Goal: Task Accomplishment & Management: Manage account settings

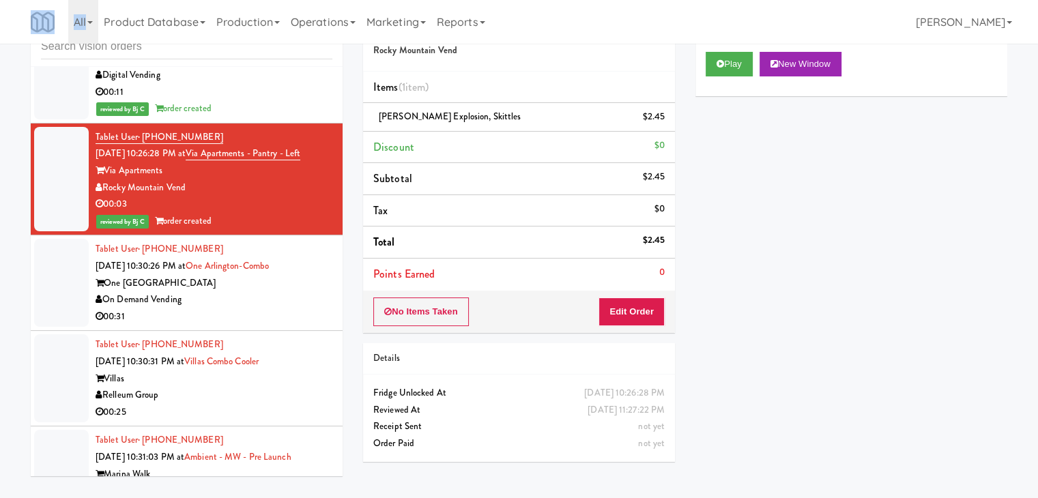
scroll to position [12635, 0]
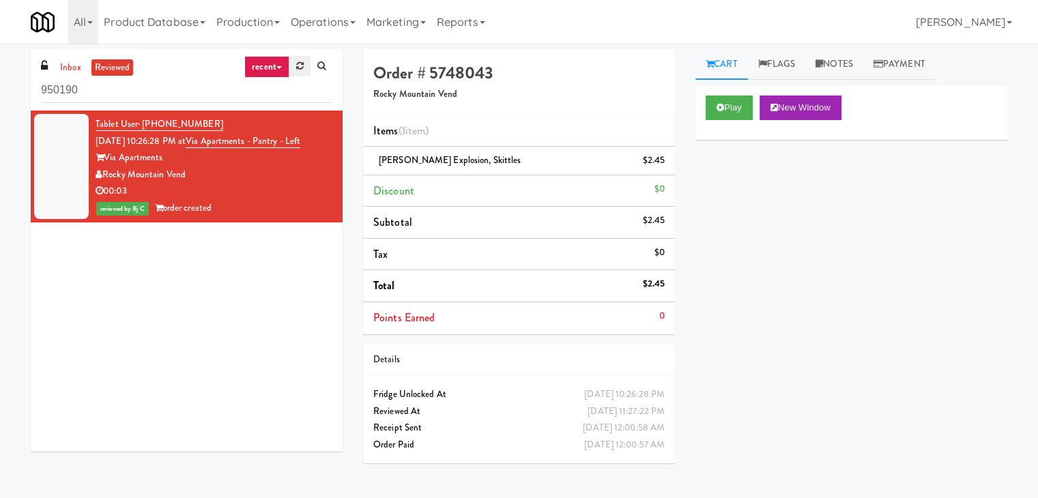
click at [303, 58] on link at bounding box center [299, 66] width 21 height 20
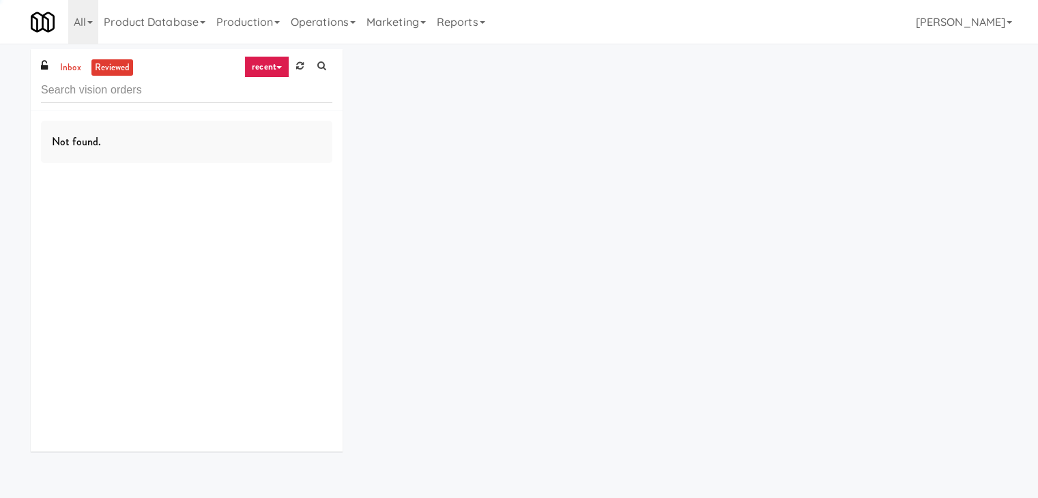
click at [302, 58] on link at bounding box center [299, 66] width 21 height 20
click at [276, 64] on link "recent" at bounding box center [266, 67] width 45 height 22
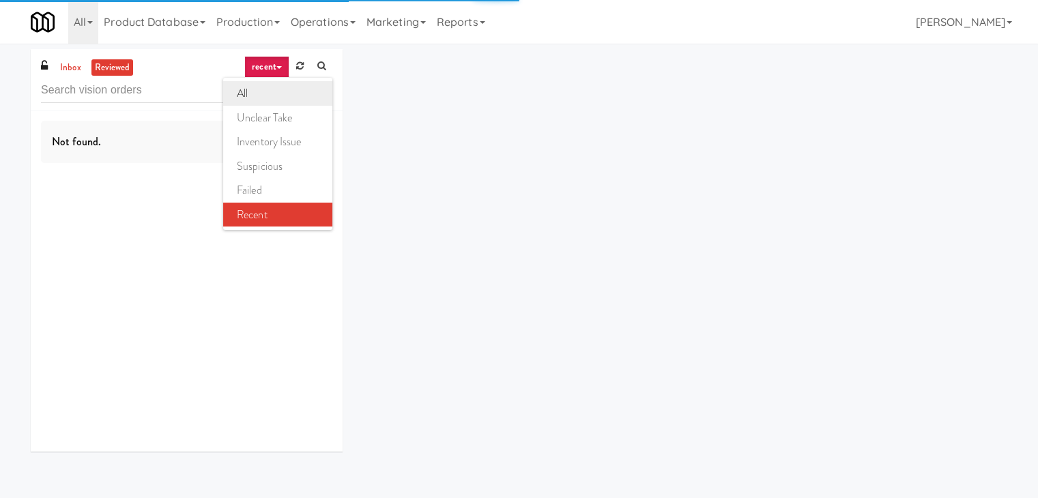
click at [250, 96] on link "all" at bounding box center [277, 93] width 109 height 25
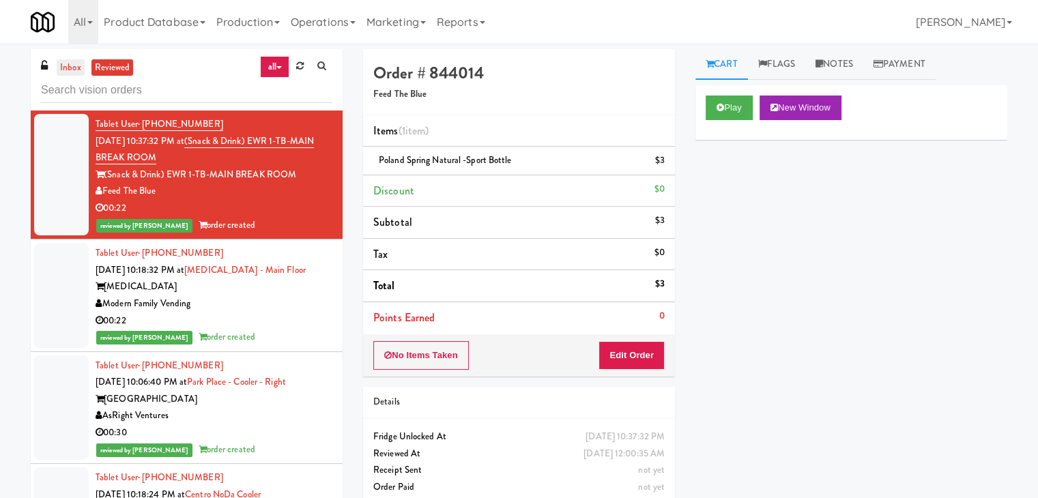
click at [68, 66] on link "inbox" at bounding box center [71, 67] width 28 height 17
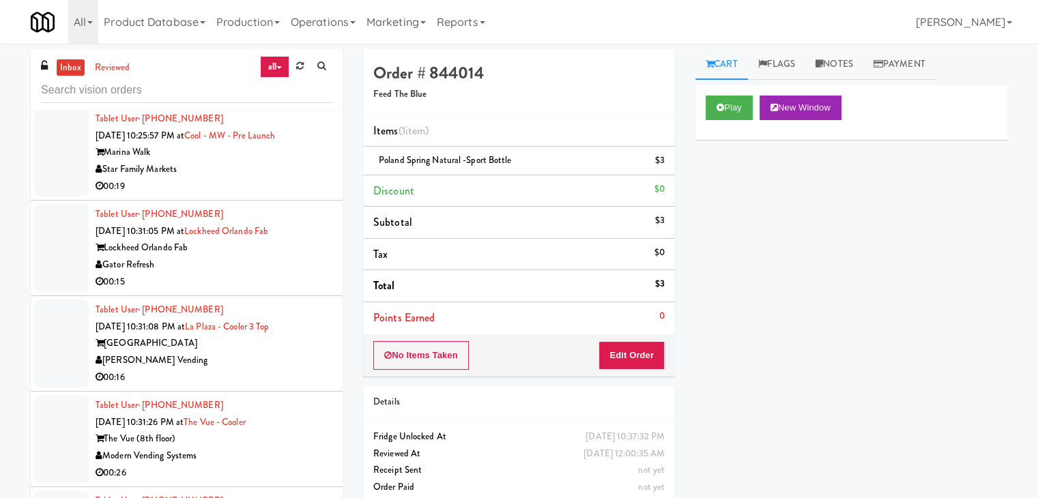
scroll to position [5652, 0]
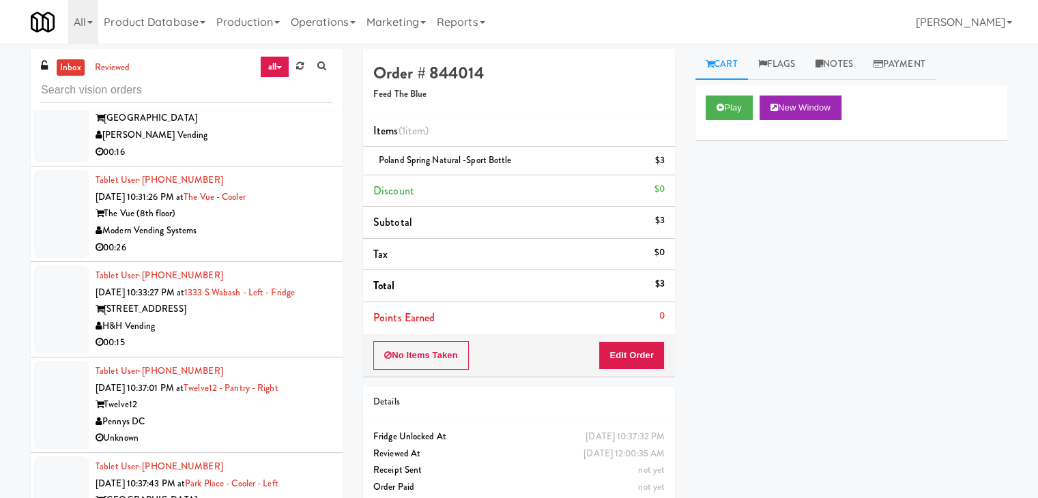
click at [272, 161] on div "00:16" at bounding box center [214, 152] width 237 height 17
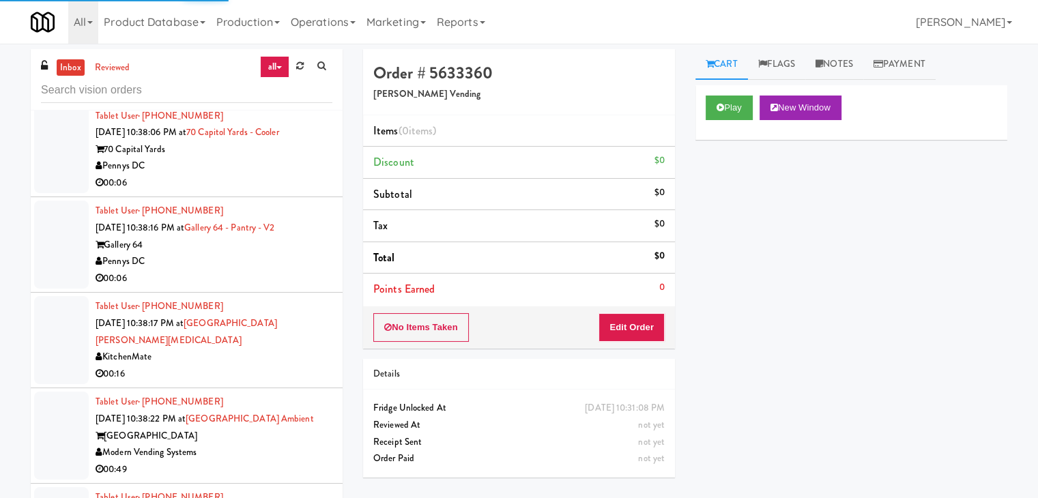
scroll to position [6403, 0]
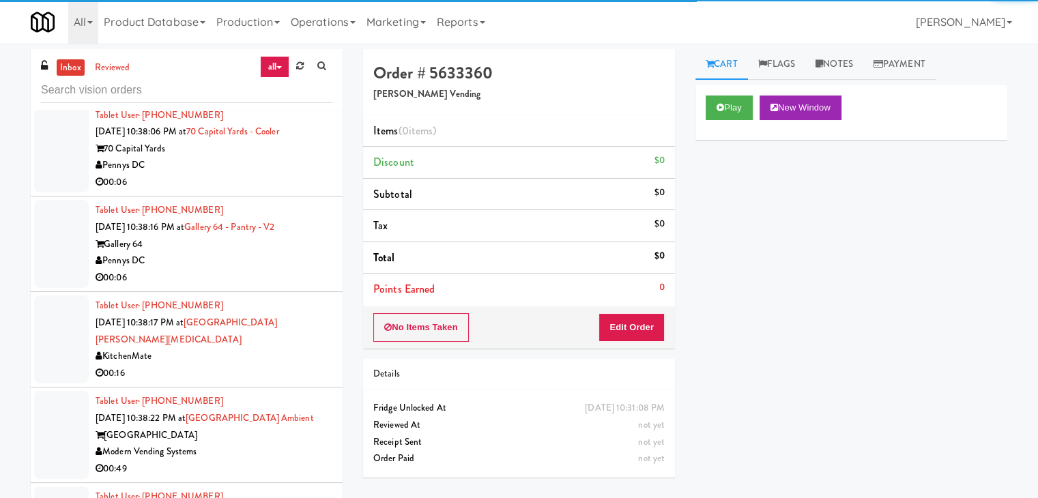
click at [249, 174] on div "Pennys DC" at bounding box center [214, 165] width 237 height 17
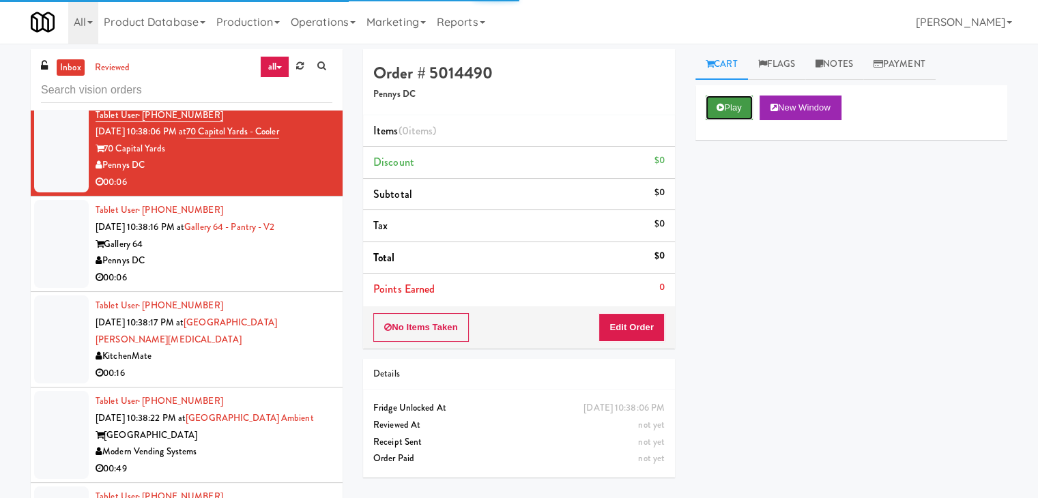
click at [717, 115] on button "Play" at bounding box center [729, 108] width 47 height 25
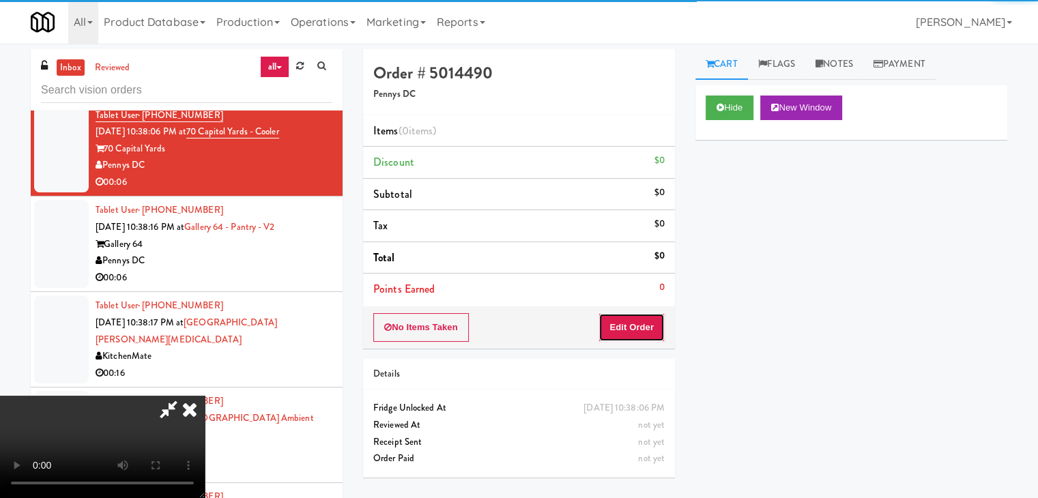
click at [636, 320] on button "Edit Order" at bounding box center [632, 327] width 66 height 29
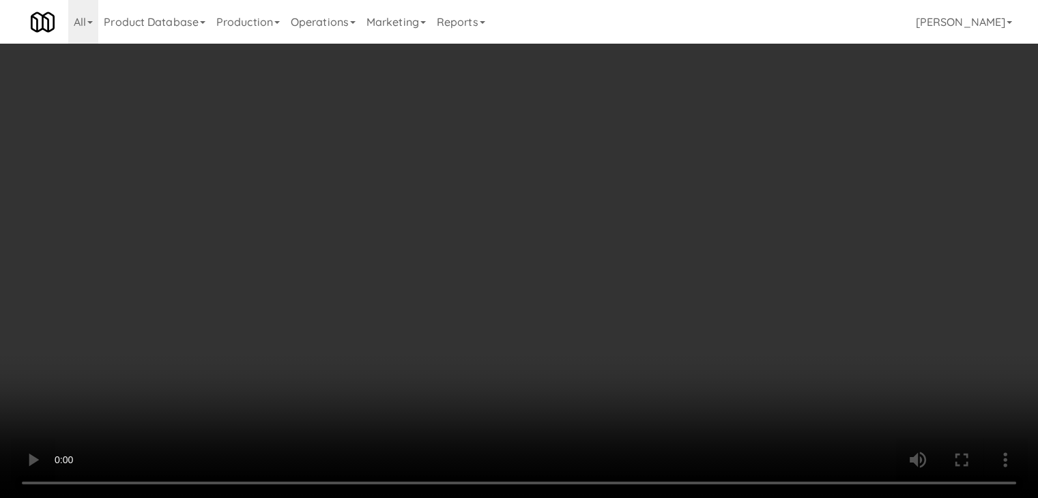
scroll to position [6369, 0]
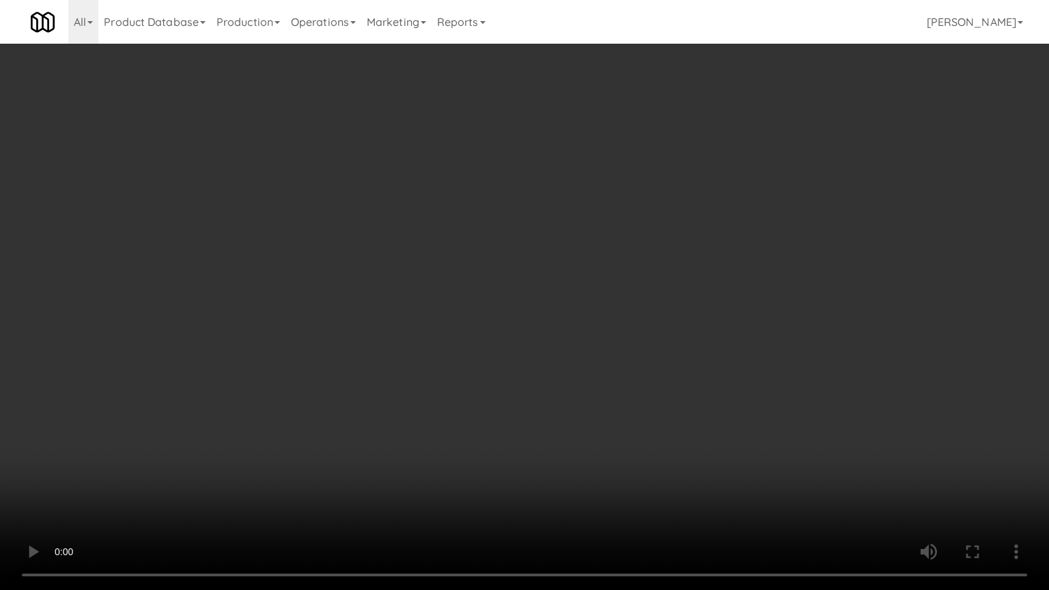
click at [560, 399] on video at bounding box center [524, 295] width 1049 height 590
click at [565, 405] on video at bounding box center [524, 295] width 1049 height 590
click at [587, 386] on video at bounding box center [524, 295] width 1049 height 590
drag, startPoint x: 587, startPoint y: 386, endPoint x: 740, endPoint y: 225, distance: 222.1
click at [590, 382] on video at bounding box center [524, 295] width 1049 height 590
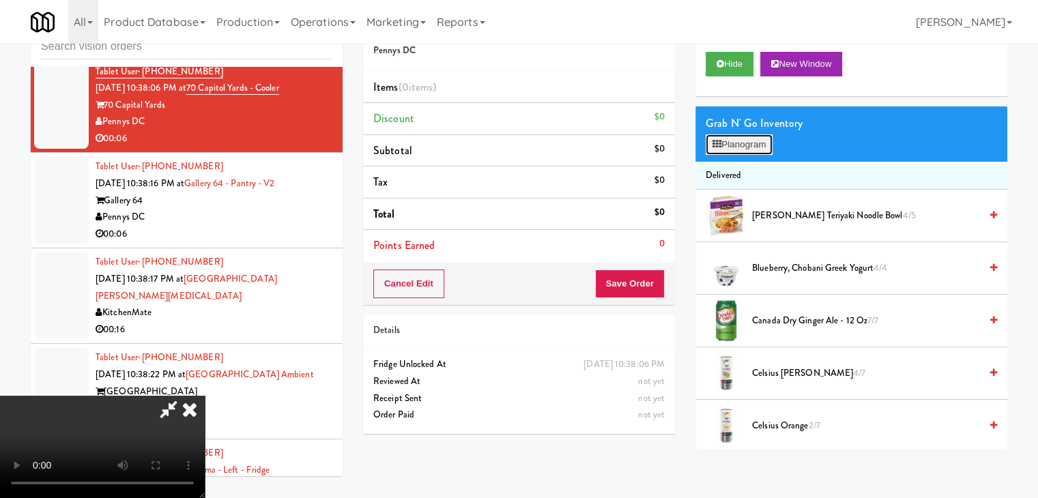
click at [753, 147] on button "Planogram" at bounding box center [739, 144] width 67 height 20
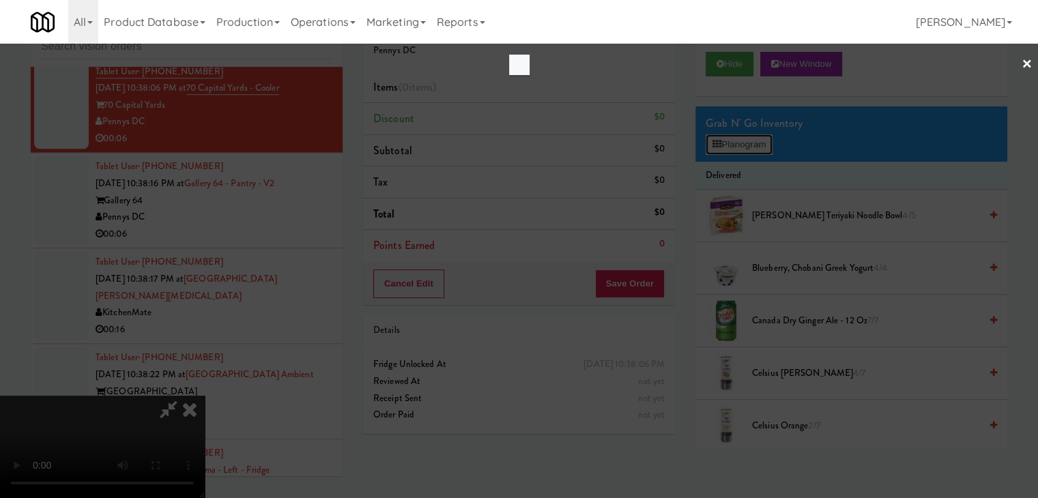
scroll to position [6369, 0]
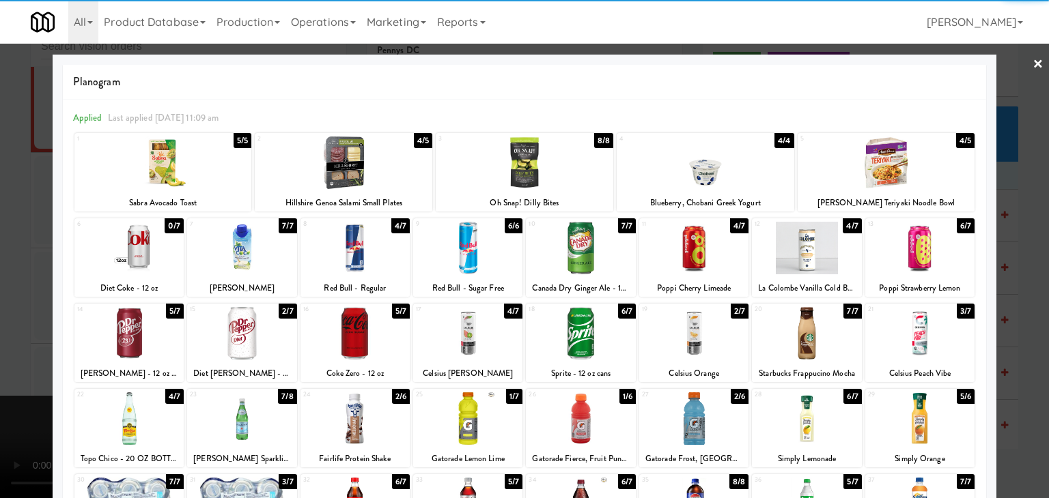
drag, startPoint x: 914, startPoint y: 165, endPoint x: 929, endPoint y: 167, distance: 15.3
click at [914, 165] on div at bounding box center [886, 163] width 178 height 53
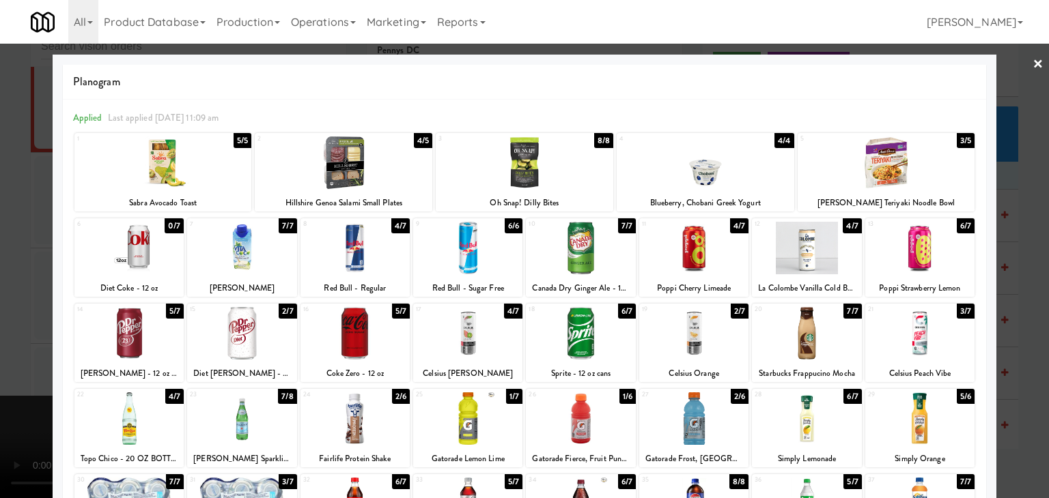
click at [1005, 190] on div at bounding box center [524, 249] width 1049 height 498
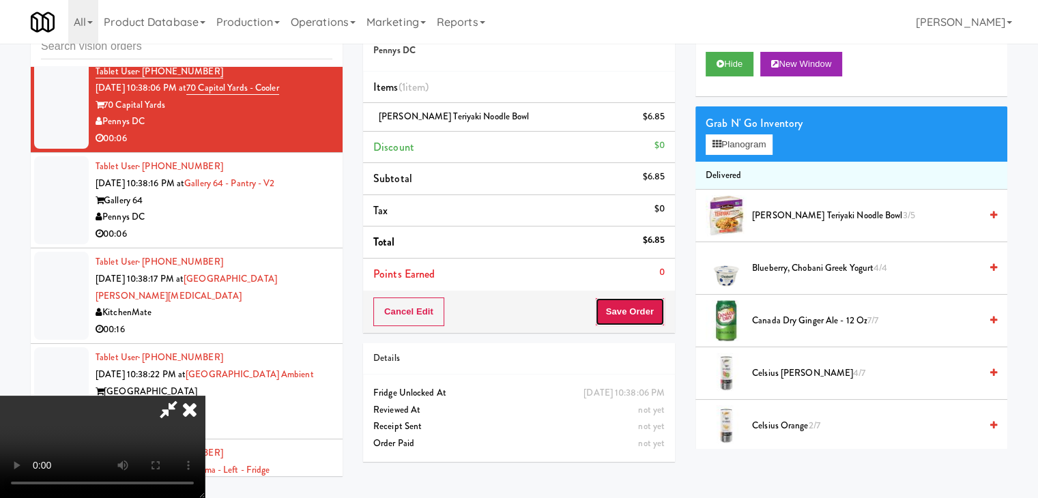
click at [655, 315] on button "Save Order" at bounding box center [630, 312] width 70 height 29
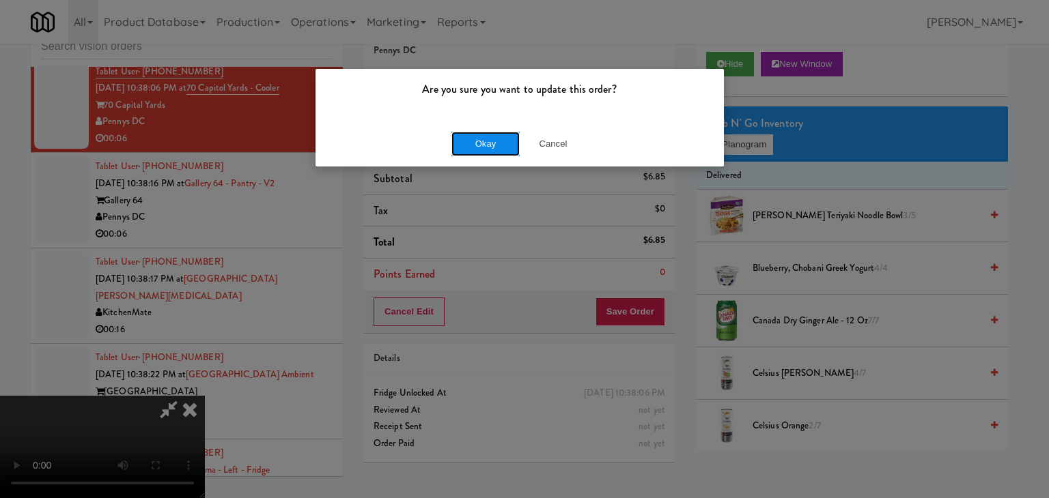
click at [462, 134] on button "Okay" at bounding box center [485, 144] width 68 height 25
click at [462, 137] on body "Are you sure you want to update this order? Okay Cancel Okay Are you sure you w…" at bounding box center [524, 249] width 1049 height 498
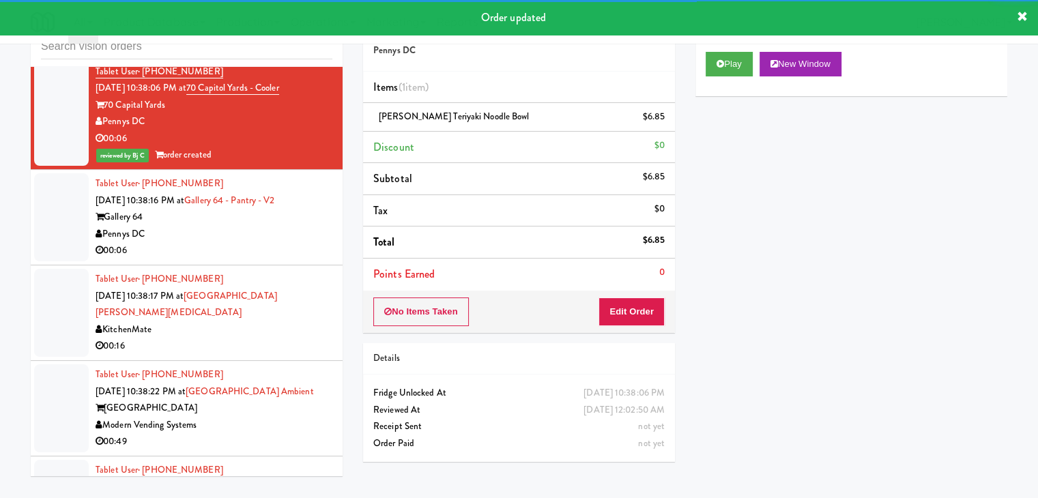
click at [206, 243] on div "Pennys DC" at bounding box center [214, 234] width 237 height 17
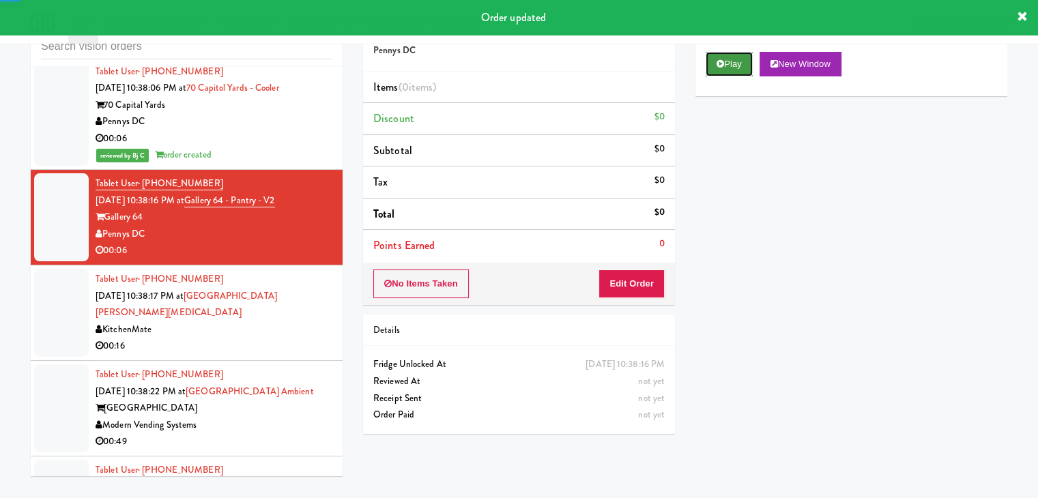
click at [722, 65] on icon at bounding box center [721, 63] width 8 height 9
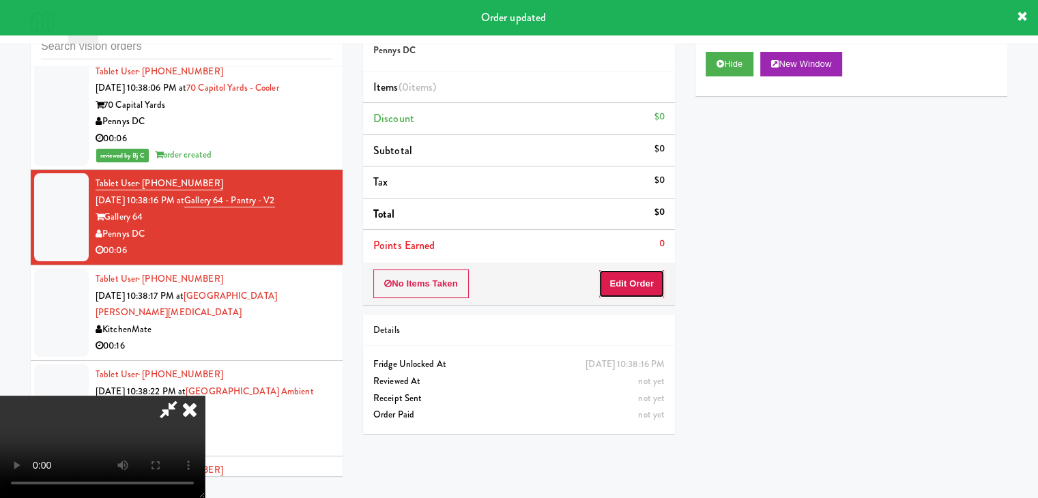
click at [644, 279] on button "Edit Order" at bounding box center [632, 284] width 66 height 29
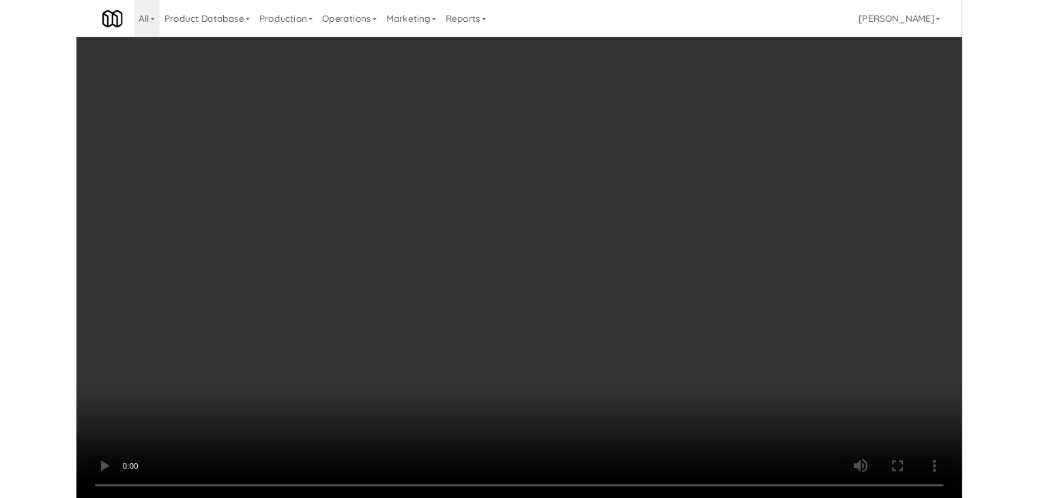
scroll to position [6369, 0]
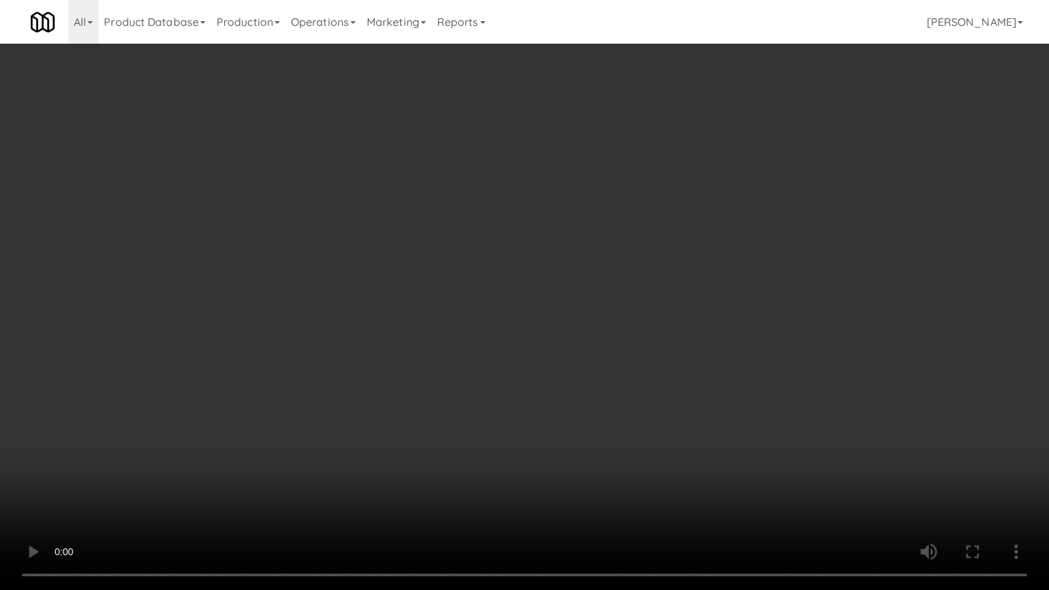
click at [631, 365] on video at bounding box center [524, 295] width 1049 height 590
click at [629, 363] on video at bounding box center [524, 295] width 1049 height 590
click at [630, 362] on video at bounding box center [524, 295] width 1049 height 590
click at [666, 348] on video at bounding box center [524, 295] width 1049 height 590
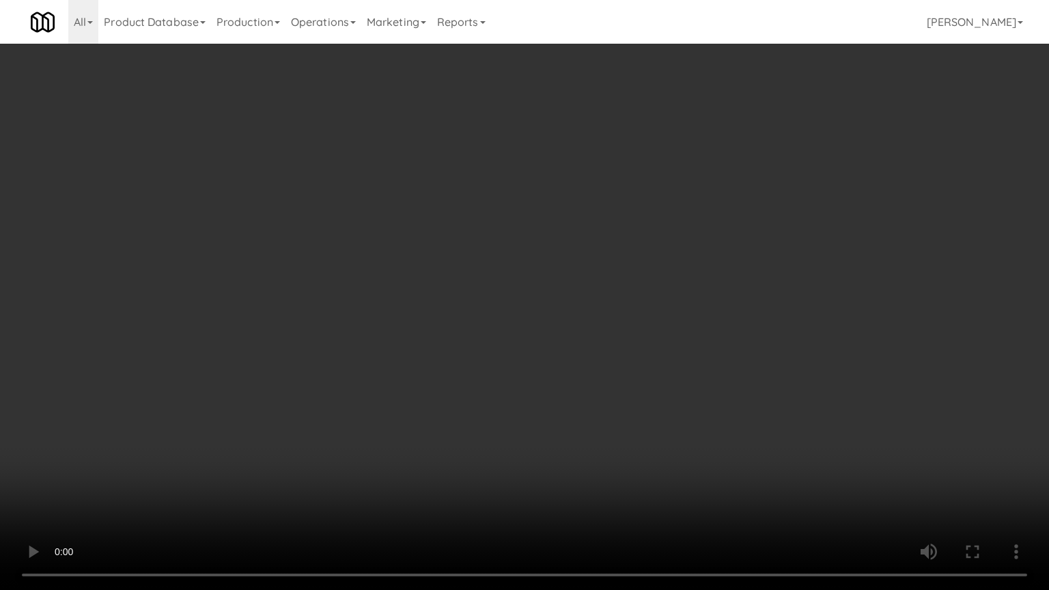
click at [666, 348] on video at bounding box center [524, 295] width 1049 height 590
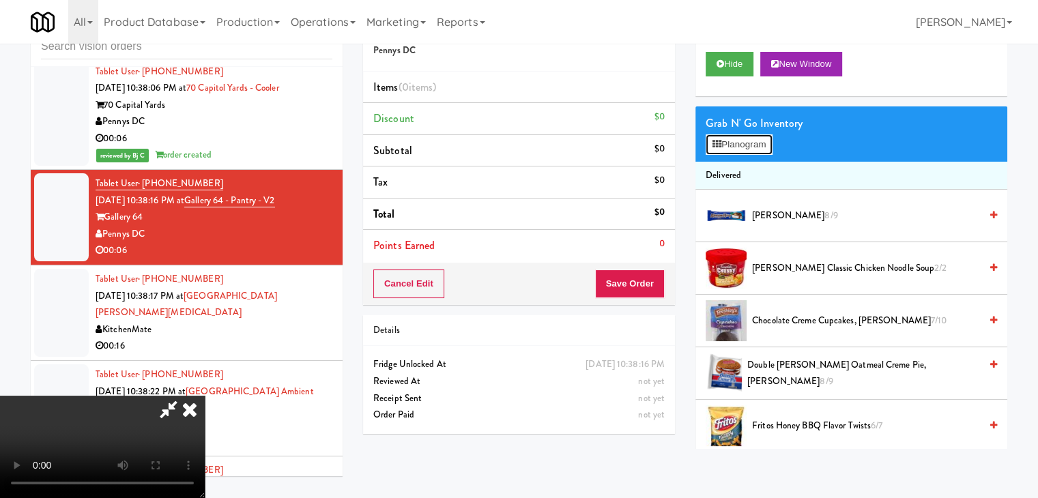
click at [752, 145] on button "Planogram" at bounding box center [739, 144] width 67 height 20
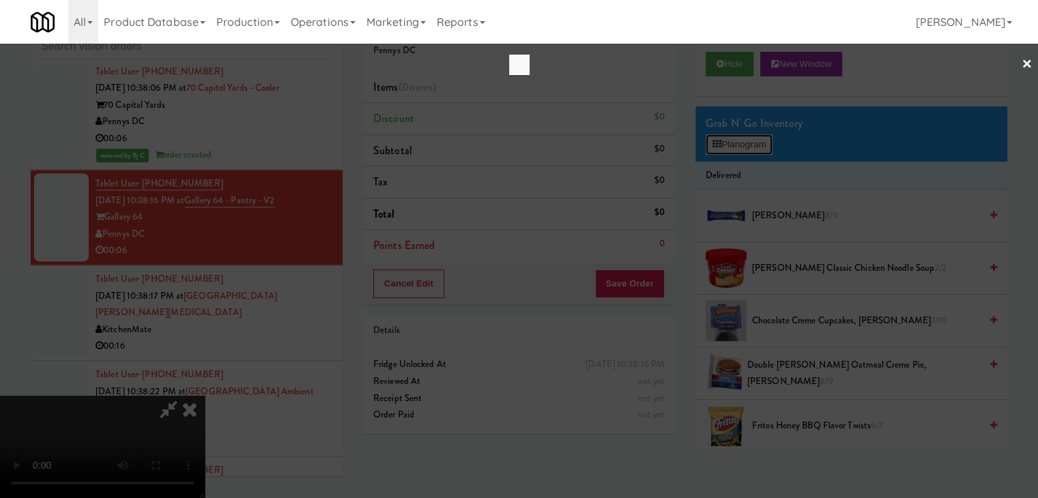
scroll to position [6369, 0]
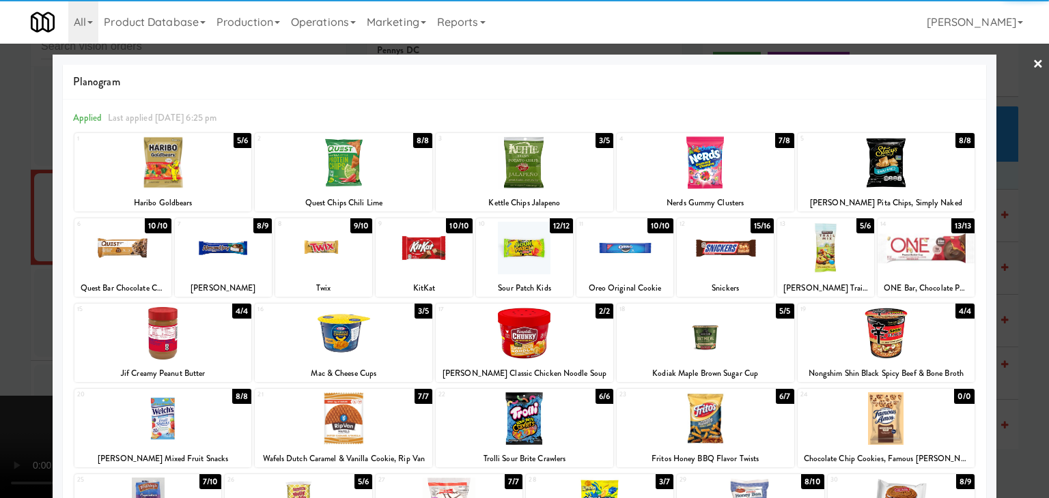
click at [524, 162] on div at bounding box center [525, 163] width 178 height 53
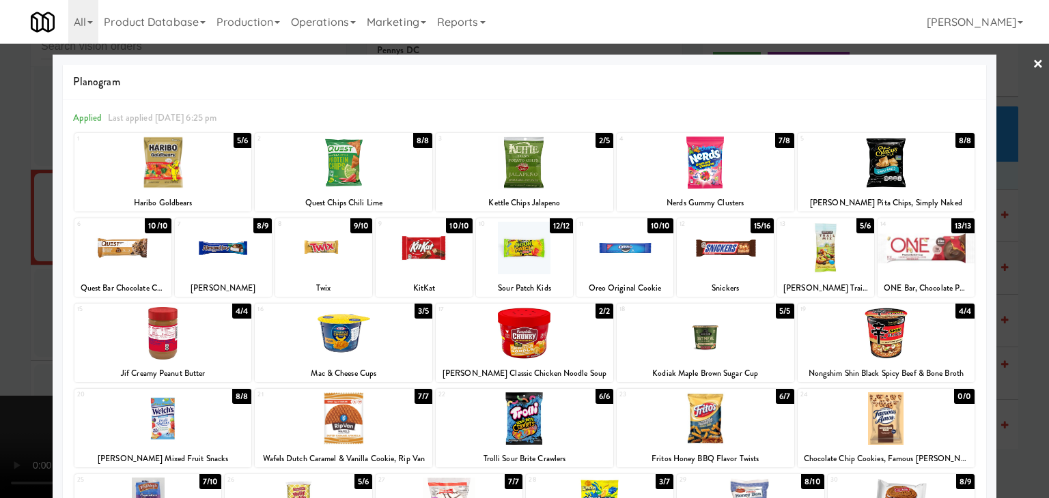
drag, startPoint x: 0, startPoint y: 219, endPoint x: 205, endPoint y: 226, distance: 204.9
click at [1, 219] on div at bounding box center [524, 249] width 1049 height 498
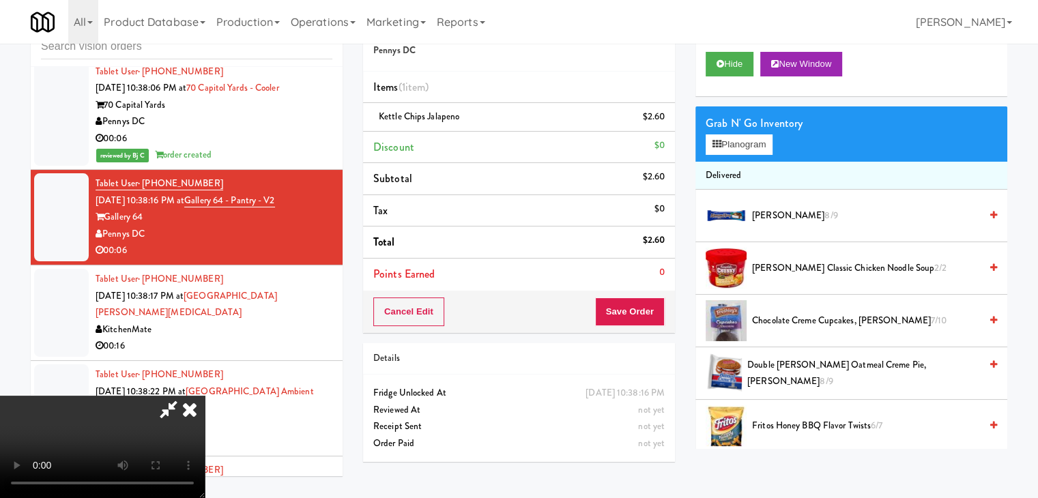
drag, startPoint x: 279, startPoint y: 243, endPoint x: 298, endPoint y: 247, distance: 18.9
click at [205, 396] on video at bounding box center [102, 447] width 205 height 102
click at [661, 120] on link at bounding box center [663, 122] width 12 height 17
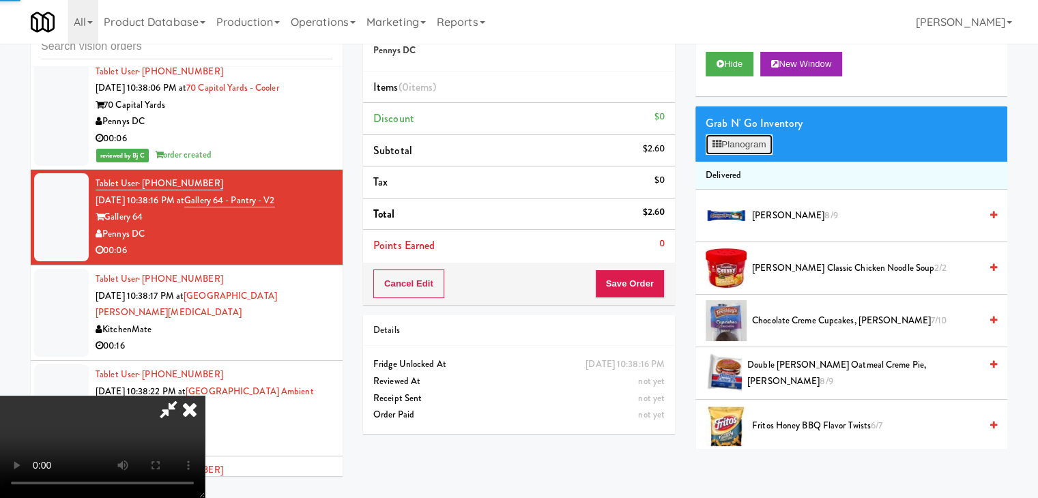
click at [746, 154] on button "Planogram" at bounding box center [739, 144] width 67 height 20
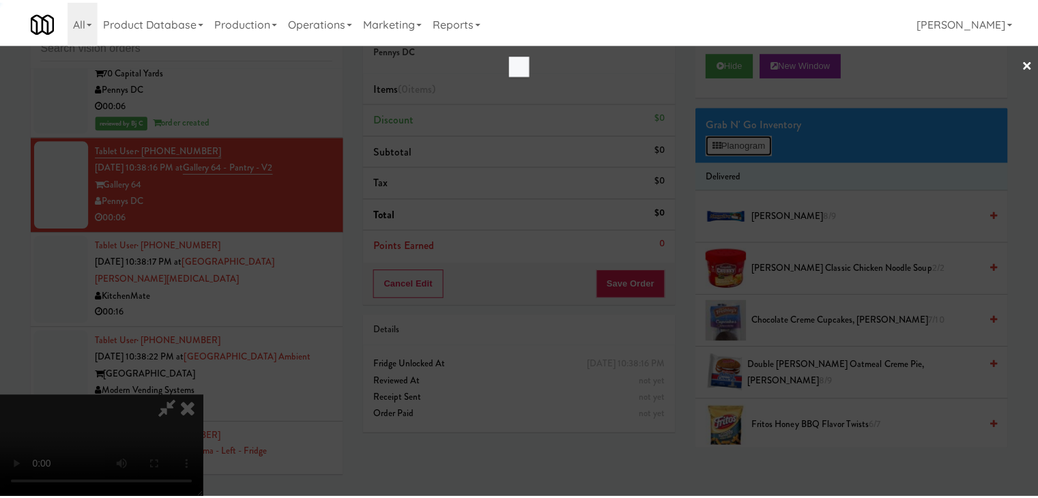
scroll to position [6369, 0]
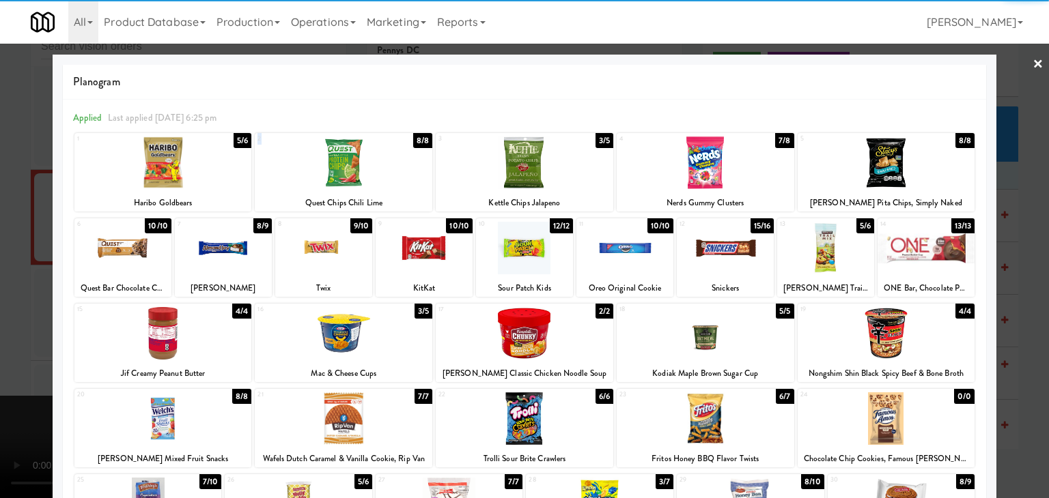
click at [329, 188] on div "2 8/8 Quest Chips Chili Lime" at bounding box center [344, 172] width 178 height 79
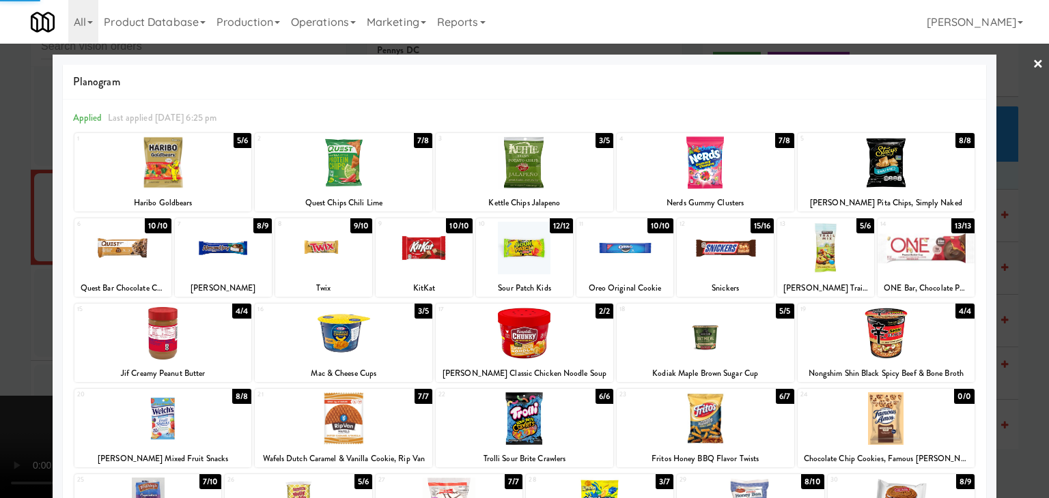
drag, startPoint x: 5, startPoint y: 222, endPoint x: 506, endPoint y: 277, distance: 504.1
click at [8, 222] on div at bounding box center [524, 249] width 1049 height 498
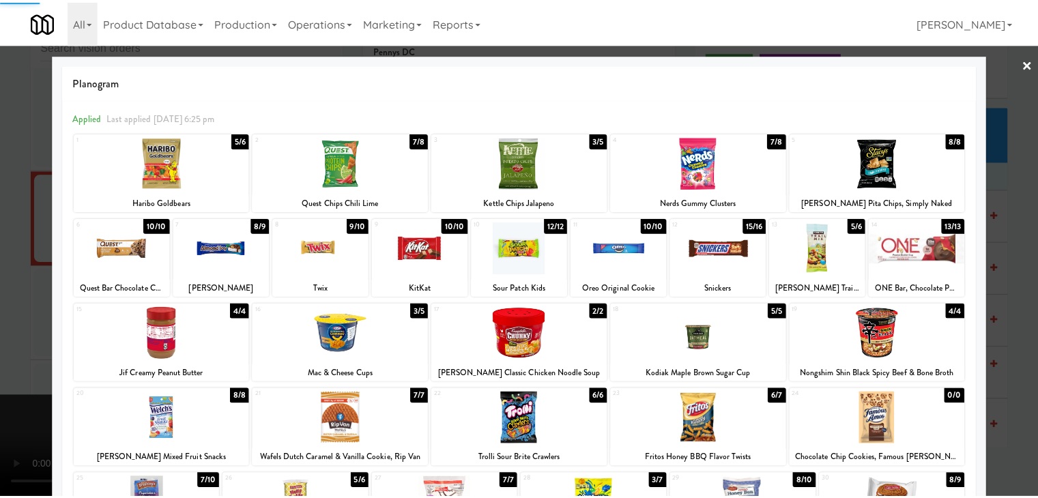
scroll to position [6403, 0]
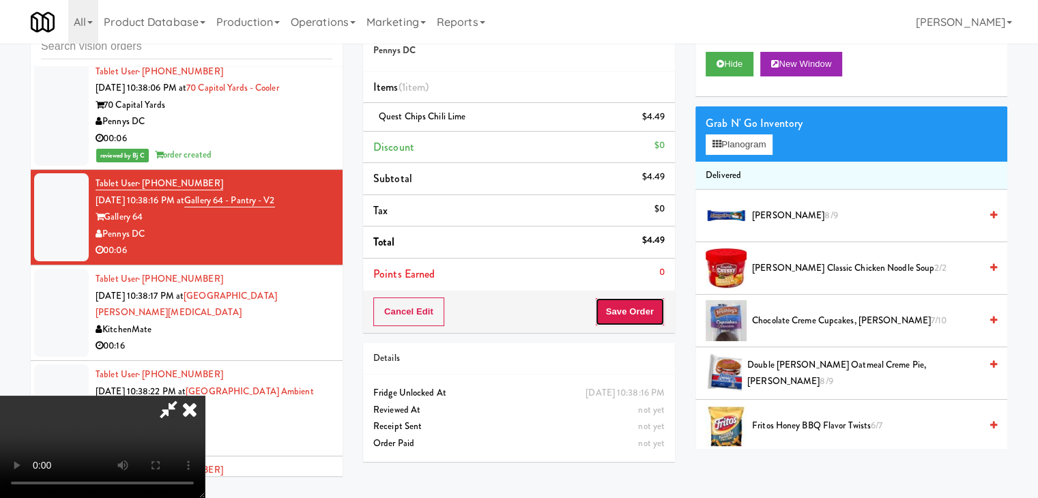
click at [647, 320] on button "Save Order" at bounding box center [630, 312] width 70 height 29
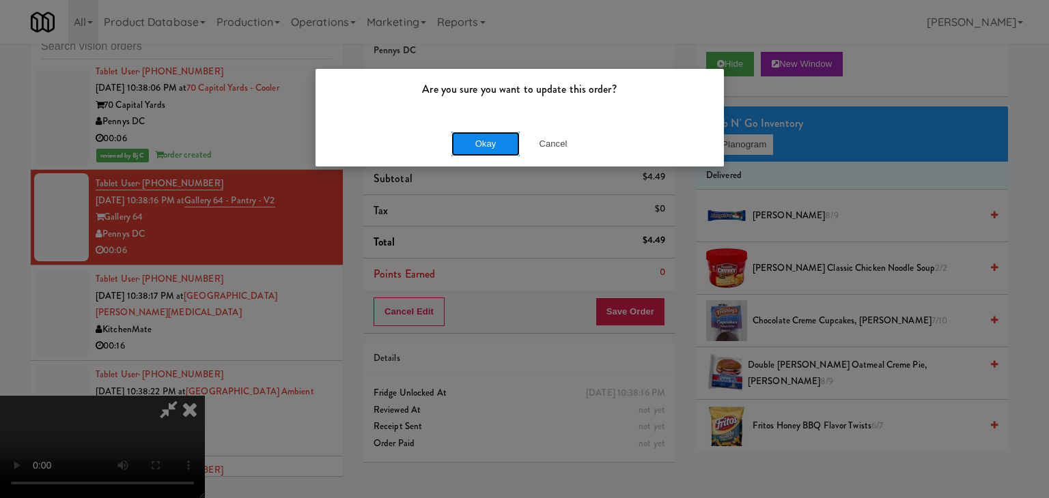
click at [485, 135] on button "Okay" at bounding box center [485, 144] width 68 height 25
click at [484, 139] on button "Okay" at bounding box center [485, 144] width 68 height 25
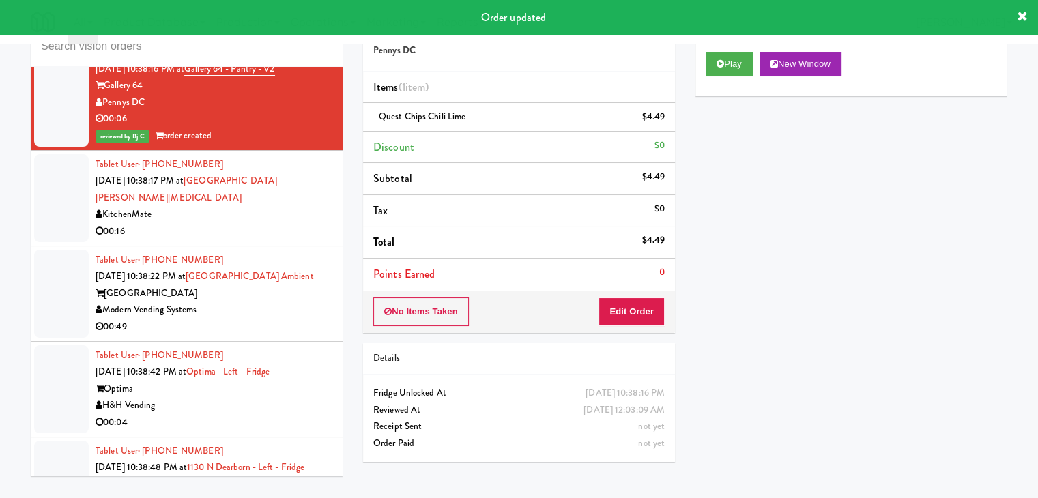
scroll to position [6539, 0]
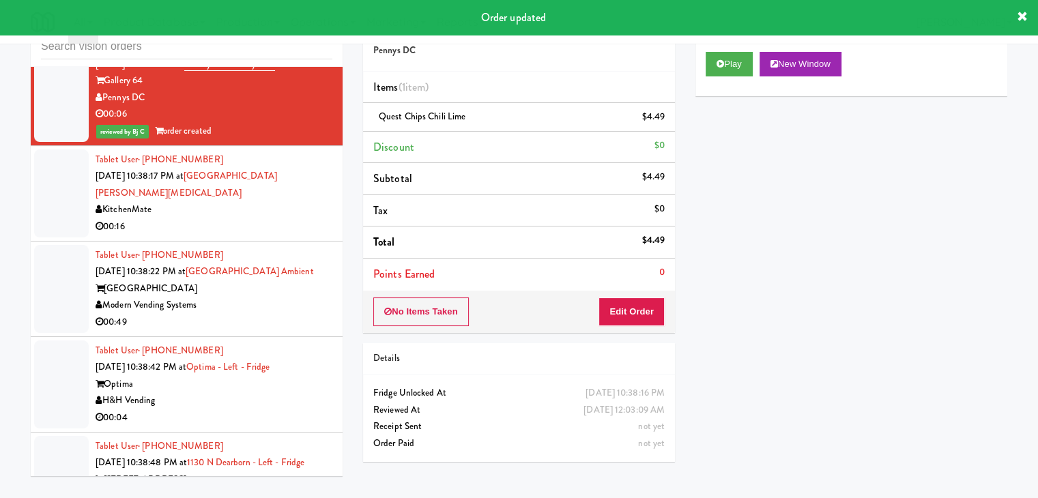
click at [300, 236] on div "00:16" at bounding box center [214, 226] width 237 height 17
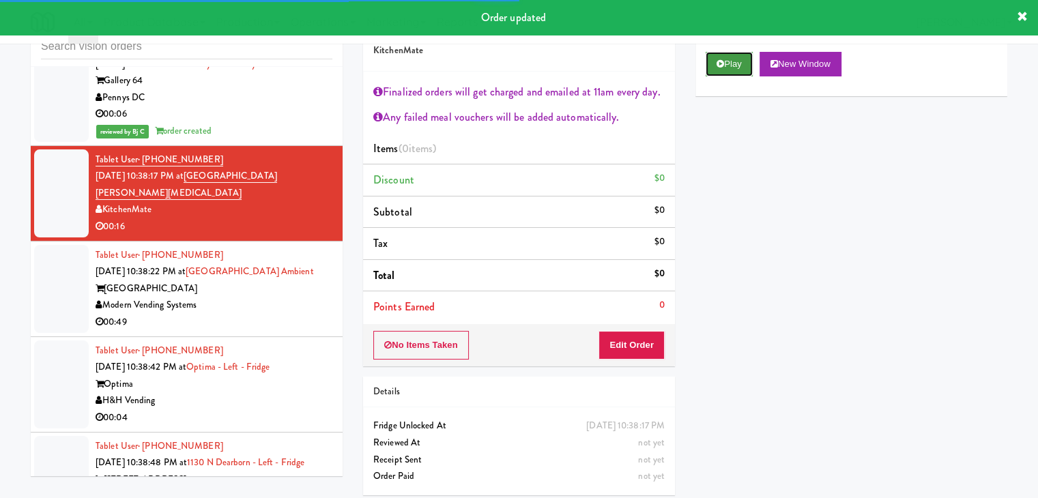
click at [717, 67] on icon at bounding box center [721, 63] width 8 height 9
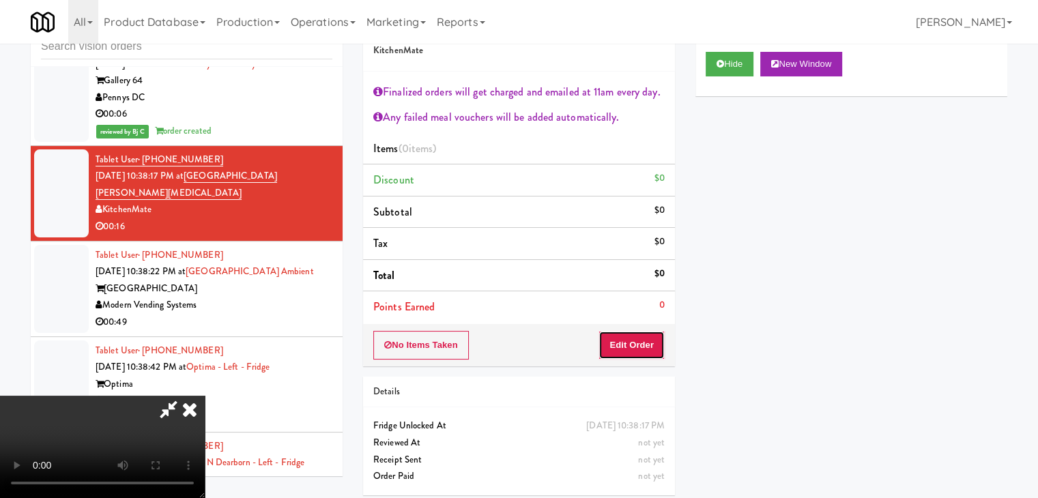
click at [633, 342] on button "Edit Order" at bounding box center [632, 345] width 66 height 29
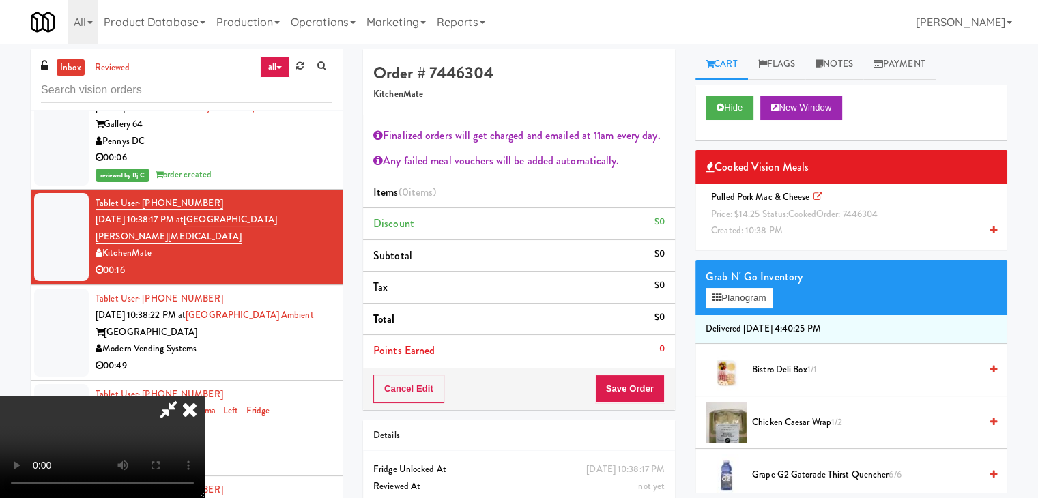
click at [817, 230] on div "Pulled Pork Mac & Cheese Price: $14.25 Status: cooked Order: 7446304 Created: 1…" at bounding box center [852, 214] width 292 height 51
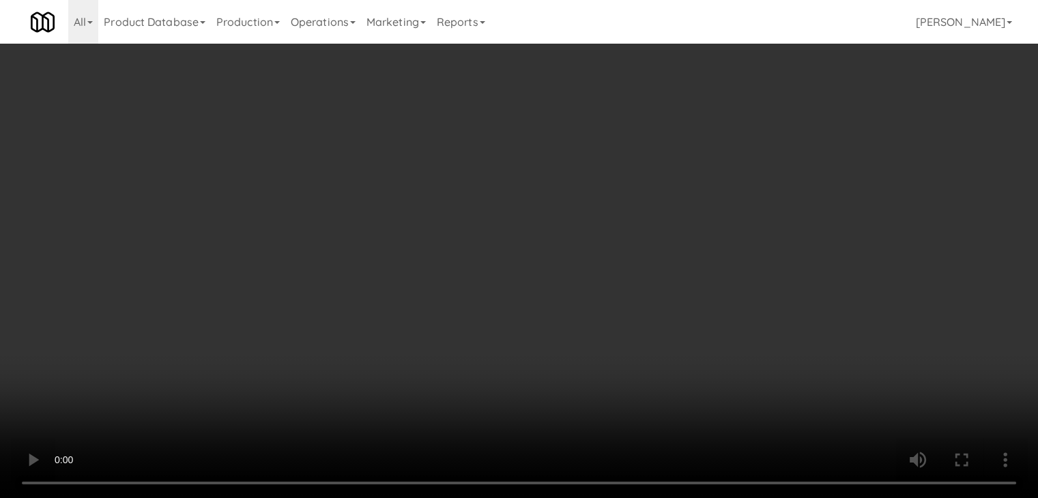
scroll to position [6505, 0]
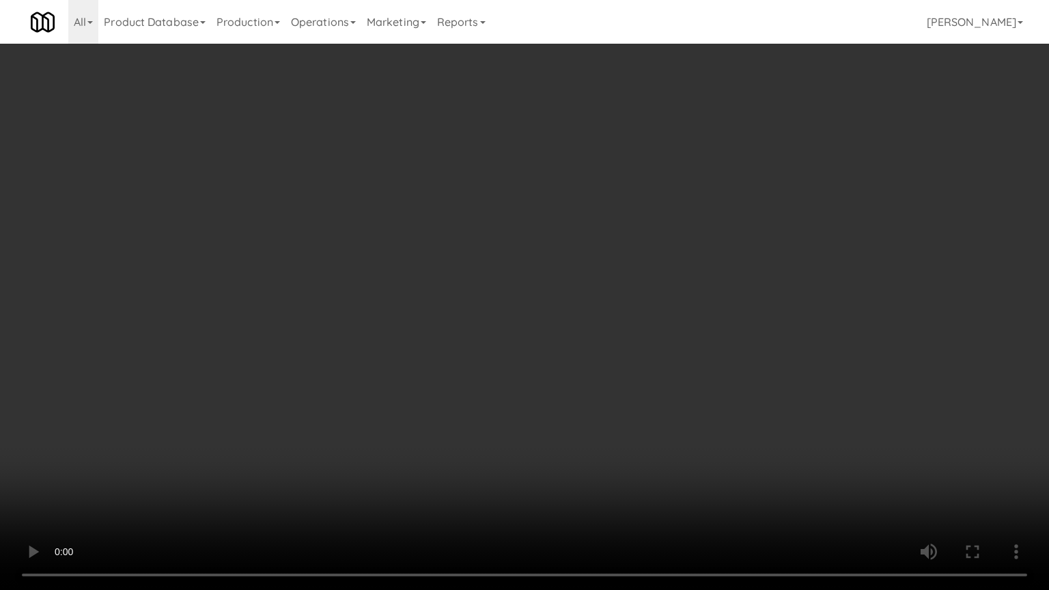
click at [612, 300] on video at bounding box center [524, 295] width 1049 height 590
drag, startPoint x: 612, startPoint y: 300, endPoint x: 714, endPoint y: 229, distance: 124.6
click at [614, 299] on video at bounding box center [524, 295] width 1049 height 590
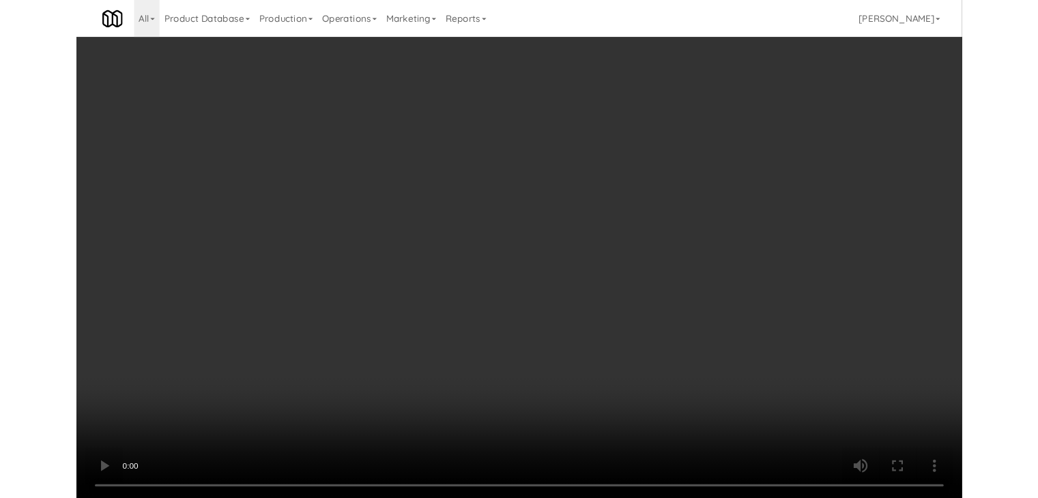
scroll to position [6539, 0]
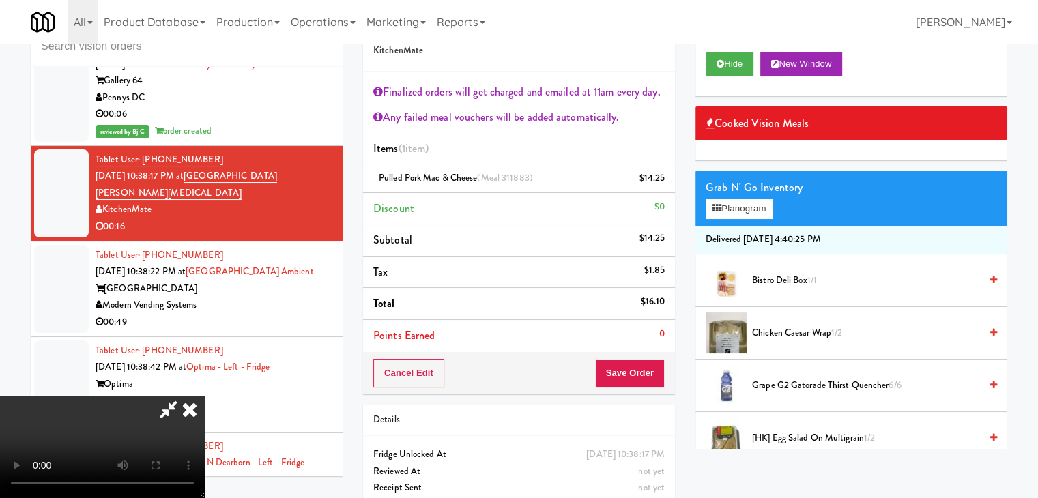
drag, startPoint x: 634, startPoint y: 339, endPoint x: 628, endPoint y: 369, distance: 30.5
click at [629, 360] on div "Order # 7446304 KitchenMate Finalized orders will get charged and emailed at 11…" at bounding box center [519, 199] width 312 height 389
click at [628, 369] on button "Save Order" at bounding box center [630, 373] width 70 height 29
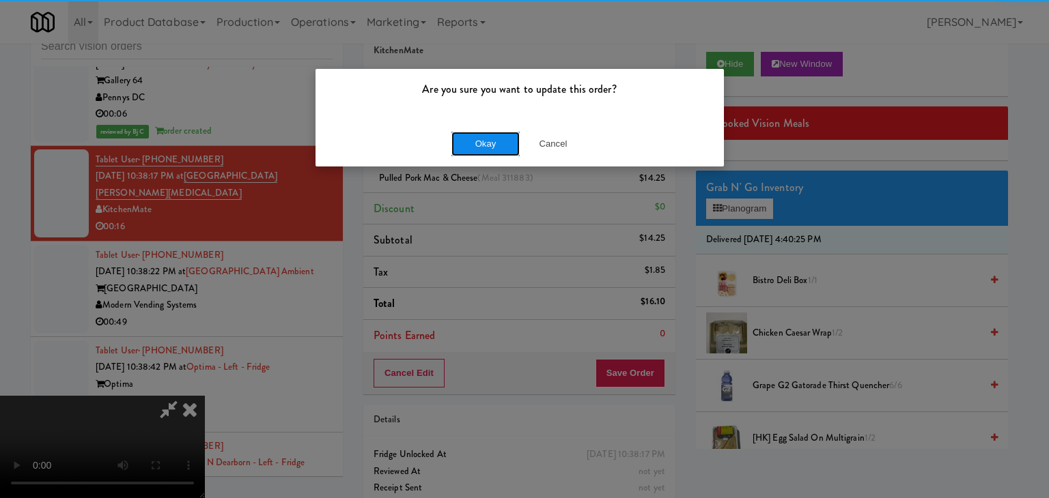
click at [473, 133] on button "Okay" at bounding box center [485, 144] width 68 height 25
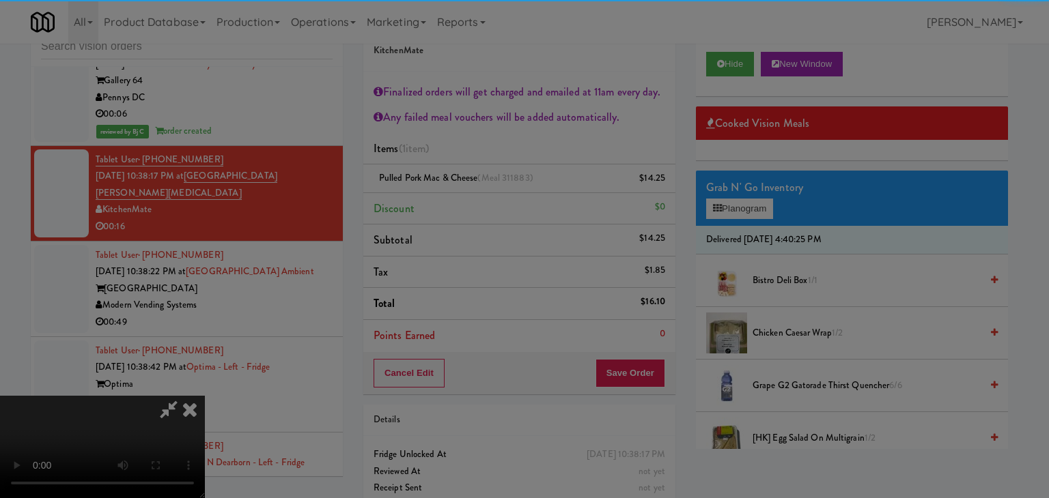
click at [473, 141] on body "Are you sure you want to update this order? Okay Cancel Okay Are you sure you w…" at bounding box center [524, 249] width 1049 height 498
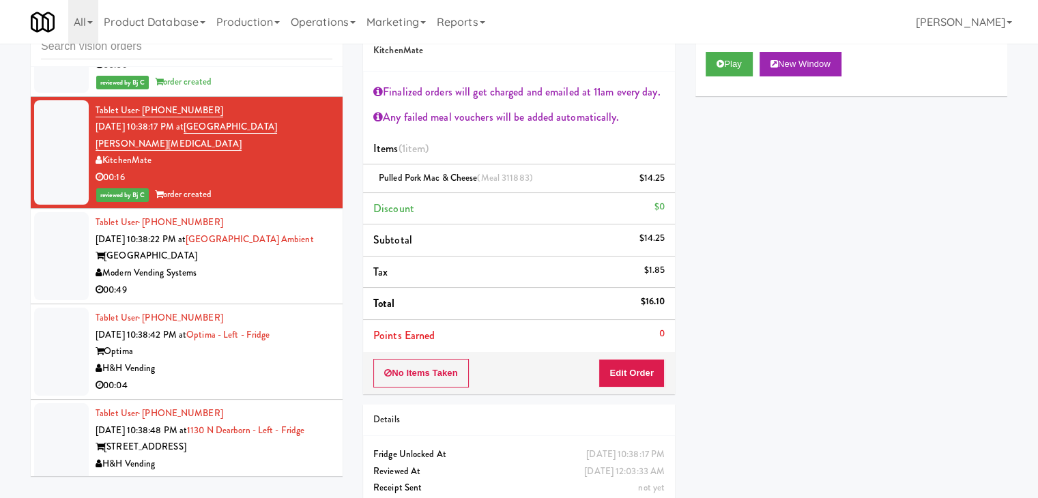
scroll to position [6676, 0]
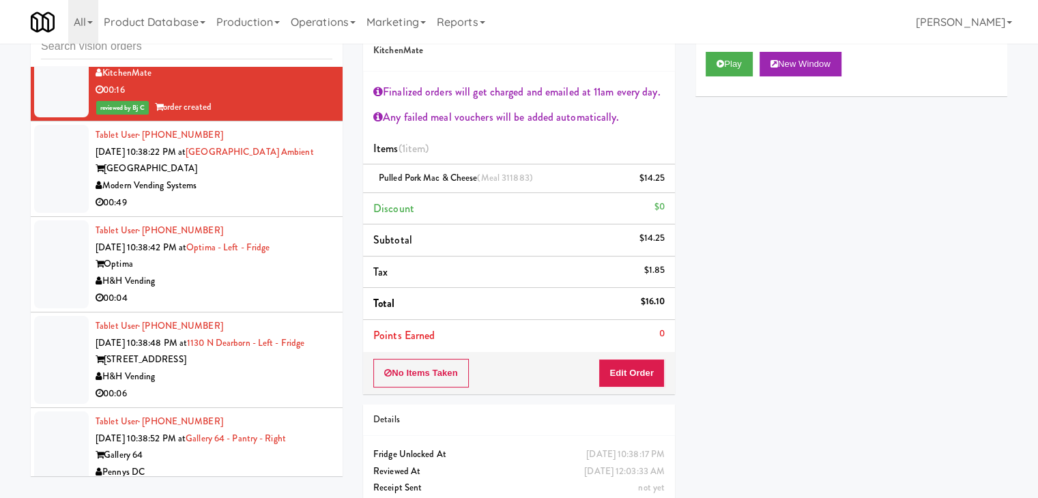
click at [284, 195] on div "Modern Vending Systems" at bounding box center [214, 186] width 237 height 17
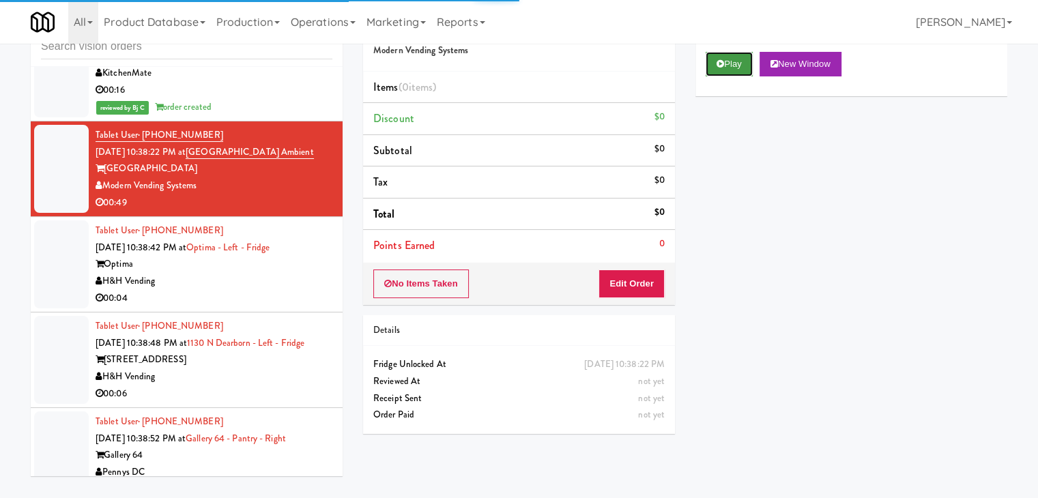
click at [716, 71] on button "Play" at bounding box center [729, 64] width 47 height 25
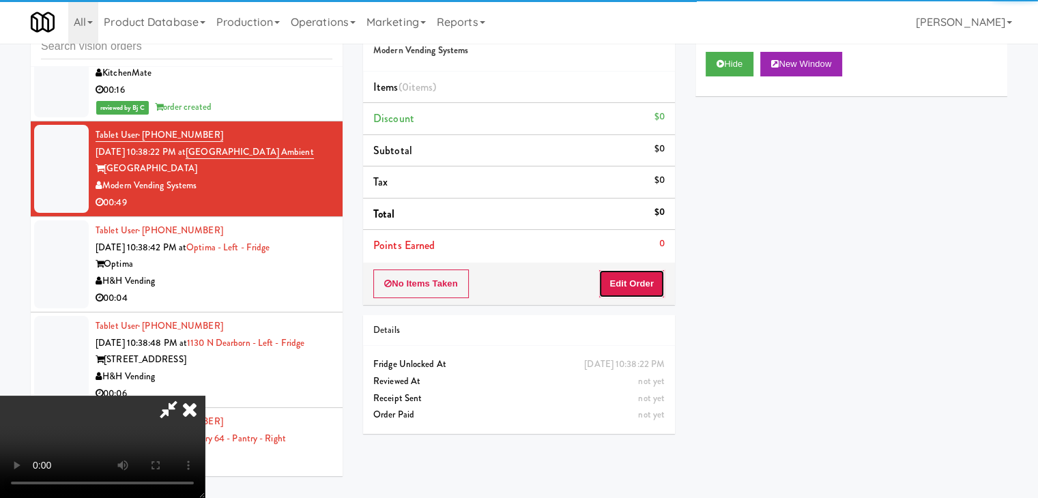
click at [637, 280] on button "Edit Order" at bounding box center [632, 284] width 66 height 29
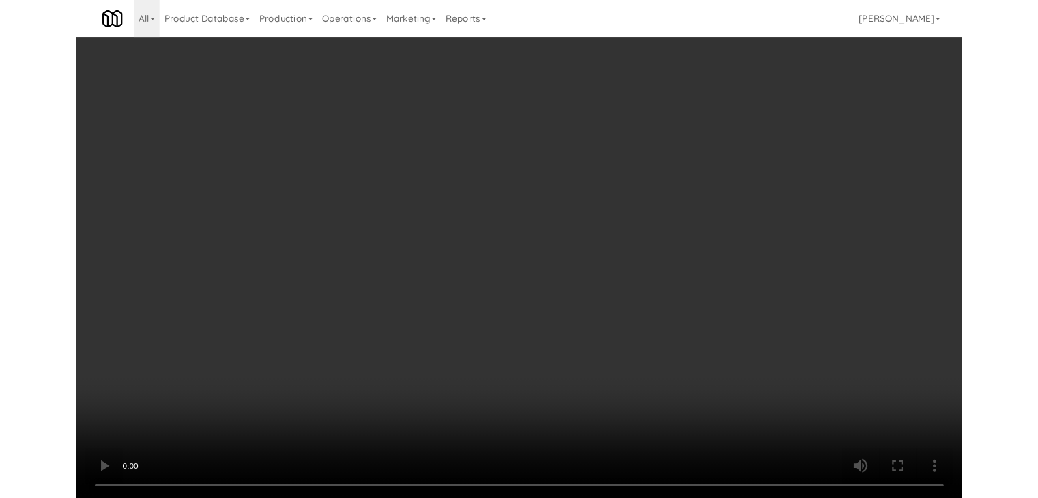
scroll to position [6642, 0]
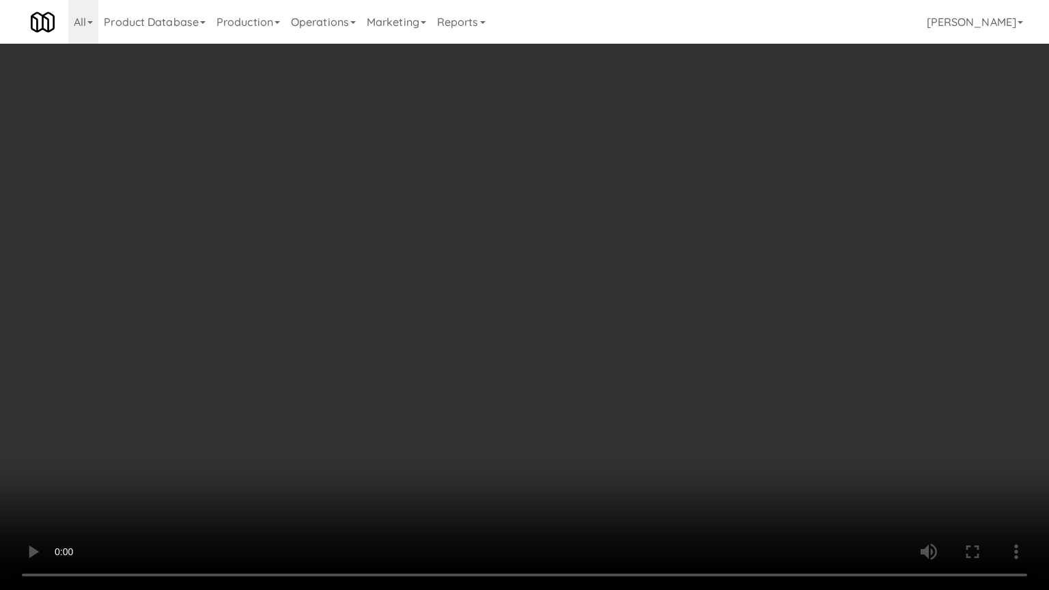
click at [655, 264] on video at bounding box center [524, 295] width 1049 height 590
click at [651, 261] on video at bounding box center [524, 295] width 1049 height 590
click at [659, 226] on video at bounding box center [524, 295] width 1049 height 590
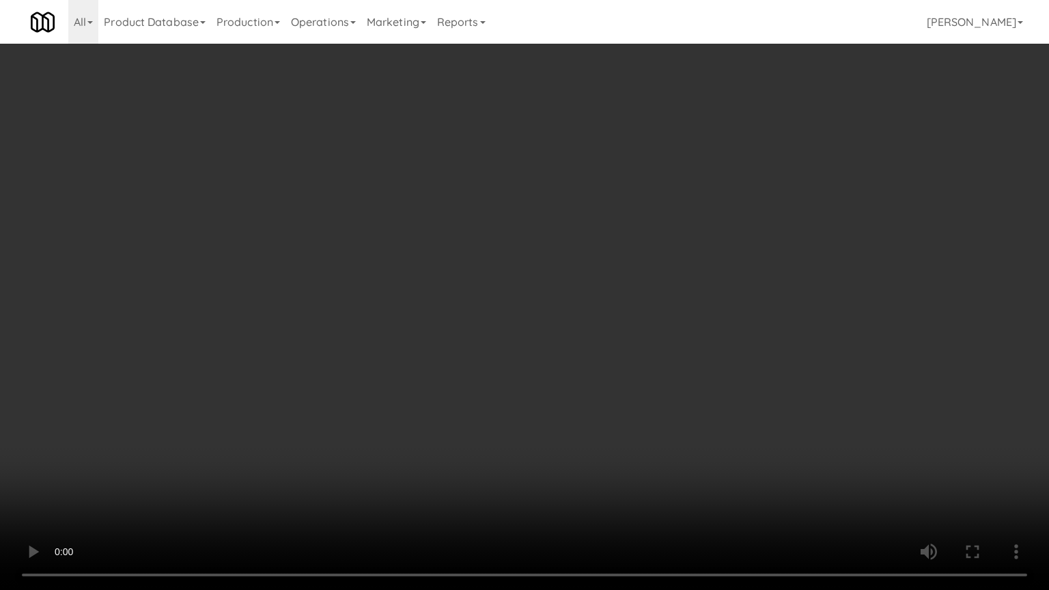
click at [659, 227] on video at bounding box center [524, 295] width 1049 height 590
click at [661, 221] on video at bounding box center [524, 295] width 1049 height 590
click at [657, 223] on video at bounding box center [524, 295] width 1049 height 590
click at [653, 222] on video at bounding box center [524, 295] width 1049 height 590
click at [653, 223] on video at bounding box center [524, 295] width 1049 height 590
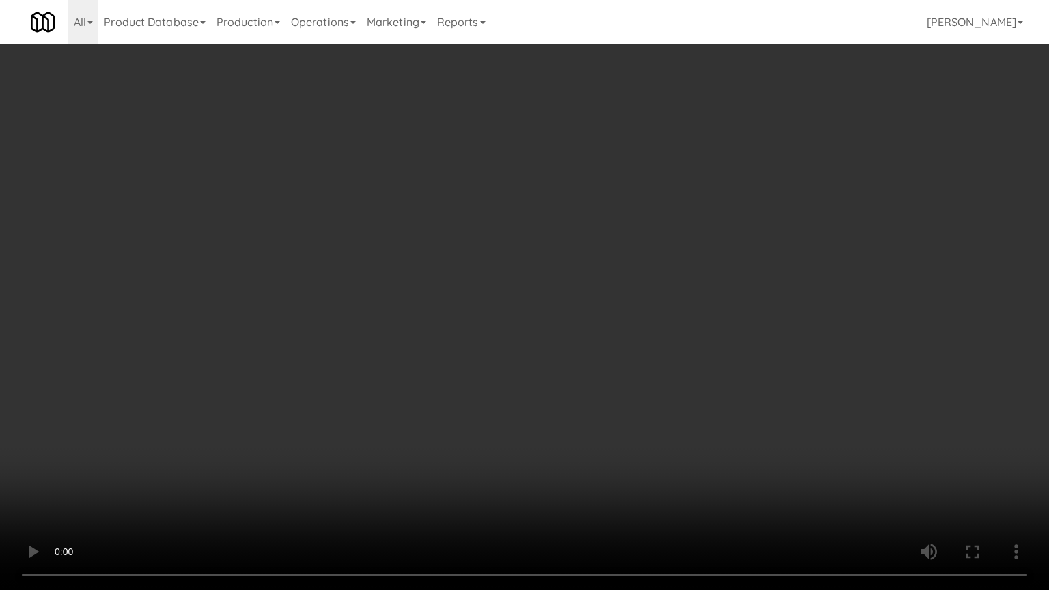
click at [653, 221] on video at bounding box center [524, 295] width 1049 height 590
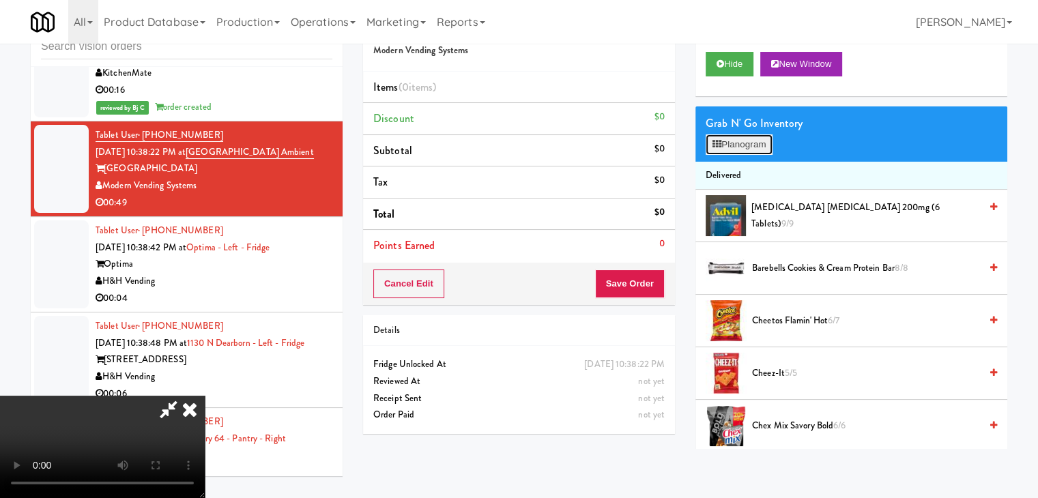
click at [729, 140] on button "Planogram" at bounding box center [739, 144] width 67 height 20
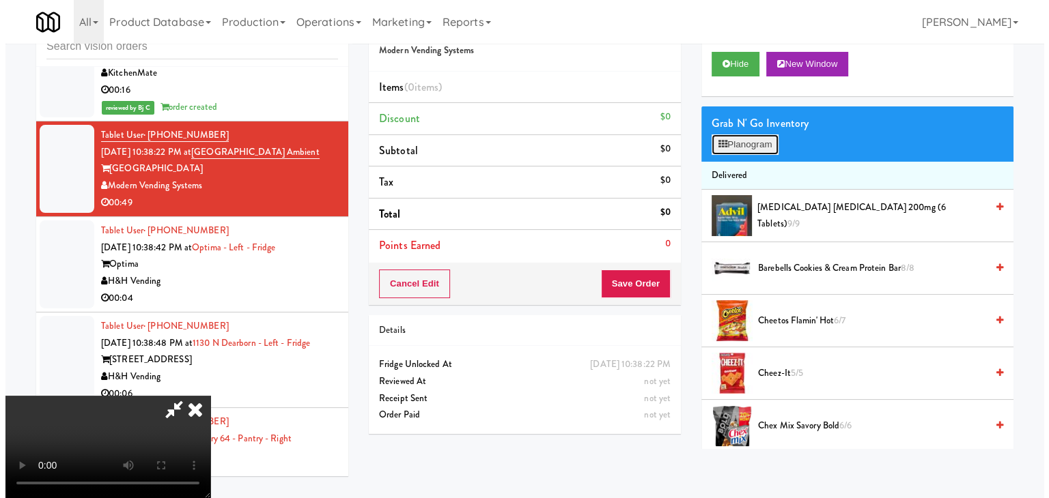
scroll to position [6642, 0]
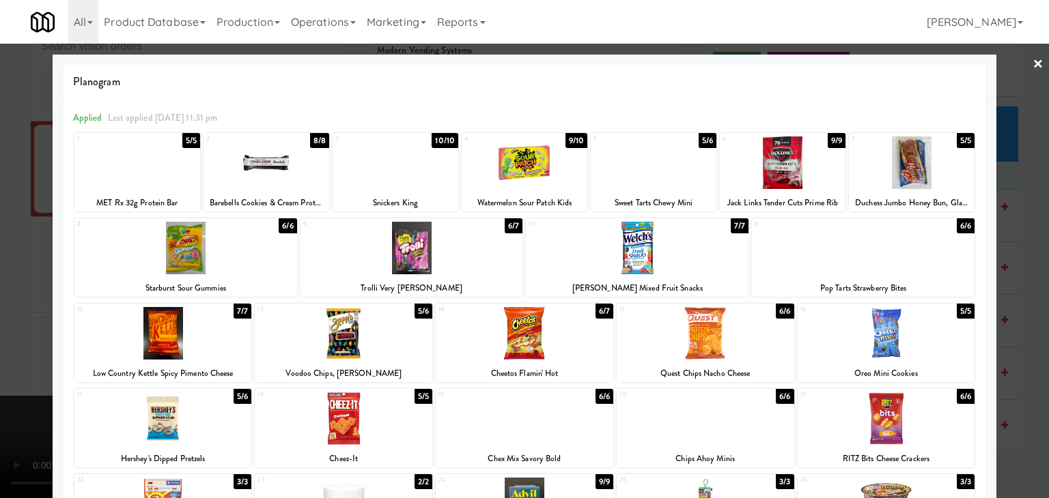
click at [219, 246] on div at bounding box center [185, 248] width 223 height 53
click at [681, 268] on div at bounding box center [637, 248] width 223 height 53
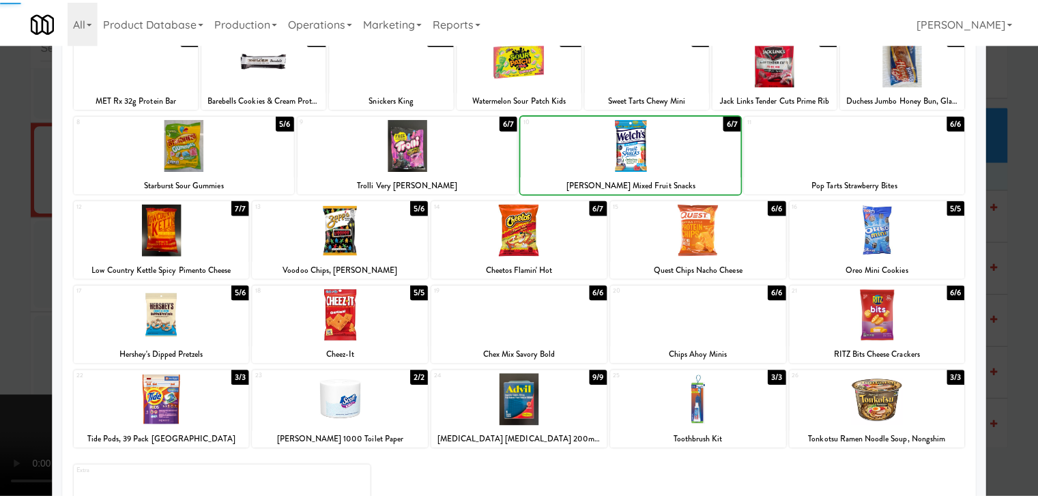
scroll to position [172, 0]
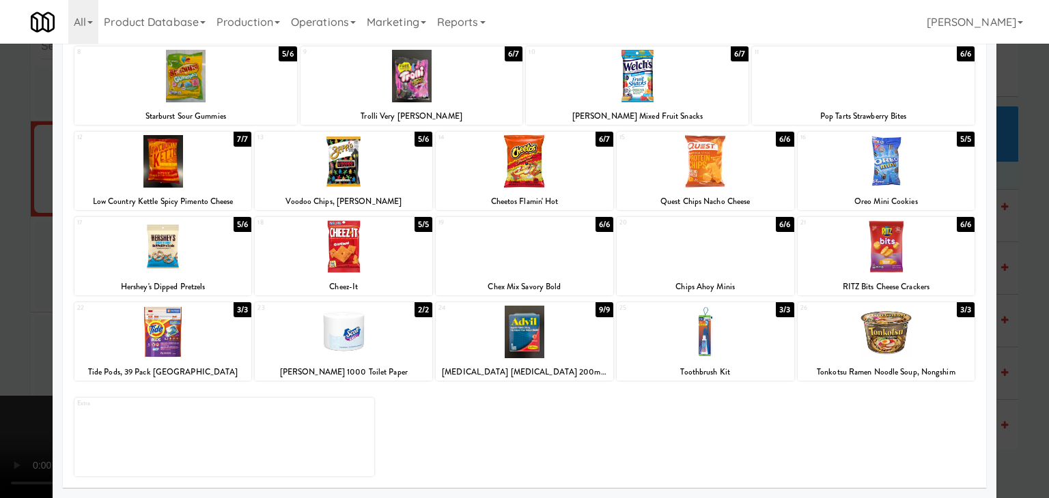
click at [474, 263] on div at bounding box center [525, 247] width 178 height 53
drag, startPoint x: 0, startPoint y: 280, endPoint x: 178, endPoint y: 287, distance: 177.7
click at [3, 276] on div at bounding box center [524, 249] width 1049 height 498
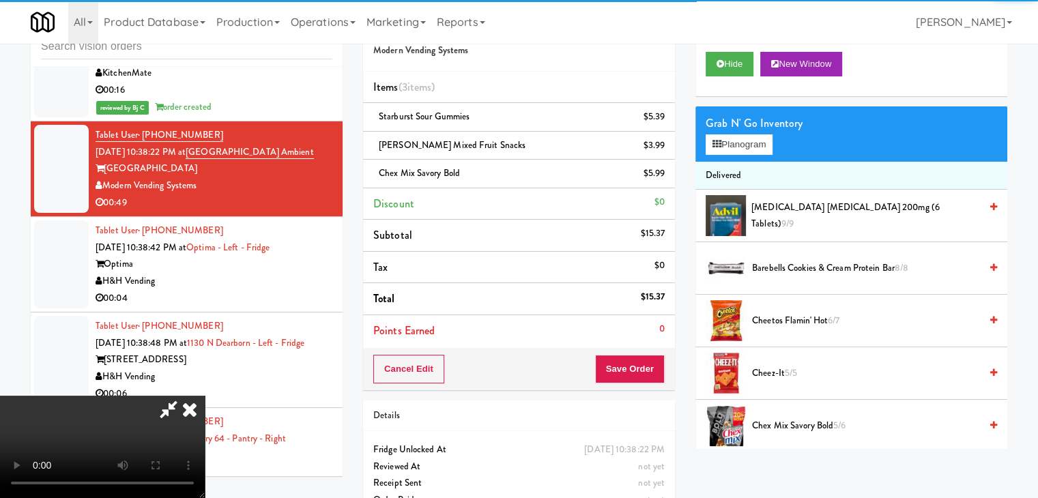
scroll to position [192, 0]
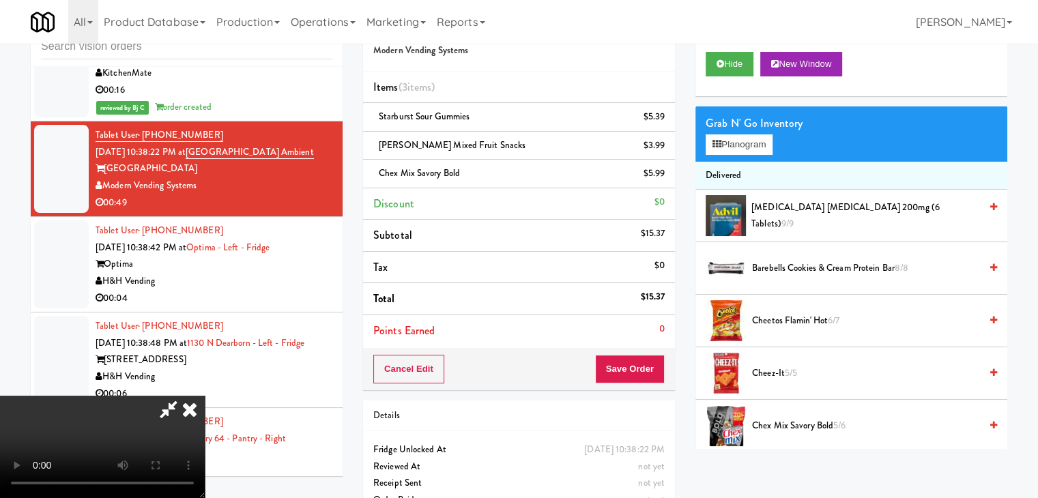
drag, startPoint x: 485, startPoint y: 307, endPoint x: 477, endPoint y: 309, distance: 8.6
click at [205, 396] on video at bounding box center [102, 447] width 205 height 102
click at [651, 369] on button "Save Order" at bounding box center [630, 369] width 70 height 29
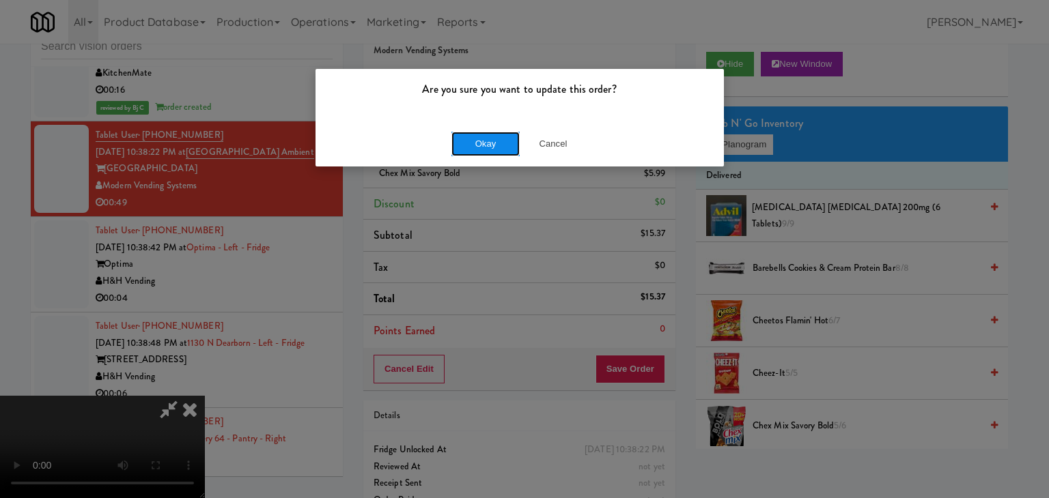
click at [503, 147] on button "Okay" at bounding box center [485, 144] width 68 height 25
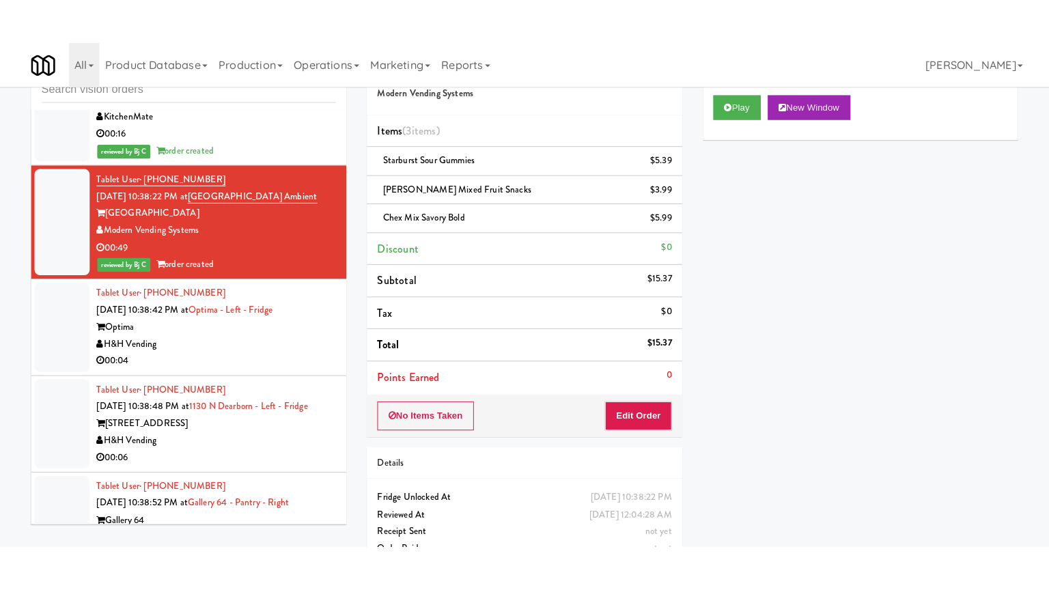
scroll to position [6744, 0]
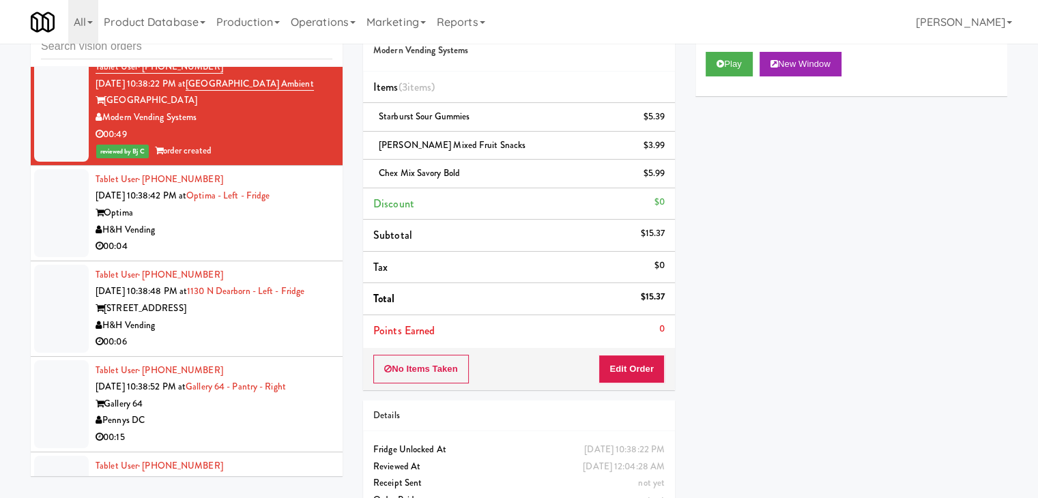
click at [266, 255] on div "00:04" at bounding box center [214, 246] width 237 height 17
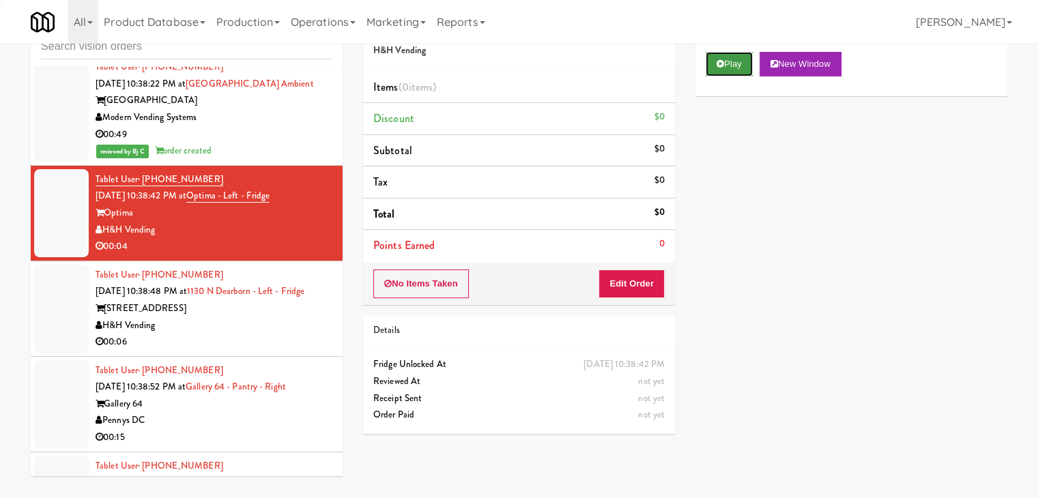
click at [727, 55] on button "Play" at bounding box center [729, 64] width 47 height 25
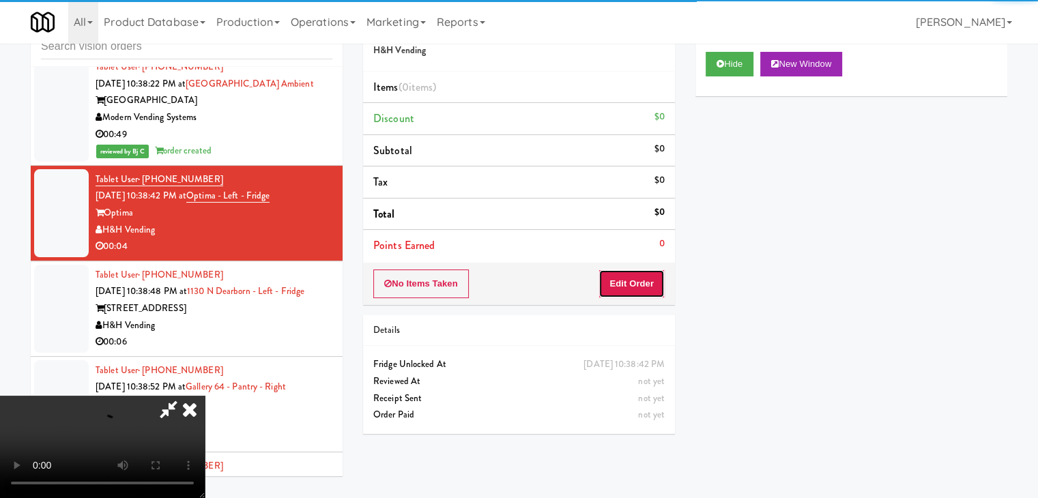
click at [637, 279] on button "Edit Order" at bounding box center [632, 284] width 66 height 29
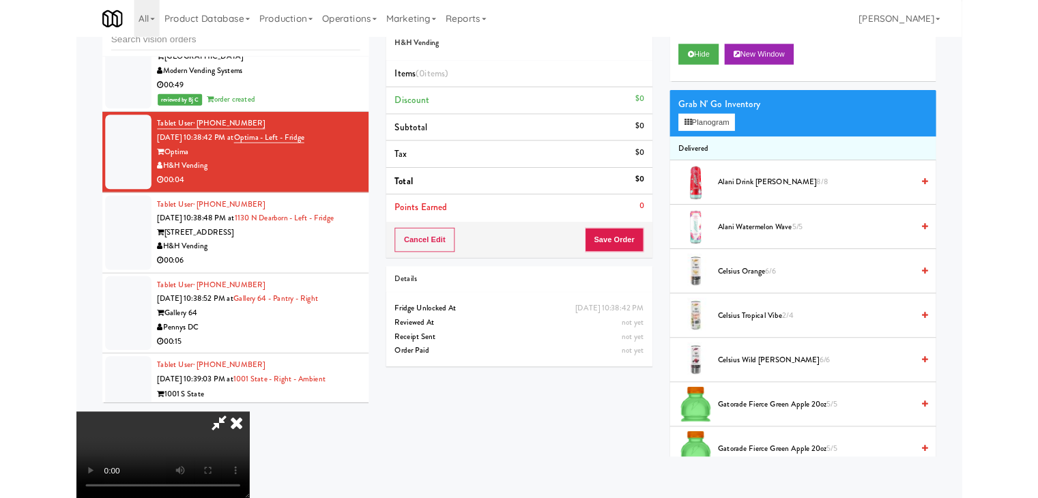
scroll to position [6710, 0]
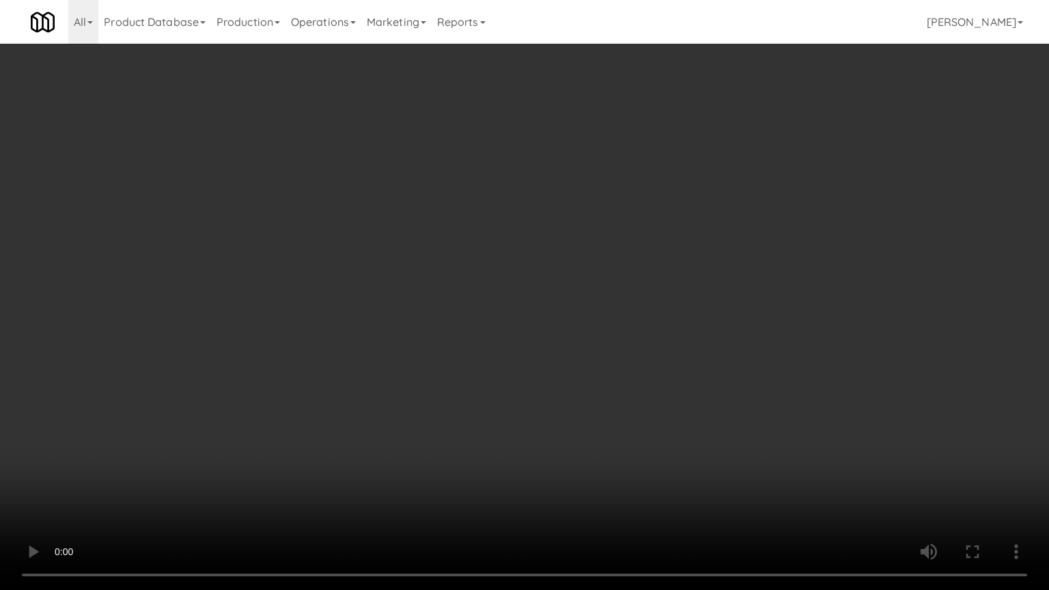
click at [566, 336] on video at bounding box center [524, 295] width 1049 height 590
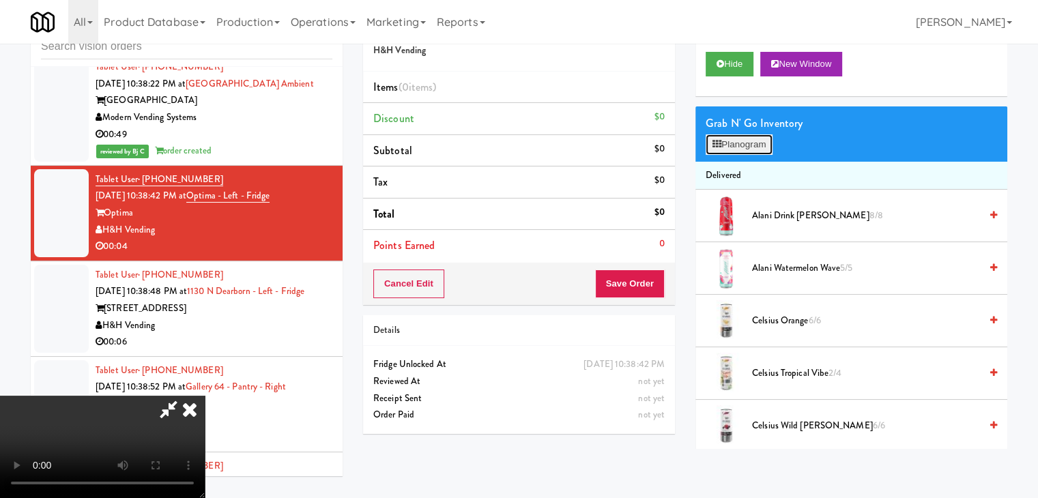
click at [751, 151] on button "Planogram" at bounding box center [739, 144] width 67 height 20
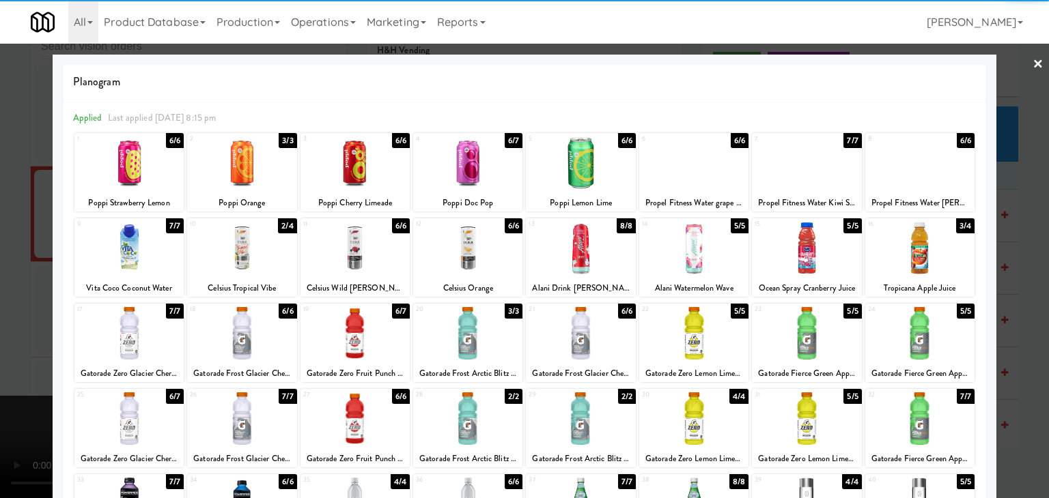
click at [696, 323] on div at bounding box center [693, 333] width 109 height 53
click at [1035, 326] on div at bounding box center [524, 249] width 1049 height 498
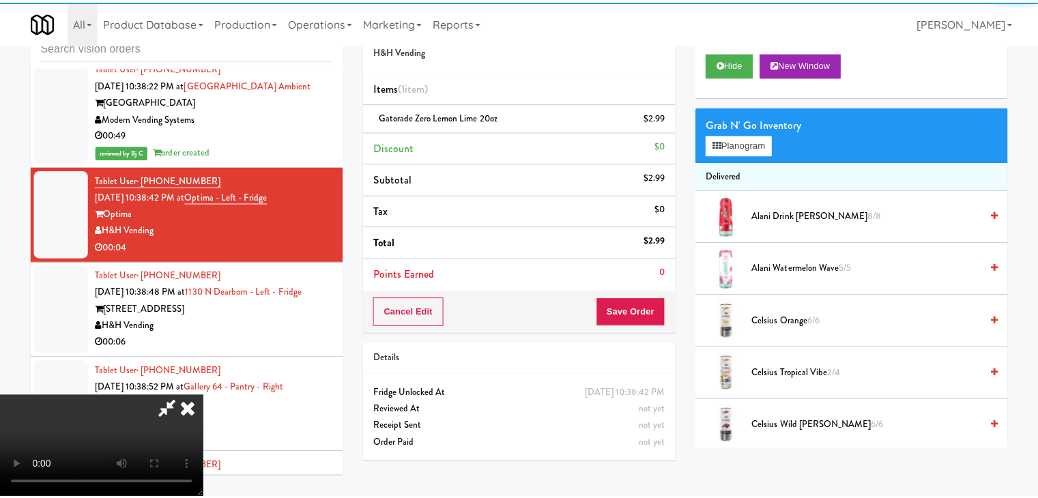
scroll to position [6744, 0]
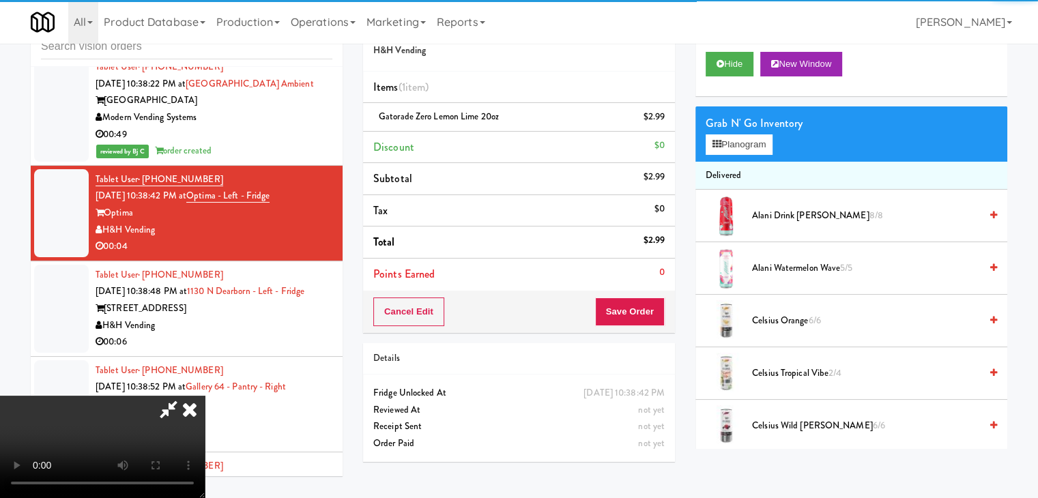
drag, startPoint x: 1027, startPoint y: 328, endPoint x: 637, endPoint y: 298, distance: 391.0
click at [1026, 328] on div "inbox reviewed all all unclear take inventory issue suspicious failed recent Ta…" at bounding box center [519, 245] width 1038 height 481
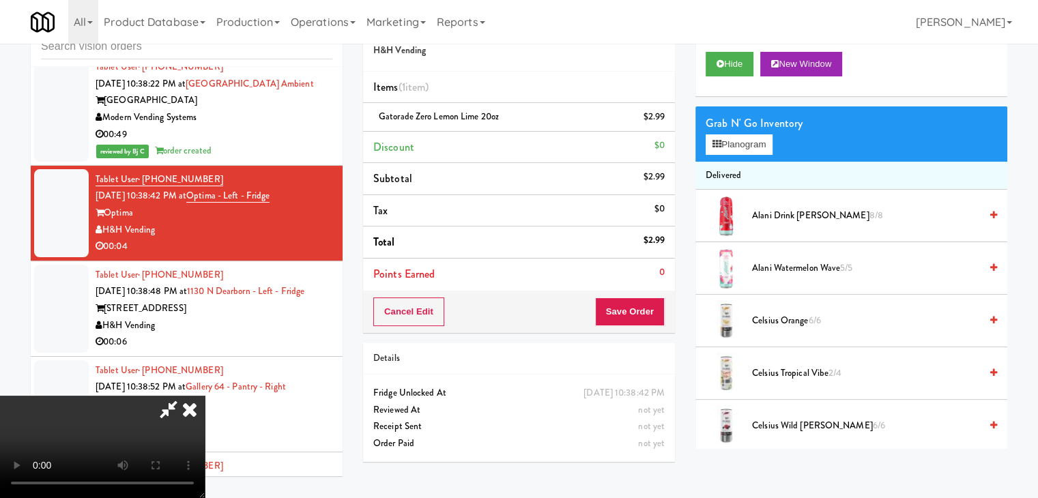
click at [205, 396] on video at bounding box center [102, 447] width 205 height 102
click at [628, 311] on button "Save Order" at bounding box center [630, 312] width 70 height 29
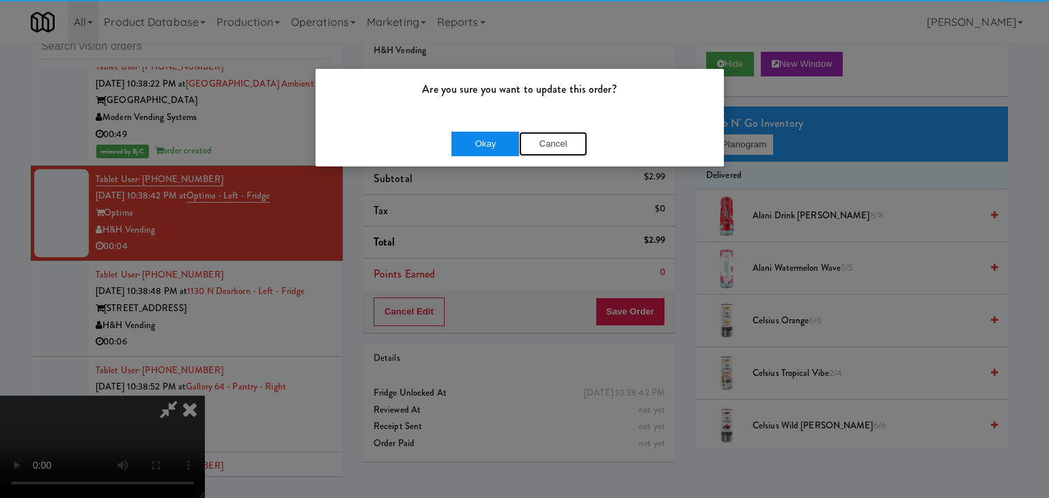
drag, startPoint x: 527, startPoint y: 152, endPoint x: 497, endPoint y: 148, distance: 30.3
click at [513, 152] on div "Okay Cancel" at bounding box center [519, 144] width 136 height 25
click at [497, 148] on button "Okay" at bounding box center [485, 144] width 68 height 25
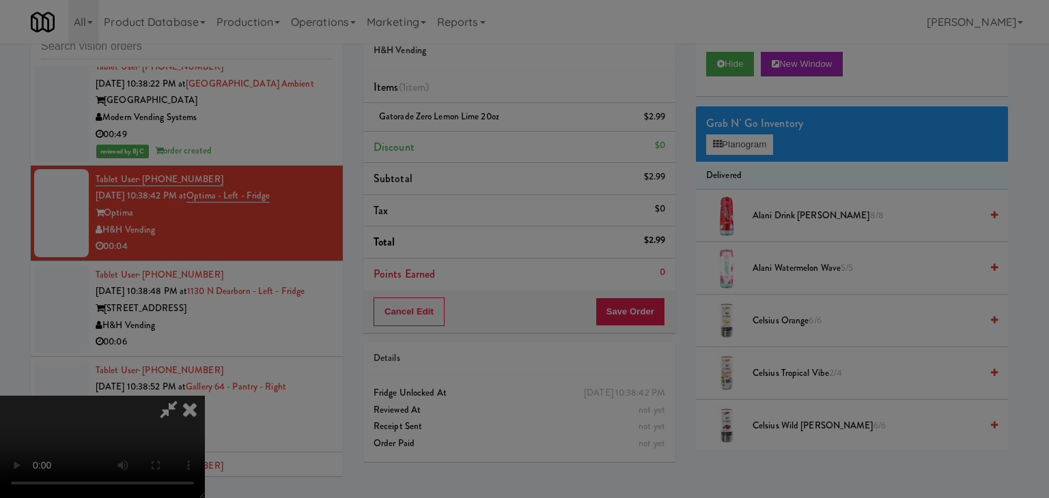
click at [497, 141] on div "Okay Cancel" at bounding box center [519, 119] width 408 height 46
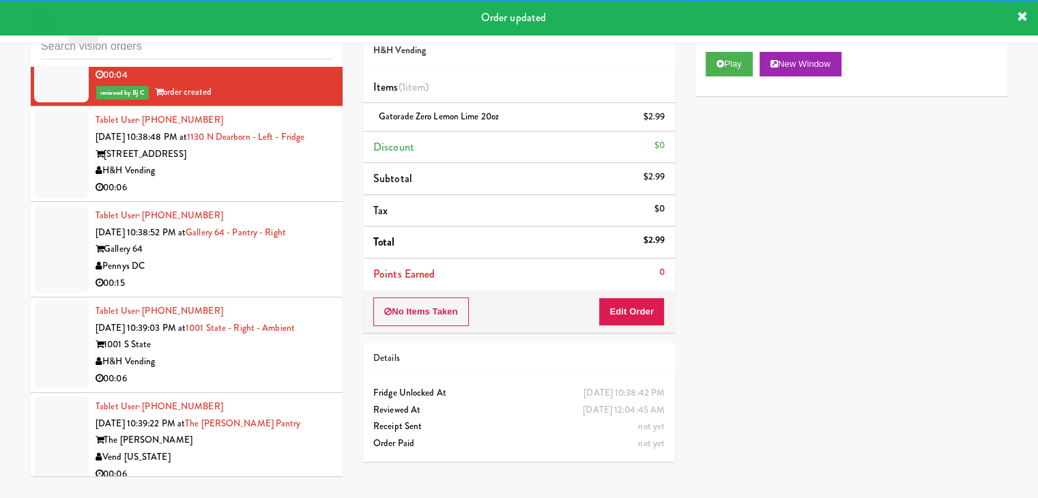
scroll to position [6949, 0]
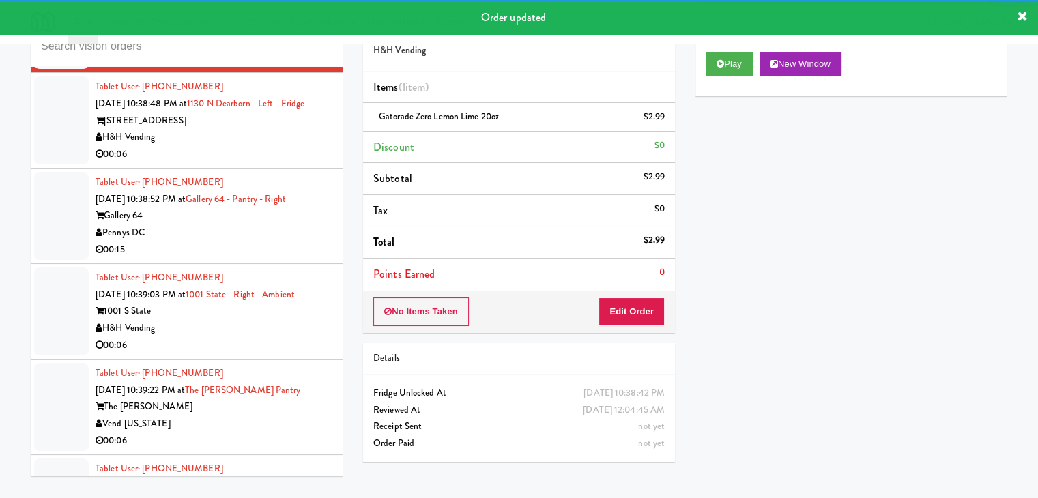
click at [229, 208] on div "Tablet User · (202) 317-1801 [DATE] 10:38:52 PM at Gallery 64 - Pantry - Right …" at bounding box center [214, 216] width 237 height 84
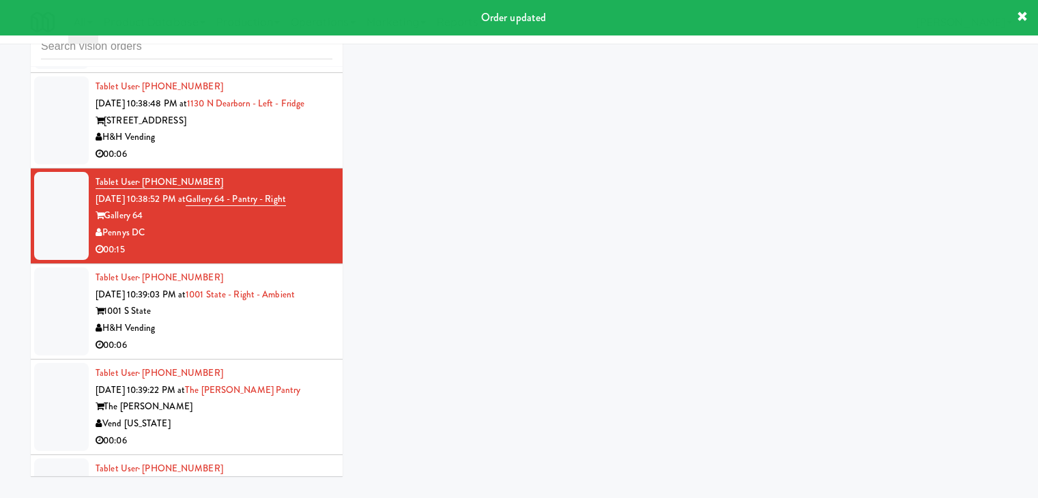
click at [259, 146] on div "H&H Vending" at bounding box center [214, 137] width 237 height 17
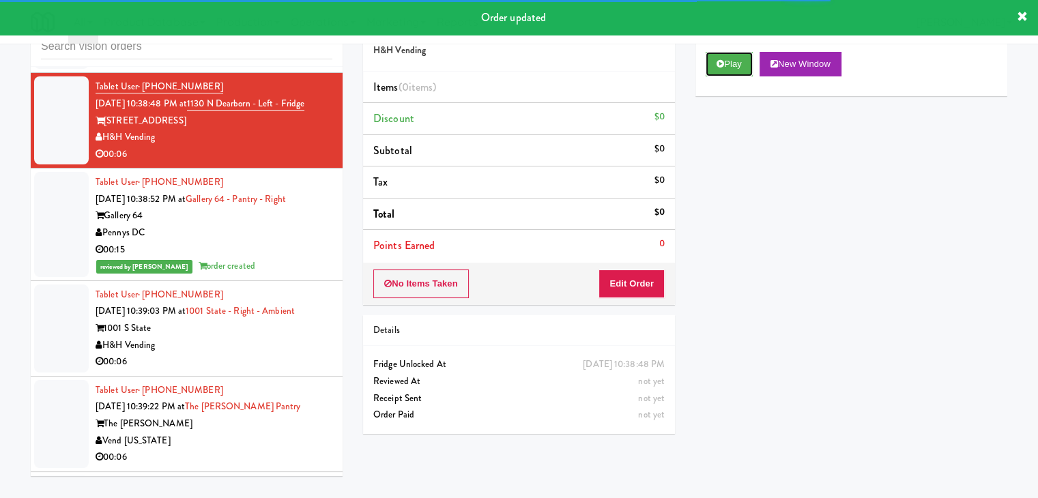
drag, startPoint x: 729, startPoint y: 66, endPoint x: 726, endPoint y: 96, distance: 30.8
click at [730, 65] on button "Play" at bounding box center [729, 64] width 47 height 25
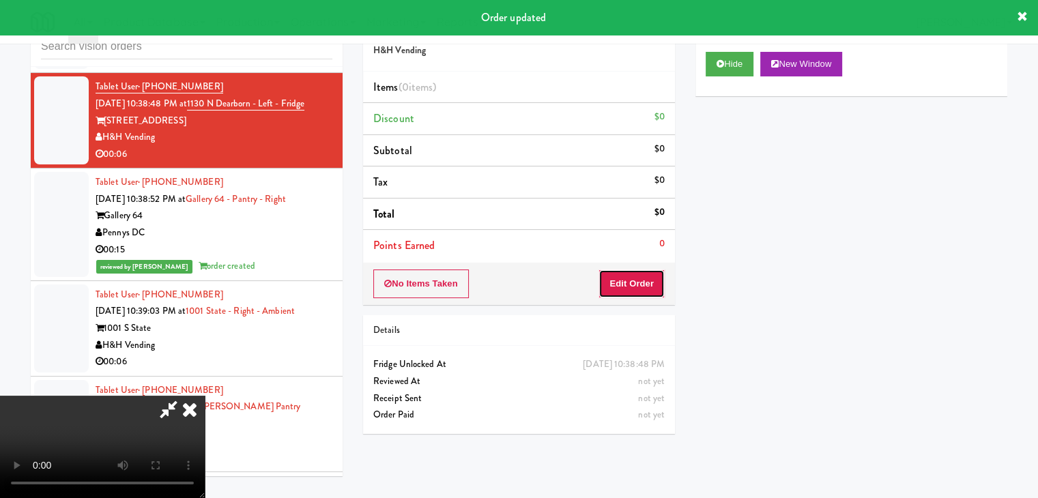
click at [644, 272] on button "Edit Order" at bounding box center [632, 284] width 66 height 29
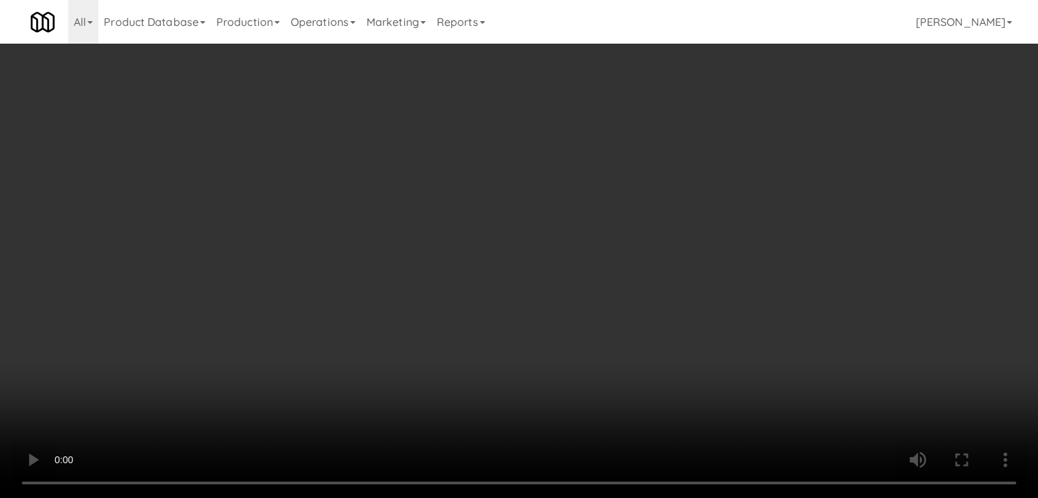
scroll to position [6915, 0]
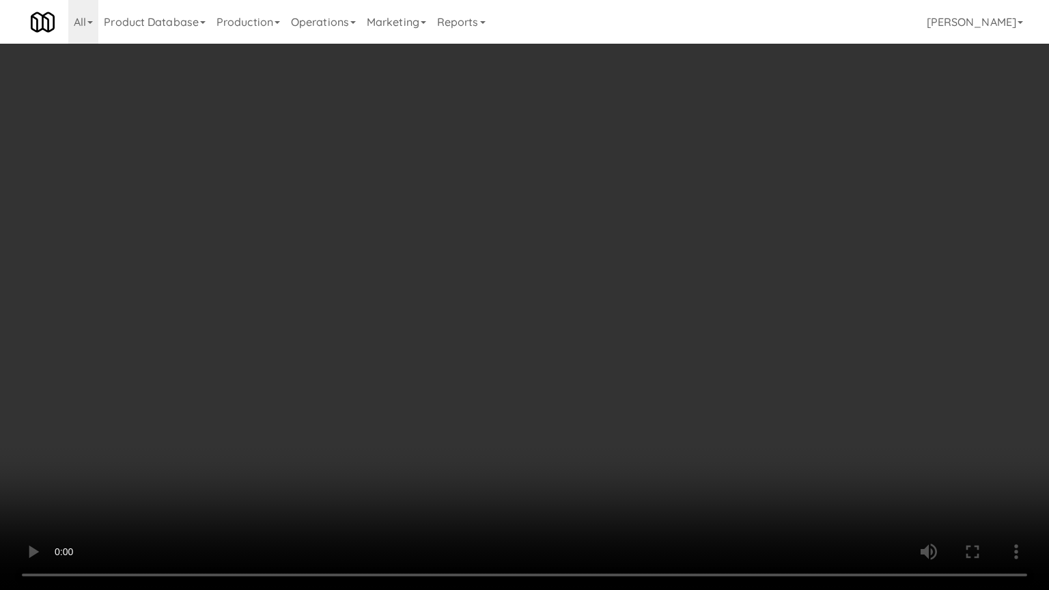
click at [602, 371] on video at bounding box center [524, 295] width 1049 height 590
drag, startPoint x: 604, startPoint y: 367, endPoint x: 655, endPoint y: 233, distance: 143.5
click at [607, 358] on video at bounding box center [524, 295] width 1049 height 590
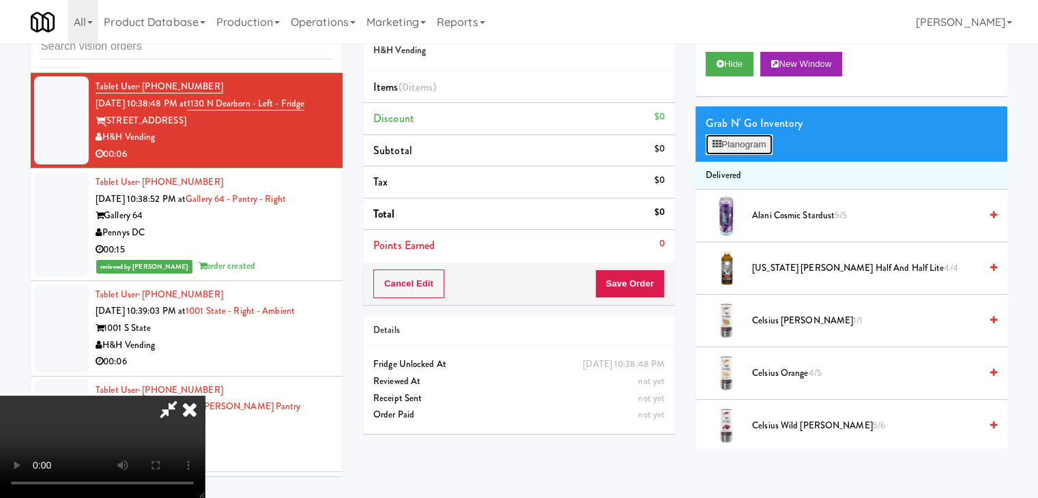
click at [752, 141] on button "Planogram" at bounding box center [739, 144] width 67 height 20
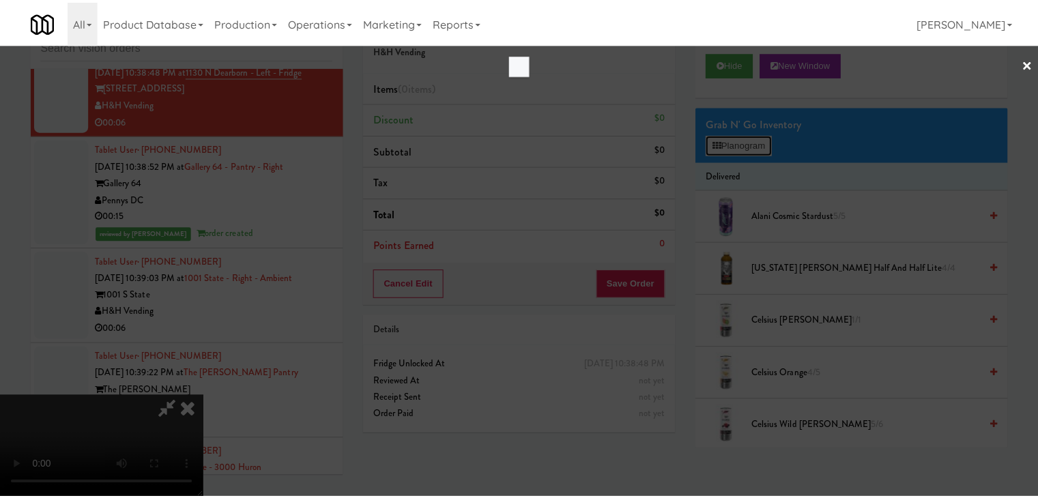
scroll to position [6915, 0]
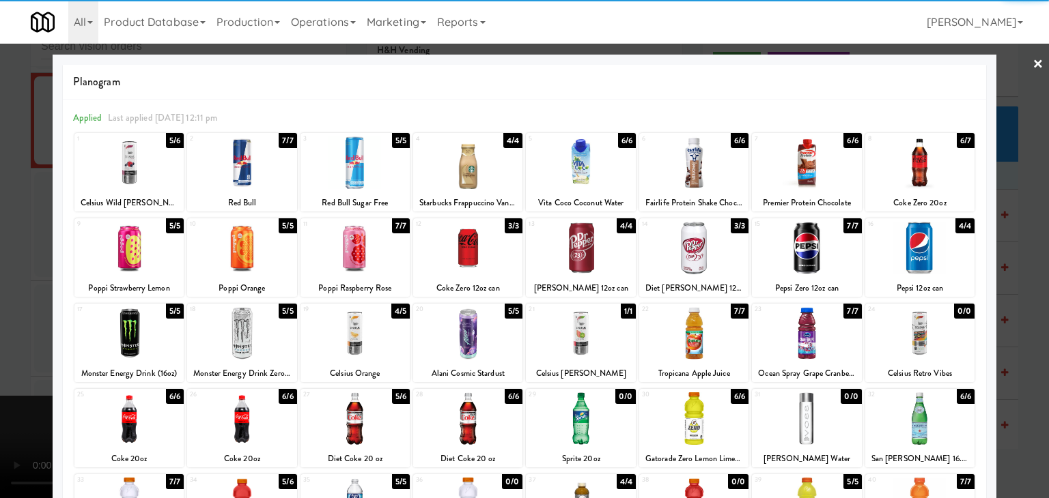
click at [716, 249] on div at bounding box center [693, 248] width 109 height 53
click at [1008, 274] on div at bounding box center [524, 249] width 1049 height 498
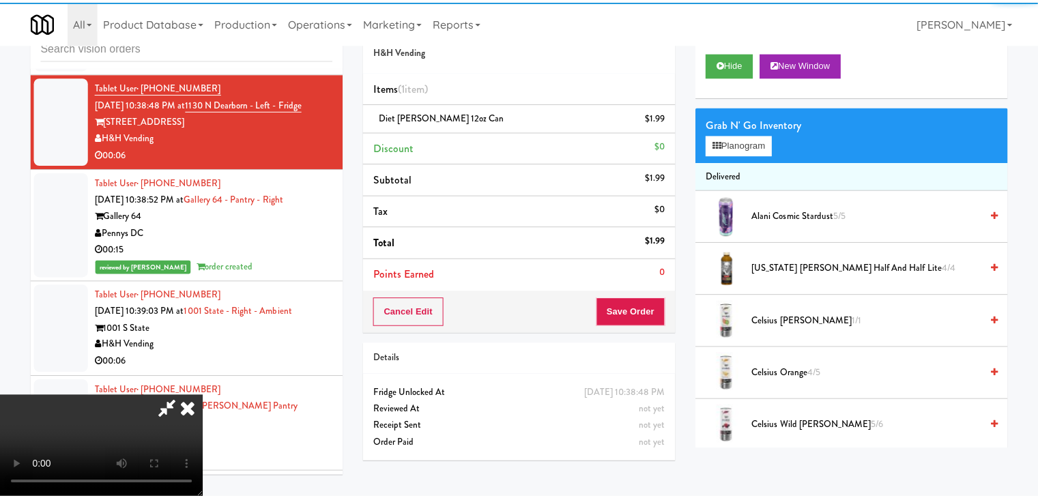
scroll to position [6949, 0]
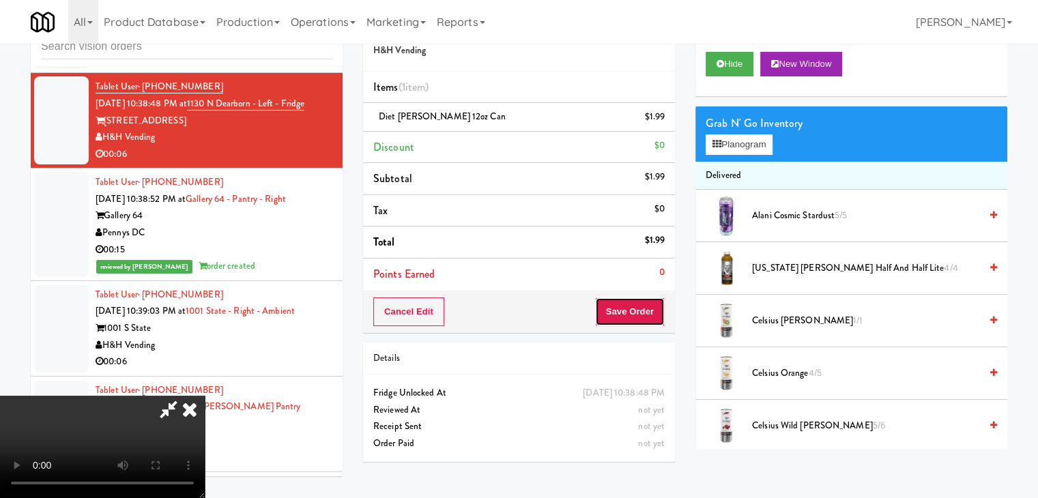
click at [637, 317] on button "Save Order" at bounding box center [630, 312] width 70 height 29
click at [638, 316] on button "Save Order" at bounding box center [630, 312] width 70 height 29
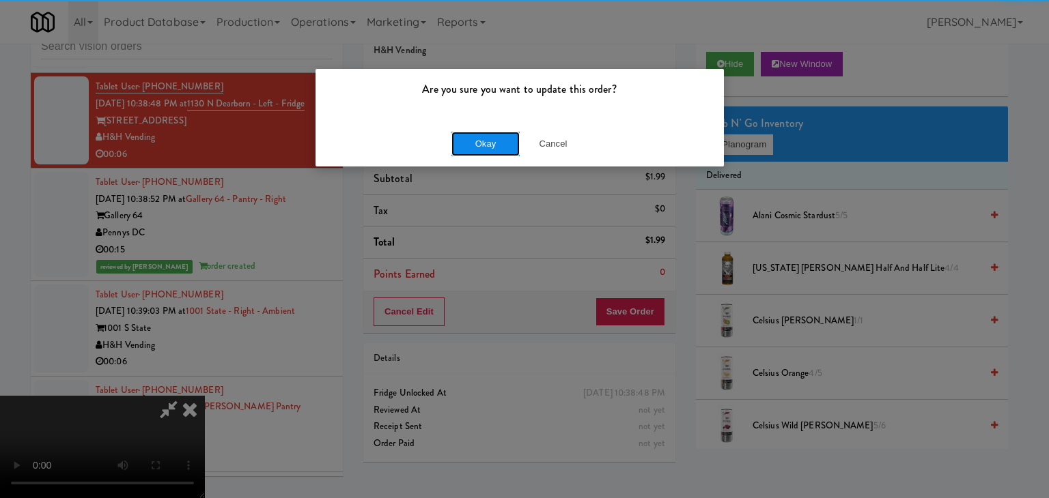
click at [497, 139] on button "Okay" at bounding box center [485, 144] width 68 height 25
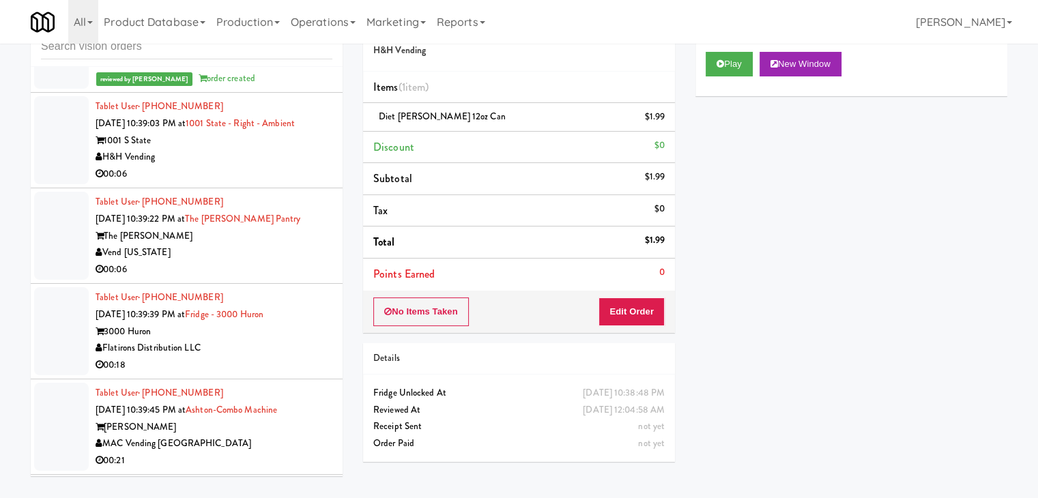
scroll to position [7222, 0]
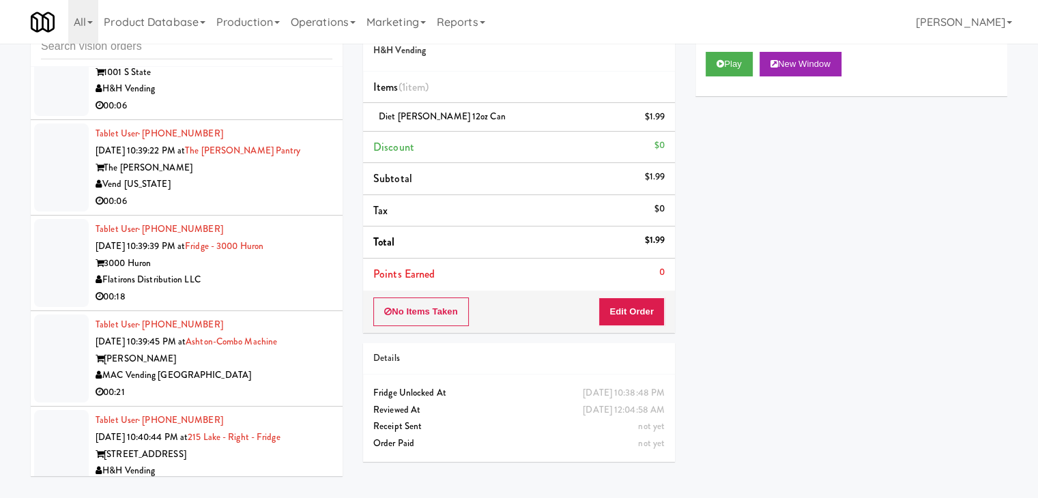
click at [263, 98] on div "H&H Vending" at bounding box center [214, 89] width 237 height 17
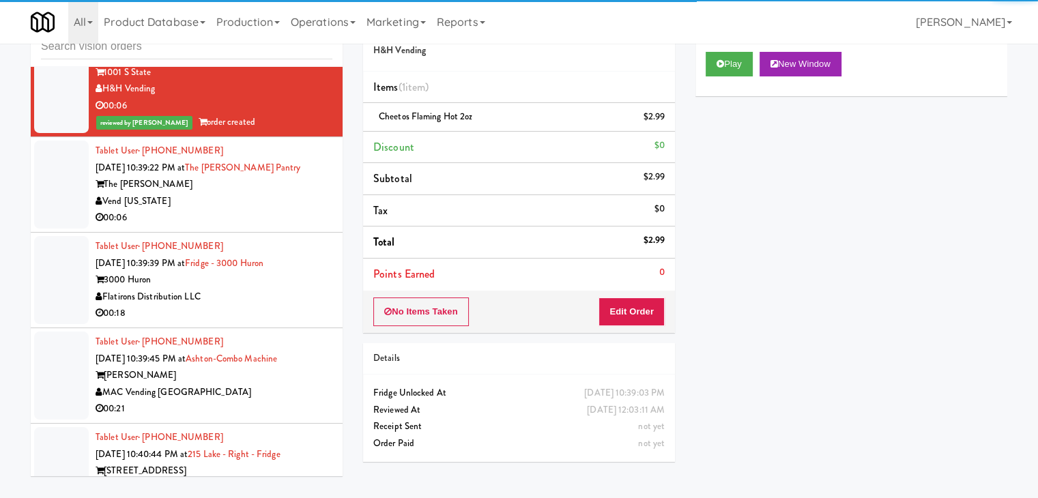
click at [264, 227] on div "00:06" at bounding box center [214, 218] width 237 height 17
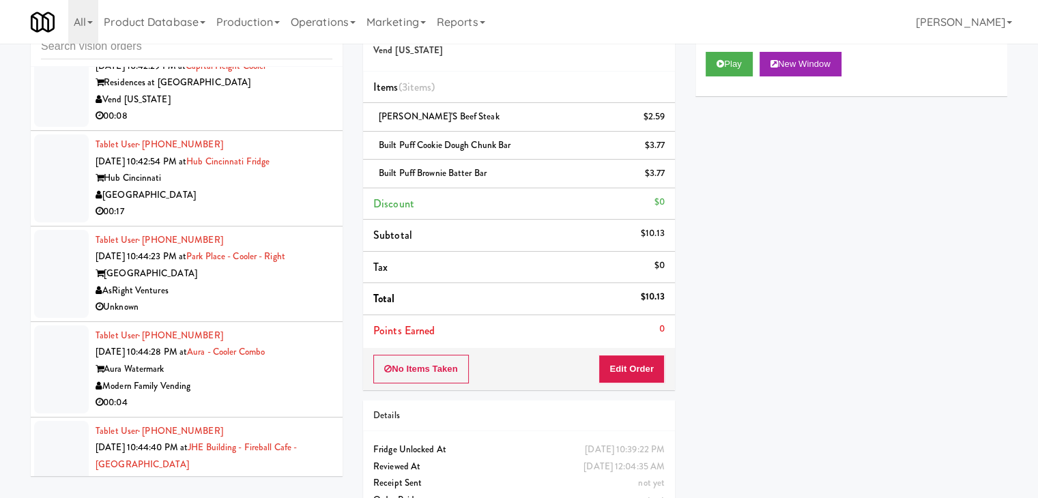
scroll to position [8314, 0]
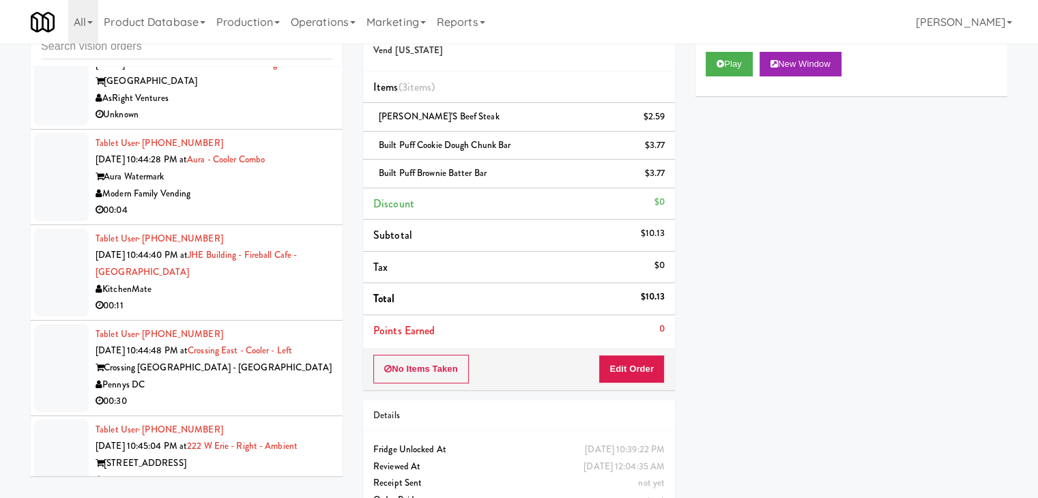
click at [211, 298] on div "KitchenMate" at bounding box center [214, 289] width 237 height 17
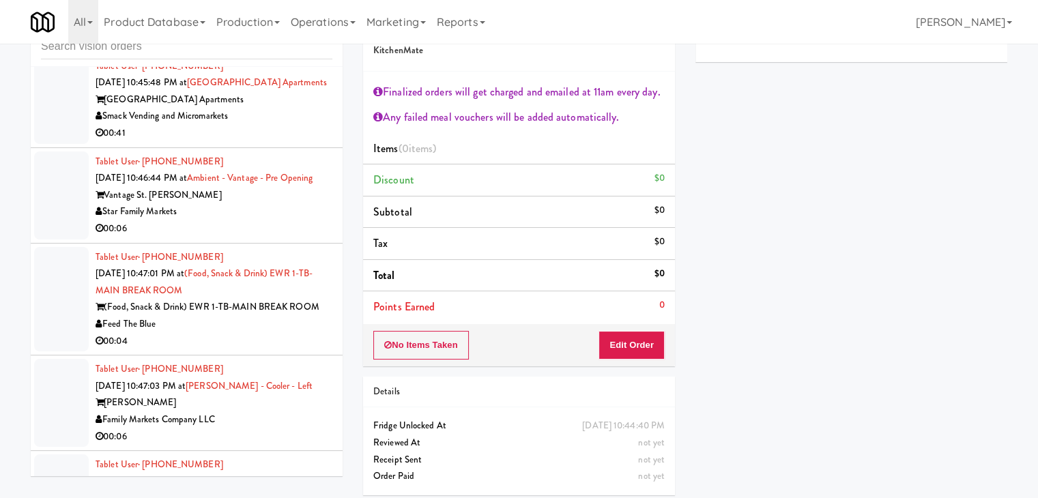
scroll to position [9065, 0]
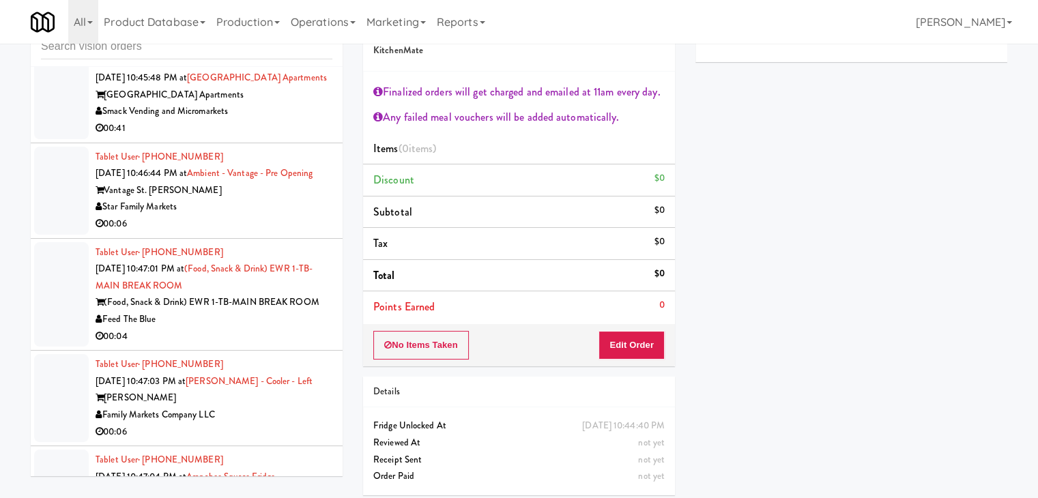
click at [252, 216] on div "Star Family Markets" at bounding box center [214, 207] width 237 height 17
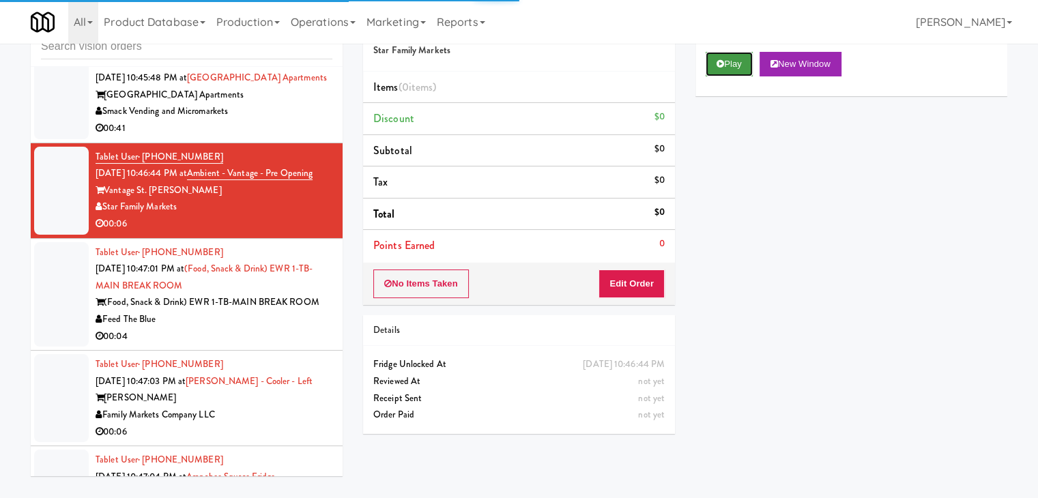
click at [740, 61] on button "Play" at bounding box center [729, 64] width 47 height 25
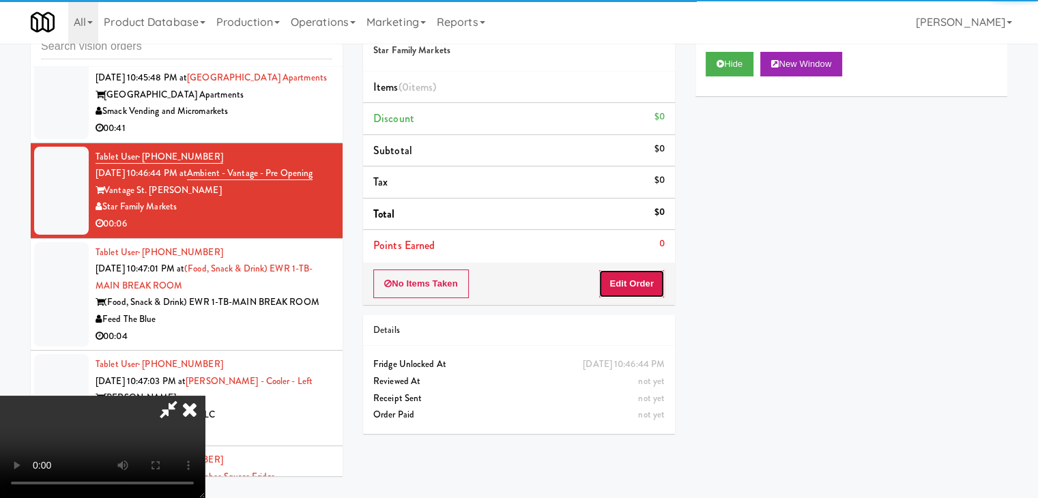
click at [639, 276] on button "Edit Order" at bounding box center [632, 284] width 66 height 29
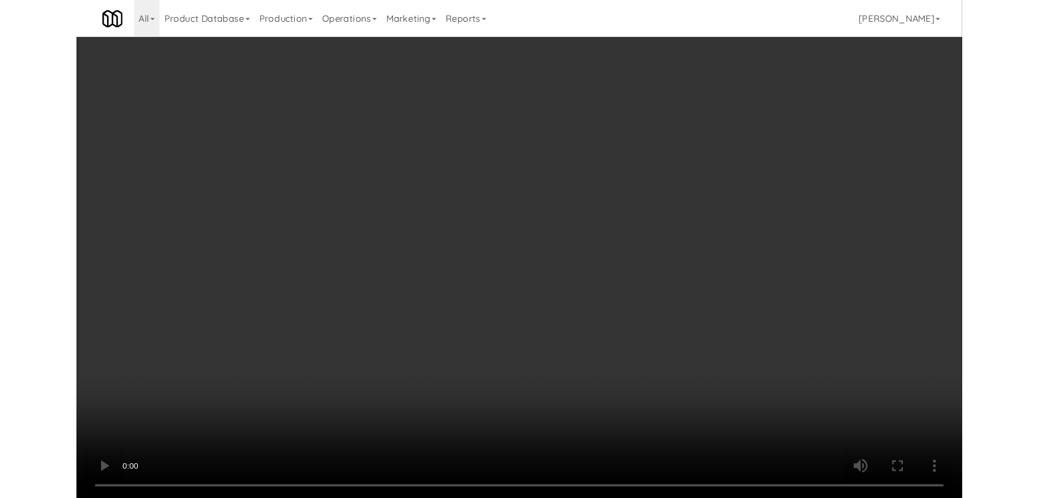
scroll to position [9015, 0]
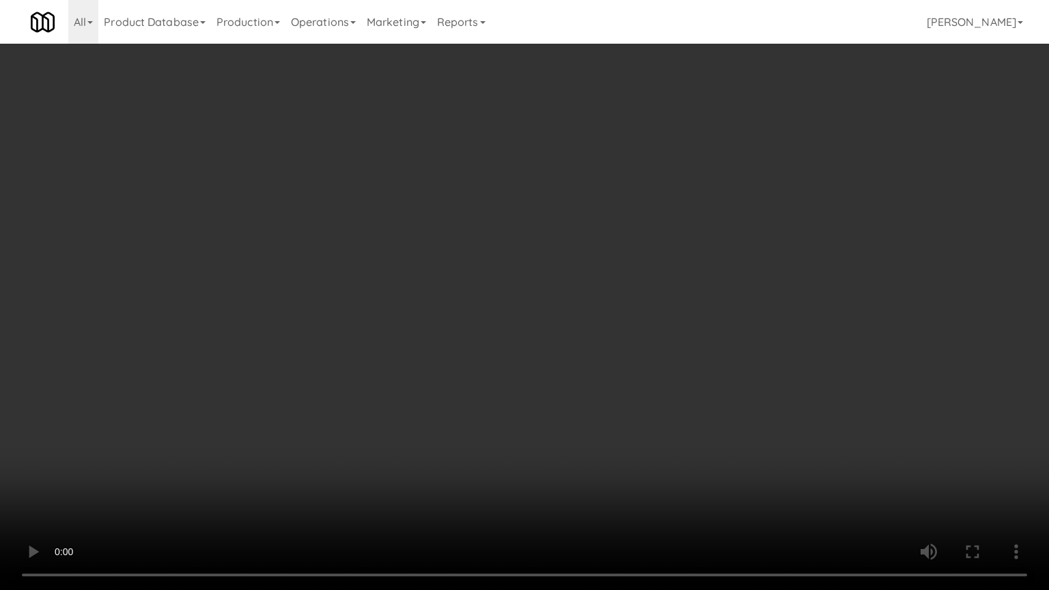
click at [563, 431] on video at bounding box center [524, 295] width 1049 height 590
click at [565, 434] on video at bounding box center [524, 295] width 1049 height 590
click at [569, 438] on video at bounding box center [524, 295] width 1049 height 590
click at [570, 437] on video at bounding box center [524, 295] width 1049 height 590
click at [566, 443] on video at bounding box center [524, 295] width 1049 height 590
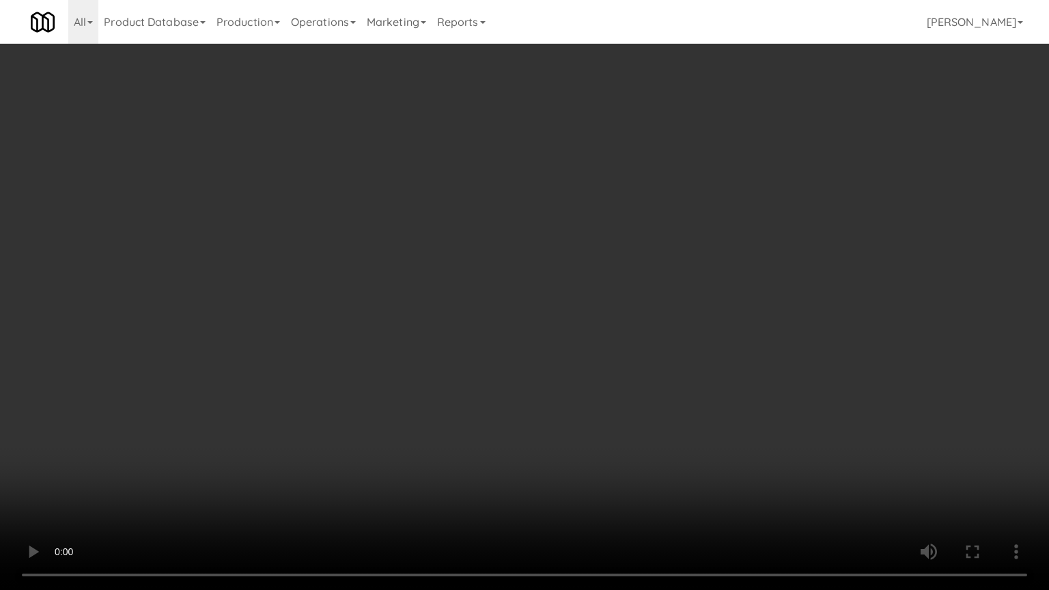
click at [612, 396] on video at bounding box center [524, 295] width 1049 height 590
click at [618, 395] on video at bounding box center [524, 295] width 1049 height 590
click at [619, 395] on video at bounding box center [524, 295] width 1049 height 590
click at [621, 394] on video at bounding box center [524, 295] width 1049 height 590
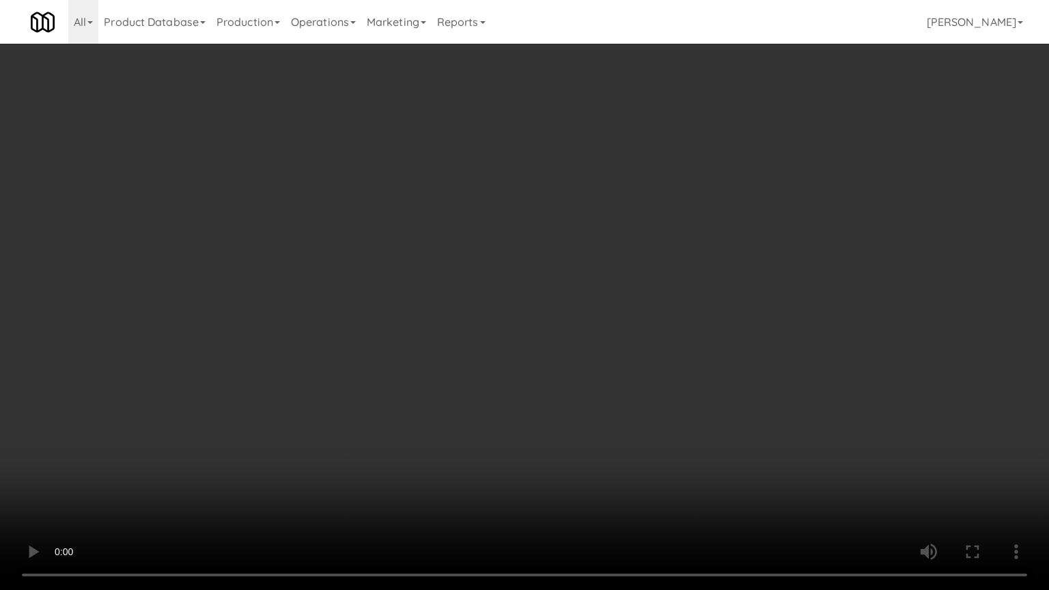
click at [623, 393] on video at bounding box center [524, 295] width 1049 height 590
click at [623, 394] on video at bounding box center [524, 295] width 1049 height 590
click at [628, 395] on video at bounding box center [524, 295] width 1049 height 590
click at [632, 388] on video at bounding box center [524, 295] width 1049 height 590
click at [654, 385] on video at bounding box center [524, 295] width 1049 height 590
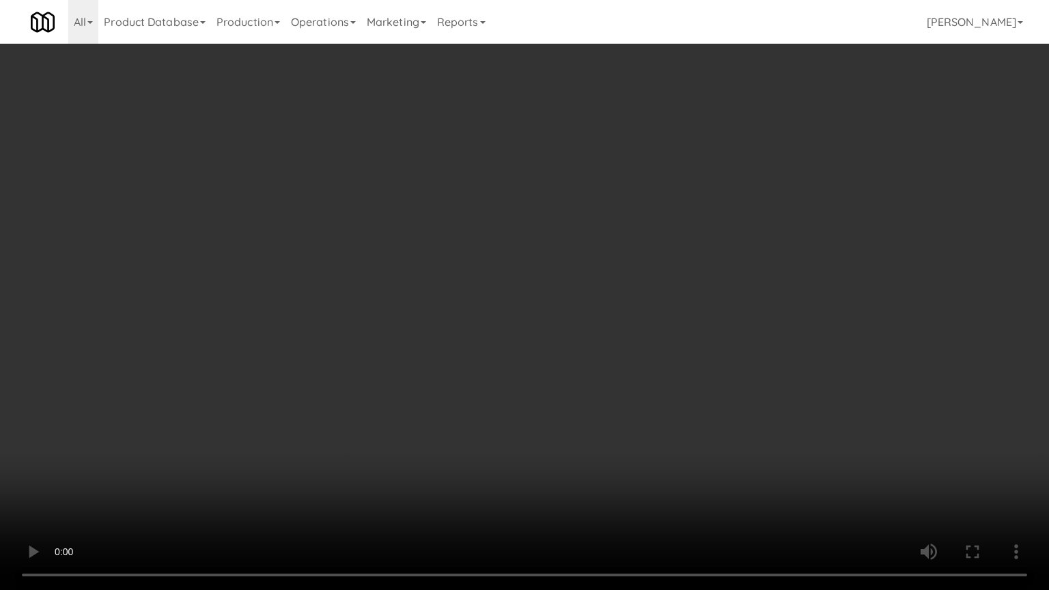
drag, startPoint x: 654, startPoint y: 385, endPoint x: 784, endPoint y: 194, distance: 231.0
click at [658, 376] on video at bounding box center [524, 295] width 1049 height 590
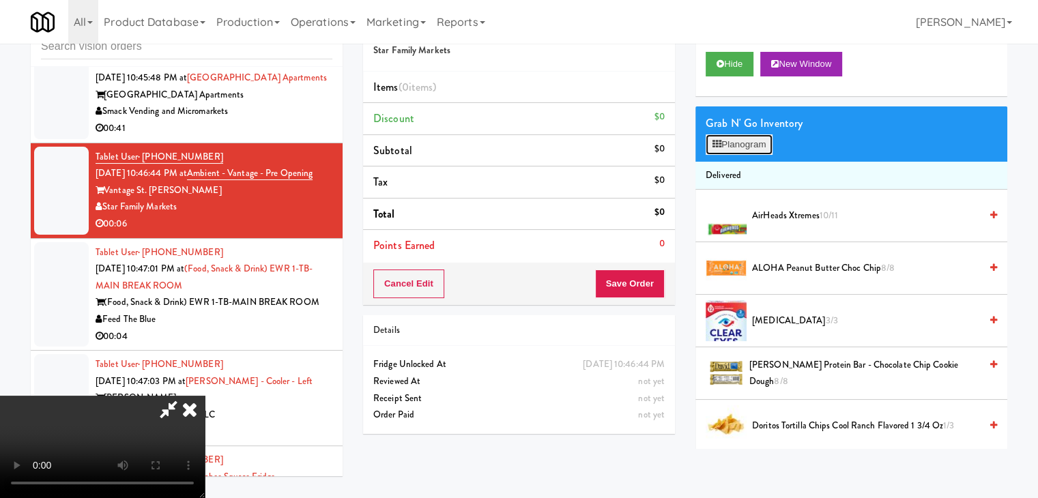
click at [761, 139] on button "Planogram" at bounding box center [739, 144] width 67 height 20
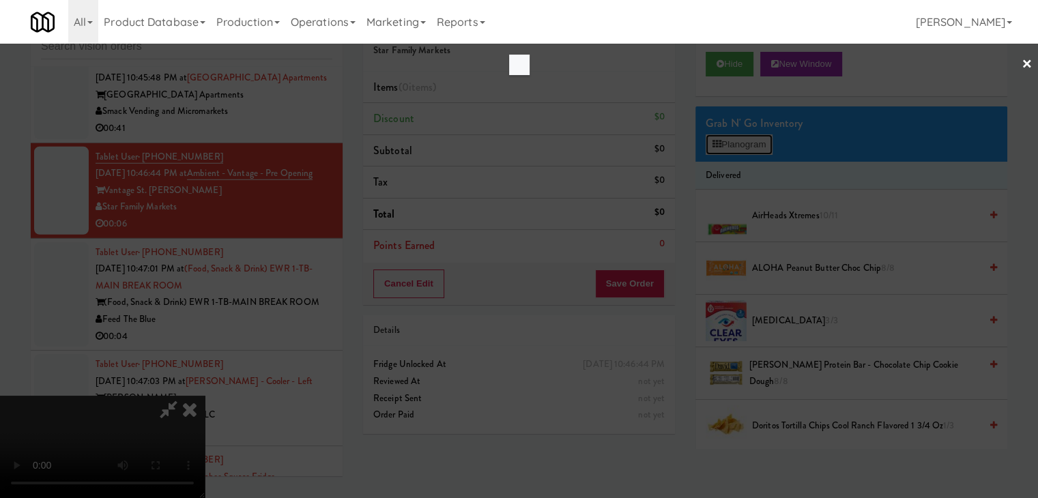
scroll to position [9015, 0]
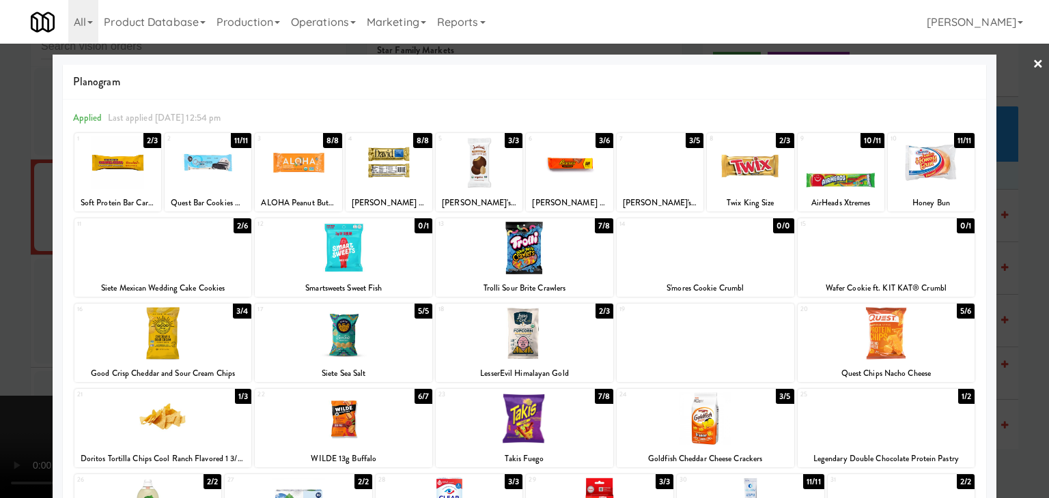
click at [691, 160] on div at bounding box center [660, 163] width 87 height 53
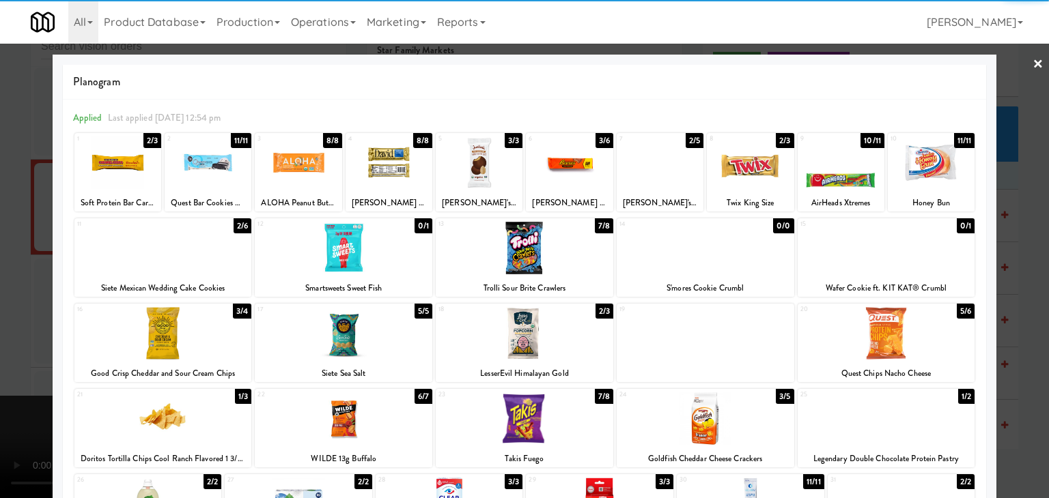
click at [568, 167] on div at bounding box center [569, 163] width 87 height 53
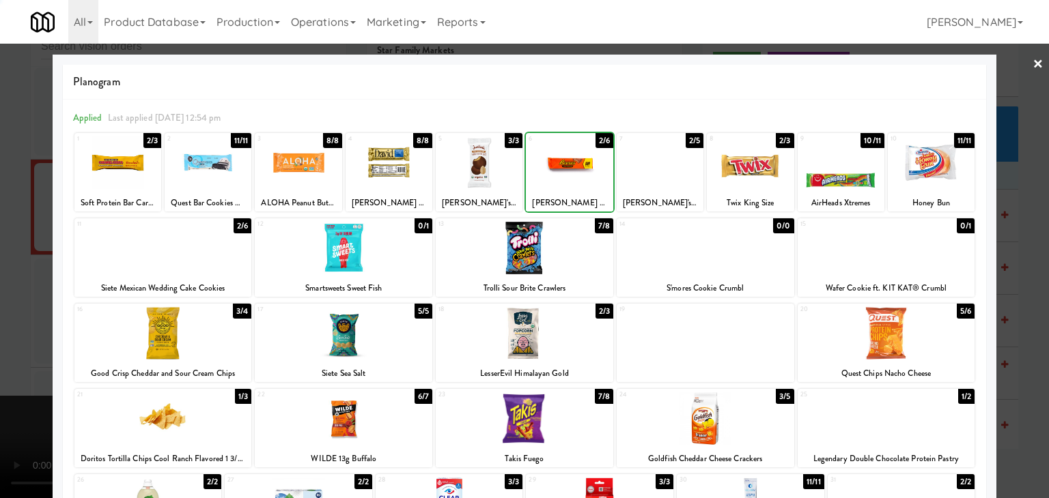
click at [733, 169] on div at bounding box center [750, 163] width 87 height 53
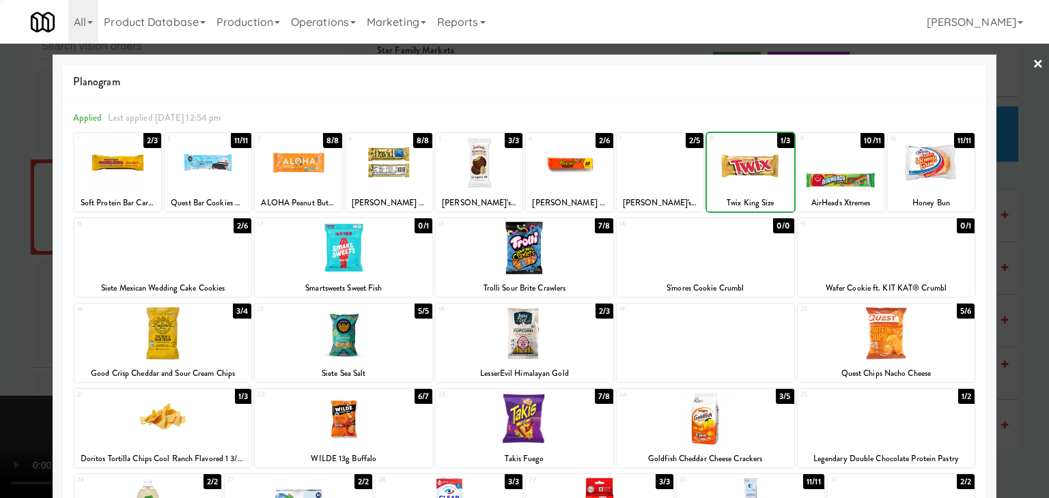
click at [0, 225] on div at bounding box center [524, 249] width 1049 height 498
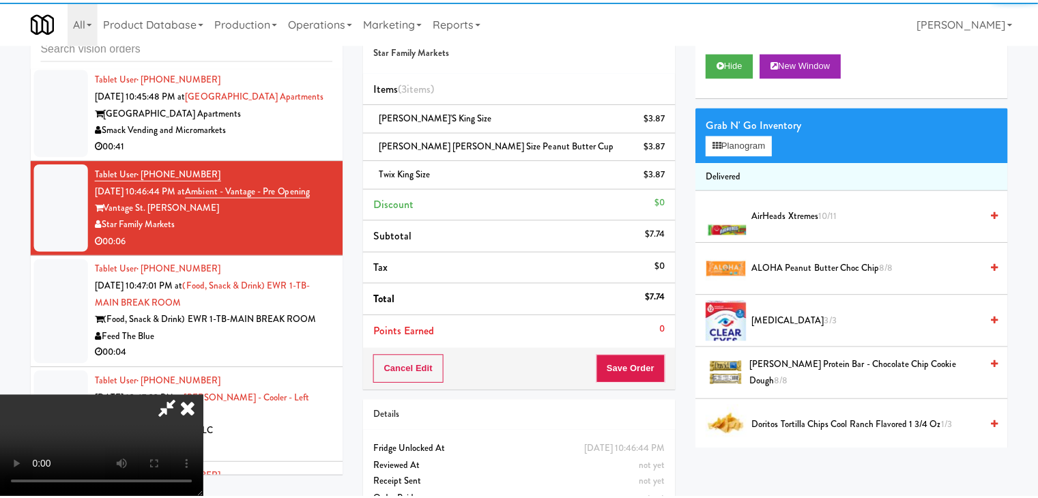
scroll to position [9065, 0]
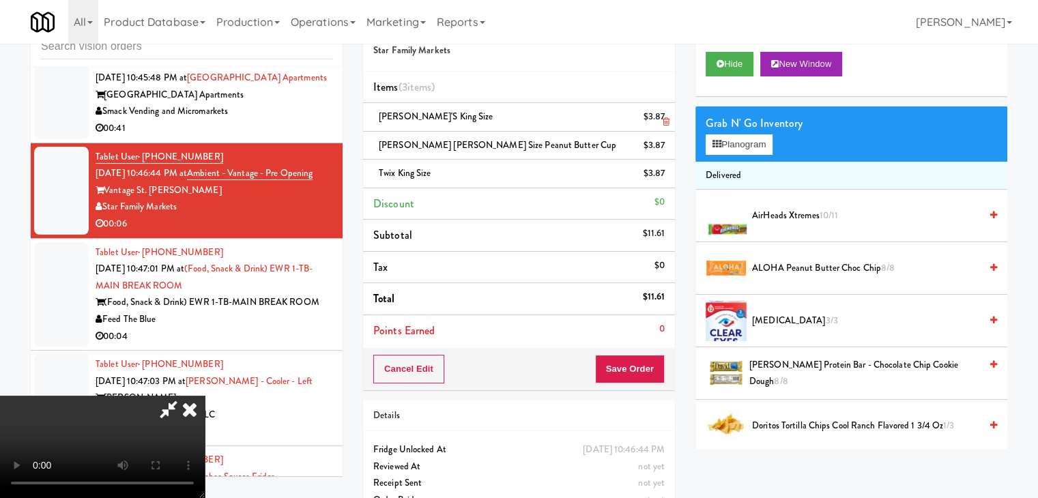
drag, startPoint x: 655, startPoint y: 120, endPoint x: 664, endPoint y: 120, distance: 8.9
click at [664, 120] on div "[PERSON_NAME]'s King Size $3.87" at bounding box center [519, 117] width 292 height 17
click at [664, 120] on icon at bounding box center [666, 121] width 7 height 9
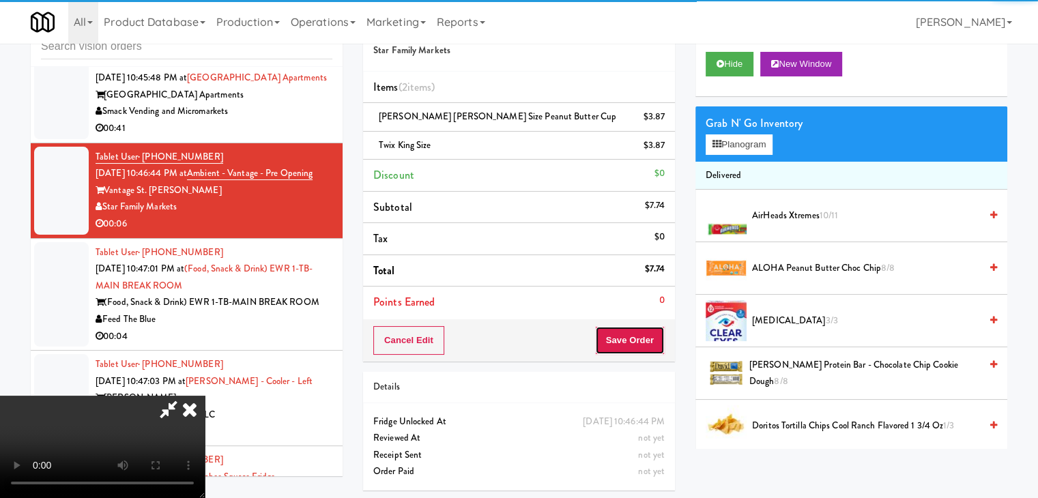
click at [631, 345] on button "Save Order" at bounding box center [630, 340] width 70 height 29
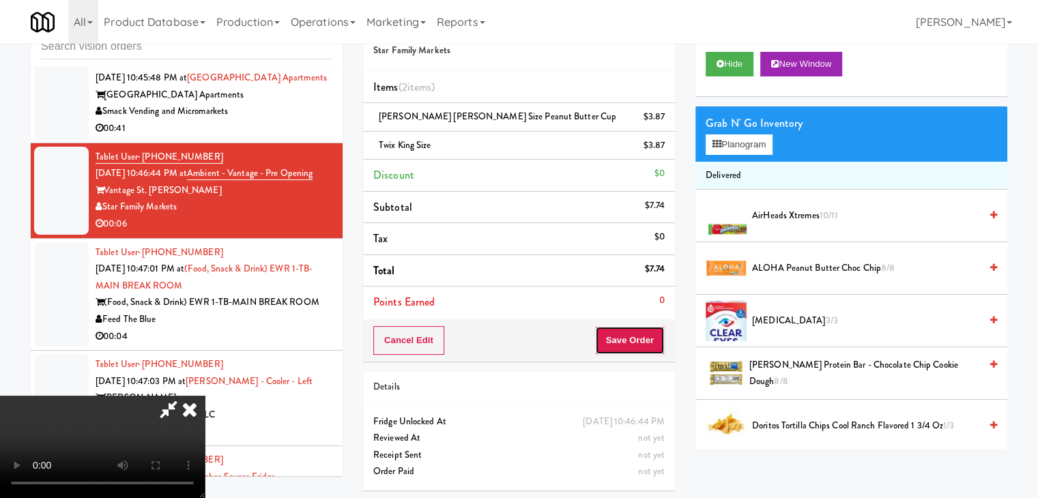
click at [631, 343] on button "Save Order" at bounding box center [630, 340] width 70 height 29
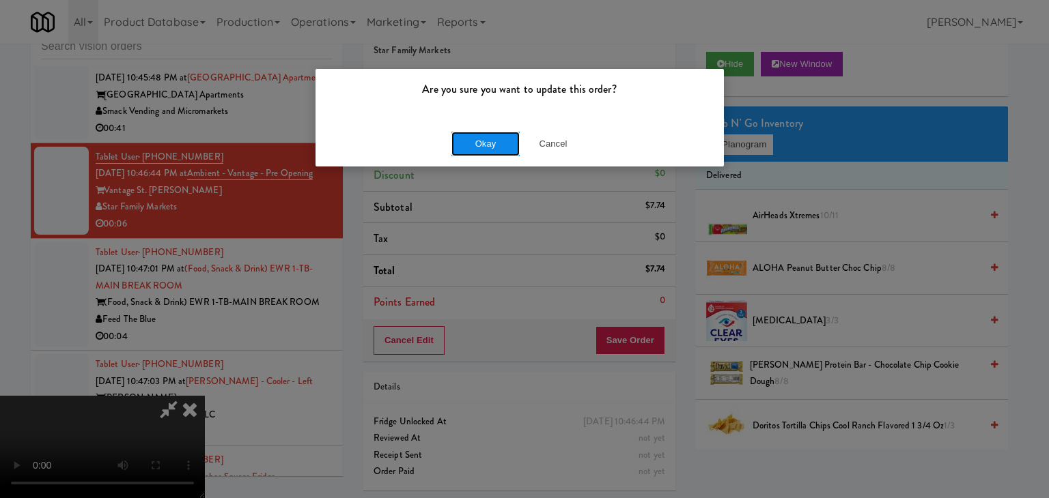
click at [485, 143] on button "Okay" at bounding box center [485, 144] width 68 height 25
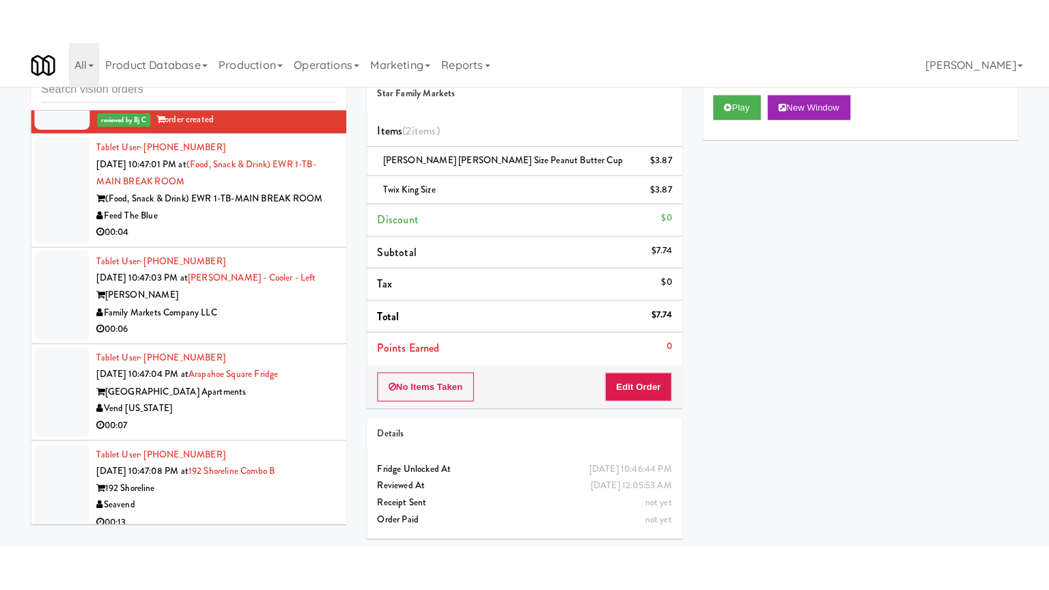
scroll to position [9270, 0]
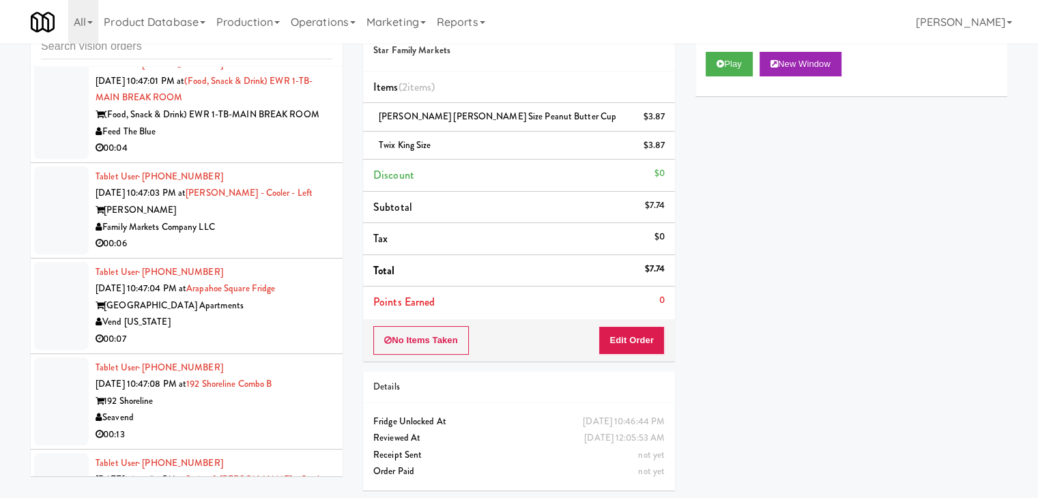
click at [303, 141] on div "Feed The Blue" at bounding box center [214, 132] width 237 height 17
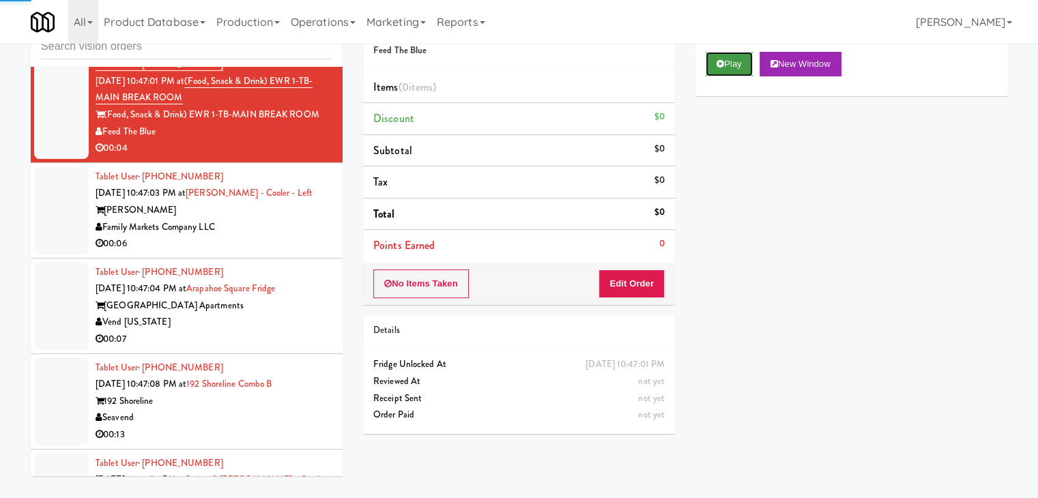
click at [740, 74] on button "Play" at bounding box center [729, 64] width 47 height 25
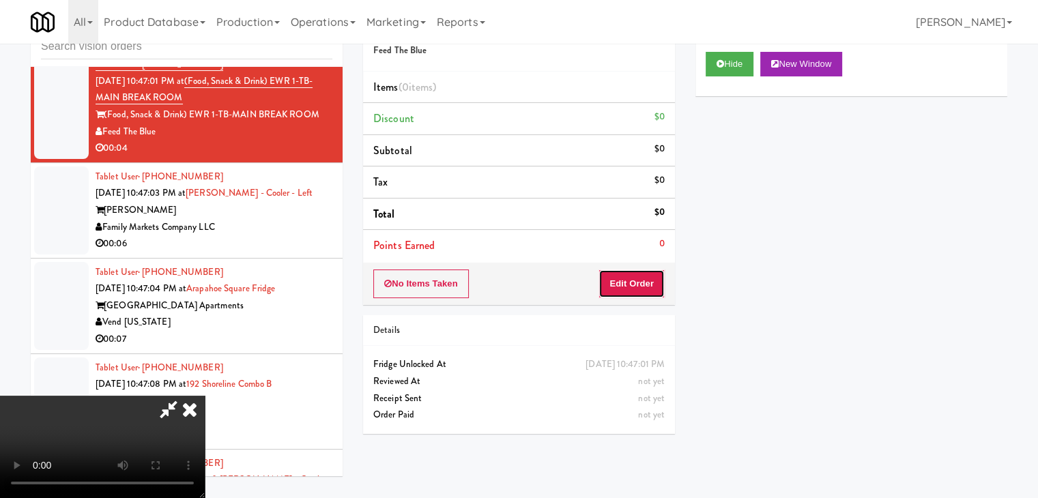
click at [638, 283] on button "Edit Order" at bounding box center [632, 284] width 66 height 29
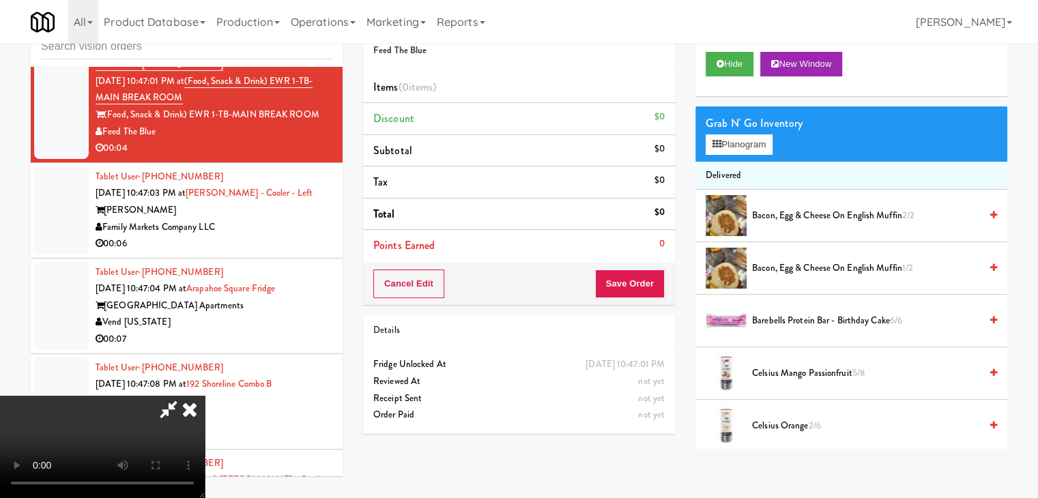
scroll to position [9220, 0]
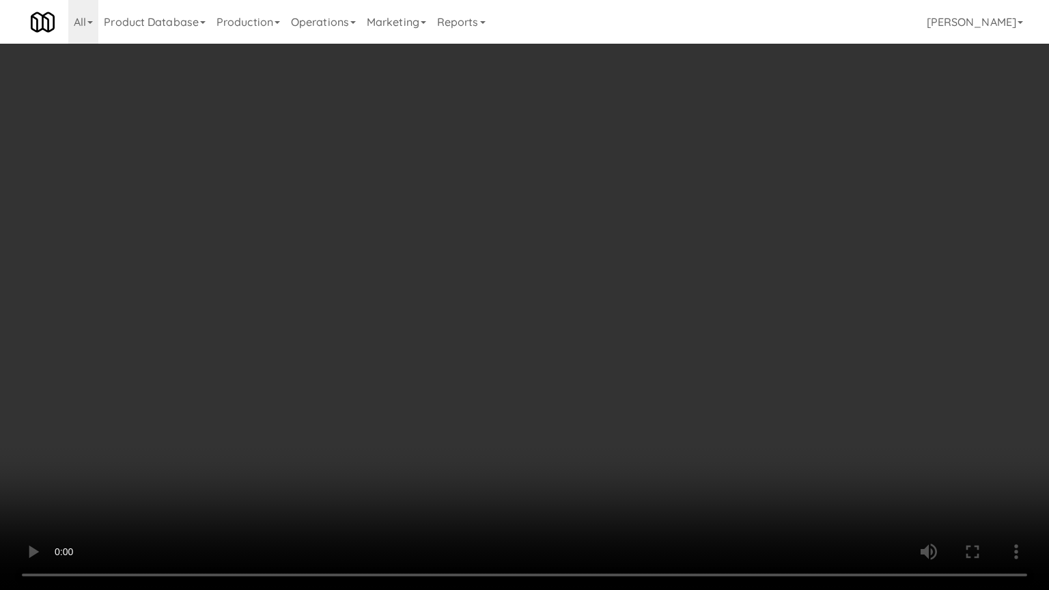
click at [558, 442] on video at bounding box center [524, 295] width 1049 height 590
drag, startPoint x: 552, startPoint y: 447, endPoint x: 548, endPoint y: 453, distance: 7.0
click at [550, 451] on video at bounding box center [524, 295] width 1049 height 590
click at [557, 447] on video at bounding box center [524, 295] width 1049 height 590
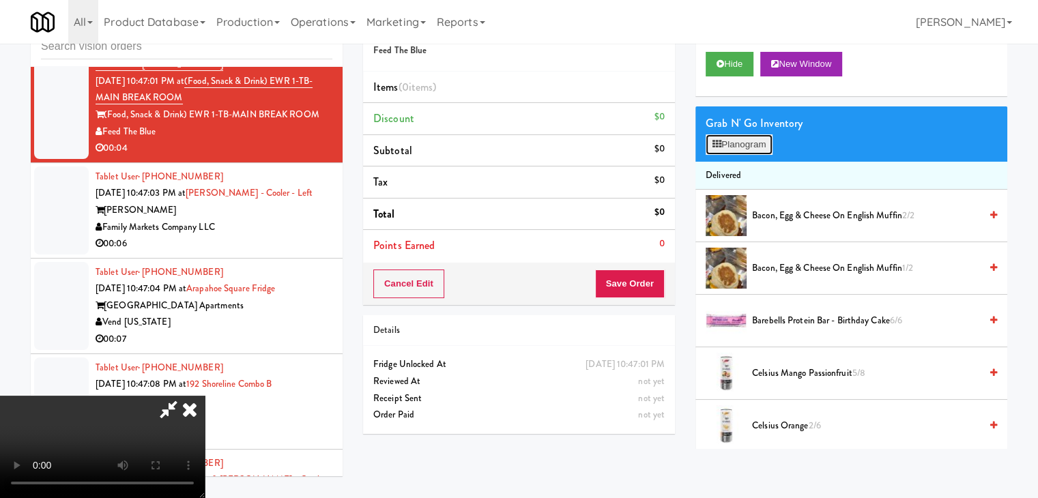
click at [750, 140] on button "Planogram" at bounding box center [739, 144] width 67 height 20
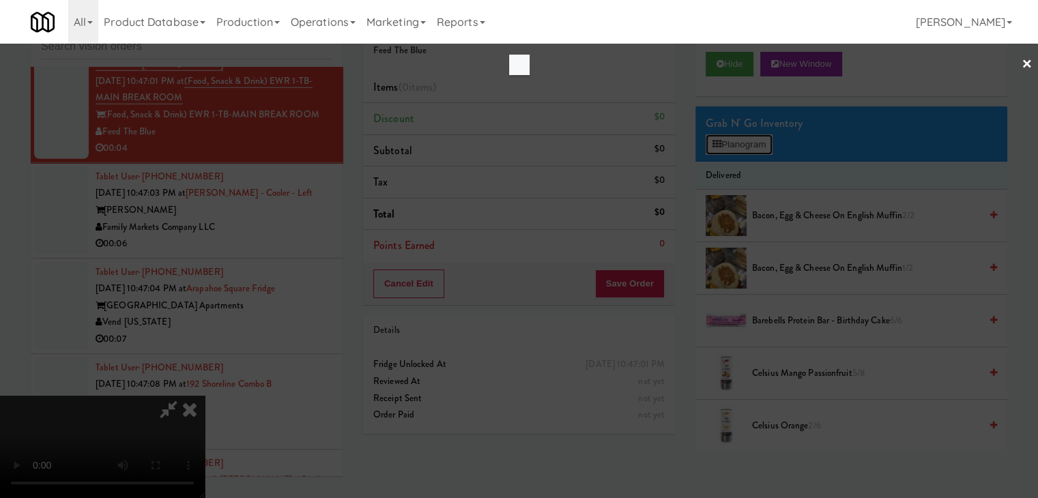
scroll to position [9220, 0]
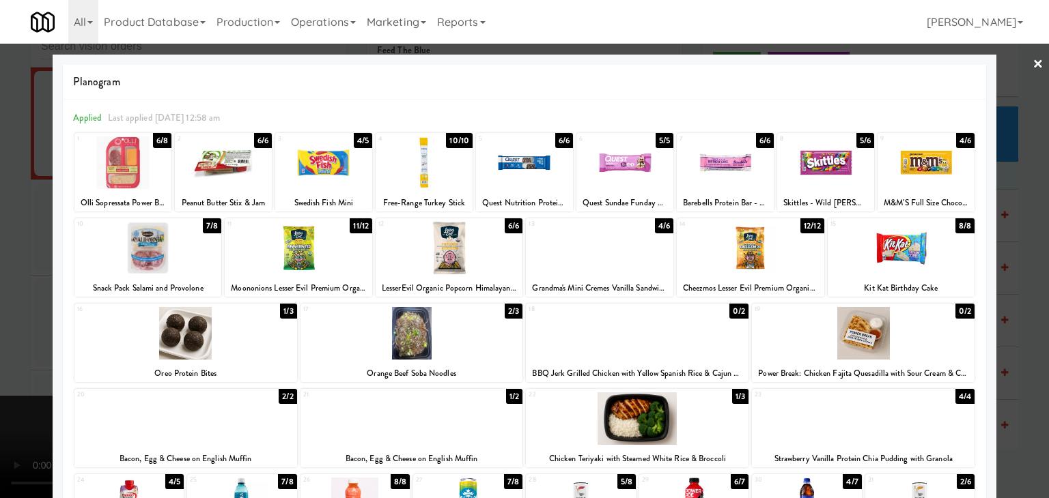
click at [163, 259] on div at bounding box center [147, 248] width 147 height 53
drag, startPoint x: 0, startPoint y: 282, endPoint x: 218, endPoint y: 300, distance: 218.5
click at [1, 282] on div at bounding box center [524, 249] width 1049 height 498
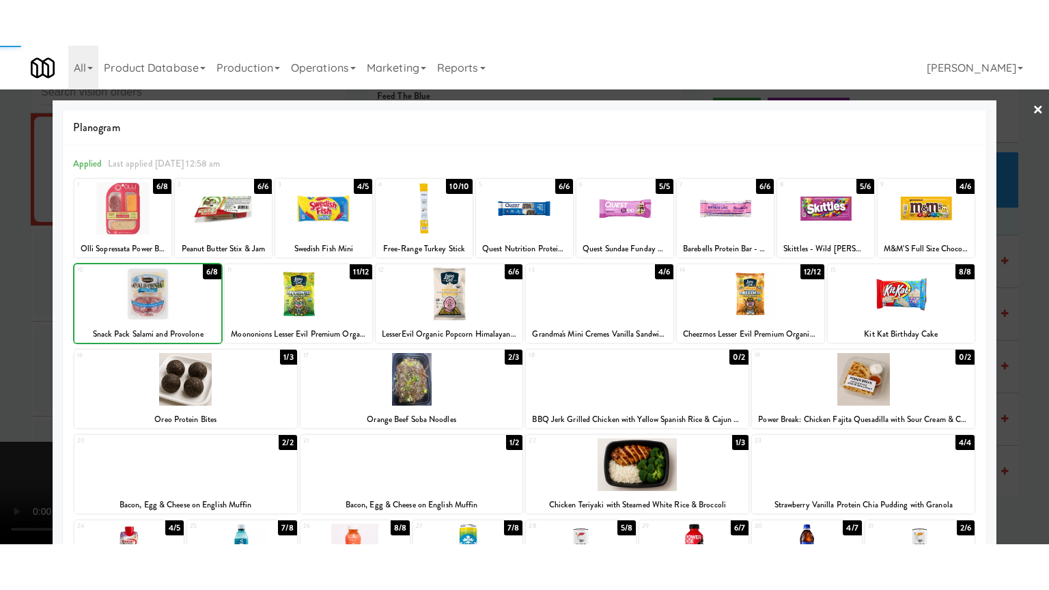
scroll to position [9270, 0]
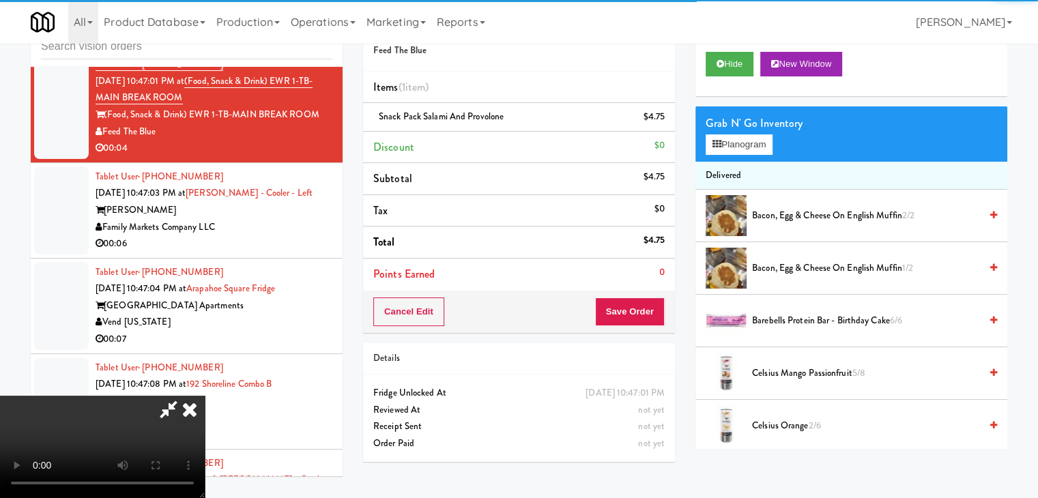
drag, startPoint x: 282, startPoint y: 315, endPoint x: 259, endPoint y: 311, distance: 23.5
click at [205, 396] on video at bounding box center [102, 447] width 205 height 102
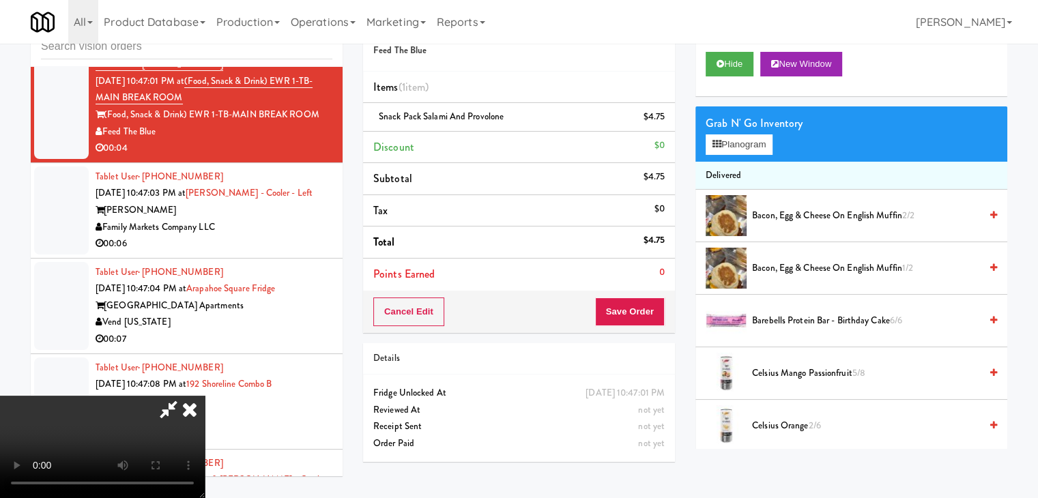
click at [205, 396] on video at bounding box center [102, 447] width 205 height 102
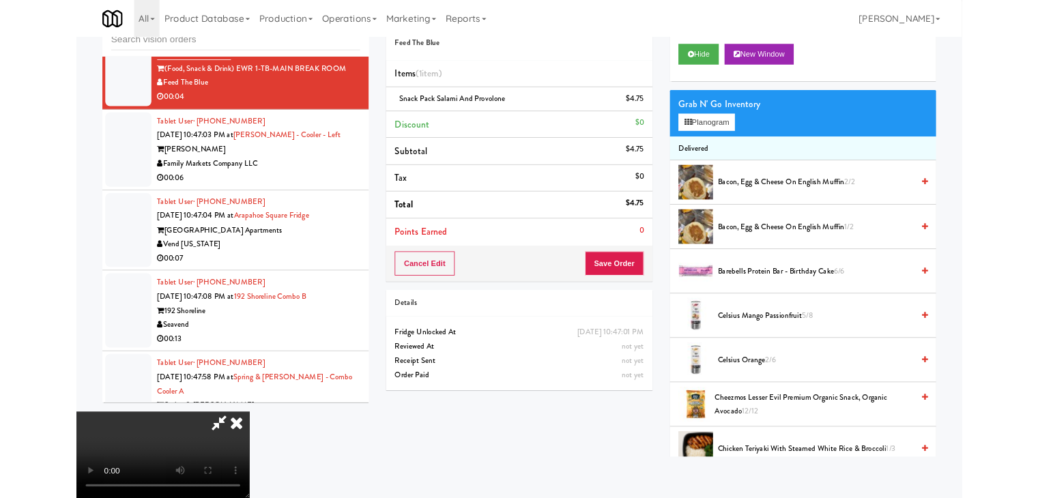
scroll to position [9220, 0]
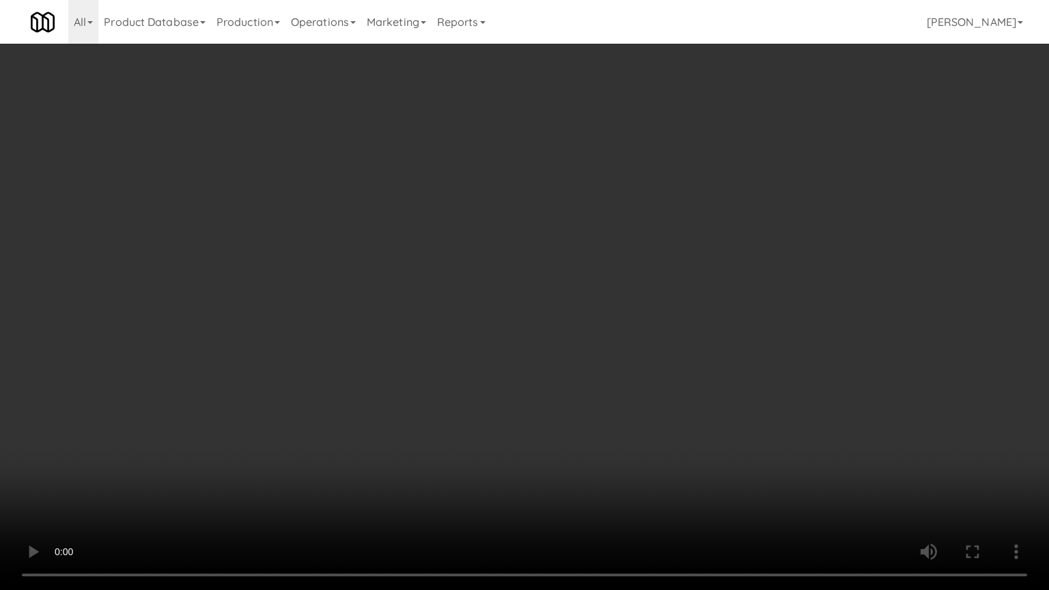
click at [449, 366] on video at bounding box center [524, 295] width 1049 height 590
click at [442, 367] on video at bounding box center [524, 295] width 1049 height 590
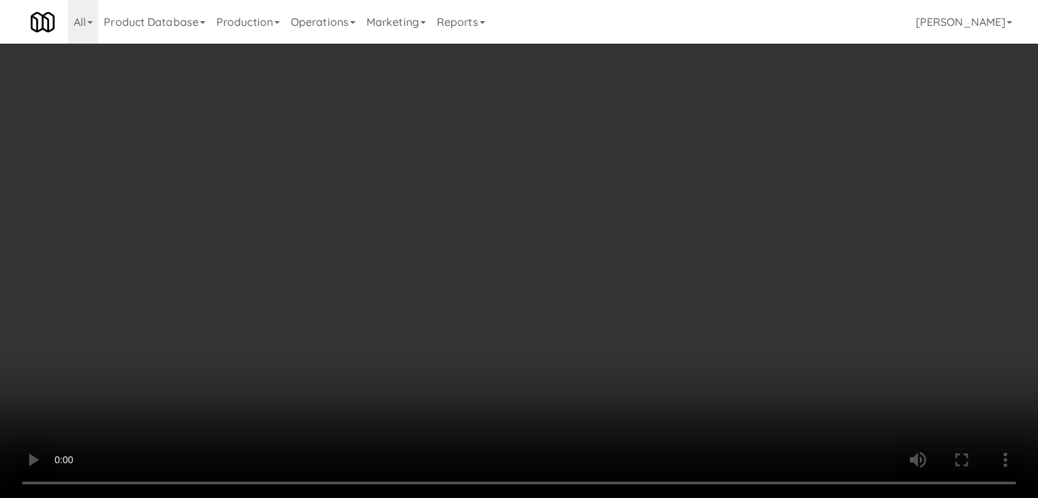
scroll to position [9270, 0]
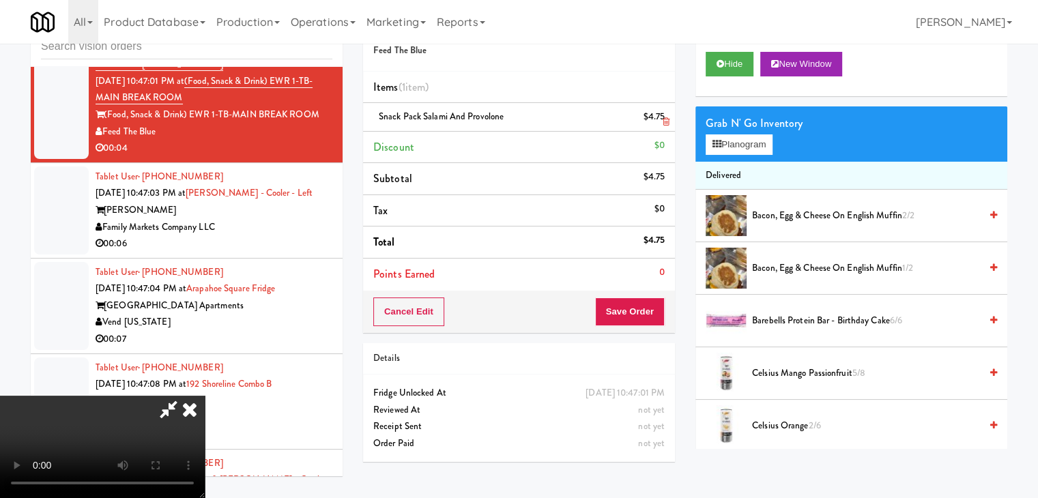
click at [666, 122] on icon at bounding box center [666, 121] width 7 height 9
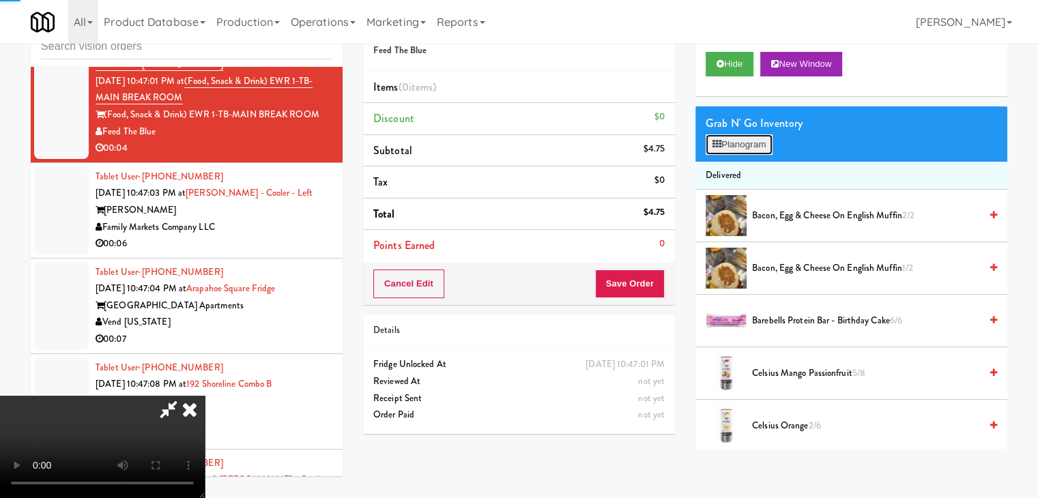
click at [763, 145] on button "Planogram" at bounding box center [739, 144] width 67 height 20
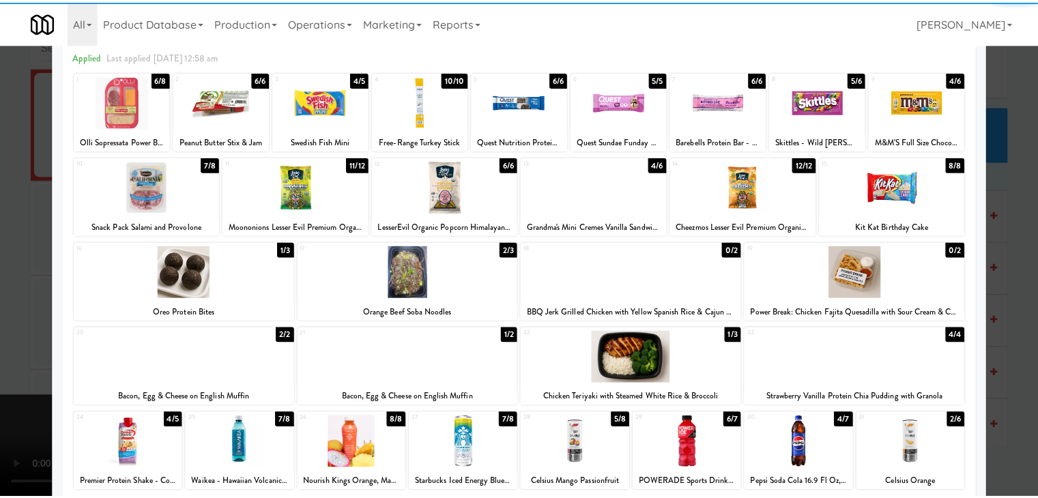
scroll to position [68, 0]
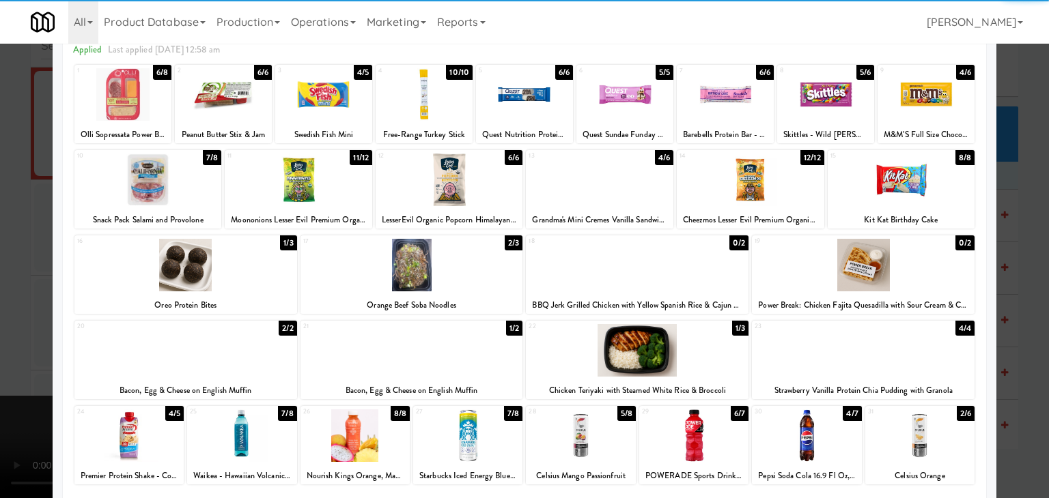
click at [193, 352] on div at bounding box center [185, 350] width 223 height 53
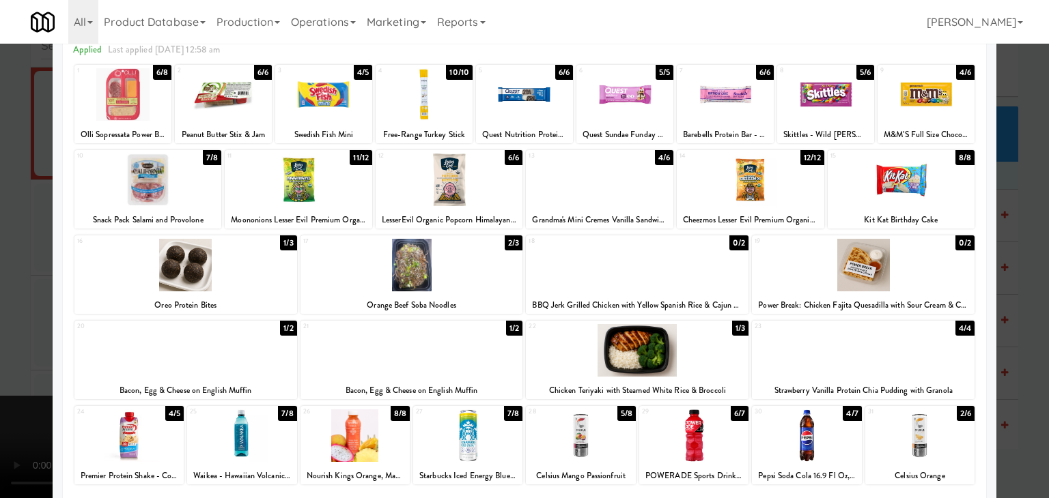
drag, startPoint x: 0, startPoint y: 331, endPoint x: 714, endPoint y: 324, distance: 714.2
click at [23, 327] on div at bounding box center [524, 249] width 1049 height 498
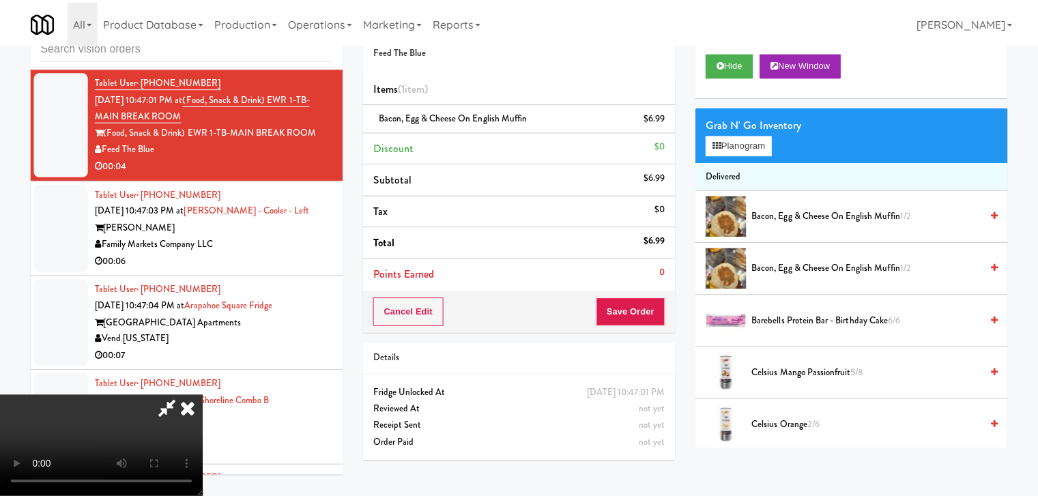
scroll to position [9270, 0]
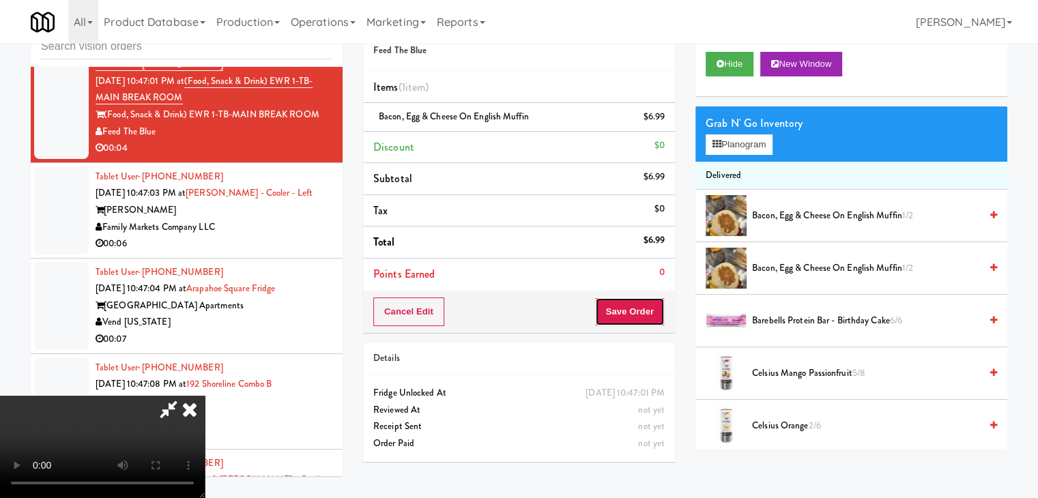
click at [649, 313] on button "Save Order" at bounding box center [630, 312] width 70 height 29
click at [647, 313] on button "Save Order" at bounding box center [630, 312] width 70 height 29
click at [647, 312] on button "Save Order" at bounding box center [630, 312] width 70 height 29
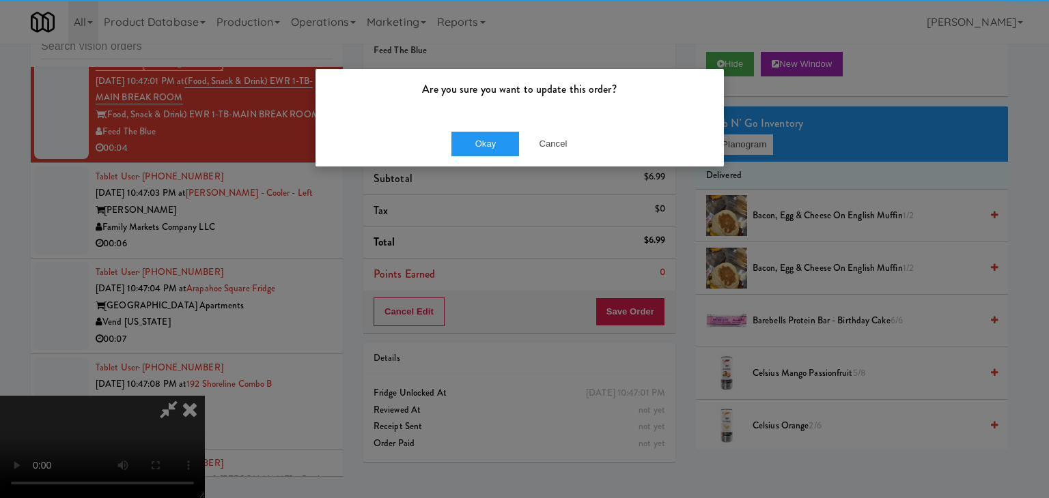
click at [502, 159] on div "Okay Cancel" at bounding box center [519, 144] width 408 height 46
click at [500, 153] on div "Okay Cancel" at bounding box center [519, 144] width 408 height 46
click at [498, 145] on button "Okay" at bounding box center [485, 144] width 68 height 25
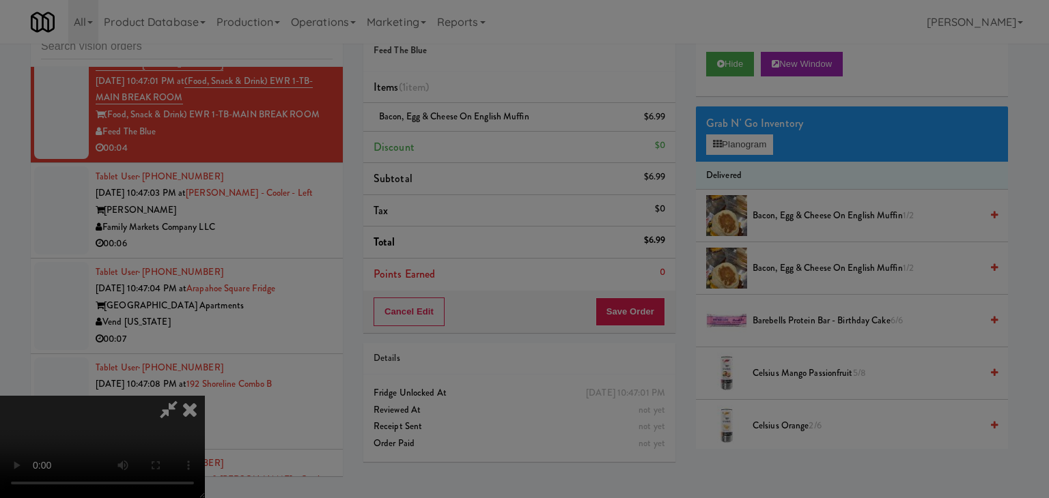
click at [498, 141] on div "Okay Cancel" at bounding box center [519, 119] width 408 height 46
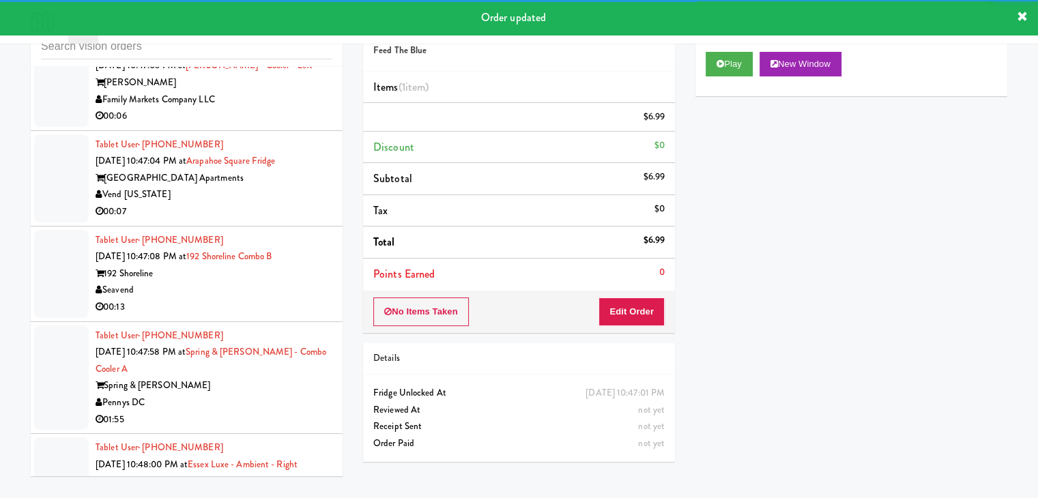
scroll to position [9407, 0]
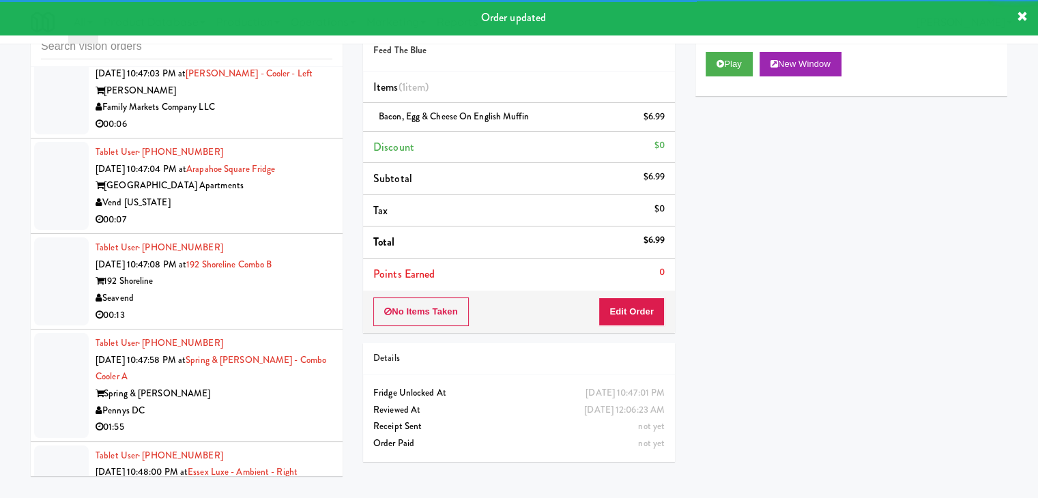
click at [287, 133] on div "00:06" at bounding box center [214, 124] width 237 height 17
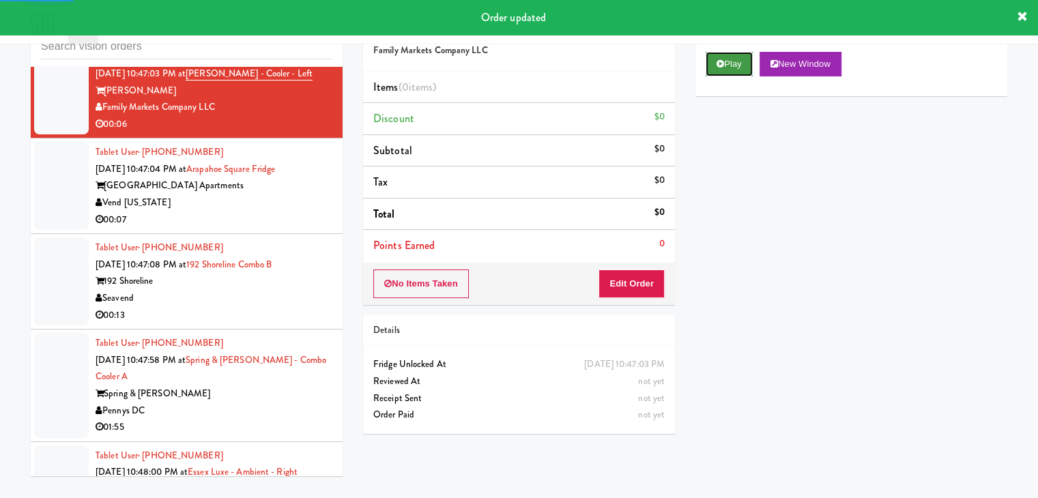
click at [706, 68] on button "Play" at bounding box center [729, 64] width 47 height 25
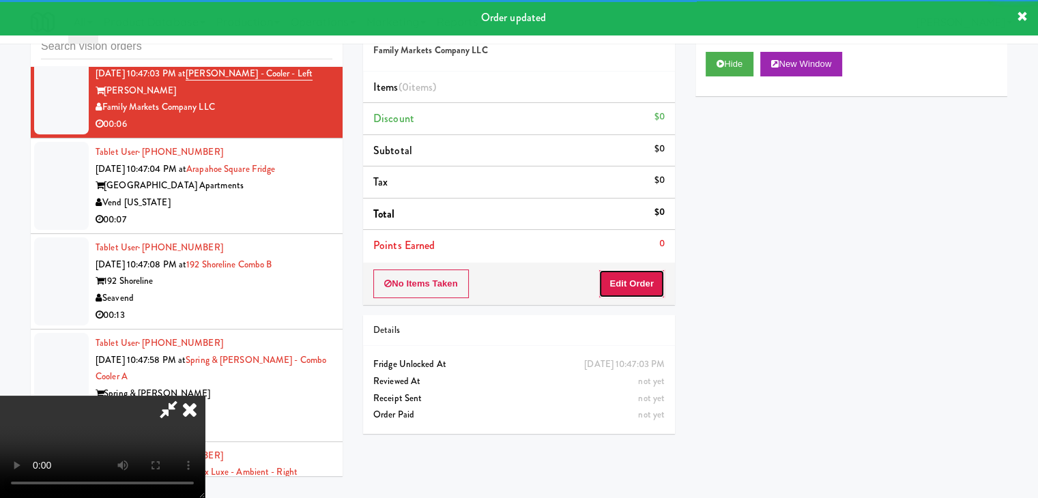
click at [617, 285] on button "Edit Order" at bounding box center [632, 284] width 66 height 29
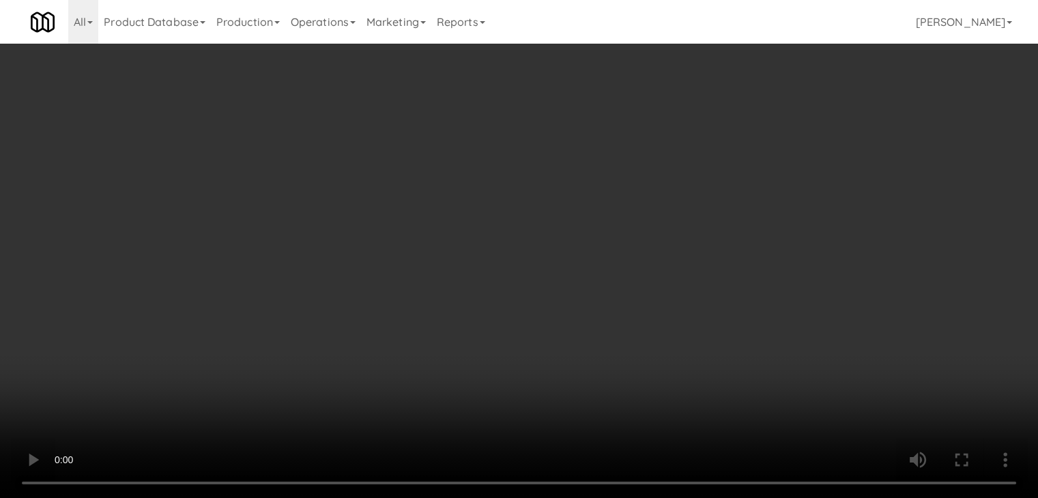
scroll to position [9356, 0]
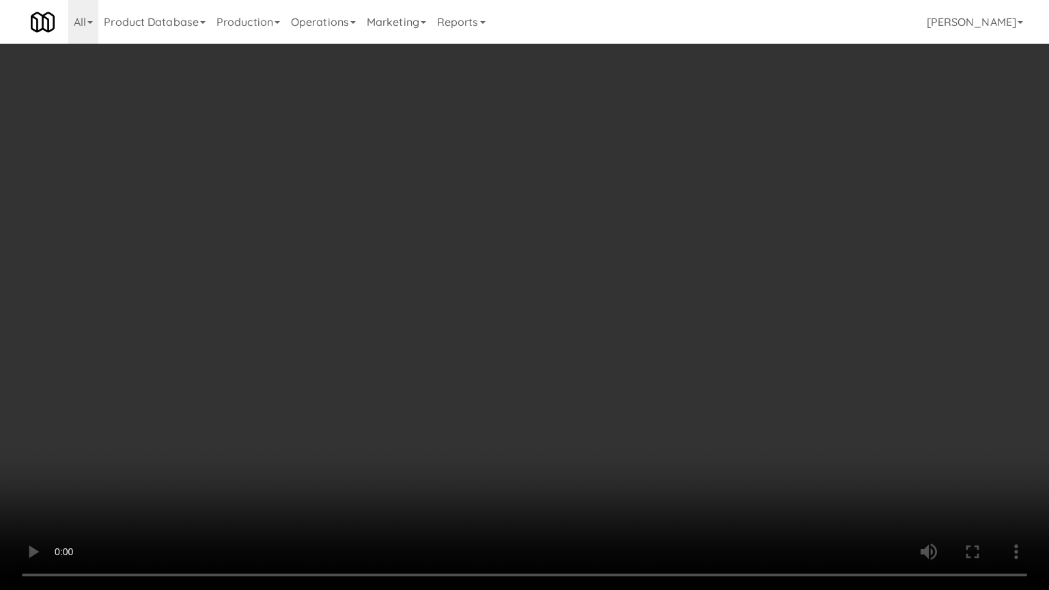
click at [781, 418] on video at bounding box center [524, 295] width 1049 height 590
click at [786, 421] on video at bounding box center [524, 295] width 1049 height 590
drag, startPoint x: 786, startPoint y: 421, endPoint x: 776, endPoint y: 358, distance: 63.6
click at [781, 419] on video at bounding box center [524, 295] width 1049 height 590
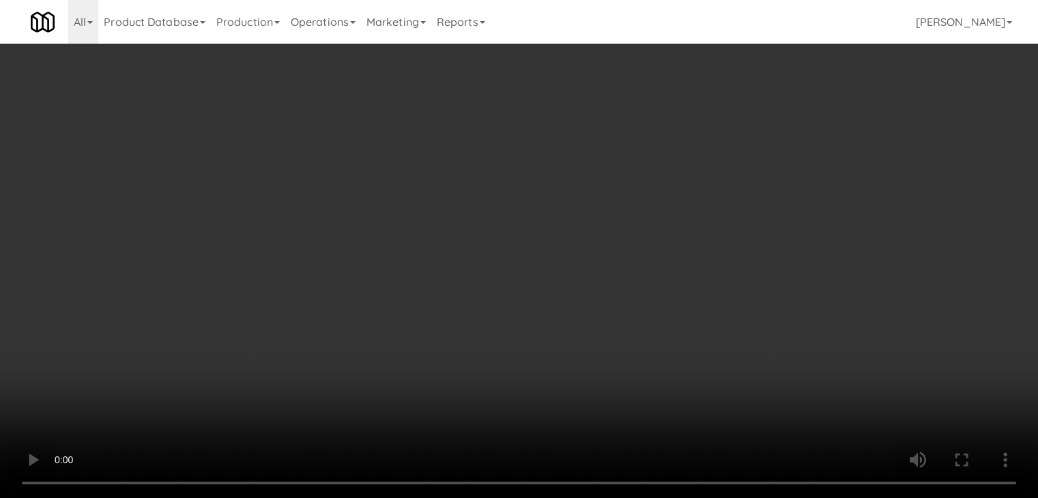
scroll to position [9407, 0]
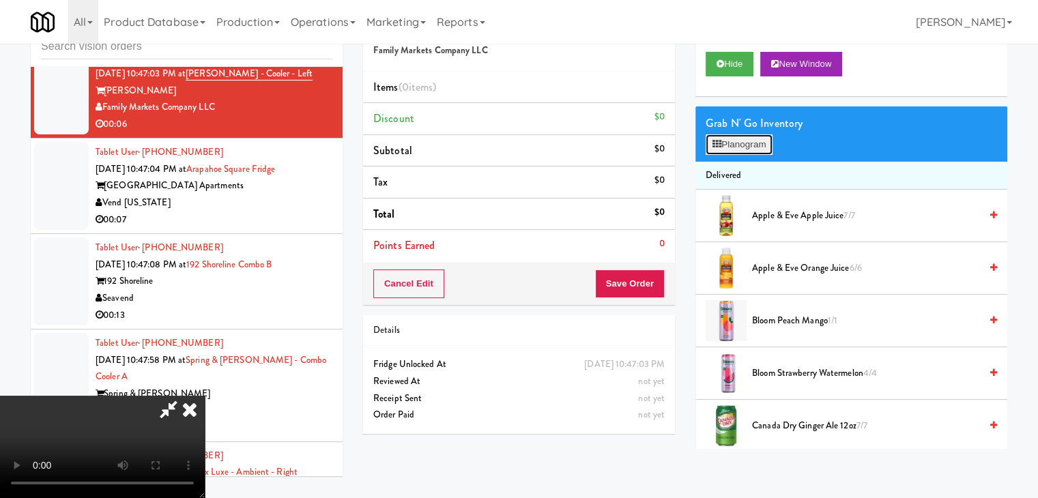
click at [750, 148] on button "Planogram" at bounding box center [739, 144] width 67 height 20
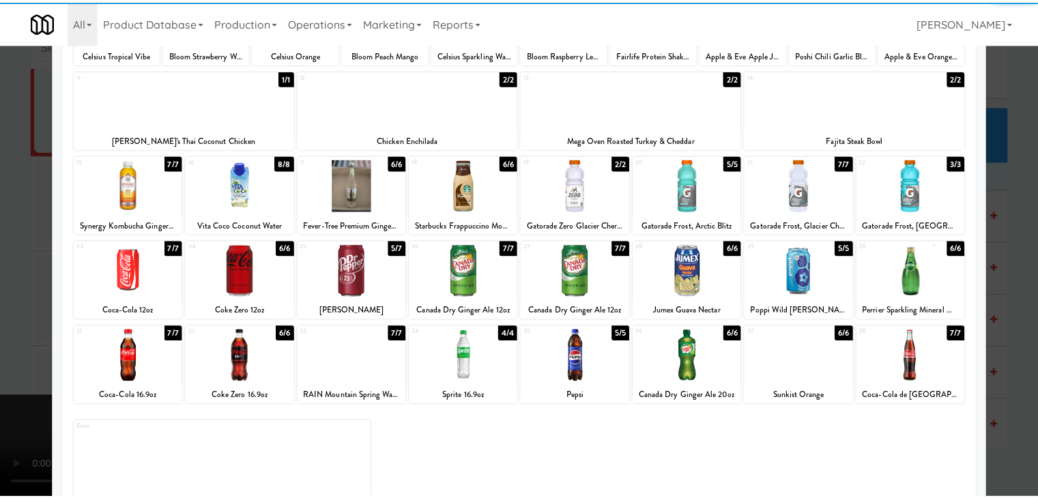
scroll to position [172, 0]
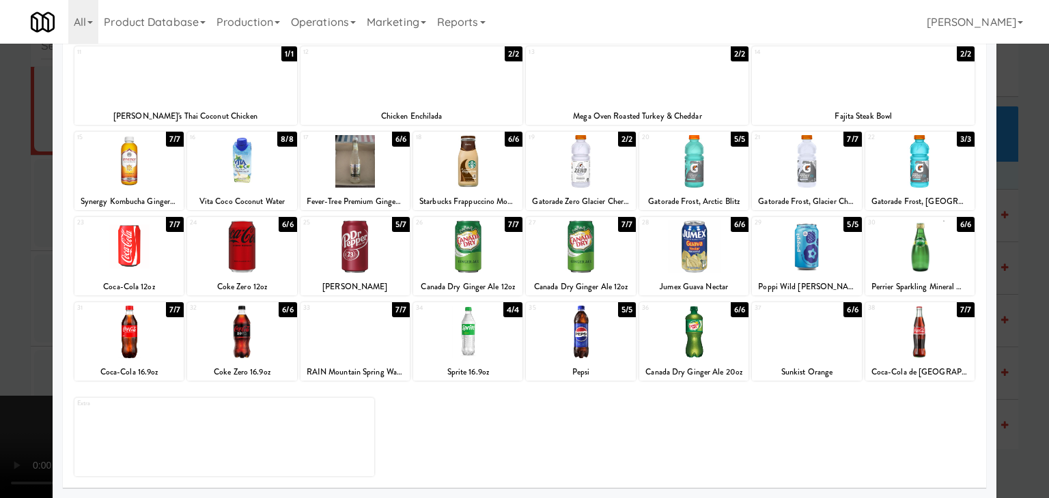
click at [694, 173] on div at bounding box center [693, 161] width 109 height 53
click at [14, 240] on div at bounding box center [524, 249] width 1049 height 498
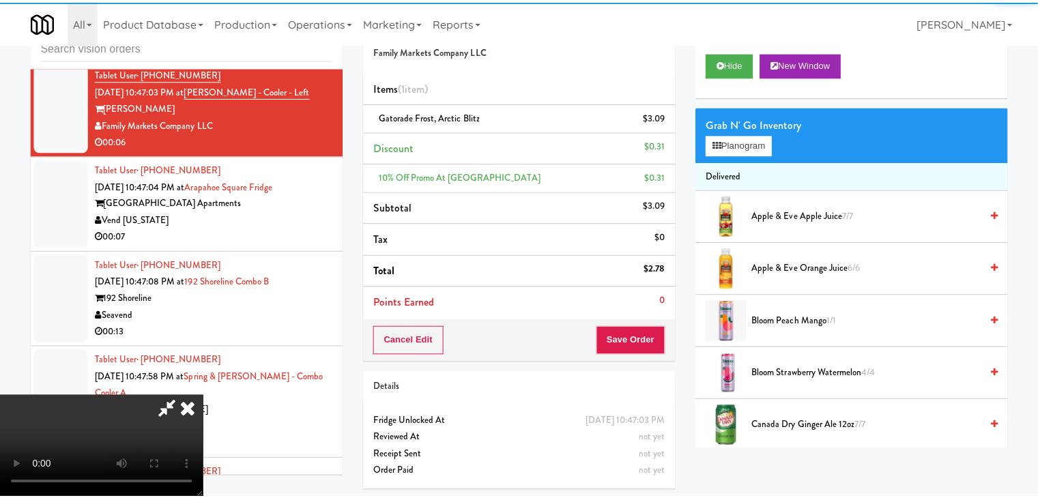
scroll to position [9407, 0]
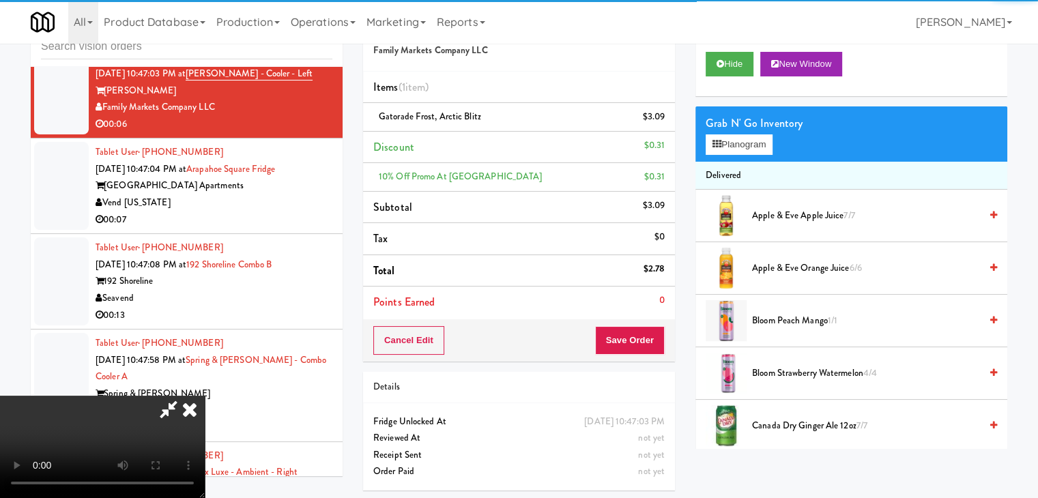
click at [205, 396] on video at bounding box center [102, 447] width 205 height 102
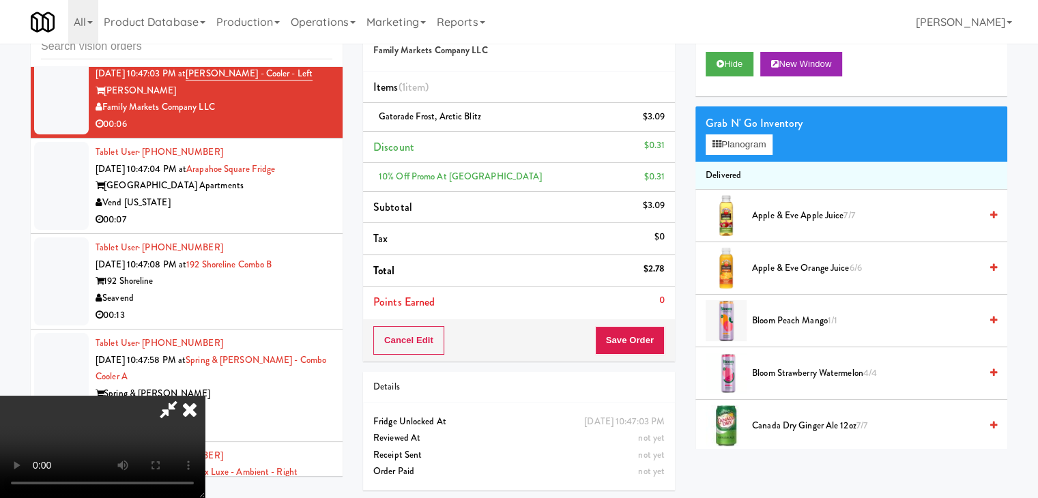
click at [205, 396] on video at bounding box center [102, 447] width 205 height 102
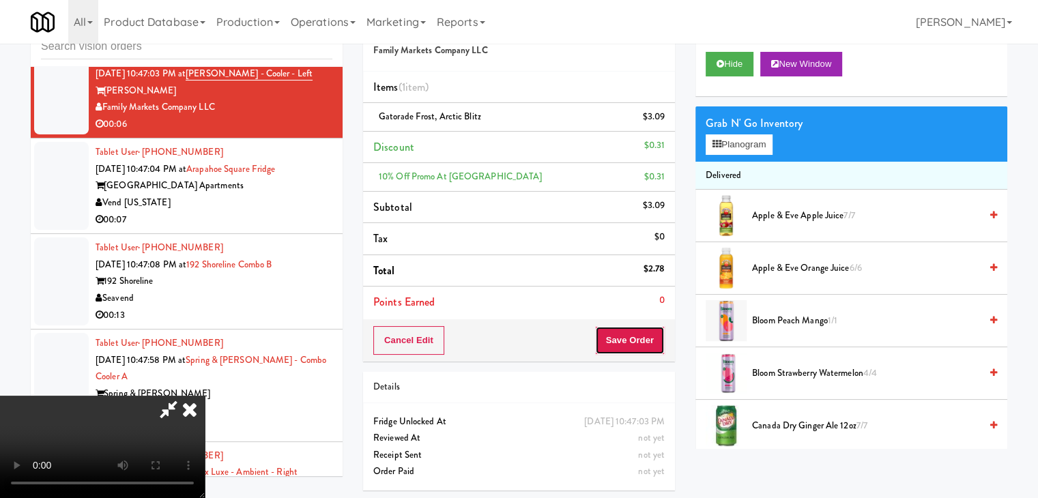
click at [642, 342] on button "Save Order" at bounding box center [630, 340] width 70 height 29
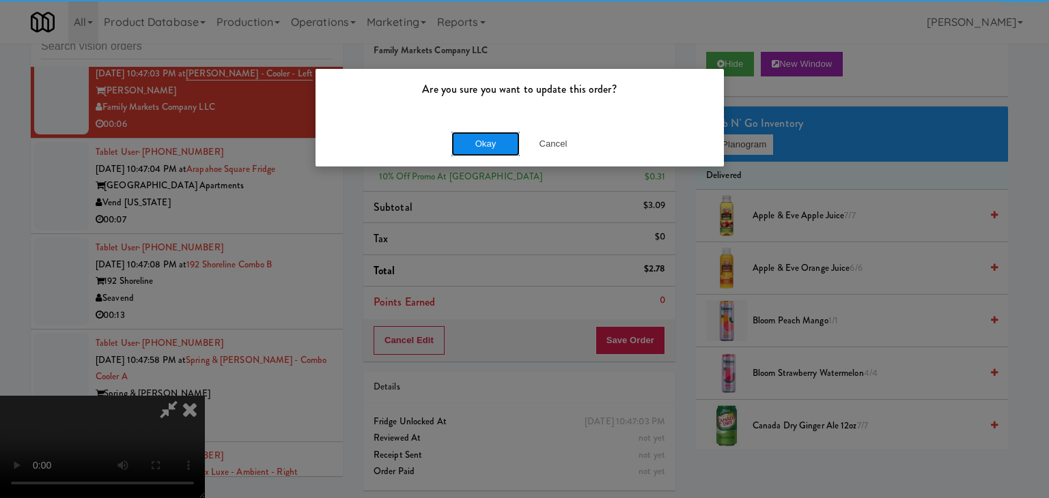
click at [479, 149] on button "Okay" at bounding box center [485, 144] width 68 height 25
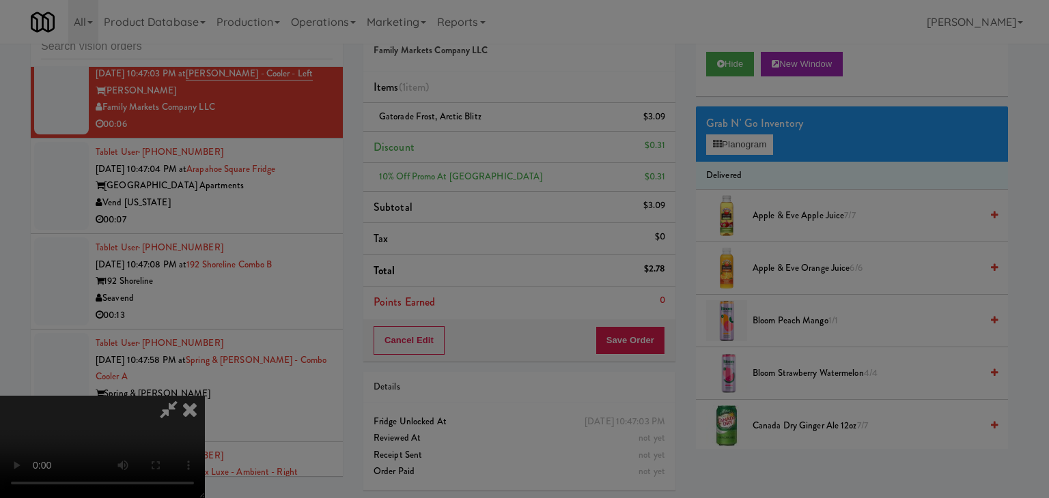
click at [481, 146] on body "Are you sure you want to update this order? Okay Cancel Okay Are you sure you w…" at bounding box center [524, 249] width 1049 height 498
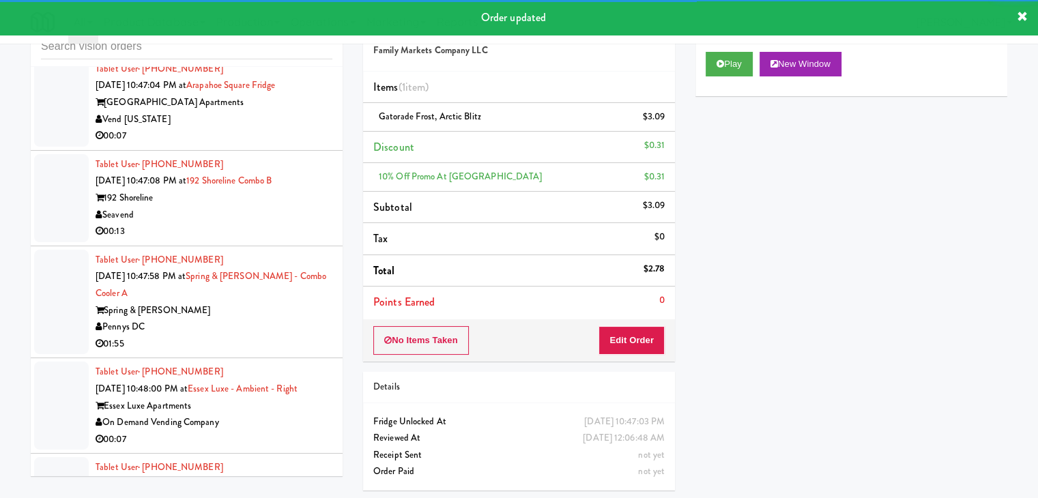
scroll to position [9492, 0]
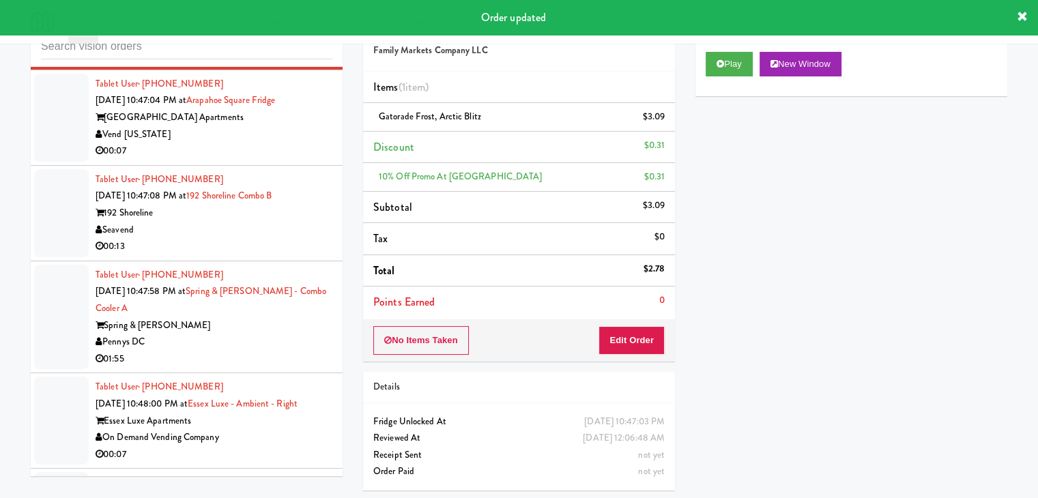
click at [295, 160] on div "00:07" at bounding box center [214, 151] width 237 height 17
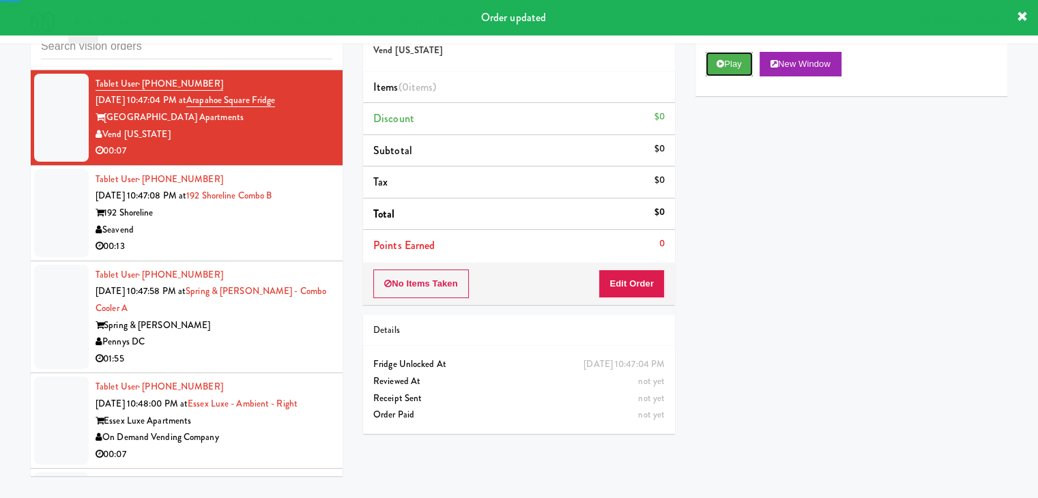
click at [726, 66] on button "Play" at bounding box center [729, 64] width 47 height 25
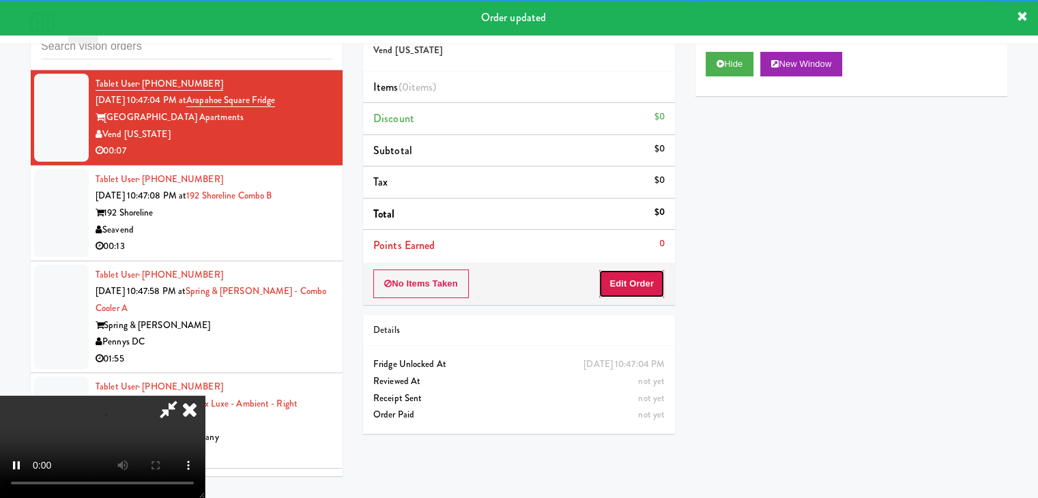
click at [631, 281] on button "Edit Order" at bounding box center [632, 284] width 66 height 29
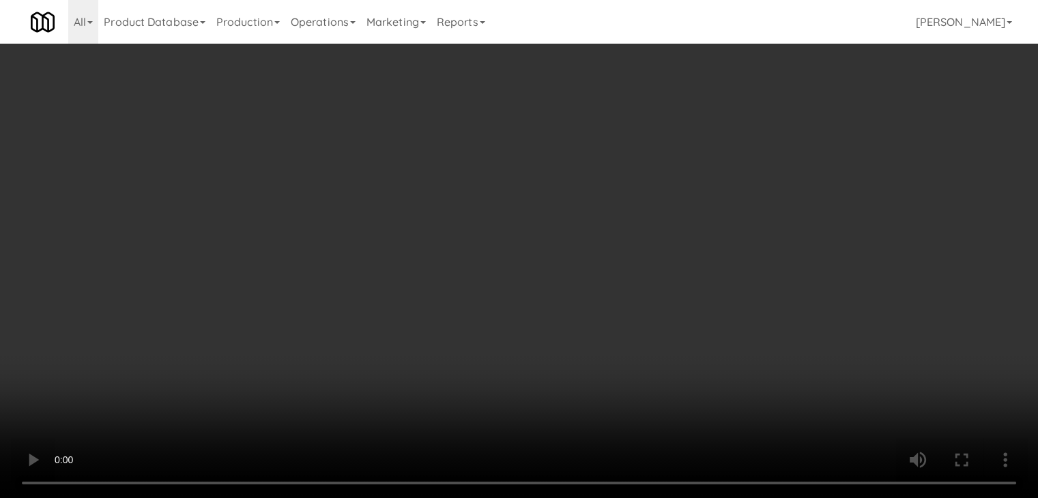
scroll to position [9441, 0]
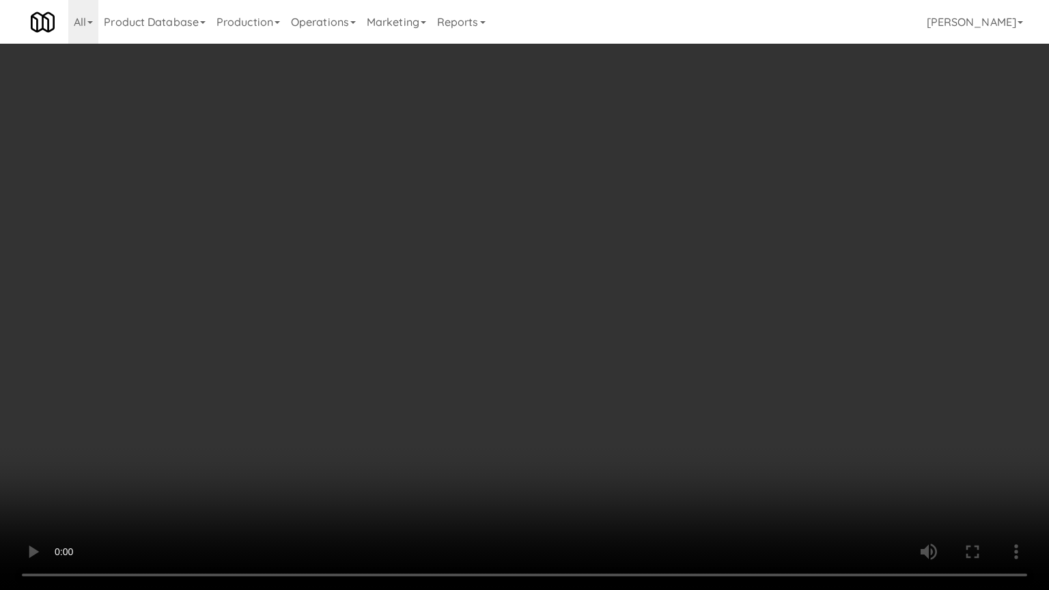
click at [614, 380] on video at bounding box center [524, 295] width 1049 height 590
drag, startPoint x: 614, startPoint y: 380, endPoint x: 601, endPoint y: 380, distance: 13.7
click at [613, 380] on video at bounding box center [524, 295] width 1049 height 590
click at [606, 369] on video at bounding box center [524, 295] width 1049 height 590
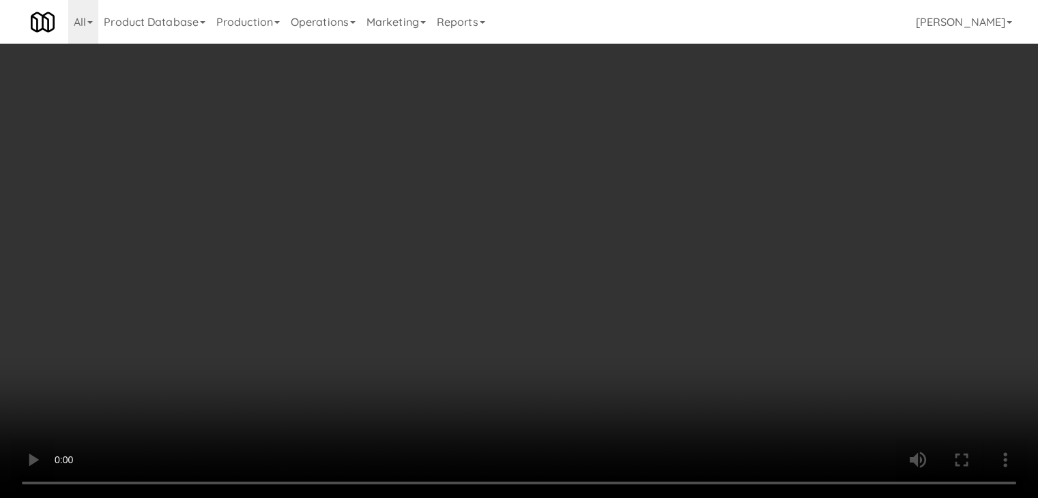
click at [759, 142] on button "Planogram" at bounding box center [739, 144] width 67 height 20
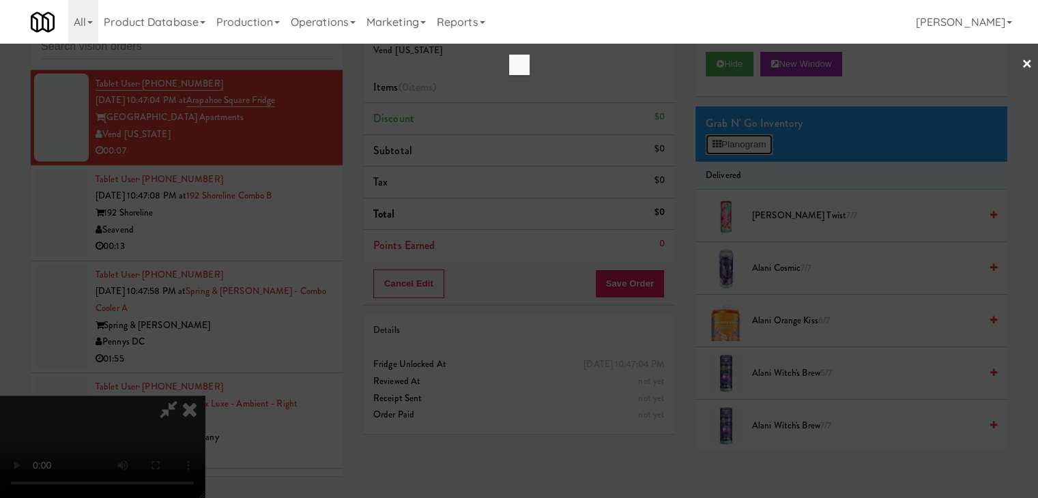
scroll to position [9441, 0]
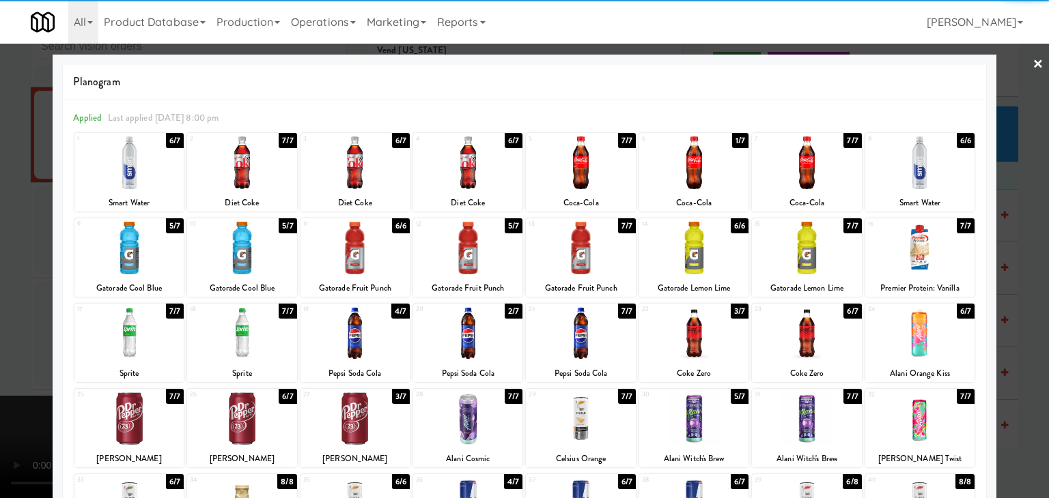
click at [922, 251] on div at bounding box center [919, 248] width 109 height 53
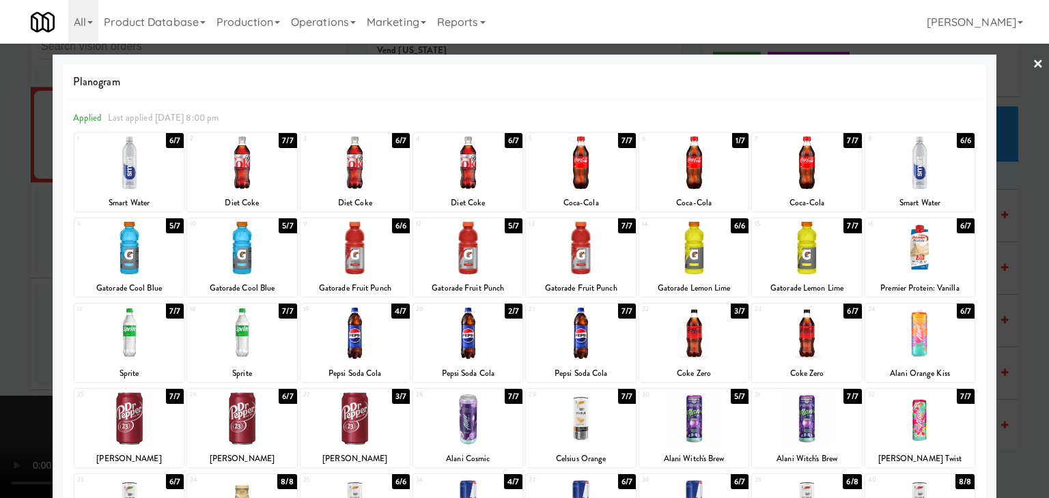
drag, startPoint x: 1032, startPoint y: 266, endPoint x: 743, endPoint y: 285, distance: 289.4
click at [1031, 266] on div at bounding box center [524, 249] width 1049 height 498
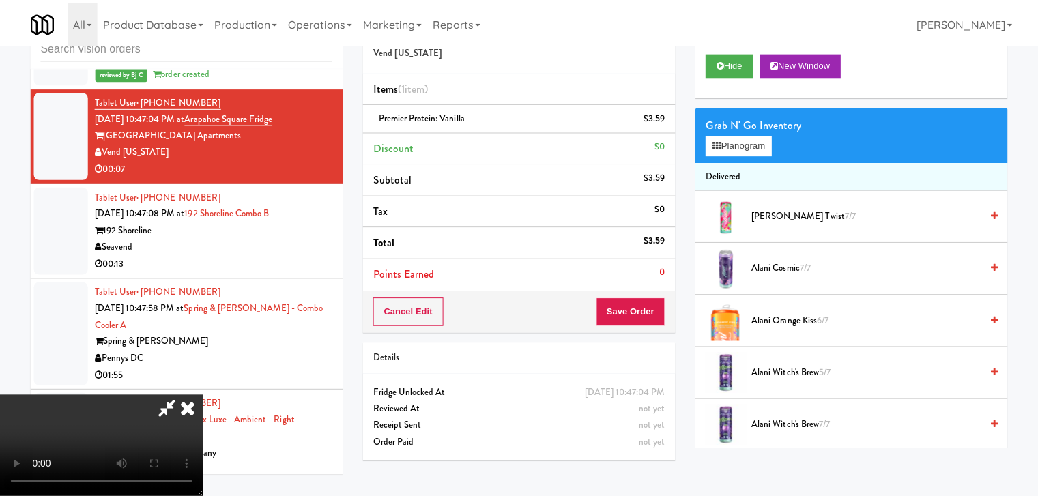
scroll to position [9492, 0]
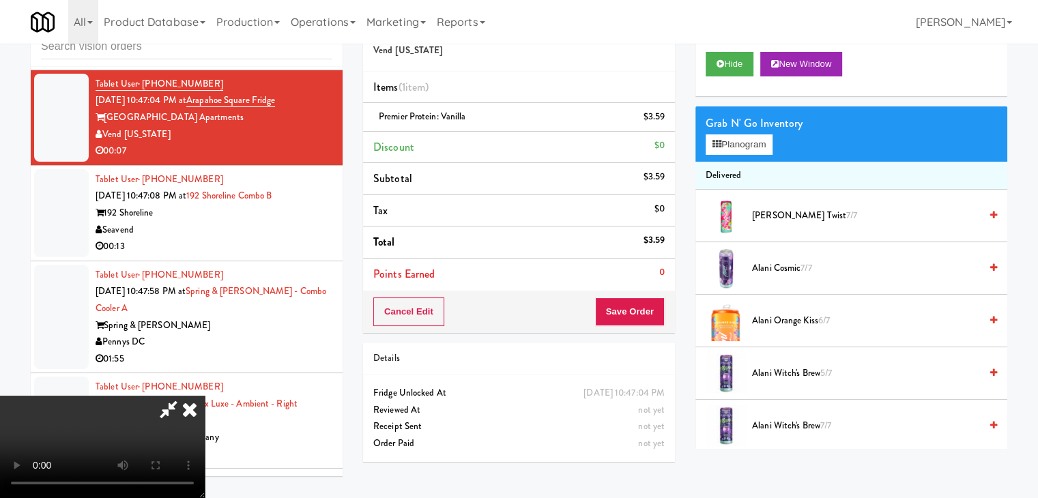
drag, startPoint x: 612, startPoint y: 312, endPoint x: 622, endPoint y: 313, distance: 10.3
click at [205, 396] on div at bounding box center [102, 447] width 205 height 102
click at [639, 312] on button "Save Order" at bounding box center [630, 312] width 70 height 29
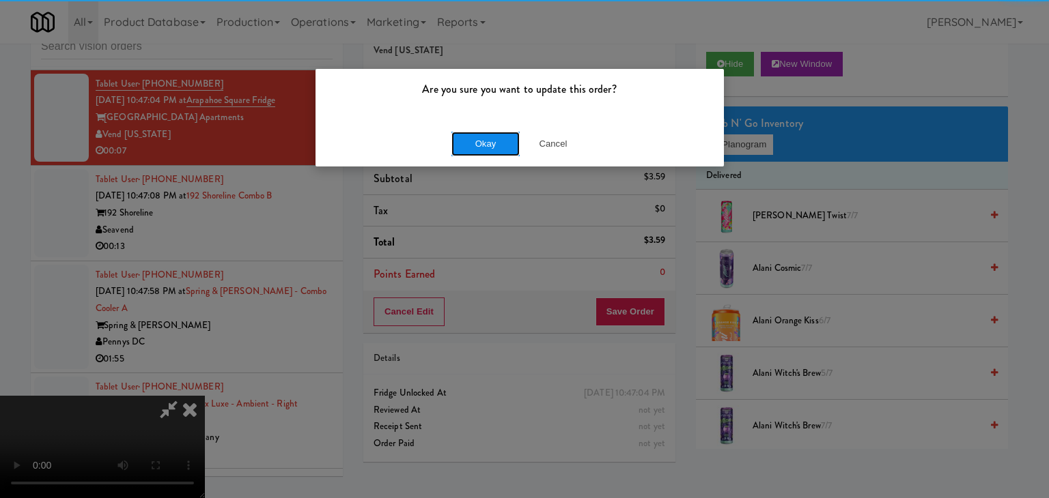
click at [516, 151] on button "Okay" at bounding box center [485, 144] width 68 height 25
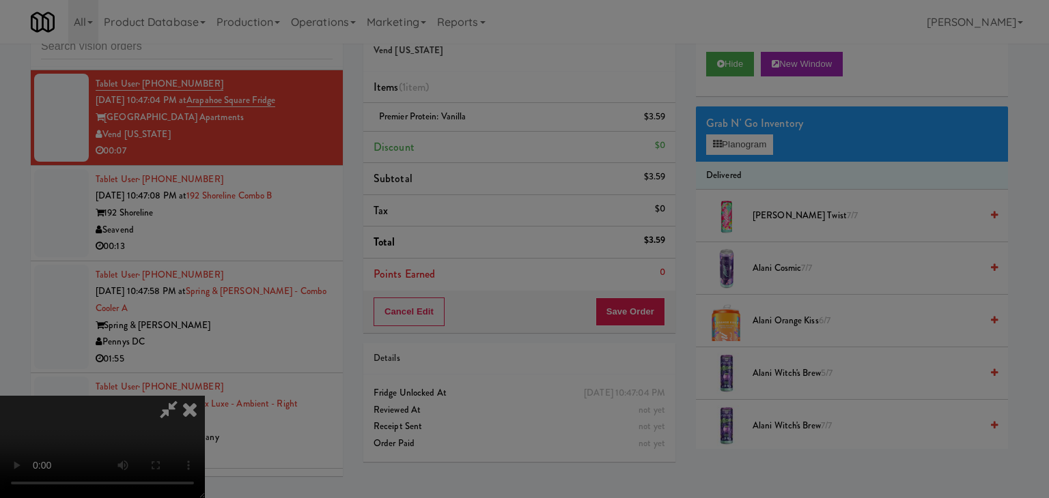
click at [515, 143] on div "Are you sure you want to update this order? Okay Cancel" at bounding box center [520, 93] width 410 height 99
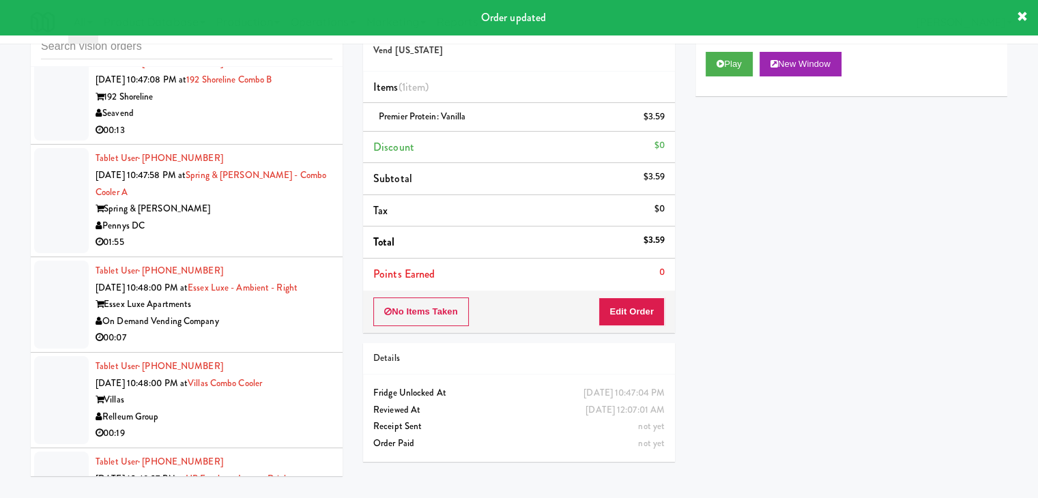
scroll to position [9629, 0]
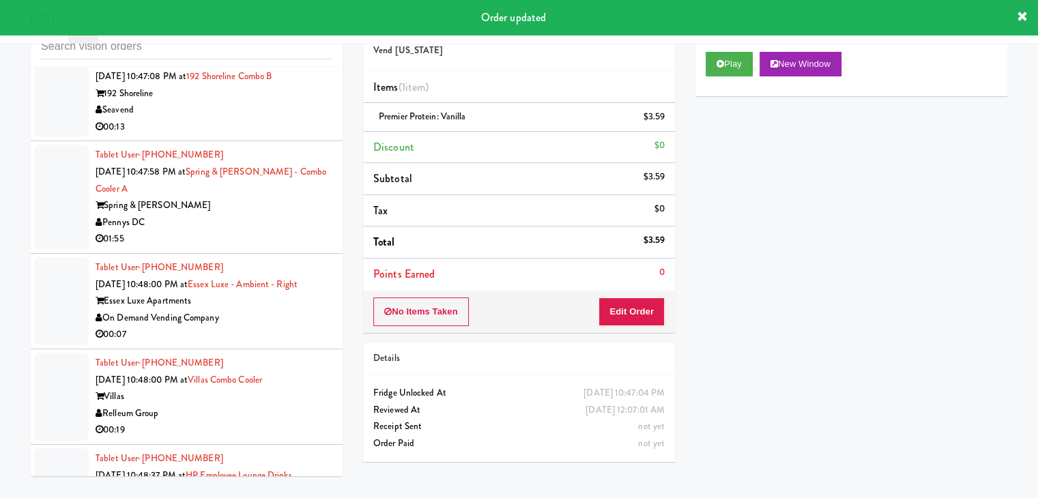
click at [263, 136] on div "00:13" at bounding box center [214, 127] width 237 height 17
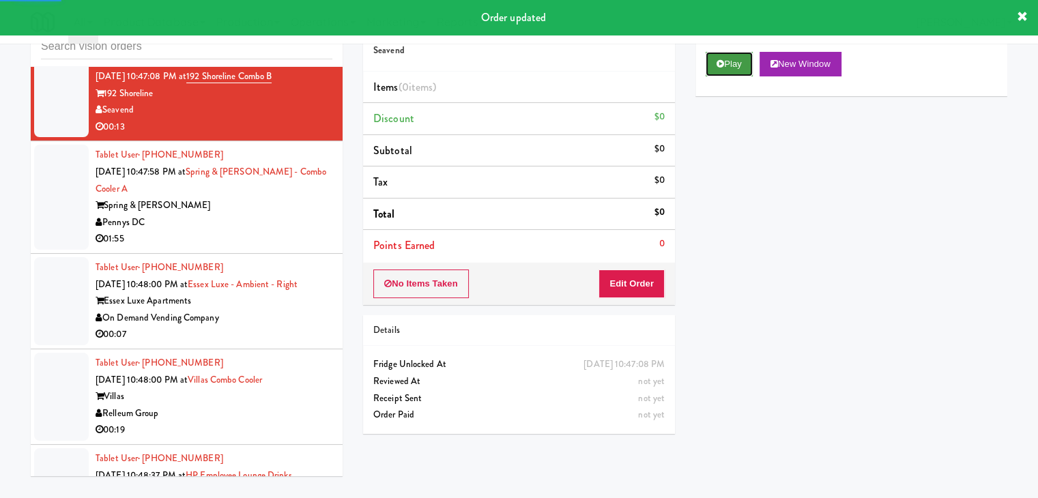
click at [726, 72] on button "Play" at bounding box center [729, 64] width 47 height 25
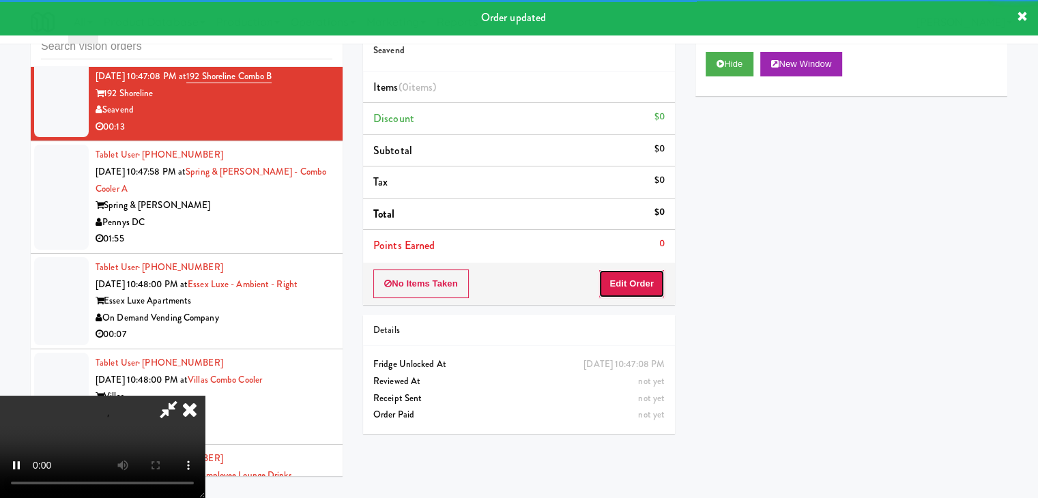
click at [646, 277] on button "Edit Order" at bounding box center [632, 284] width 66 height 29
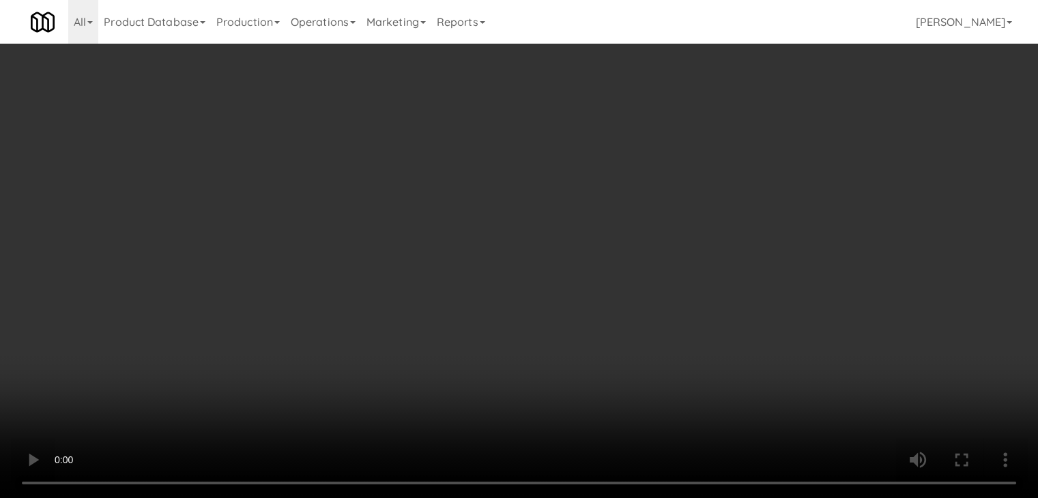
scroll to position [9578, 0]
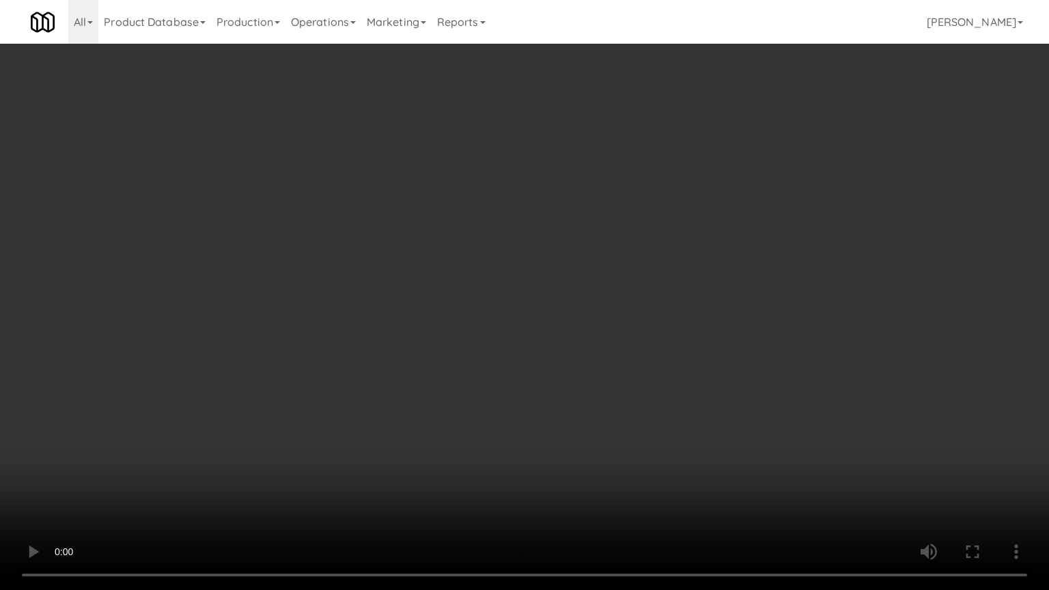
click at [563, 373] on video at bounding box center [524, 295] width 1049 height 590
click at [548, 376] on video at bounding box center [524, 295] width 1049 height 590
click at [558, 371] on video at bounding box center [524, 295] width 1049 height 590
click at [558, 374] on video at bounding box center [524, 295] width 1049 height 590
click at [568, 365] on video at bounding box center [524, 295] width 1049 height 590
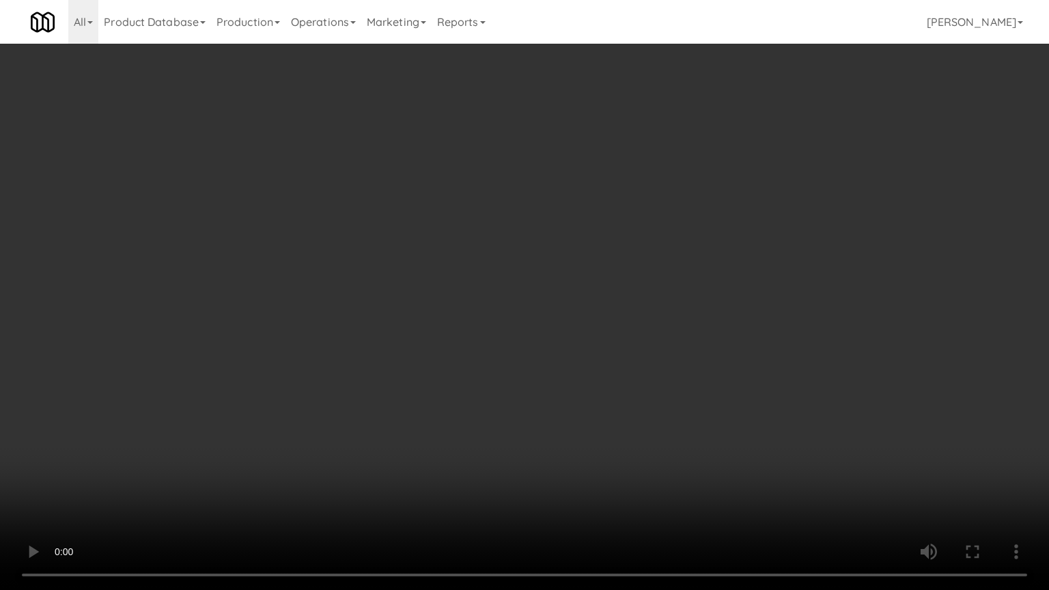
click at [556, 408] on video at bounding box center [524, 295] width 1049 height 590
click at [552, 412] on video at bounding box center [524, 295] width 1049 height 590
click at [550, 416] on video at bounding box center [524, 295] width 1049 height 590
click at [548, 429] on video at bounding box center [524, 295] width 1049 height 590
click at [547, 432] on video at bounding box center [524, 295] width 1049 height 590
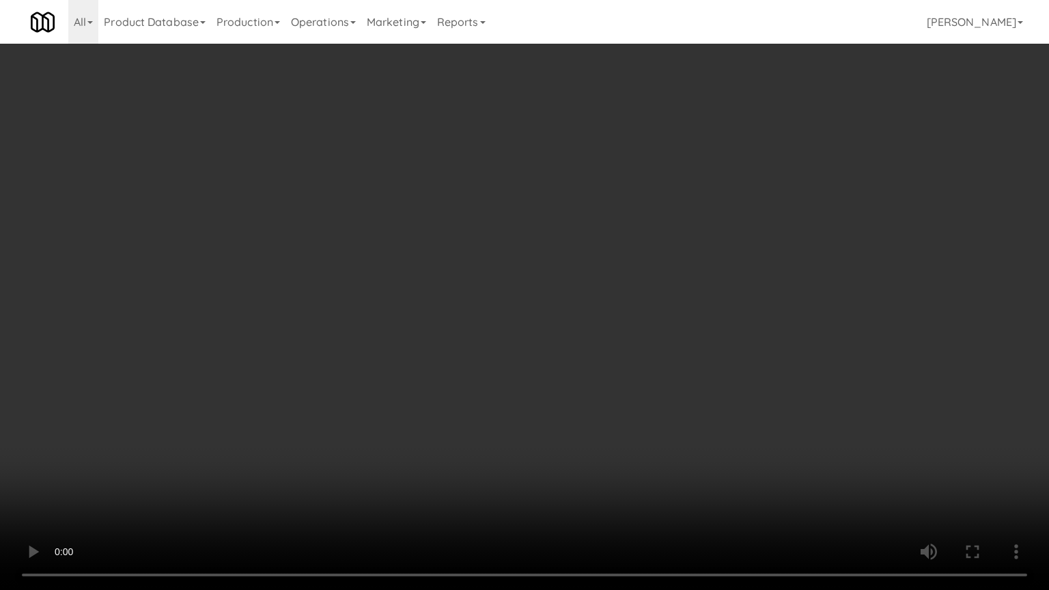
click at [548, 437] on video at bounding box center [524, 295] width 1049 height 590
click at [548, 431] on video at bounding box center [524, 295] width 1049 height 590
click at [591, 436] on video at bounding box center [524, 295] width 1049 height 590
click at [585, 437] on video at bounding box center [524, 295] width 1049 height 590
click at [600, 423] on video at bounding box center [524, 295] width 1049 height 590
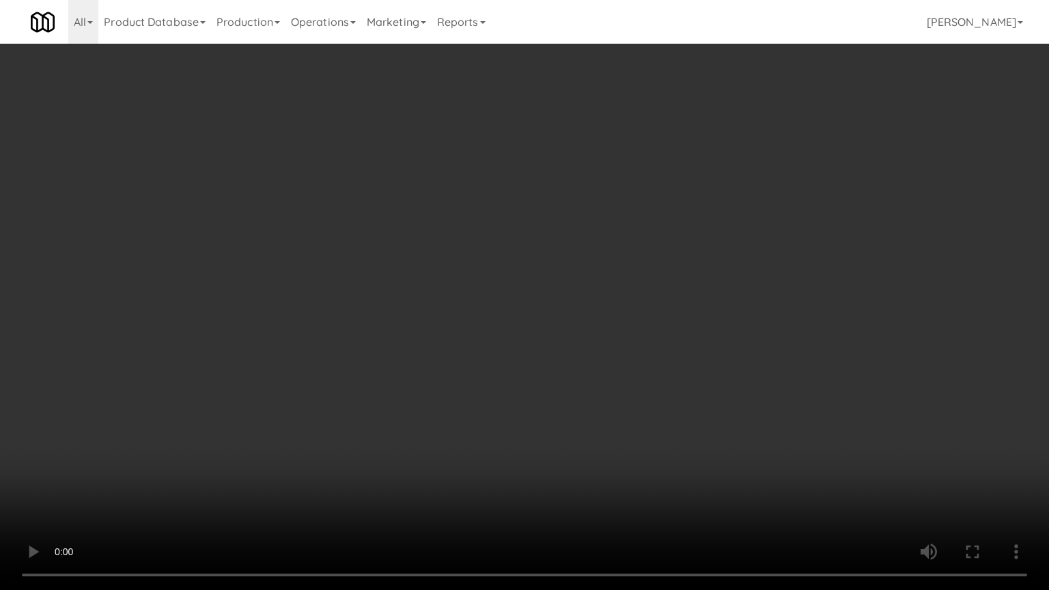
click at [601, 421] on video at bounding box center [524, 295] width 1049 height 590
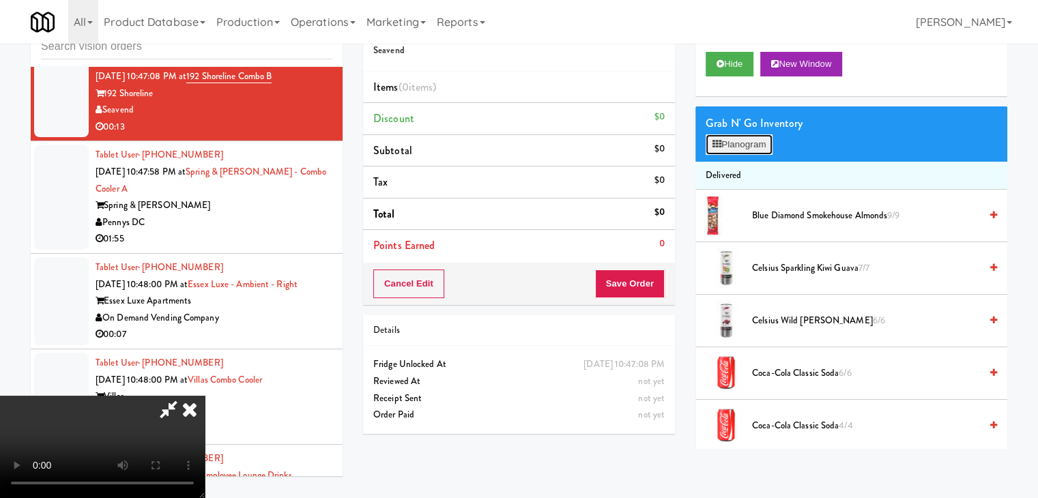
click at [751, 145] on button "Planogram" at bounding box center [739, 144] width 67 height 20
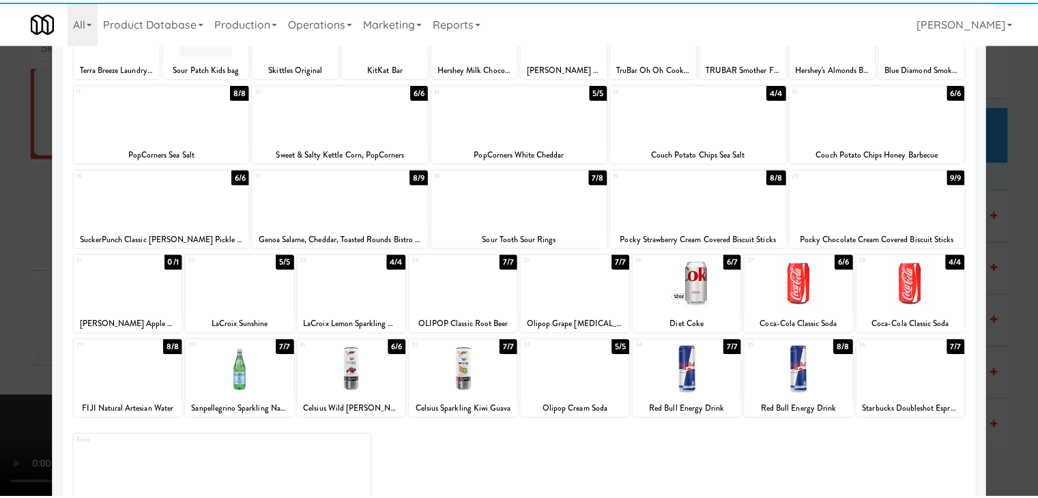
scroll to position [137, 0]
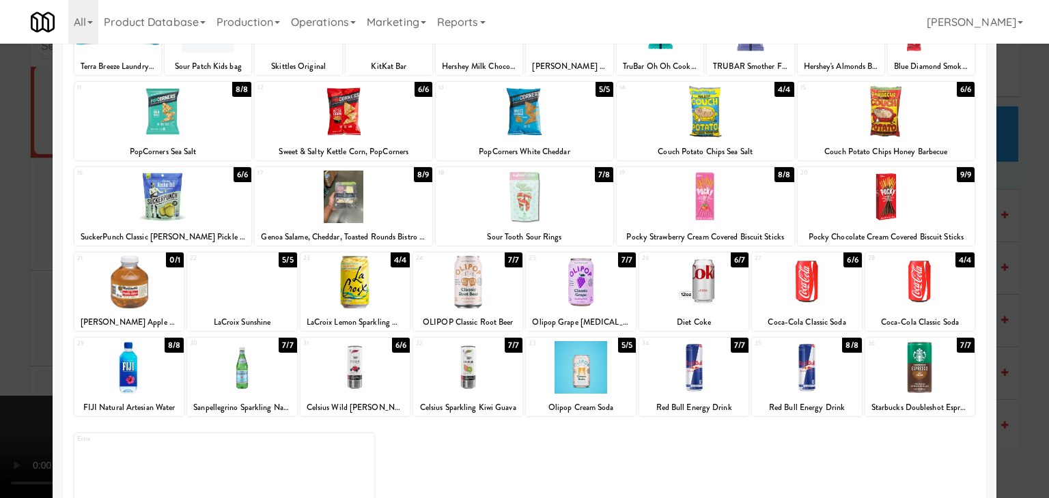
click at [707, 273] on div at bounding box center [693, 282] width 109 height 53
click at [813, 304] on div at bounding box center [806, 282] width 109 height 53
click at [1010, 313] on div at bounding box center [524, 249] width 1049 height 498
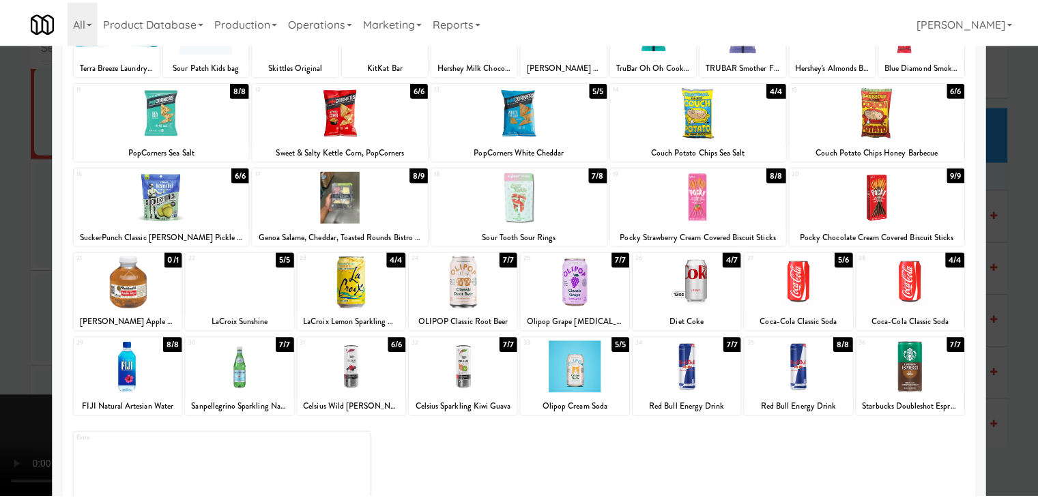
scroll to position [9629, 0]
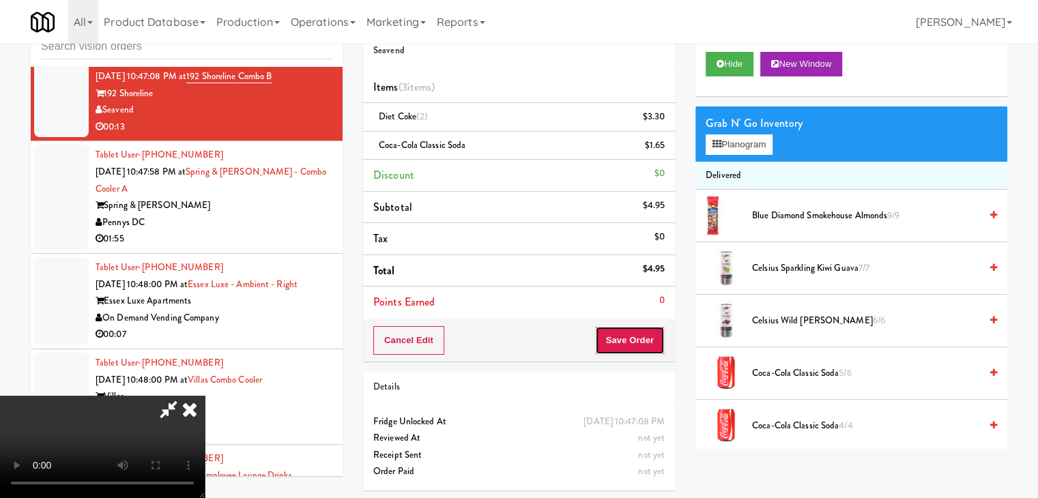
drag, startPoint x: 657, startPoint y: 339, endPoint x: 651, endPoint y: 340, distance: 7.0
click at [651, 340] on button "Save Order" at bounding box center [630, 340] width 70 height 29
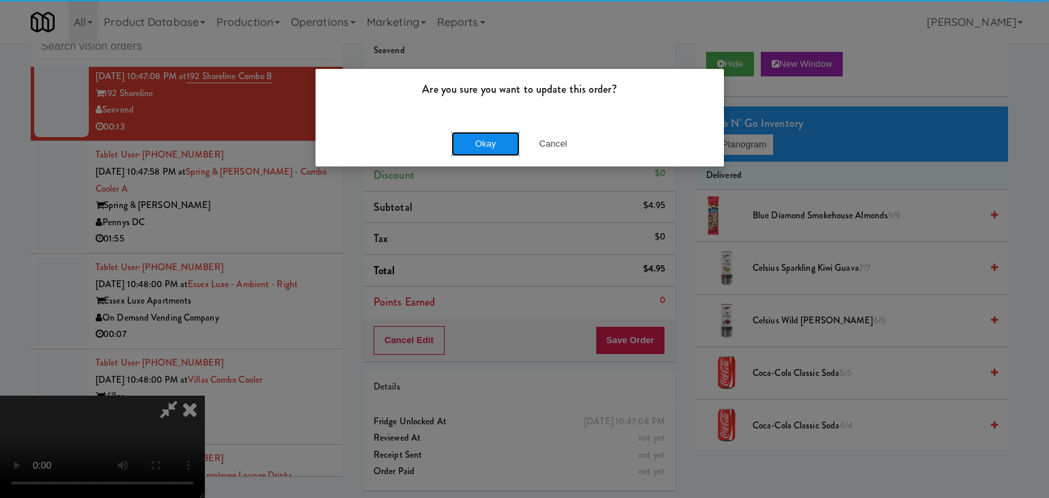
click at [484, 143] on button "Okay" at bounding box center [485, 144] width 68 height 25
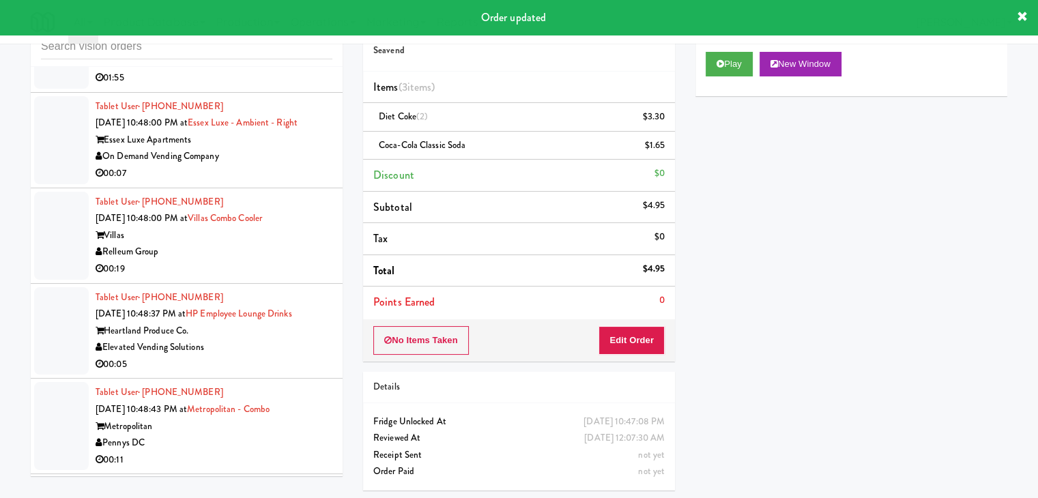
scroll to position [9833, 0]
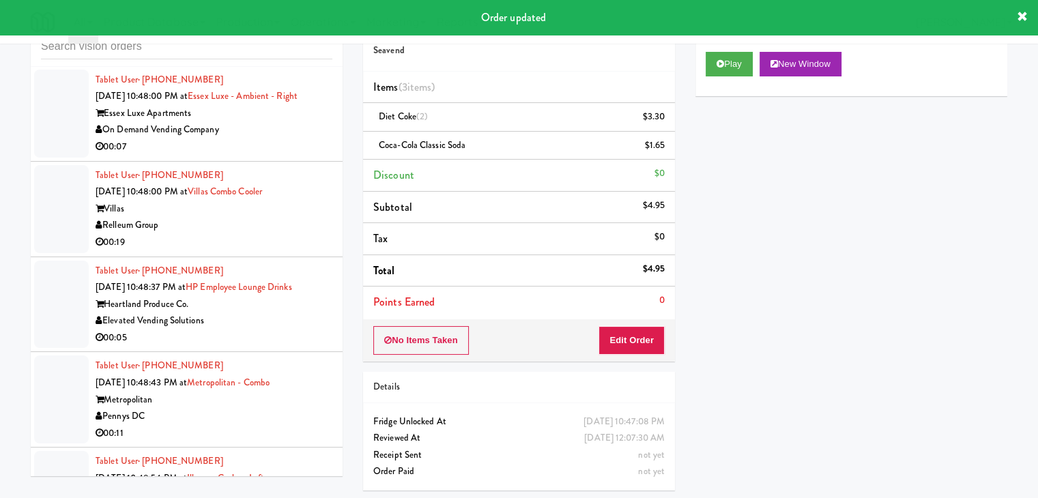
click at [268, 43] on div "Pennys DC" at bounding box center [214, 34] width 237 height 17
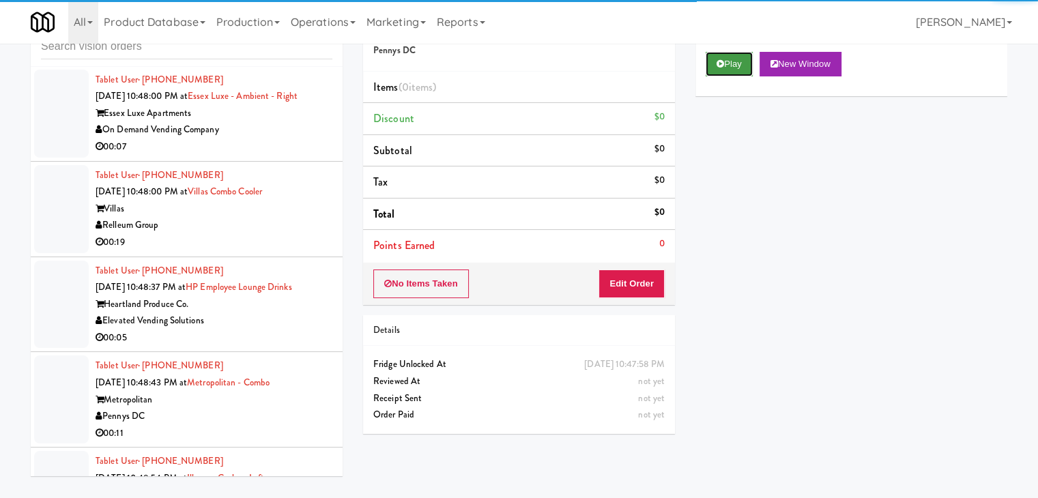
click at [720, 65] on icon at bounding box center [721, 63] width 8 height 9
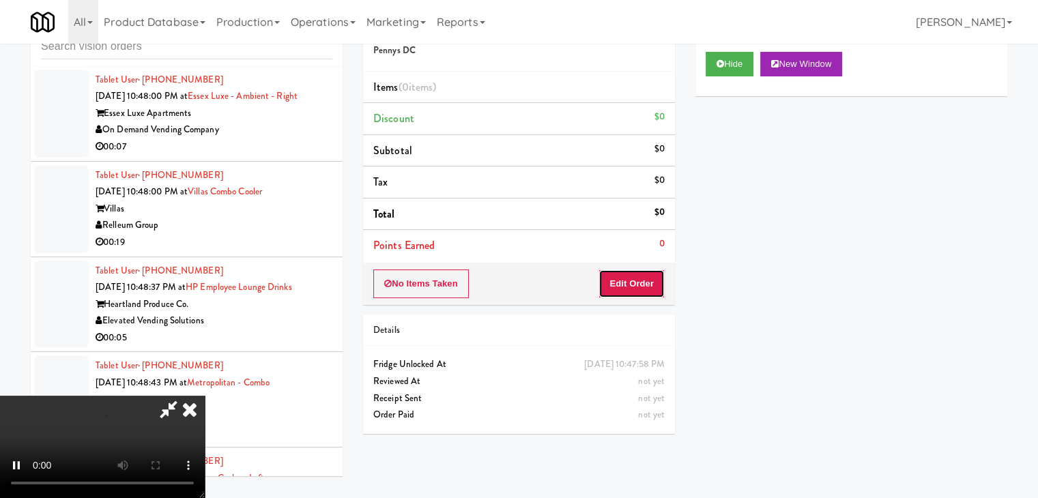
click at [625, 279] on button "Edit Order" at bounding box center [632, 284] width 66 height 29
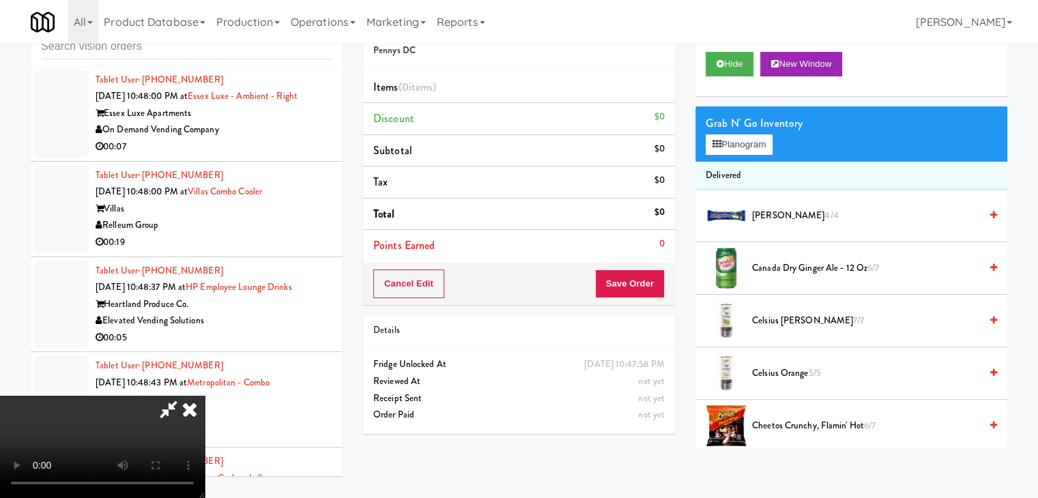
click at [205, 396] on video at bounding box center [102, 447] width 205 height 102
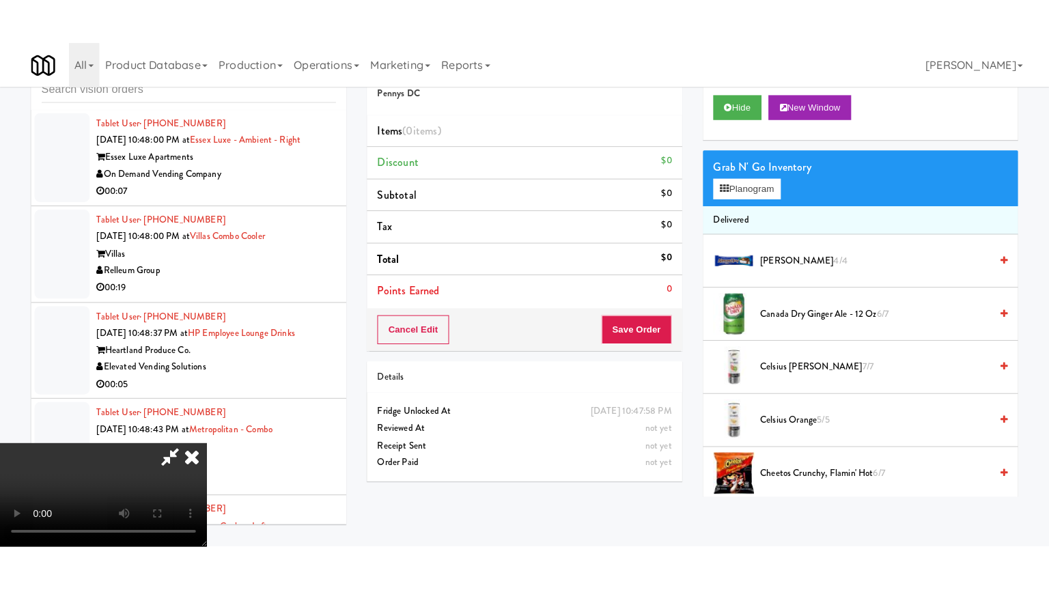
scroll to position [192, 0]
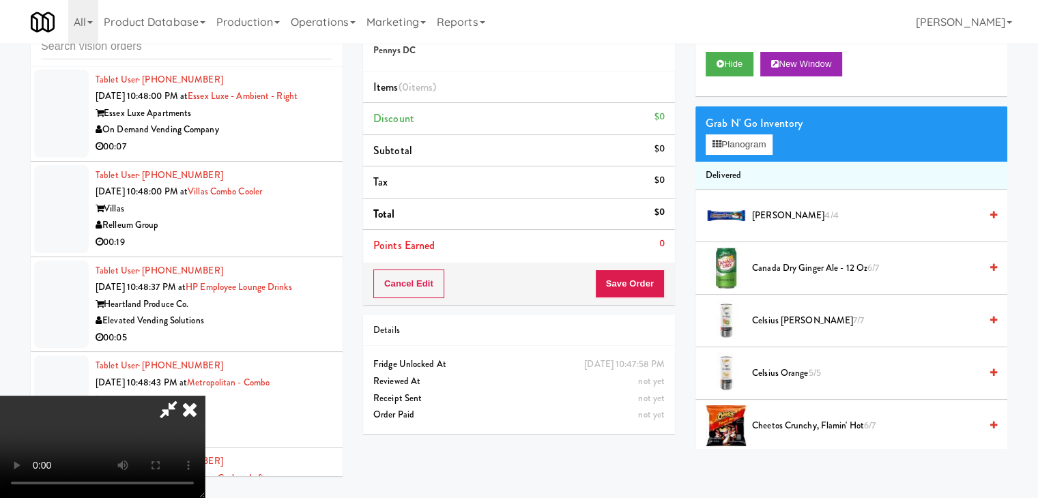
click at [205, 396] on video at bounding box center [102, 447] width 205 height 102
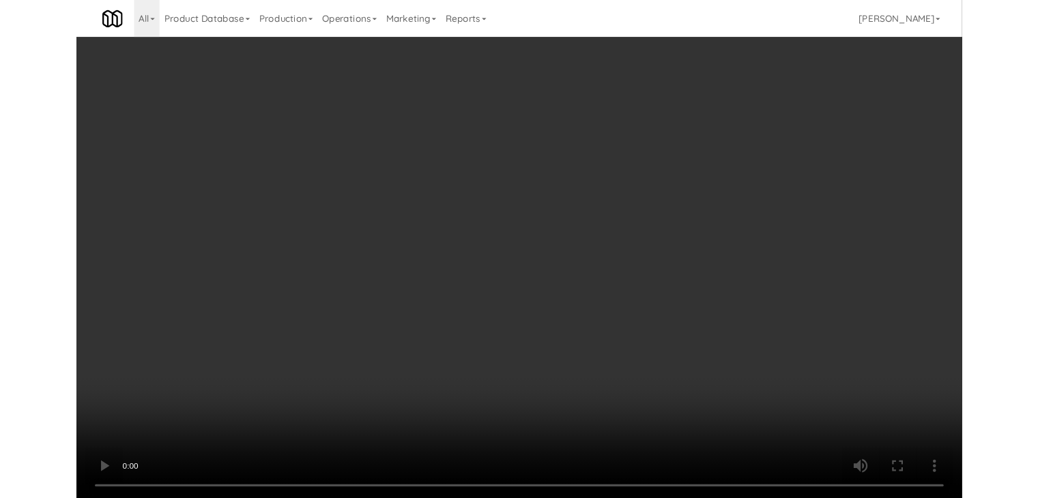
scroll to position [9782, 0]
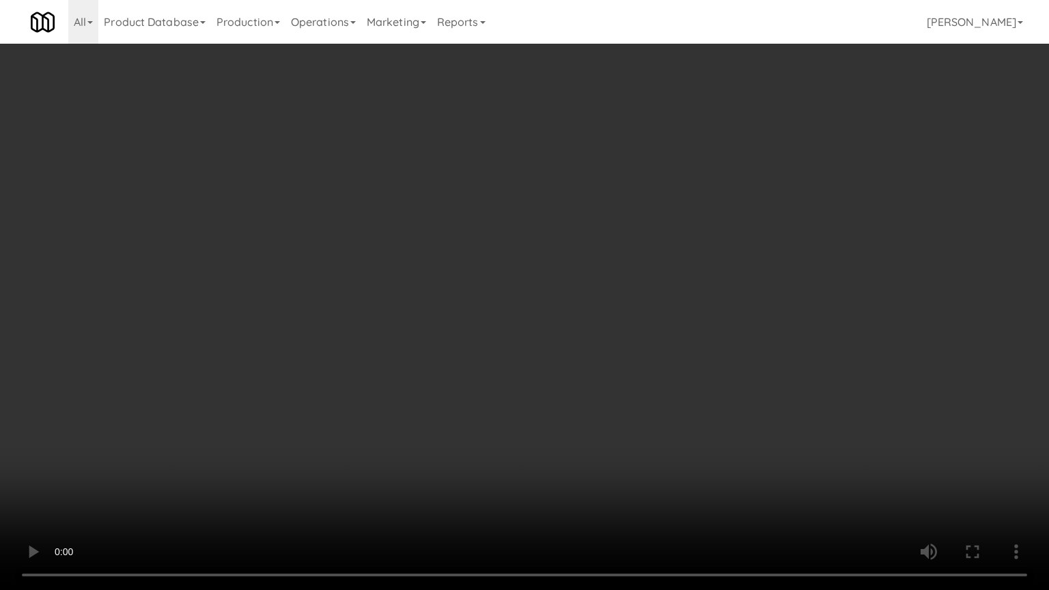
click at [536, 347] on video at bounding box center [524, 295] width 1049 height 590
click at [638, 274] on video at bounding box center [524, 295] width 1049 height 590
click at [662, 279] on video at bounding box center [524, 295] width 1049 height 590
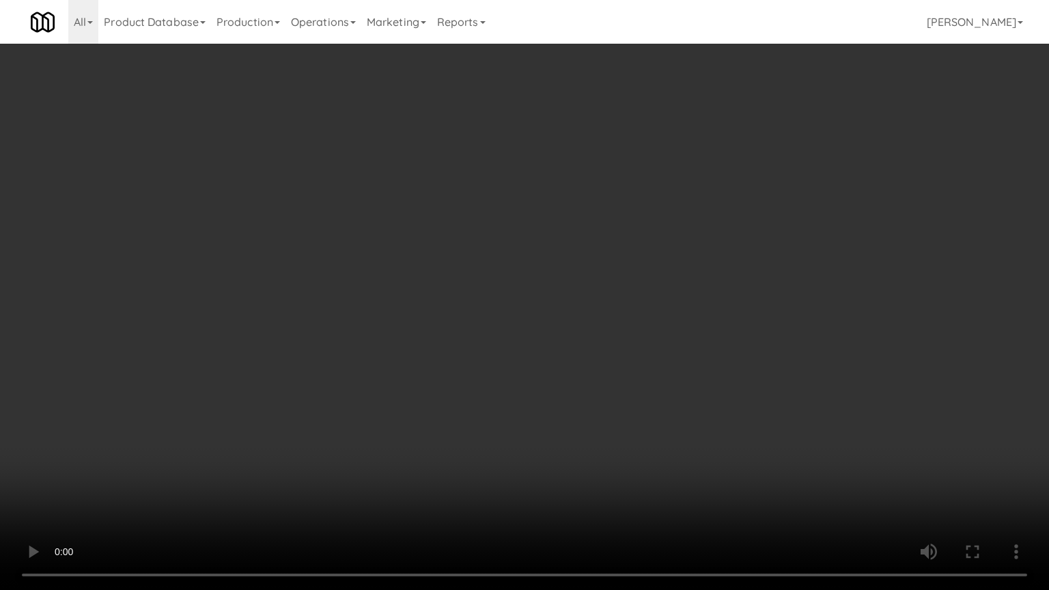
click at [662, 279] on video at bounding box center [524, 295] width 1049 height 590
click at [655, 275] on video at bounding box center [524, 295] width 1049 height 590
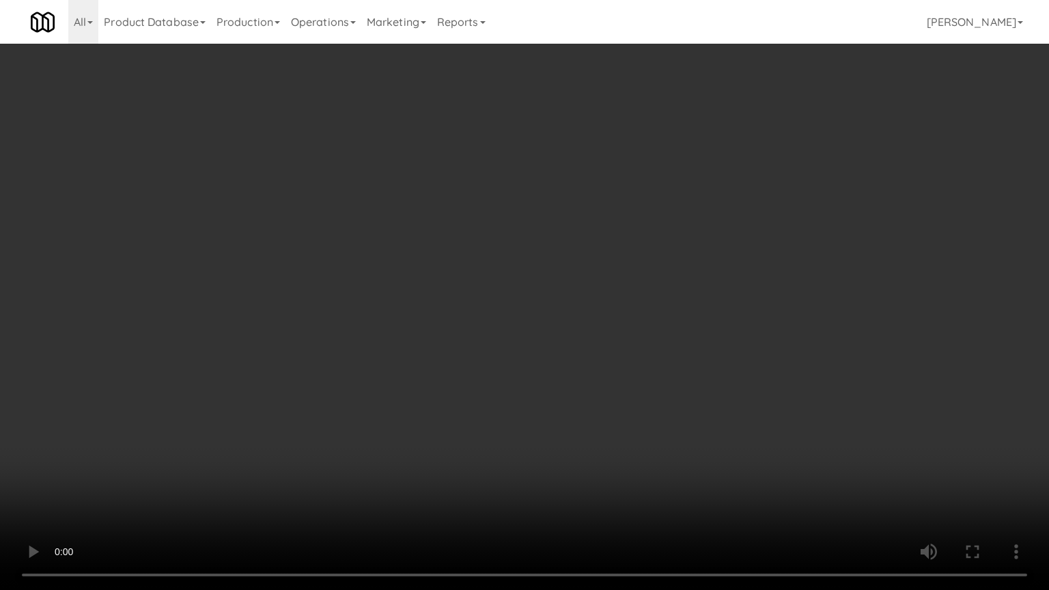
click at [639, 261] on video at bounding box center [524, 295] width 1049 height 590
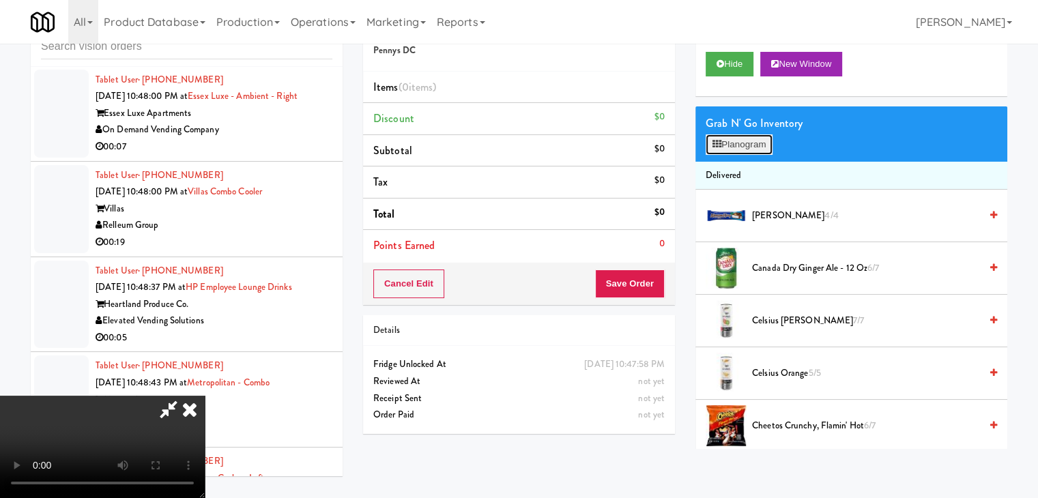
click at [753, 143] on button "Planogram" at bounding box center [739, 144] width 67 height 20
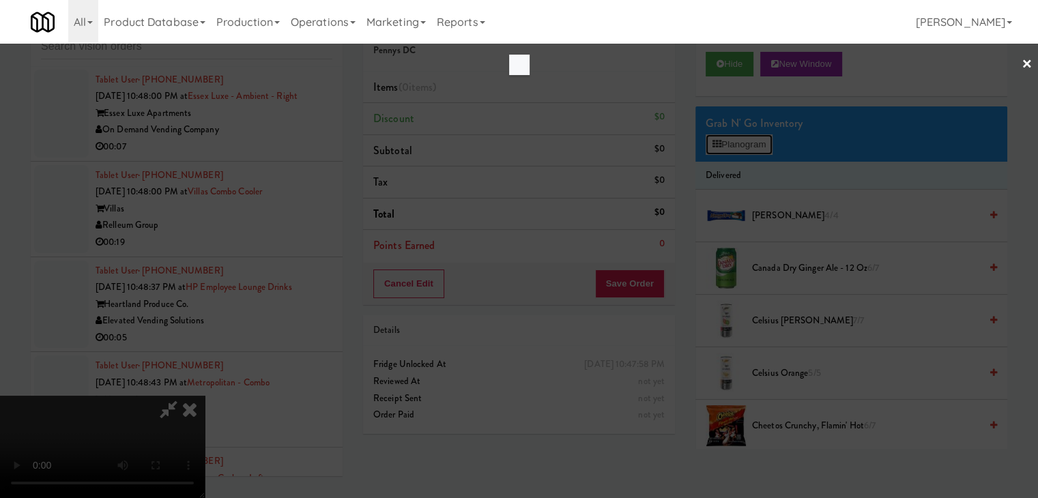
scroll to position [9782, 0]
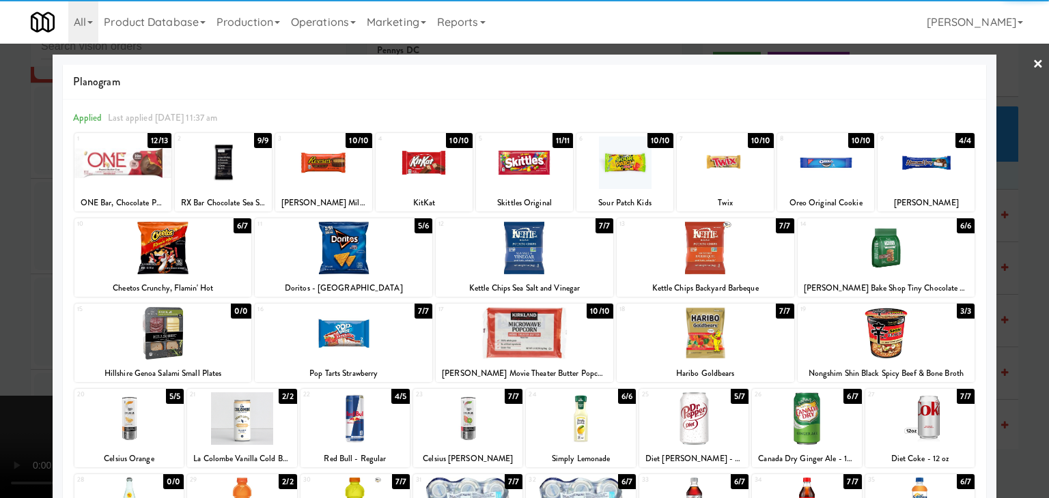
click at [710, 249] on div at bounding box center [706, 248] width 178 height 53
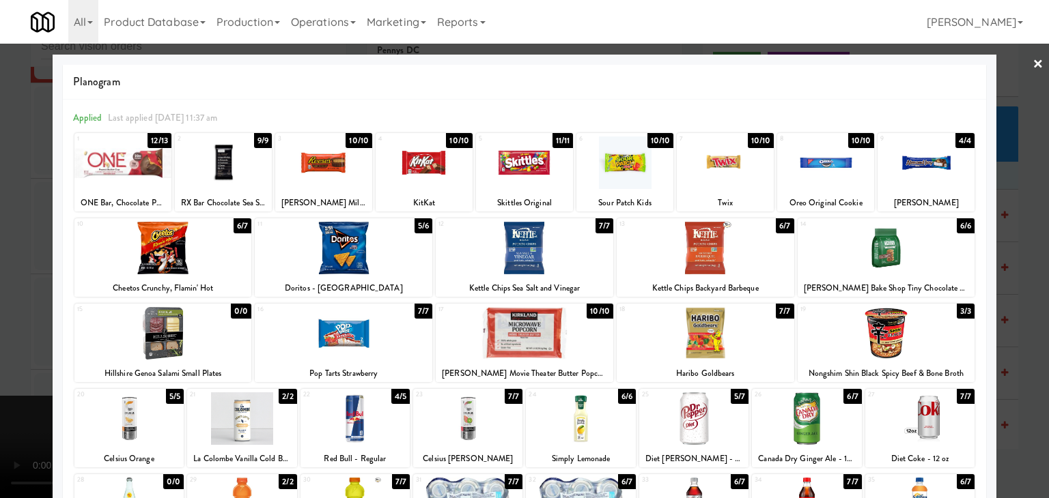
click at [334, 158] on div at bounding box center [323, 163] width 97 height 53
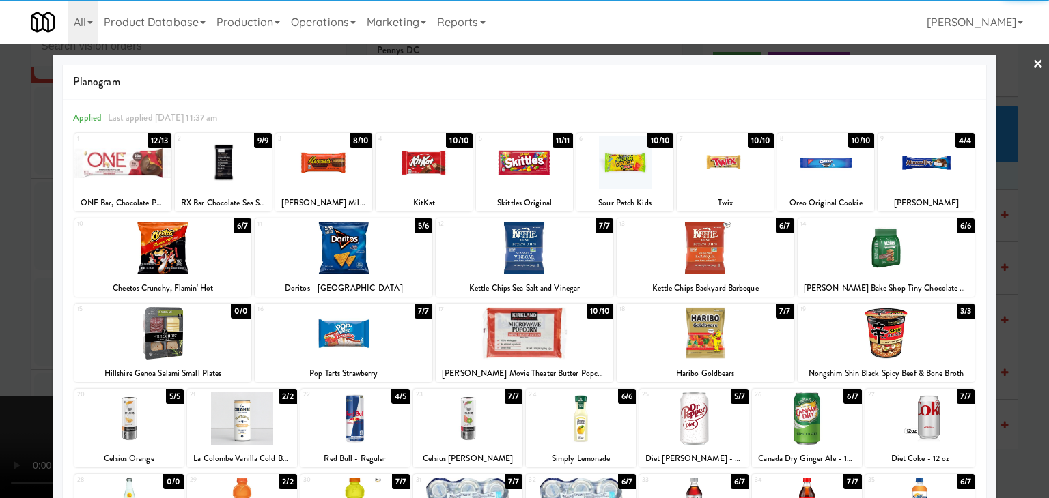
drag, startPoint x: 907, startPoint y: 174, endPoint x: 995, endPoint y: 197, distance: 91.7
click at [907, 174] on div at bounding box center [925, 163] width 97 height 53
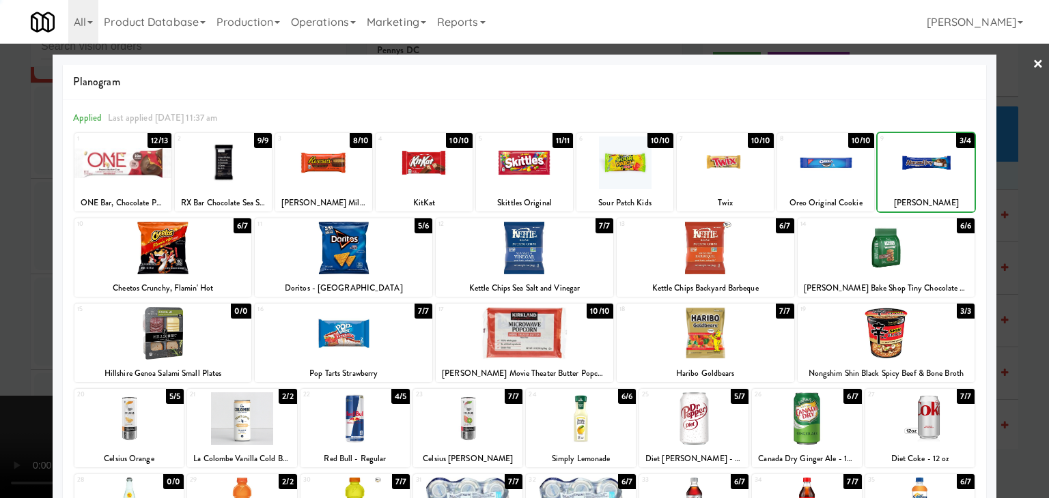
drag, startPoint x: 1013, startPoint y: 210, endPoint x: 700, endPoint y: 249, distance: 315.8
click at [1013, 211] on div at bounding box center [524, 249] width 1049 height 498
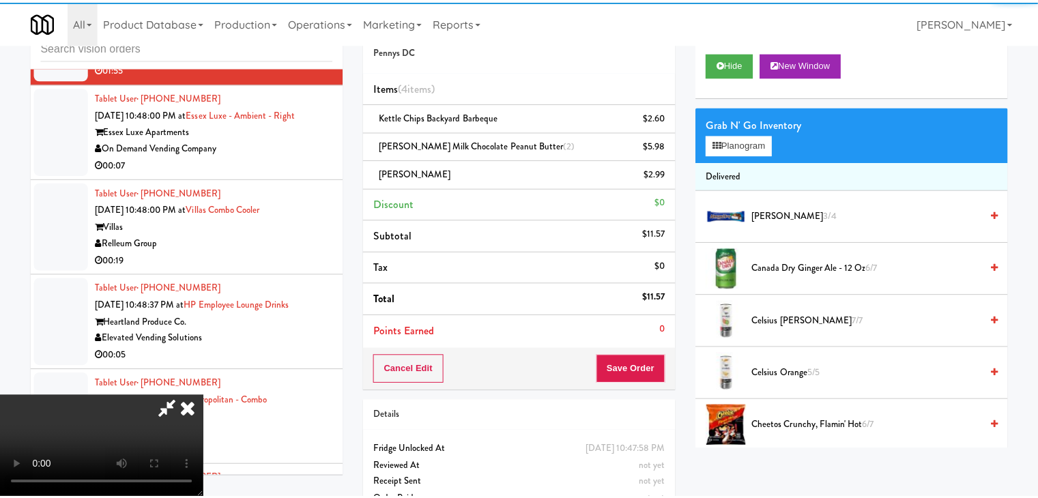
scroll to position [9833, 0]
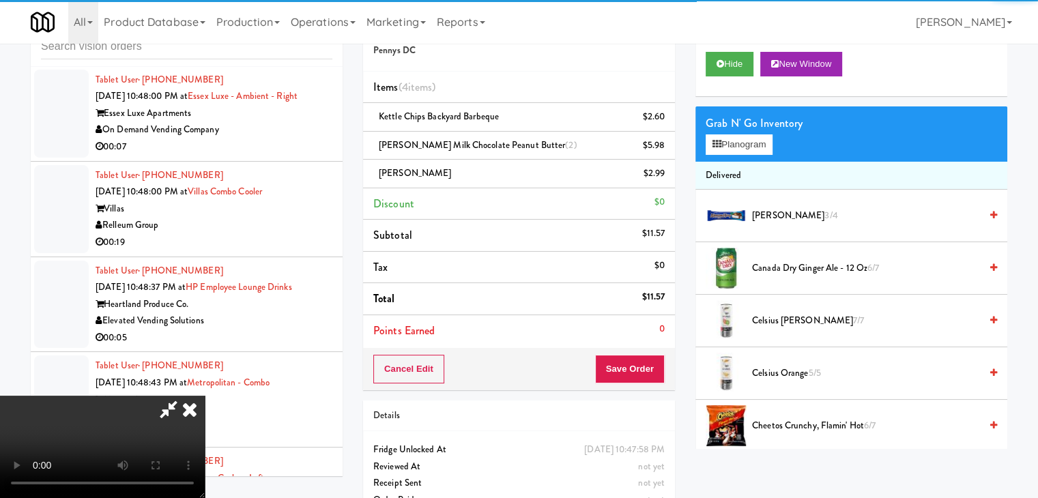
click at [205, 396] on video at bounding box center [102, 447] width 205 height 102
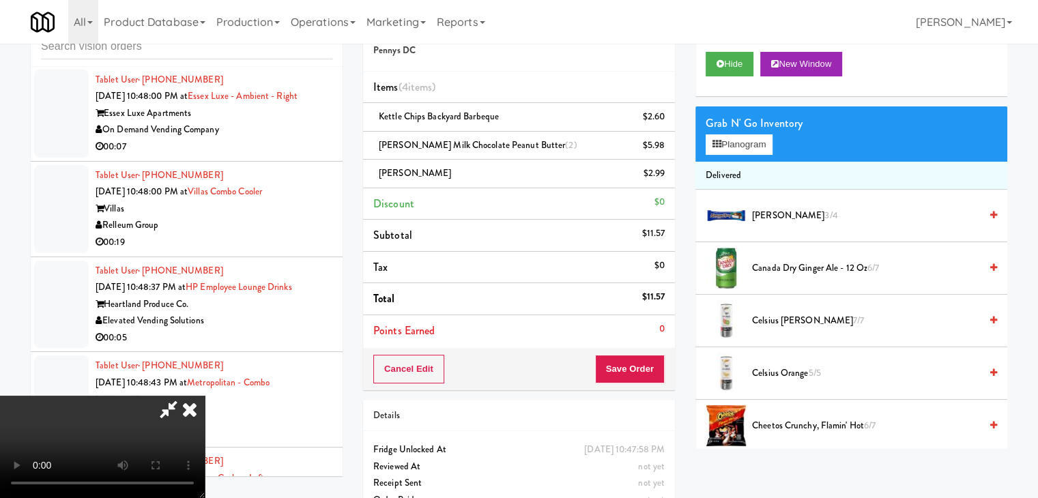
click at [205, 396] on video at bounding box center [102, 447] width 205 height 102
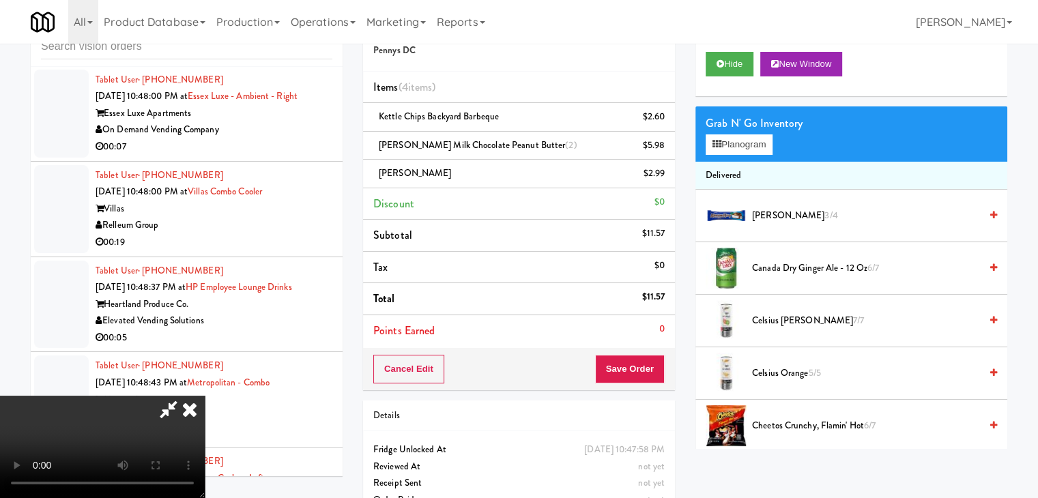
click at [205, 396] on video at bounding box center [102, 447] width 205 height 102
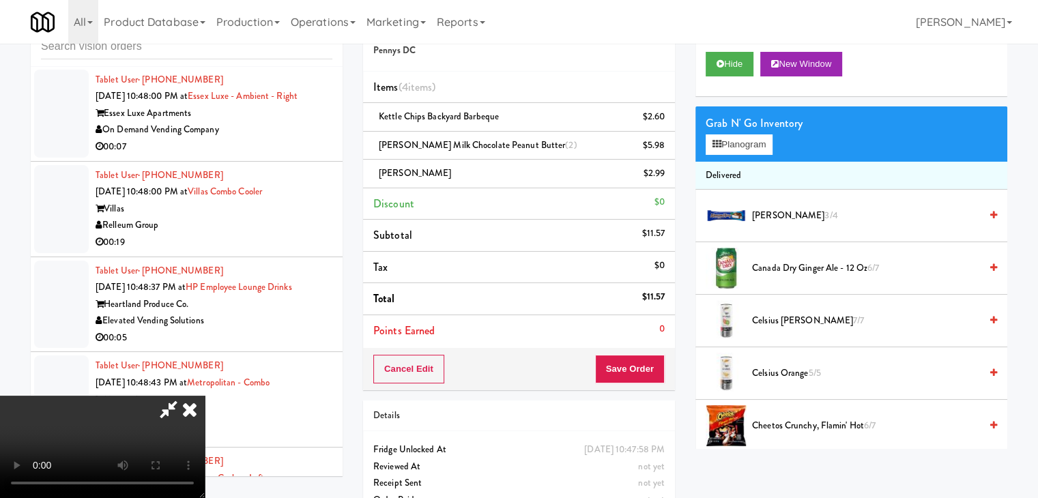
scroll to position [192, 0]
click at [205, 396] on video at bounding box center [102, 447] width 205 height 102
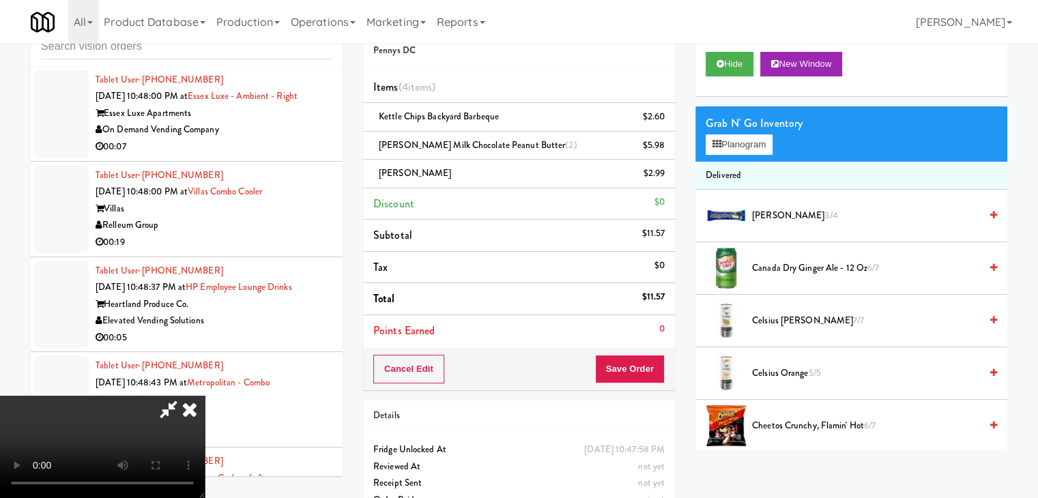
click at [205, 396] on video at bounding box center [102, 447] width 205 height 102
click at [770, 271] on span "Canada Dry Ginger Ale - 12 oz 6/7" at bounding box center [866, 268] width 228 height 17
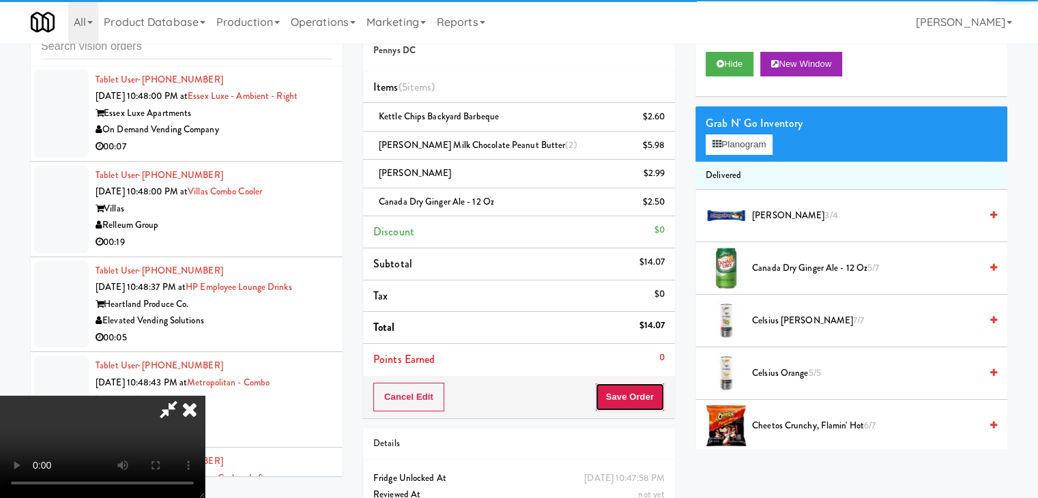
click at [662, 402] on button "Save Order" at bounding box center [630, 397] width 70 height 29
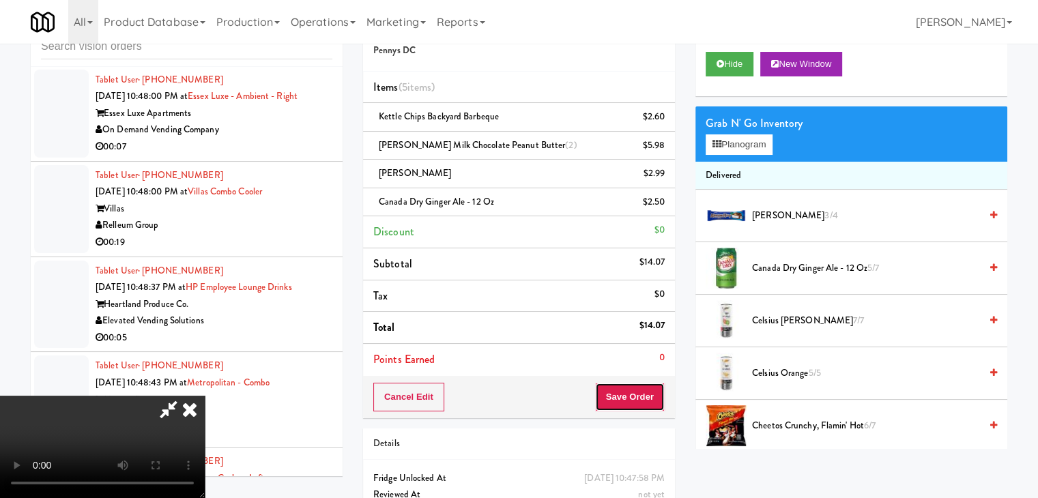
click at [660, 401] on button "Save Order" at bounding box center [630, 397] width 70 height 29
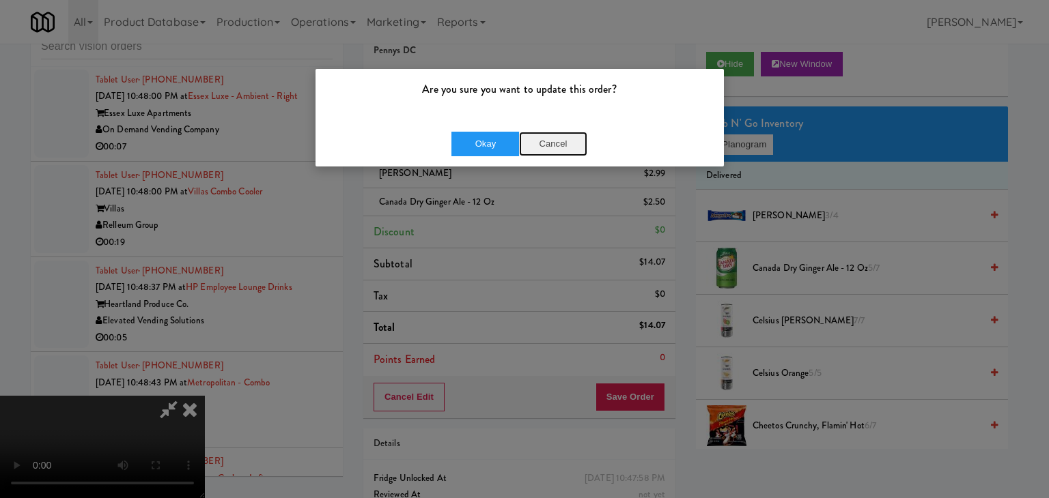
click at [554, 151] on button "Cancel" at bounding box center [553, 144] width 68 height 25
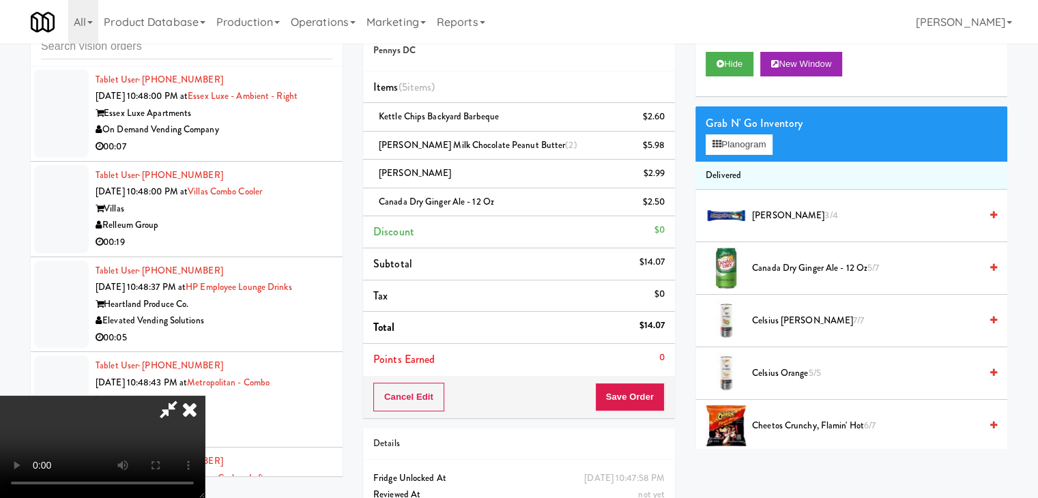
click at [205, 396] on video at bounding box center [102, 447] width 205 height 102
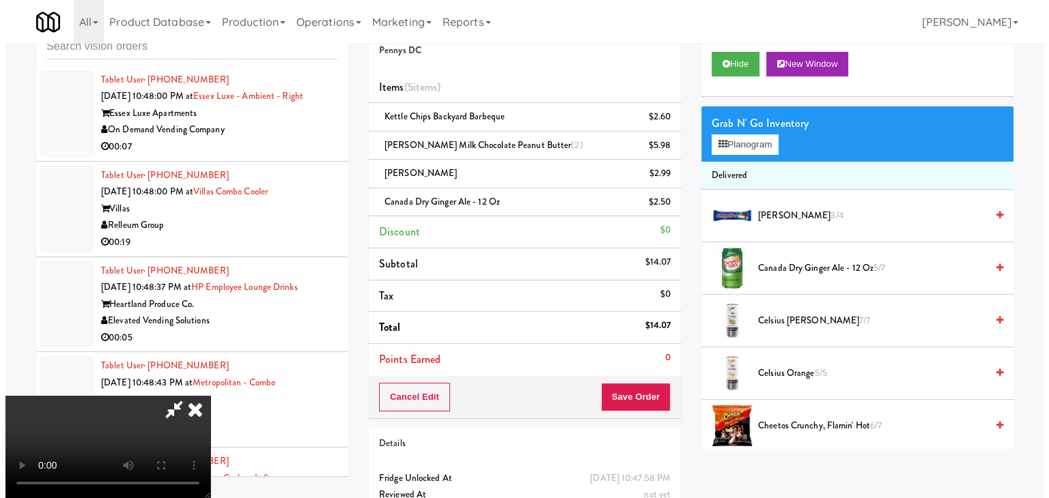
scroll to position [0, 0]
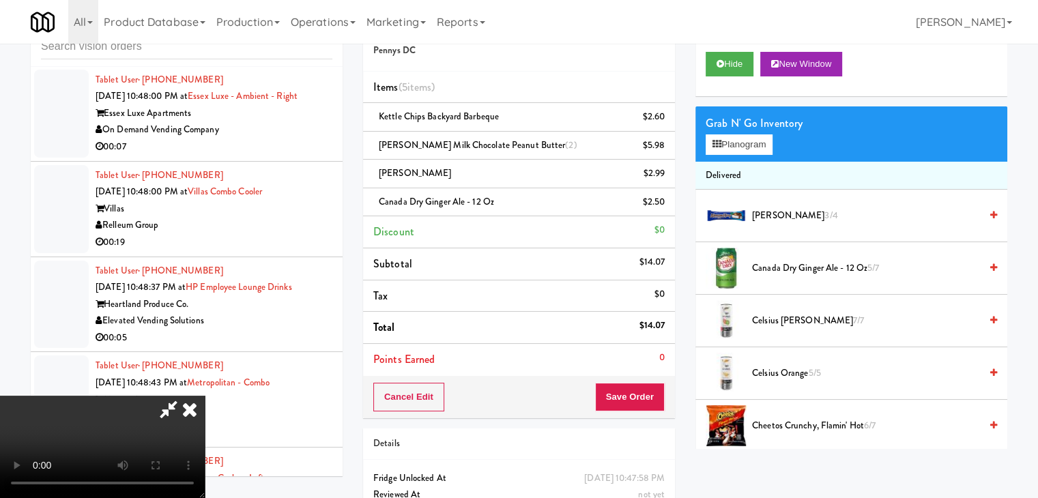
click at [205, 396] on video at bounding box center [102, 447] width 205 height 102
drag, startPoint x: 535, startPoint y: 360, endPoint x: 593, endPoint y: 287, distance: 93.2
click at [205, 396] on video at bounding box center [102, 447] width 205 height 102
click at [748, 145] on button "Planogram" at bounding box center [739, 144] width 67 height 20
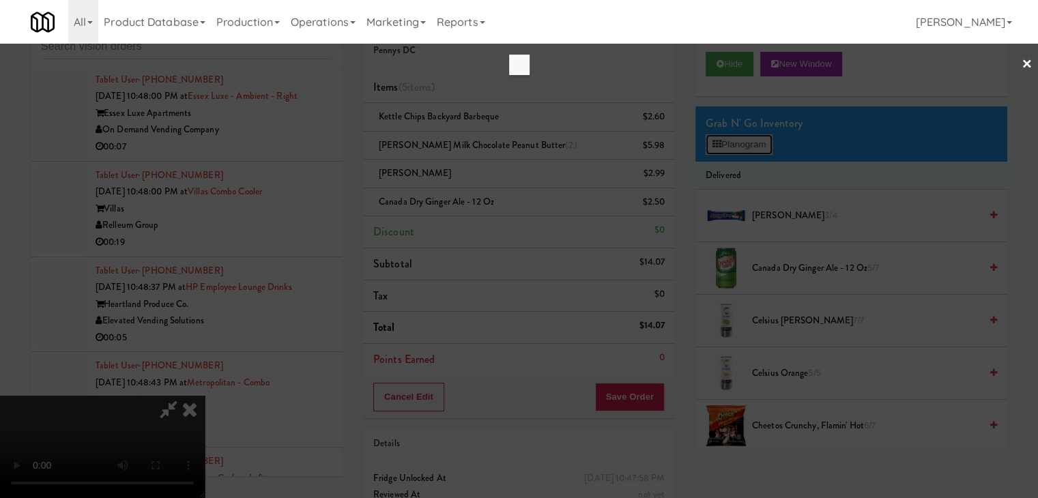
scroll to position [9782, 0]
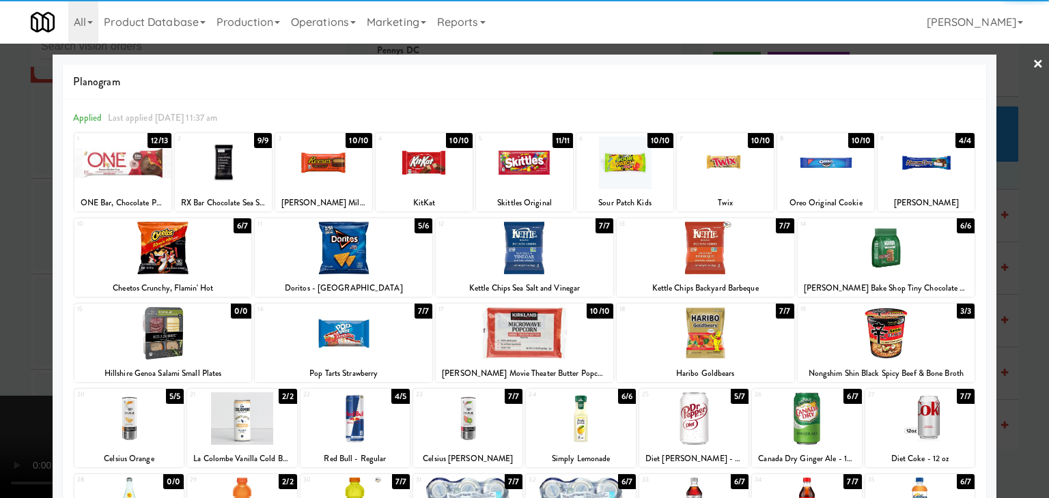
click at [716, 255] on div at bounding box center [706, 248] width 178 height 53
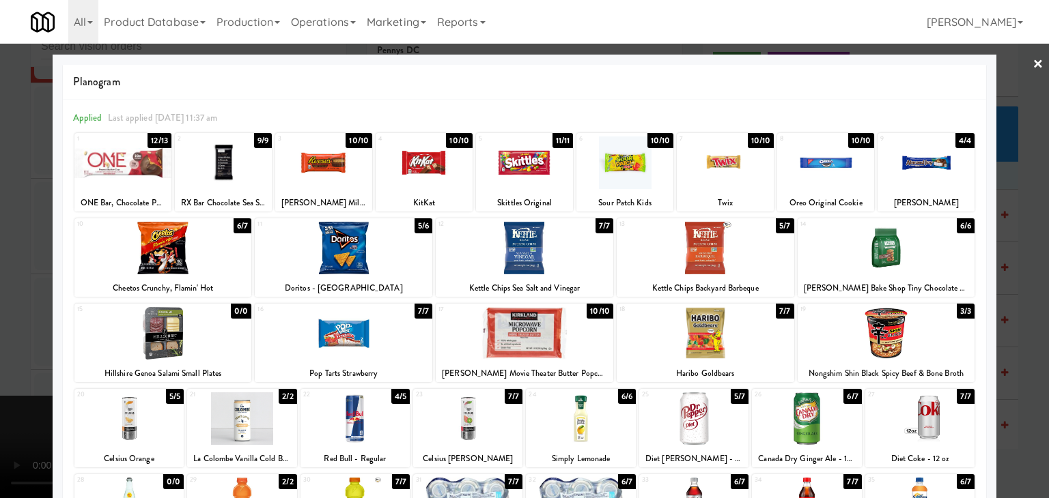
click at [1017, 321] on div at bounding box center [524, 249] width 1049 height 498
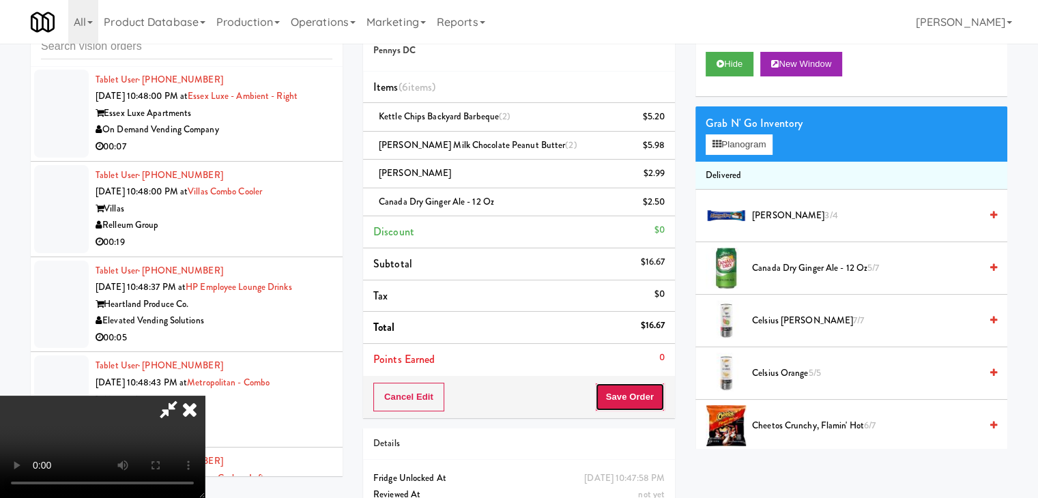
click at [625, 393] on button "Save Order" at bounding box center [630, 397] width 70 height 29
click at [625, 392] on button "Save Order" at bounding box center [630, 397] width 70 height 29
click at [628, 389] on button "Save Order" at bounding box center [630, 397] width 70 height 29
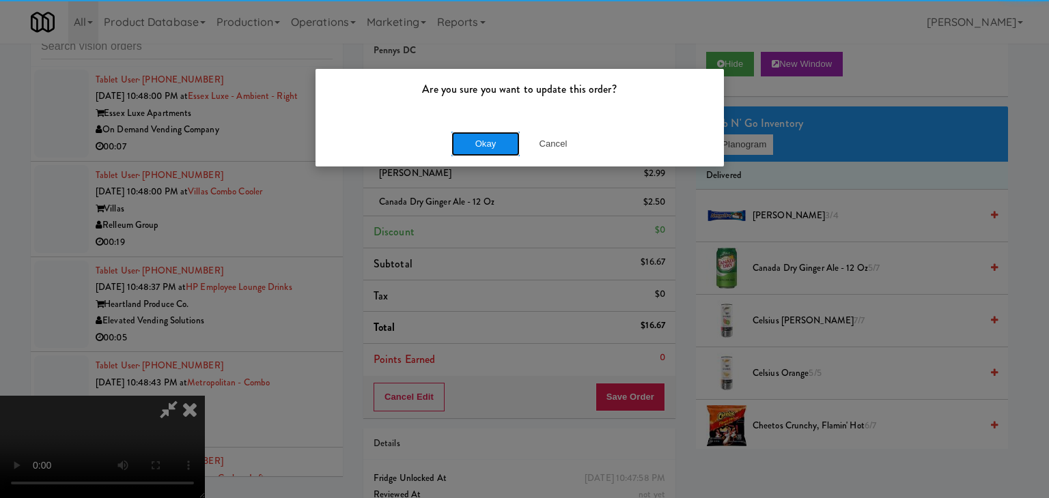
click at [489, 148] on button "Okay" at bounding box center [485, 144] width 68 height 25
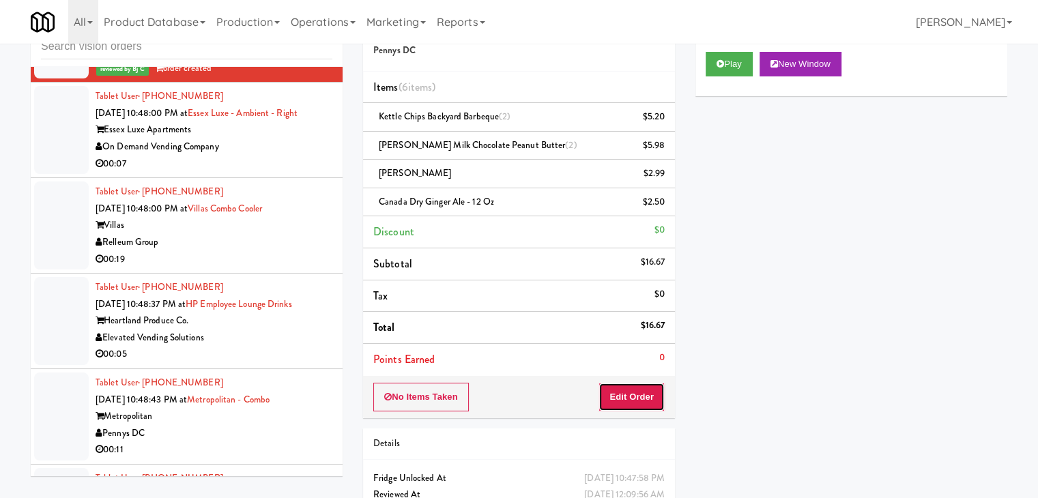
click at [634, 391] on button "Edit Order" at bounding box center [632, 397] width 66 height 29
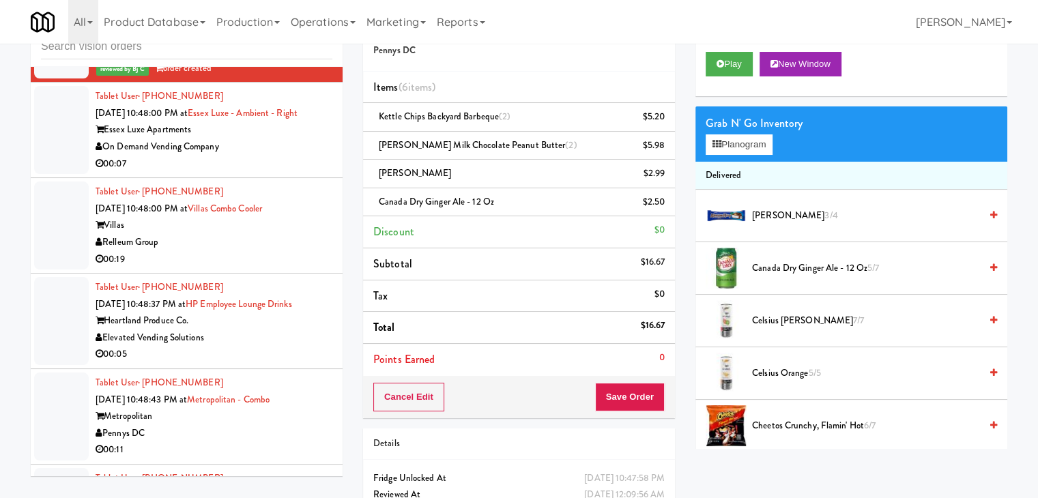
drag, startPoint x: 280, startPoint y: 194, endPoint x: 293, endPoint y: 203, distance: 15.7
click at [287, 172] on div "Tablet User · (213) 524-7591 [DATE] 10:48:00 PM at [GEOGRAPHIC_DATA] Luxe - Amb…" at bounding box center [214, 130] width 237 height 84
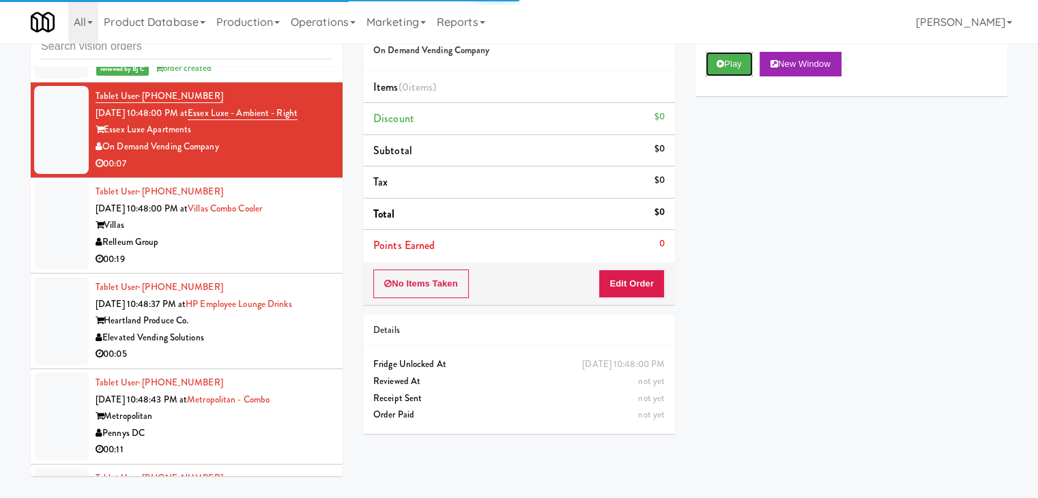
drag, startPoint x: 733, startPoint y: 66, endPoint x: 713, endPoint y: 109, distance: 47.4
click at [733, 64] on button "Play" at bounding box center [729, 64] width 47 height 25
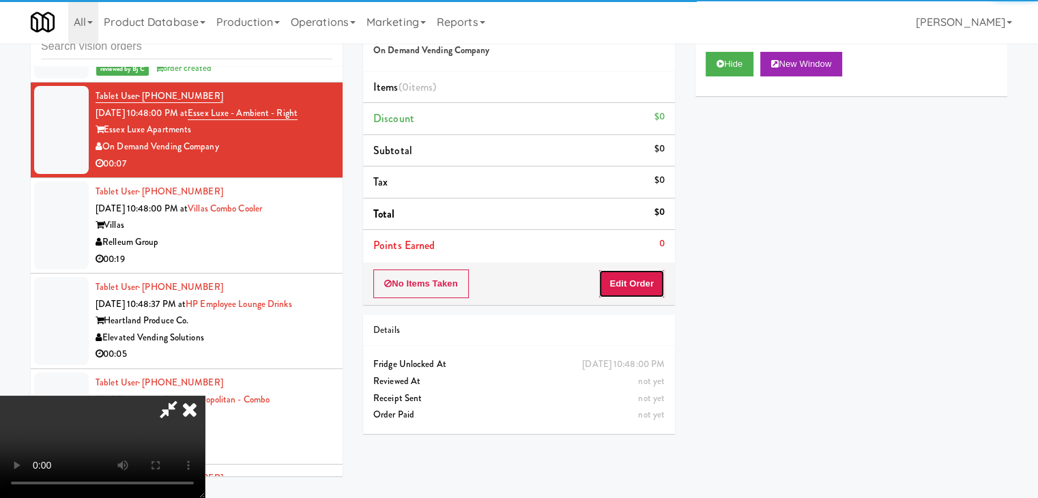
click at [633, 292] on button "Edit Order" at bounding box center [632, 284] width 66 height 29
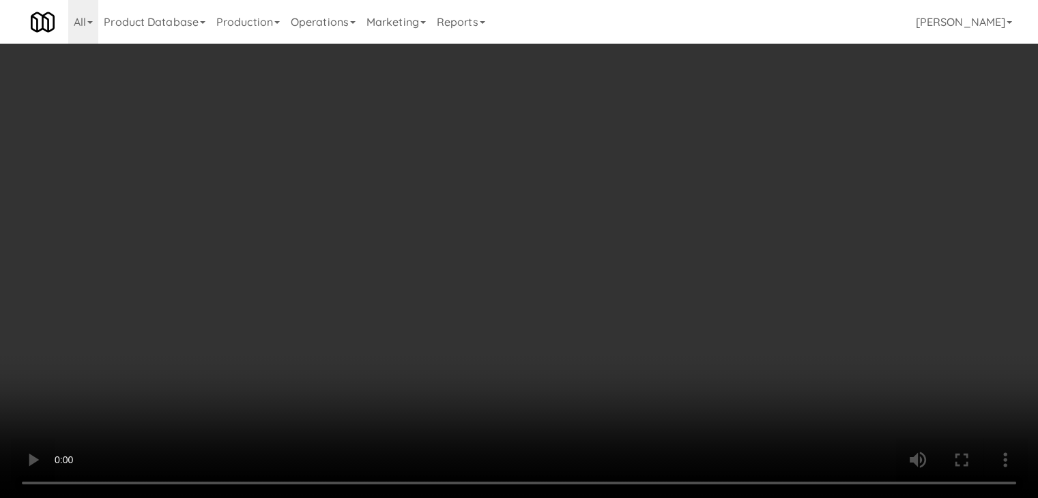
scroll to position [9782, 0]
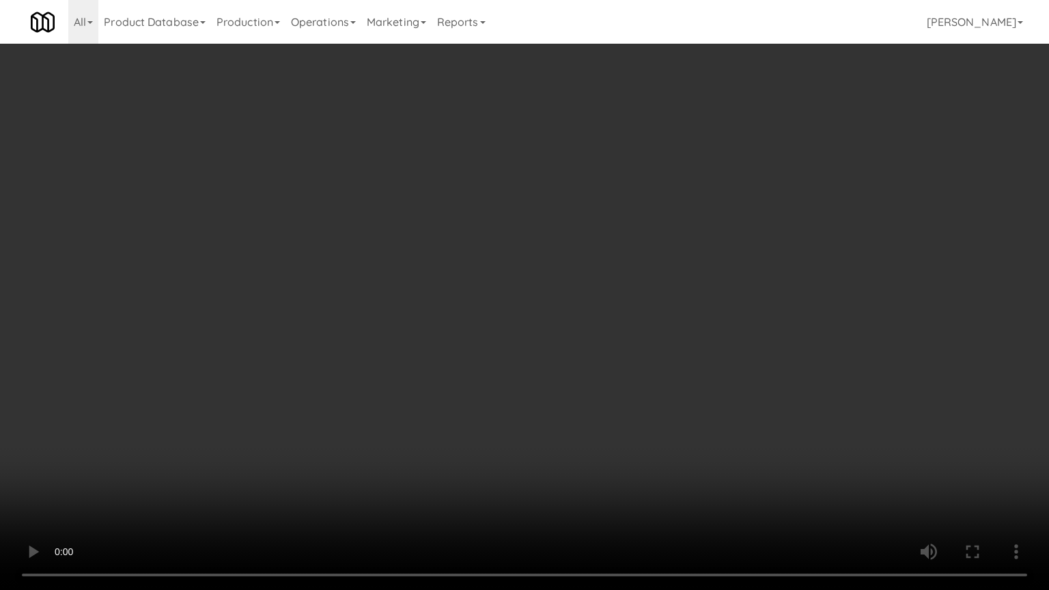
click at [631, 360] on video at bounding box center [524, 295] width 1049 height 590
click at [554, 410] on video at bounding box center [524, 295] width 1049 height 590
click at [565, 388] on video at bounding box center [524, 295] width 1049 height 590
click at [554, 393] on video at bounding box center [524, 295] width 1049 height 590
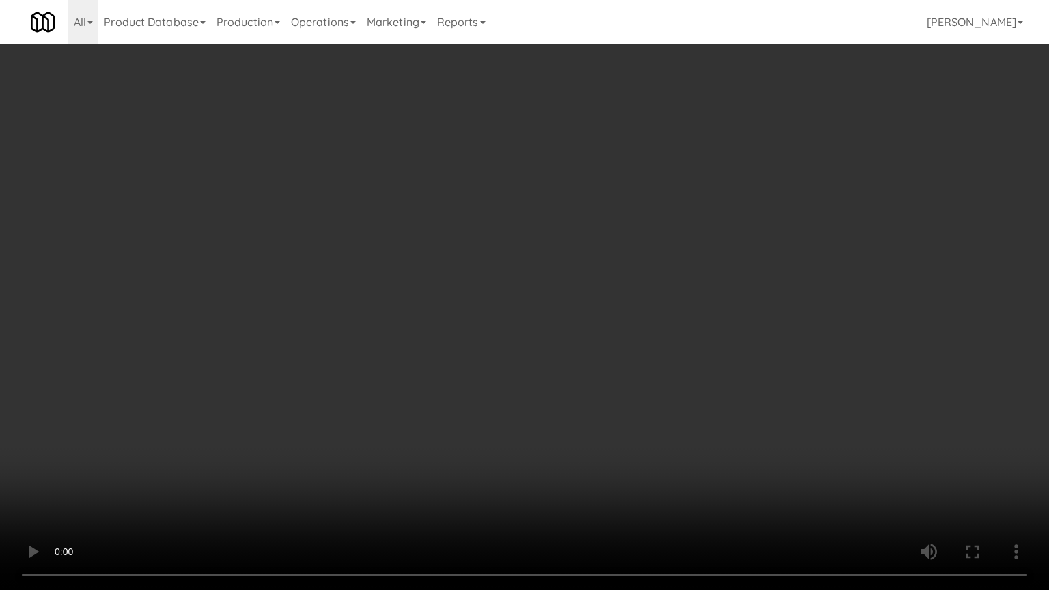
click at [554, 393] on video at bounding box center [524, 295] width 1049 height 590
click at [554, 390] on video at bounding box center [524, 295] width 1049 height 590
click at [555, 390] on video at bounding box center [524, 295] width 1049 height 590
click at [617, 355] on video at bounding box center [524, 295] width 1049 height 590
click at [625, 343] on video at bounding box center [524, 295] width 1049 height 590
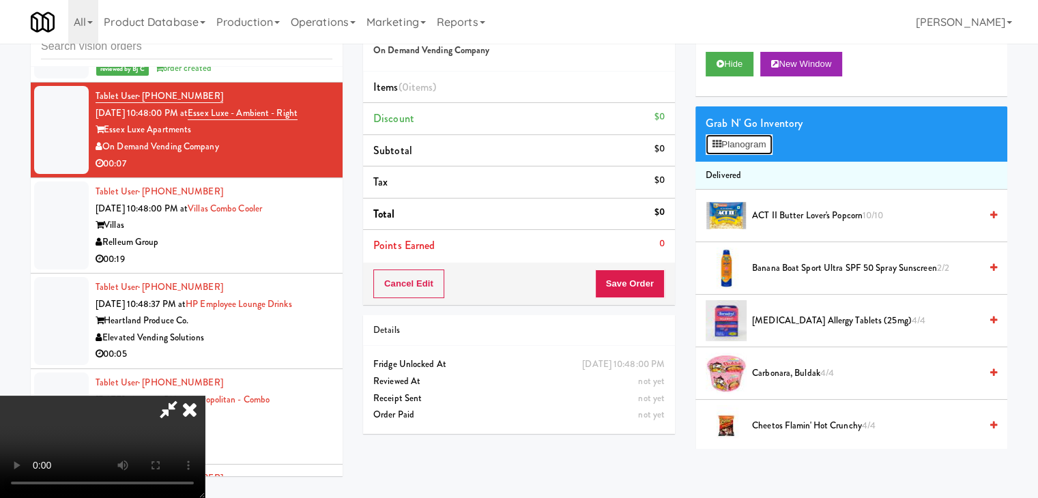
click at [738, 134] on button "Planogram" at bounding box center [739, 144] width 67 height 20
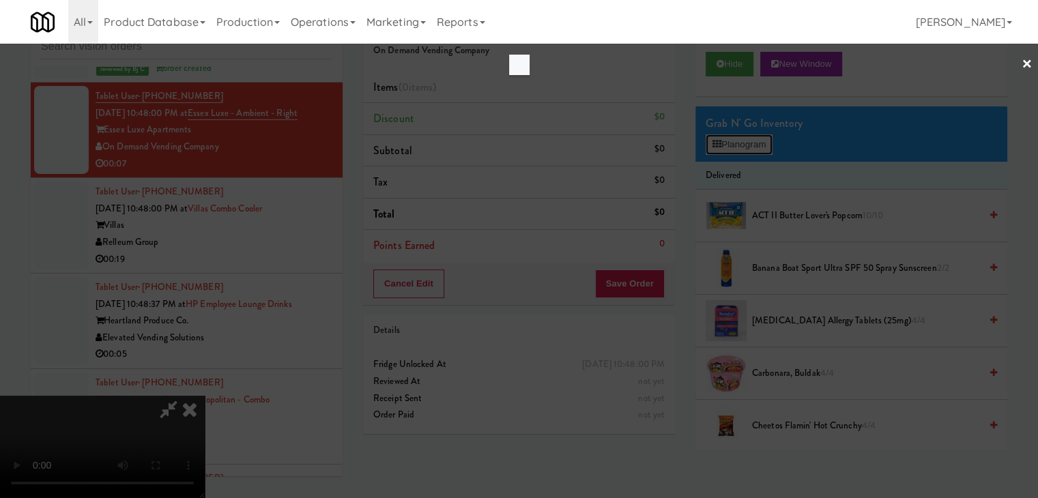
scroll to position [9782, 0]
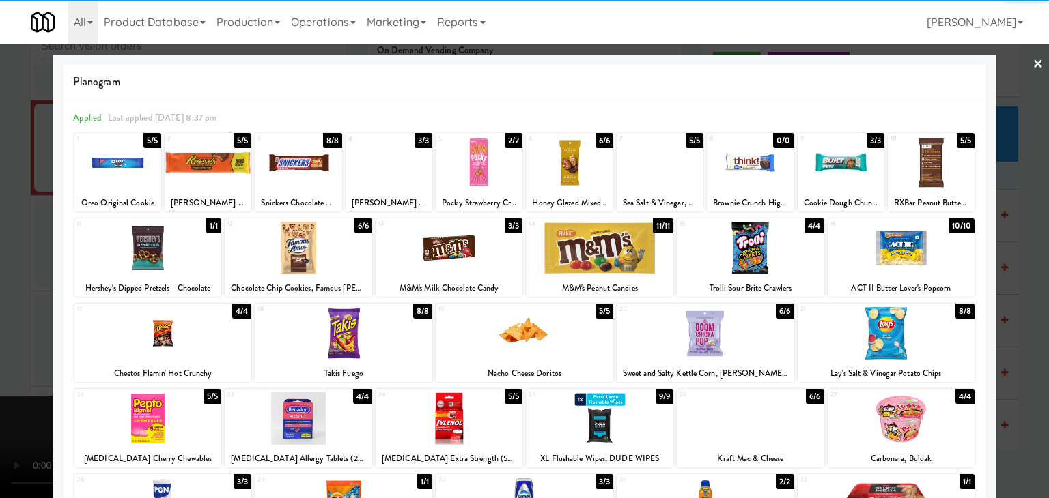
click at [299, 240] on div at bounding box center [298, 248] width 147 height 53
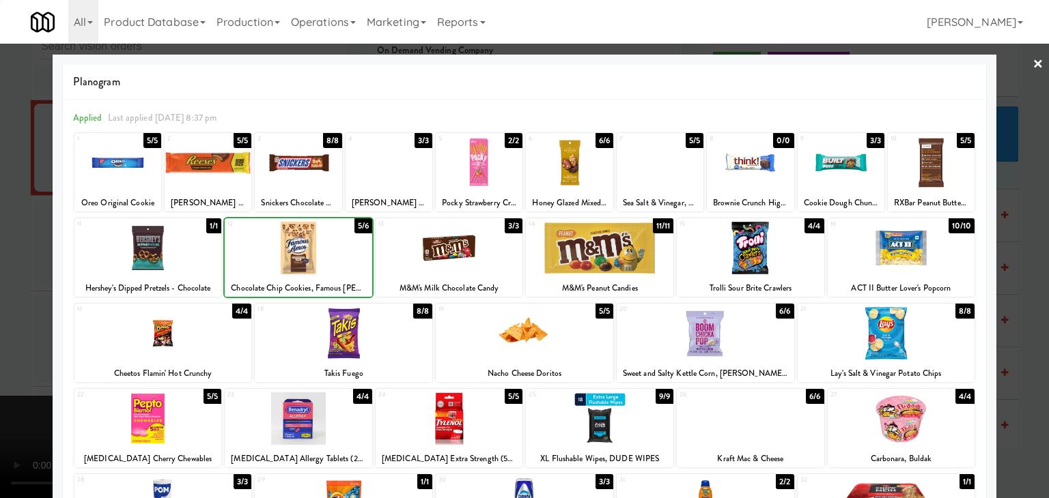
drag, startPoint x: 0, startPoint y: 274, endPoint x: 632, endPoint y: 302, distance: 632.2
click at [8, 271] on div at bounding box center [524, 249] width 1049 height 498
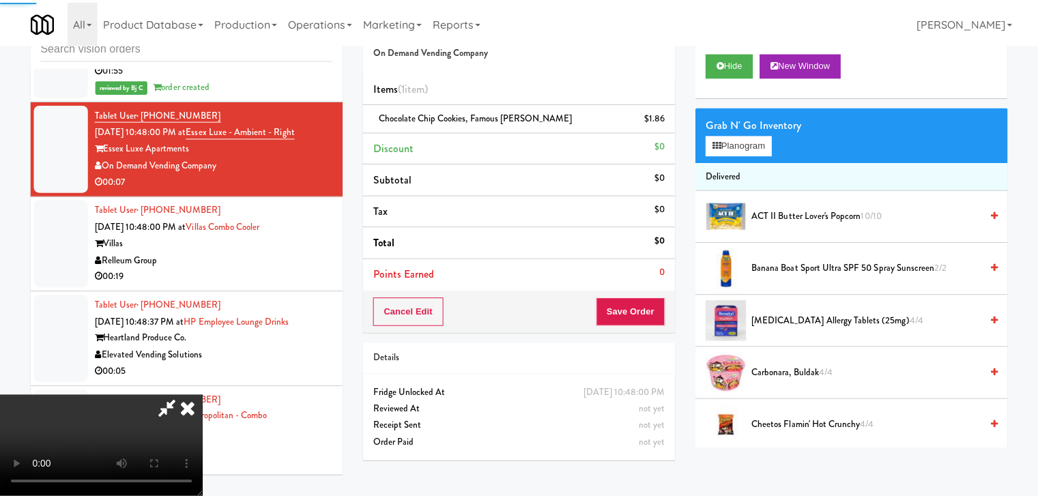
scroll to position [9833, 0]
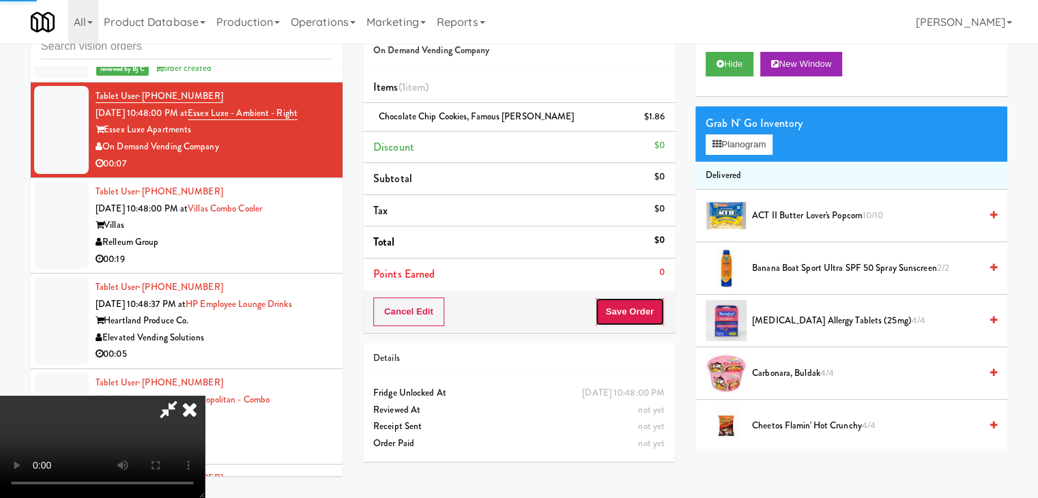
click at [636, 313] on button "Save Order" at bounding box center [630, 312] width 70 height 29
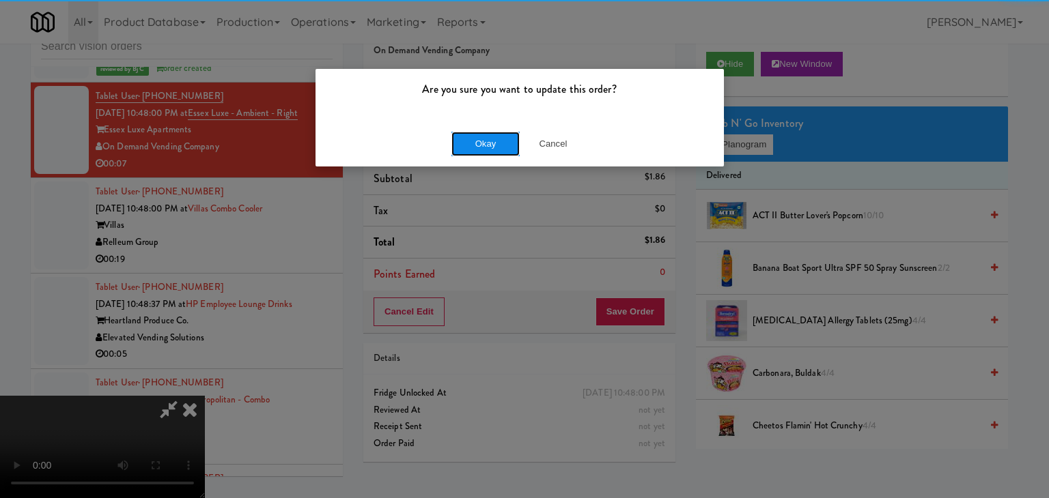
click at [485, 137] on button "Okay" at bounding box center [485, 144] width 68 height 25
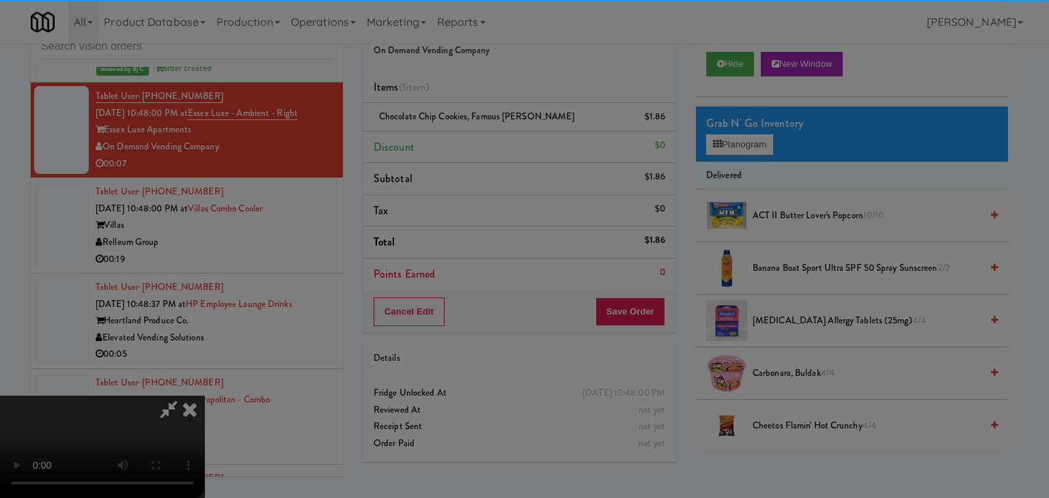
click at [485, 131] on button "Okay" at bounding box center [485, 119] width 68 height 25
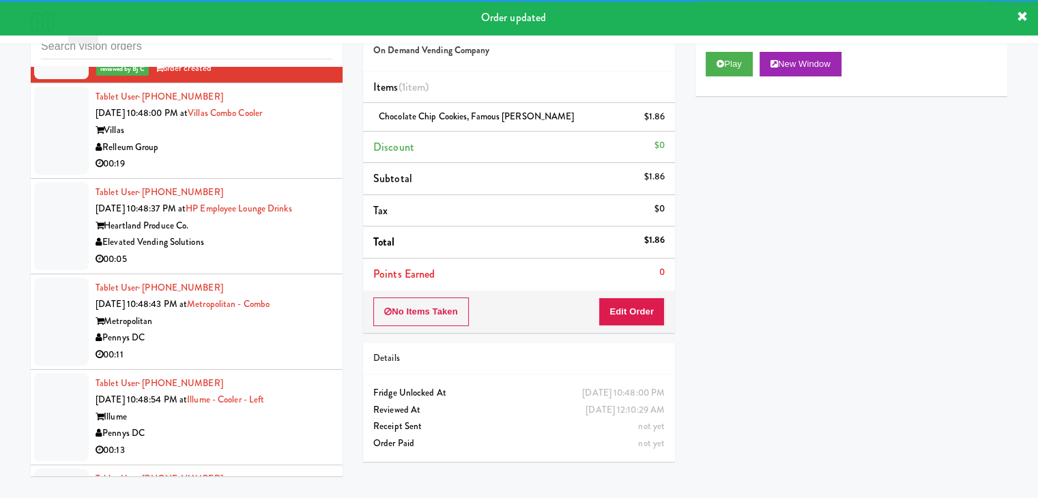
scroll to position [9970, 0]
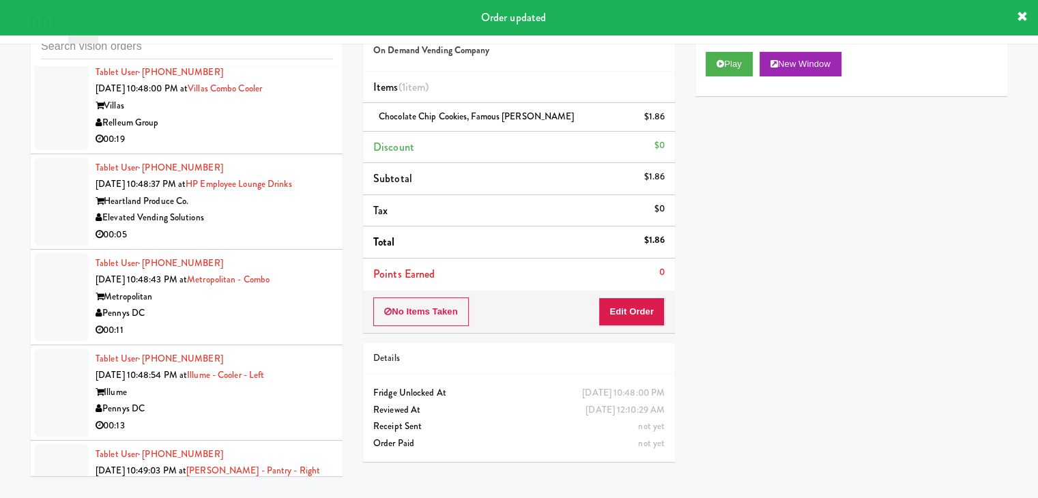
click at [305, 154] on li "Tablet User · (720) 209-7504 [DATE] 10:48:00 PM at [GEOGRAPHIC_DATA] Cooler Vil…" at bounding box center [187, 107] width 312 height 96
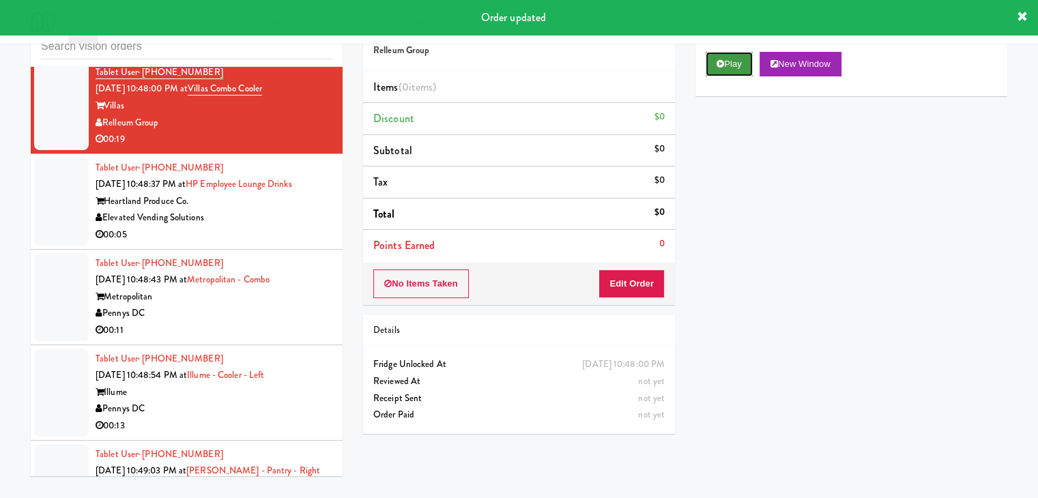
click at [729, 59] on button "Play" at bounding box center [729, 64] width 47 height 25
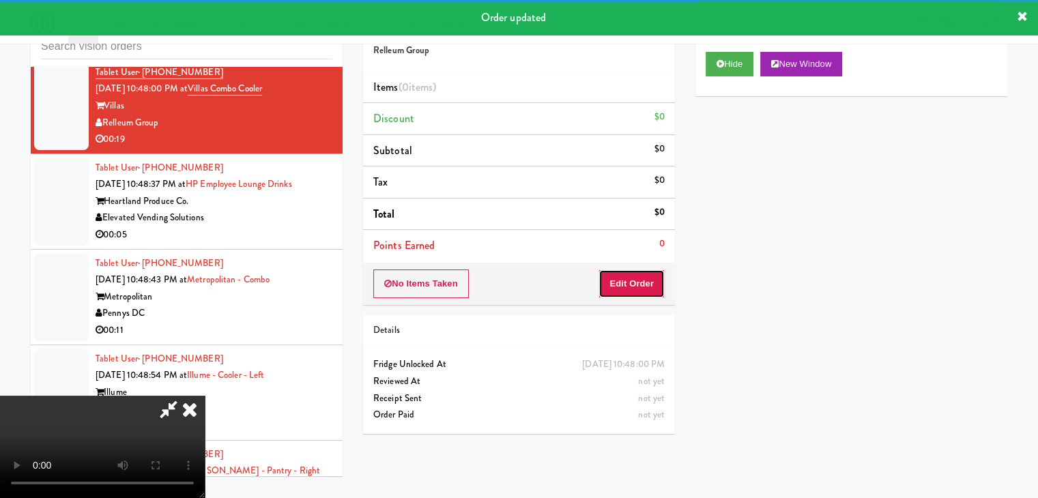
click at [644, 271] on button "Edit Order" at bounding box center [632, 284] width 66 height 29
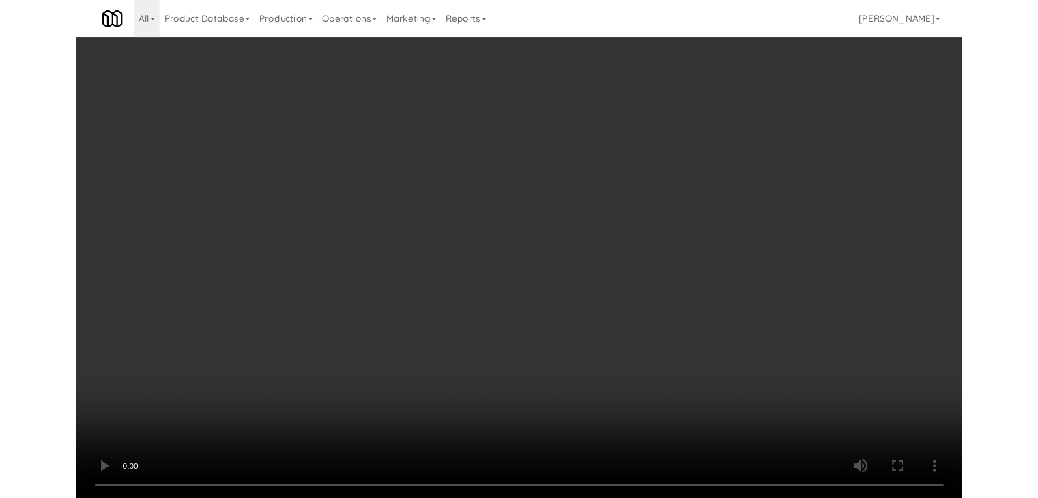
scroll to position [9919, 0]
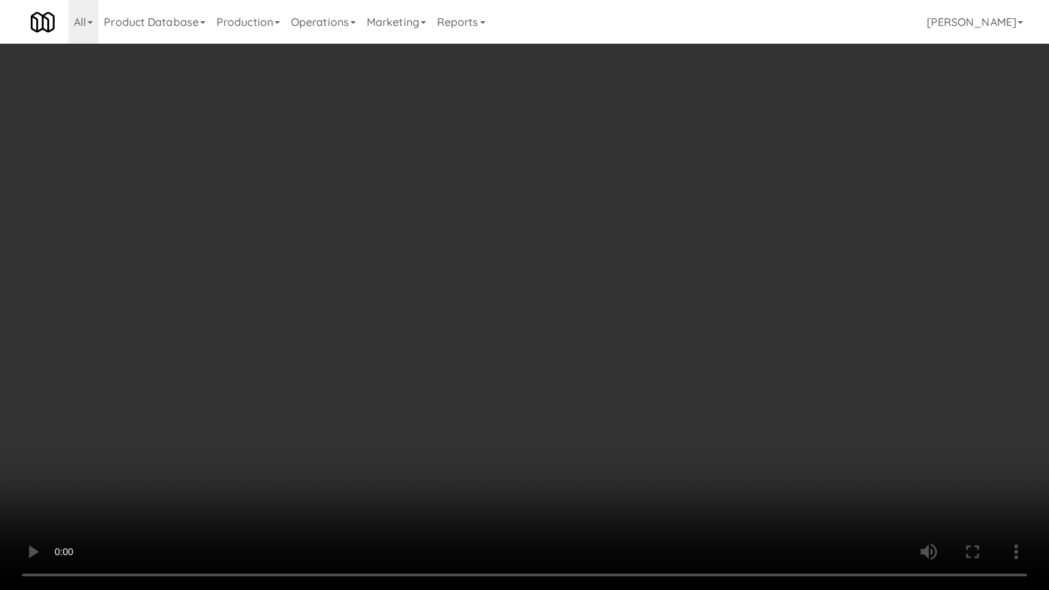
click at [615, 388] on video at bounding box center [524, 295] width 1049 height 590
click at [601, 400] on video at bounding box center [524, 295] width 1049 height 590
drag, startPoint x: 608, startPoint y: 395, endPoint x: 611, endPoint y: 380, distance: 15.3
click at [608, 391] on video at bounding box center [524, 295] width 1049 height 590
click at [611, 380] on video at bounding box center [524, 295] width 1049 height 590
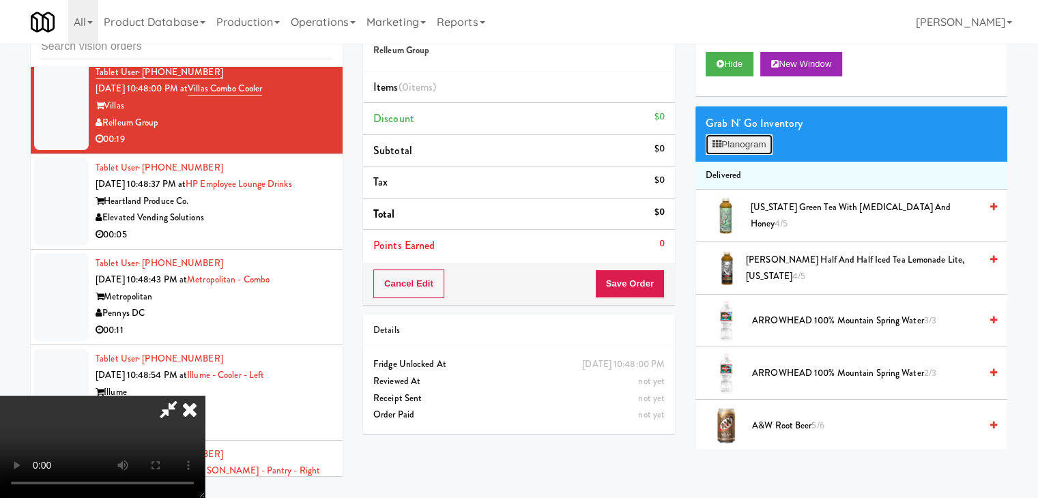
click at [761, 144] on button "Planogram" at bounding box center [739, 144] width 67 height 20
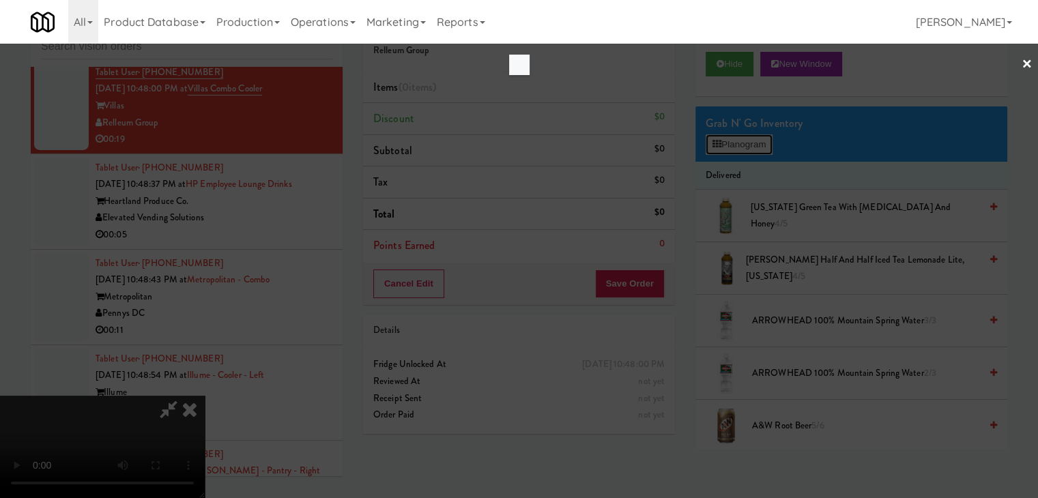
scroll to position [9919, 0]
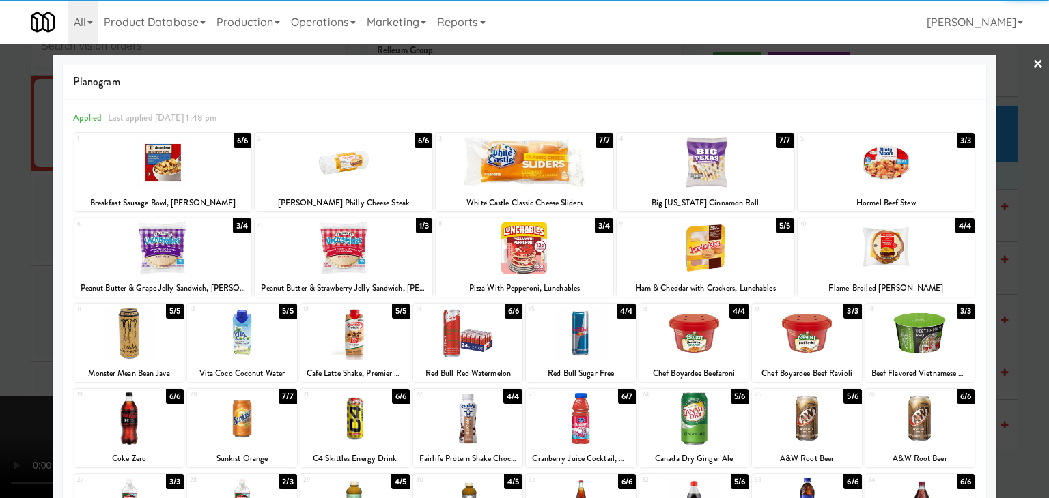
click at [152, 341] on div at bounding box center [128, 333] width 109 height 53
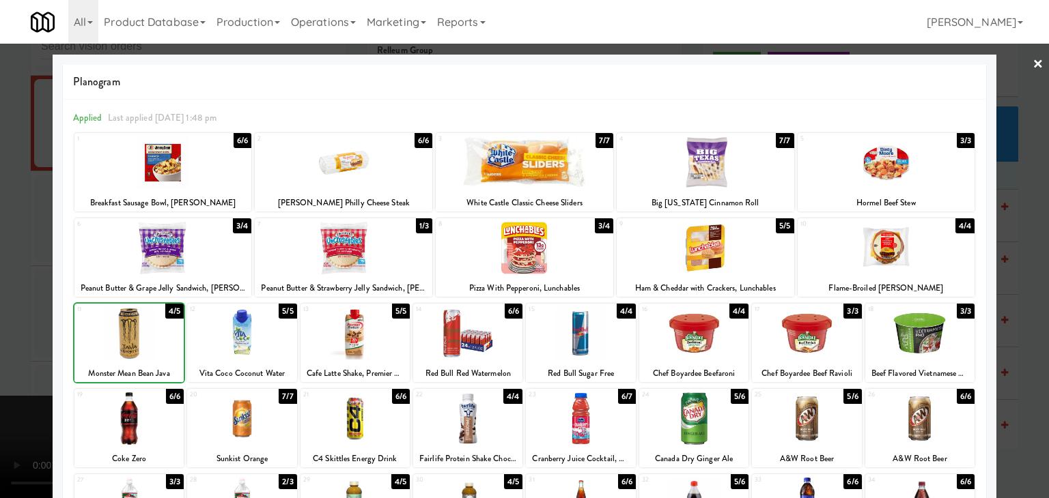
drag, startPoint x: 0, startPoint y: 361, endPoint x: 323, endPoint y: 393, distance: 324.5
click at [0, 362] on div at bounding box center [524, 249] width 1049 height 498
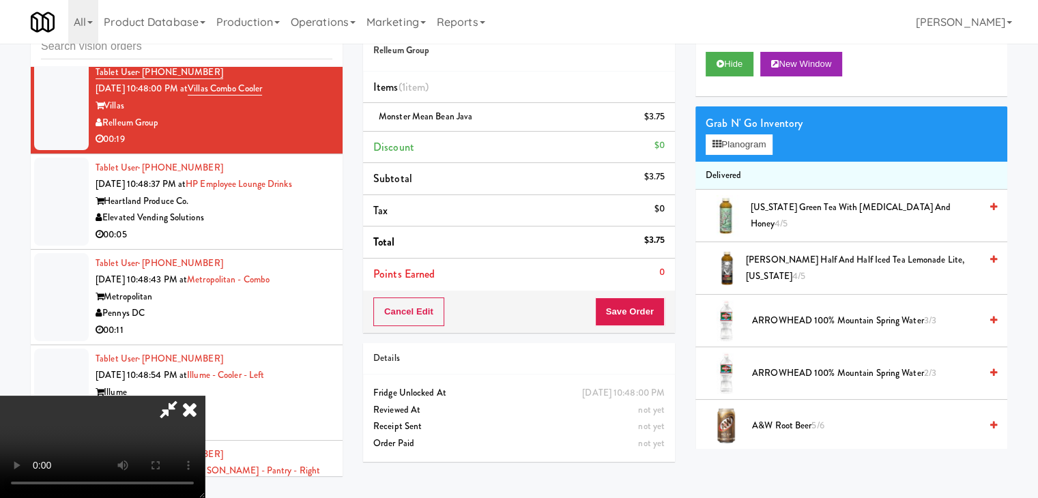
click at [205, 396] on video at bounding box center [102, 447] width 205 height 102
click at [754, 141] on button "Planogram" at bounding box center [739, 144] width 67 height 20
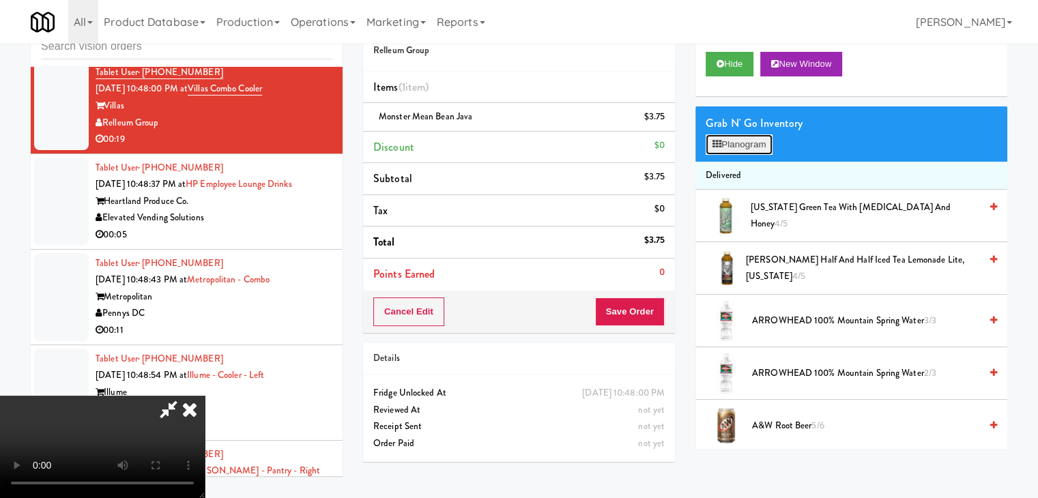
scroll to position [9919, 0]
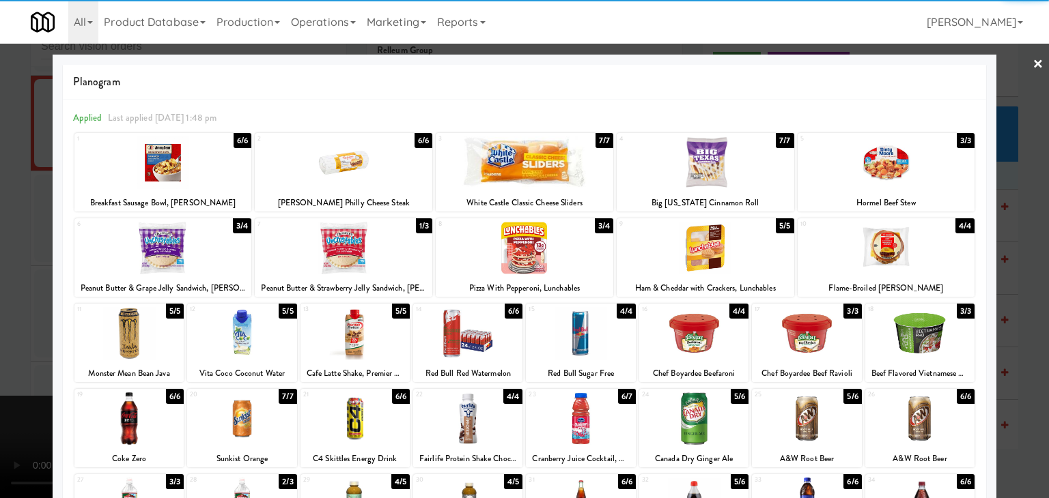
drag, startPoint x: 117, startPoint y: 326, endPoint x: 75, endPoint y: 331, distance: 42.6
click at [117, 327] on div at bounding box center [128, 333] width 109 height 53
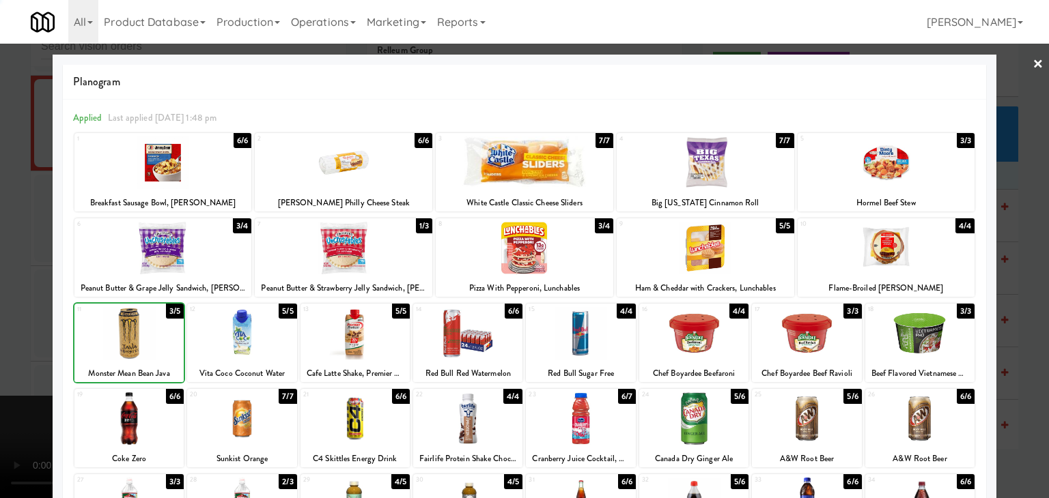
click at [0, 329] on div at bounding box center [524, 249] width 1049 height 498
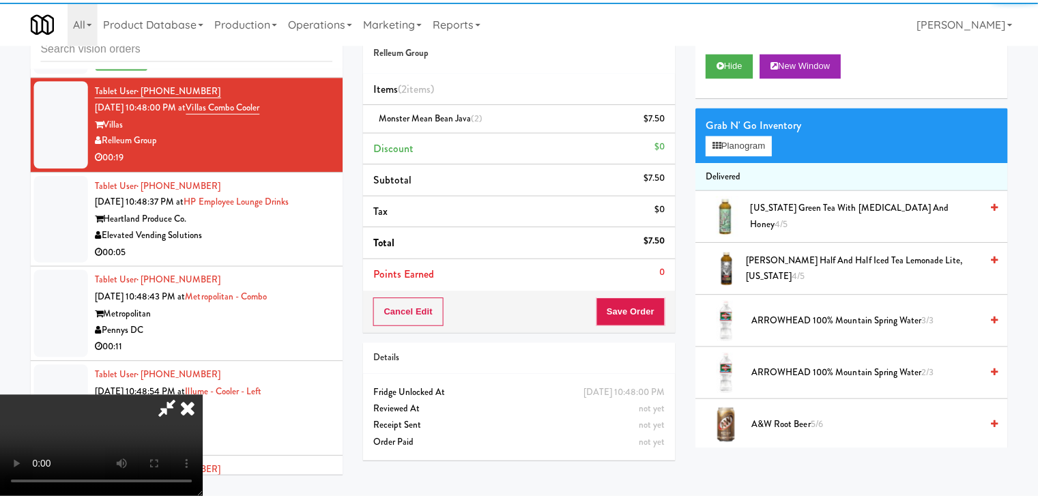
scroll to position [9970, 0]
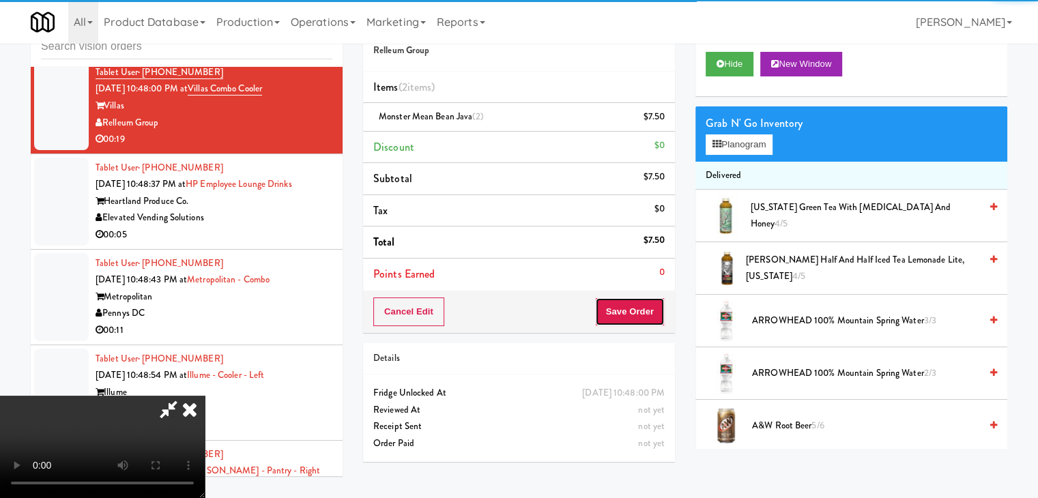
click at [635, 320] on button "Save Order" at bounding box center [630, 312] width 70 height 29
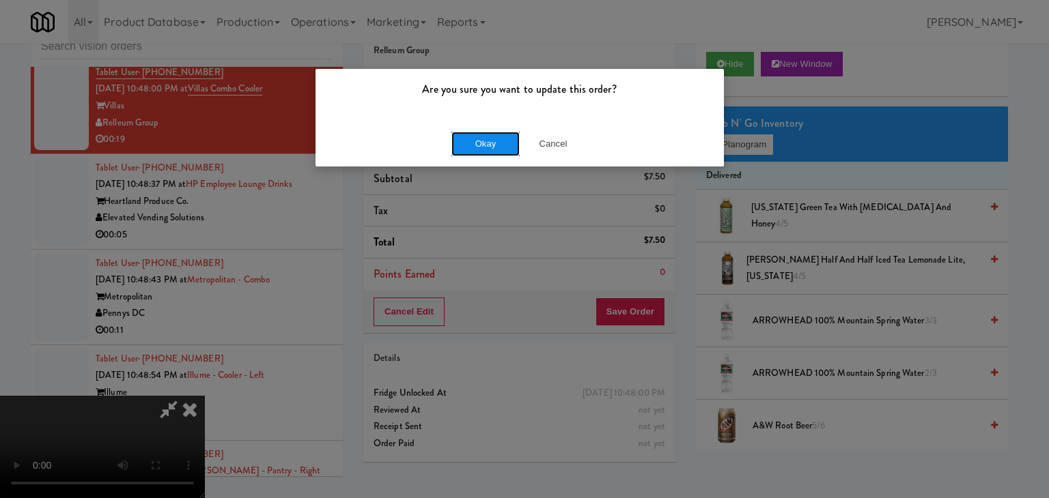
click at [473, 135] on button "Okay" at bounding box center [485, 144] width 68 height 25
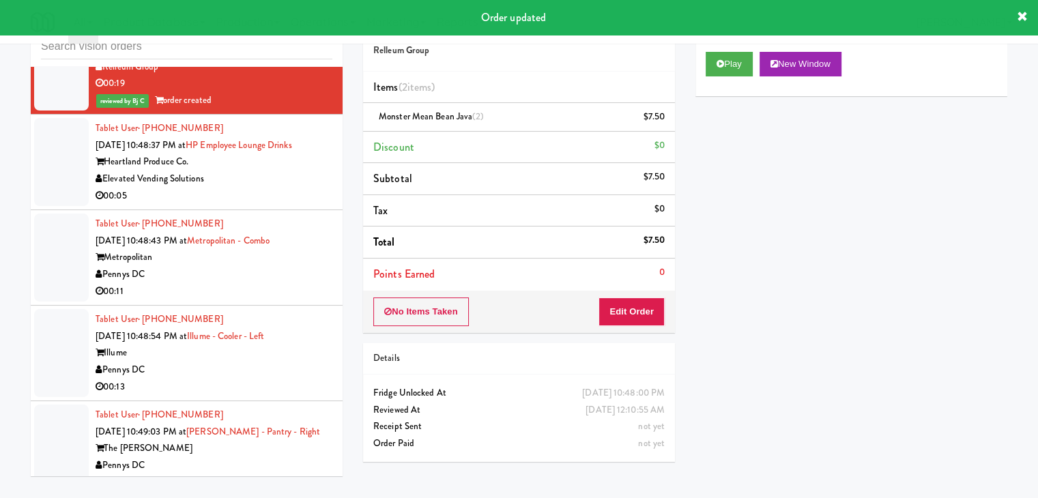
scroll to position [10106, 0]
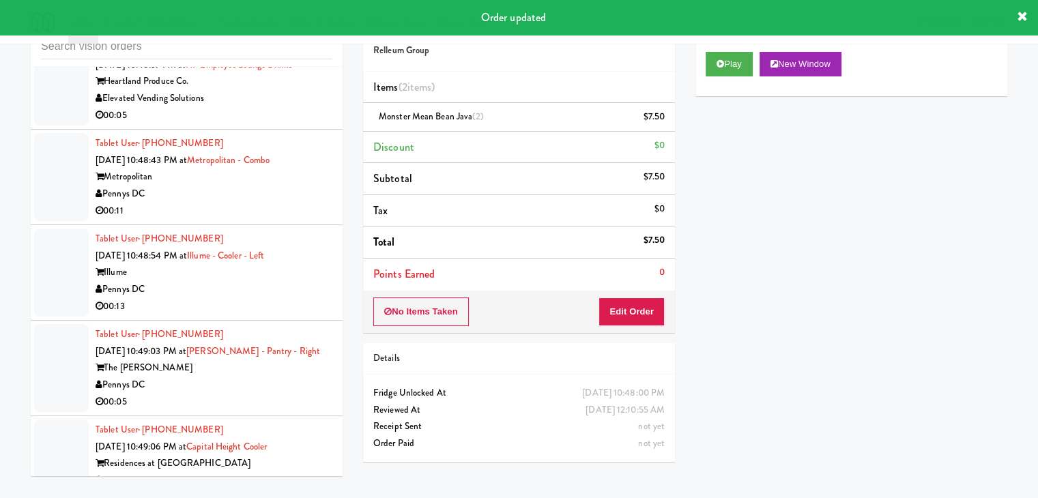
click at [283, 107] on div "Elevated Vending Solutions" at bounding box center [214, 98] width 237 height 17
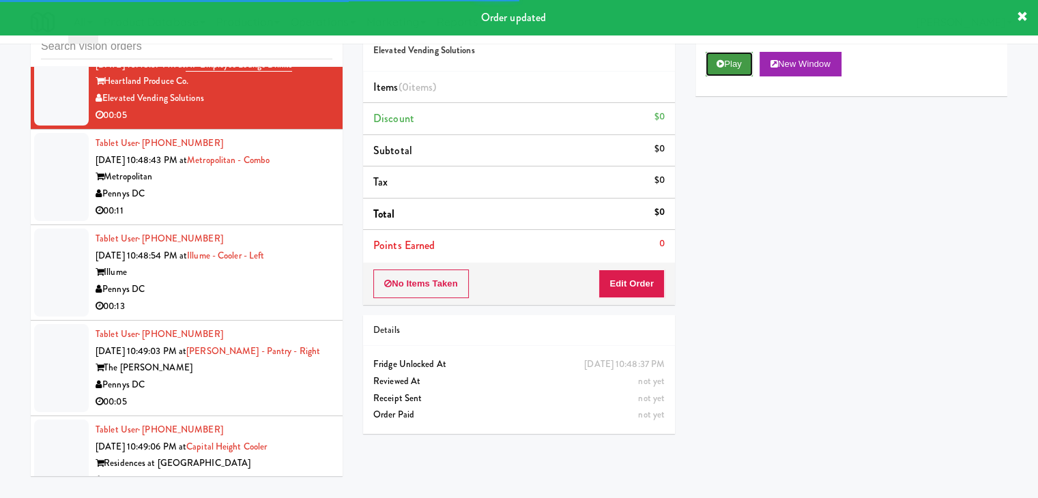
drag, startPoint x: 715, startPoint y: 58, endPoint x: 693, endPoint y: 223, distance: 166.1
click at [715, 58] on button "Play" at bounding box center [729, 64] width 47 height 25
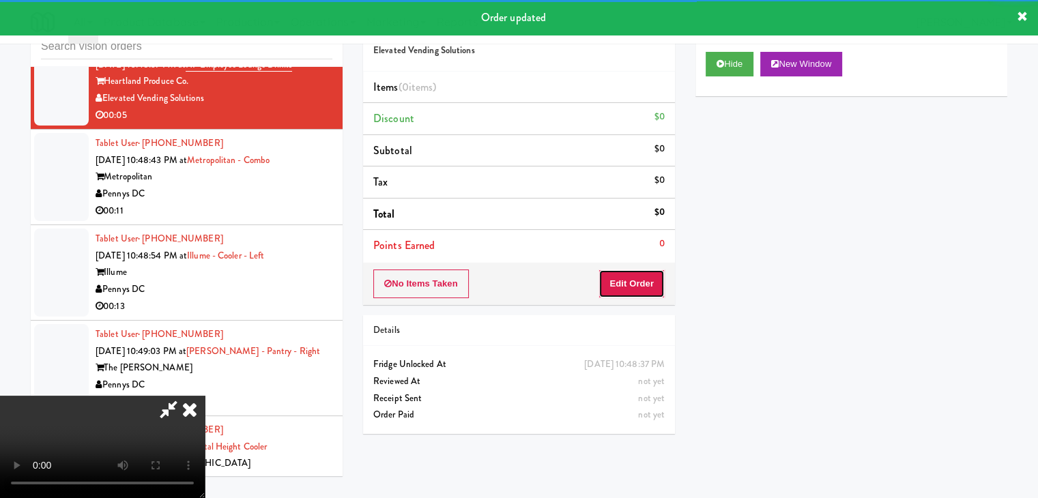
click at [649, 285] on button "Edit Order" at bounding box center [632, 284] width 66 height 29
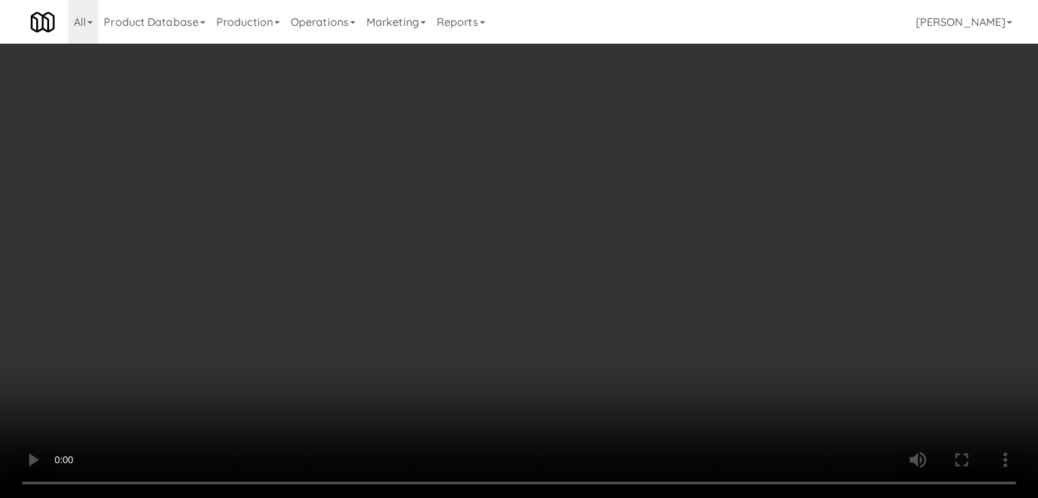
scroll to position [10056, 0]
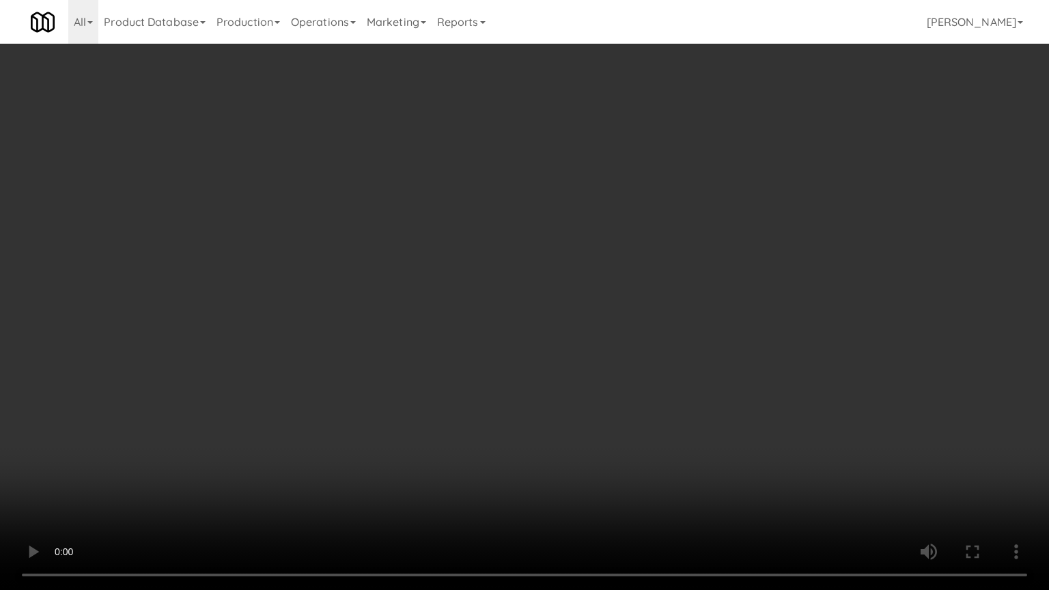
click at [546, 333] on video at bounding box center [524, 295] width 1049 height 590
click at [543, 335] on video at bounding box center [524, 295] width 1049 height 590
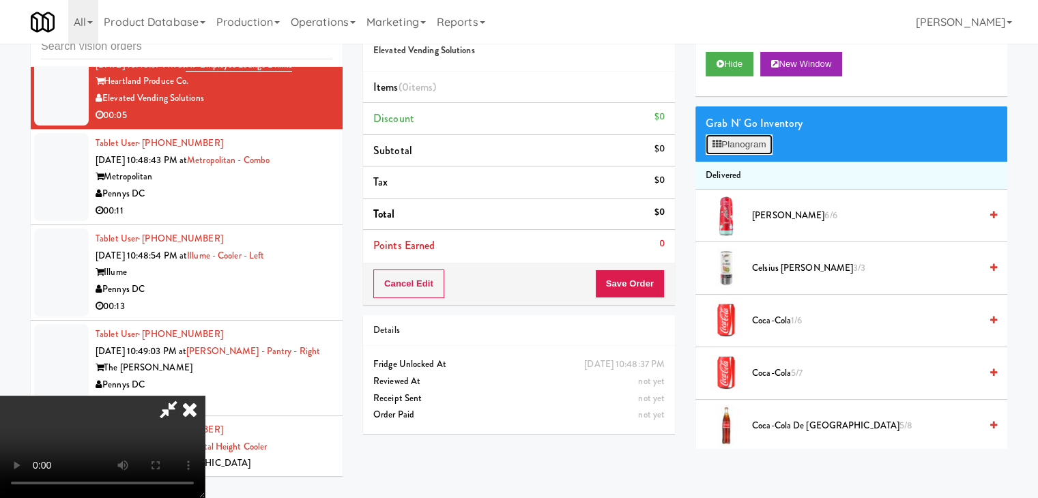
click at [748, 136] on button "Planogram" at bounding box center [739, 144] width 67 height 20
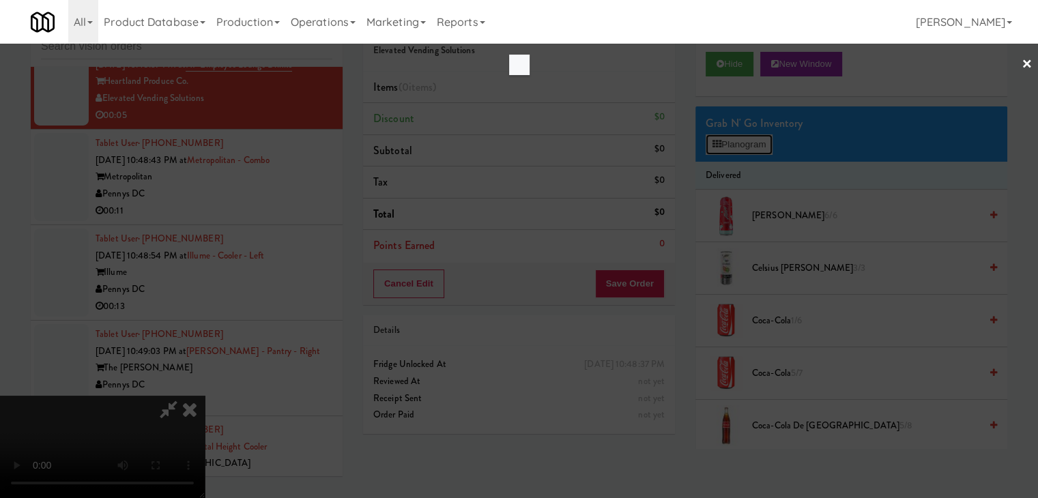
scroll to position [10056, 0]
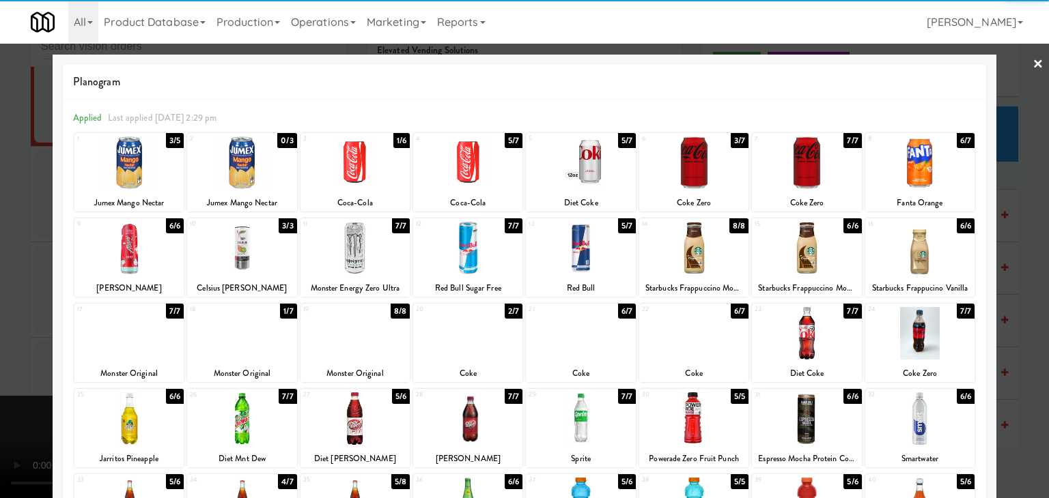
drag, startPoint x: 702, startPoint y: 256, endPoint x: 737, endPoint y: 260, distance: 35.7
click at [701, 257] on div at bounding box center [693, 248] width 109 height 53
click at [1027, 269] on div at bounding box center [524, 249] width 1049 height 498
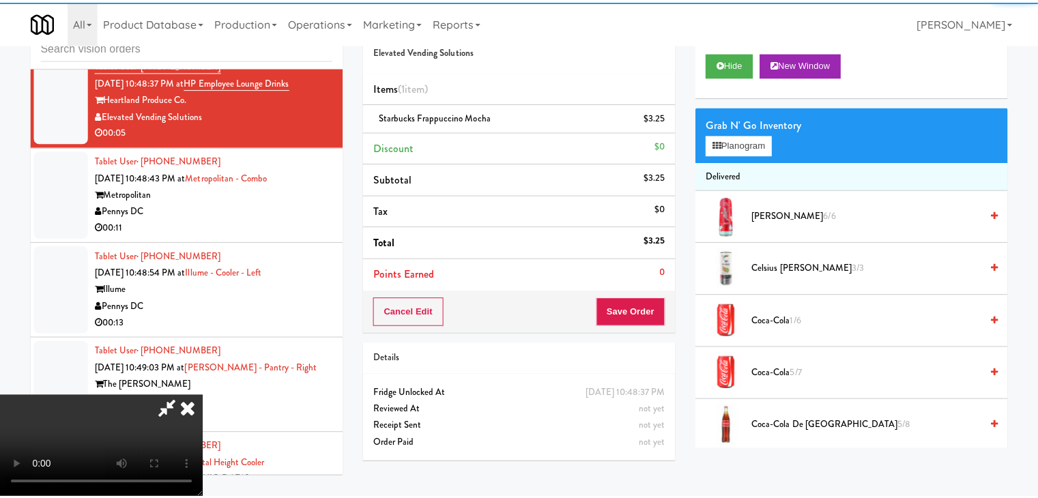
scroll to position [10106, 0]
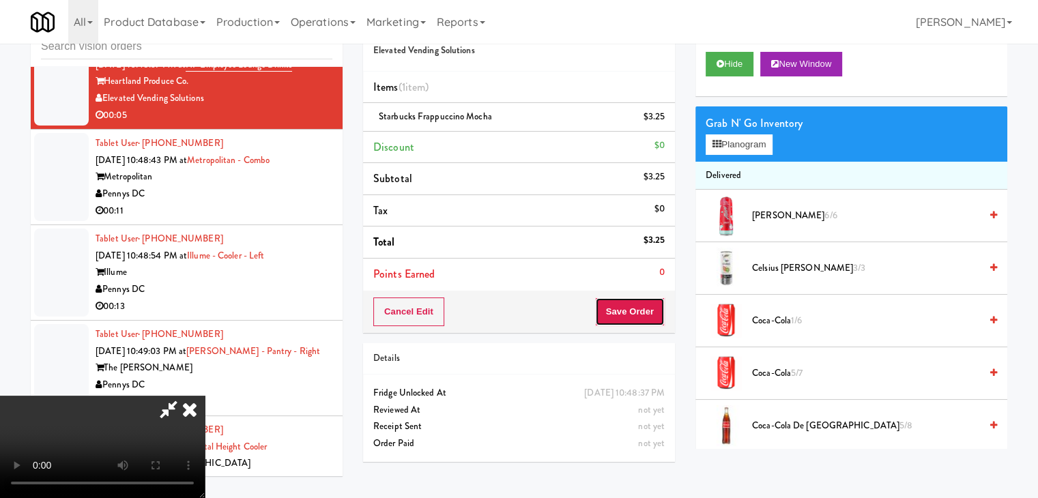
click at [631, 304] on button "Save Order" at bounding box center [630, 312] width 70 height 29
click at [631, 307] on button "Save Order" at bounding box center [630, 312] width 70 height 29
click at [631, 307] on body "Are you sure you want to update this order? Okay Cancel Okay Are you sure you w…" at bounding box center [519, 249] width 1038 height 498
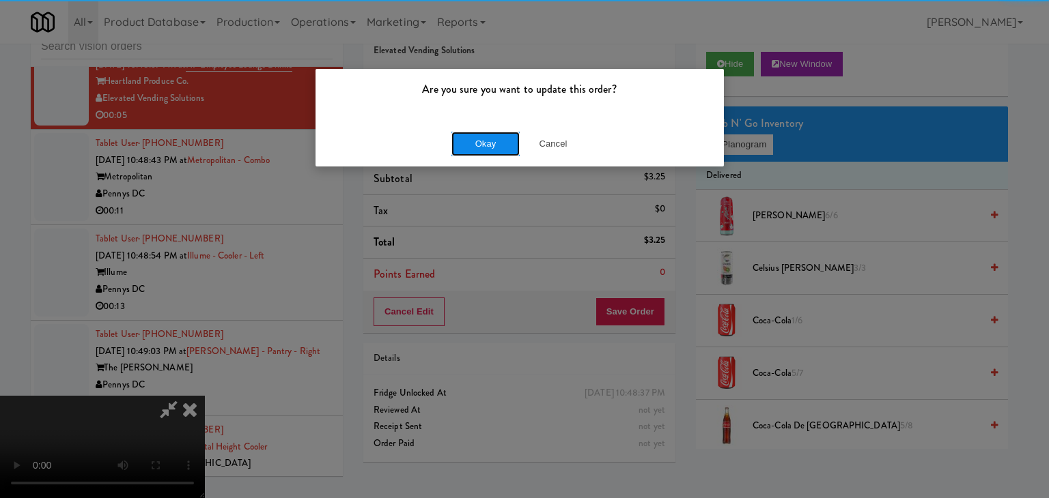
click at [500, 142] on button "Okay" at bounding box center [485, 144] width 68 height 25
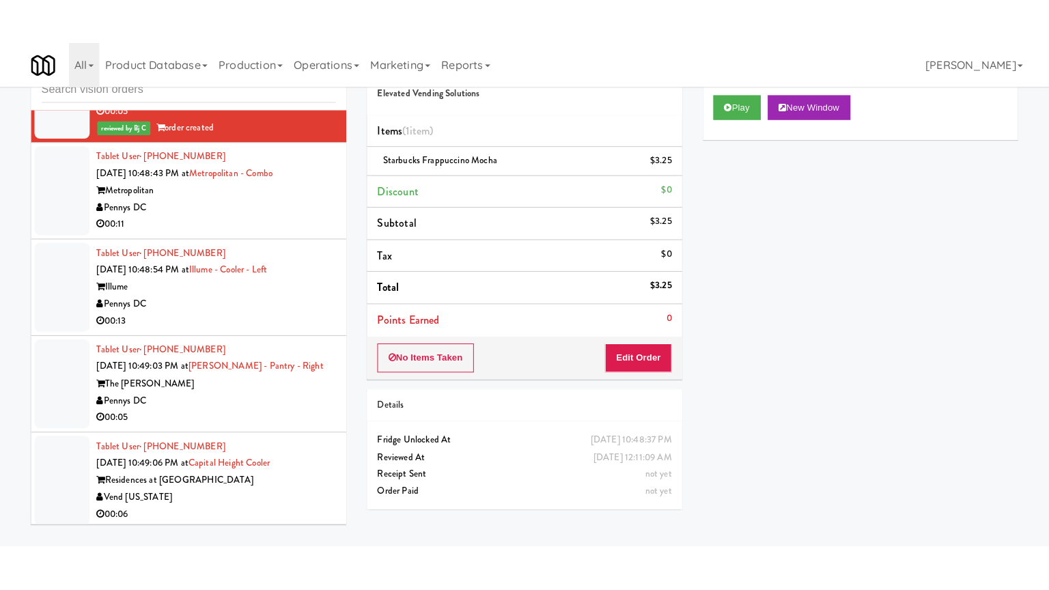
scroll to position [10175, 0]
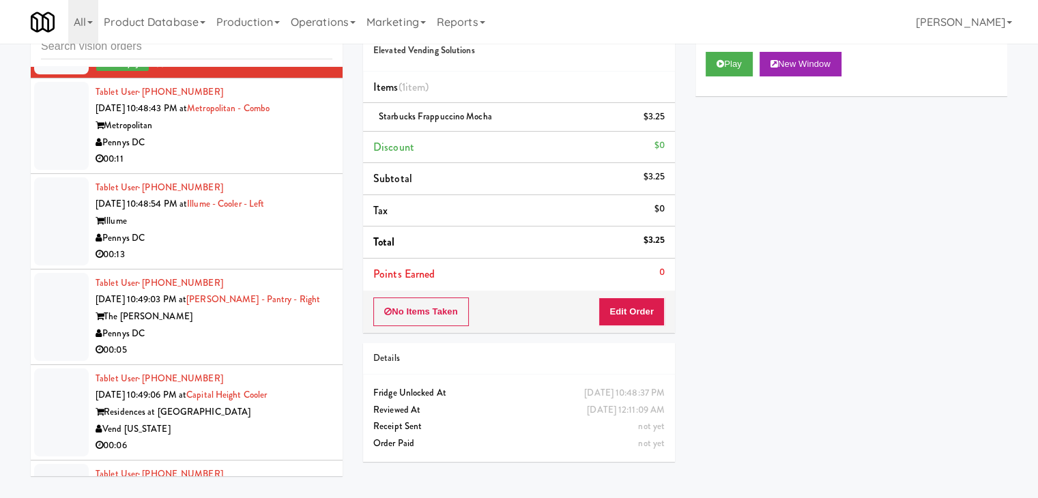
click at [242, 152] on div "Pennys DC" at bounding box center [214, 142] width 237 height 17
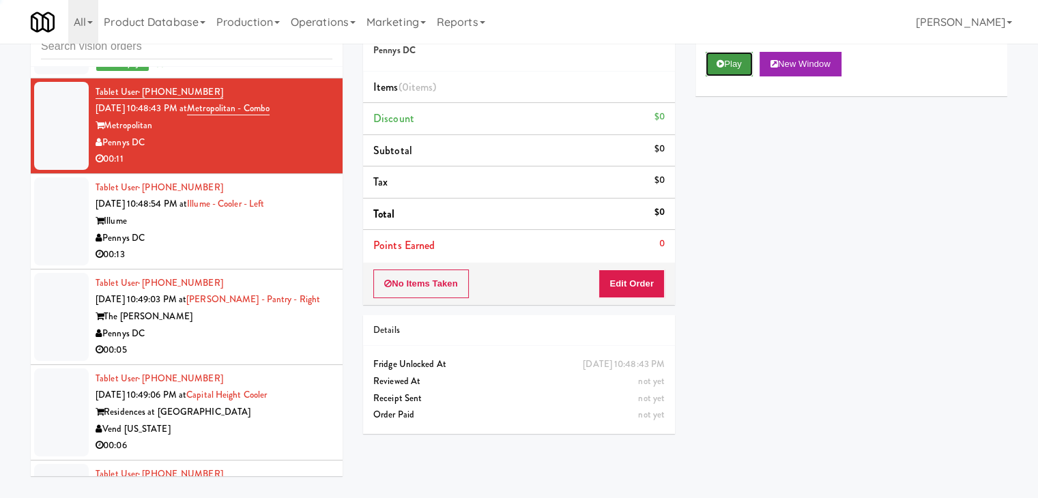
click at [737, 61] on button "Play" at bounding box center [729, 64] width 47 height 25
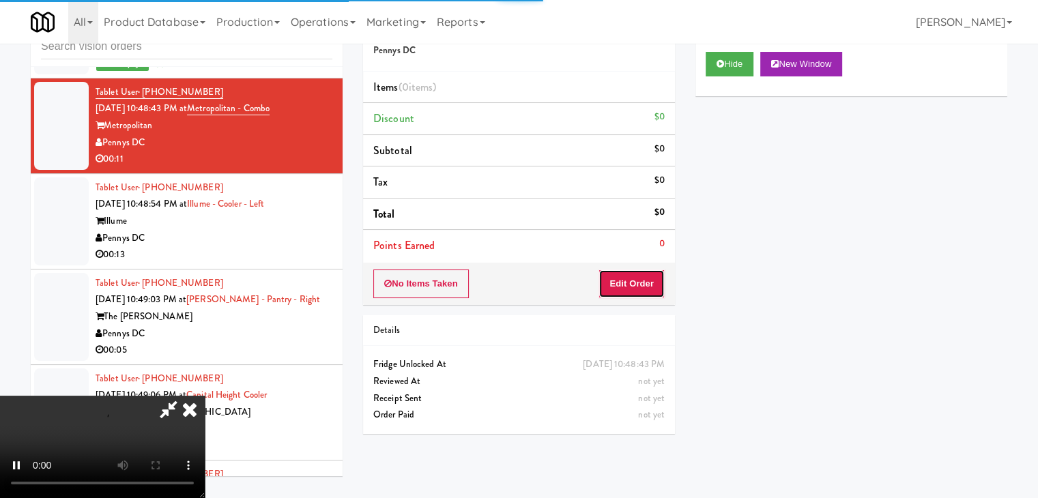
click at [644, 285] on button "Edit Order" at bounding box center [632, 284] width 66 height 29
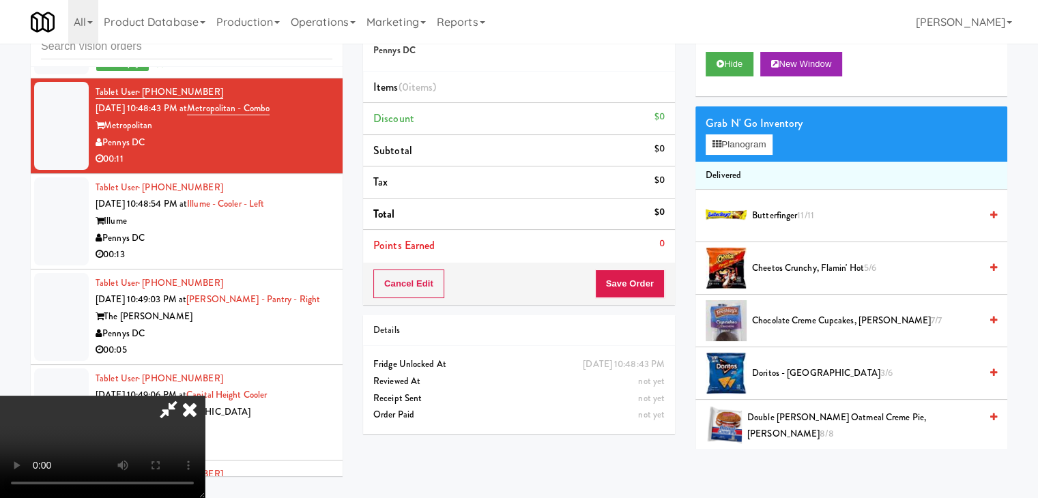
scroll to position [10124, 0]
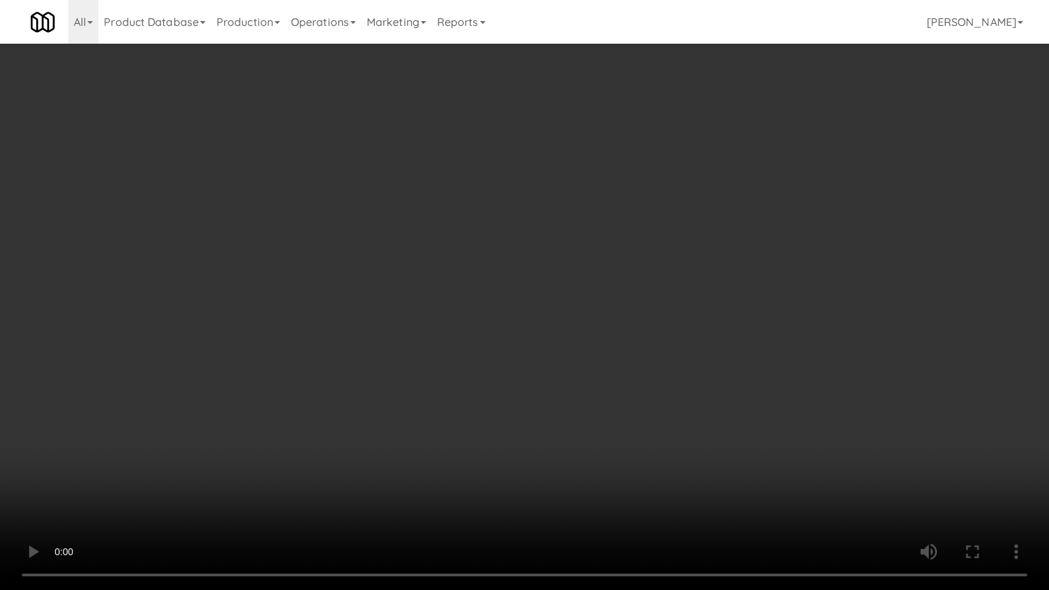
click at [593, 354] on video at bounding box center [524, 295] width 1049 height 590
click at [592, 358] on video at bounding box center [524, 295] width 1049 height 590
click at [590, 354] on video at bounding box center [524, 295] width 1049 height 590
click at [590, 351] on video at bounding box center [524, 295] width 1049 height 590
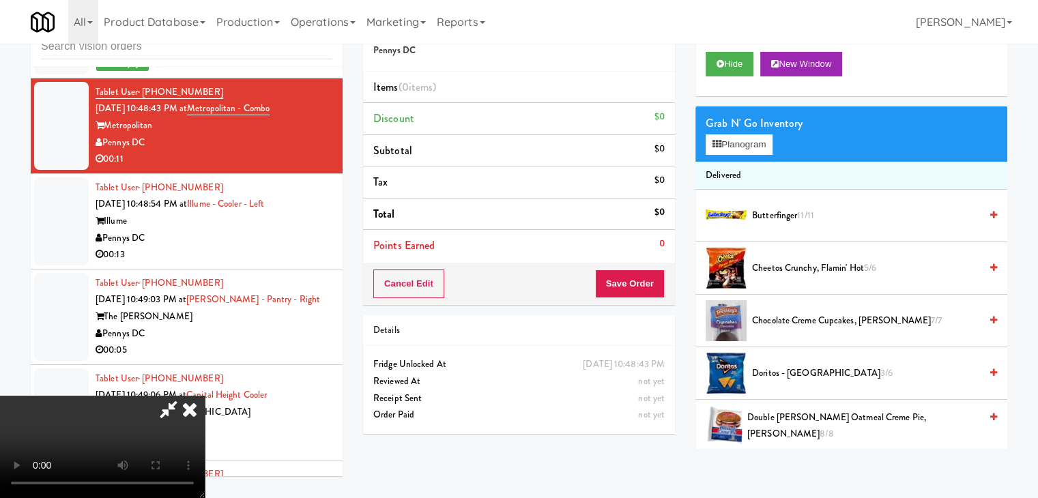
click at [205, 396] on video at bounding box center [102, 447] width 205 height 102
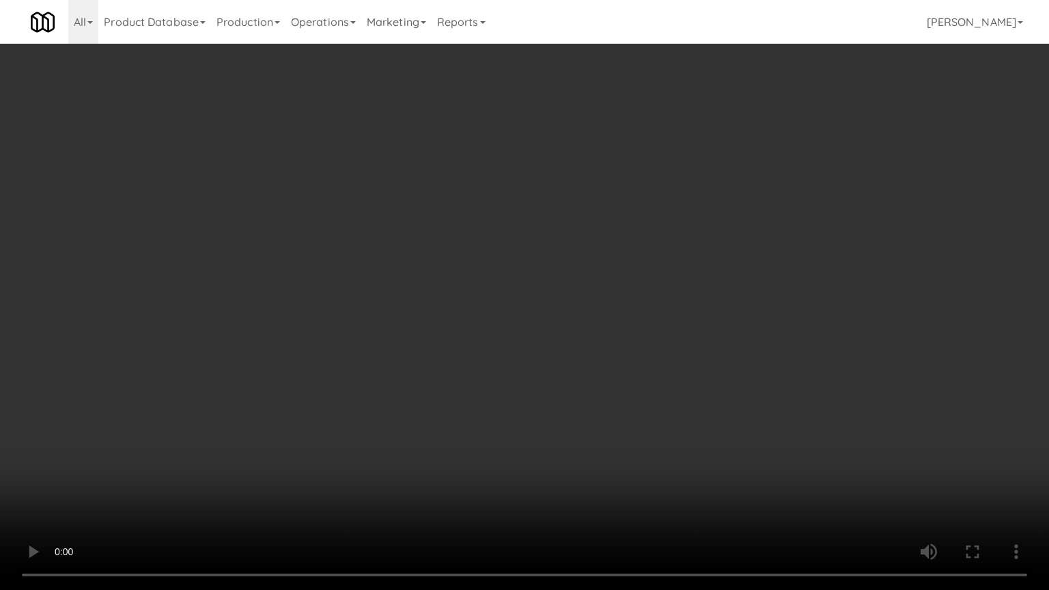
click at [541, 296] on video at bounding box center [524, 295] width 1049 height 590
click at [554, 295] on video at bounding box center [524, 295] width 1049 height 590
click at [557, 292] on video at bounding box center [524, 295] width 1049 height 590
drag, startPoint x: 557, startPoint y: 292, endPoint x: 741, endPoint y: 129, distance: 245.7
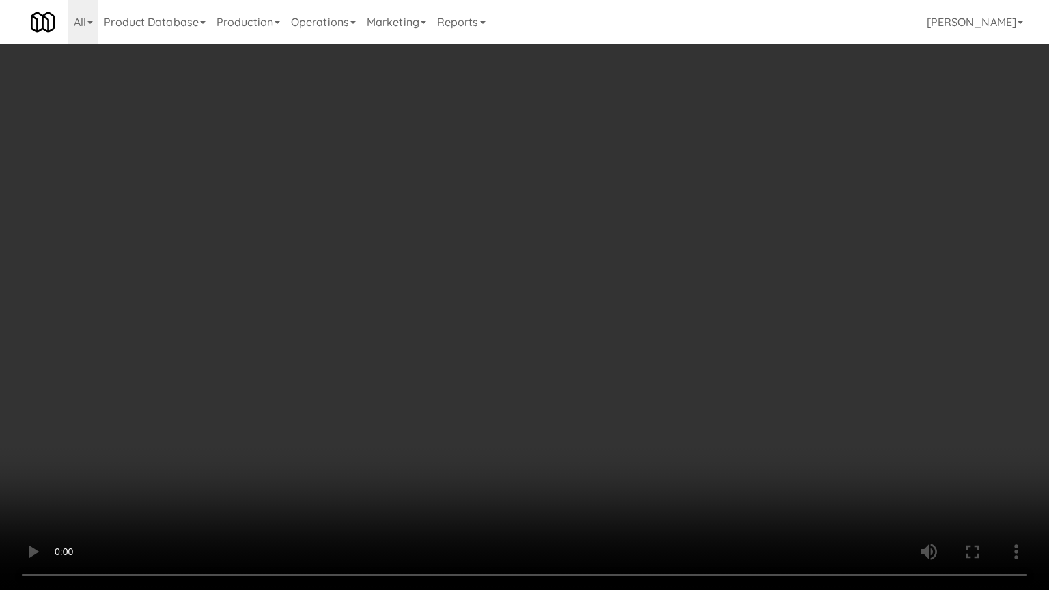
click at [557, 291] on video at bounding box center [524, 295] width 1049 height 590
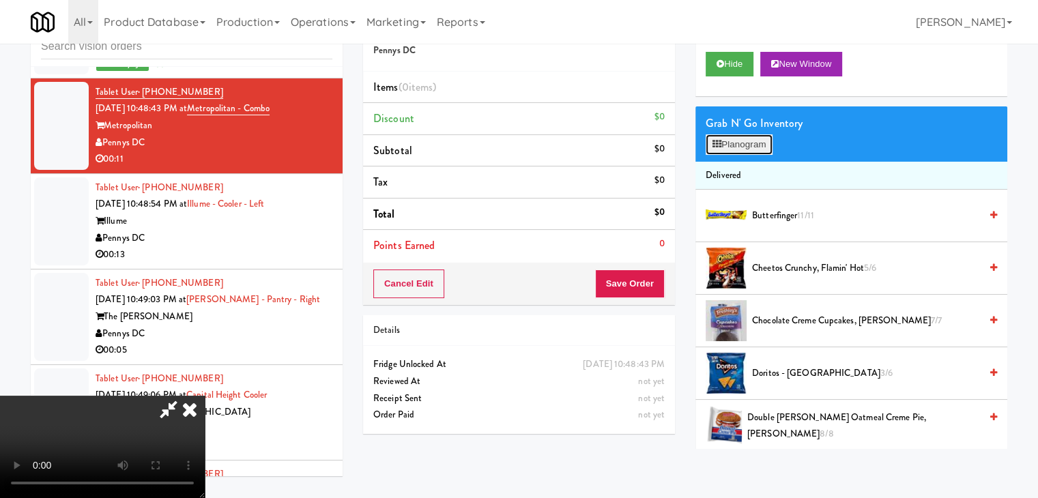
click at [742, 145] on button "Planogram" at bounding box center [739, 144] width 67 height 20
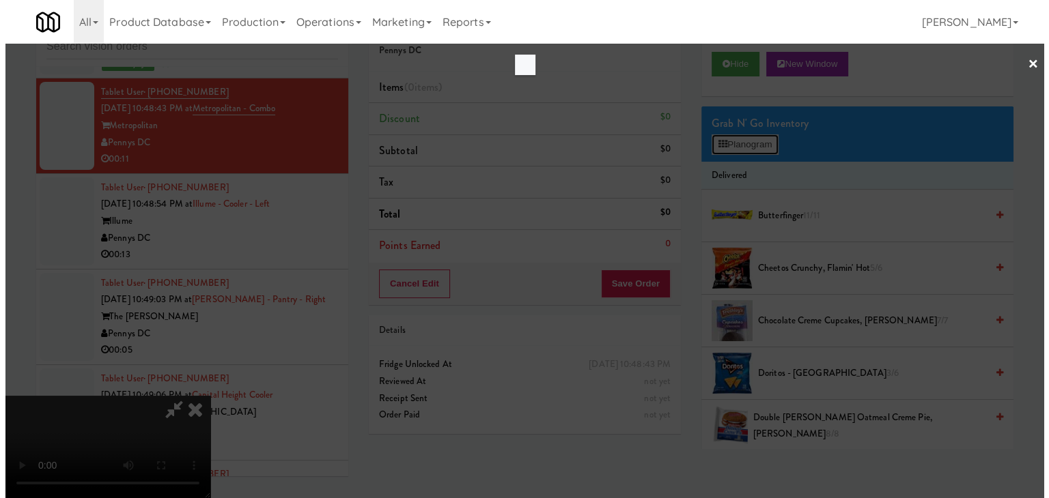
scroll to position [10124, 0]
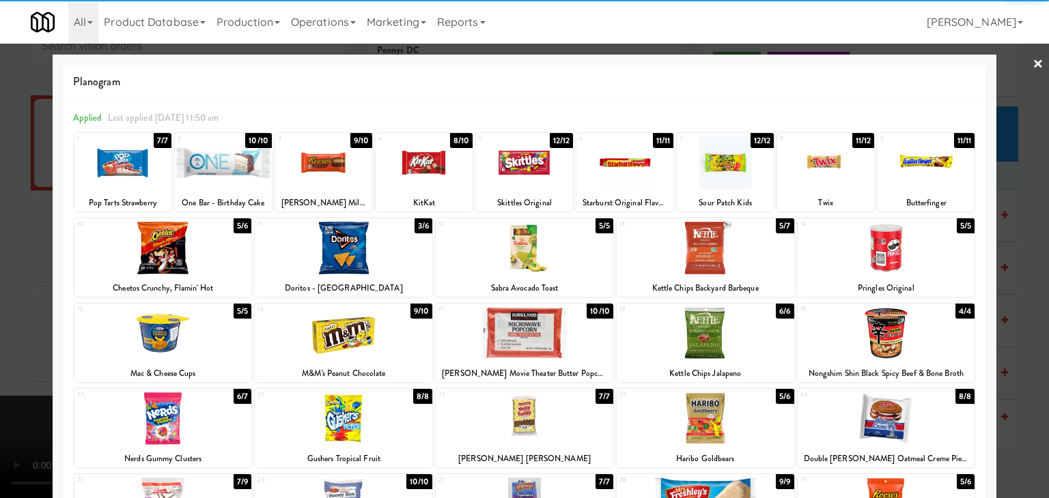
click at [871, 326] on div at bounding box center [886, 333] width 178 height 53
drag, startPoint x: 440, startPoint y: 169, endPoint x: 638, endPoint y: 197, distance: 200.1
click at [442, 167] on div at bounding box center [424, 163] width 97 height 53
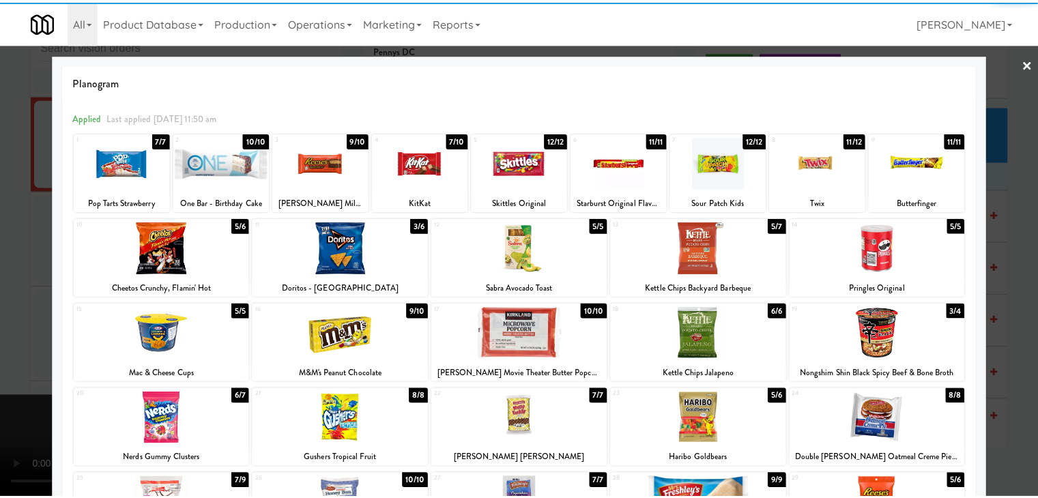
scroll to position [0, 0]
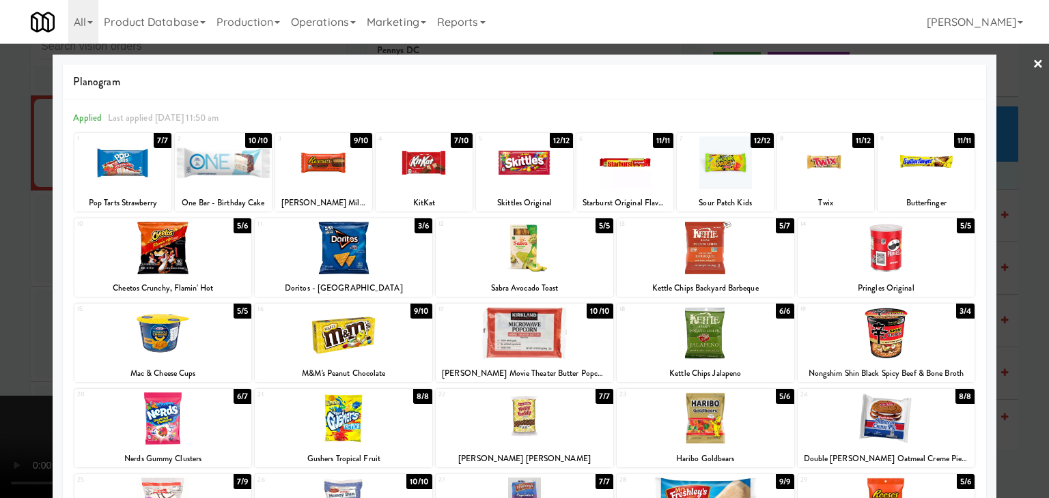
click at [1019, 320] on div at bounding box center [524, 249] width 1049 height 498
click at [1019, 321] on div "inbox reviewed all all unclear take inventory issue suspicious failed recent Ta…" at bounding box center [524, 253] width 1049 height 496
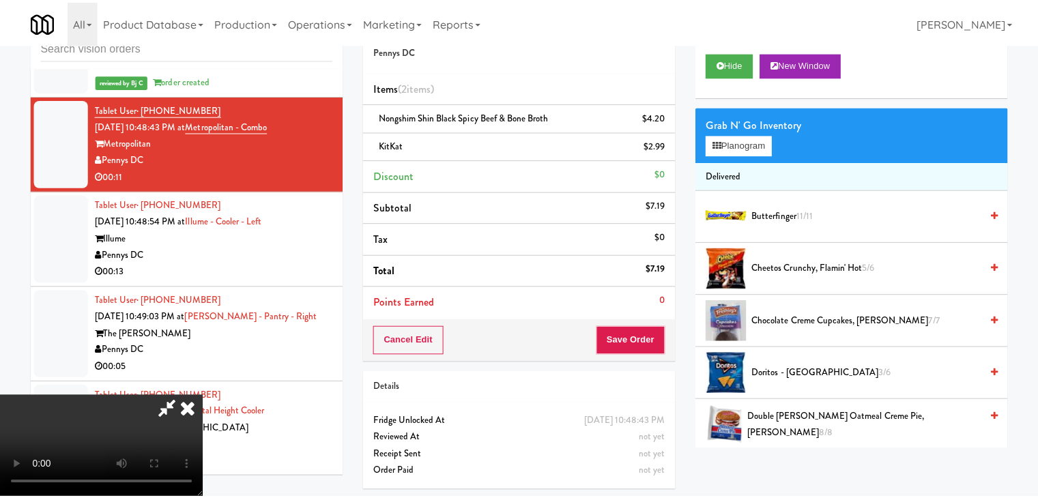
scroll to position [10175, 0]
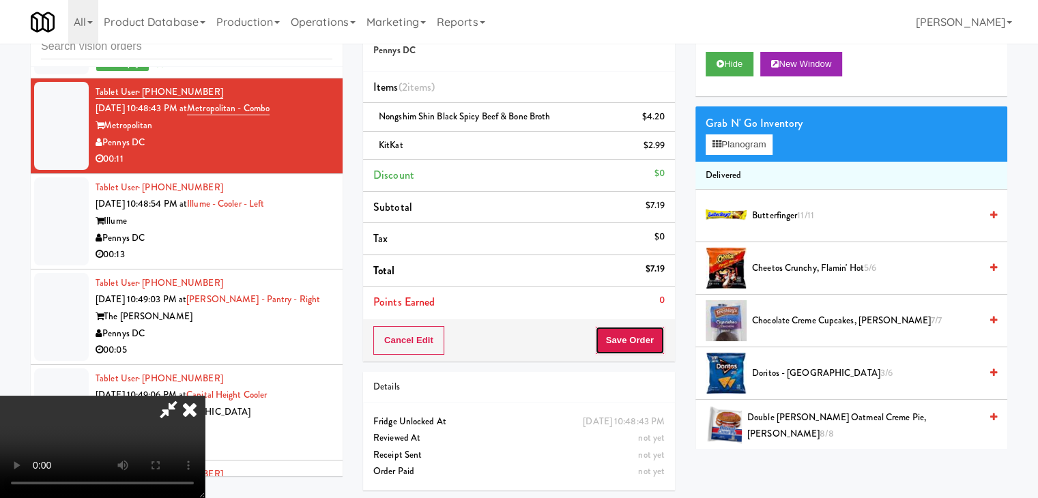
click at [650, 331] on button "Save Order" at bounding box center [630, 340] width 70 height 29
click at [650, 333] on button "Save Order" at bounding box center [630, 340] width 70 height 29
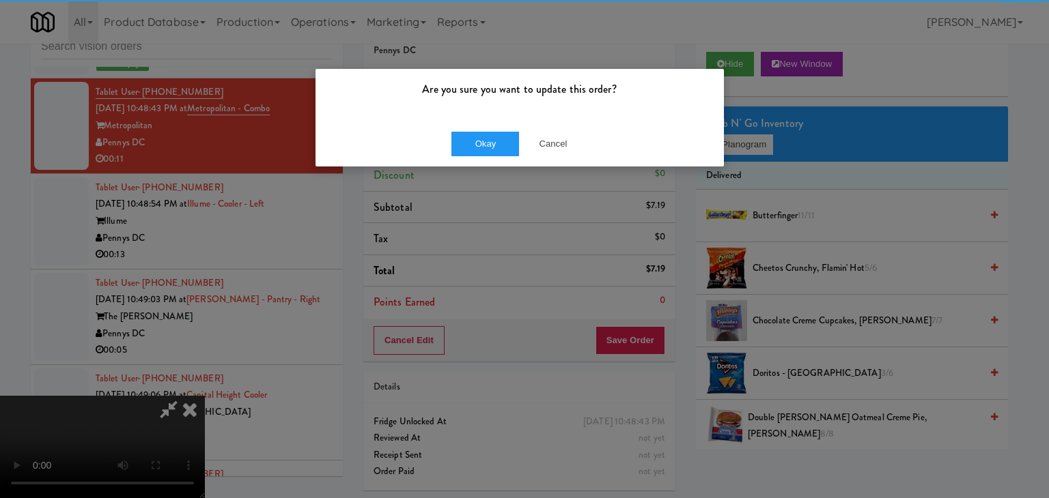
click at [481, 126] on div "Okay Cancel" at bounding box center [519, 144] width 408 height 46
click at [478, 143] on button "Okay" at bounding box center [485, 144] width 68 height 25
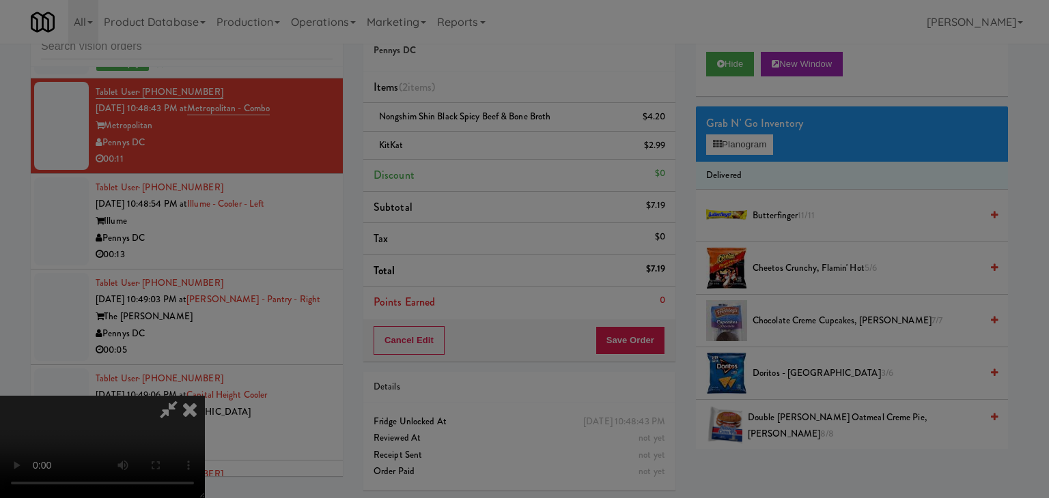
click at [478, 141] on div "Okay Cancel" at bounding box center [519, 119] width 408 height 46
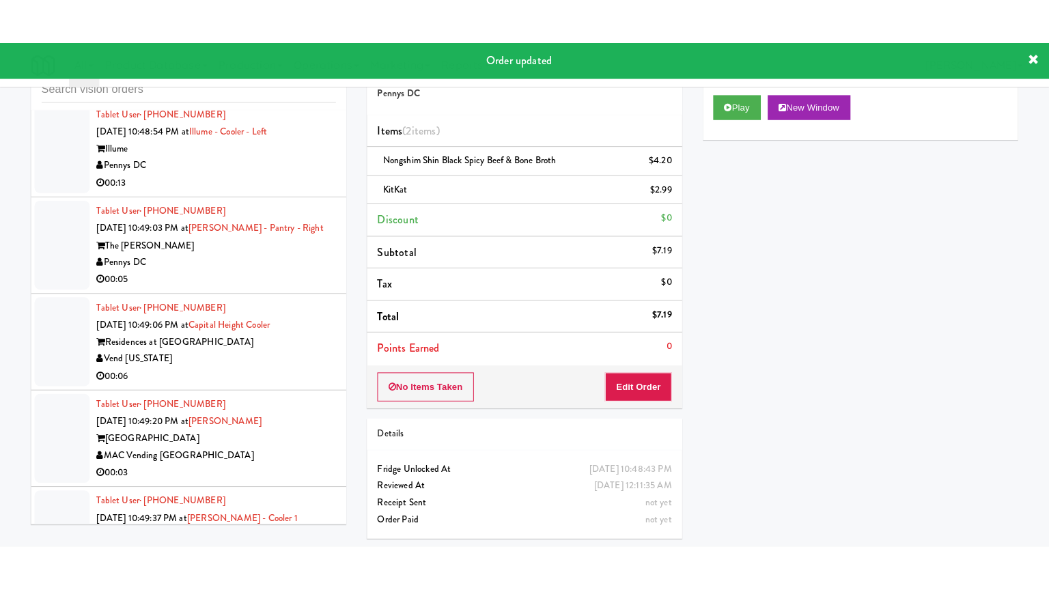
scroll to position [10311, 0]
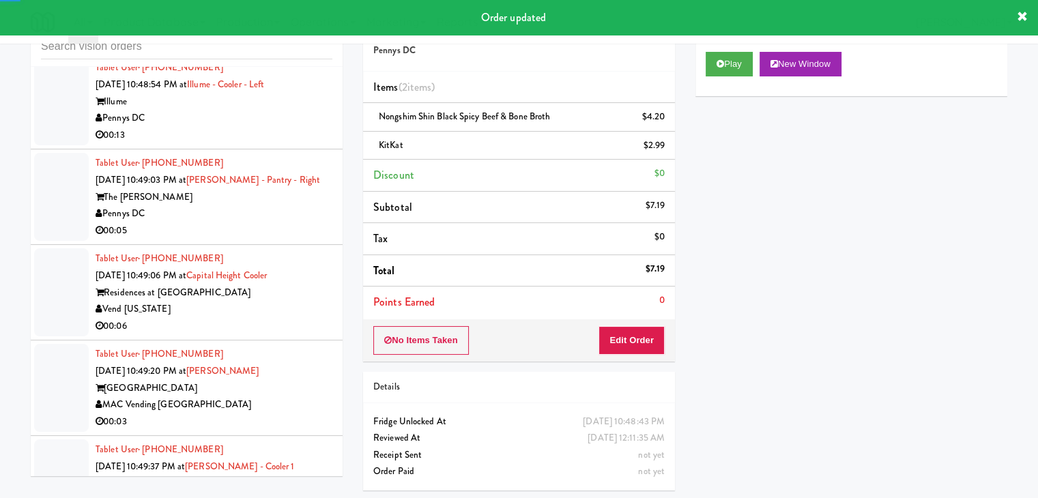
click at [294, 144] on div "00:13" at bounding box center [214, 135] width 237 height 17
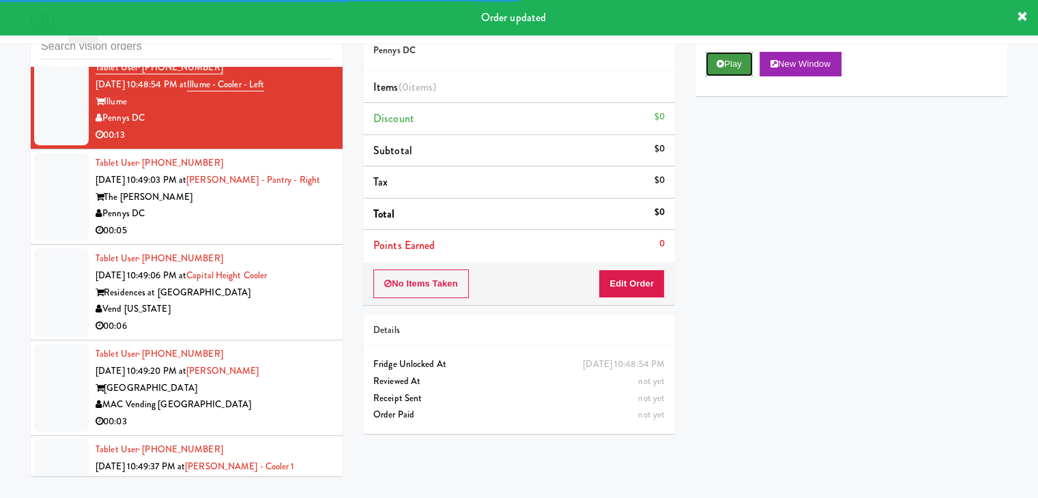
click at [725, 72] on button "Play" at bounding box center [729, 64] width 47 height 25
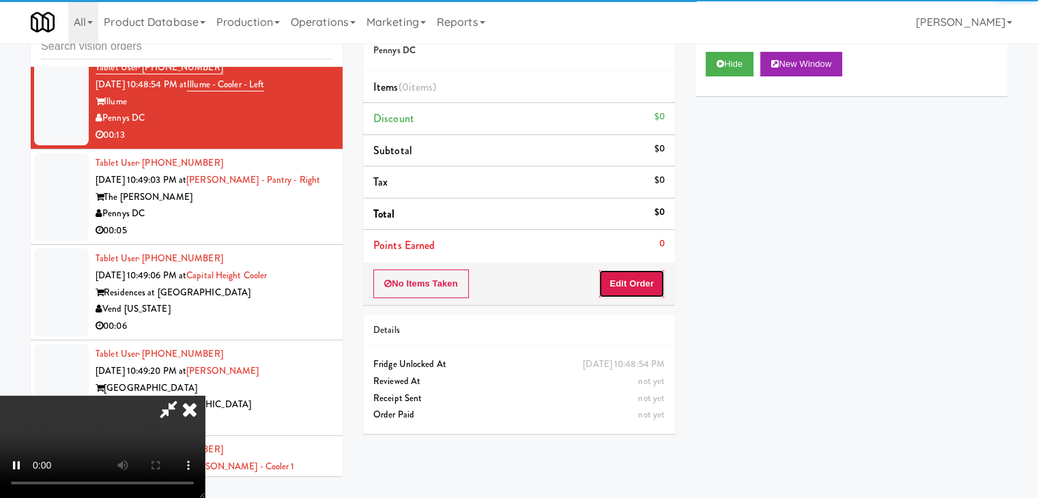
click at [634, 285] on button "Edit Order" at bounding box center [632, 284] width 66 height 29
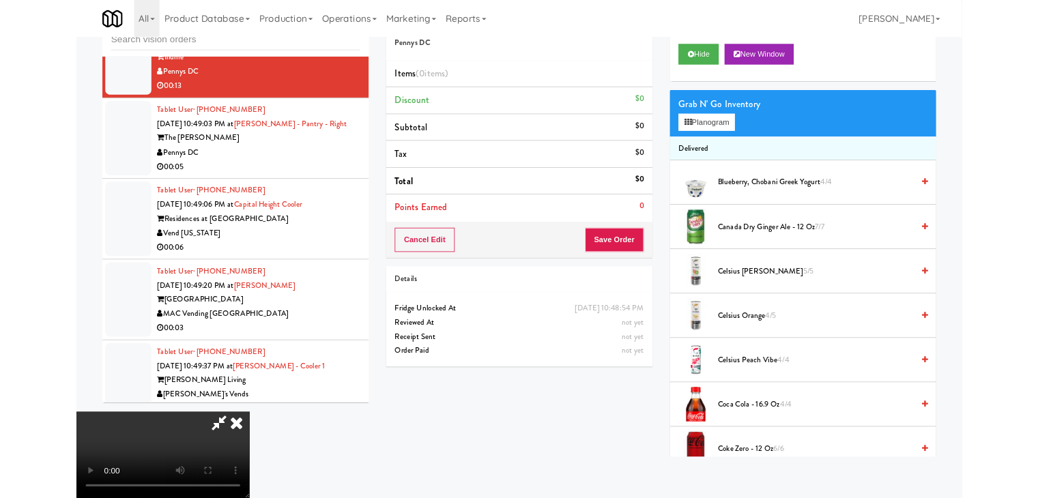
scroll to position [10260, 0]
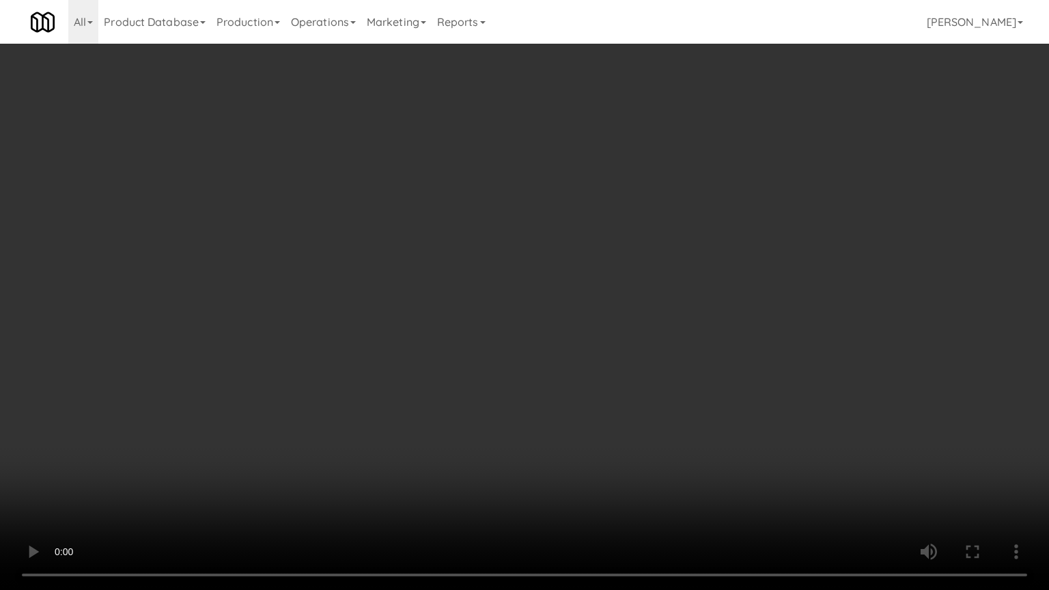
click at [554, 415] on video at bounding box center [524, 295] width 1049 height 590
click at [554, 414] on video at bounding box center [524, 295] width 1049 height 590
click at [558, 399] on video at bounding box center [524, 295] width 1049 height 590
click at [561, 423] on video at bounding box center [524, 295] width 1049 height 590
click at [662, 267] on video at bounding box center [524, 295] width 1049 height 590
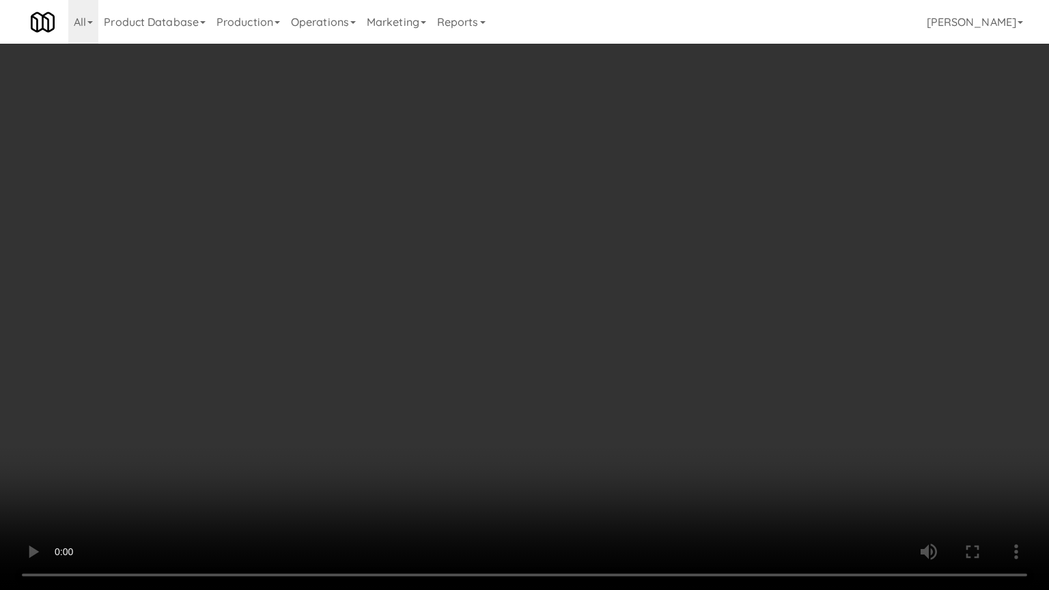
click at [662, 269] on video at bounding box center [524, 295] width 1049 height 590
click at [660, 260] on video at bounding box center [524, 295] width 1049 height 590
drag, startPoint x: 660, startPoint y: 260, endPoint x: 759, endPoint y: 115, distance: 175.4
click at [660, 257] on video at bounding box center [524, 295] width 1049 height 590
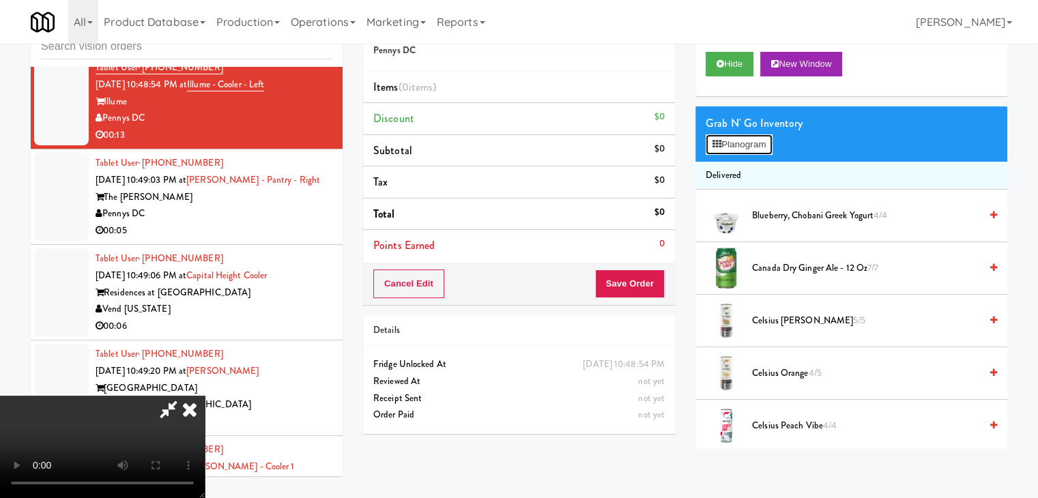
click at [761, 143] on button "Planogram" at bounding box center [739, 144] width 67 height 20
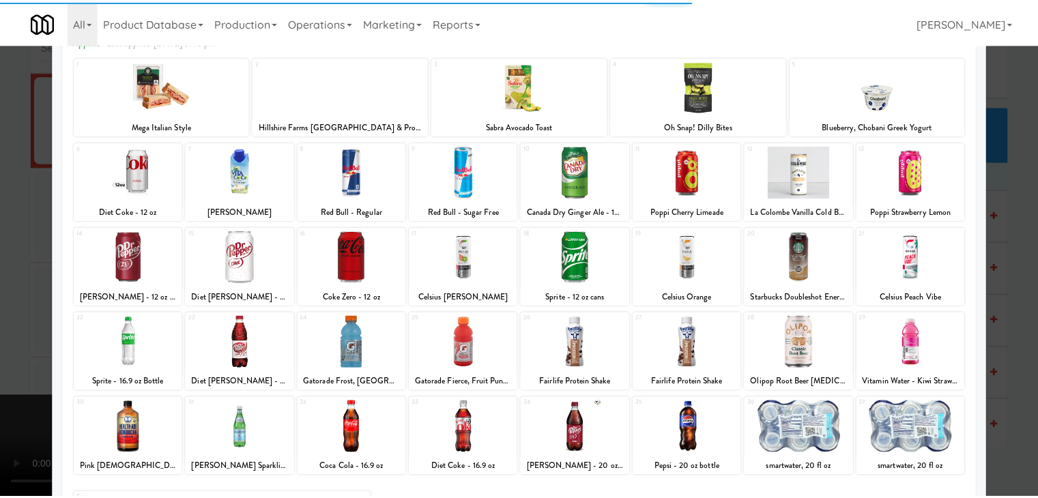
scroll to position [172, 0]
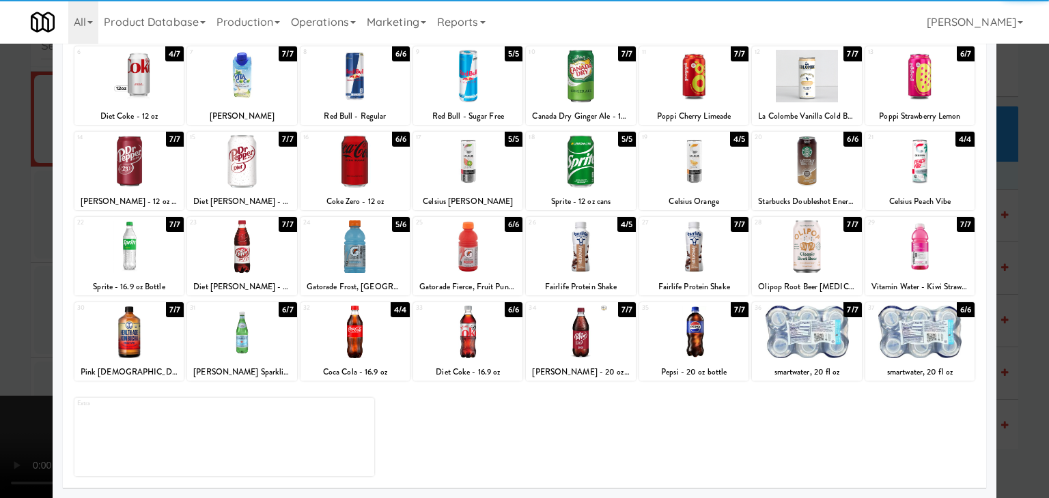
click at [577, 331] on div at bounding box center [580, 332] width 109 height 53
drag, startPoint x: 1005, startPoint y: 335, endPoint x: 626, endPoint y: 315, distance: 379.4
click at [1002, 335] on div at bounding box center [524, 249] width 1049 height 498
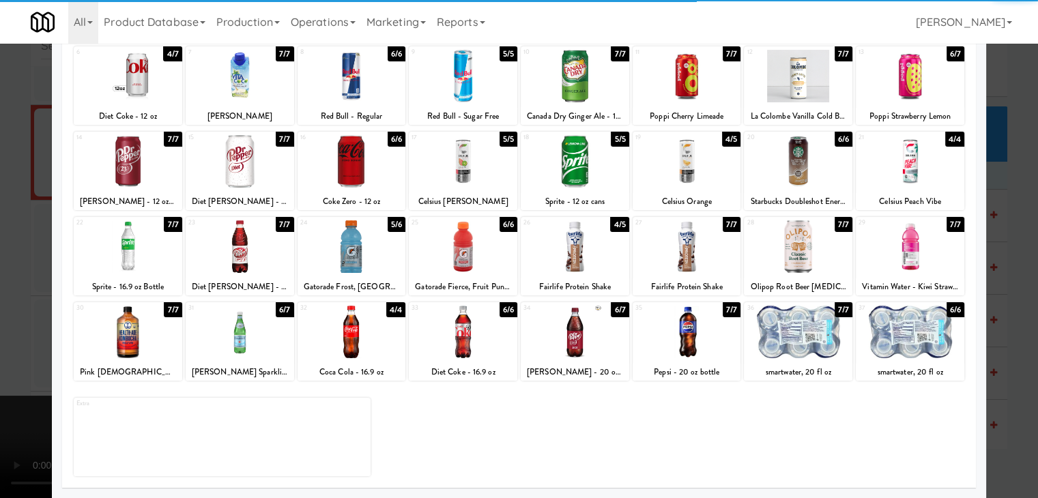
scroll to position [10311, 0]
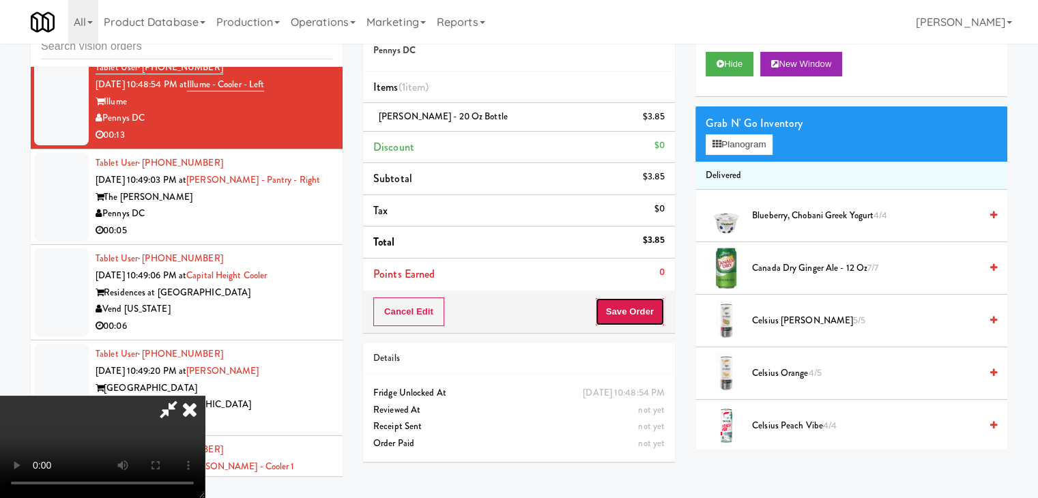
click at [636, 309] on button "Save Order" at bounding box center [630, 312] width 70 height 29
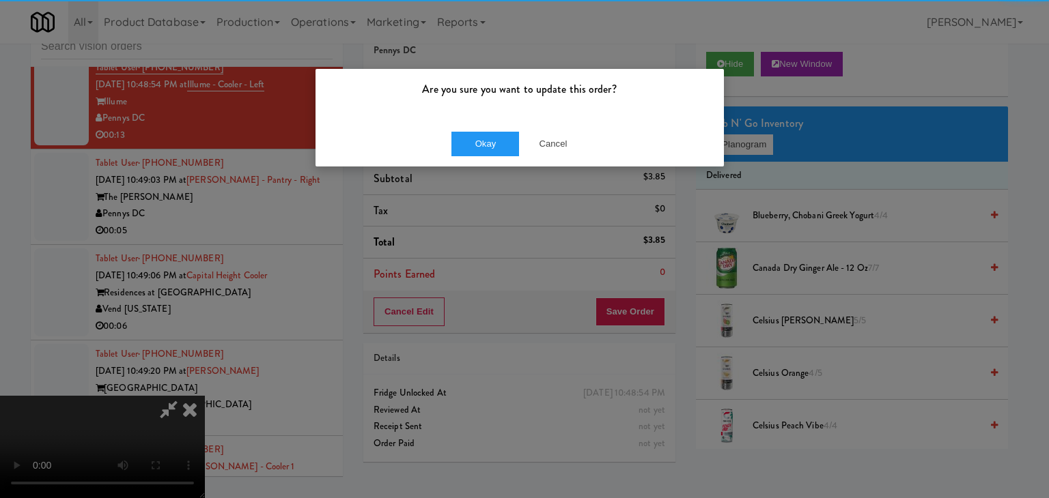
click at [503, 128] on div "Okay Cancel" at bounding box center [519, 144] width 408 height 46
click at [502, 128] on div "Okay Cancel" at bounding box center [519, 144] width 408 height 46
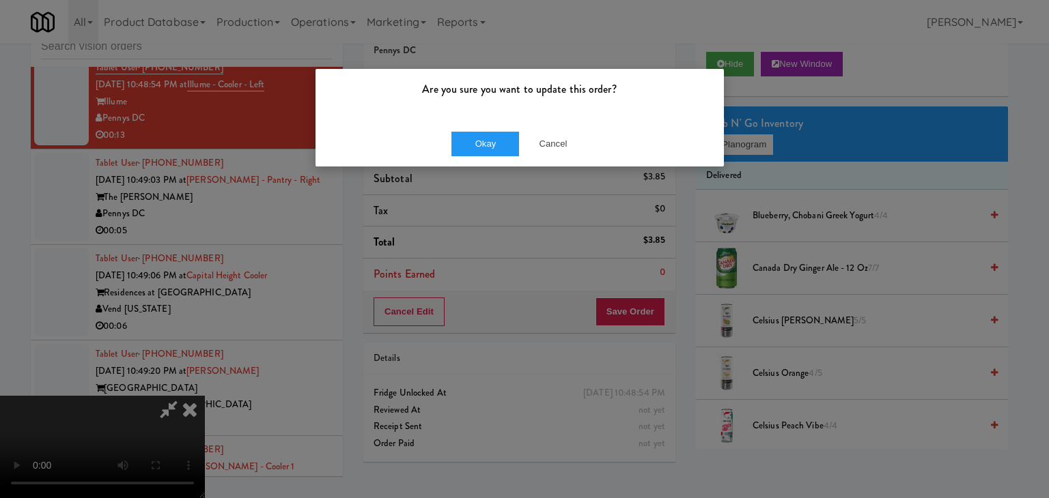
click at [500, 130] on div "Okay Cancel" at bounding box center [519, 144] width 408 height 46
click at [455, 141] on button "Okay" at bounding box center [485, 144] width 68 height 25
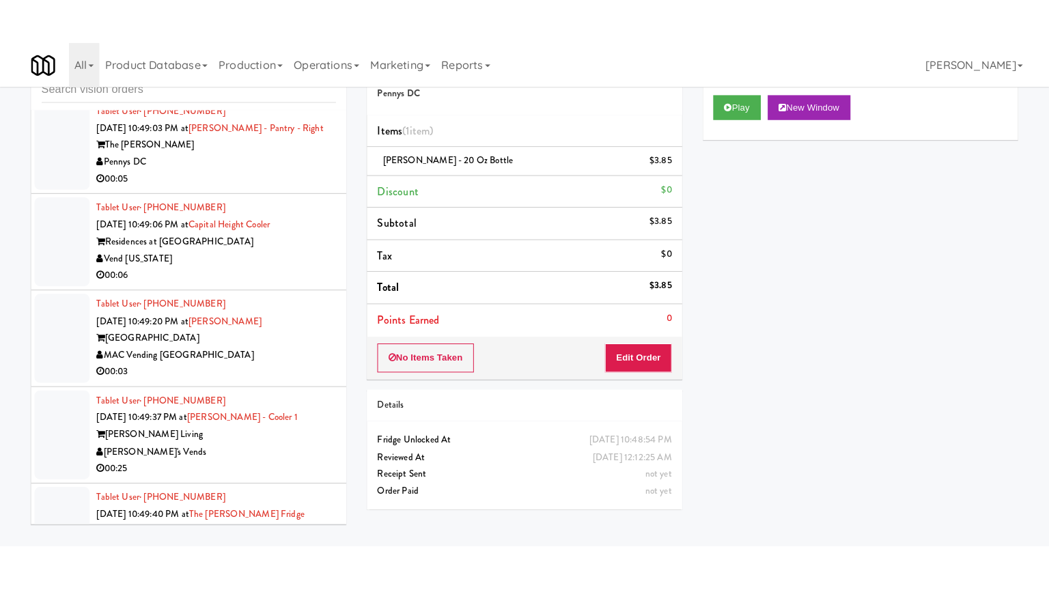
scroll to position [10448, 0]
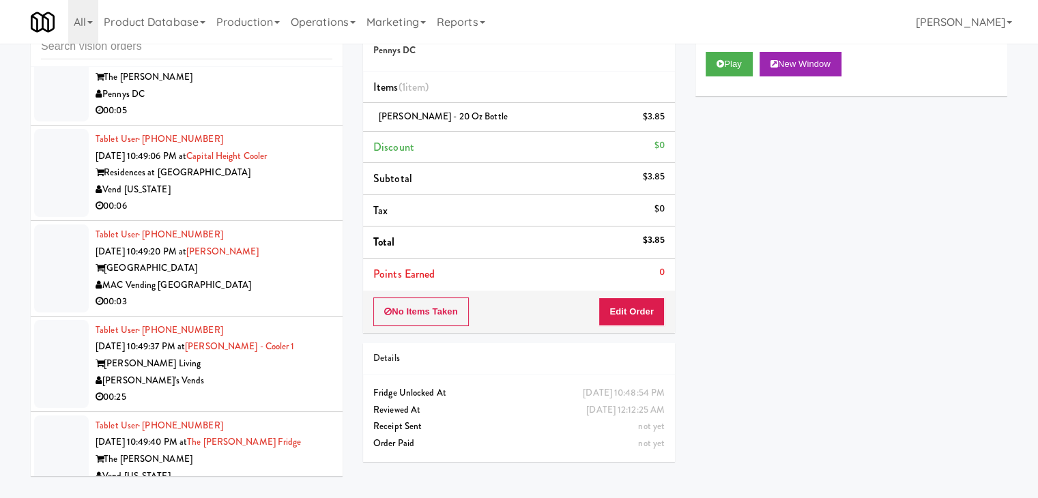
click at [268, 119] on div "00:05" at bounding box center [214, 110] width 237 height 17
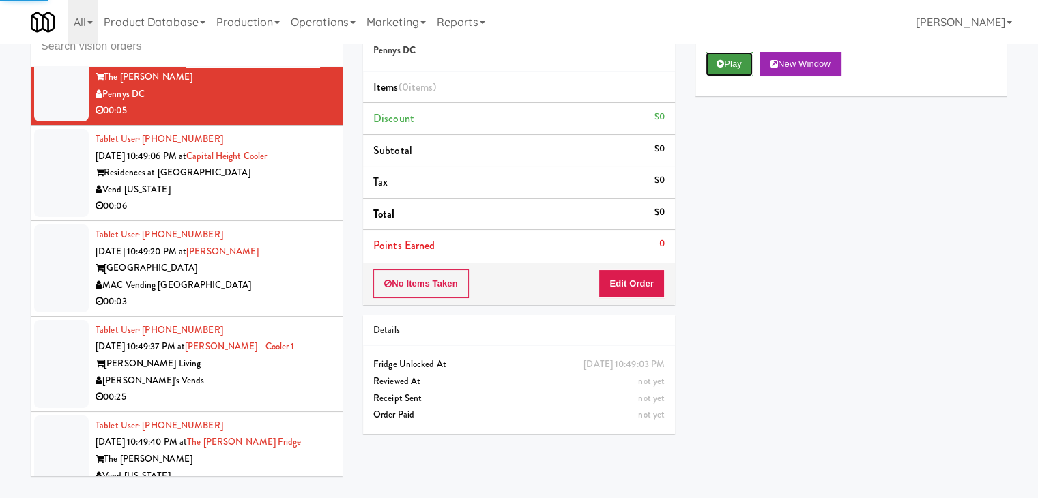
click at [721, 61] on icon at bounding box center [721, 63] width 8 height 9
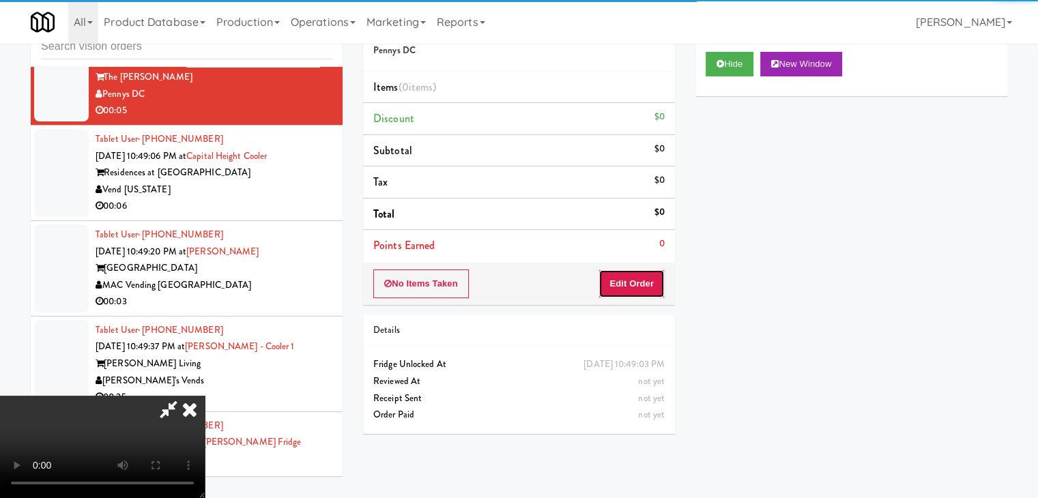
click at [642, 283] on button "Edit Order" at bounding box center [632, 284] width 66 height 29
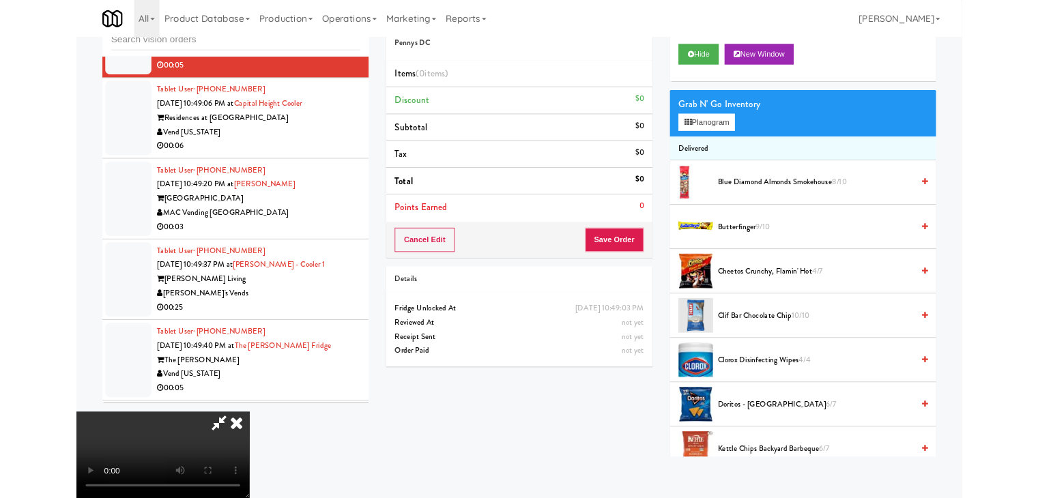
scroll to position [10397, 0]
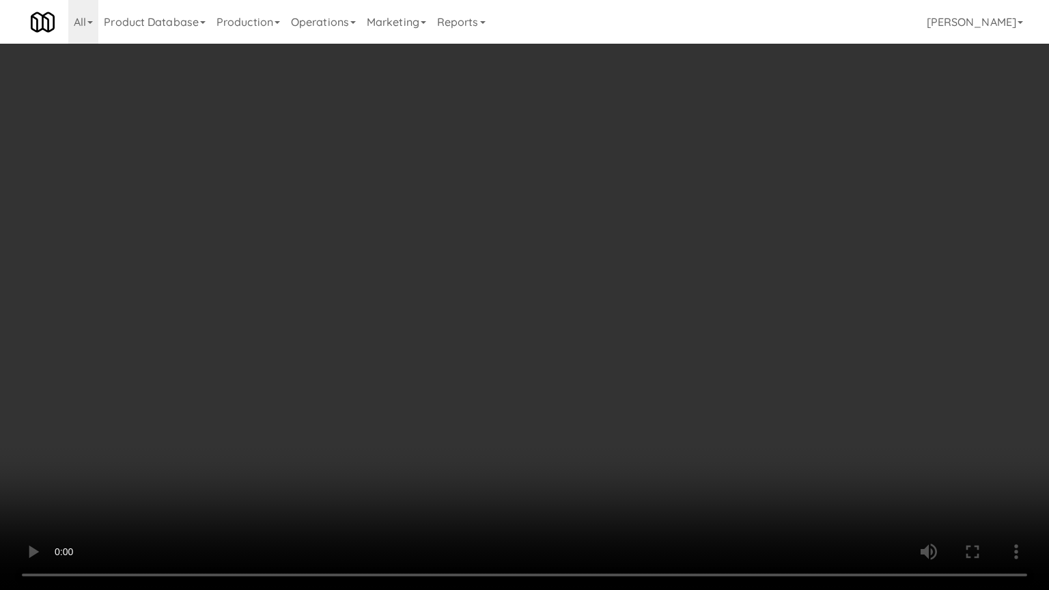
click at [625, 281] on video at bounding box center [524, 295] width 1049 height 590
drag, startPoint x: 625, startPoint y: 282, endPoint x: 615, endPoint y: 290, distance: 13.1
click at [625, 283] on video at bounding box center [524, 295] width 1049 height 590
click at [619, 285] on video at bounding box center [524, 295] width 1049 height 590
click at [618, 283] on video at bounding box center [524, 295] width 1049 height 590
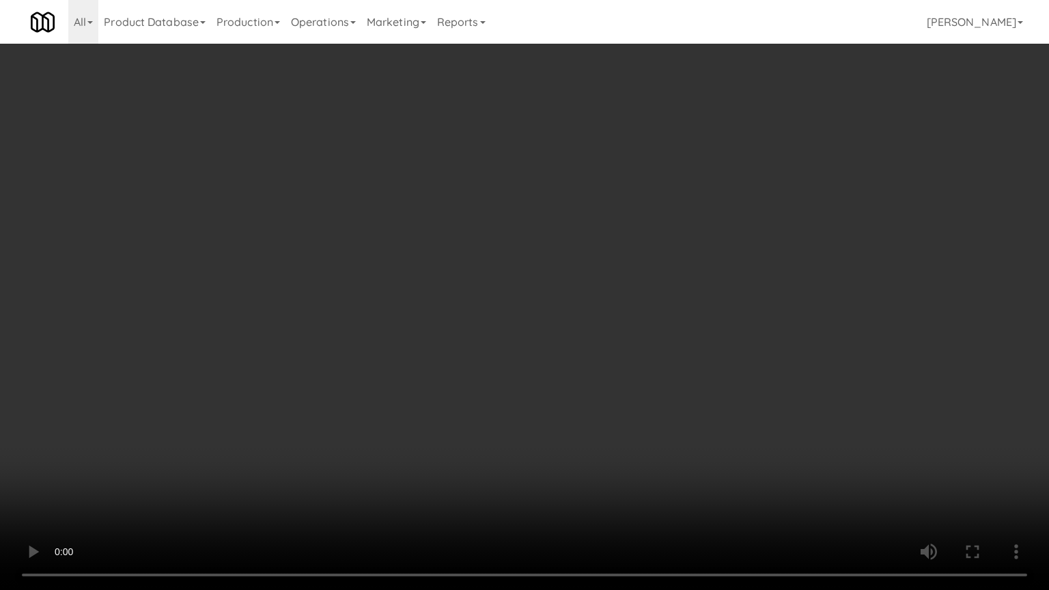
click at [622, 283] on video at bounding box center [524, 295] width 1049 height 590
drag, startPoint x: 627, startPoint y: 282, endPoint x: 631, endPoint y: 289, distance: 8.2
click at [629, 282] on video at bounding box center [524, 295] width 1049 height 590
click at [642, 289] on video at bounding box center [524, 295] width 1049 height 590
click at [642, 290] on video at bounding box center [524, 295] width 1049 height 590
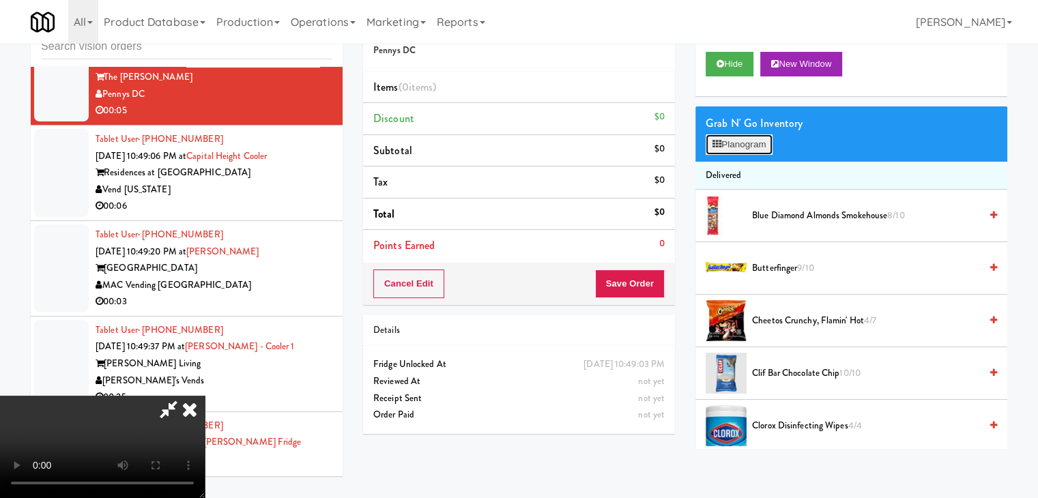
click at [743, 139] on button "Planogram" at bounding box center [739, 144] width 67 height 20
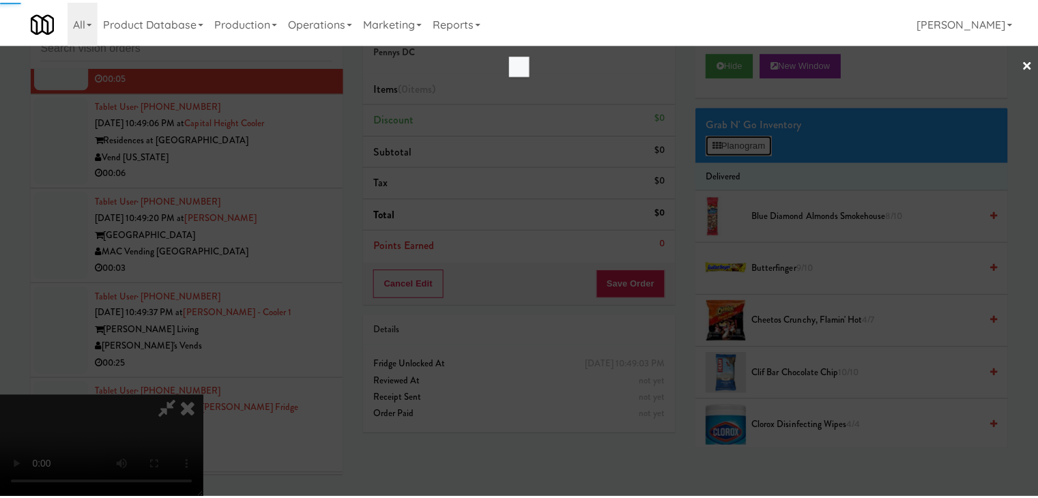
scroll to position [10397, 0]
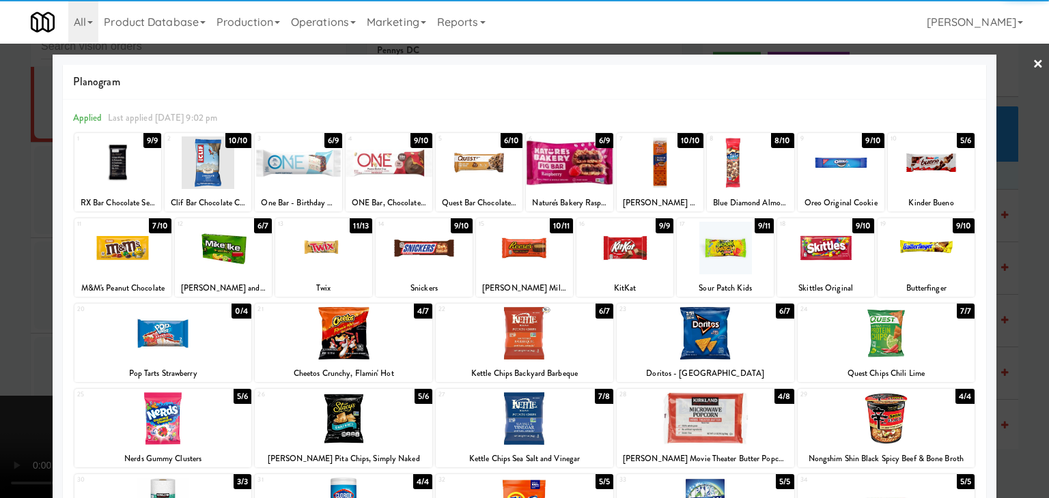
click at [556, 180] on div at bounding box center [569, 163] width 87 height 53
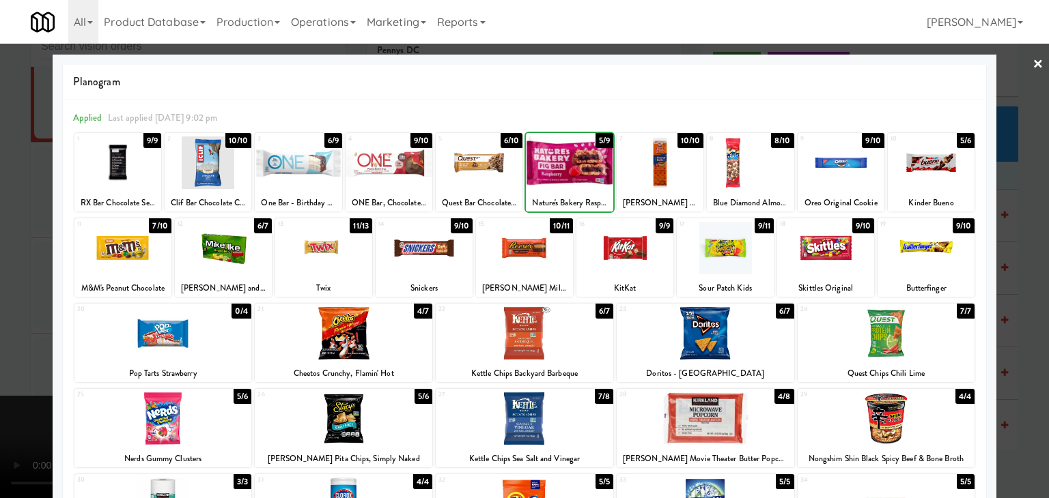
drag, startPoint x: 1, startPoint y: 304, endPoint x: 580, endPoint y: 356, distance: 581.9
click at [7, 304] on div at bounding box center [524, 249] width 1049 height 498
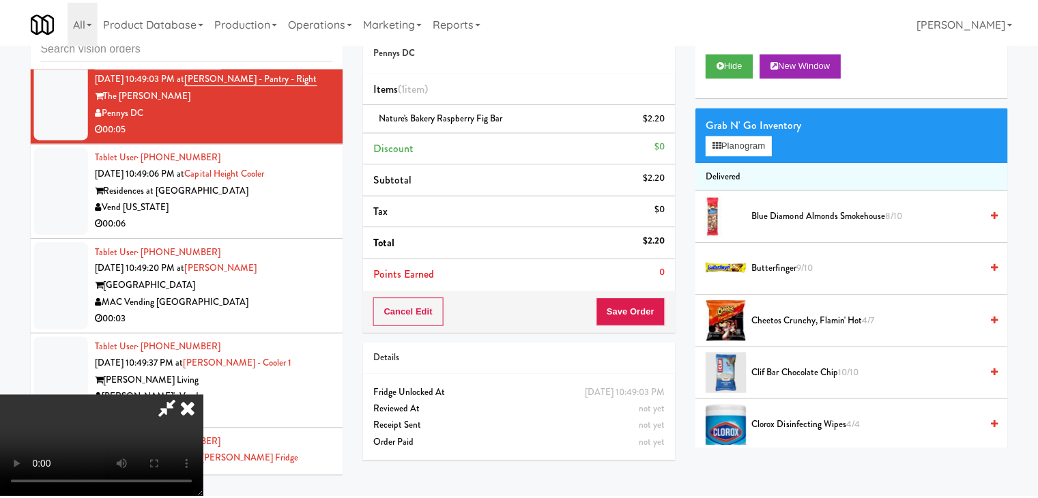
scroll to position [10448, 0]
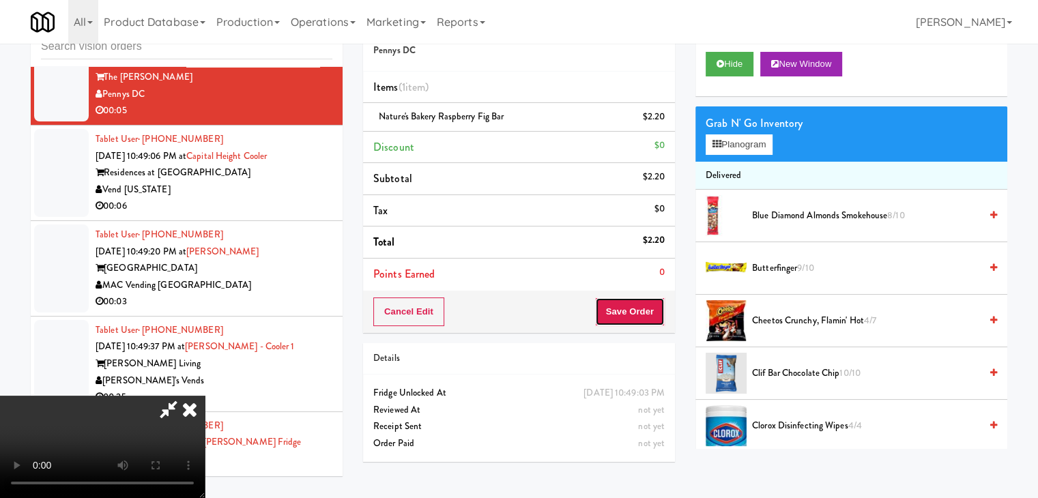
click at [638, 318] on button "Save Order" at bounding box center [630, 312] width 70 height 29
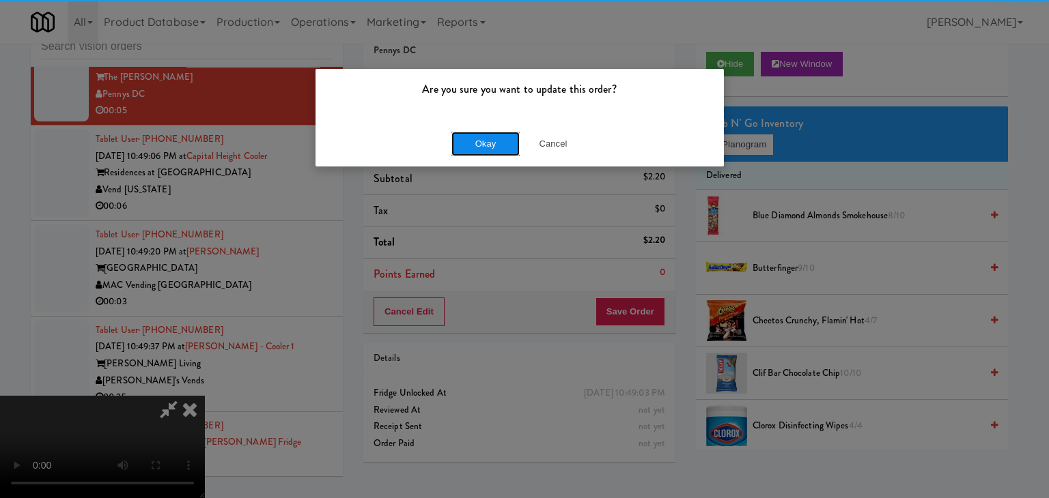
click at [486, 142] on button "Okay" at bounding box center [485, 144] width 68 height 25
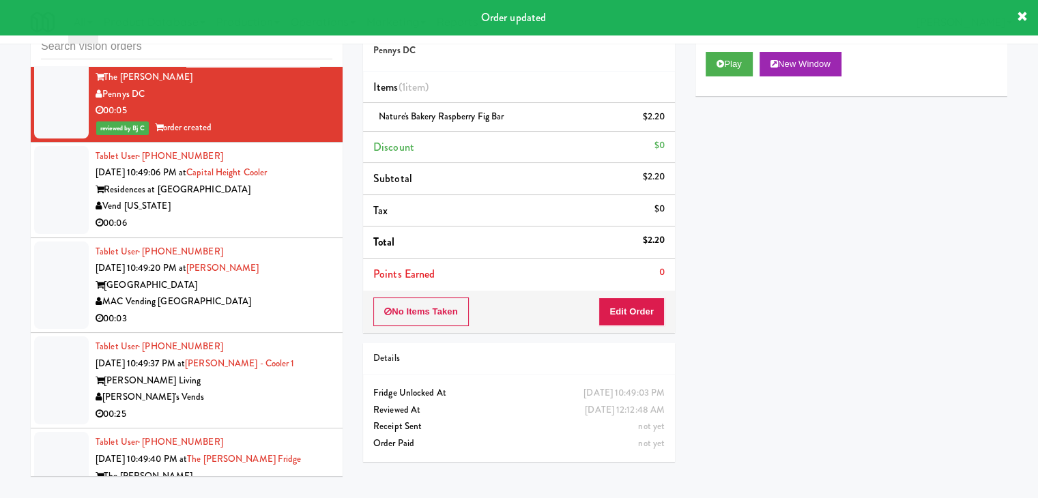
click at [468, 140] on li "Discount $0" at bounding box center [519, 148] width 312 height 32
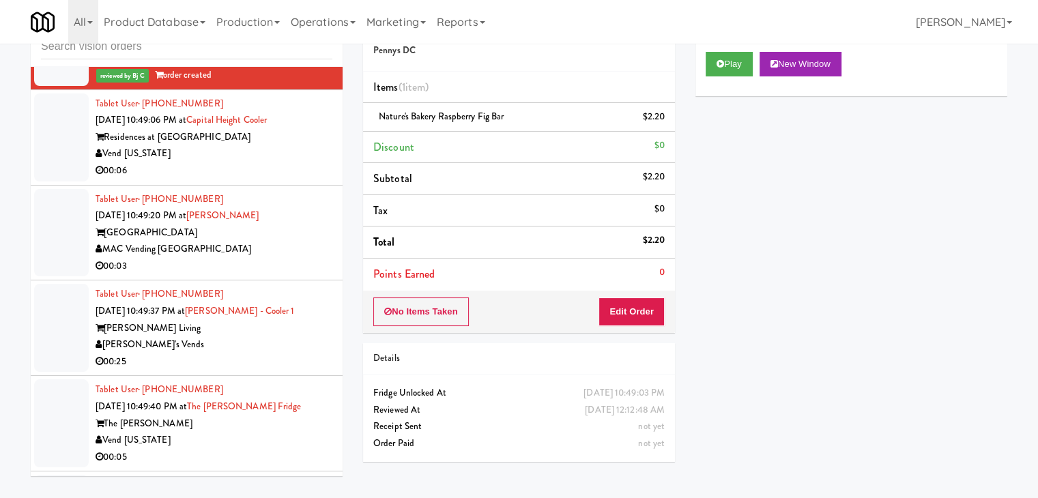
scroll to position [10584, 0]
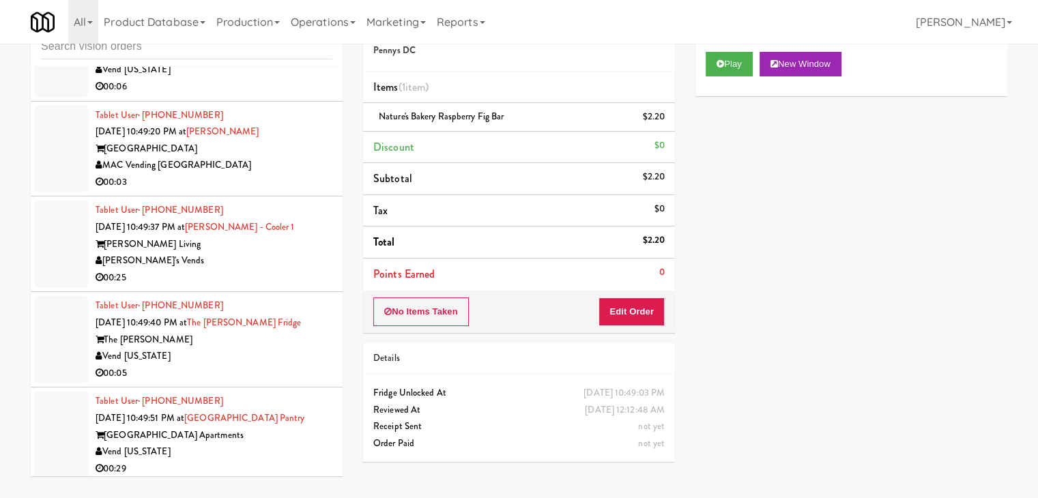
click at [287, 79] on div "Vend [US_STATE]" at bounding box center [214, 69] width 237 height 17
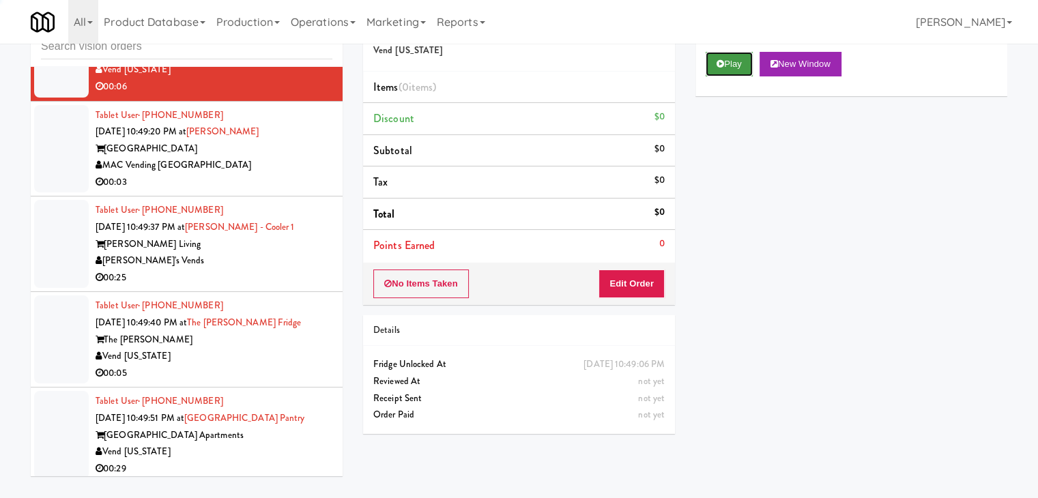
click at [752, 58] on button "Play" at bounding box center [729, 64] width 47 height 25
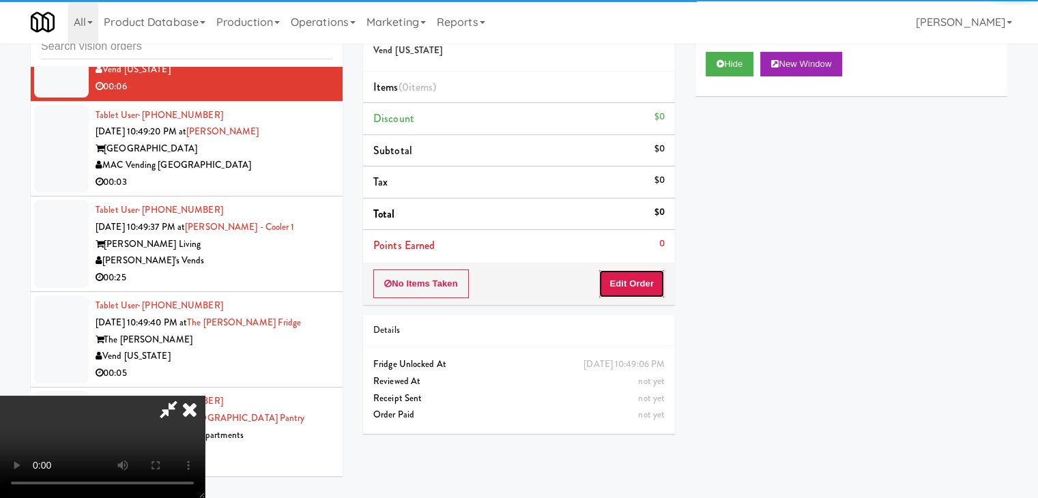
click at [638, 284] on button "Edit Order" at bounding box center [632, 284] width 66 height 29
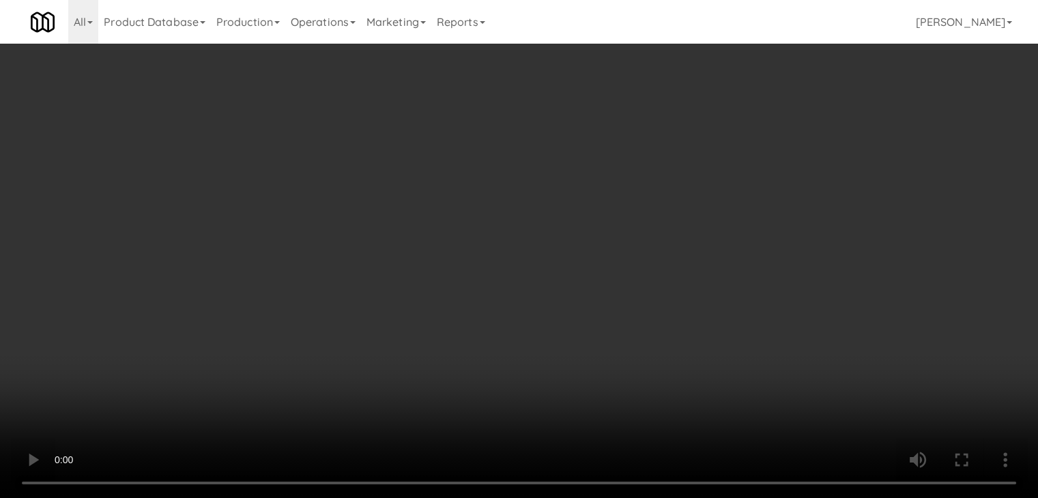
scroll to position [10534, 0]
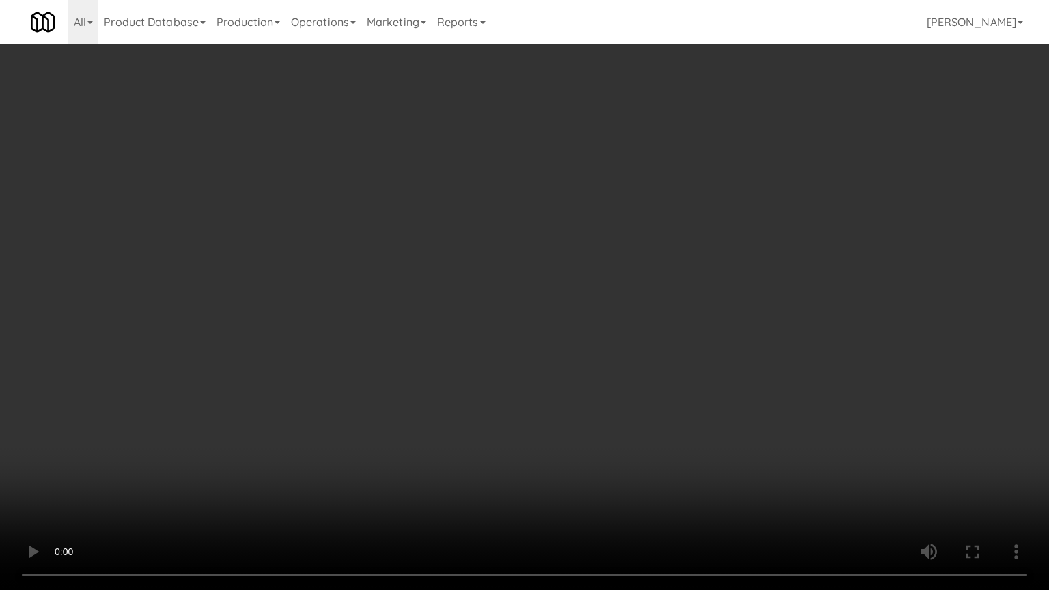
click at [600, 387] on video at bounding box center [524, 295] width 1049 height 590
click at [599, 388] on video at bounding box center [524, 295] width 1049 height 590
click at [592, 391] on video at bounding box center [524, 295] width 1049 height 590
click at [598, 391] on video at bounding box center [524, 295] width 1049 height 590
click at [598, 388] on video at bounding box center [524, 295] width 1049 height 590
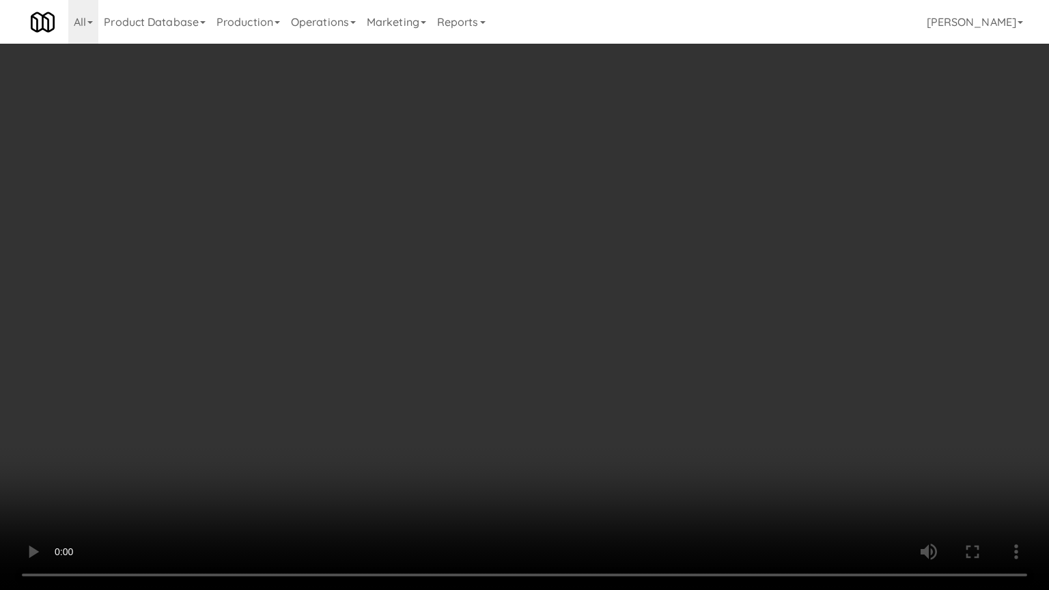
click at [599, 388] on video at bounding box center [524, 295] width 1049 height 590
click at [604, 391] on video at bounding box center [524, 295] width 1049 height 590
click at [601, 390] on video at bounding box center [524, 295] width 1049 height 590
drag, startPoint x: 601, startPoint y: 390, endPoint x: 634, endPoint y: 298, distance: 97.8
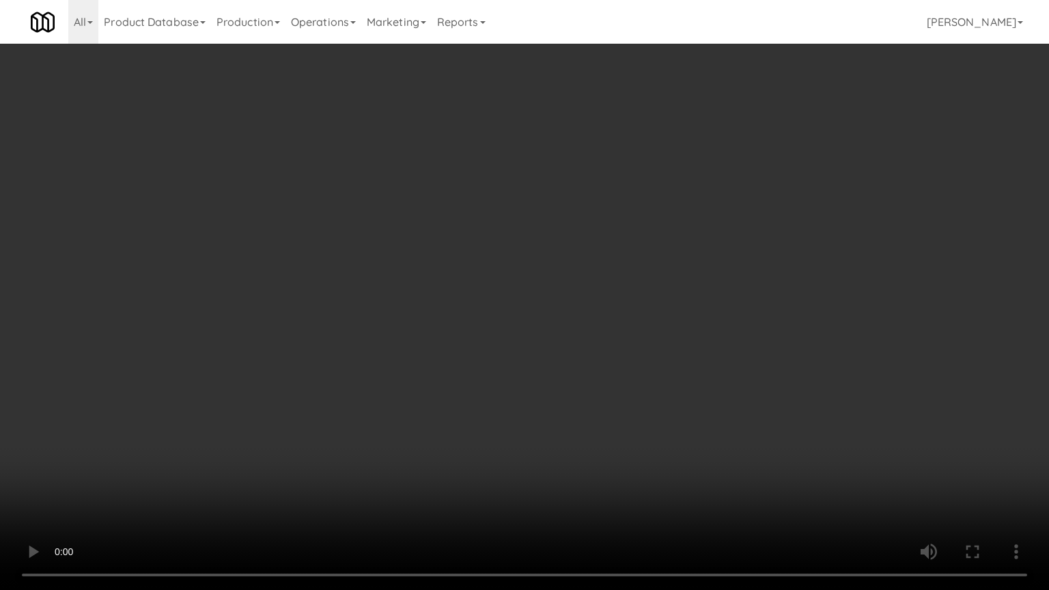
click at [601, 388] on video at bounding box center [524, 295] width 1049 height 590
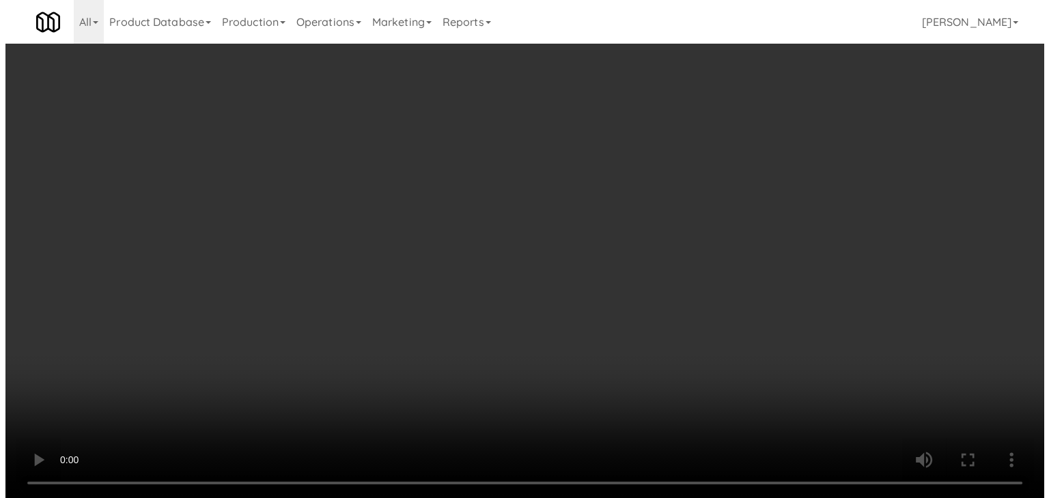
scroll to position [10584, 0]
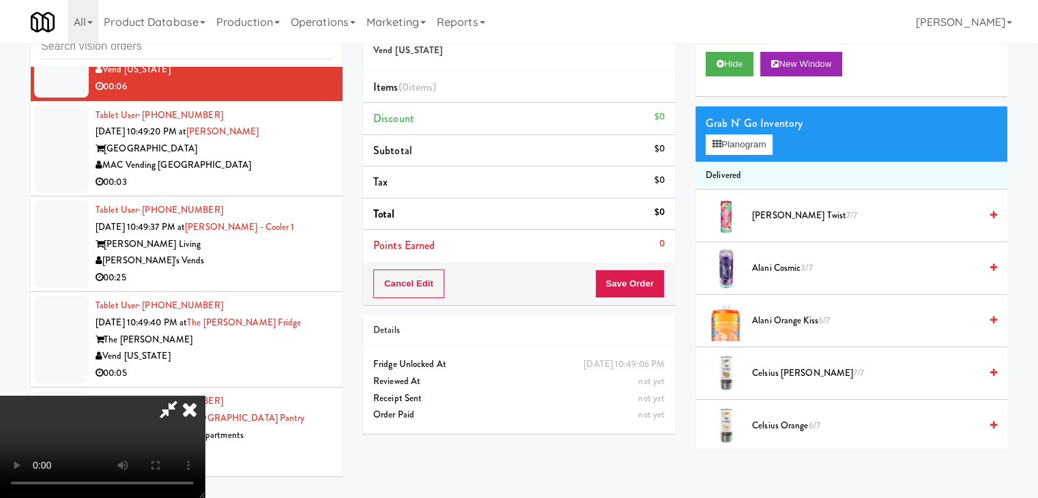
click at [753, 156] on div "Grab N' Go Inventory Planogram" at bounding box center [852, 134] width 312 height 55
click at [759, 149] on button "Planogram" at bounding box center [739, 144] width 67 height 20
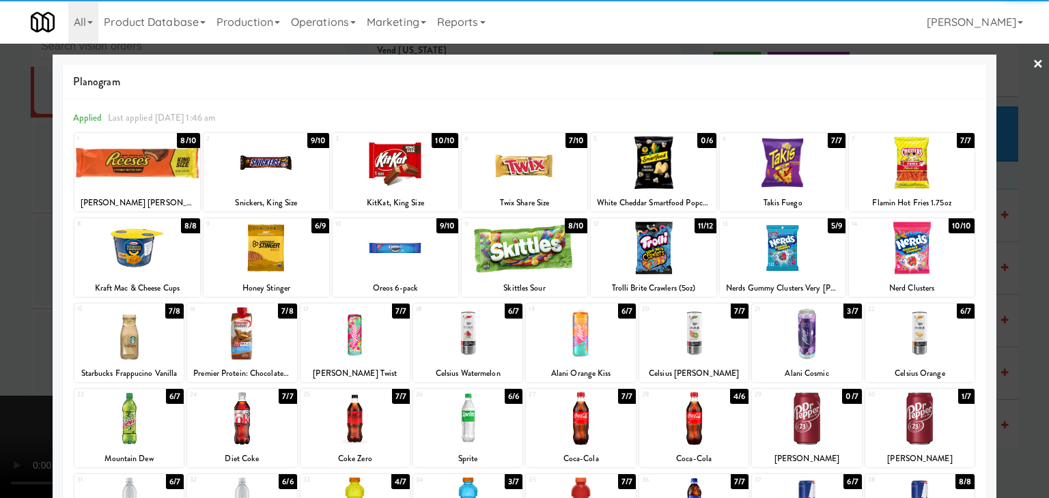
click at [373, 493] on div at bounding box center [354, 504] width 109 height 53
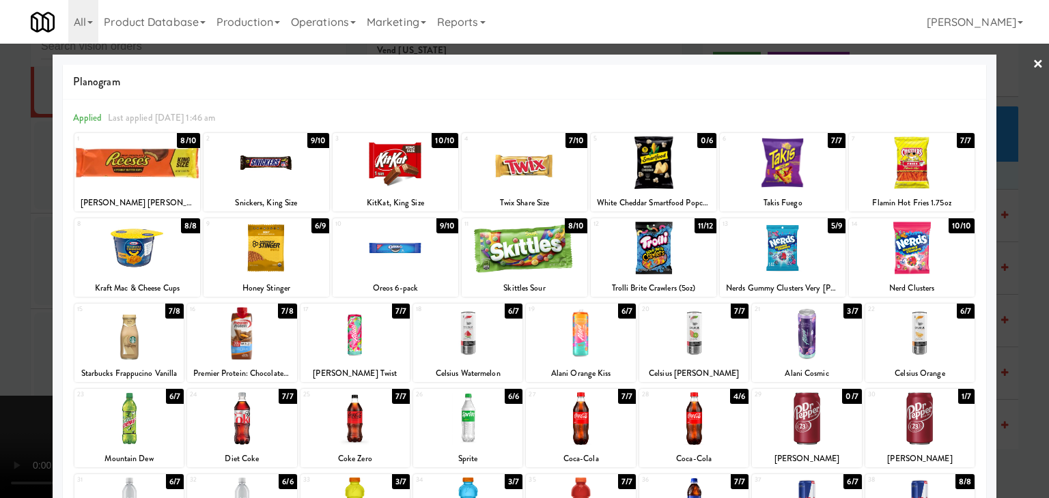
click at [917, 403] on div at bounding box center [919, 419] width 109 height 53
drag, startPoint x: 1010, startPoint y: 384, endPoint x: 592, endPoint y: 354, distance: 418.9
click at [1010, 384] on div at bounding box center [524, 249] width 1049 height 498
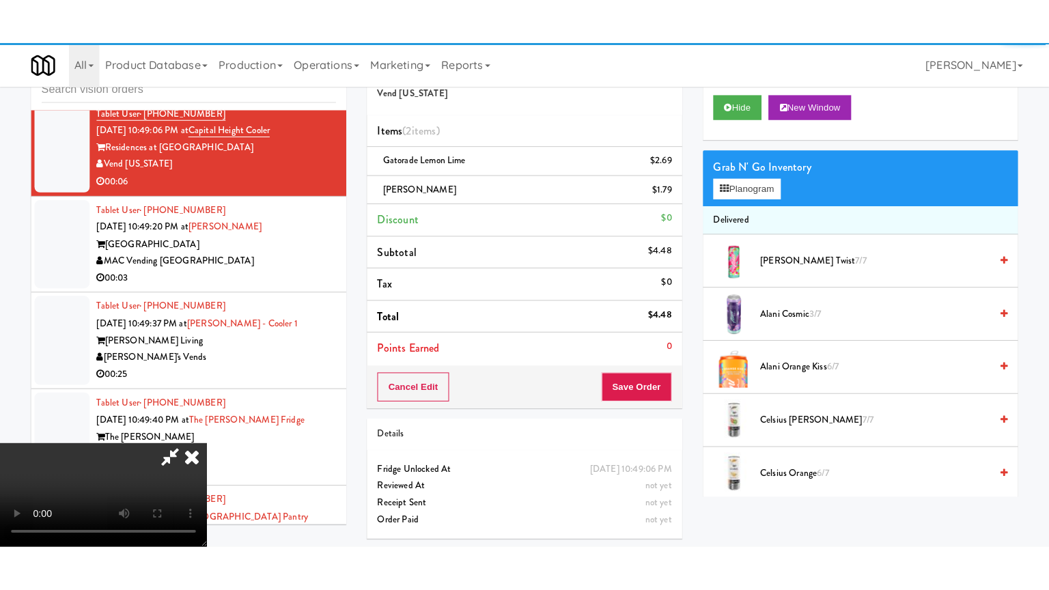
scroll to position [10584, 0]
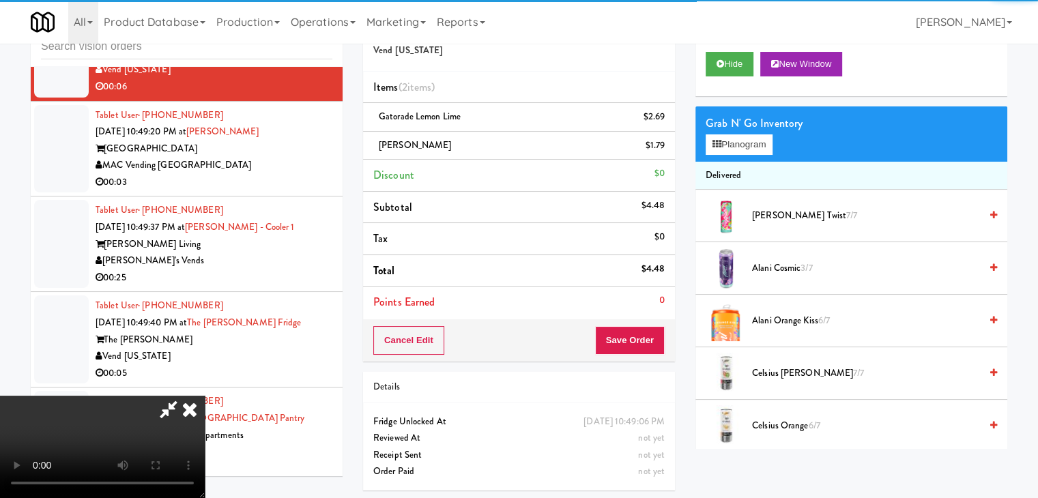
click at [205, 396] on video at bounding box center [102, 447] width 205 height 102
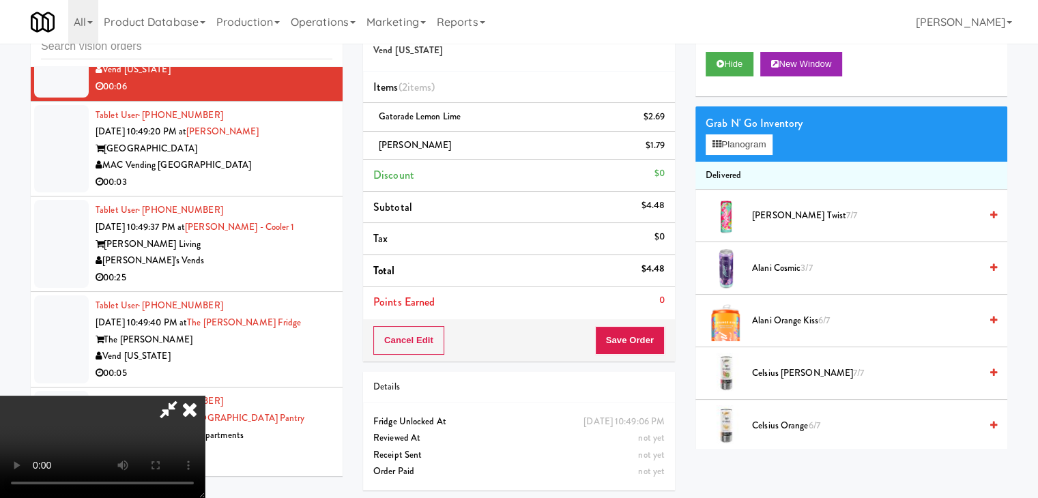
click at [205, 396] on video at bounding box center [102, 447] width 205 height 102
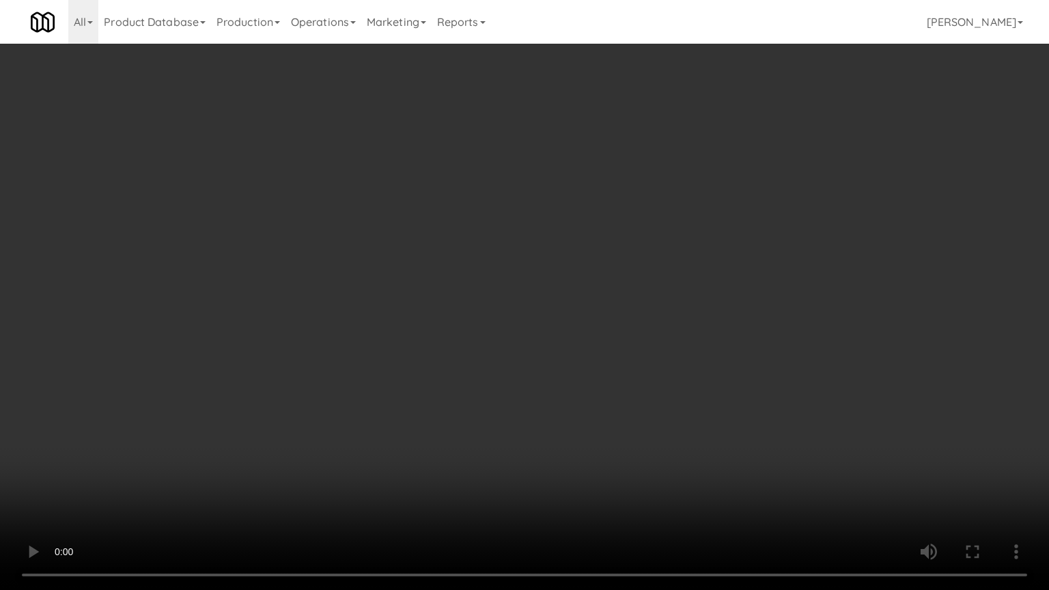
click at [591, 386] on video at bounding box center [524, 295] width 1049 height 590
click at [593, 382] on video at bounding box center [524, 295] width 1049 height 590
click at [675, 363] on video at bounding box center [524, 295] width 1049 height 590
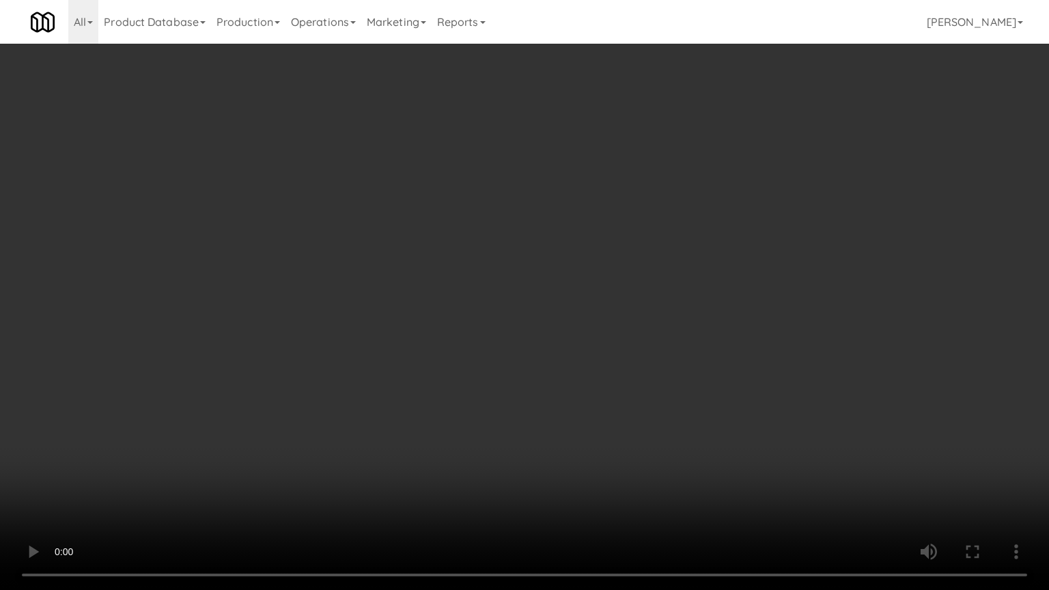
click at [675, 363] on video at bounding box center [524, 295] width 1049 height 590
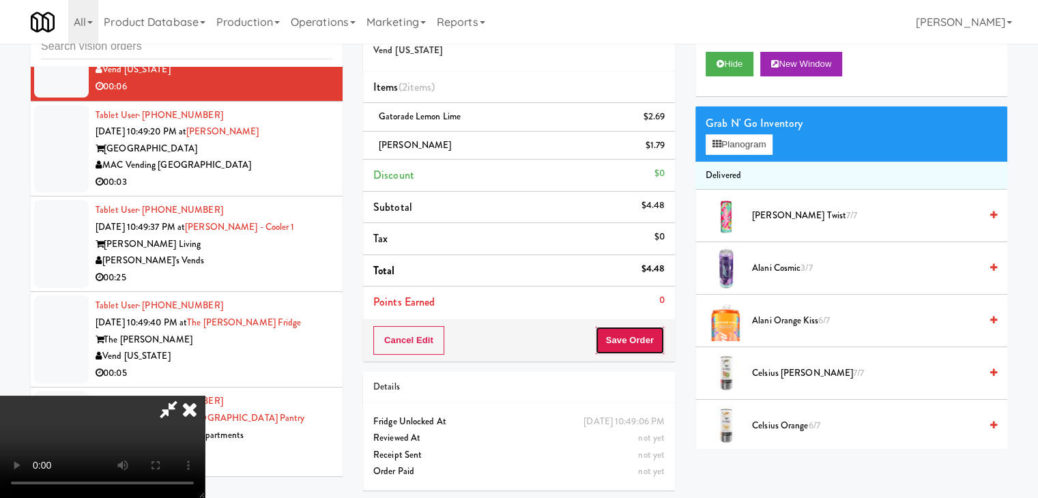
click at [644, 338] on button "Save Order" at bounding box center [630, 340] width 70 height 29
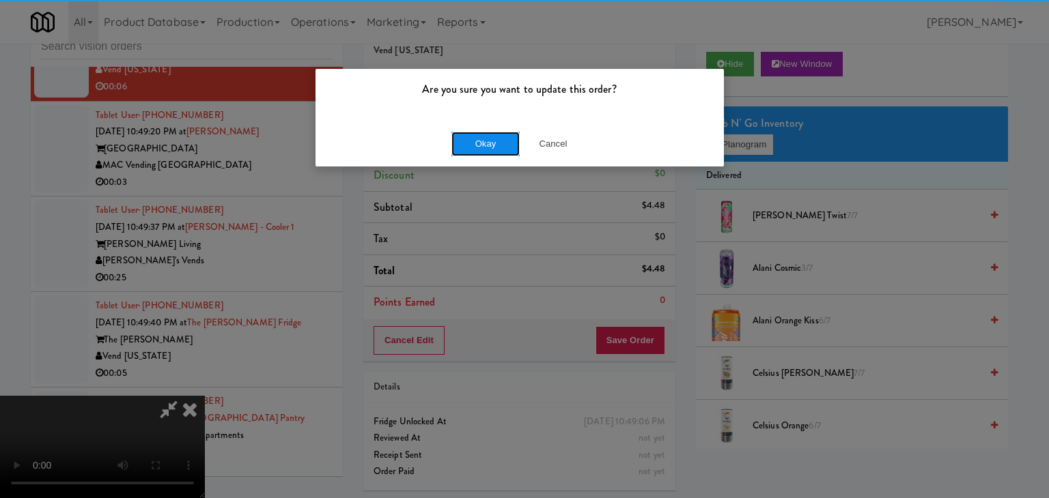
click at [497, 144] on button "Okay" at bounding box center [485, 144] width 68 height 25
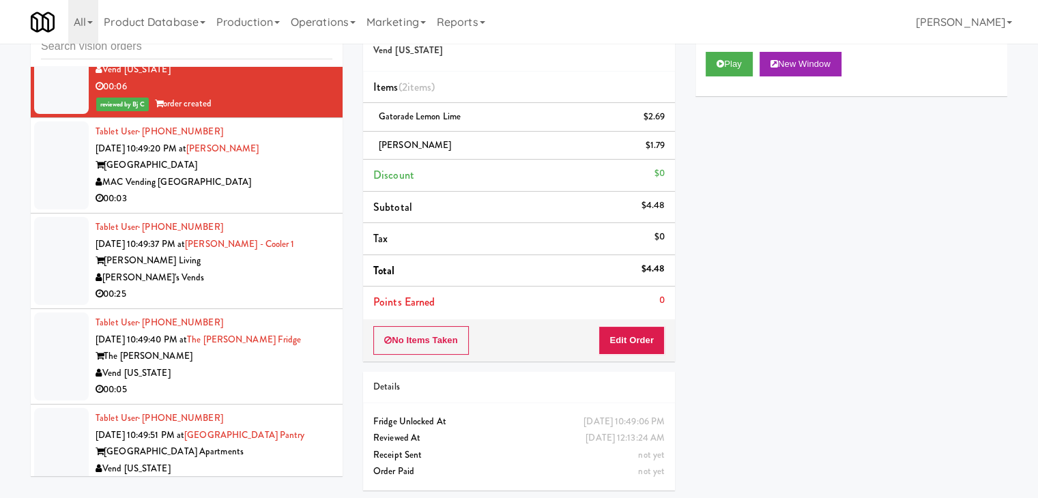
click at [276, 208] on div "Tablet User · (669) 230-9257 [DATE] 10:49:20 PM at [GEOGRAPHIC_DATA] [GEOGRAPHI…" at bounding box center [214, 166] width 237 height 84
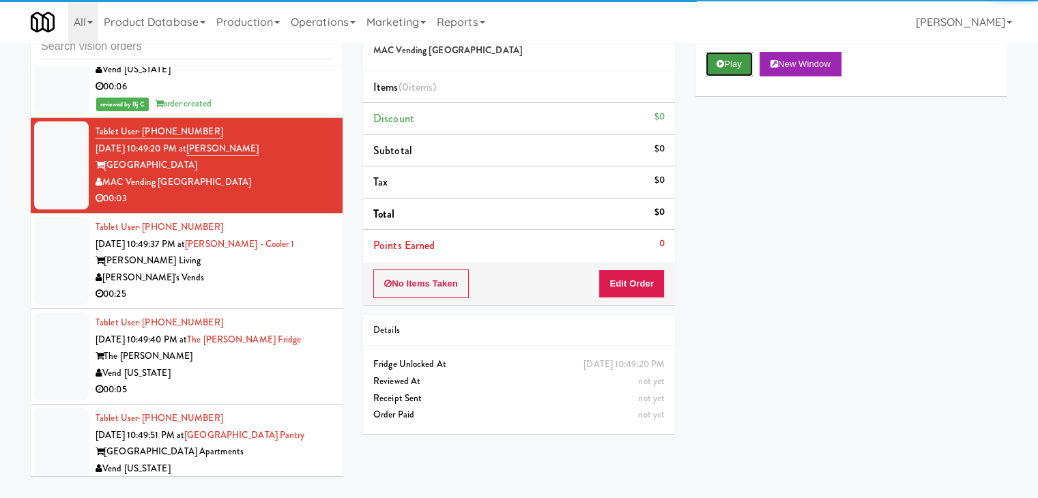
click at [746, 59] on button "Play" at bounding box center [729, 64] width 47 height 25
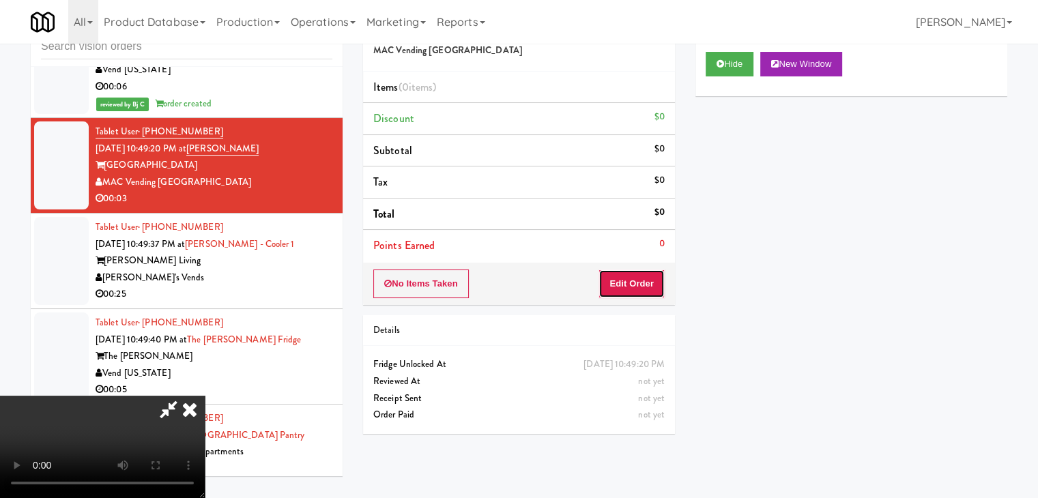
click at [632, 289] on button "Edit Order" at bounding box center [632, 284] width 66 height 29
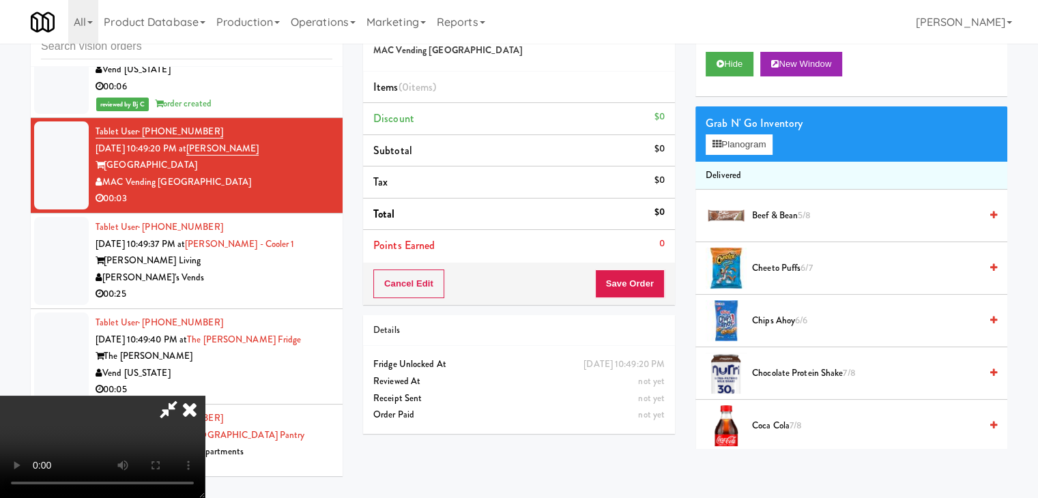
scroll to position [10534, 0]
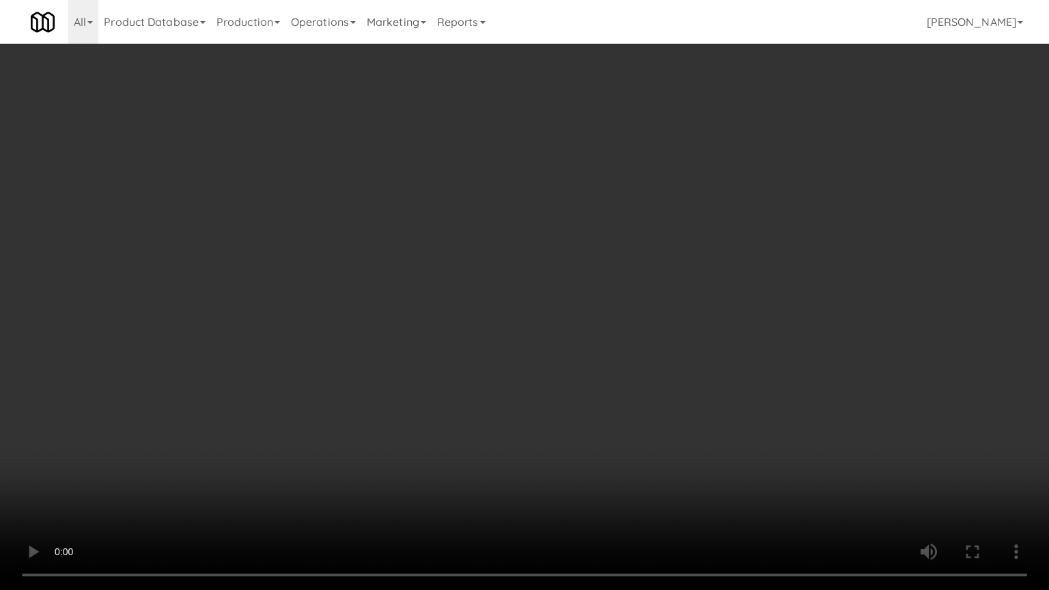
click at [590, 440] on video at bounding box center [524, 295] width 1049 height 590
click at [587, 442] on video at bounding box center [524, 295] width 1049 height 590
click at [601, 421] on video at bounding box center [524, 295] width 1049 height 590
click at [599, 407] on video at bounding box center [524, 295] width 1049 height 590
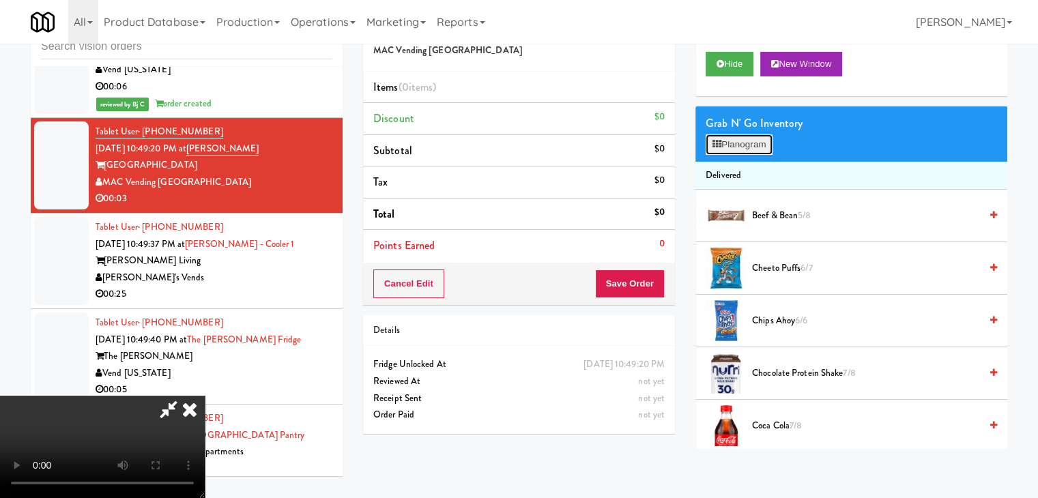
click at [734, 137] on button "Planogram" at bounding box center [739, 144] width 67 height 20
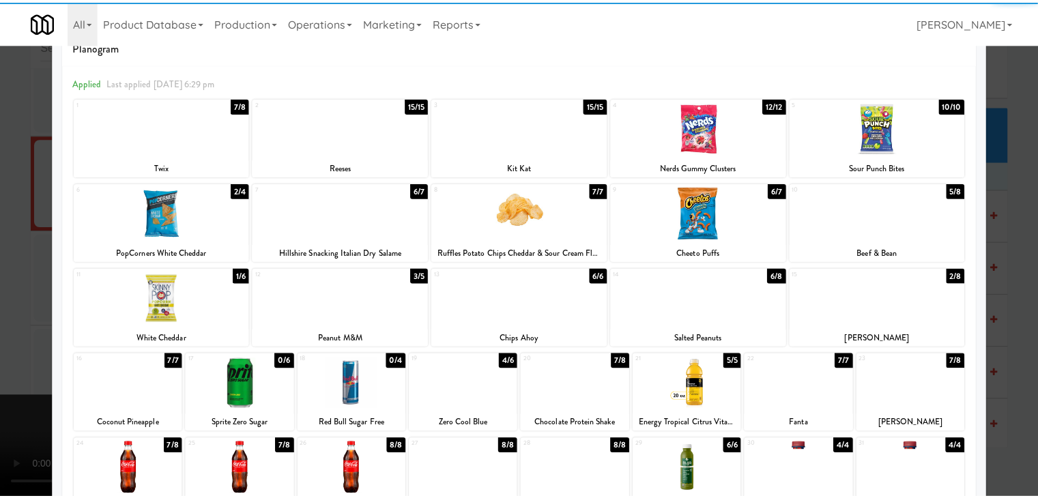
scroll to position [68, 0]
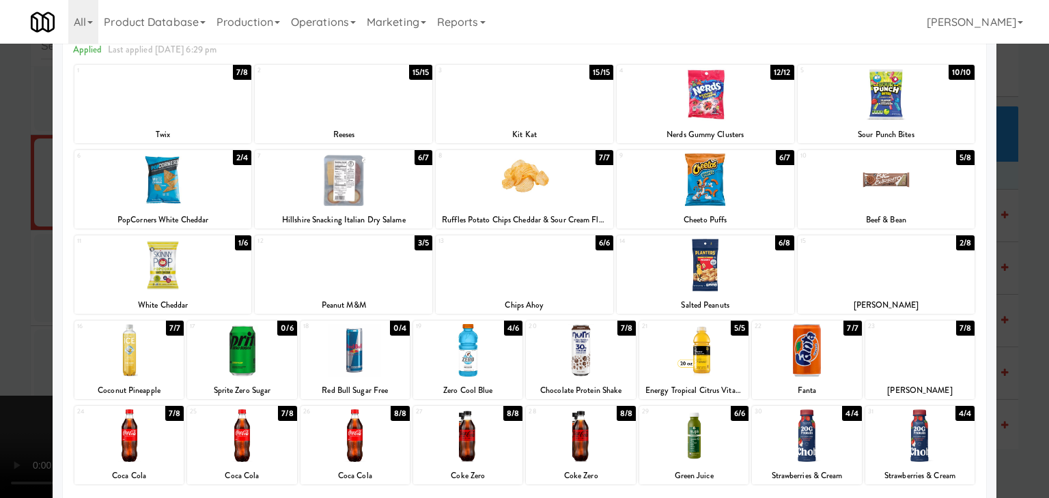
click at [257, 344] on div at bounding box center [241, 350] width 109 height 53
click at [0, 345] on div at bounding box center [524, 249] width 1049 height 498
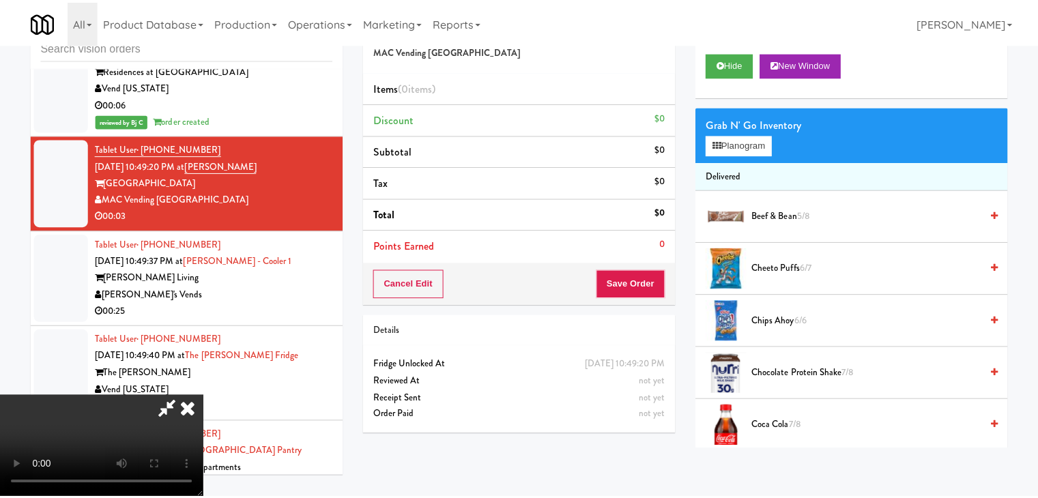
scroll to position [10584, 0]
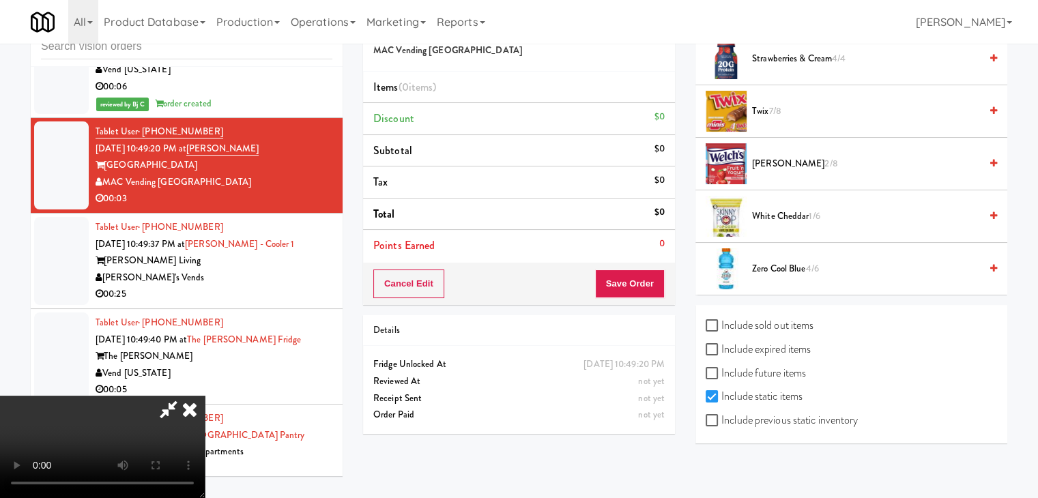
click at [790, 418] on label "Include previous static inventory" at bounding box center [782, 420] width 152 height 20
click at [722, 418] on input "Include previous static inventory" at bounding box center [714, 421] width 16 height 11
checkbox input "true"
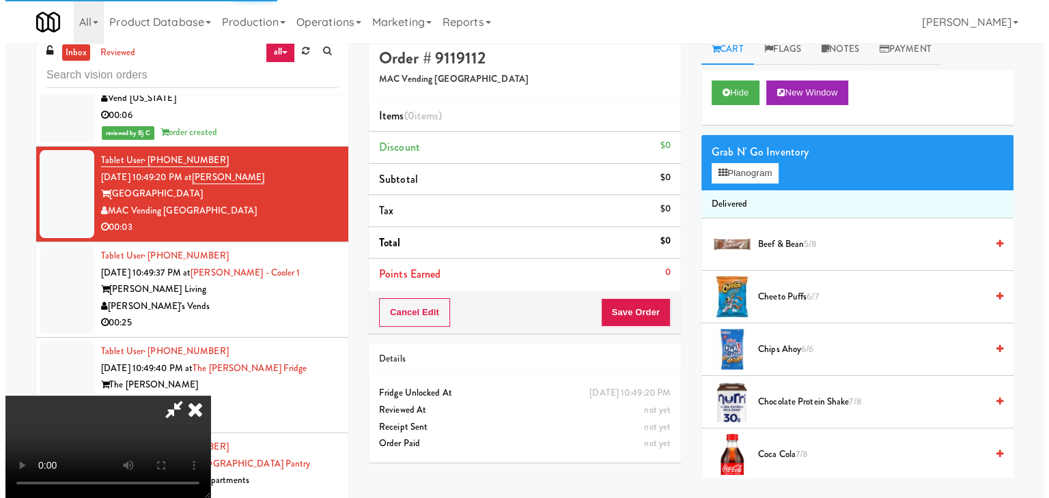
scroll to position [0, 0]
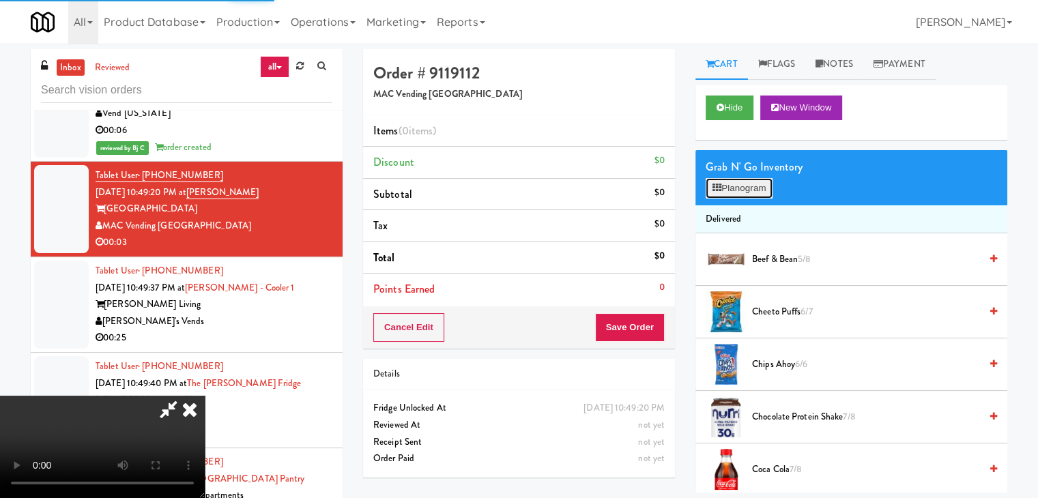
click at [744, 180] on button "Planogram" at bounding box center [739, 188] width 67 height 20
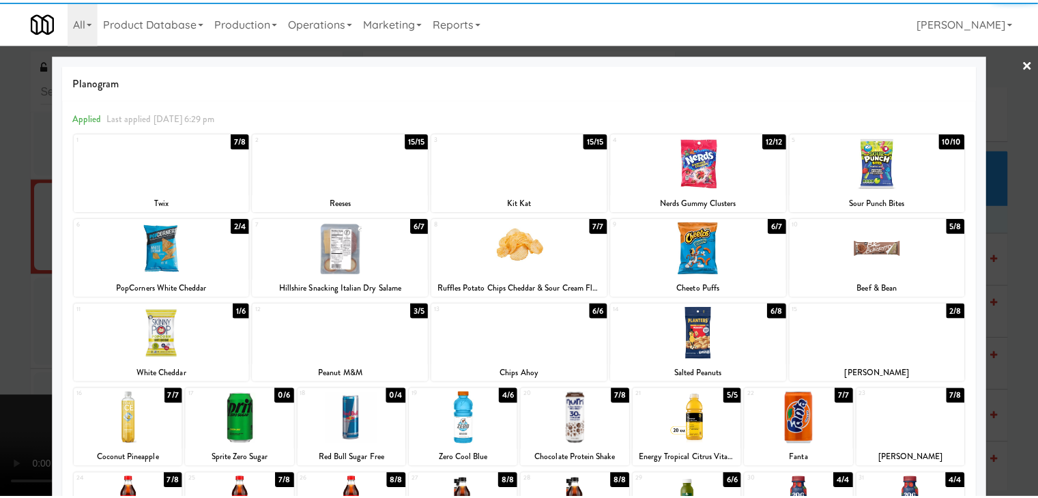
scroll to position [137, 0]
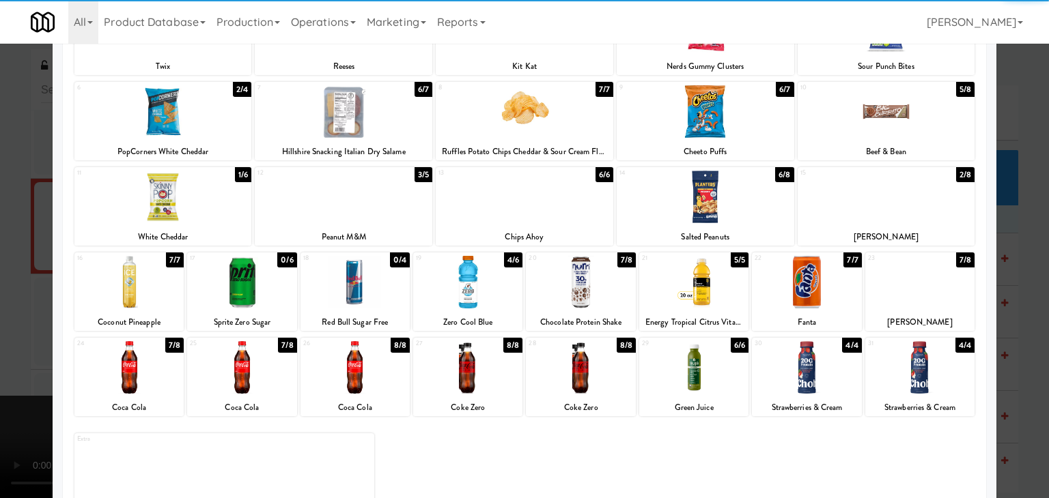
click at [242, 292] on div at bounding box center [241, 282] width 109 height 53
click at [14, 287] on div at bounding box center [524, 249] width 1049 height 498
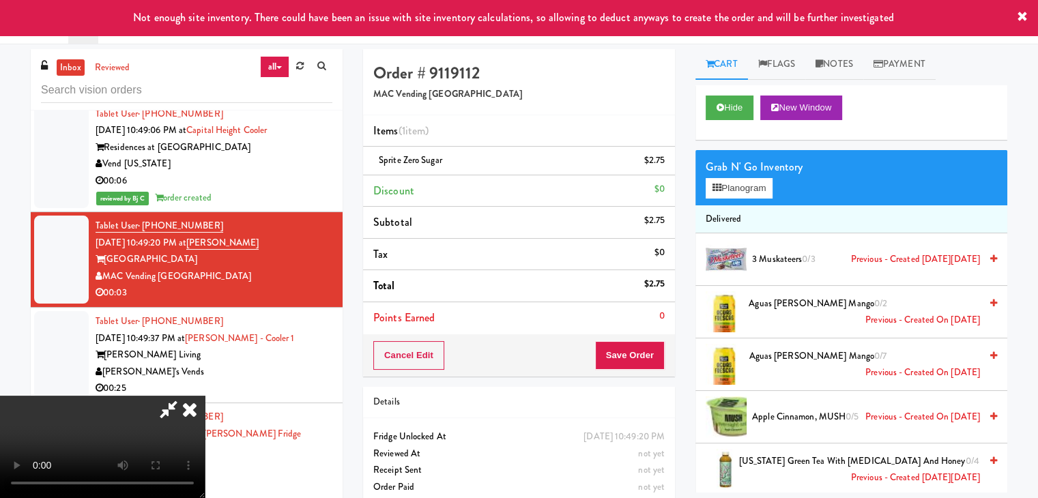
scroll to position [10584, 0]
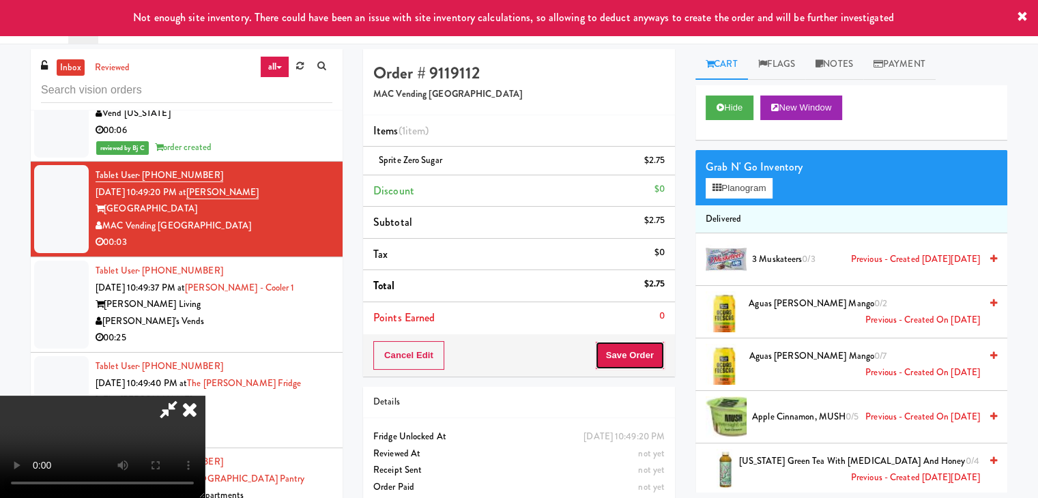
click at [642, 364] on button "Save Order" at bounding box center [630, 355] width 70 height 29
click at [642, 363] on button "Save Order" at bounding box center [630, 355] width 70 height 29
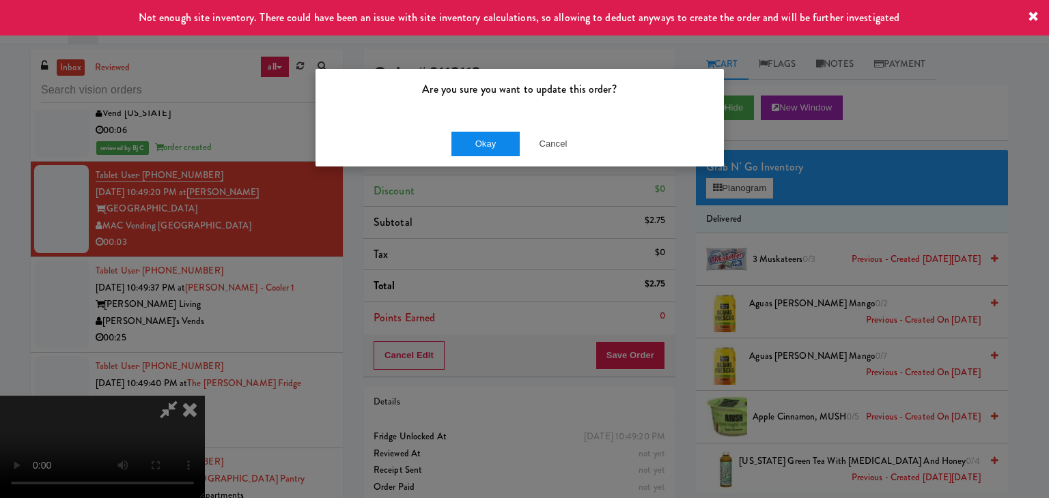
click at [494, 111] on div "Are you sure you want to update this order?" at bounding box center [519, 95] width 408 height 52
click at [494, 133] on button "Okay" at bounding box center [485, 144] width 68 height 25
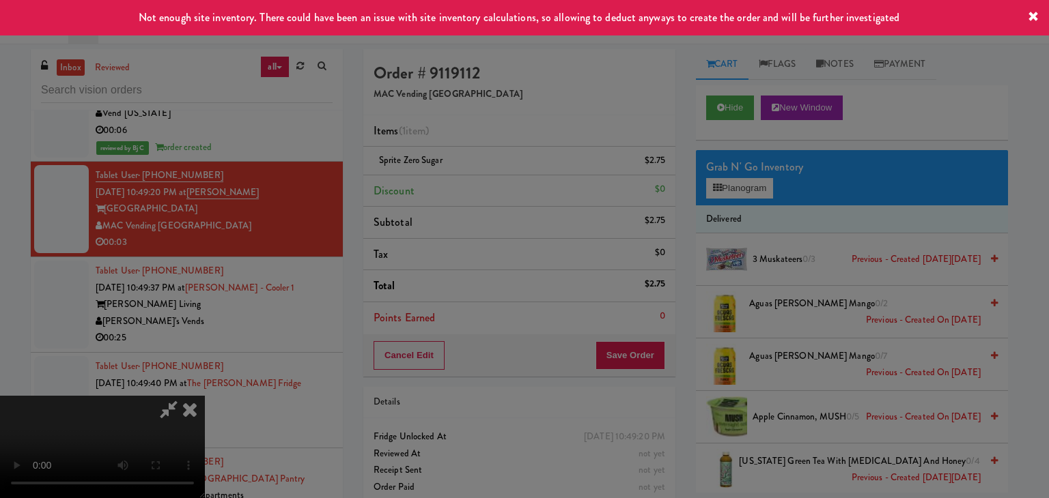
click at [494, 131] on button "Okay" at bounding box center [485, 119] width 68 height 25
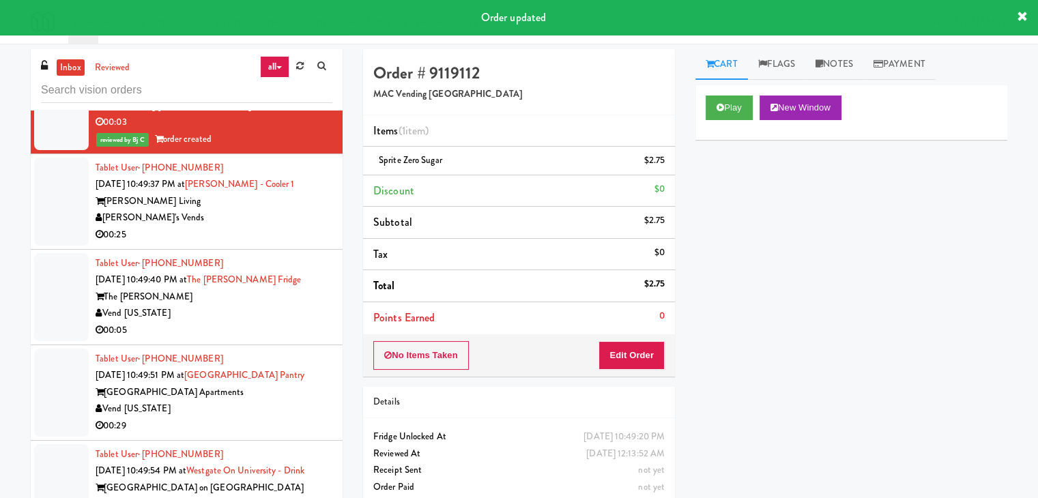
scroll to position [10789, 0]
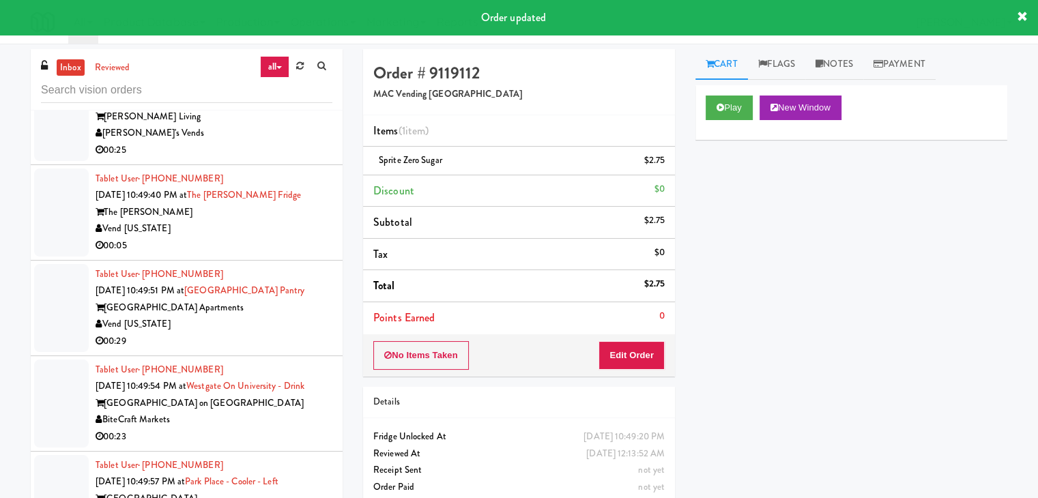
drag, startPoint x: 279, startPoint y: 184, endPoint x: 277, endPoint y: 199, distance: 15.2
click at [280, 142] on div "[PERSON_NAME]'s Vends" at bounding box center [214, 133] width 237 height 17
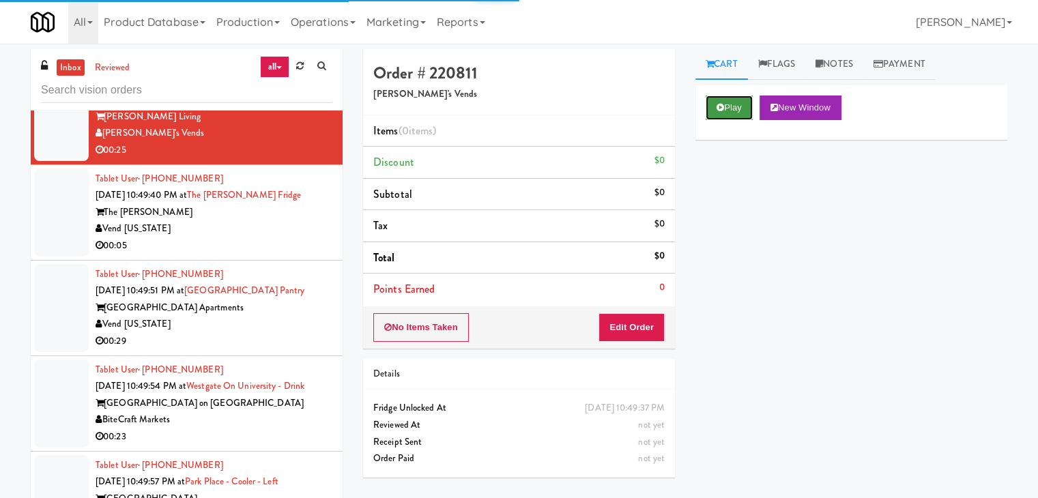
click at [729, 105] on button "Play" at bounding box center [729, 108] width 47 height 25
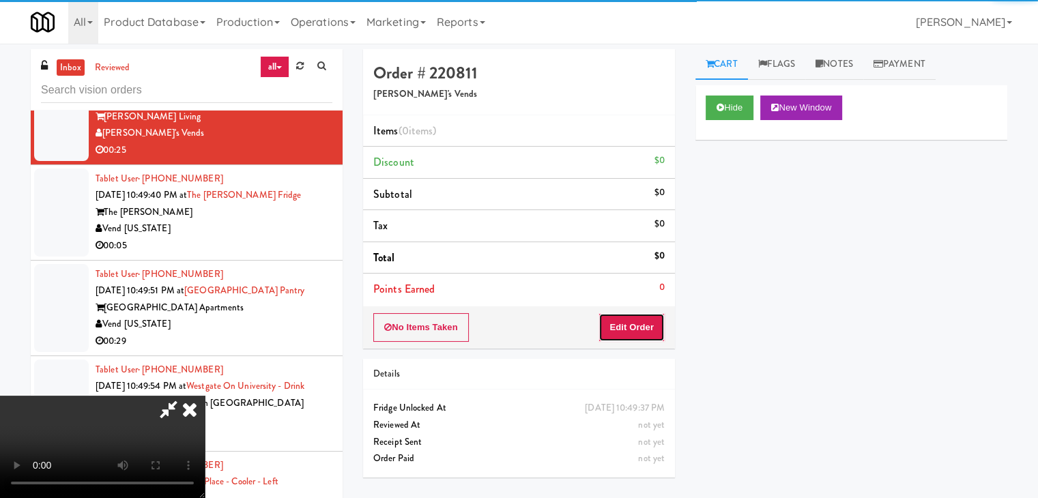
click at [636, 324] on button "Edit Order" at bounding box center [632, 327] width 66 height 29
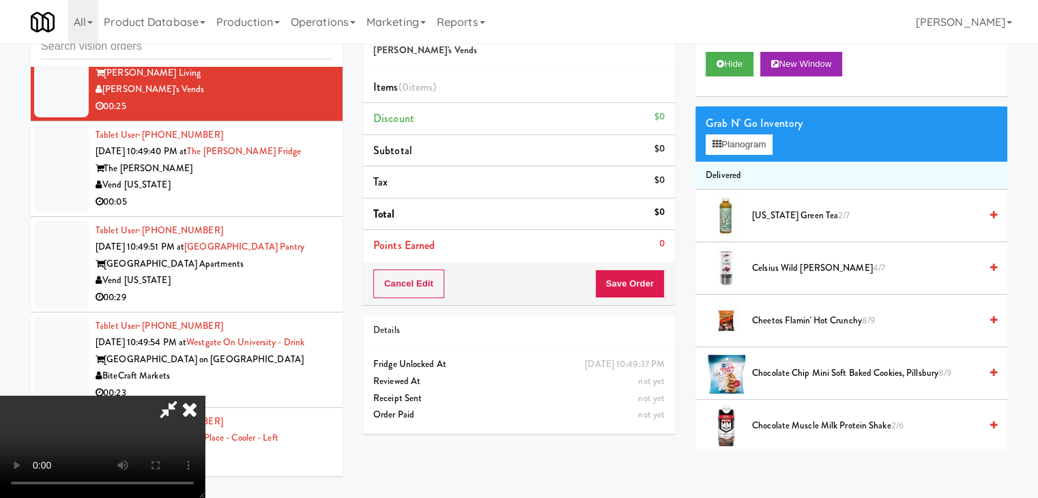
scroll to position [10738, 0]
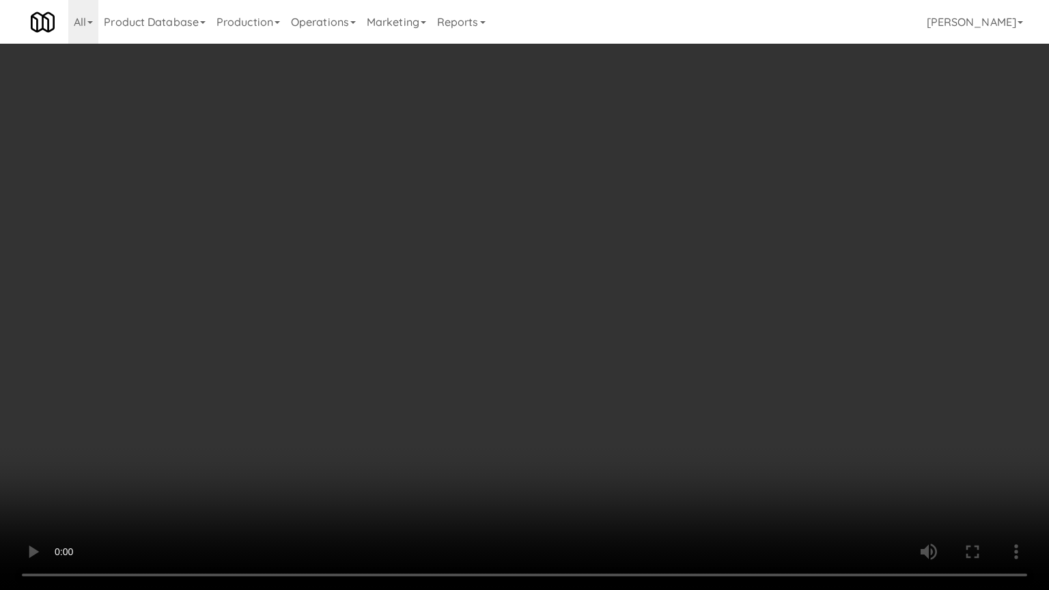
click at [614, 419] on video at bounding box center [524, 295] width 1049 height 590
click at [614, 425] on video at bounding box center [524, 295] width 1049 height 590
click at [683, 341] on video at bounding box center [524, 295] width 1049 height 590
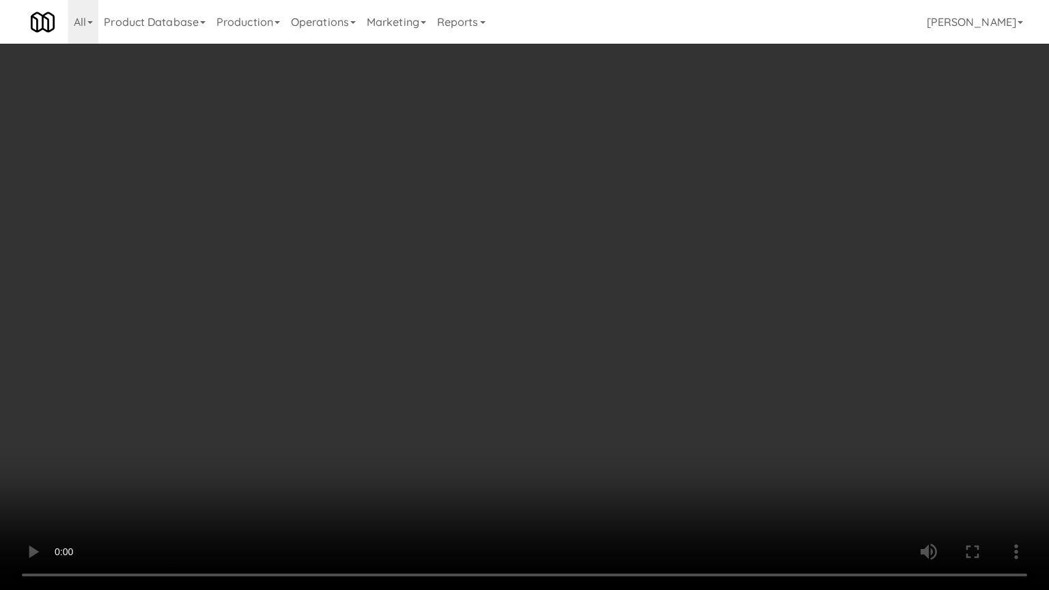
click at [683, 338] on video at bounding box center [524, 295] width 1049 height 590
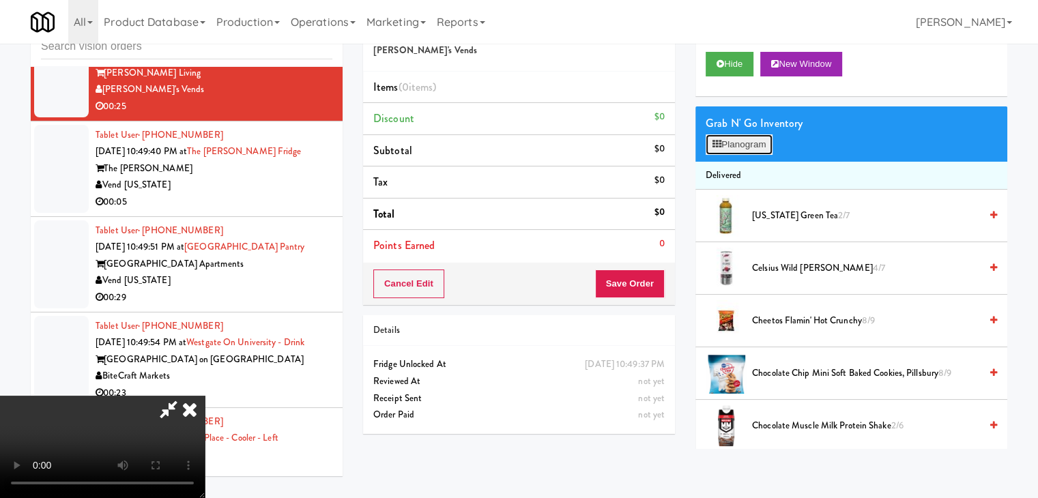
click at [764, 152] on button "Planogram" at bounding box center [739, 144] width 67 height 20
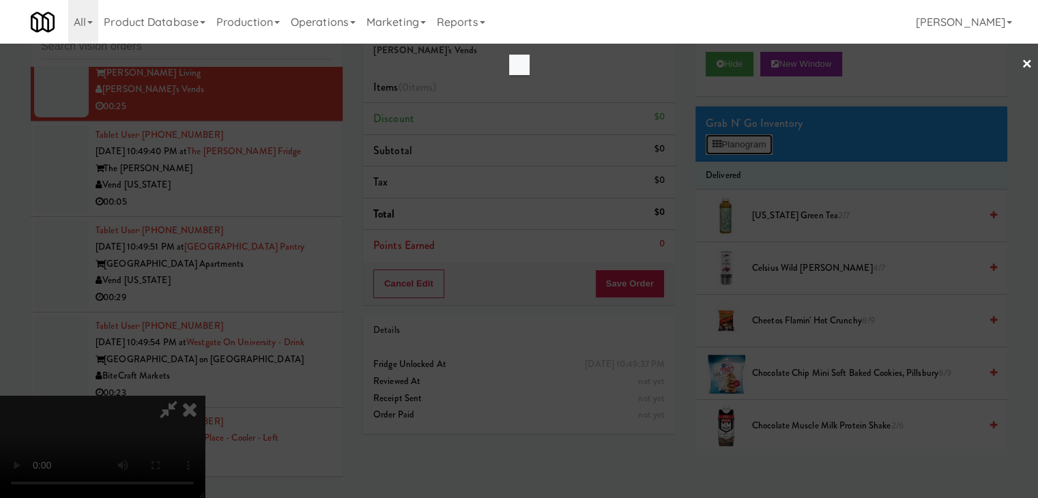
scroll to position [10738, 0]
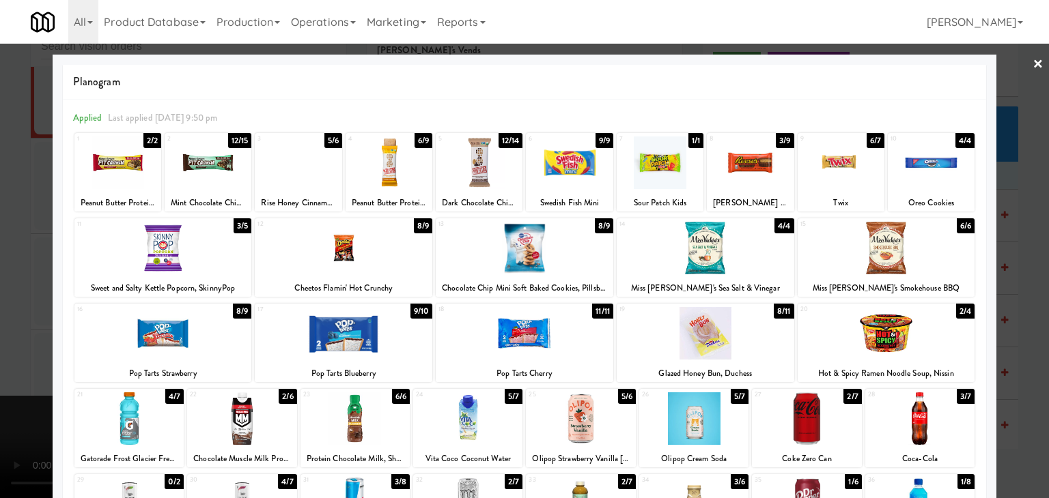
click at [808, 414] on div at bounding box center [806, 419] width 109 height 53
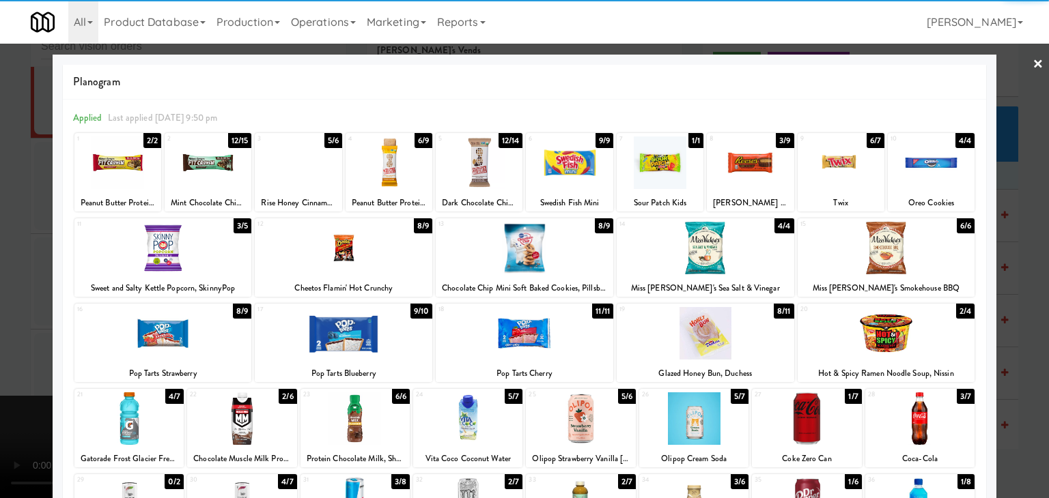
click at [133, 419] on div at bounding box center [128, 419] width 109 height 53
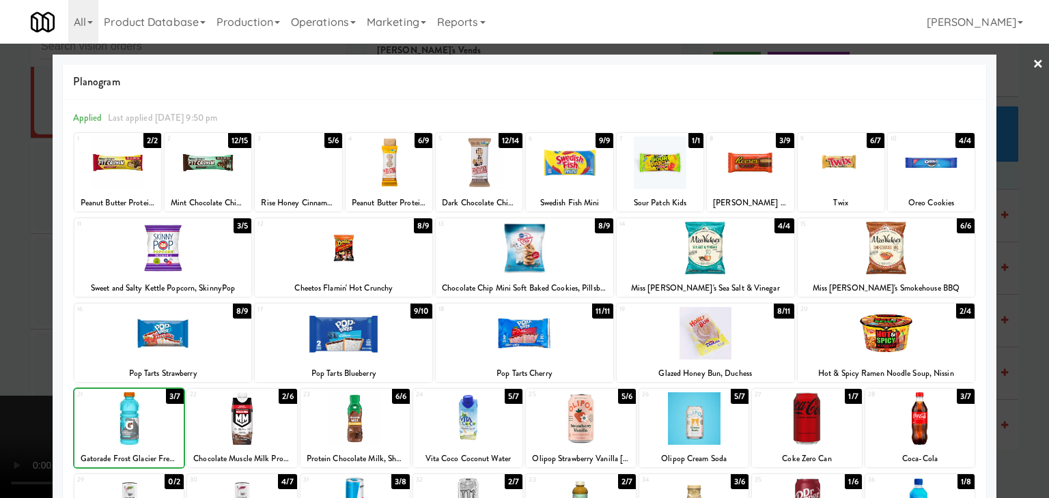
click at [7, 397] on div at bounding box center [524, 249] width 1049 height 498
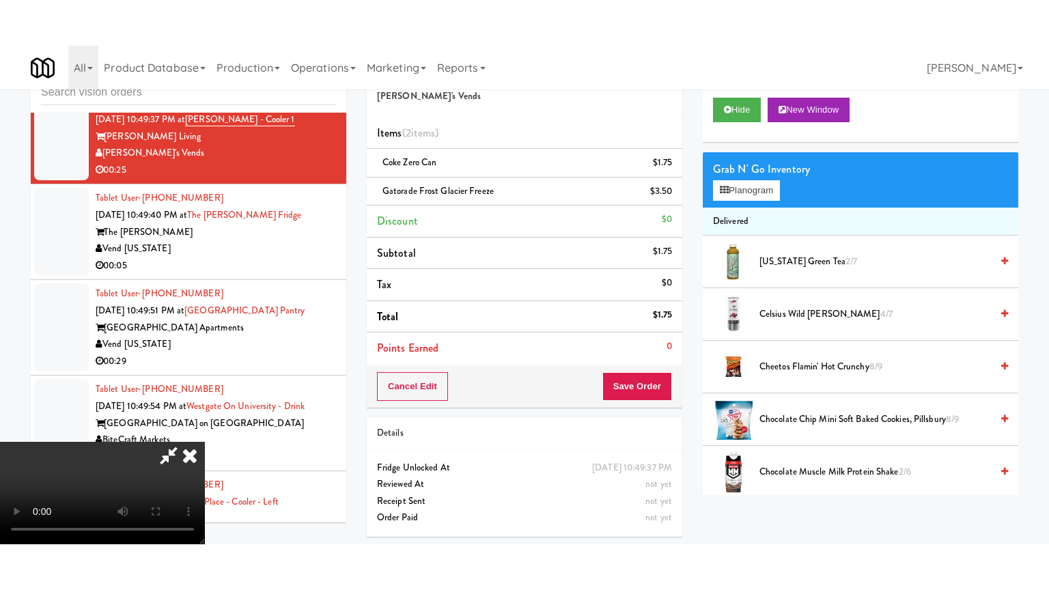
scroll to position [10789, 0]
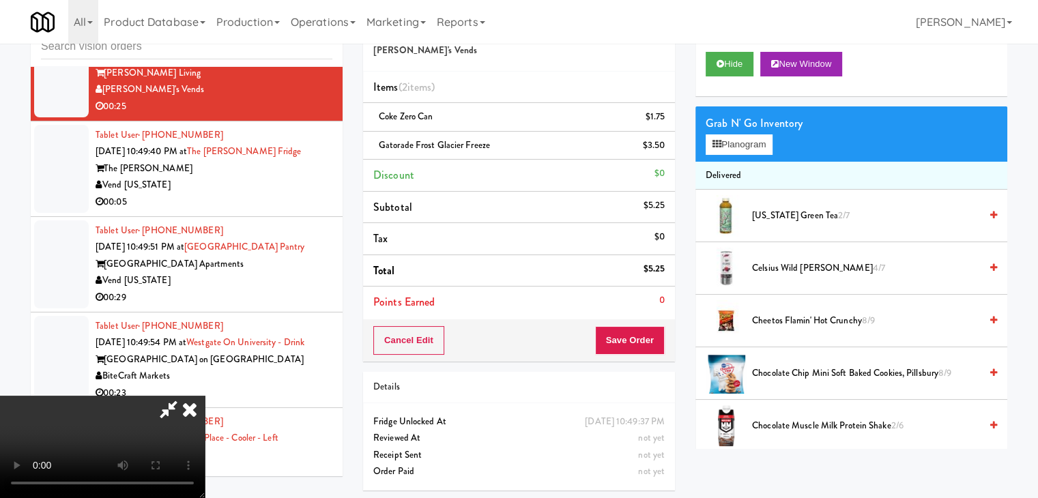
click at [680, 342] on div "Order # 220811 [PERSON_NAME]'s Vends Items (2 items ) Coke Zero Can $1.75 Gator…" at bounding box center [519, 253] width 332 height 496
click at [657, 342] on button "Save Order" at bounding box center [630, 340] width 70 height 29
drag, startPoint x: 657, startPoint y: 342, endPoint x: 623, endPoint y: 292, distance: 60.4
click at [655, 341] on button "Save Order" at bounding box center [630, 340] width 70 height 29
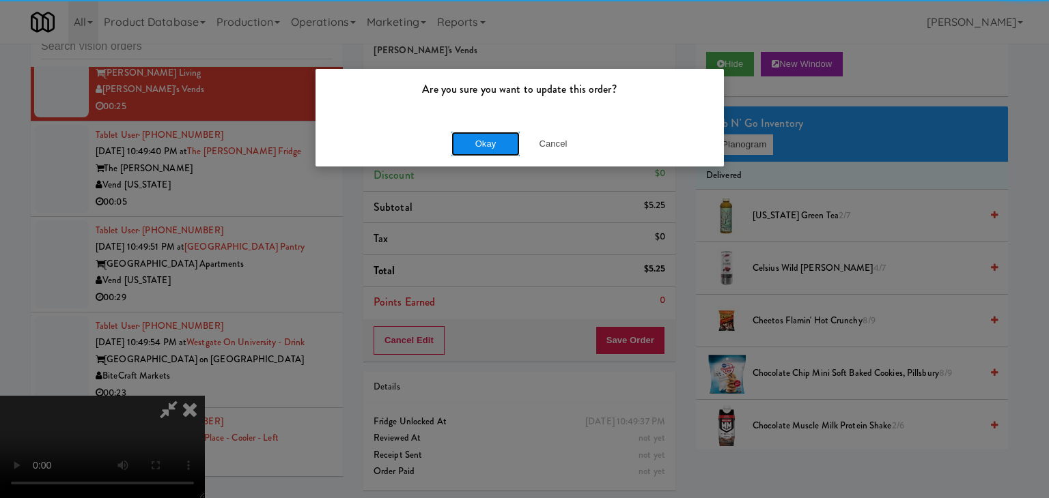
click at [502, 134] on button "Okay" at bounding box center [485, 144] width 68 height 25
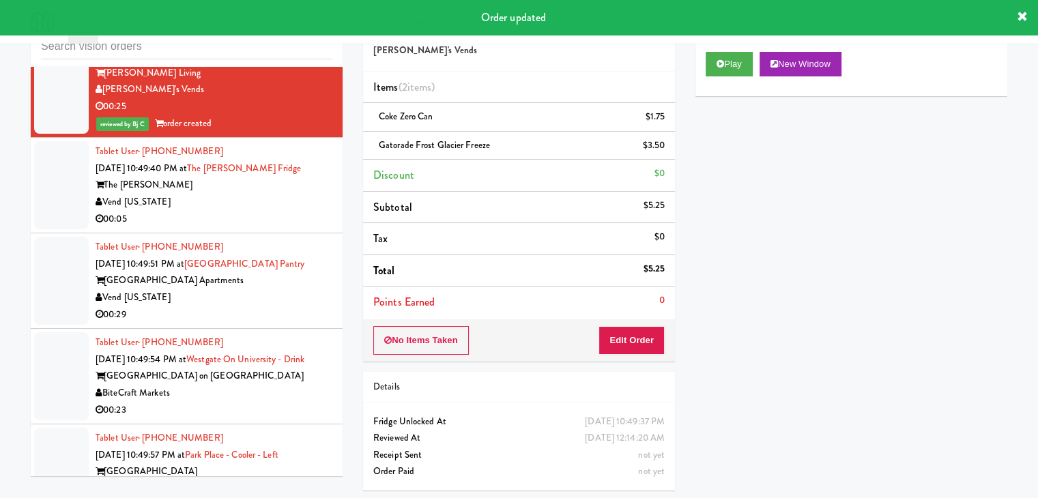
click at [299, 228] on div "00:05" at bounding box center [214, 219] width 237 height 17
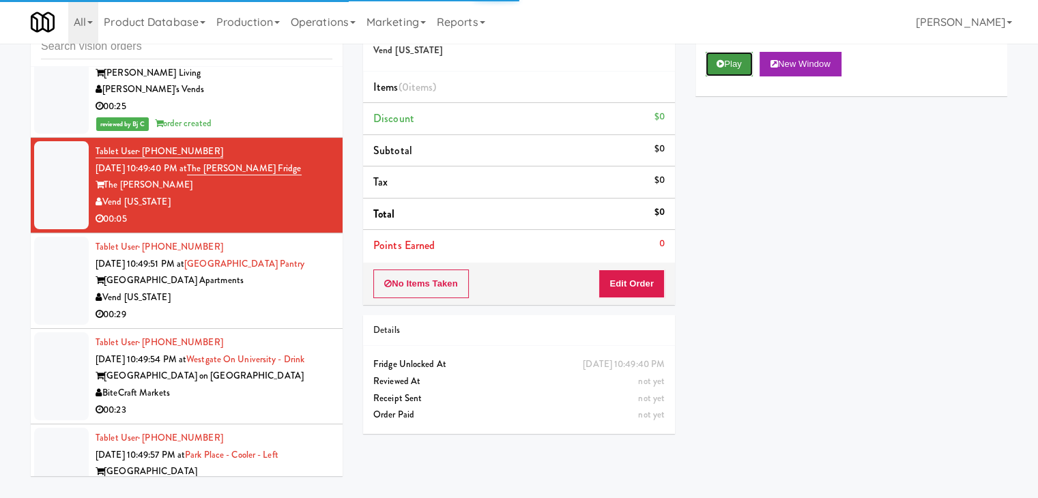
click at [722, 73] on button "Play" at bounding box center [729, 64] width 47 height 25
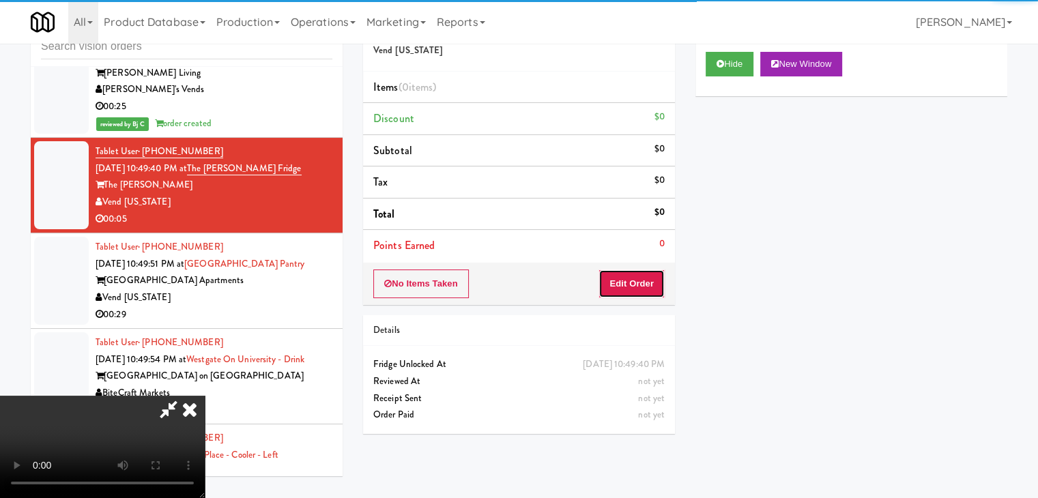
click at [638, 279] on button "Edit Order" at bounding box center [632, 284] width 66 height 29
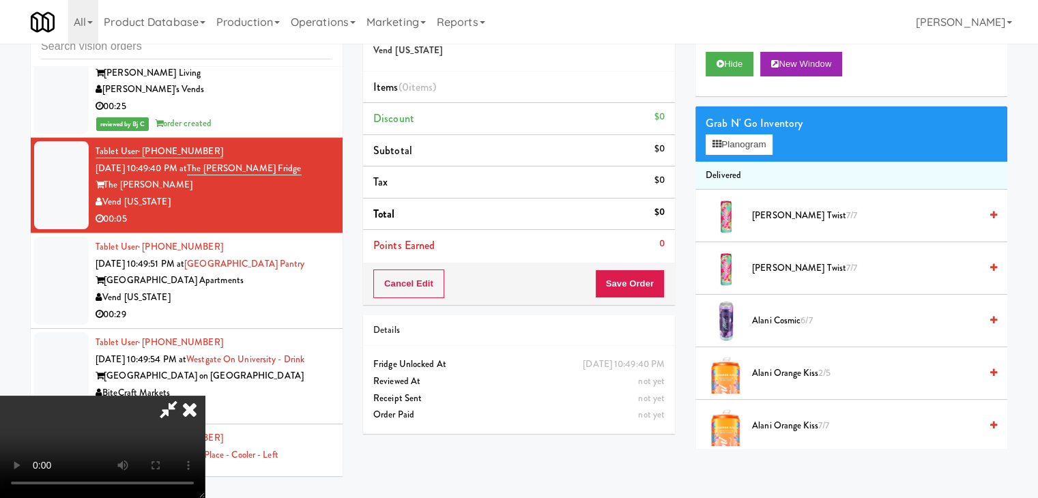
scroll to position [10738, 0]
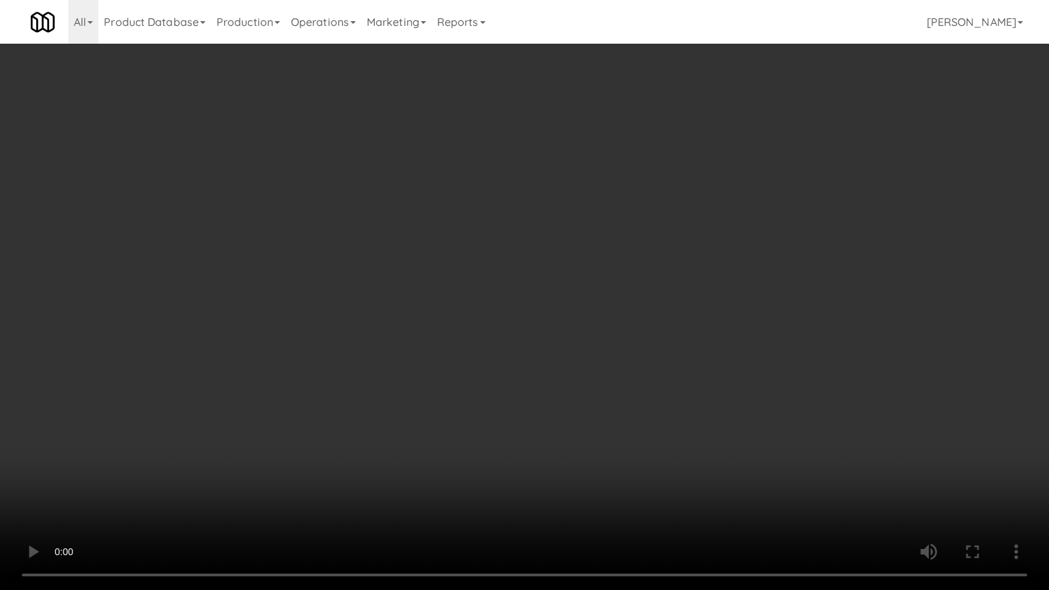
click at [647, 388] on video at bounding box center [524, 295] width 1049 height 590
click at [642, 393] on video at bounding box center [524, 295] width 1049 height 590
click at [642, 369] on video at bounding box center [524, 295] width 1049 height 590
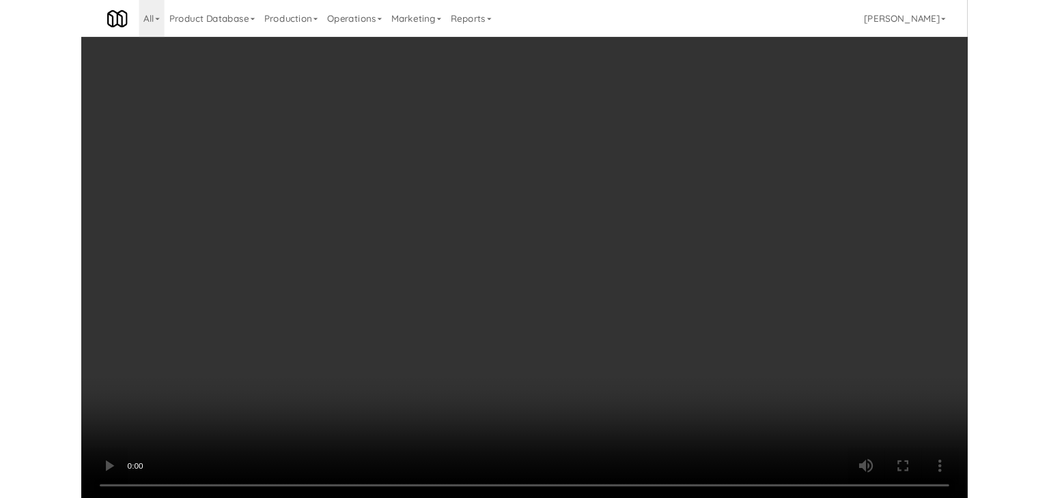
scroll to position [10789, 0]
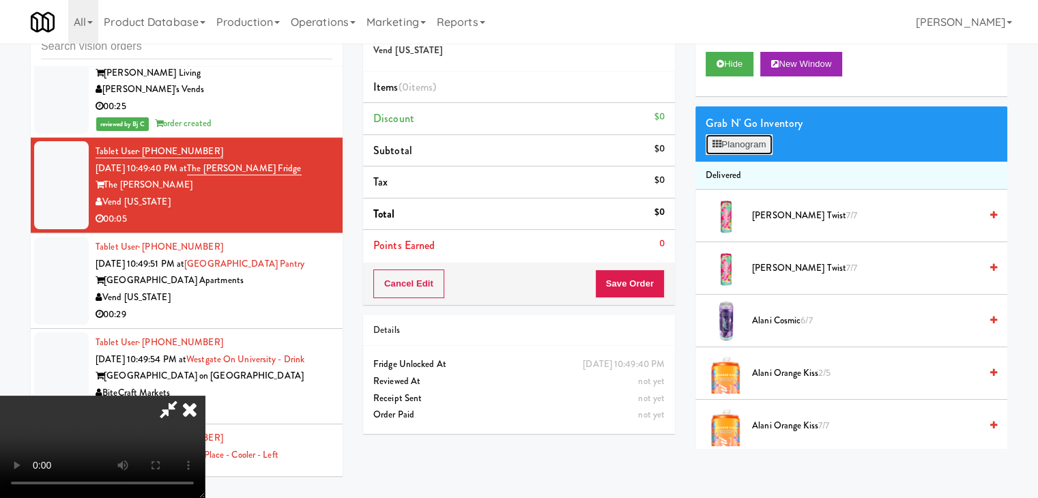
click at [764, 143] on button "Planogram" at bounding box center [739, 144] width 67 height 20
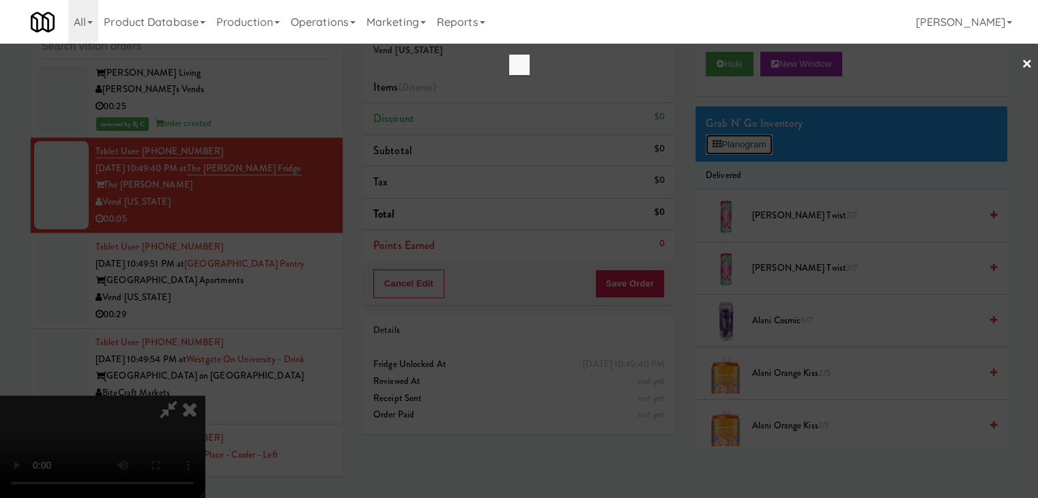
scroll to position [10738, 0]
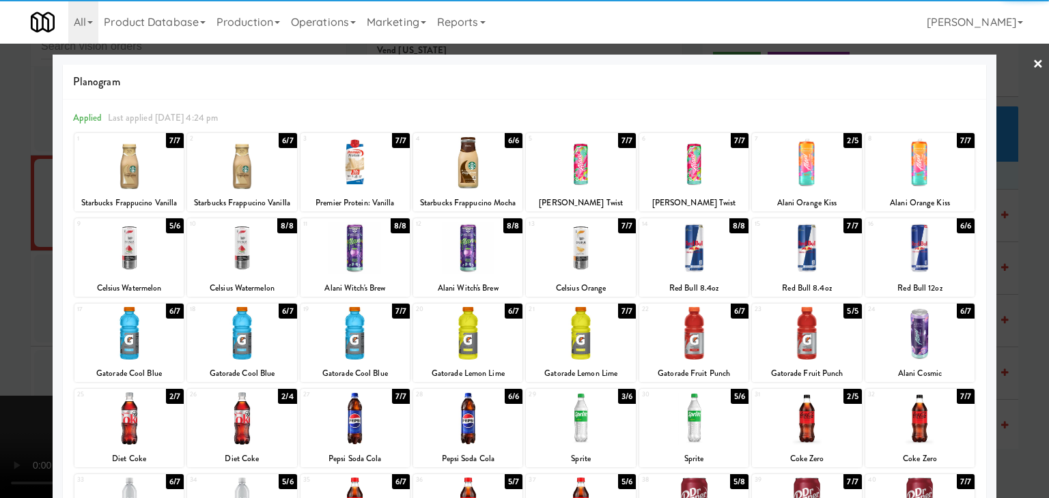
click at [249, 261] on div at bounding box center [241, 248] width 109 height 53
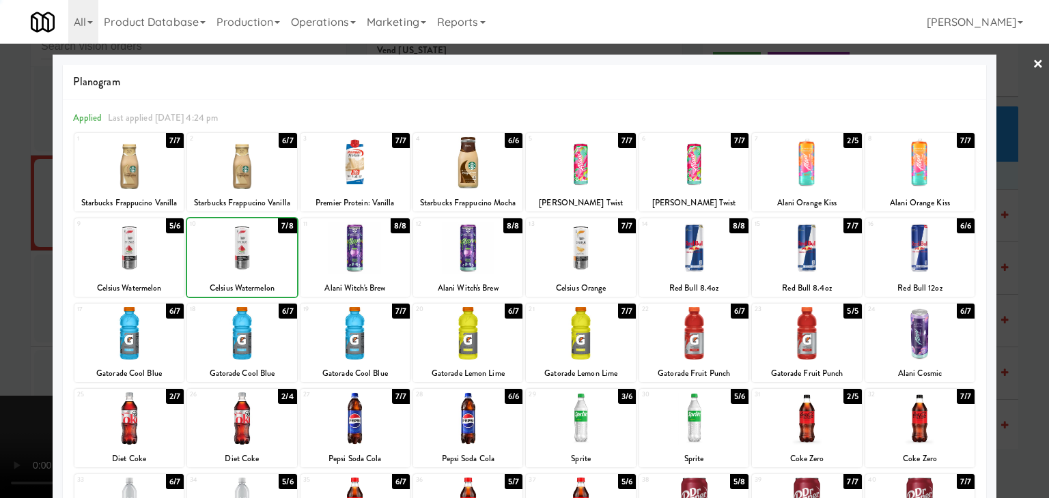
click at [16, 360] on div at bounding box center [524, 249] width 1049 height 498
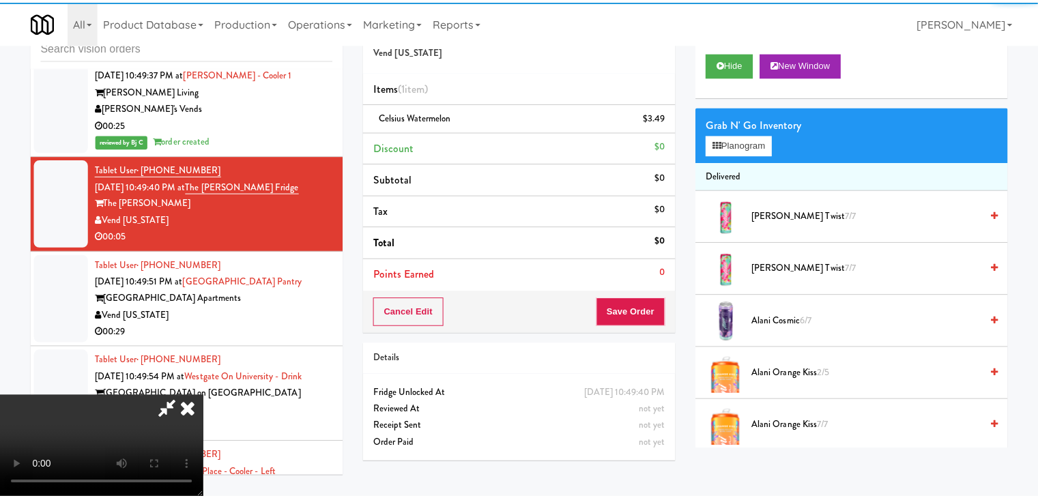
scroll to position [10789, 0]
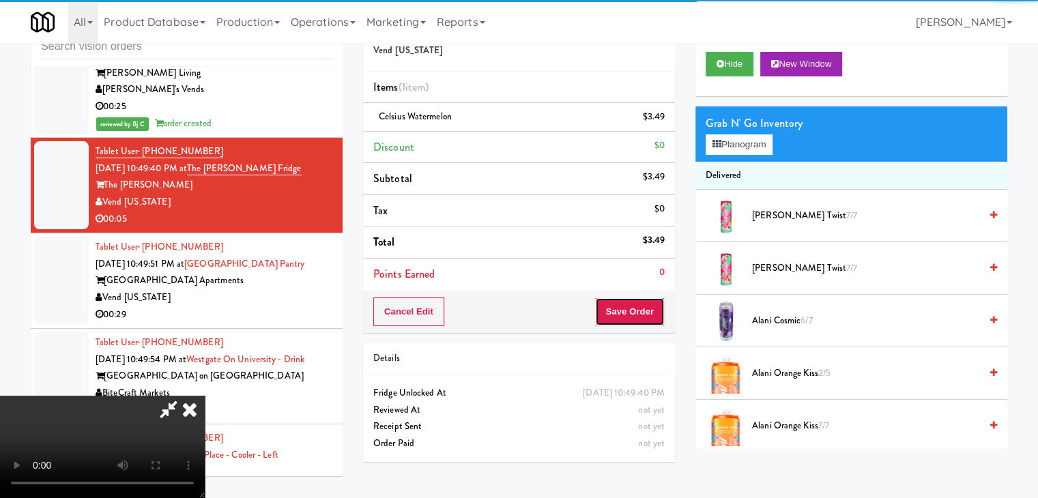
click at [646, 308] on button "Save Order" at bounding box center [630, 312] width 70 height 29
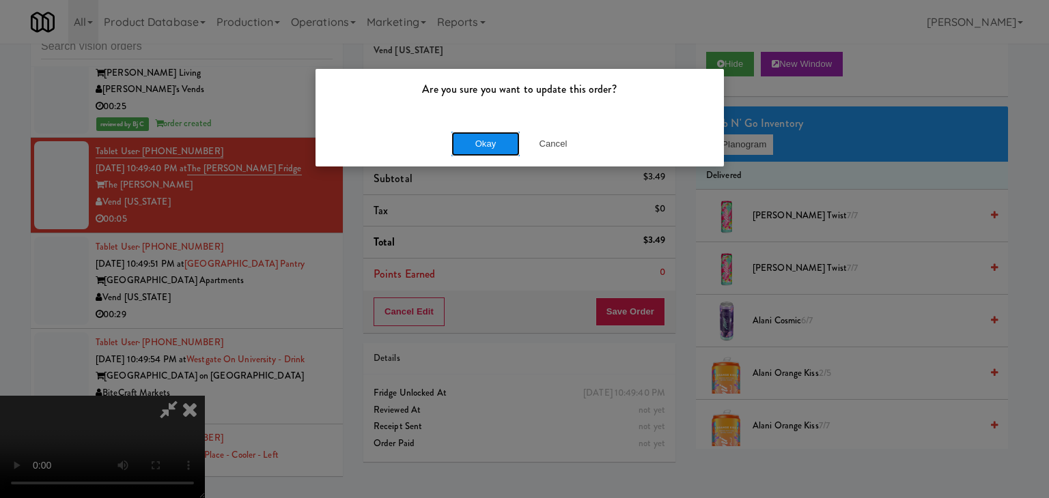
click at [472, 142] on button "Okay" at bounding box center [485, 144] width 68 height 25
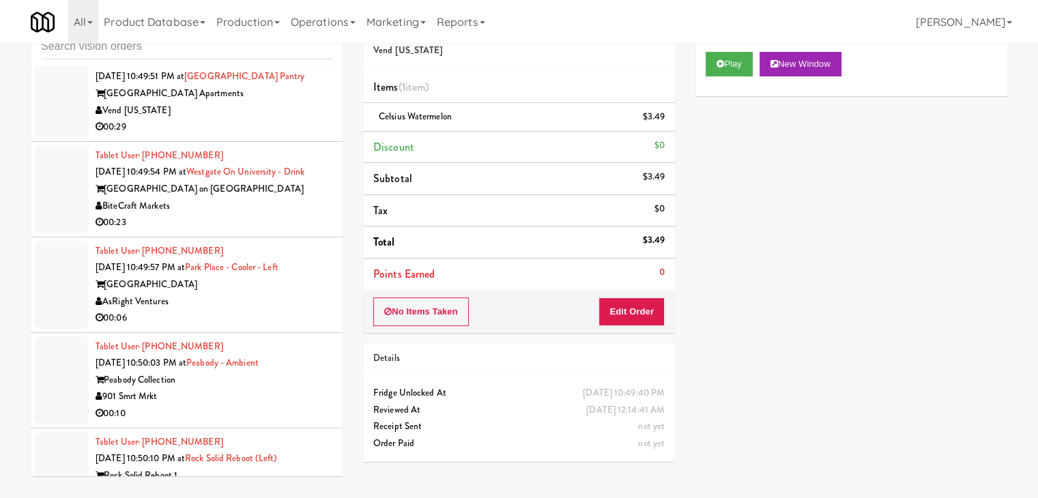
scroll to position [10994, 0]
click at [303, 119] on div "Vend [US_STATE]" at bounding box center [214, 110] width 237 height 17
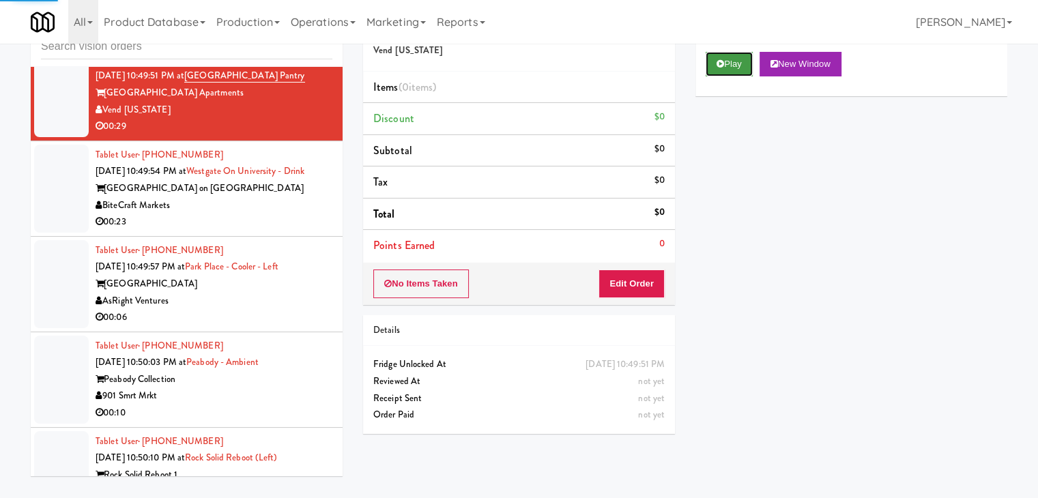
click at [739, 69] on button "Play" at bounding box center [729, 64] width 47 height 25
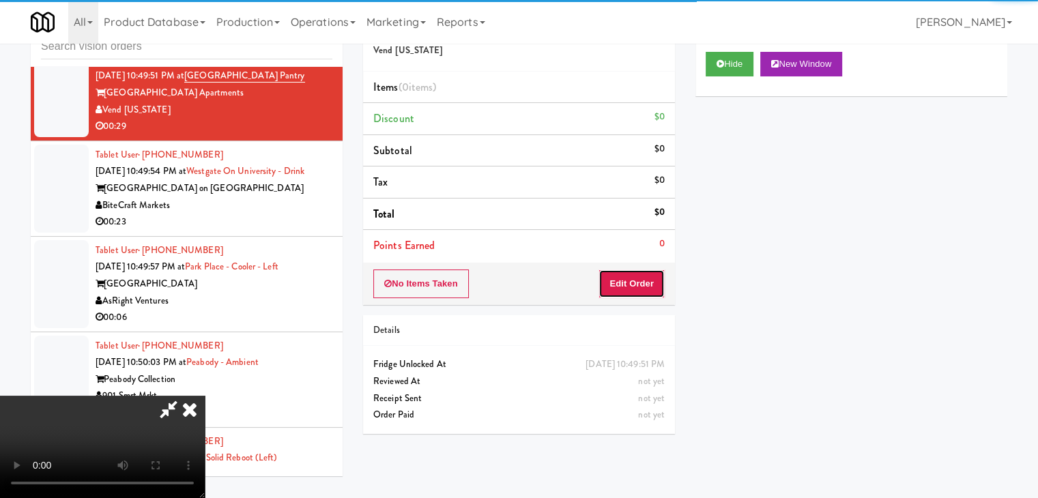
click at [649, 277] on button "Edit Order" at bounding box center [632, 284] width 66 height 29
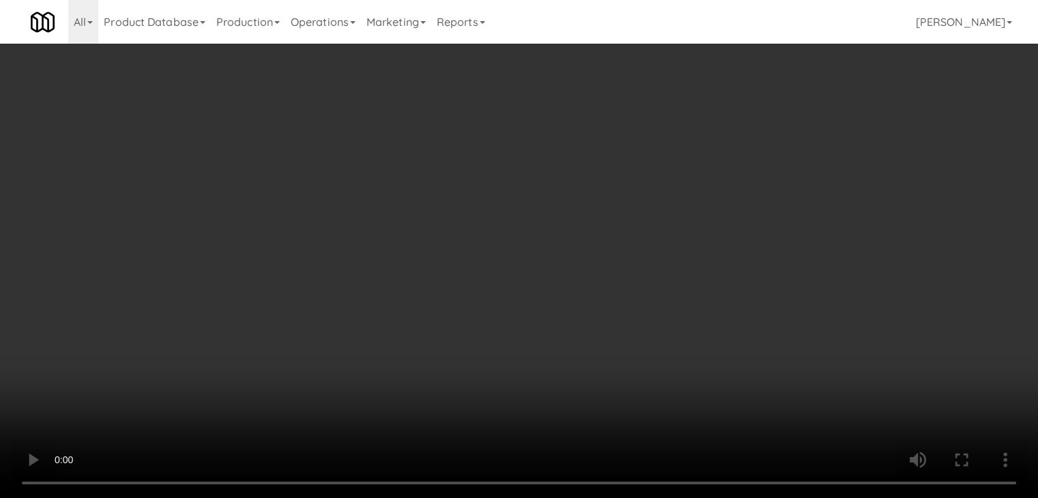
scroll to position [10943, 0]
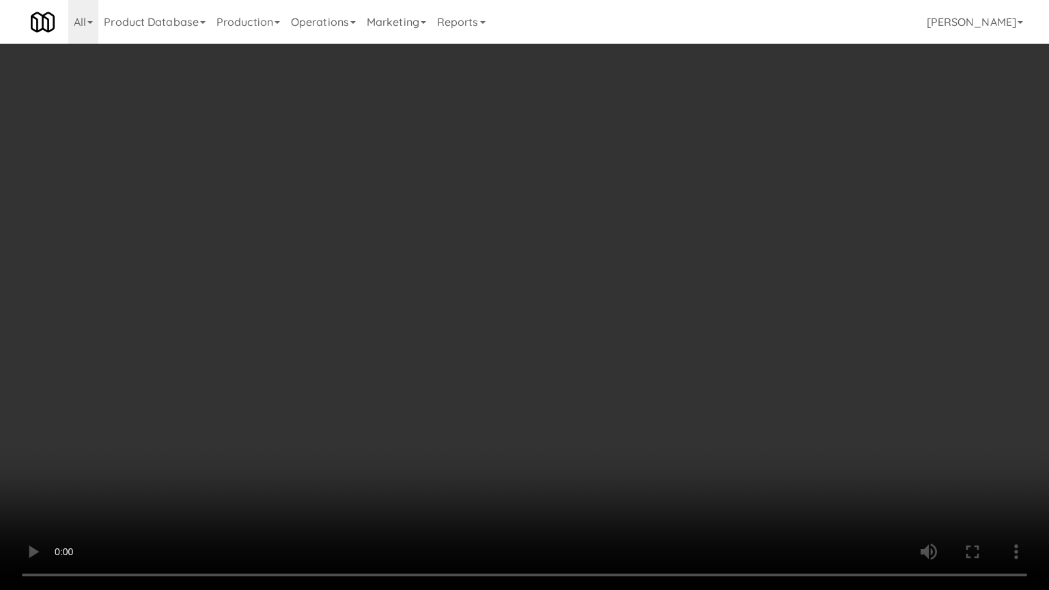
click at [650, 314] on video at bounding box center [524, 295] width 1049 height 590
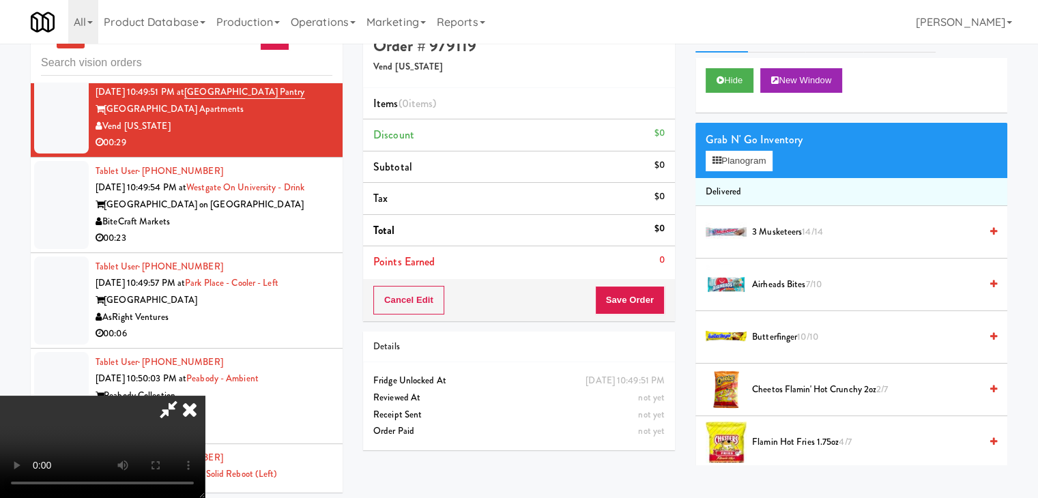
scroll to position [0, 0]
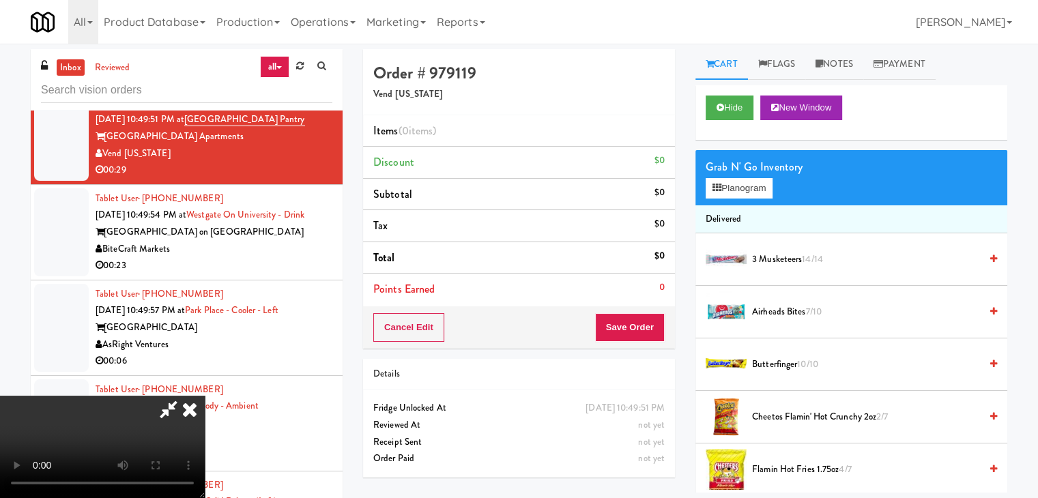
drag, startPoint x: 846, startPoint y: 61, endPoint x: 789, endPoint y: 137, distance: 95.0
click at [846, 61] on link "Notes" at bounding box center [835, 64] width 58 height 31
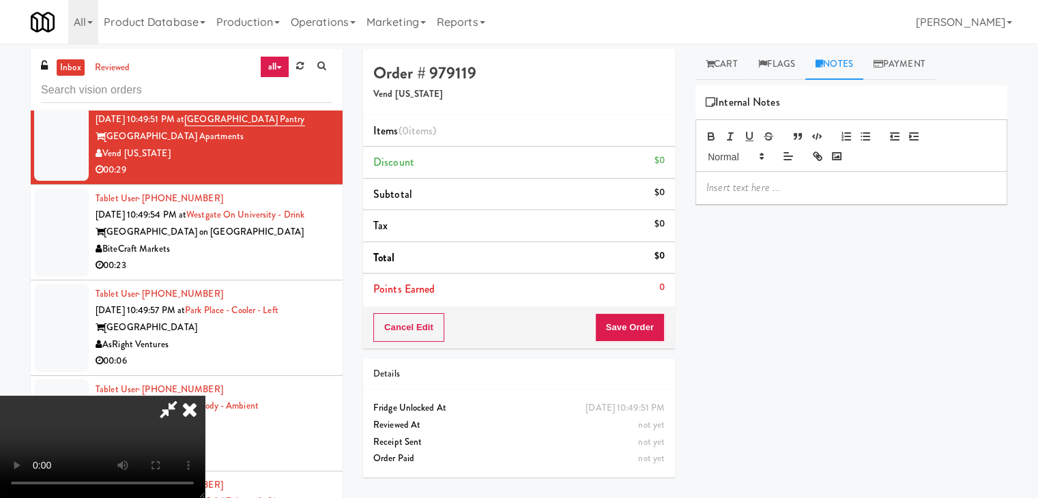
click at [767, 175] on div at bounding box center [851, 187] width 311 height 31
drag, startPoint x: 606, startPoint y: 58, endPoint x: 591, endPoint y: 72, distance: 20.3
click at [205, 396] on icon at bounding box center [190, 409] width 30 height 27
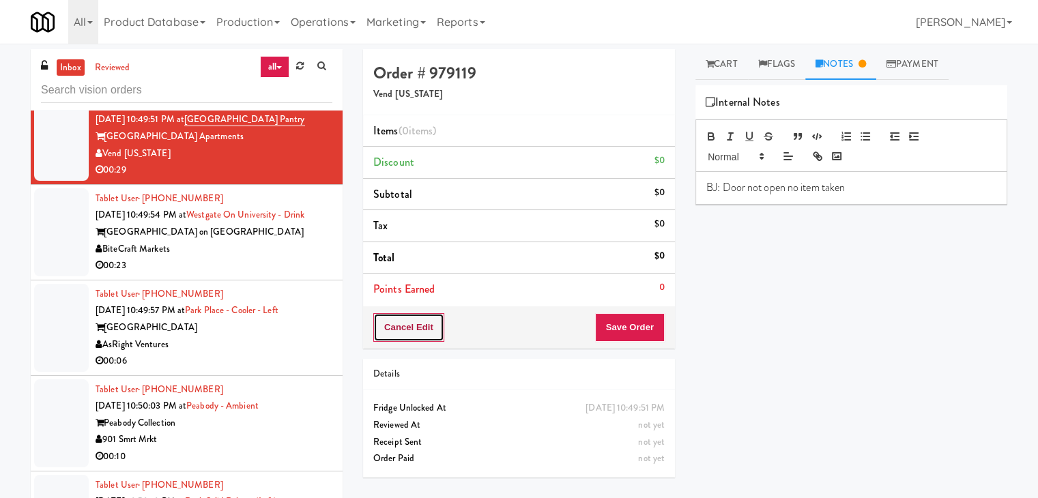
click at [420, 326] on button "Cancel Edit" at bounding box center [408, 327] width 71 height 29
click at [421, 326] on button "No Items Taken" at bounding box center [421, 327] width 96 height 29
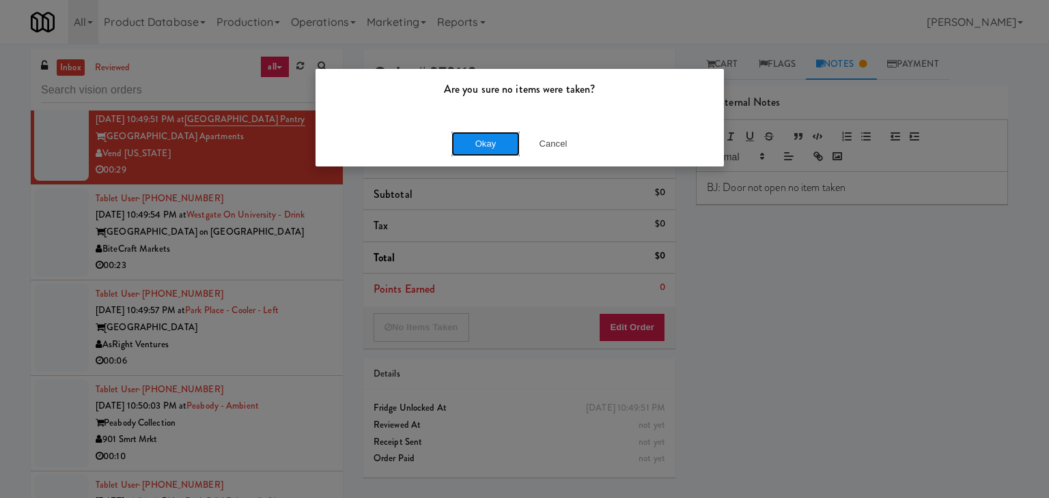
click at [484, 143] on button "Okay" at bounding box center [485, 144] width 68 height 25
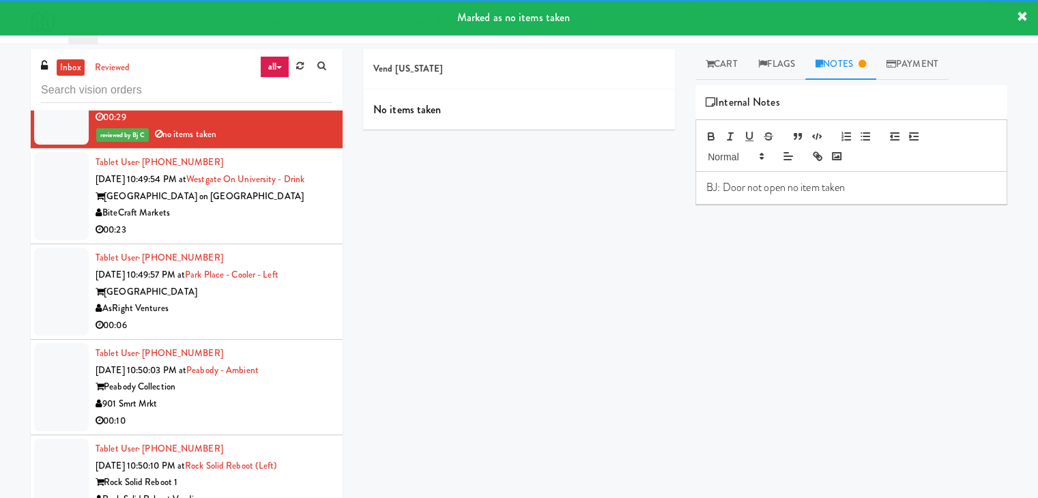
scroll to position [11062, 0]
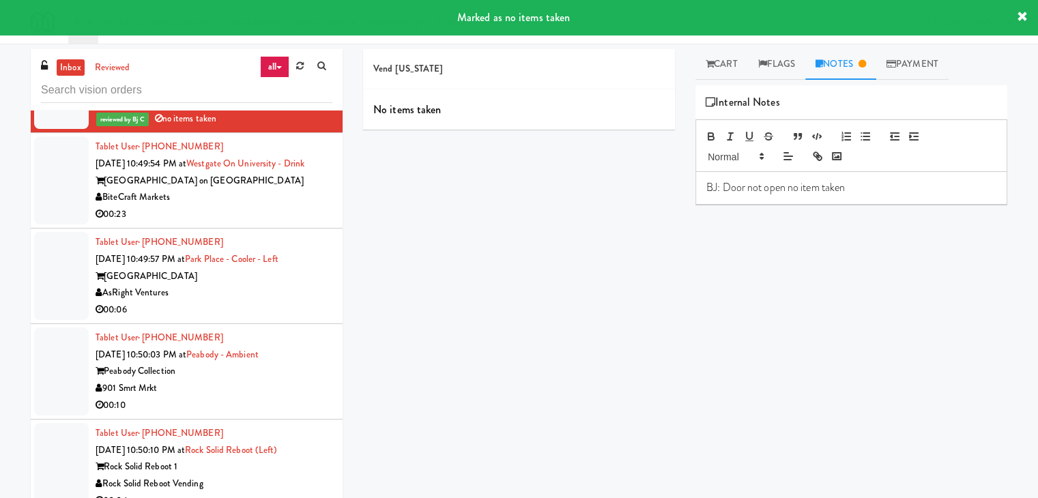
click at [289, 206] on div "BiteCraft Markets" at bounding box center [214, 197] width 237 height 17
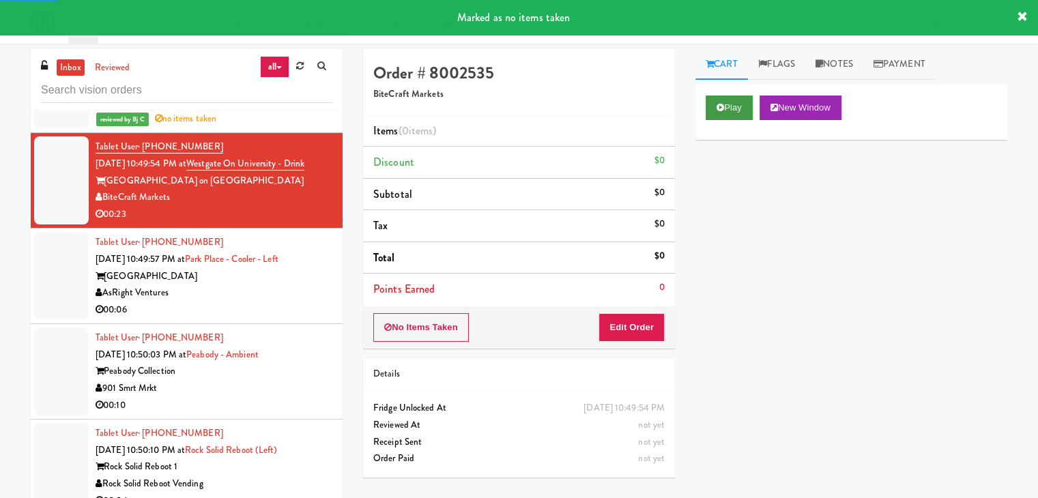
click at [745, 97] on div "Play New Window" at bounding box center [852, 112] width 312 height 55
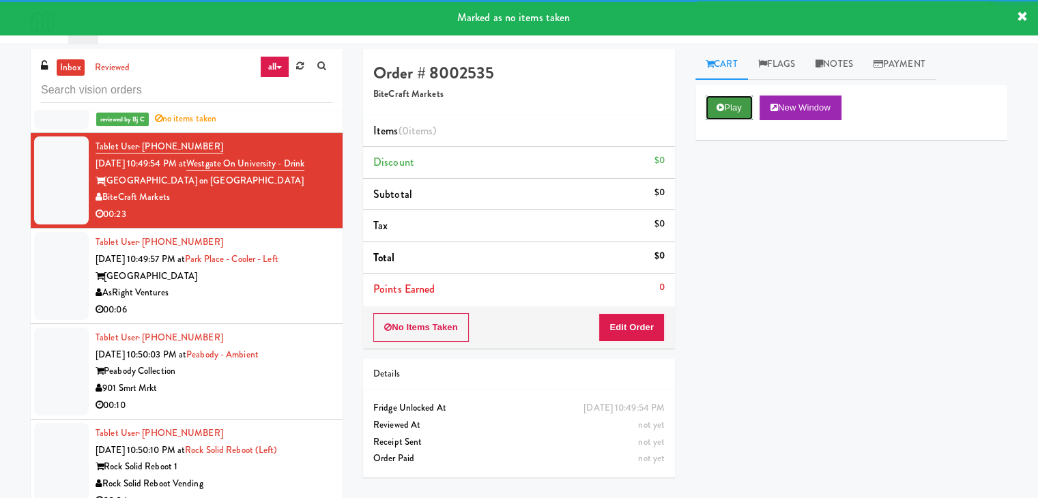
click at [740, 102] on button "Play" at bounding box center [729, 108] width 47 height 25
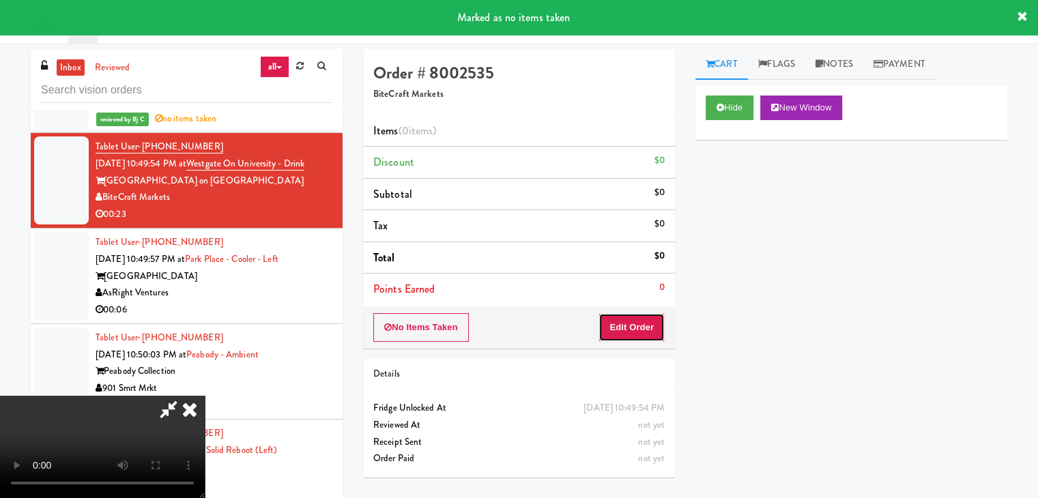
click at [638, 326] on button "Edit Order" at bounding box center [632, 327] width 66 height 29
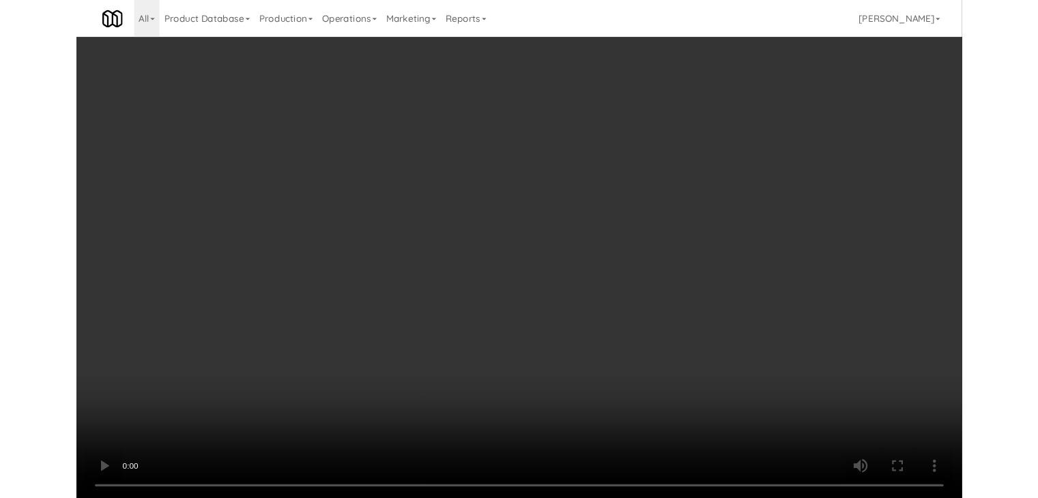
scroll to position [11012, 0]
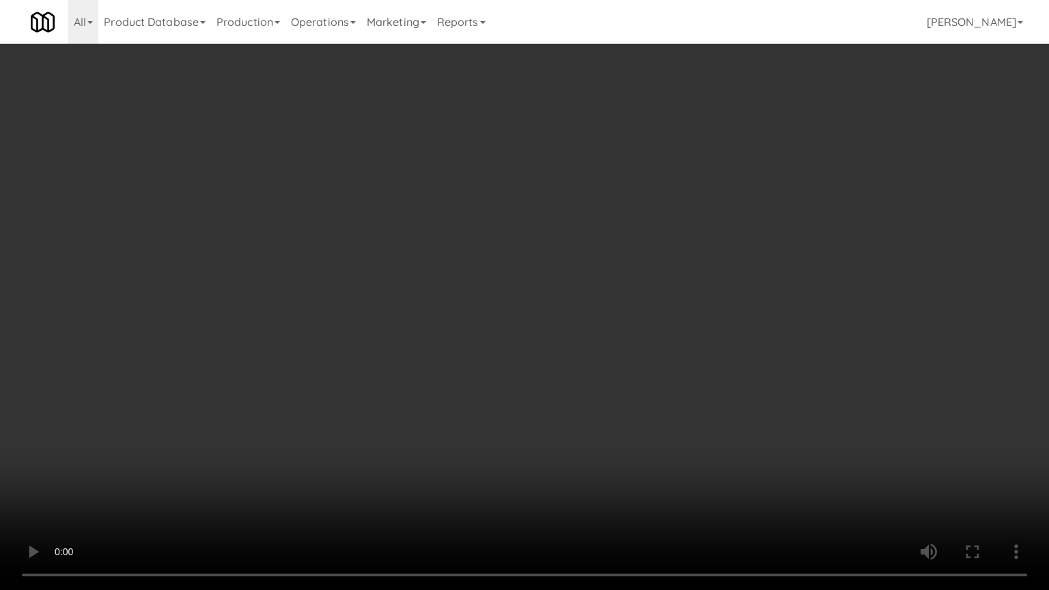
click at [509, 400] on video at bounding box center [524, 295] width 1049 height 590
click at [511, 400] on video at bounding box center [524, 295] width 1049 height 590
click at [533, 345] on video at bounding box center [524, 295] width 1049 height 590
click at [531, 345] on video at bounding box center [524, 295] width 1049 height 590
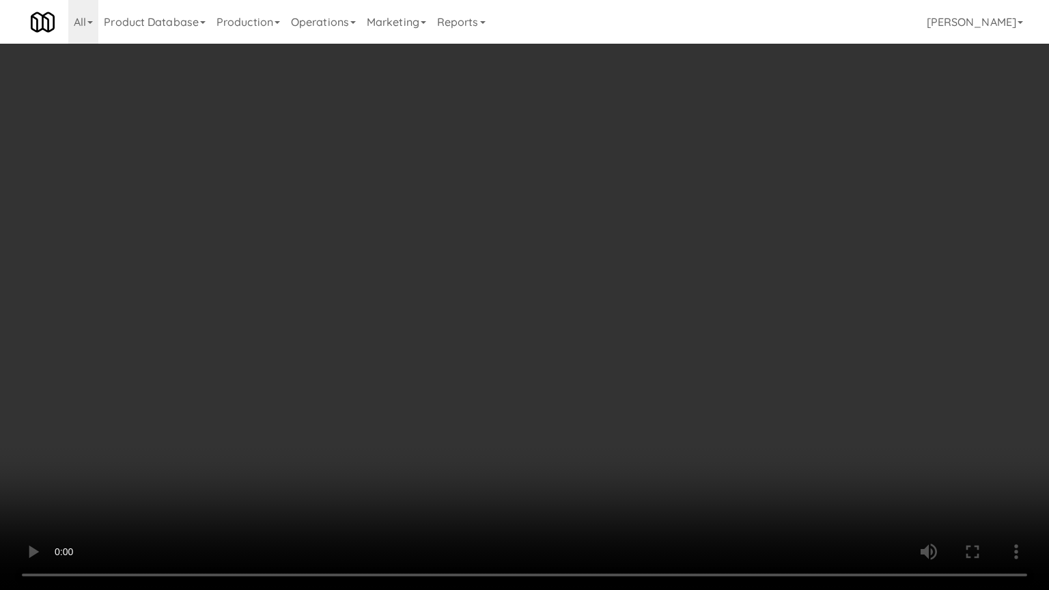
click at [531, 345] on video at bounding box center [524, 295] width 1049 height 590
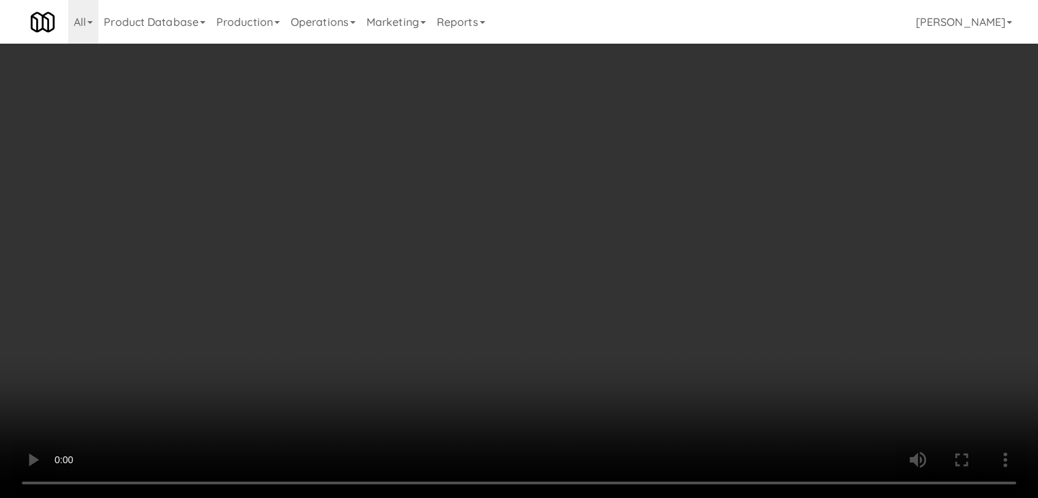
scroll to position [11062, 0]
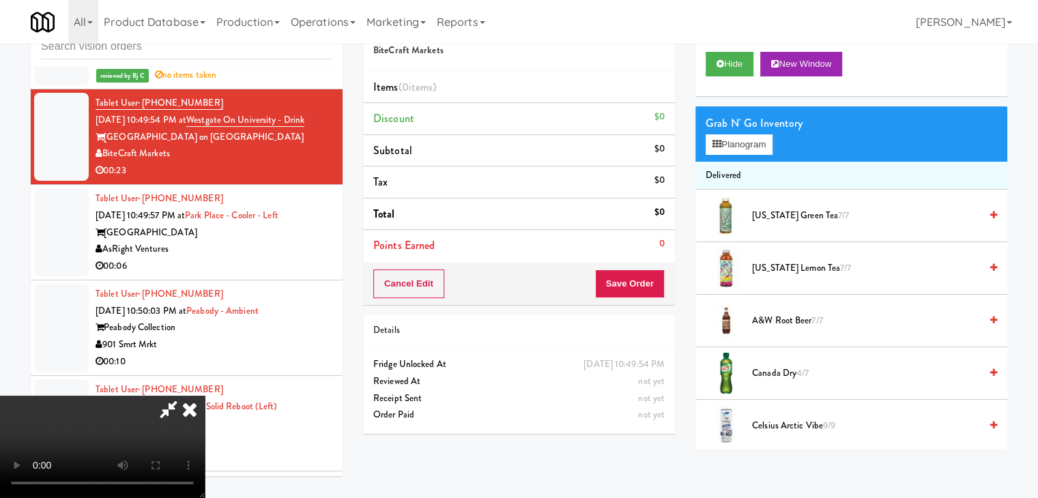
click at [205, 396] on video at bounding box center [102, 447] width 205 height 102
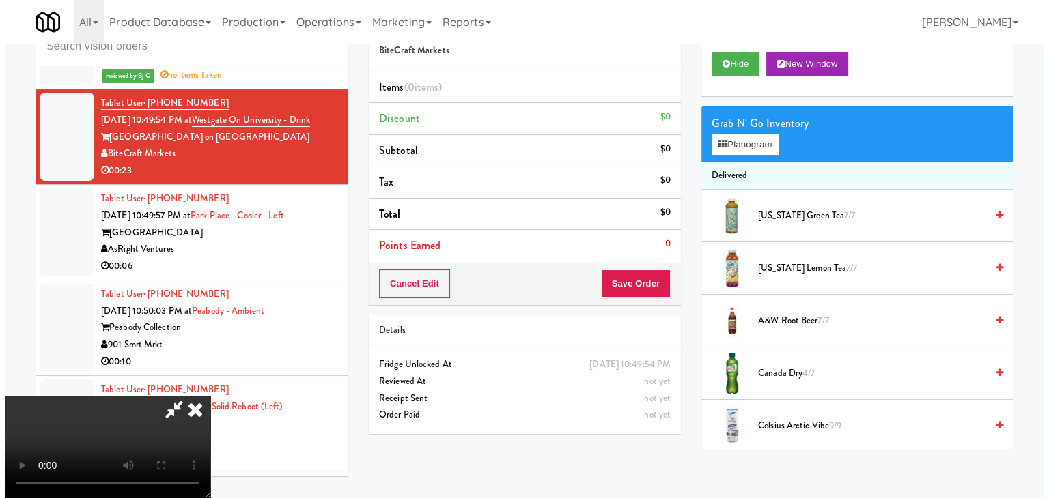
scroll to position [137, 0]
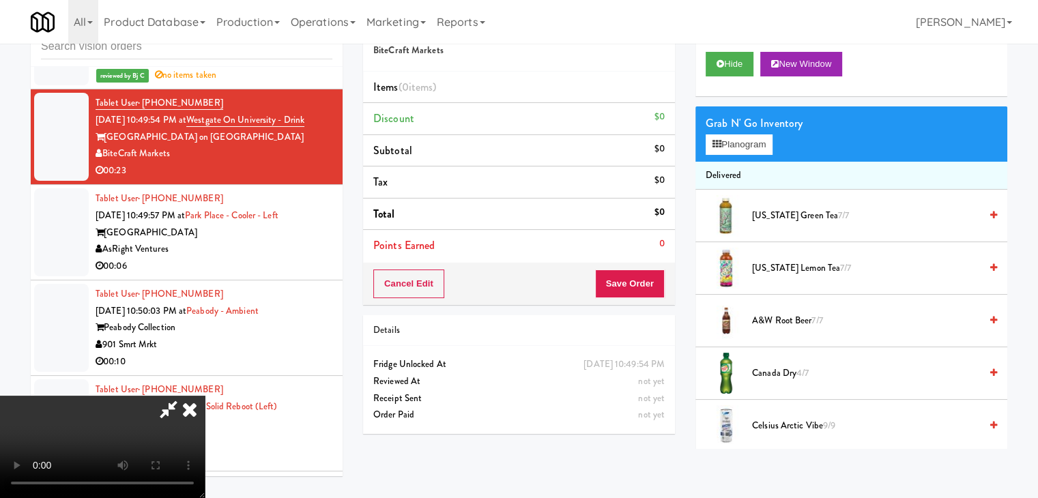
click at [205, 396] on video at bounding box center [102, 447] width 205 height 102
click at [733, 143] on button "Planogram" at bounding box center [739, 144] width 67 height 20
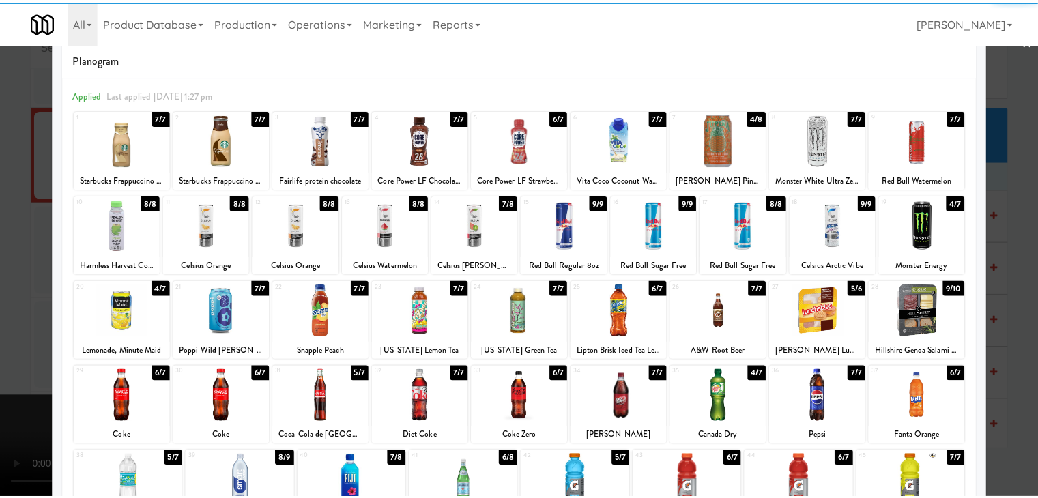
scroll to position [172, 0]
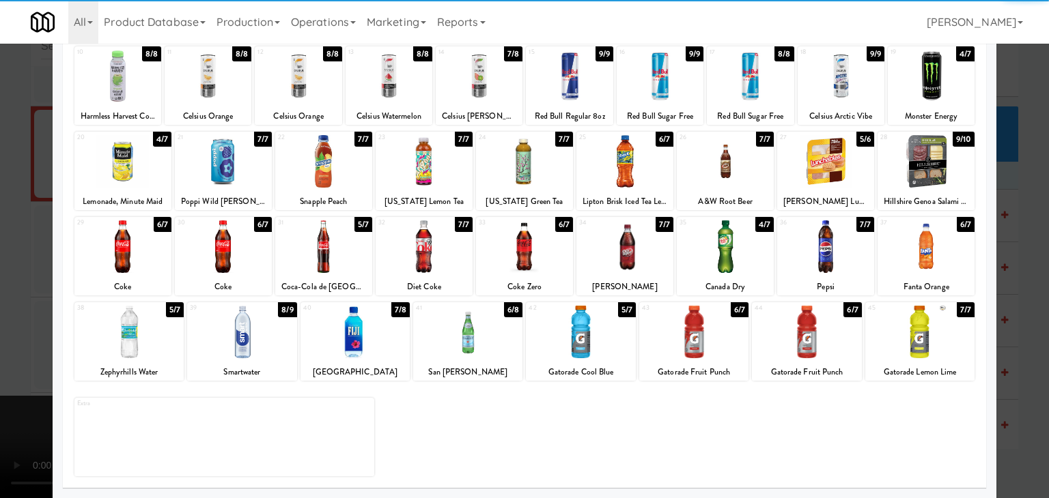
click at [459, 350] on div at bounding box center [467, 332] width 109 height 53
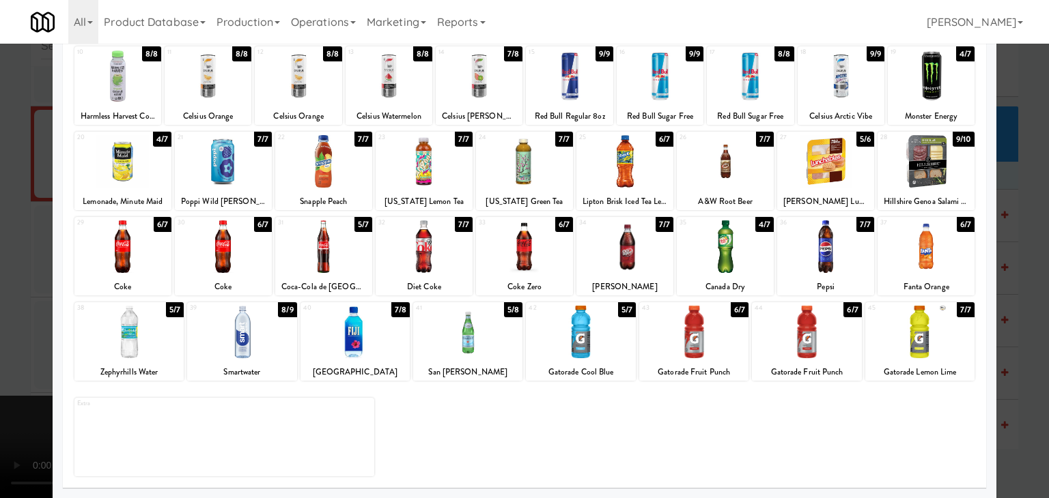
click at [232, 257] on div at bounding box center [223, 247] width 97 height 53
click at [0, 263] on div at bounding box center [524, 249] width 1049 height 498
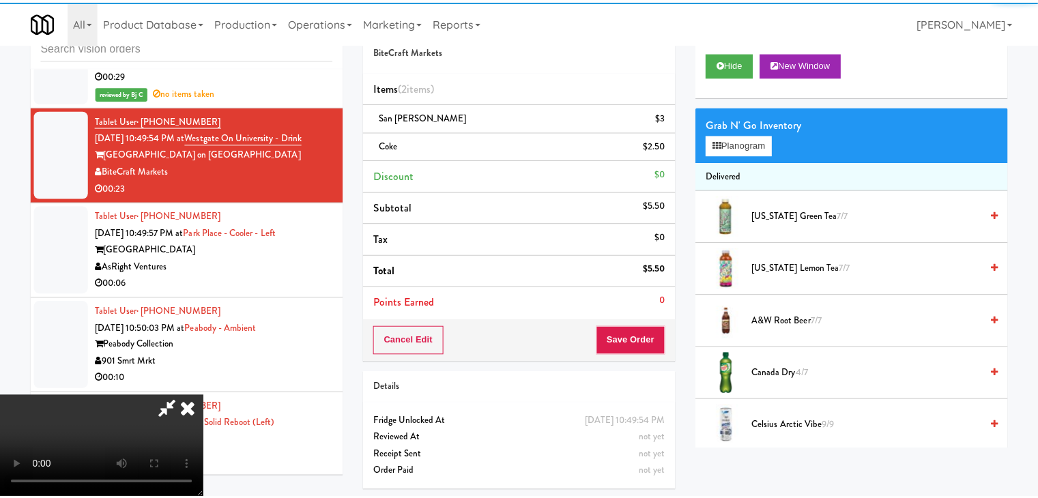
scroll to position [11062, 0]
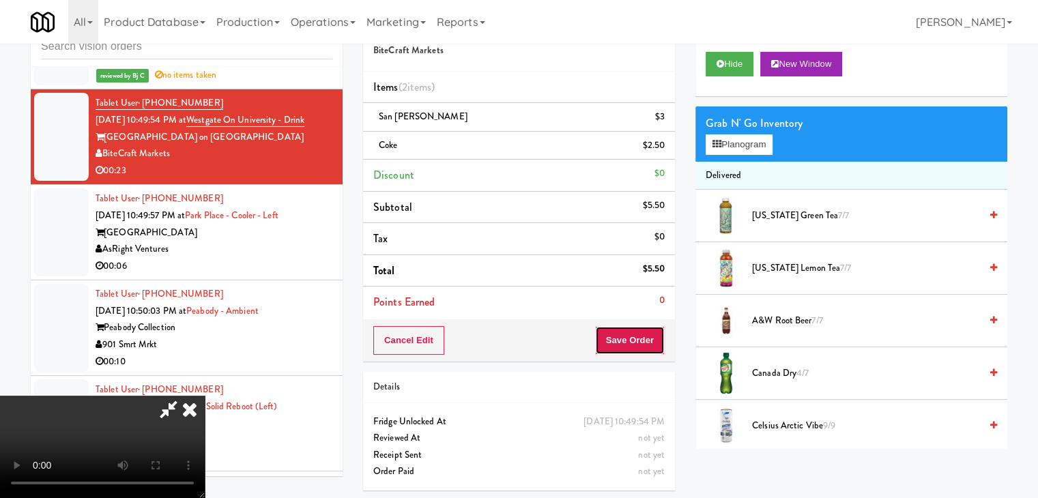
click at [638, 343] on button "Save Order" at bounding box center [630, 340] width 70 height 29
click at [638, 342] on button "Save Order" at bounding box center [630, 340] width 70 height 29
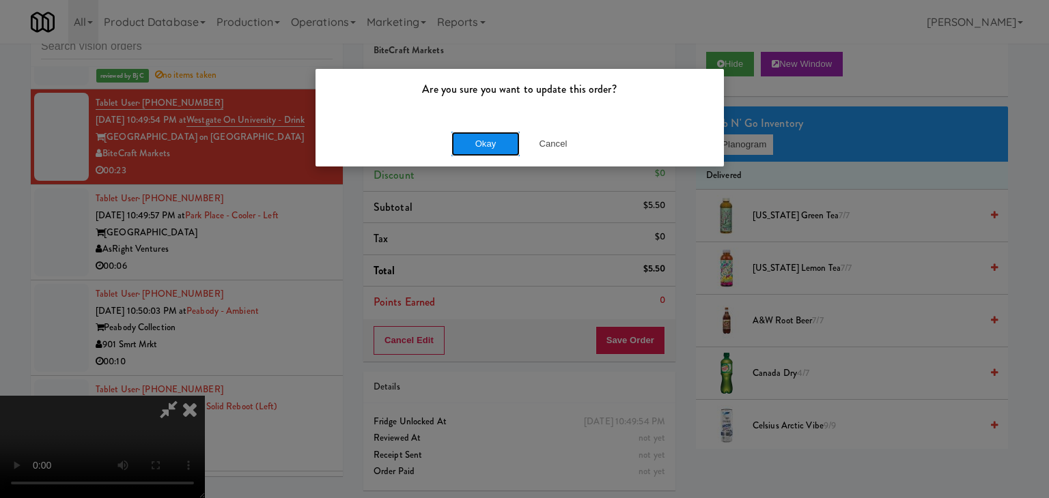
click at [483, 149] on button "Okay" at bounding box center [485, 144] width 68 height 25
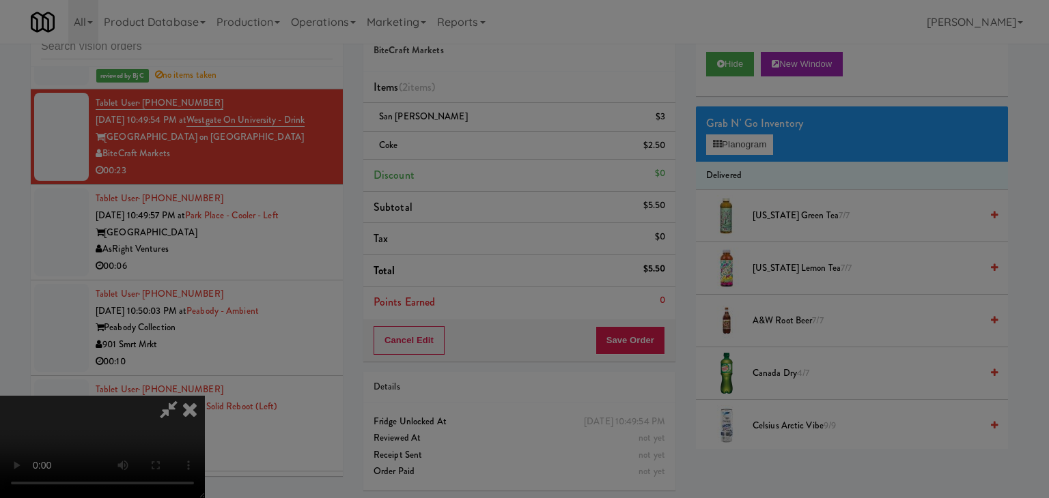
click at [483, 150] on div at bounding box center [524, 249] width 1049 height 498
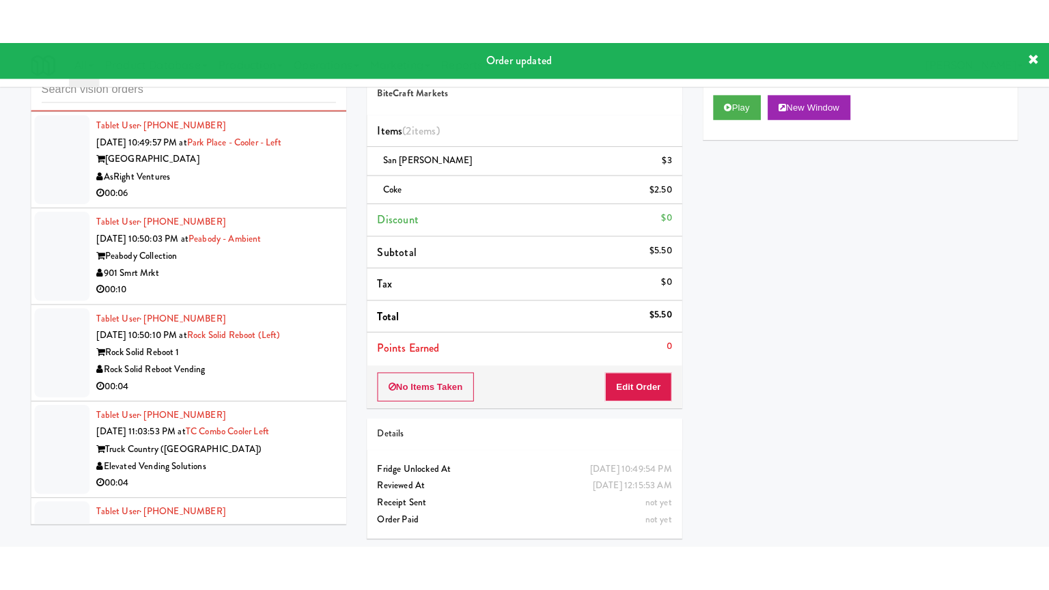
scroll to position [11199, 0]
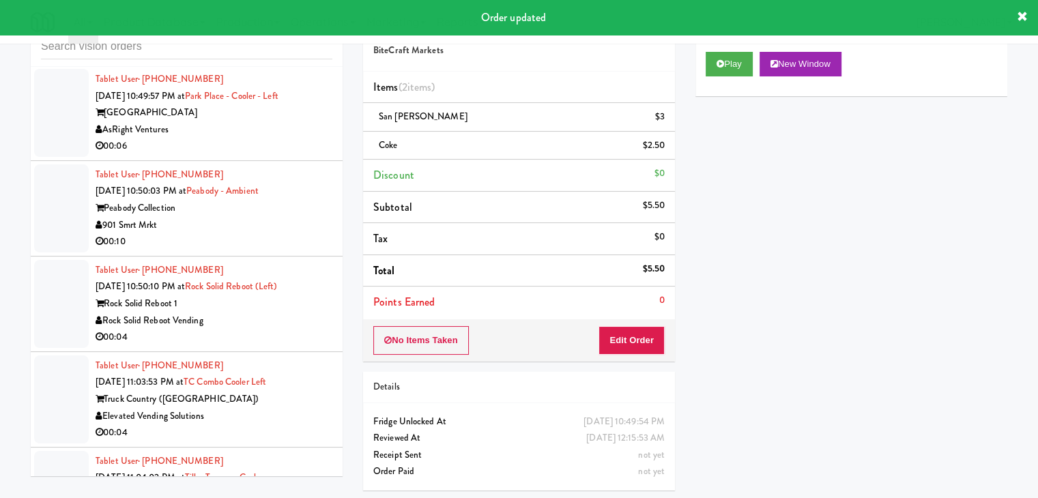
drag, startPoint x: 262, startPoint y: 224, endPoint x: 269, endPoint y: 220, distance: 8.0
click at [263, 155] on div "00:06" at bounding box center [214, 146] width 237 height 17
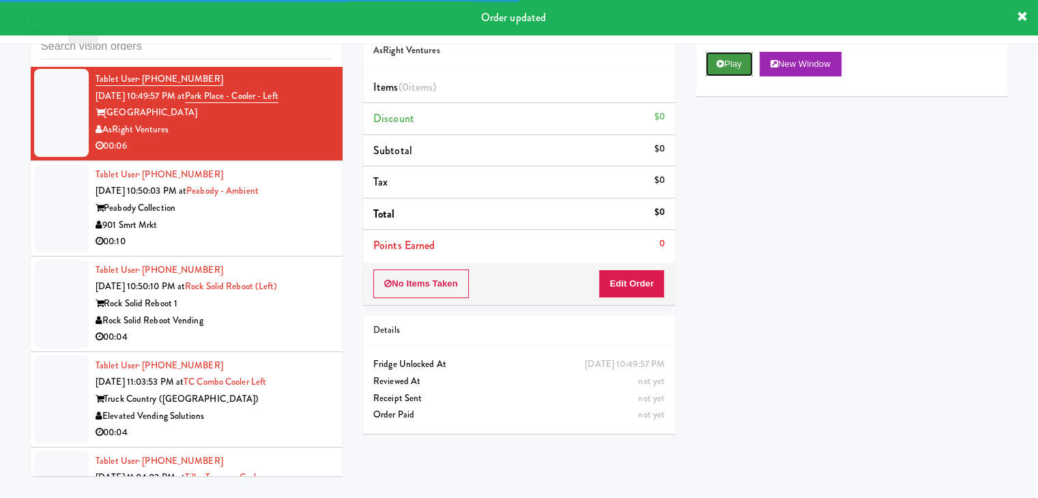
click at [728, 68] on button "Play" at bounding box center [729, 64] width 47 height 25
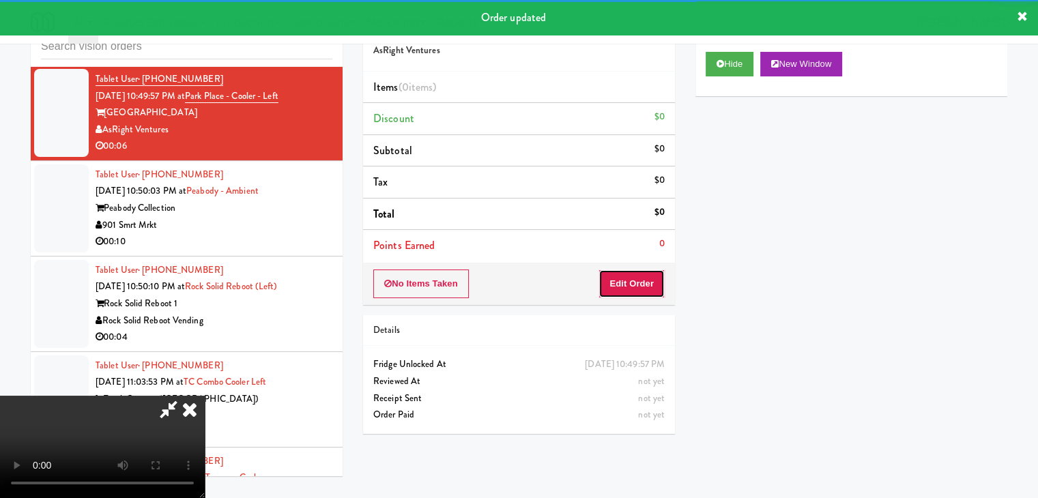
click at [638, 282] on button "Edit Order" at bounding box center [632, 284] width 66 height 29
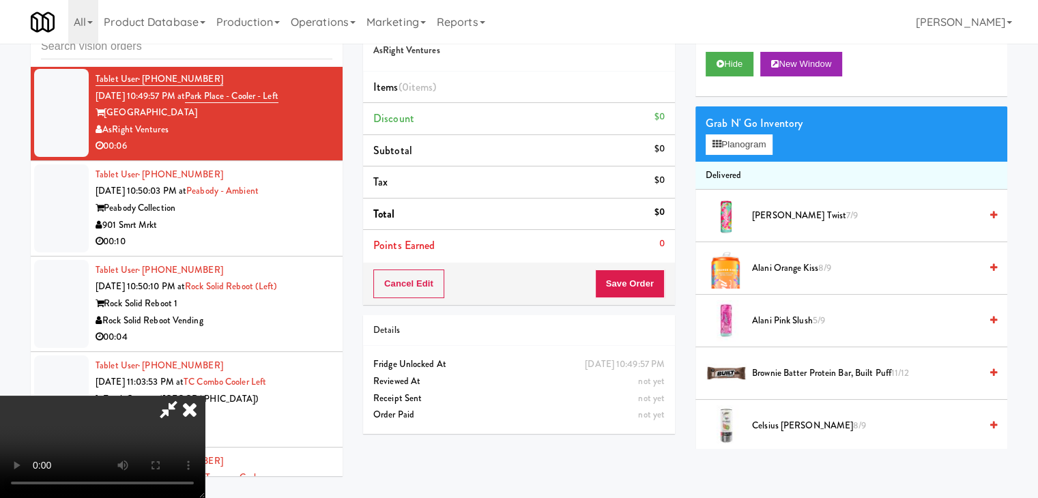
scroll to position [11148, 0]
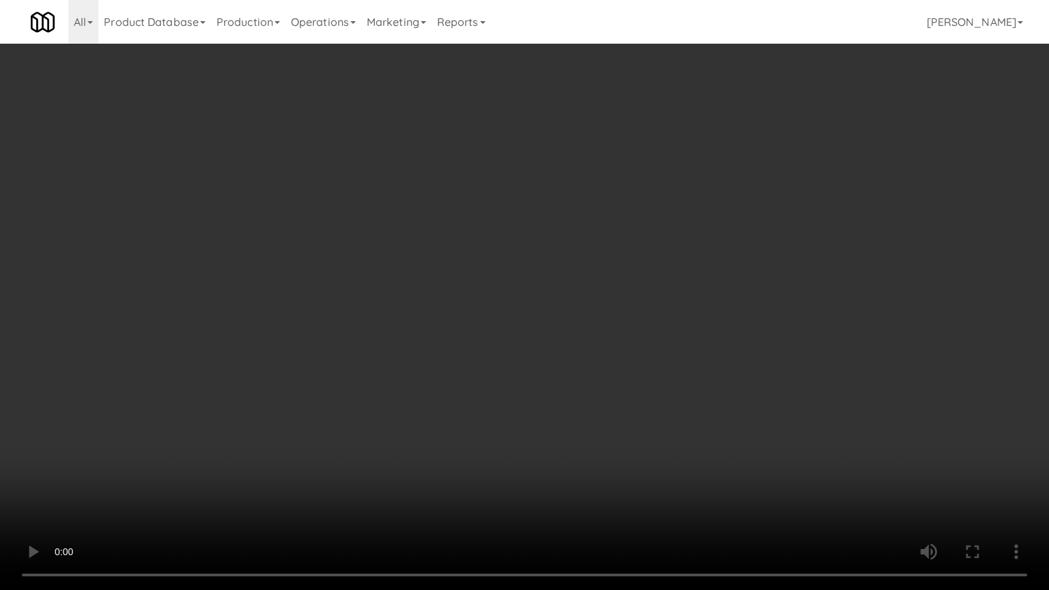
click at [567, 460] on video at bounding box center [524, 295] width 1049 height 590
click at [629, 436] on video at bounding box center [524, 295] width 1049 height 590
click at [629, 432] on video at bounding box center [524, 295] width 1049 height 590
click at [629, 431] on video at bounding box center [524, 295] width 1049 height 590
click at [639, 416] on video at bounding box center [524, 295] width 1049 height 590
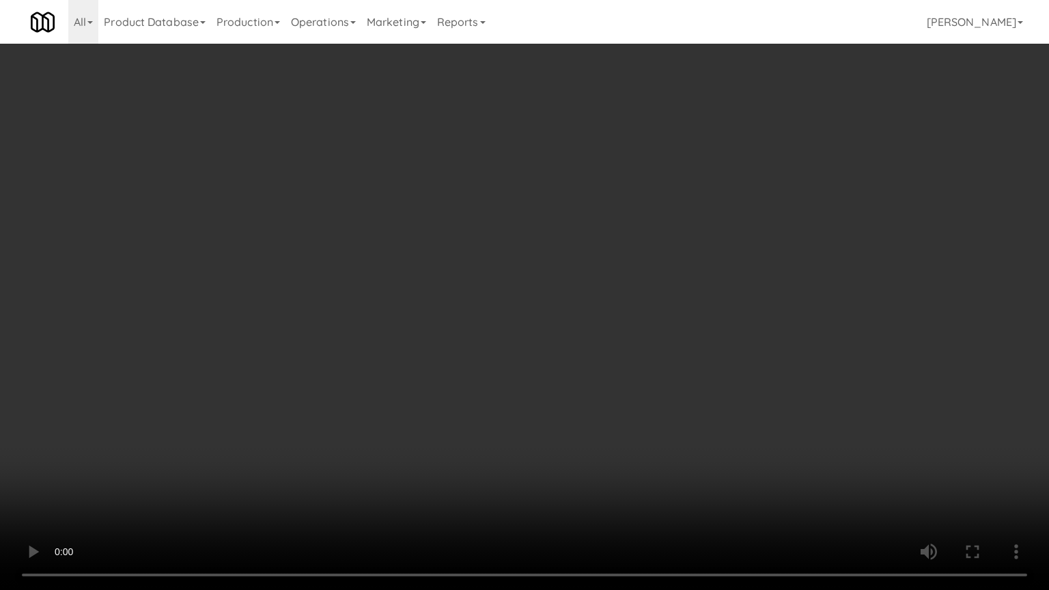
click at [642, 415] on video at bounding box center [524, 295] width 1049 height 590
click at [660, 393] on video at bounding box center [524, 295] width 1049 height 590
drag, startPoint x: 661, startPoint y: 391, endPoint x: 677, endPoint y: 296, distance: 96.3
click at [661, 388] on video at bounding box center [524, 295] width 1049 height 590
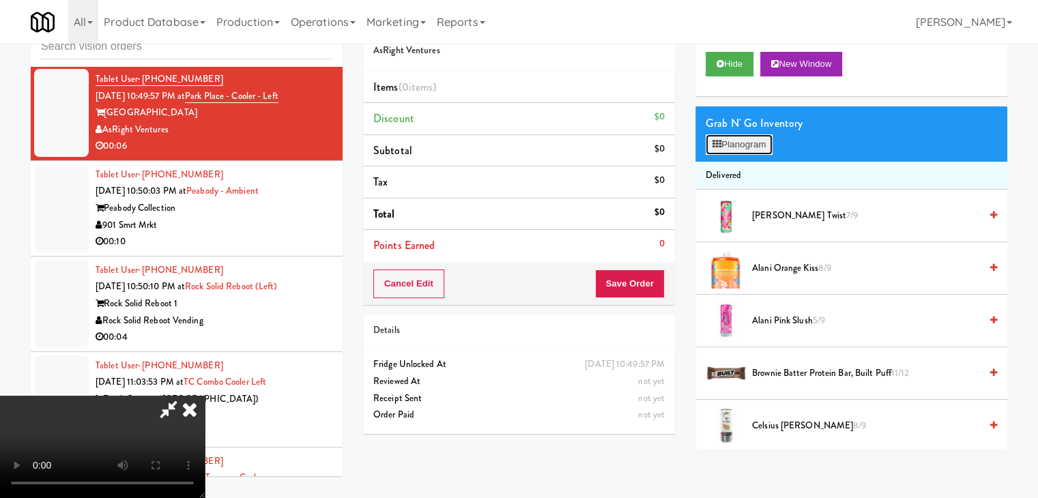
click at [761, 139] on button "Planogram" at bounding box center [739, 144] width 67 height 20
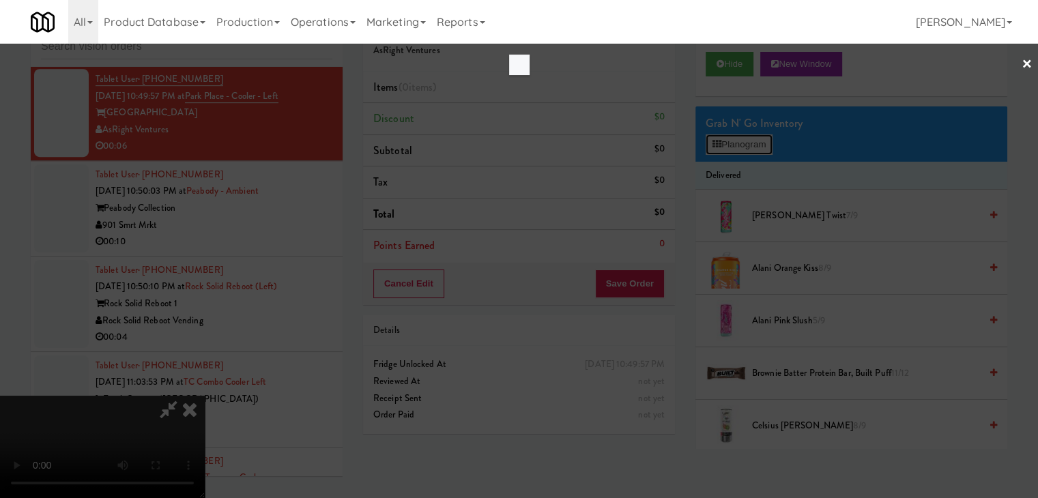
scroll to position [11148, 0]
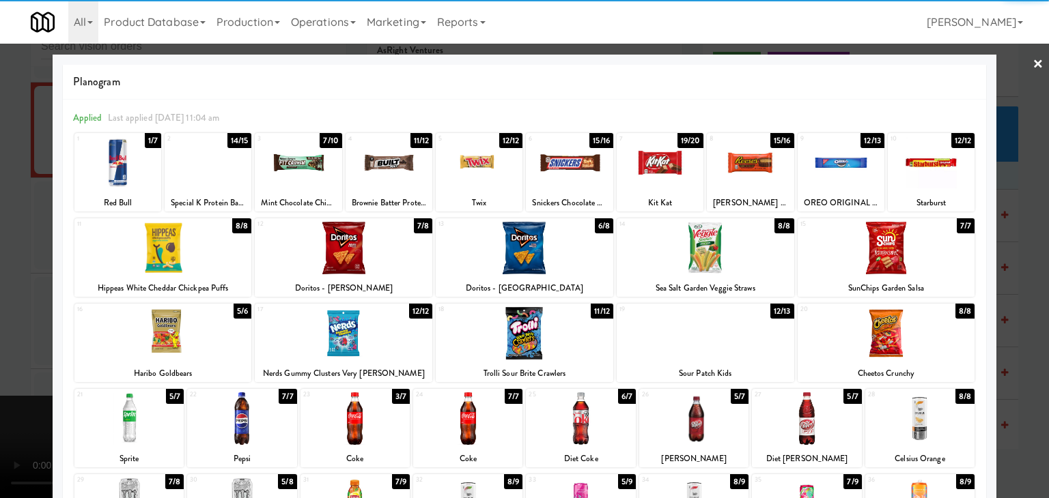
click at [900, 257] on div at bounding box center [886, 248] width 178 height 53
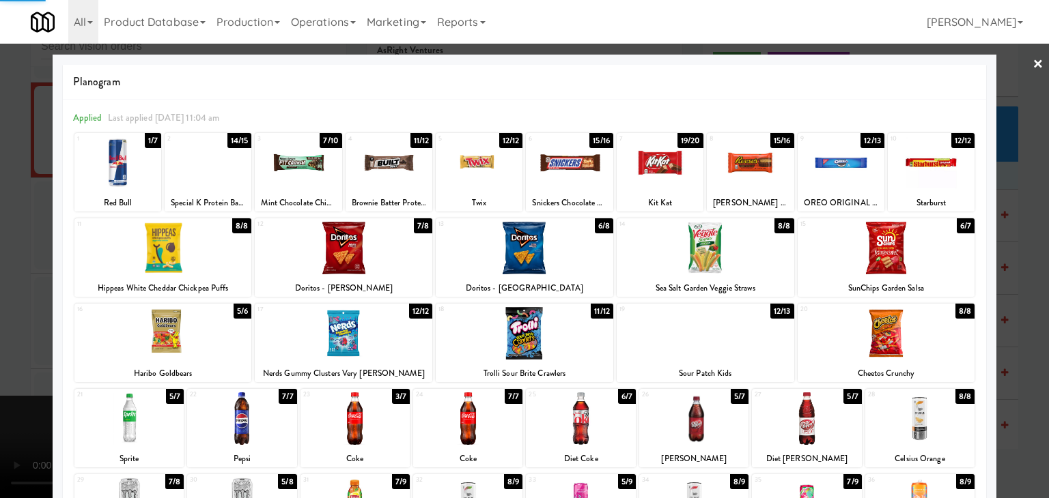
drag, startPoint x: 995, startPoint y: 293, endPoint x: 938, endPoint y: 303, distance: 58.3
click at [996, 293] on div at bounding box center [524, 249] width 1049 height 498
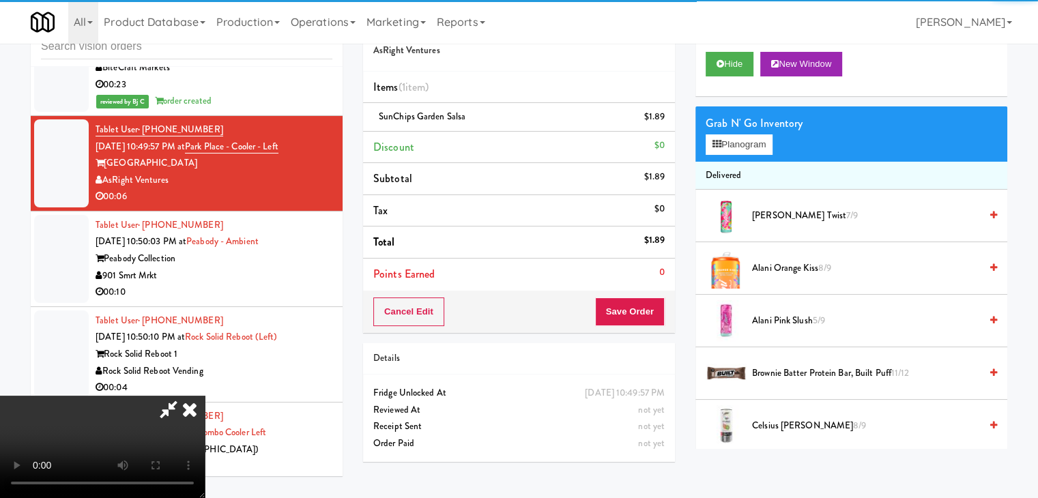
scroll to position [11199, 0]
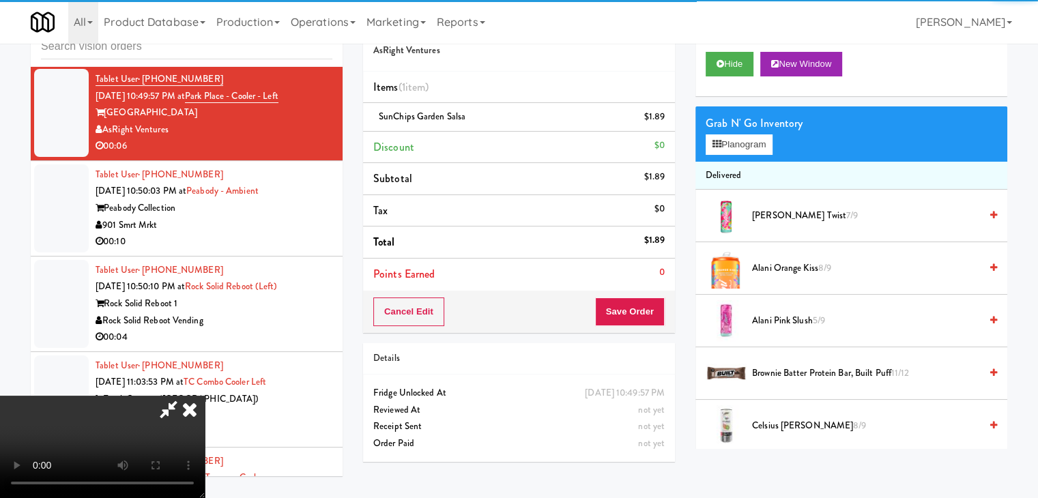
drag, startPoint x: 488, startPoint y: 331, endPoint x: 594, endPoint y: 339, distance: 106.1
click at [205, 396] on video at bounding box center [102, 447] width 205 height 102
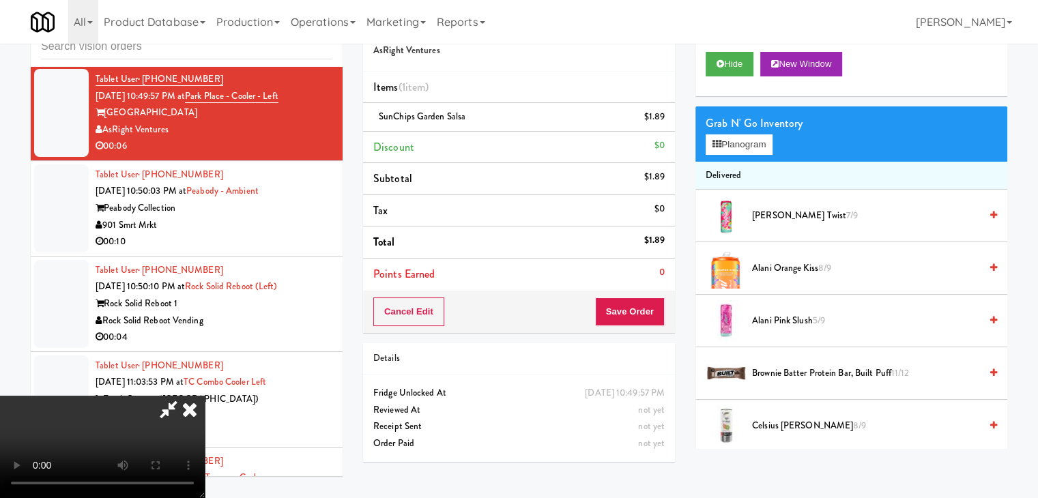
click at [634, 327] on div "Cancel Edit Save Order" at bounding box center [519, 312] width 312 height 42
click at [636, 311] on button "Save Order" at bounding box center [630, 312] width 70 height 29
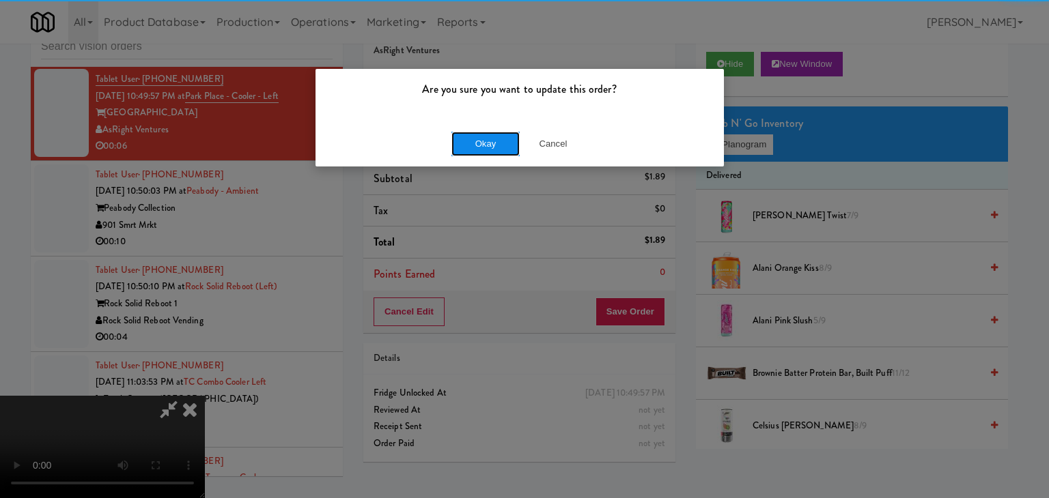
click at [501, 139] on button "Okay" at bounding box center [485, 144] width 68 height 25
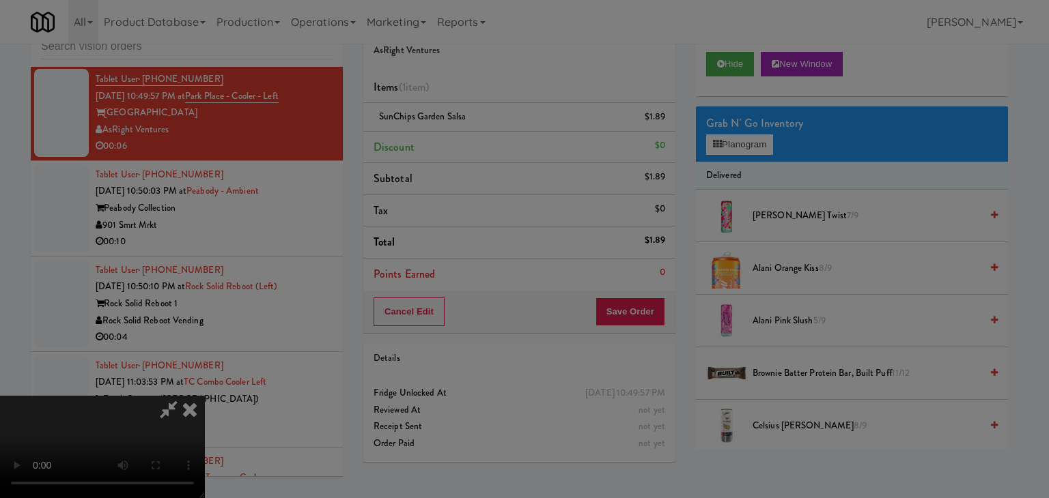
click at [501, 131] on button "Okay" at bounding box center [485, 119] width 68 height 25
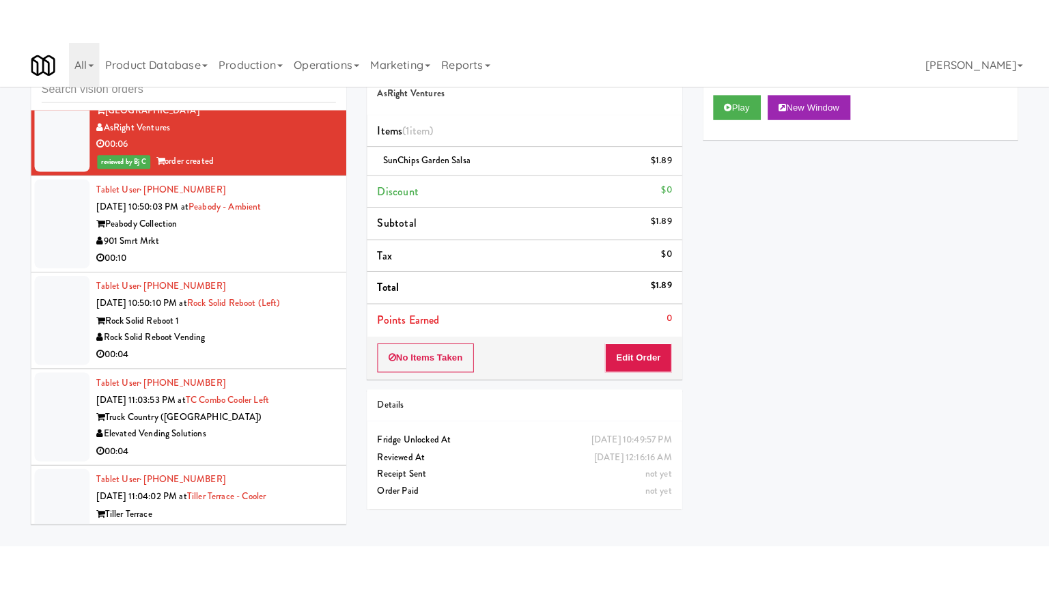
scroll to position [11267, 0]
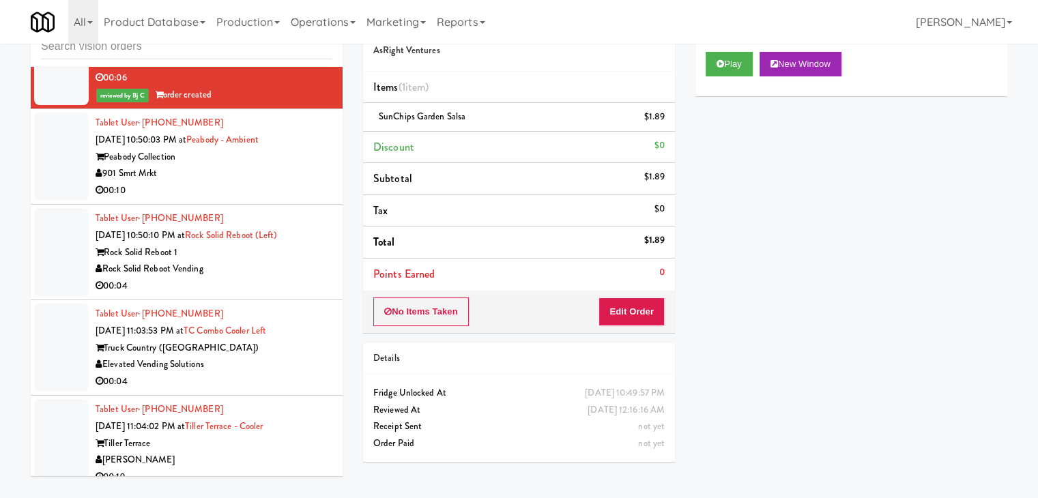
click at [285, 182] on div "901 Smrt Mrkt" at bounding box center [214, 173] width 237 height 17
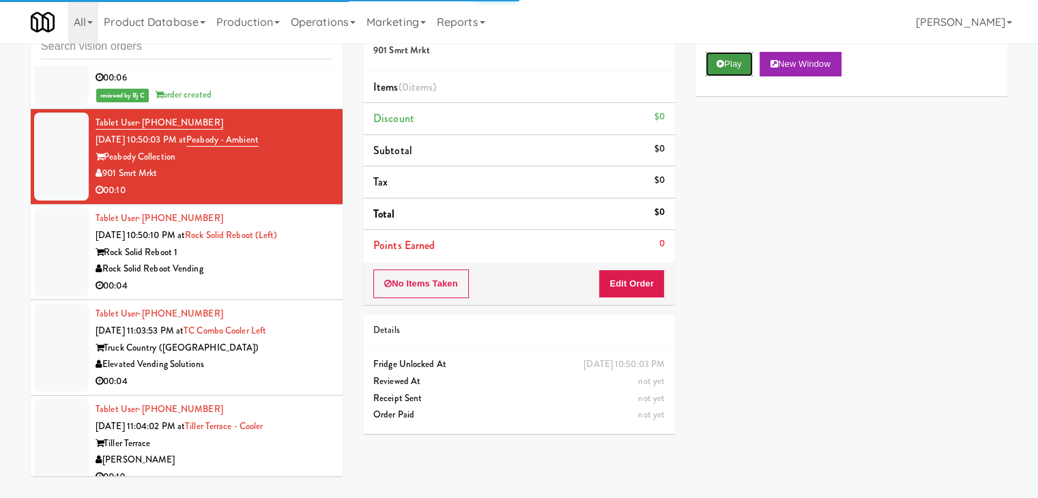
click at [726, 65] on button "Play" at bounding box center [729, 64] width 47 height 25
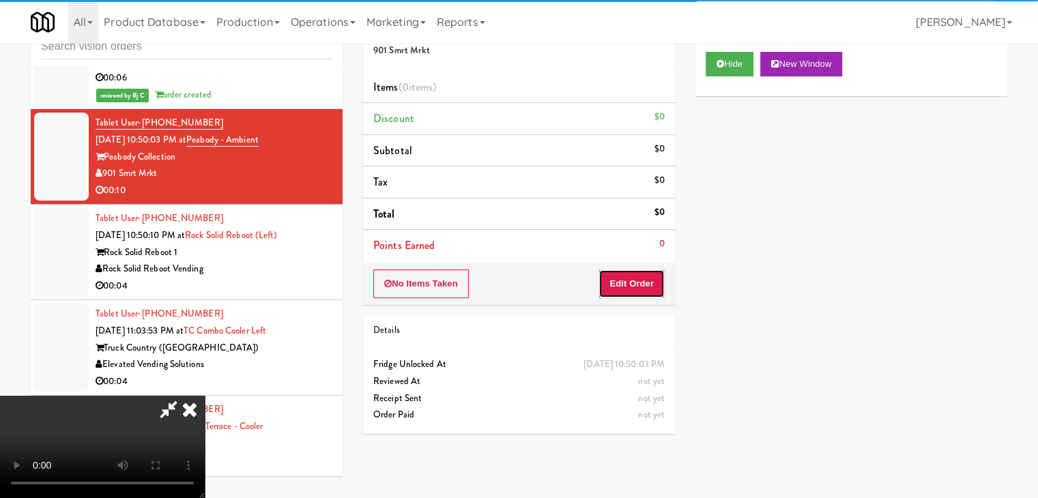
click at [628, 293] on button "Edit Order" at bounding box center [632, 284] width 66 height 29
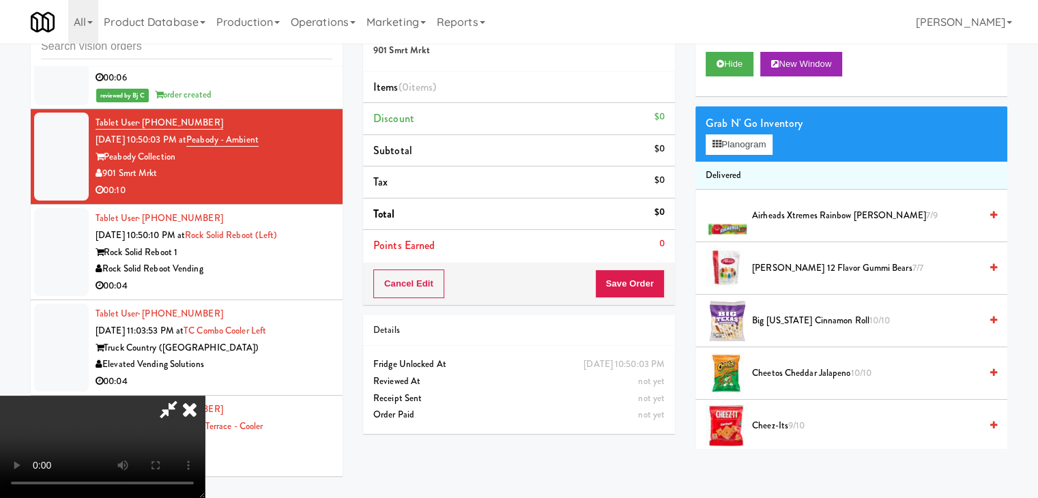
scroll to position [11217, 0]
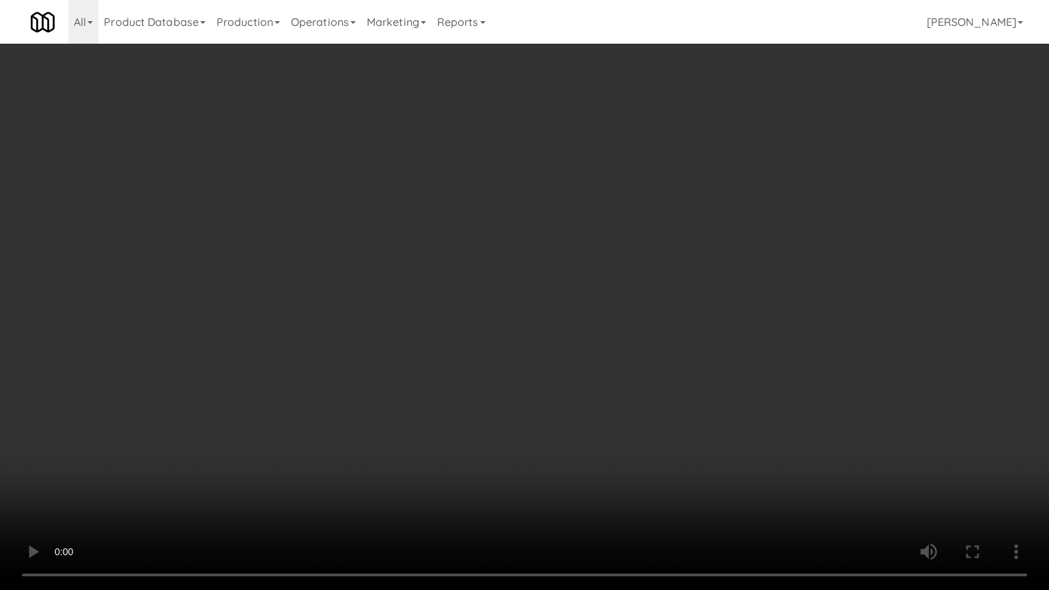
click at [623, 392] on video at bounding box center [524, 295] width 1049 height 590
click at [621, 391] on video at bounding box center [524, 295] width 1049 height 590
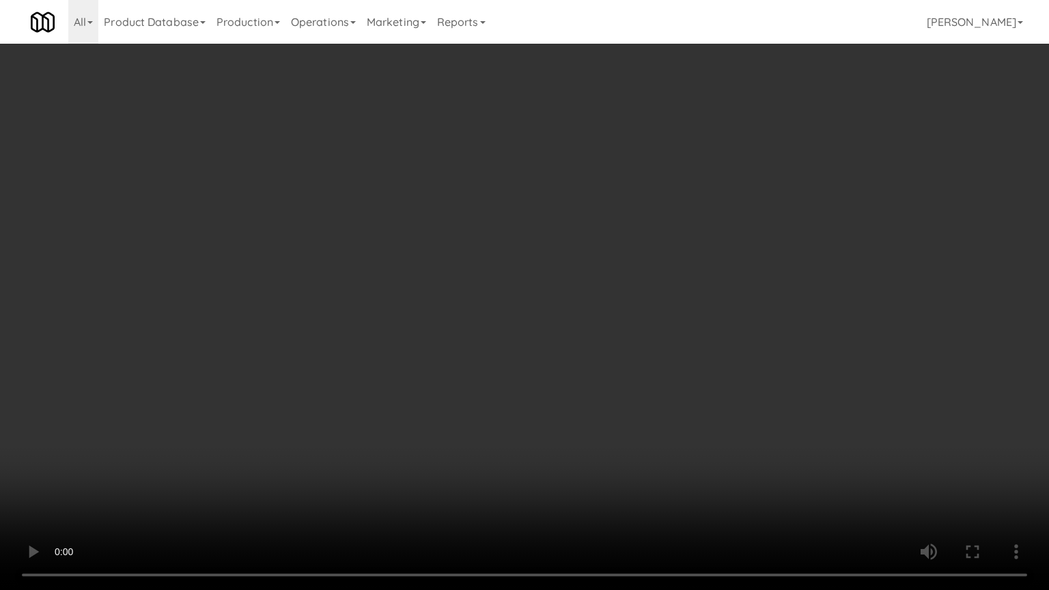
click at [621, 391] on video at bounding box center [524, 295] width 1049 height 590
click at [616, 385] on video at bounding box center [524, 295] width 1049 height 590
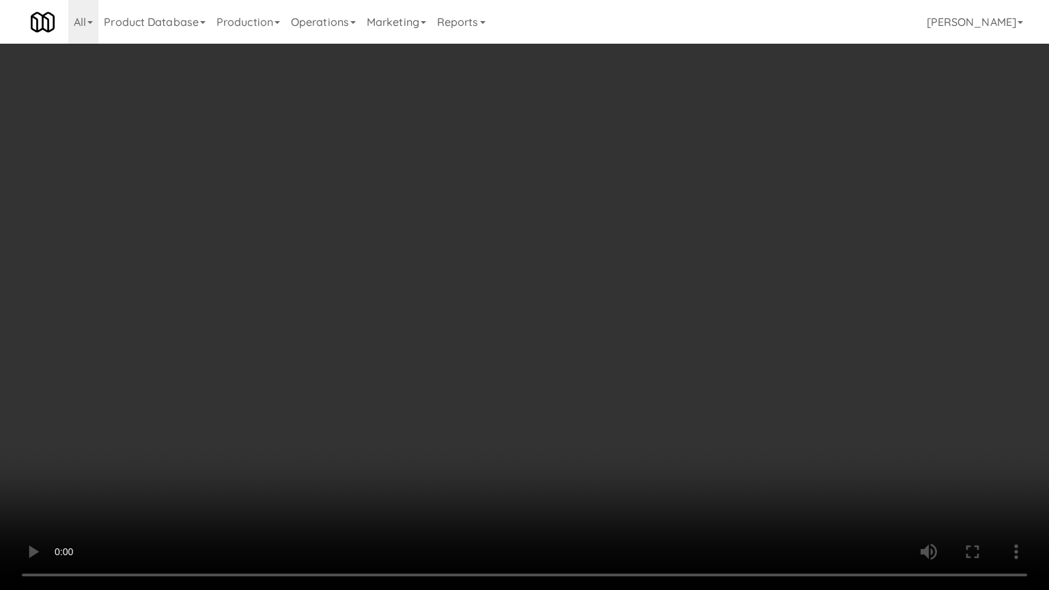
click at [616, 385] on video at bounding box center [524, 295] width 1049 height 590
drag, startPoint x: 615, startPoint y: 388, endPoint x: 604, endPoint y: 451, distance: 63.9
click at [615, 388] on video at bounding box center [524, 295] width 1049 height 590
click at [647, 410] on video at bounding box center [524, 295] width 1049 height 590
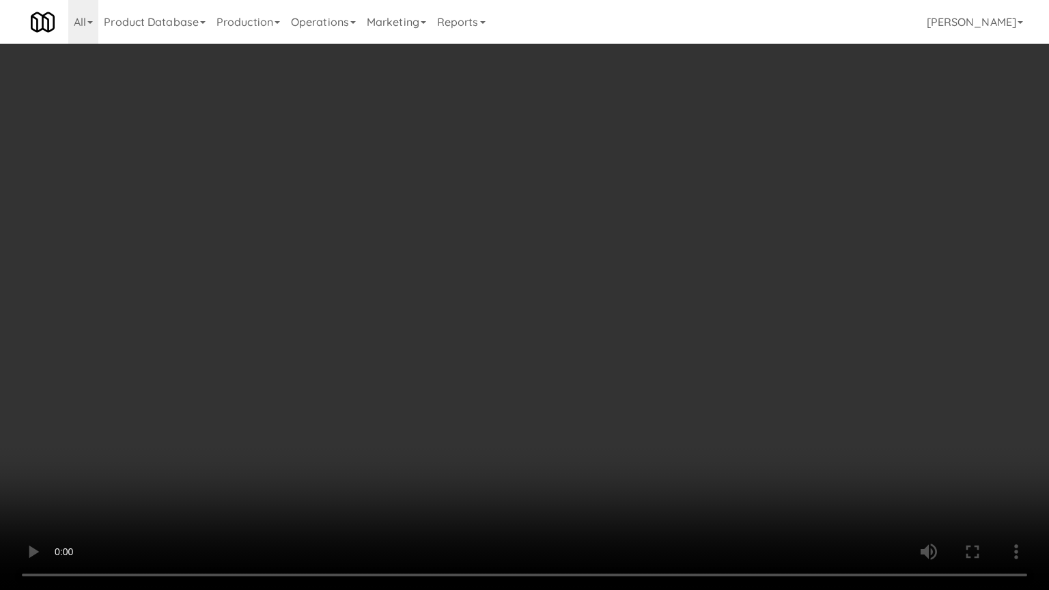
click at [647, 412] on video at bounding box center [524, 295] width 1049 height 590
click at [648, 409] on video at bounding box center [524, 295] width 1049 height 590
click at [649, 405] on video at bounding box center [524, 295] width 1049 height 590
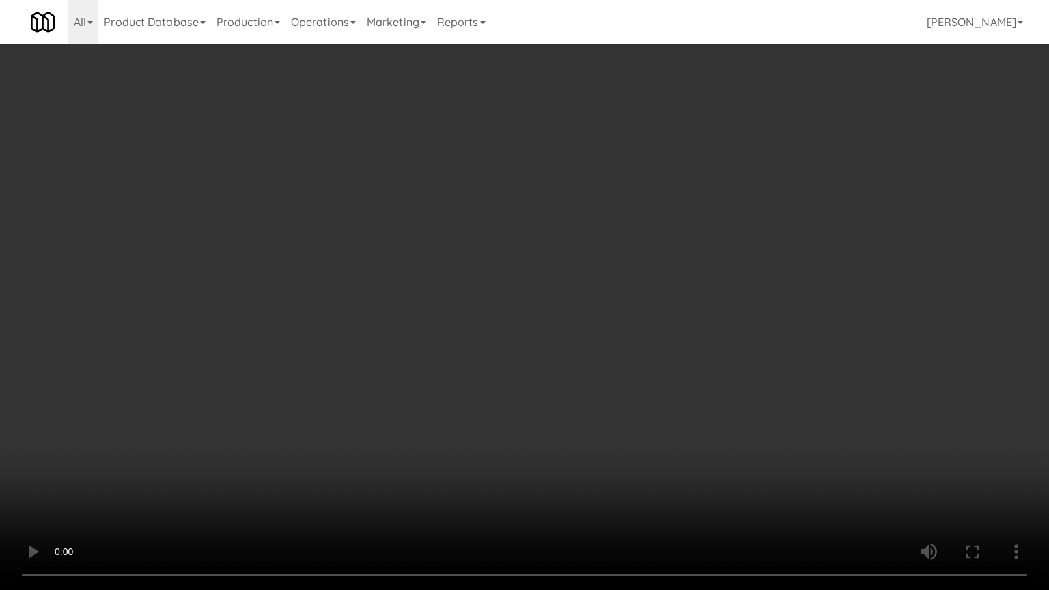
click at [649, 405] on video at bounding box center [524, 295] width 1049 height 590
click at [653, 407] on video at bounding box center [524, 295] width 1049 height 590
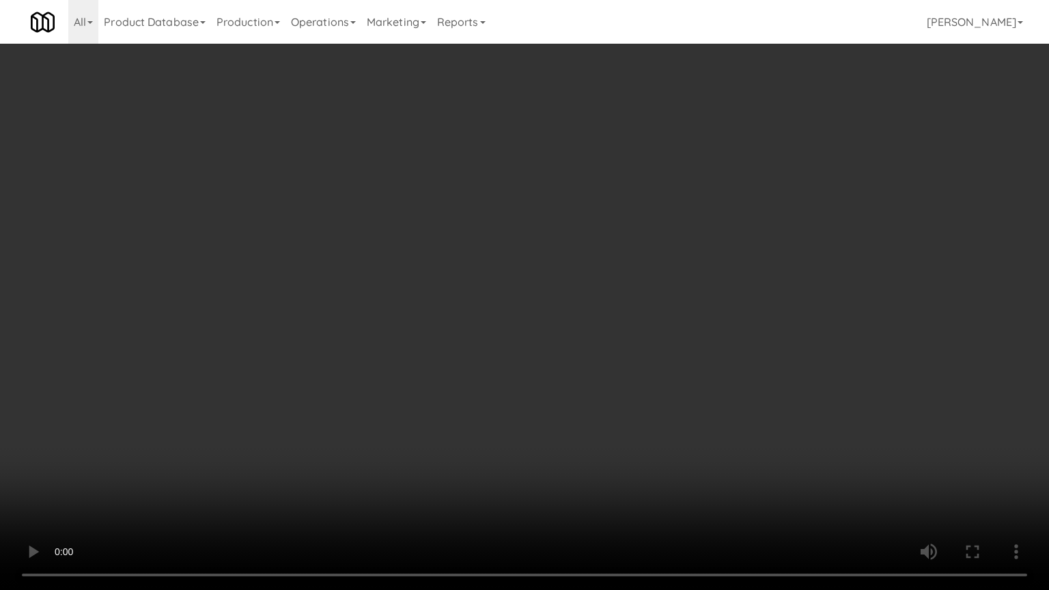
click at [653, 407] on video at bounding box center [524, 295] width 1049 height 590
click at [595, 498] on video at bounding box center [524, 295] width 1049 height 590
click at [705, 317] on video at bounding box center [524, 295] width 1049 height 590
click at [705, 324] on video at bounding box center [524, 295] width 1049 height 590
click at [724, 306] on video at bounding box center [524, 295] width 1049 height 590
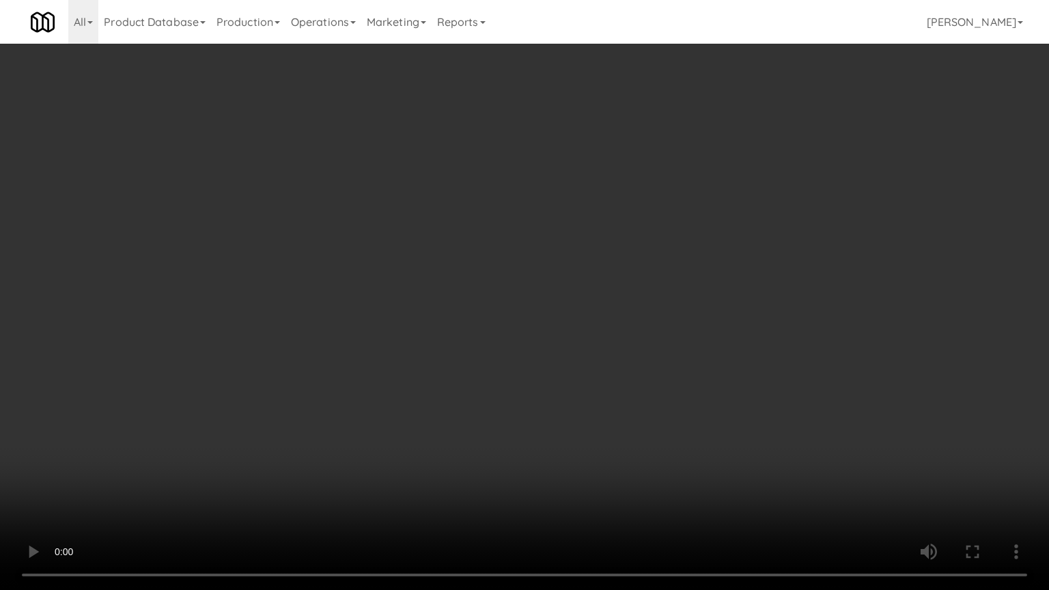
click at [722, 306] on video at bounding box center [524, 295] width 1049 height 590
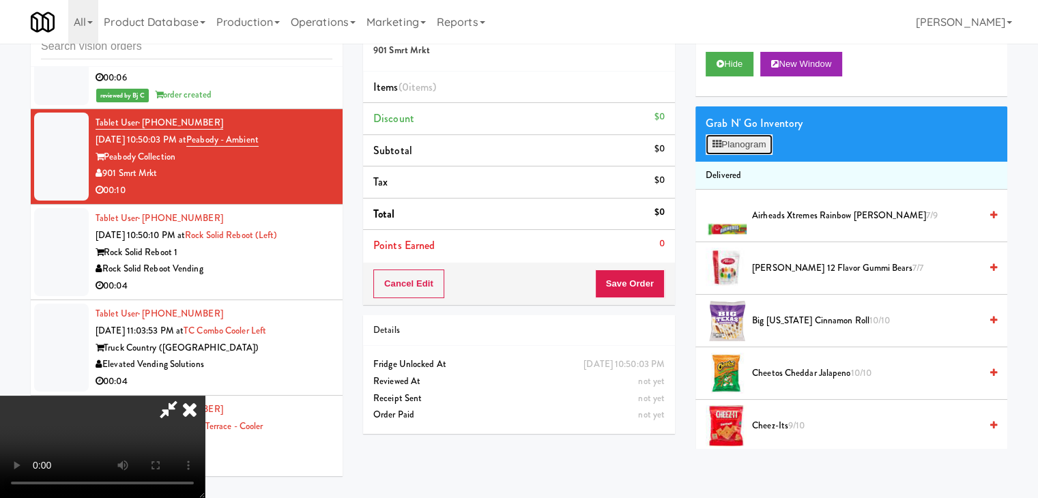
click at [756, 139] on button "Planogram" at bounding box center [739, 144] width 67 height 20
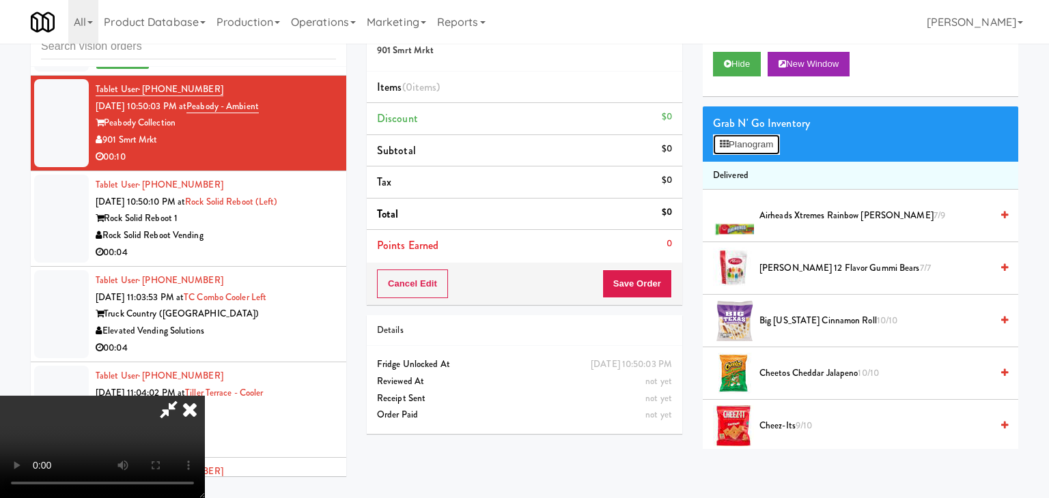
scroll to position [11217, 0]
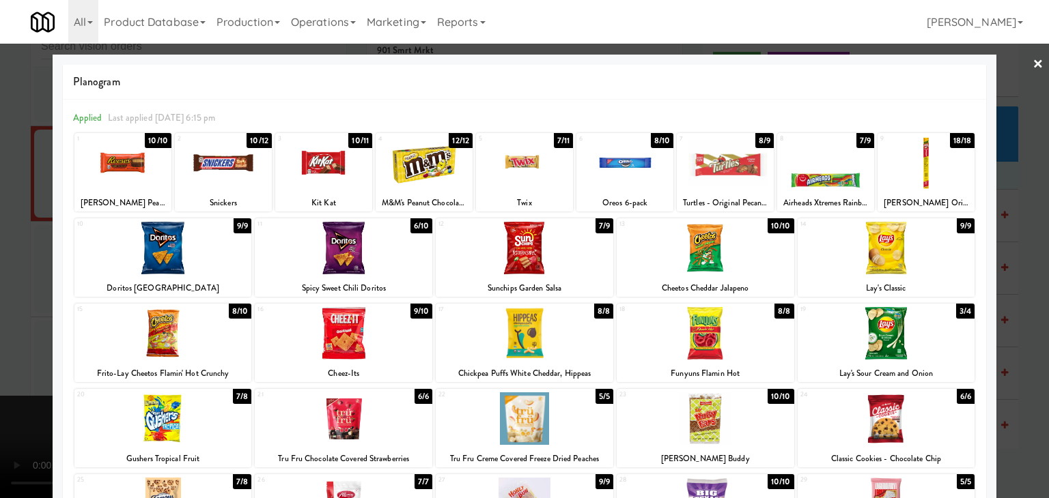
drag, startPoint x: 709, startPoint y: 342, endPoint x: 700, endPoint y: 344, distance: 9.1
click at [707, 342] on div at bounding box center [706, 333] width 178 height 53
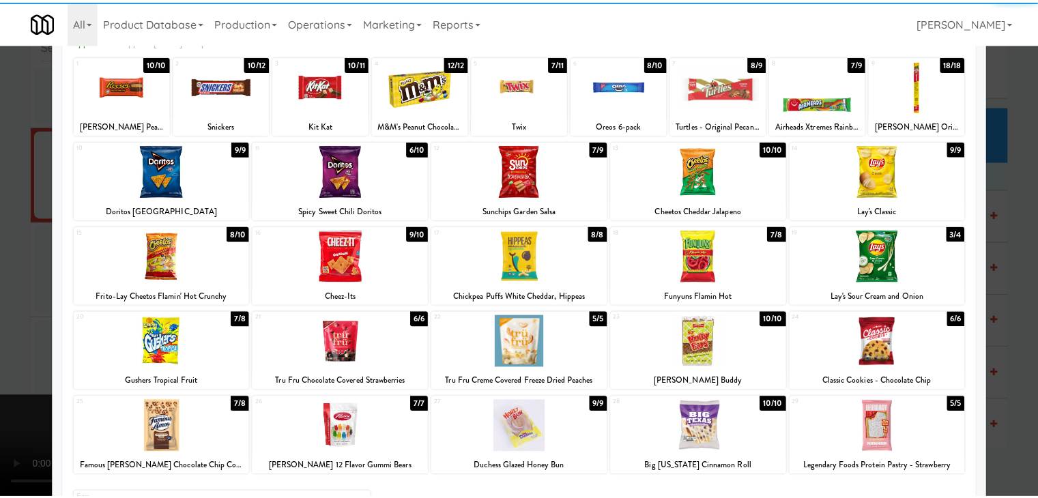
scroll to position [172, 0]
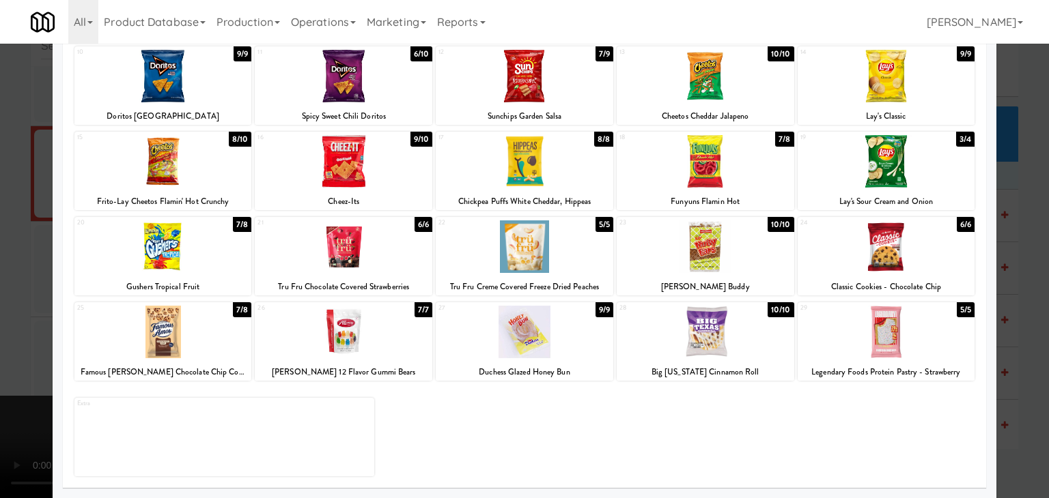
click at [508, 344] on div at bounding box center [525, 332] width 178 height 53
click at [5, 348] on div at bounding box center [524, 249] width 1049 height 498
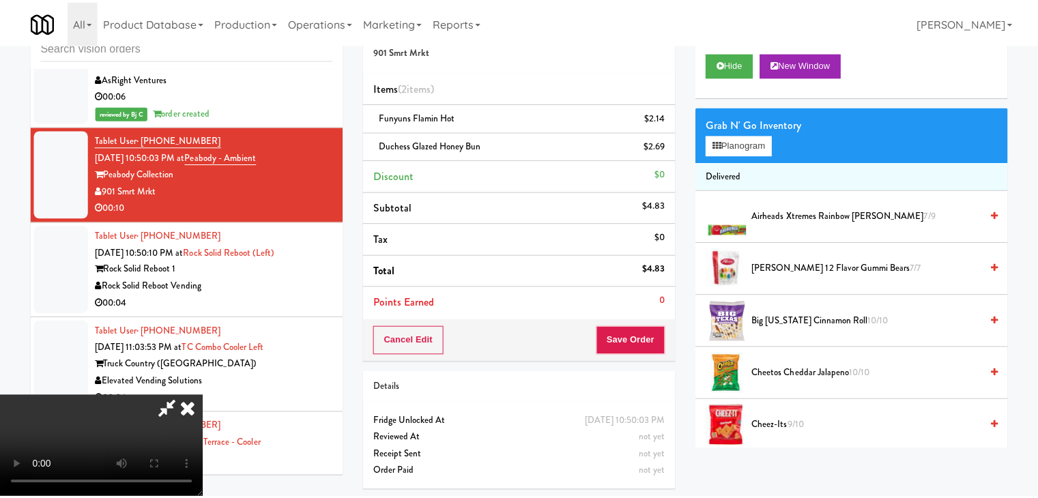
scroll to position [11267, 0]
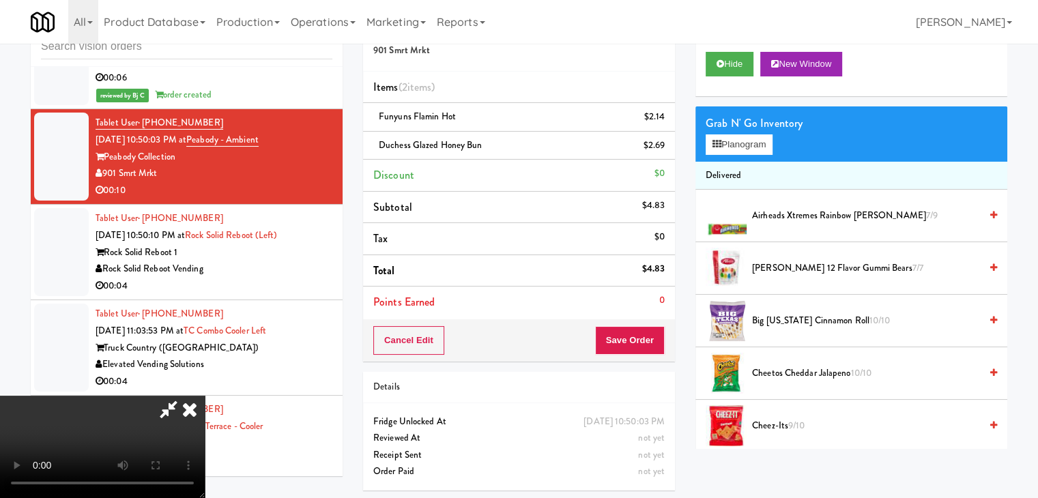
drag, startPoint x: 421, startPoint y: 346, endPoint x: 447, endPoint y: 356, distance: 27.0
click at [205, 396] on video at bounding box center [102, 447] width 205 height 102
click at [649, 337] on button "Save Order" at bounding box center [630, 340] width 70 height 29
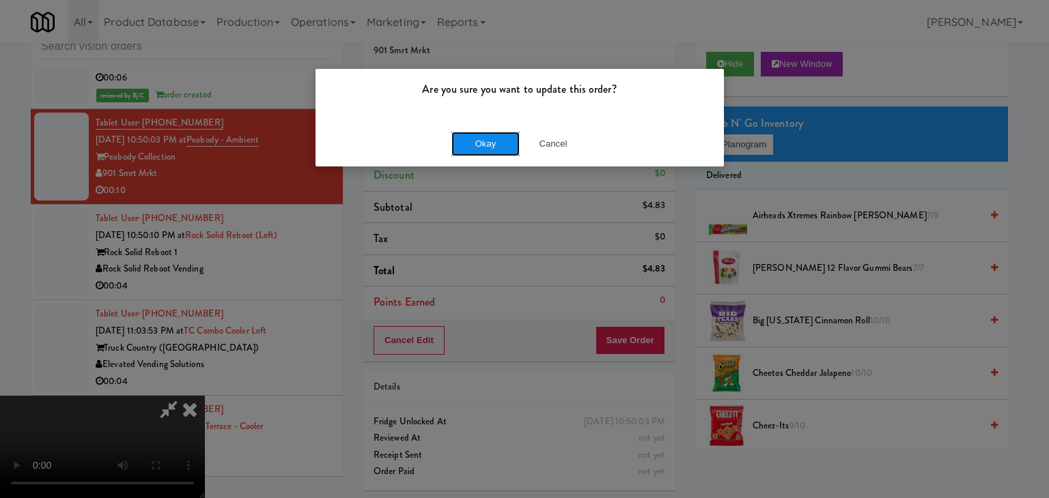
click at [494, 146] on button "Okay" at bounding box center [485, 144] width 68 height 25
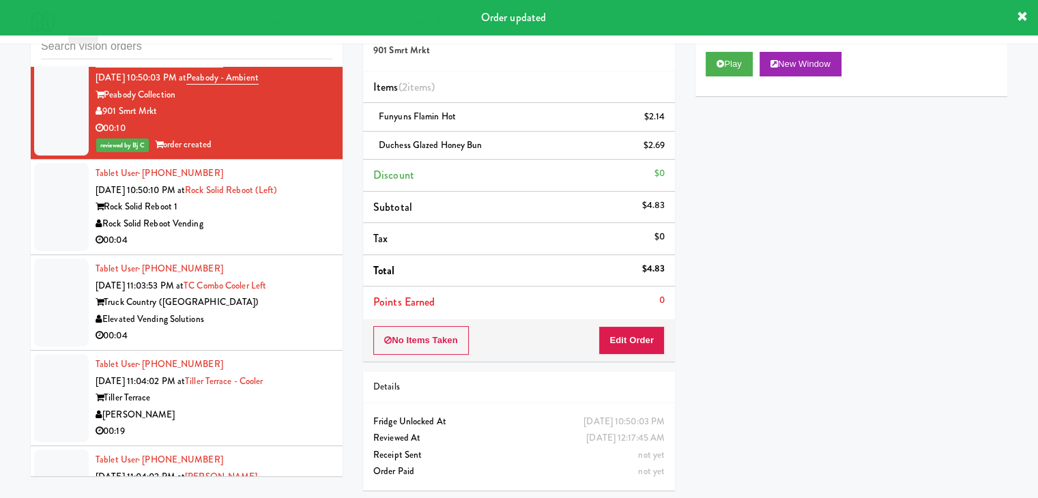
scroll to position [11404, 0]
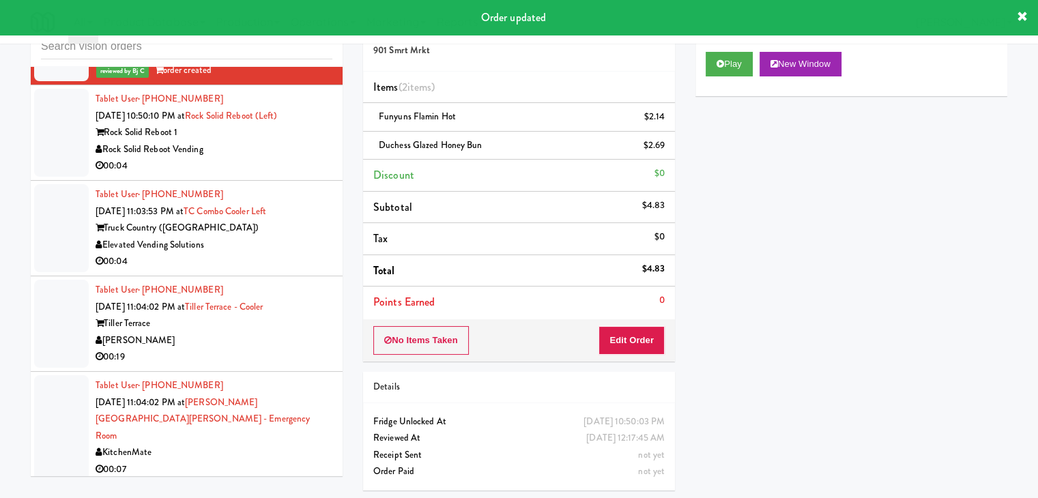
click at [287, 158] on div "Rock Solid Reboot Vending" at bounding box center [214, 149] width 237 height 17
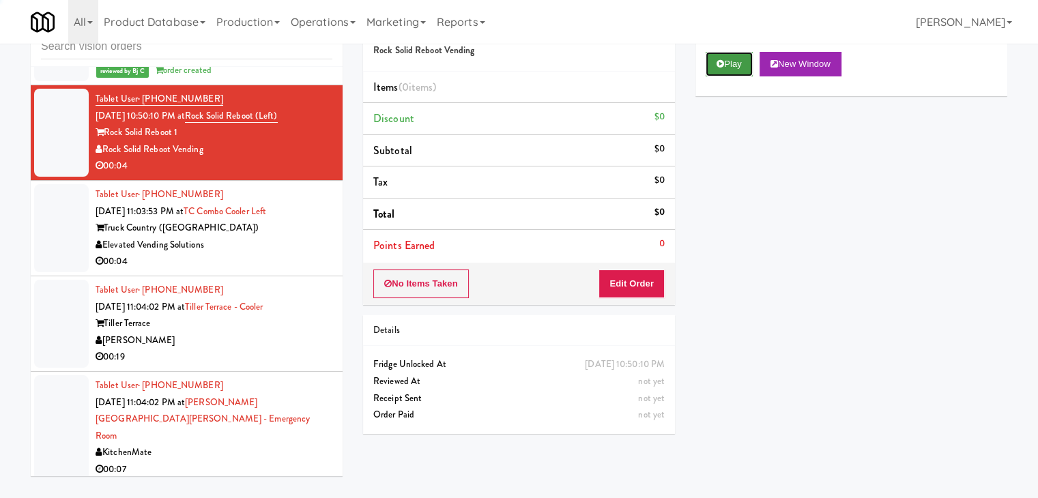
click at [730, 63] on button "Play" at bounding box center [729, 64] width 47 height 25
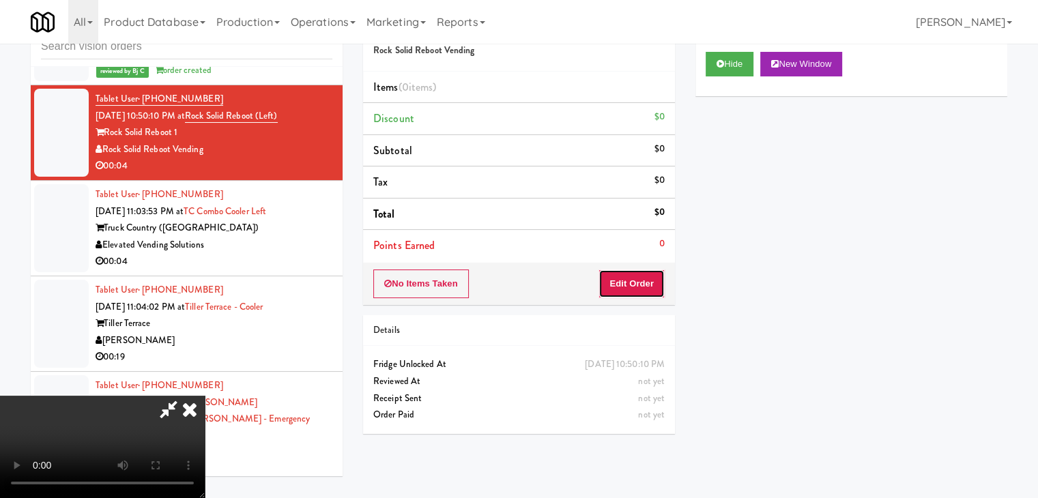
click at [637, 279] on button "Edit Order" at bounding box center [632, 284] width 66 height 29
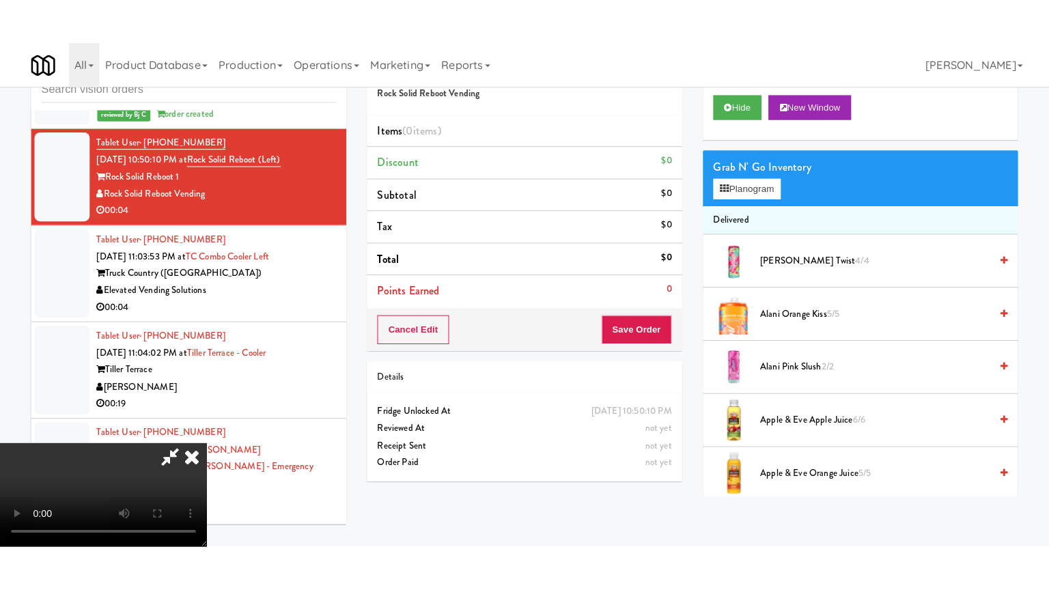
scroll to position [192, 0]
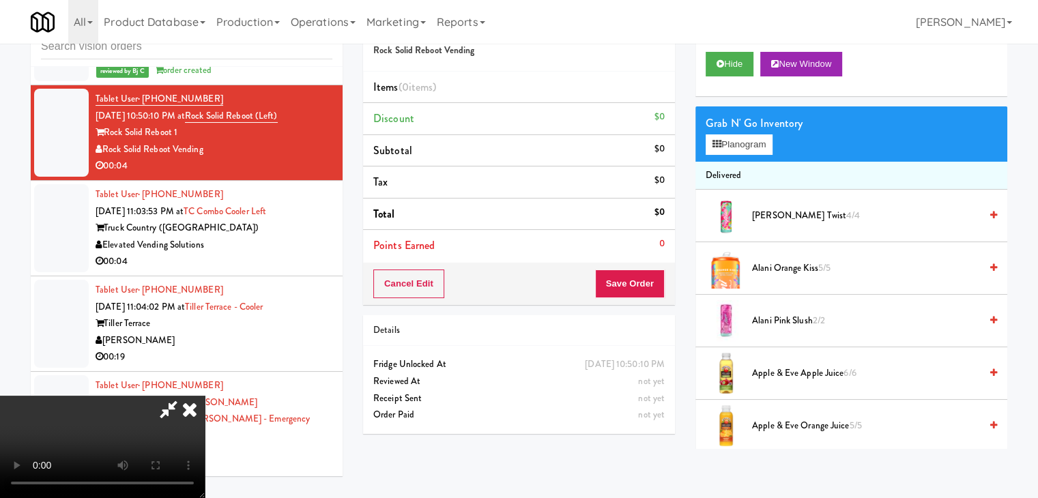
click at [205, 442] on video at bounding box center [102, 447] width 205 height 102
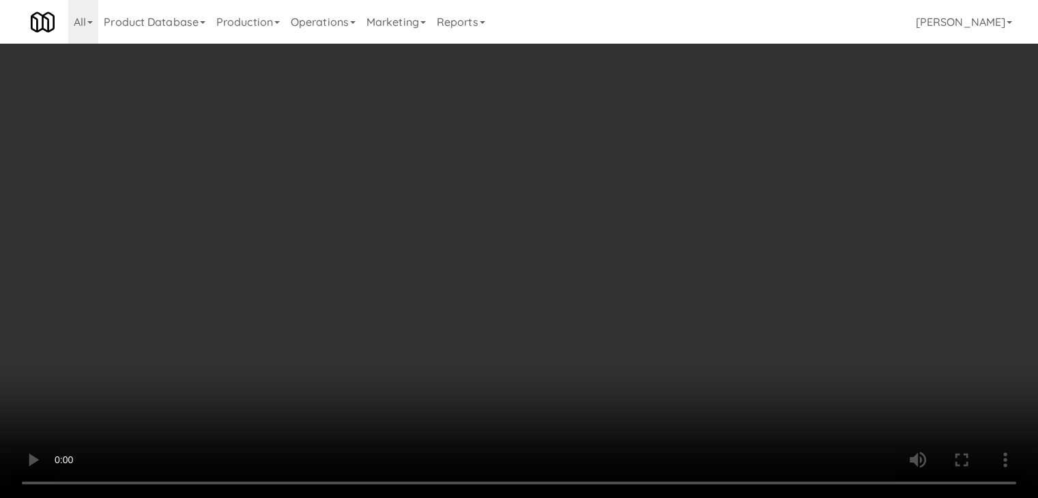
scroll to position [11353, 0]
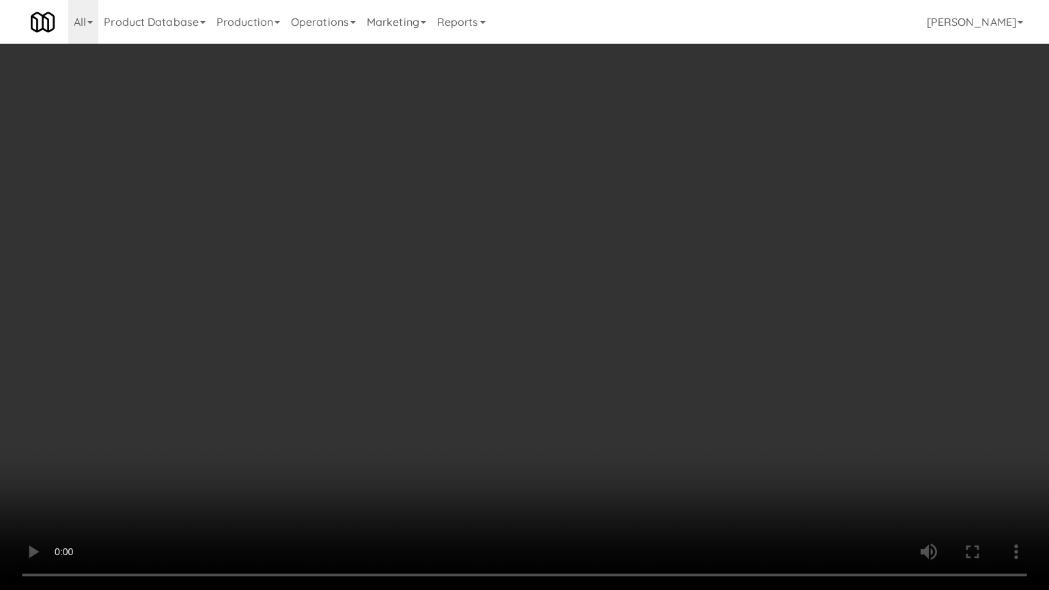
click at [658, 373] on video at bounding box center [524, 295] width 1049 height 590
click at [648, 371] on video at bounding box center [524, 295] width 1049 height 590
click at [647, 374] on video at bounding box center [524, 295] width 1049 height 590
click at [645, 378] on video at bounding box center [524, 295] width 1049 height 590
click at [645, 380] on video at bounding box center [524, 295] width 1049 height 590
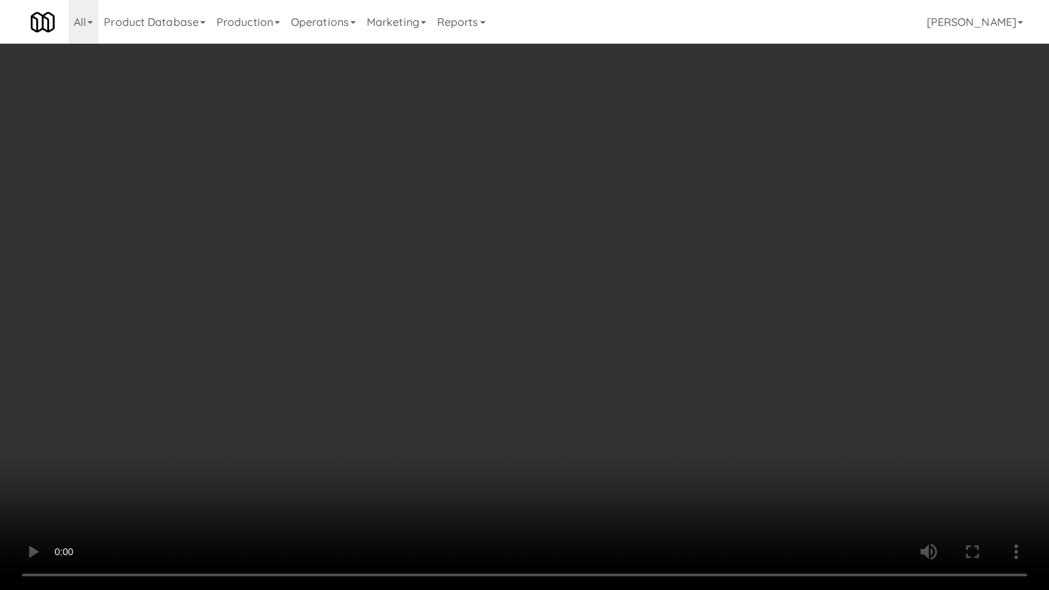
click at [647, 376] on video at bounding box center [524, 295] width 1049 height 590
drag, startPoint x: 647, startPoint y: 376, endPoint x: 686, endPoint y: 233, distance: 147.4
click at [647, 375] on video at bounding box center [524, 295] width 1049 height 590
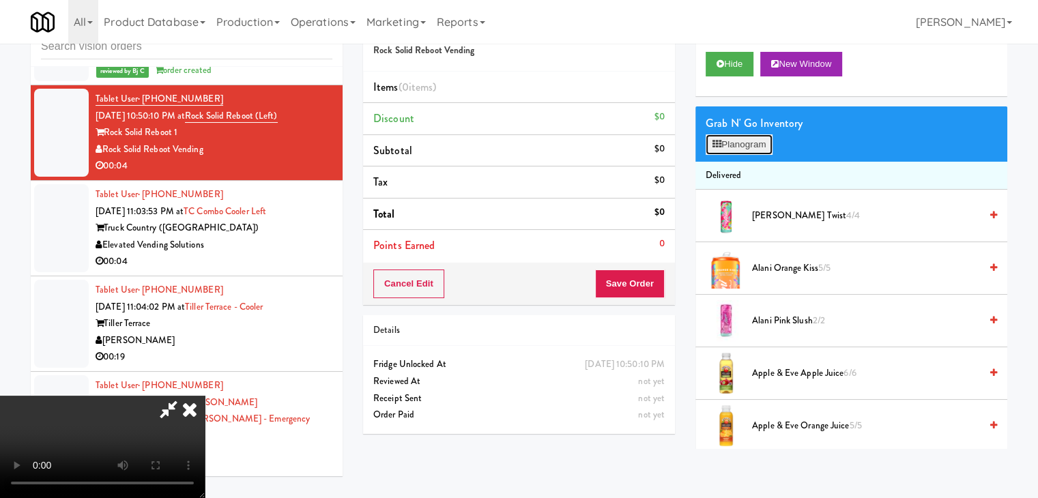
click at [735, 147] on button "Planogram" at bounding box center [739, 144] width 67 height 20
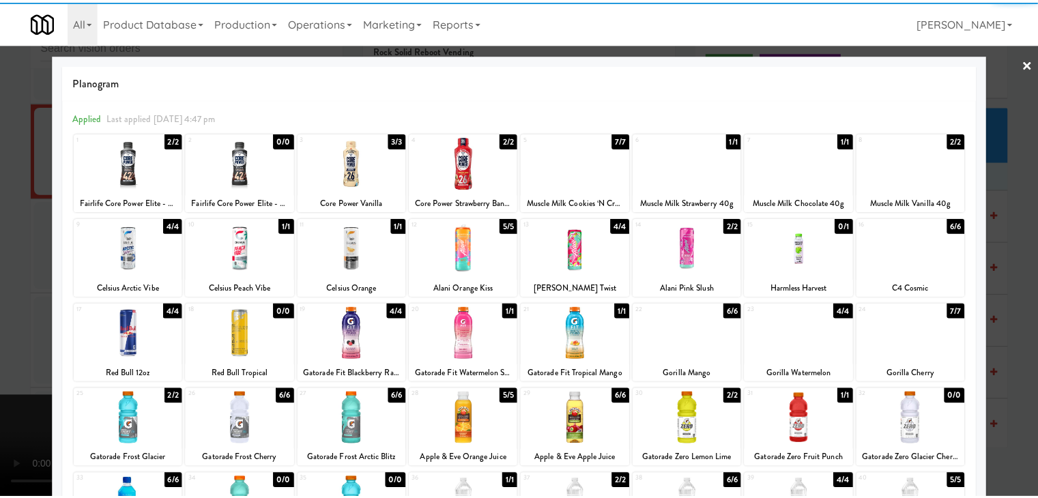
scroll to position [172, 0]
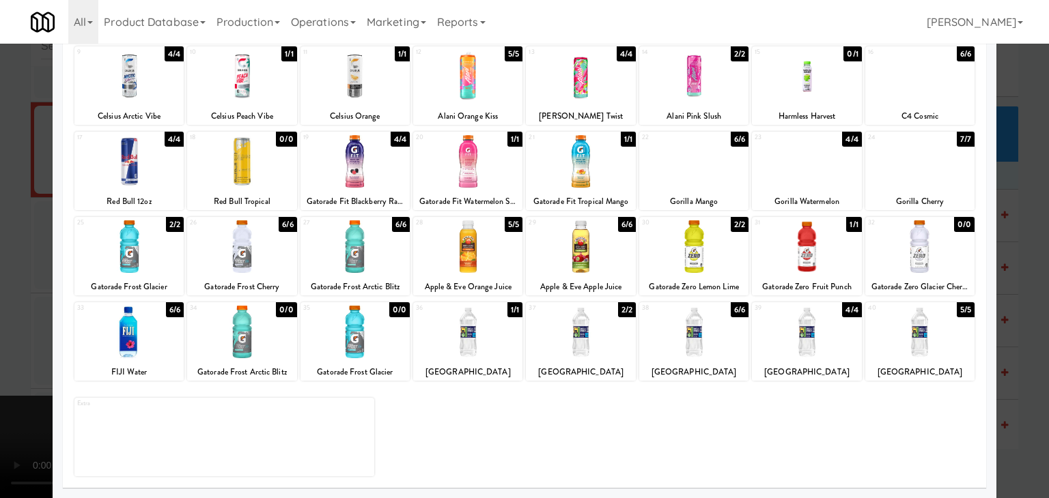
click at [574, 259] on div at bounding box center [580, 247] width 109 height 53
click at [4, 304] on div at bounding box center [524, 249] width 1049 height 498
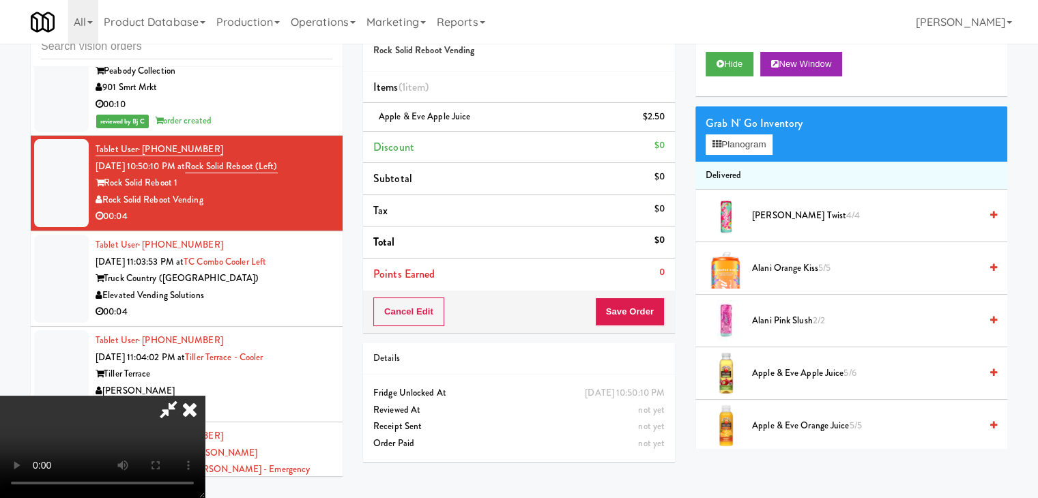
scroll to position [11404, 0]
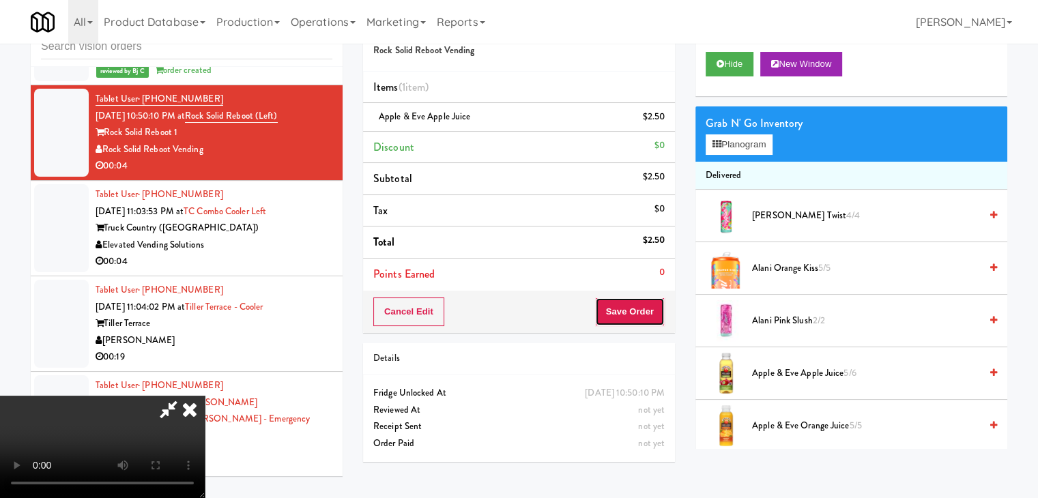
click at [627, 315] on button "Save Order" at bounding box center [630, 312] width 70 height 29
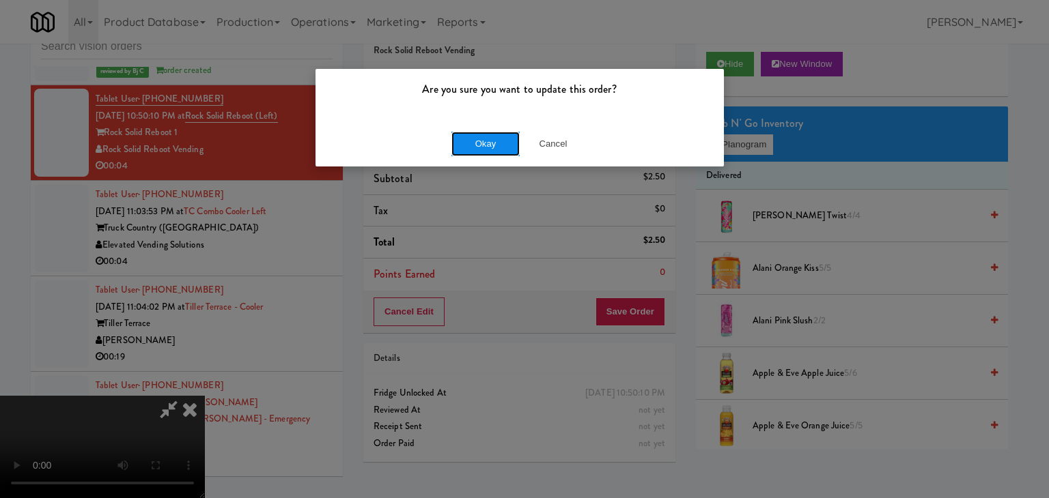
click at [479, 148] on button "Okay" at bounding box center [485, 144] width 68 height 25
click at [479, 148] on div "Okay Cancel" at bounding box center [519, 144] width 408 height 46
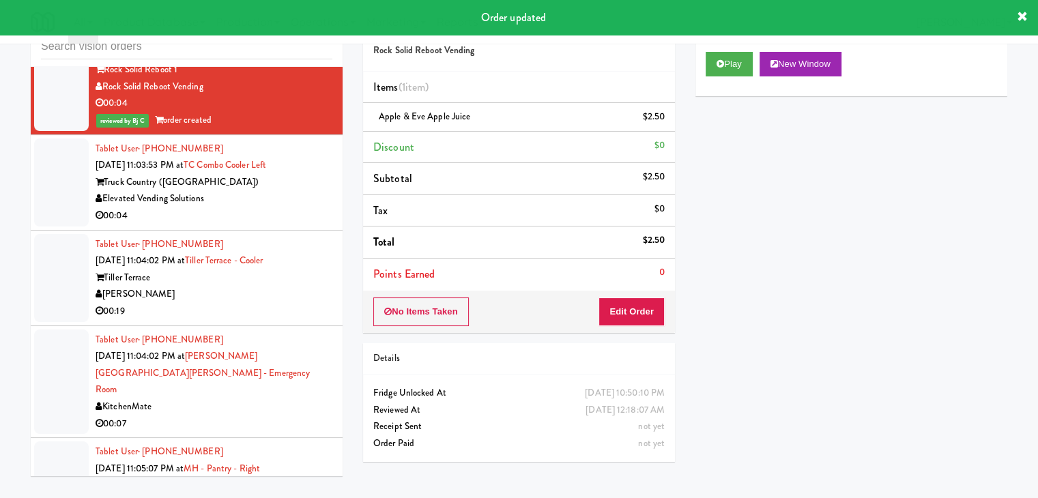
scroll to position [11540, 0]
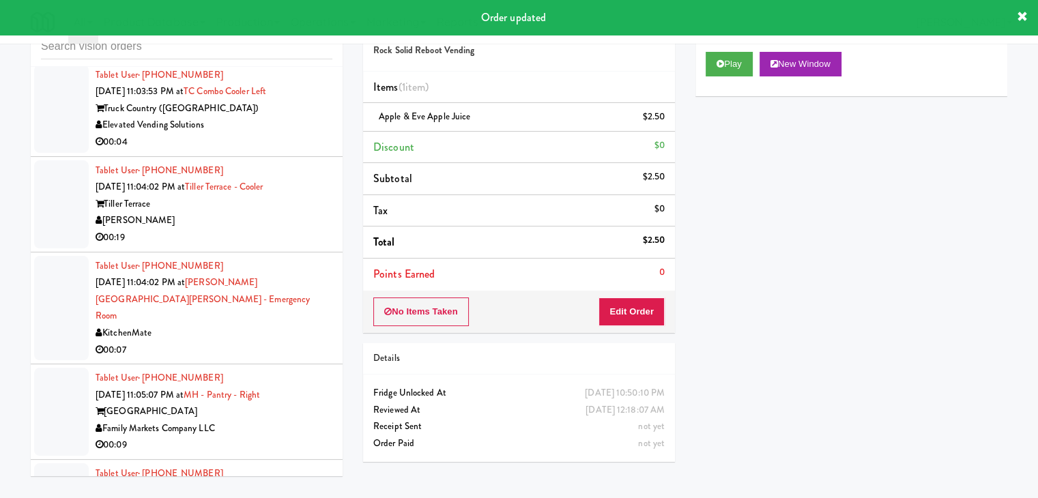
click at [300, 151] on div "00:04" at bounding box center [214, 142] width 237 height 17
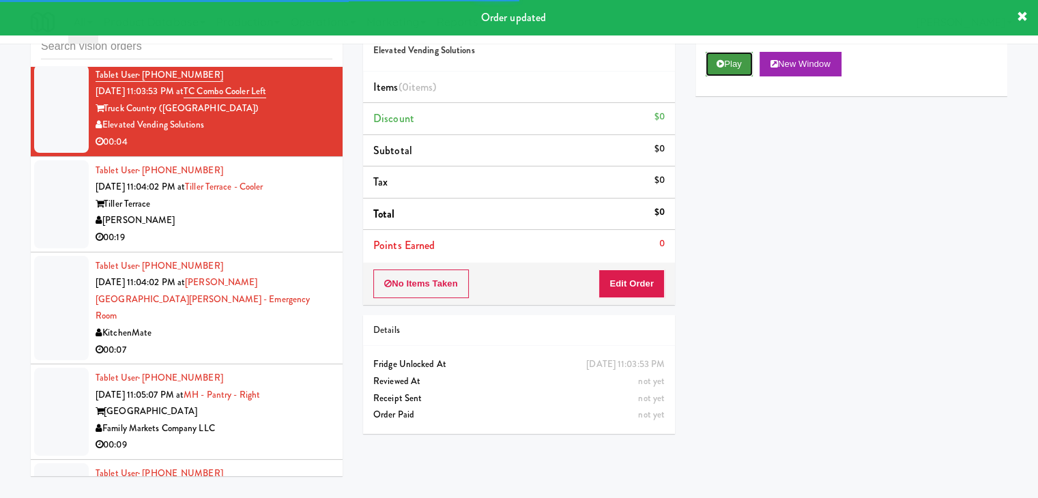
click at [721, 72] on button "Play" at bounding box center [729, 64] width 47 height 25
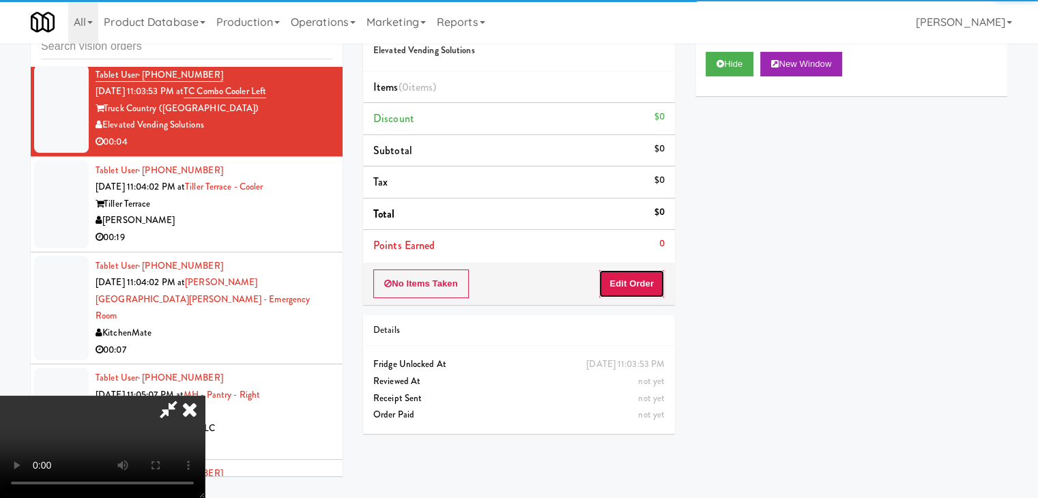
click at [647, 283] on button "Edit Order" at bounding box center [632, 284] width 66 height 29
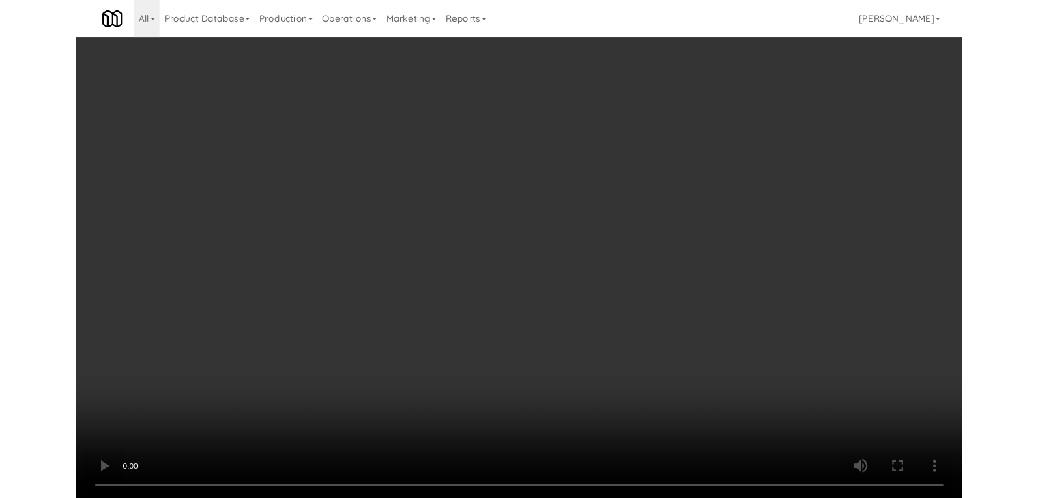
scroll to position [11490, 0]
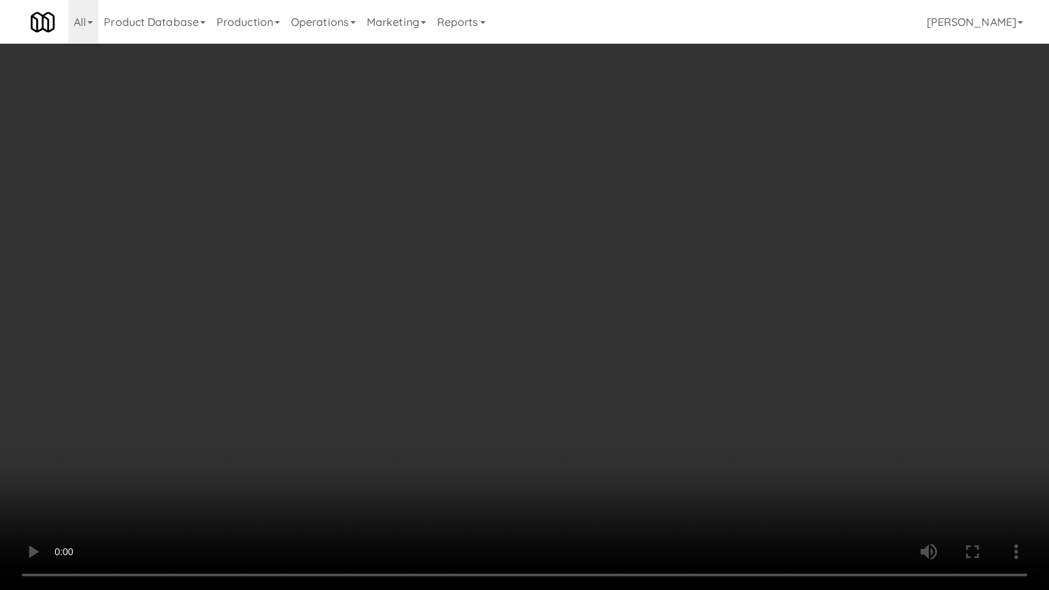
click at [578, 393] on video at bounding box center [524, 295] width 1049 height 590
click at [583, 381] on video at bounding box center [524, 295] width 1049 height 590
click at [590, 367] on video at bounding box center [524, 295] width 1049 height 590
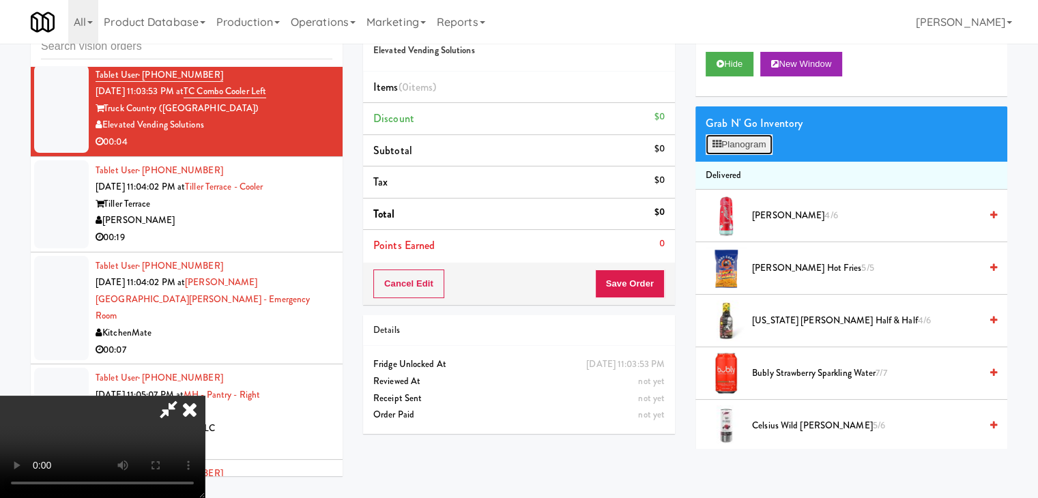
click at [737, 147] on button "Planogram" at bounding box center [739, 144] width 67 height 20
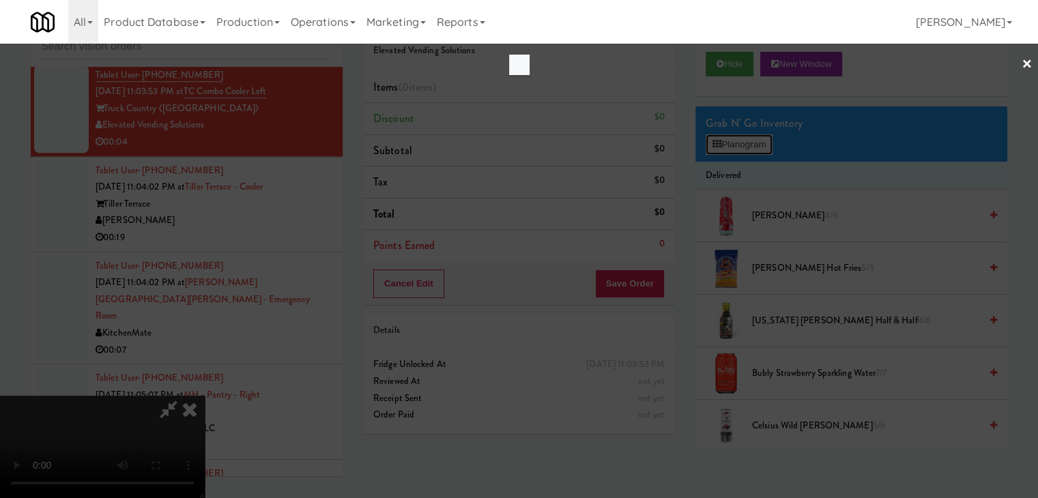
scroll to position [11490, 0]
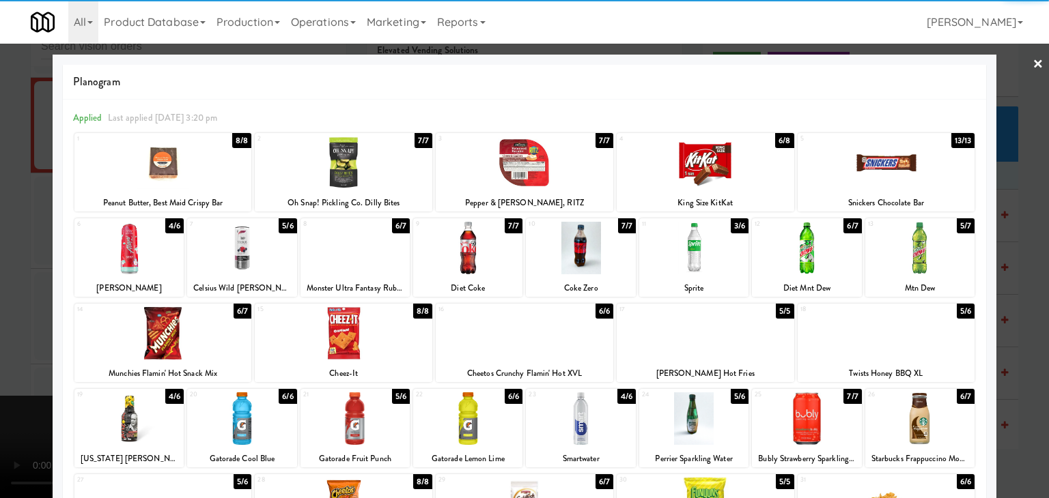
click at [246, 253] on div at bounding box center [241, 248] width 109 height 53
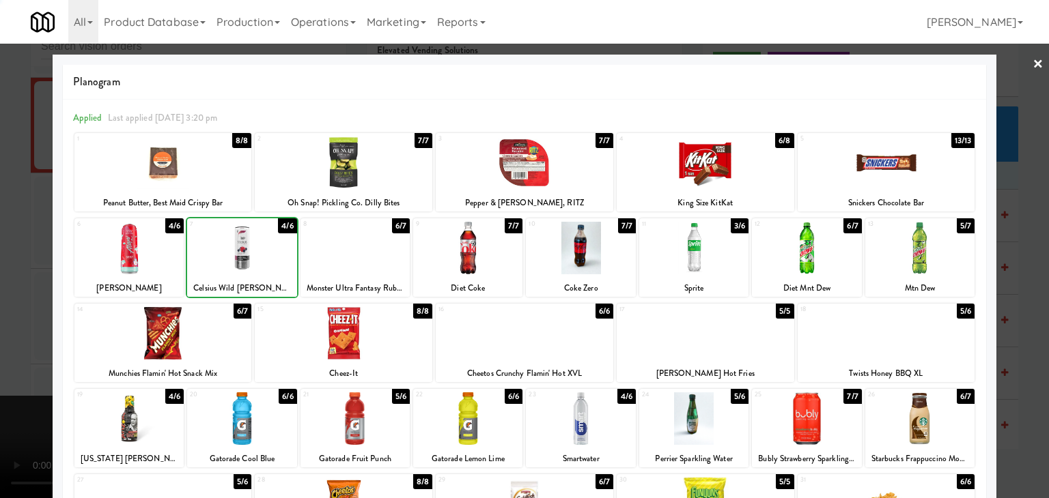
click at [22, 323] on div at bounding box center [524, 249] width 1049 height 498
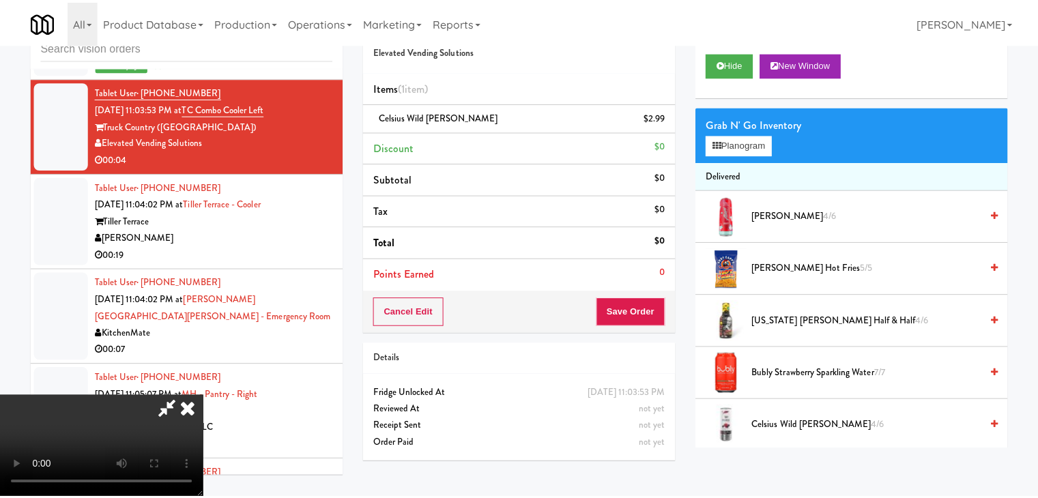
scroll to position [11540, 0]
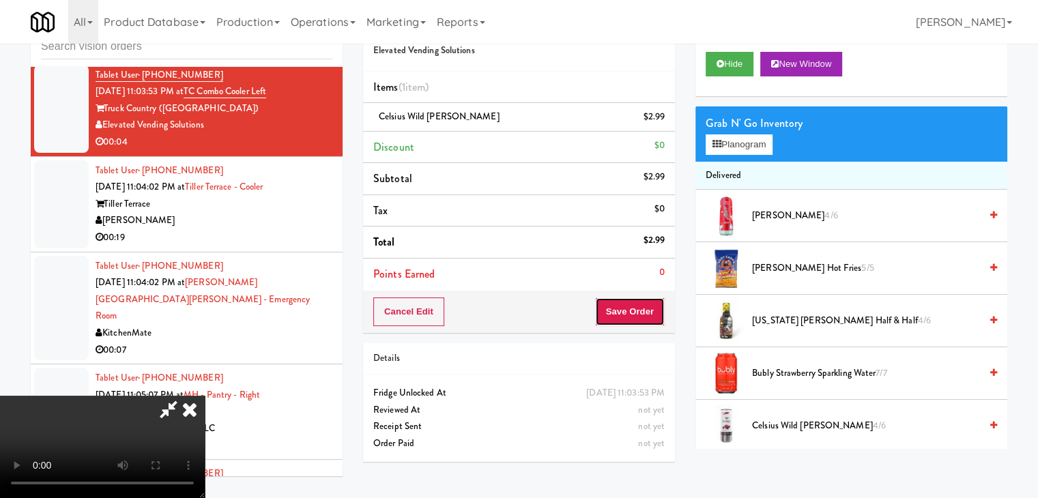
click at [629, 315] on button "Save Order" at bounding box center [630, 312] width 70 height 29
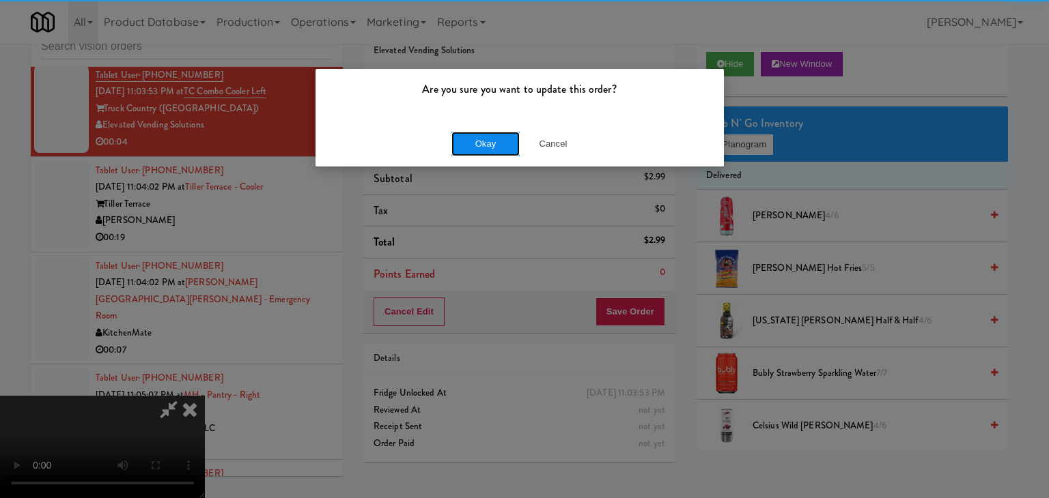
click at [485, 144] on button "Okay" at bounding box center [485, 144] width 68 height 25
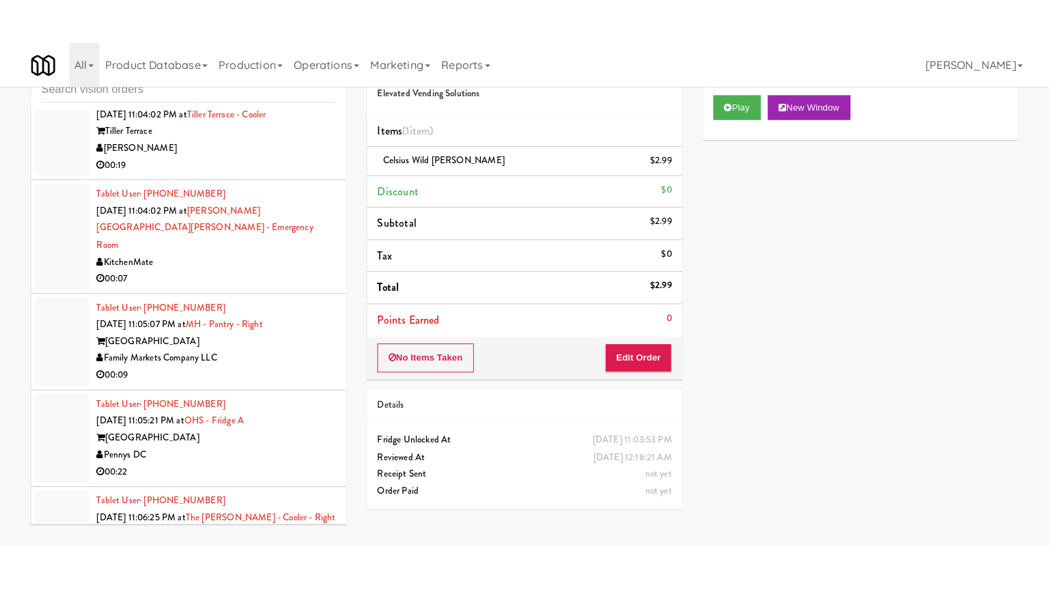
scroll to position [11677, 0]
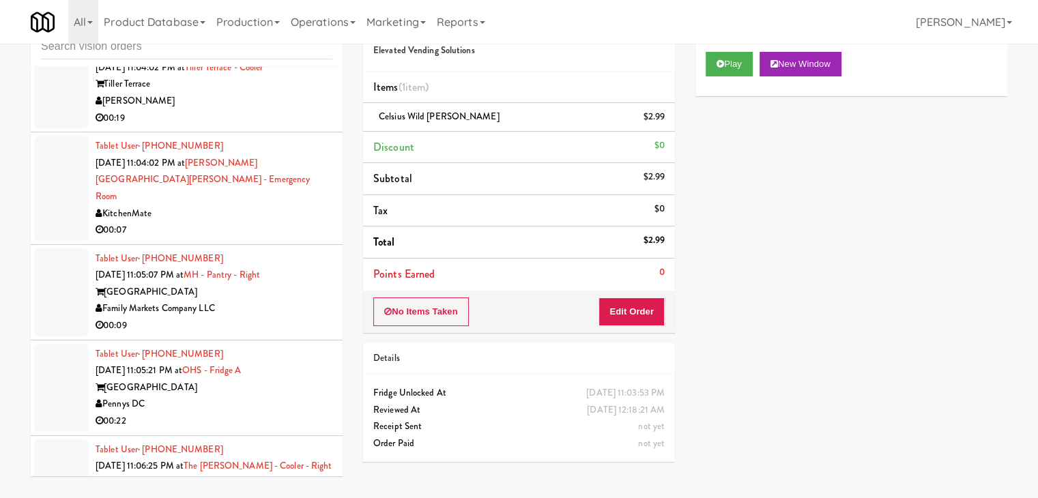
click at [272, 110] on div "[PERSON_NAME]" at bounding box center [214, 101] width 237 height 17
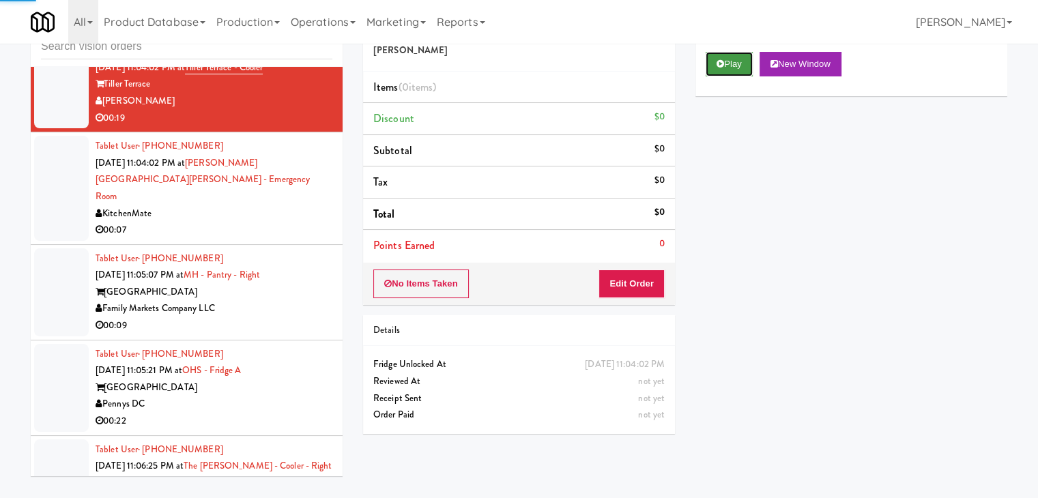
click at [743, 69] on button "Play" at bounding box center [729, 64] width 47 height 25
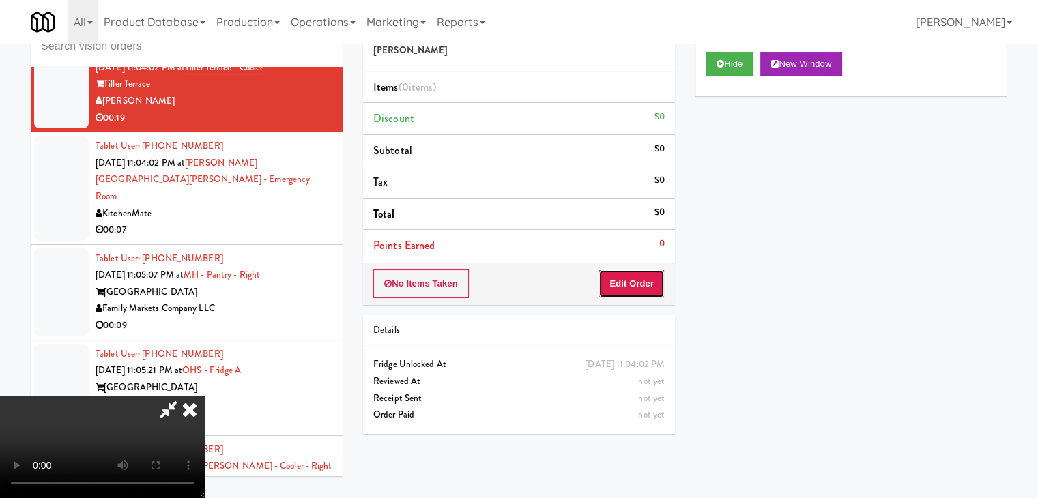
click at [644, 278] on button "Edit Order" at bounding box center [632, 284] width 66 height 29
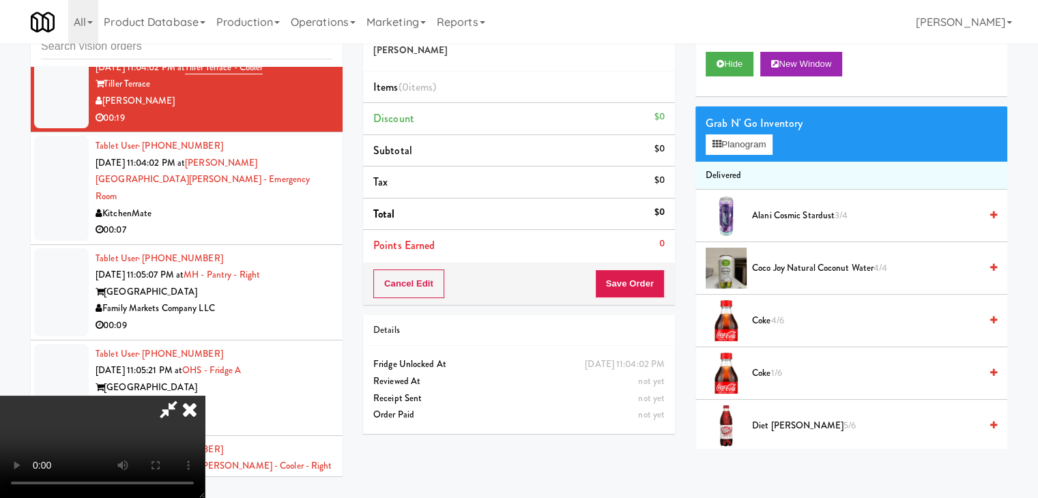
scroll to position [11626, 0]
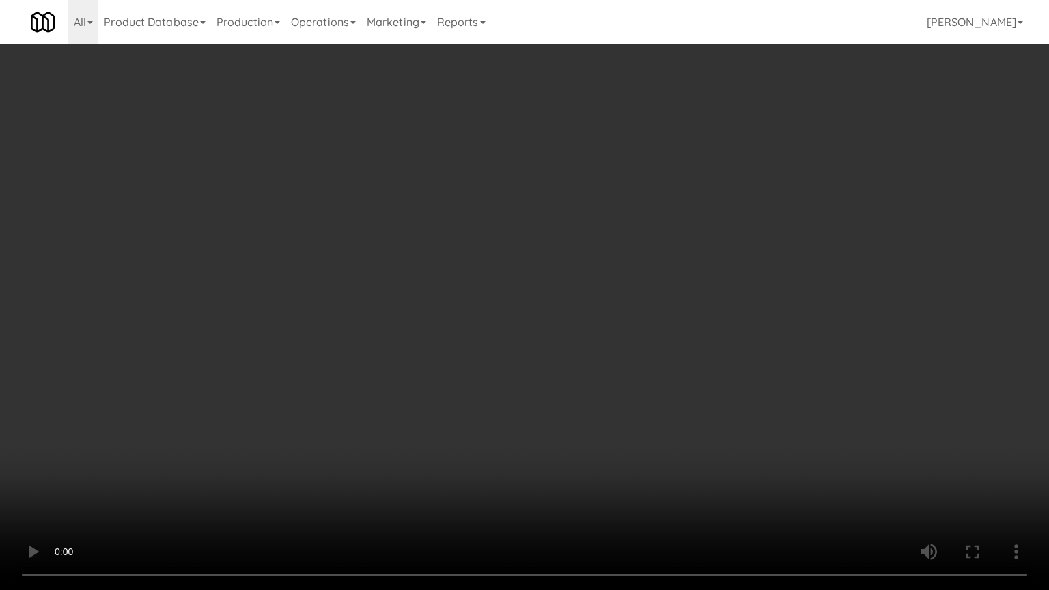
click at [618, 382] on video at bounding box center [524, 295] width 1049 height 590
click at [614, 383] on video at bounding box center [524, 295] width 1049 height 590
click at [595, 378] on video at bounding box center [524, 295] width 1049 height 590
click at [676, 412] on video at bounding box center [524, 295] width 1049 height 590
click at [675, 409] on video at bounding box center [524, 295] width 1049 height 590
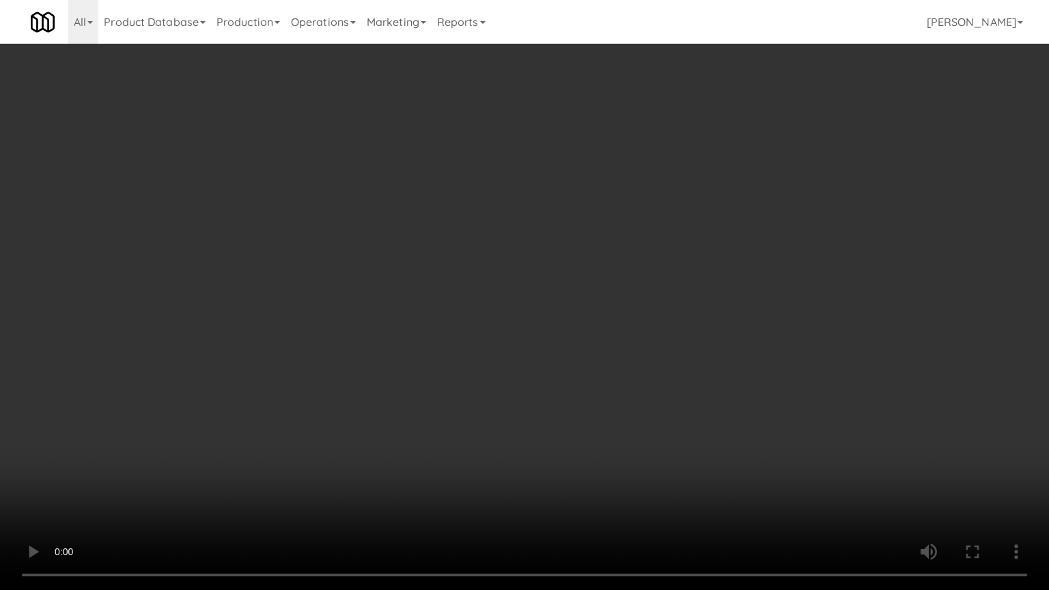
drag, startPoint x: 675, startPoint y: 409, endPoint x: 715, endPoint y: 208, distance: 205.5
click at [675, 407] on video at bounding box center [524, 295] width 1049 height 590
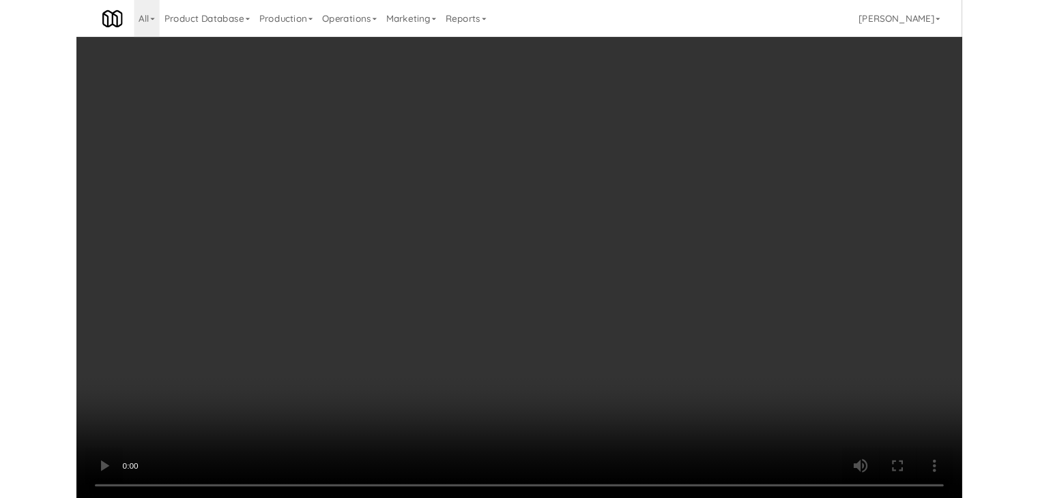
scroll to position [11677, 0]
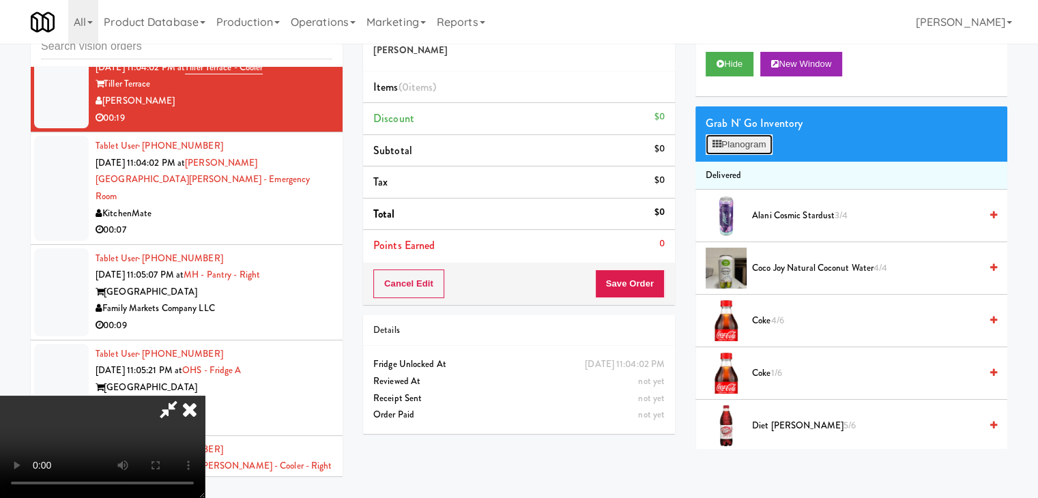
click at [740, 148] on button "Planogram" at bounding box center [739, 144] width 67 height 20
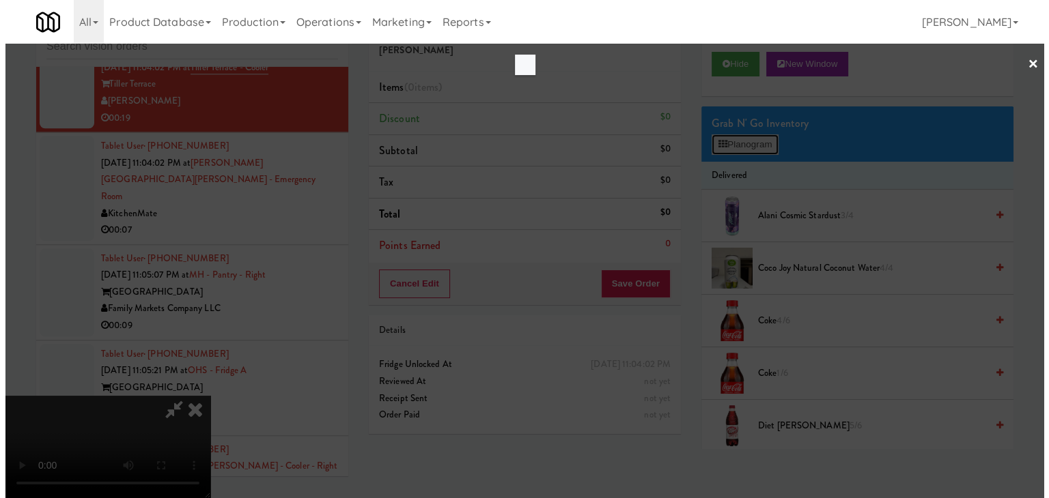
scroll to position [11626, 0]
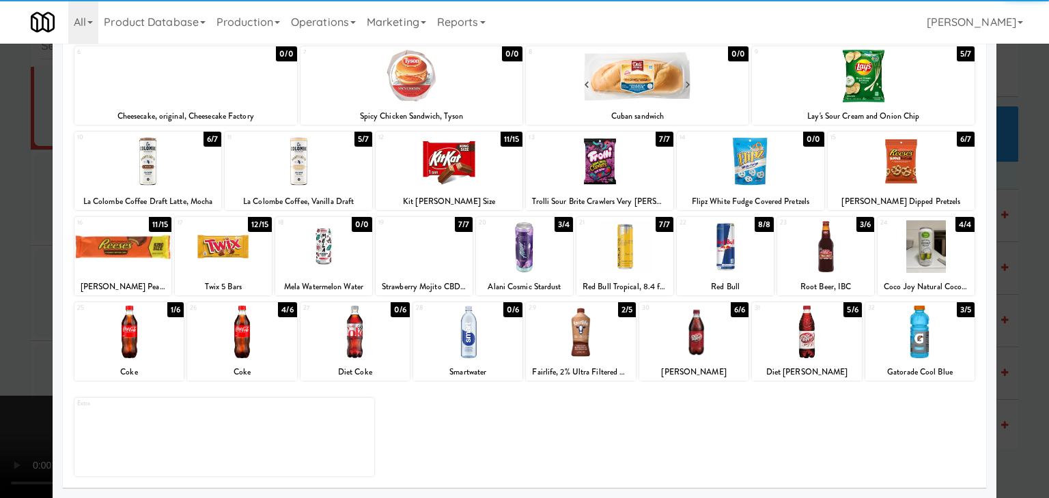
click at [791, 323] on div at bounding box center [806, 332] width 109 height 53
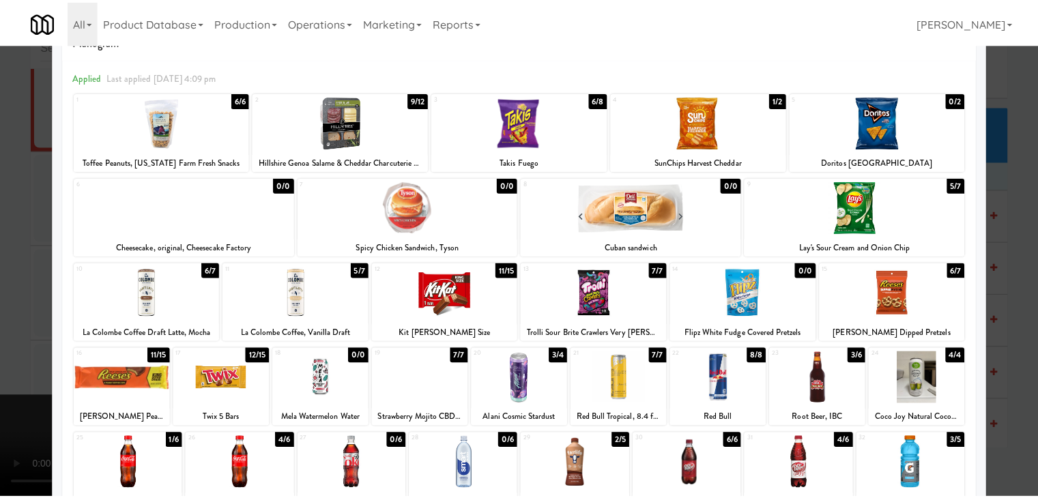
scroll to position [36, 0]
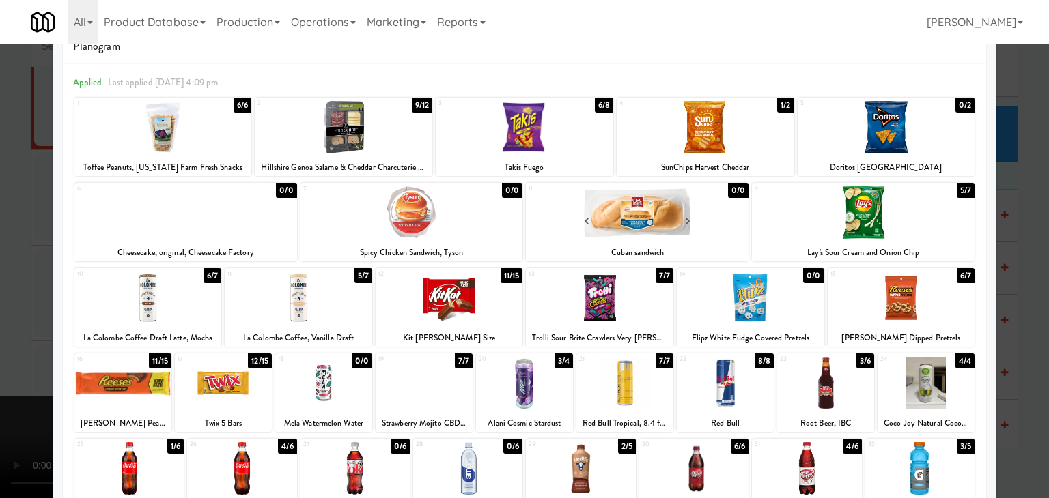
click at [474, 289] on div at bounding box center [449, 298] width 147 height 53
click at [0, 303] on div at bounding box center [524, 249] width 1049 height 498
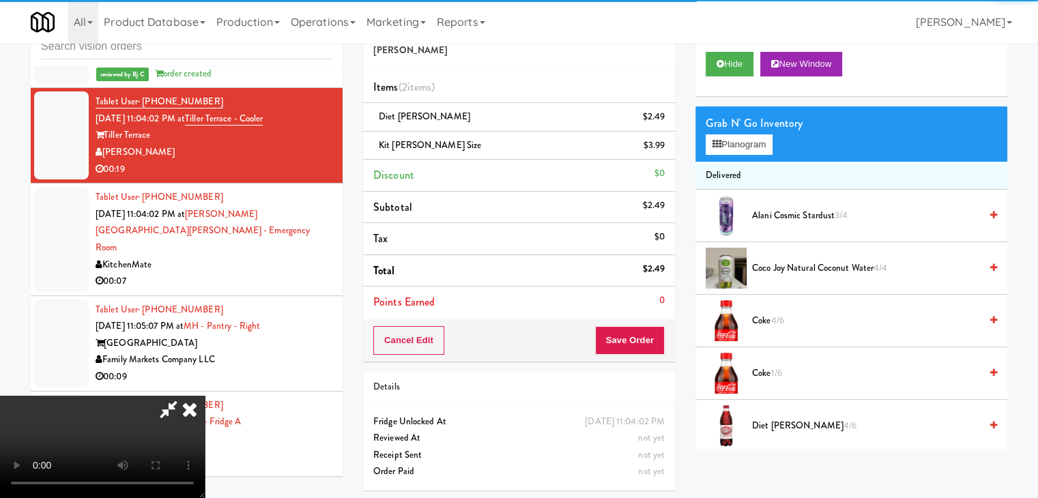
scroll to position [11677, 0]
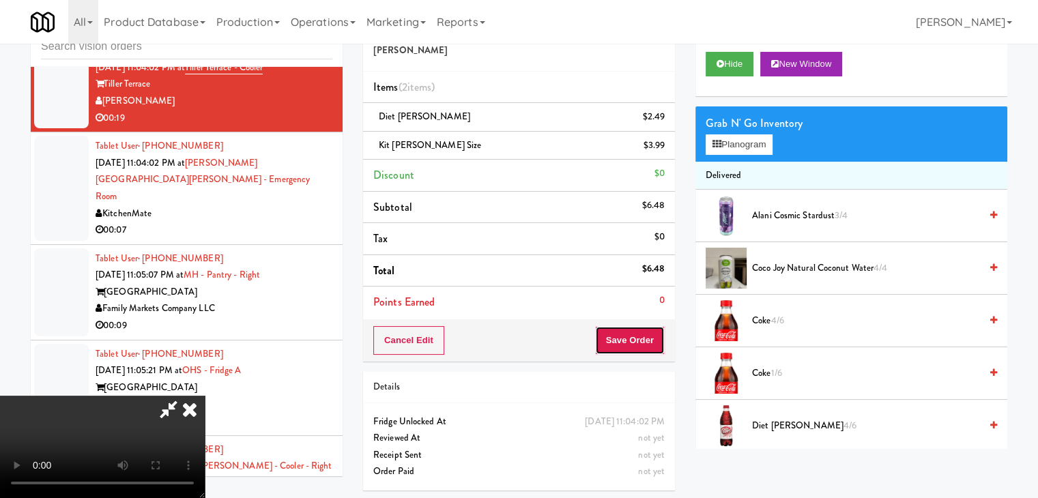
click at [661, 339] on button "Save Order" at bounding box center [630, 340] width 70 height 29
click at [660, 339] on button "Save Order" at bounding box center [630, 340] width 70 height 29
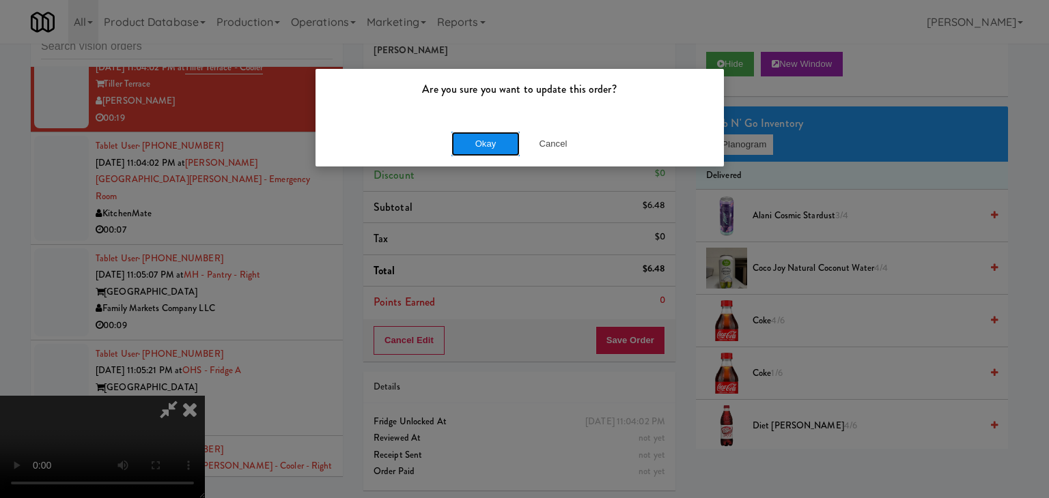
click at [454, 145] on button "Okay" at bounding box center [485, 144] width 68 height 25
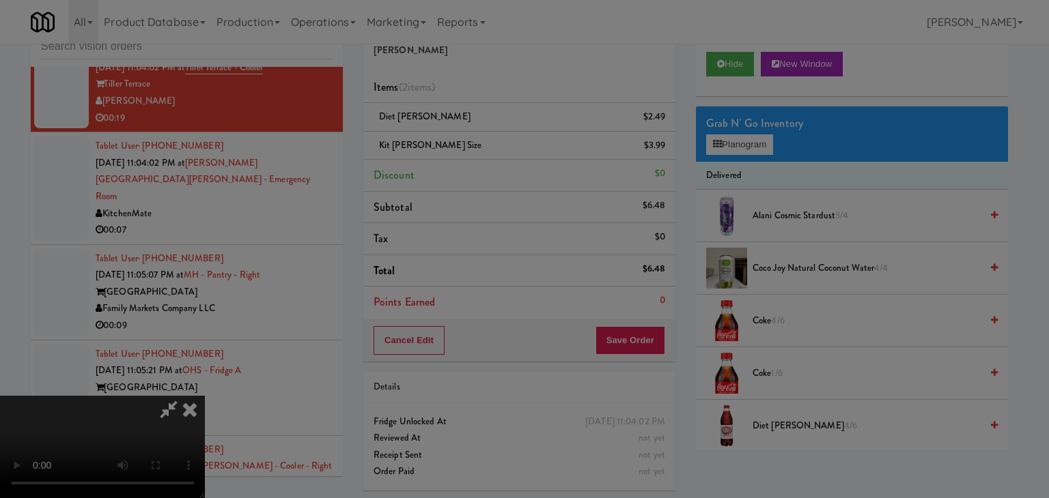
click at [454, 145] on body "Are you sure you want to update this order? Okay Cancel Okay Are you sure you w…" at bounding box center [524, 249] width 1049 height 498
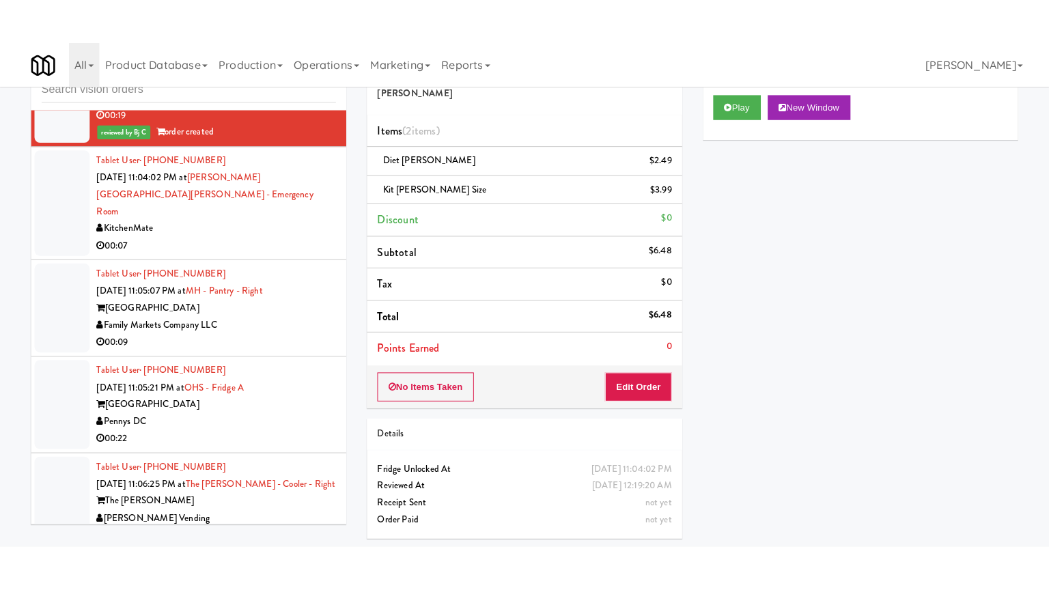
scroll to position [11813, 0]
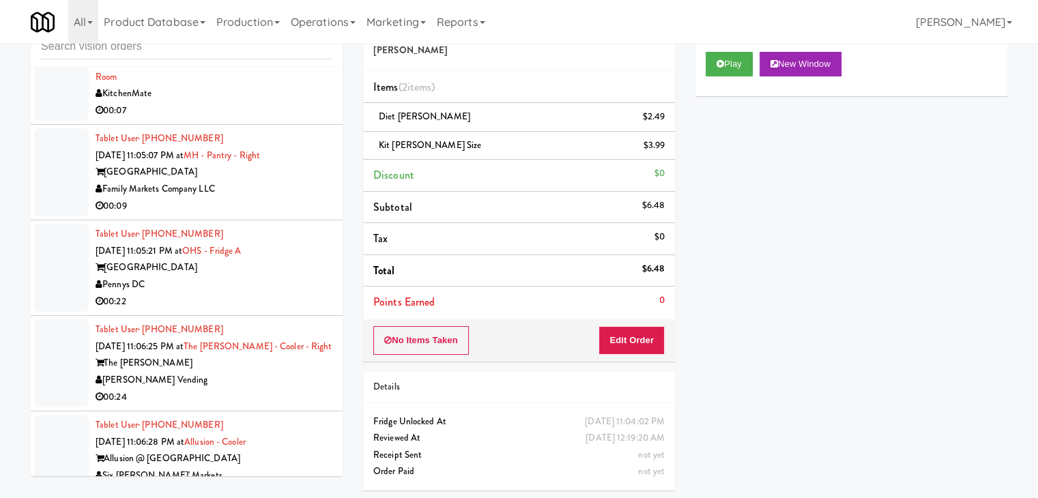
click at [254, 102] on div "KitchenMate" at bounding box center [214, 93] width 237 height 17
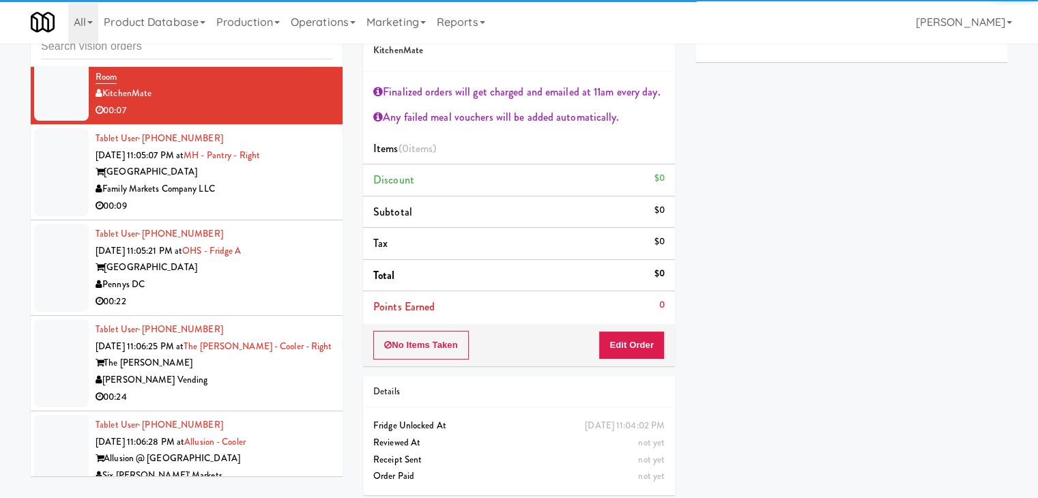
click at [259, 198] on div "Family Markets Company LLC" at bounding box center [214, 189] width 237 height 17
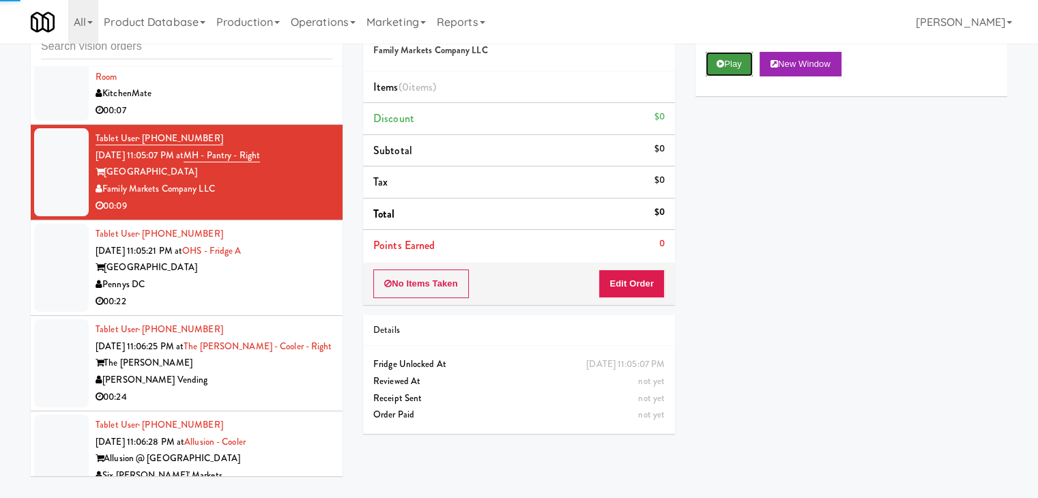
click at [752, 55] on button "Play" at bounding box center [729, 64] width 47 height 25
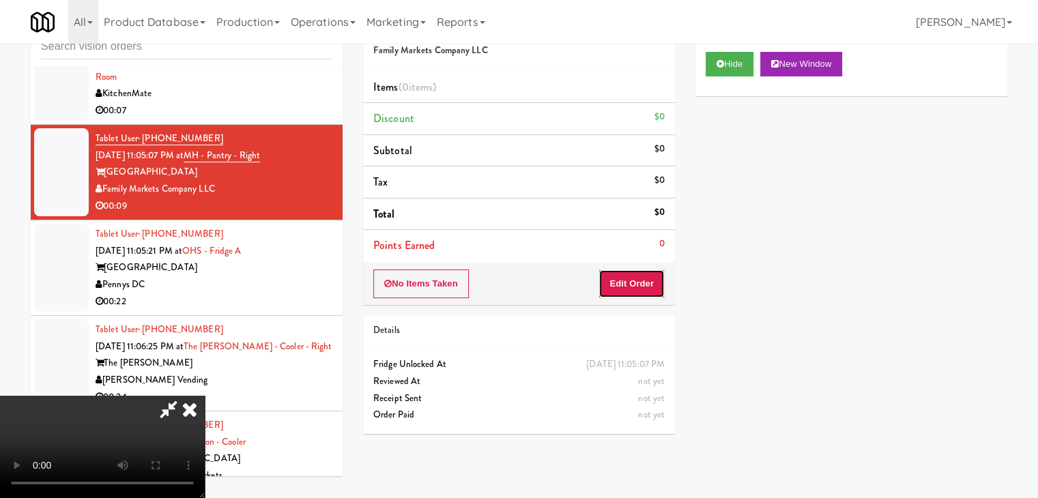
click at [641, 279] on button "Edit Order" at bounding box center [632, 284] width 66 height 29
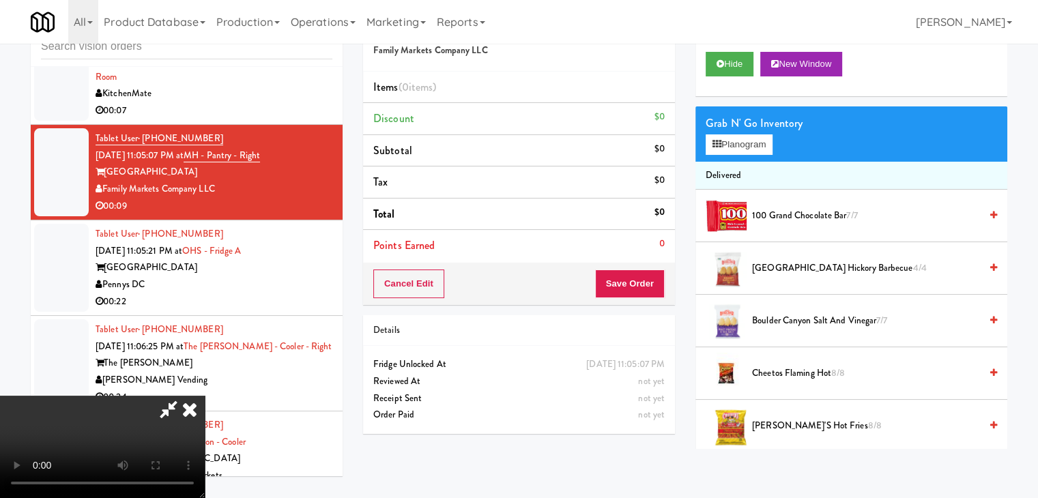
scroll to position [11762, 0]
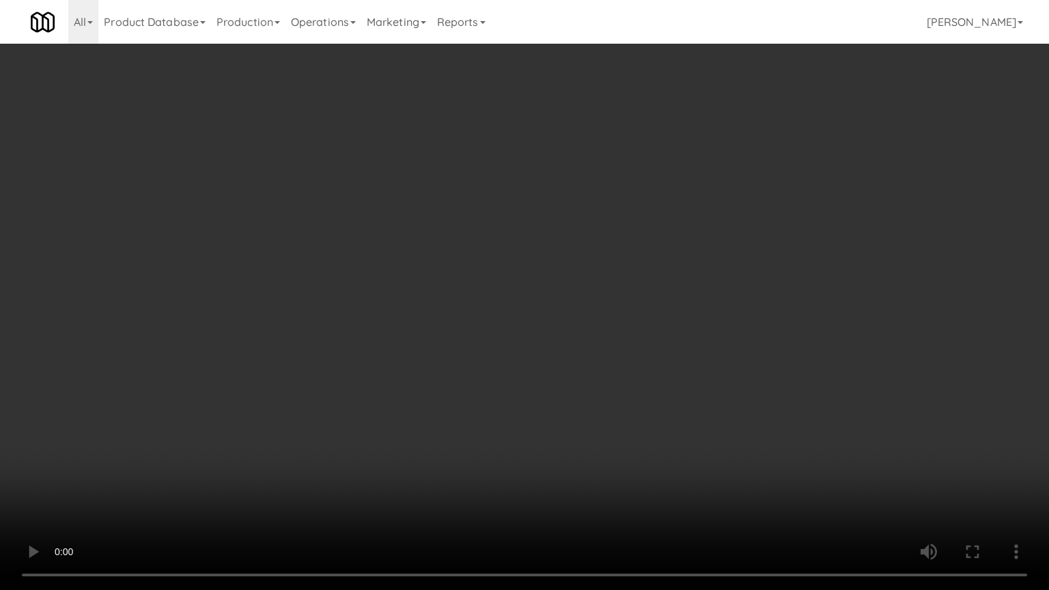
click at [470, 408] on video at bounding box center [524, 295] width 1049 height 590
click at [612, 392] on video at bounding box center [524, 295] width 1049 height 590
click at [612, 388] on video at bounding box center [524, 295] width 1049 height 590
click at [612, 381] on video at bounding box center [524, 295] width 1049 height 590
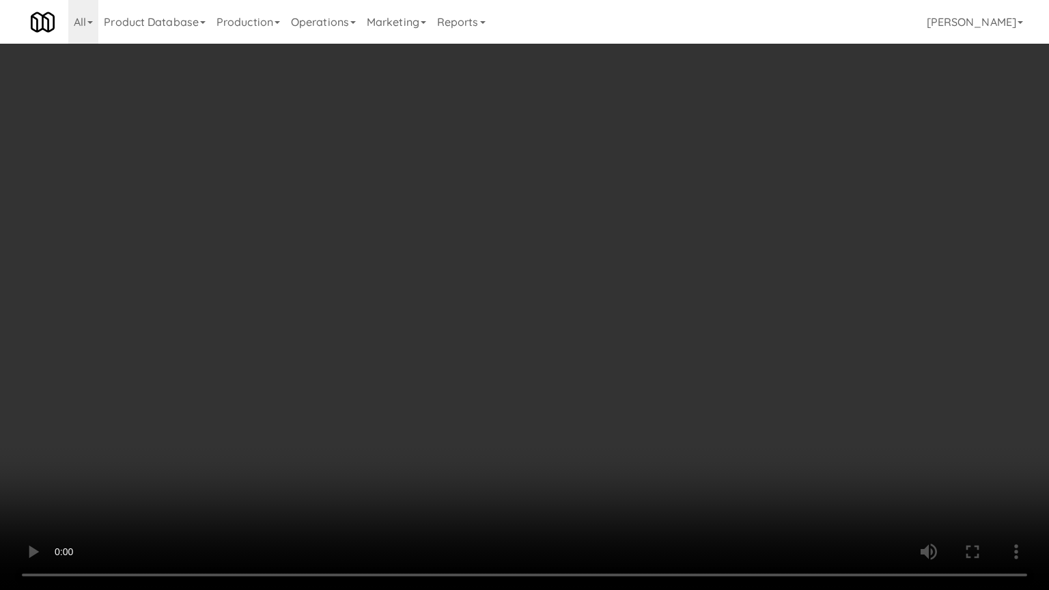
click at [612, 381] on video at bounding box center [524, 295] width 1049 height 590
click at [612, 382] on video at bounding box center [524, 295] width 1049 height 590
click at [612, 385] on video at bounding box center [524, 295] width 1049 height 590
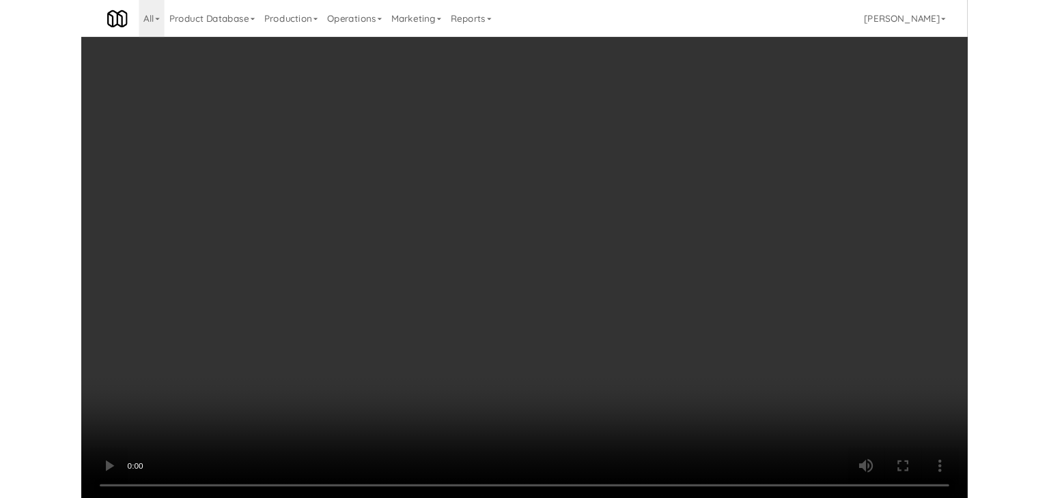
scroll to position [11813, 0]
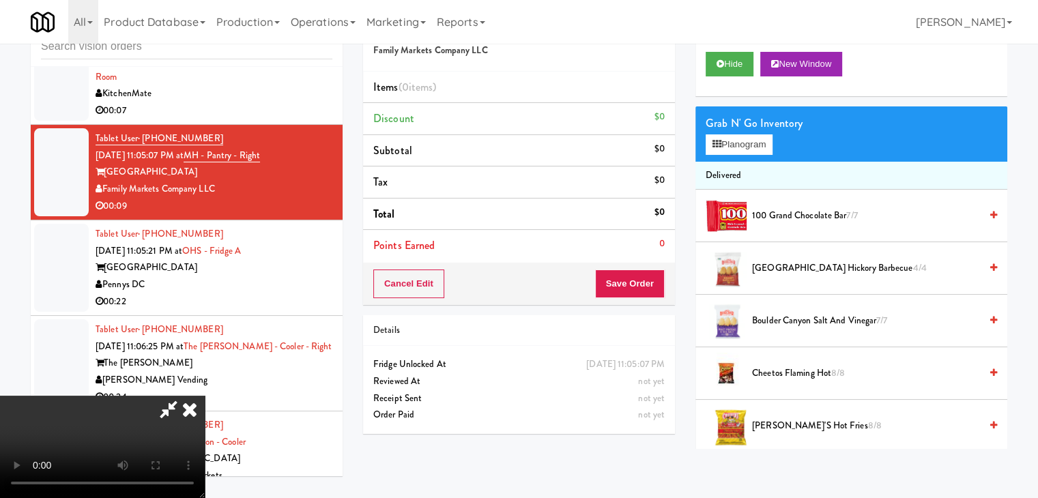
click at [205, 396] on video at bounding box center [102, 447] width 205 height 102
click at [746, 145] on button "Planogram" at bounding box center [739, 144] width 67 height 20
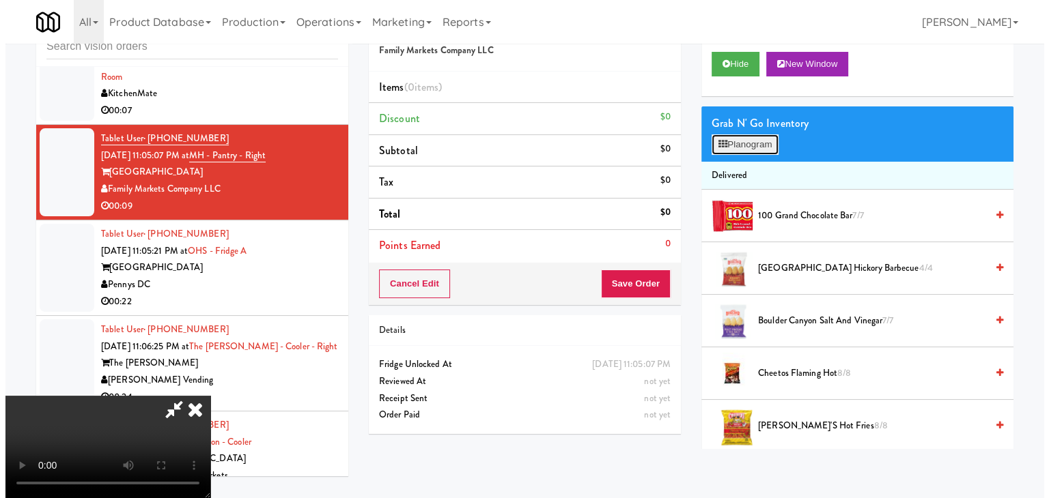
scroll to position [11762, 0]
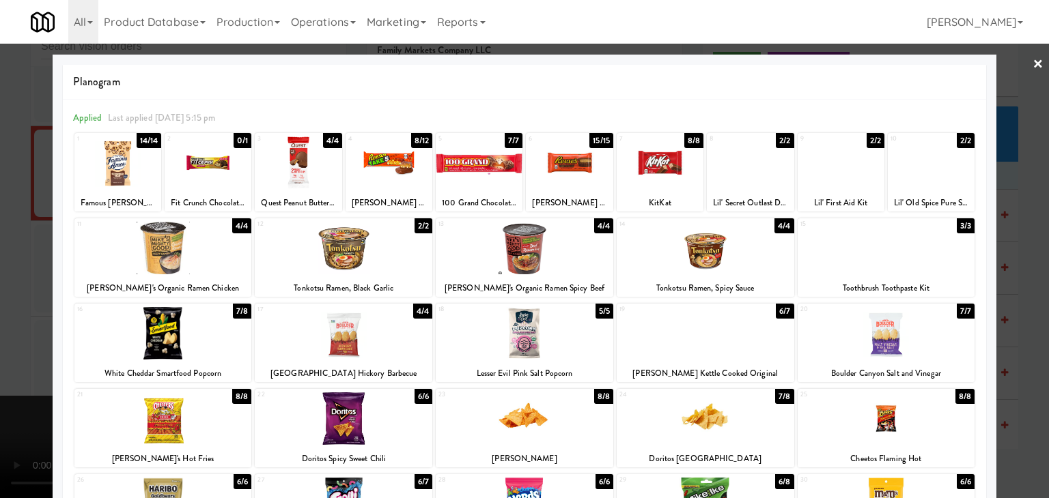
click at [395, 180] on div at bounding box center [388, 163] width 87 height 53
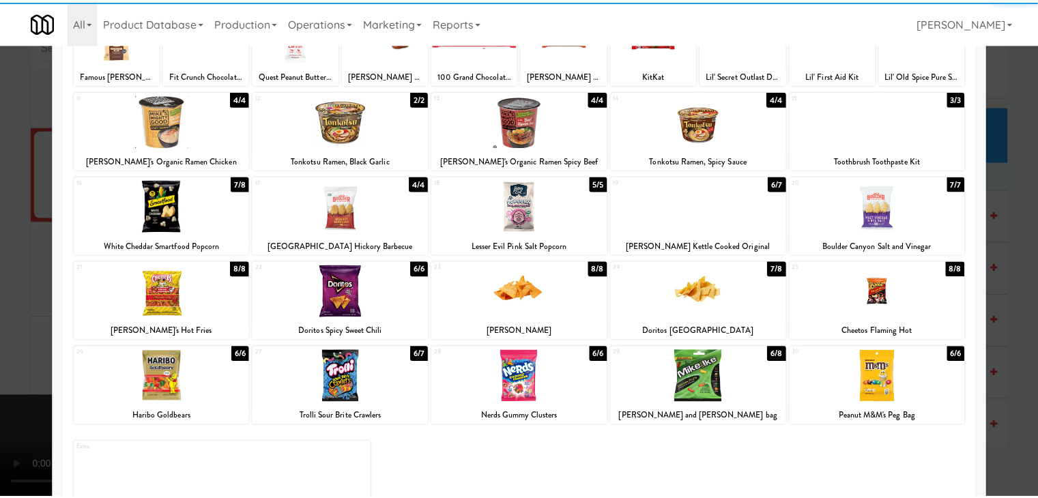
scroll to position [137, 0]
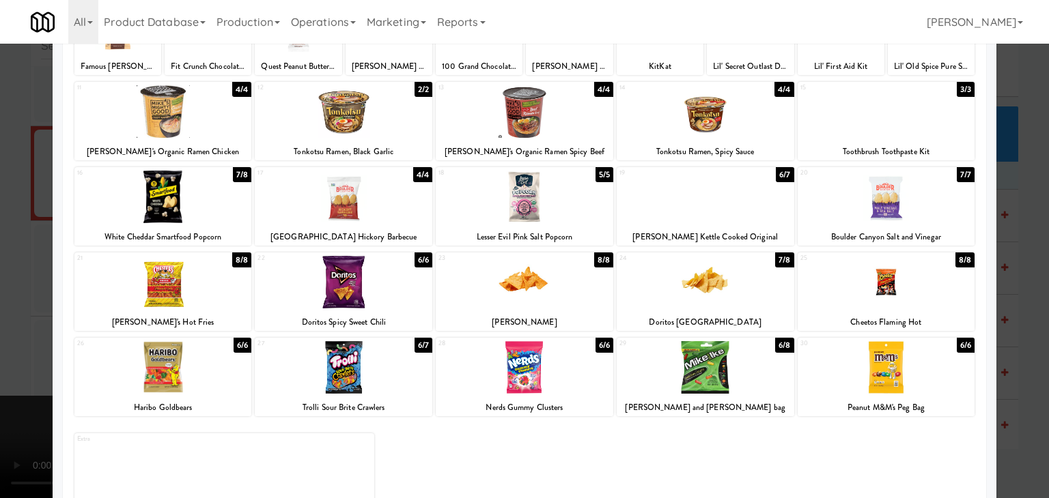
click at [879, 200] on div at bounding box center [886, 197] width 178 height 53
drag, startPoint x: 0, startPoint y: 251, endPoint x: 11, endPoint y: 255, distance: 11.9
click at [0, 252] on div at bounding box center [524, 249] width 1049 height 498
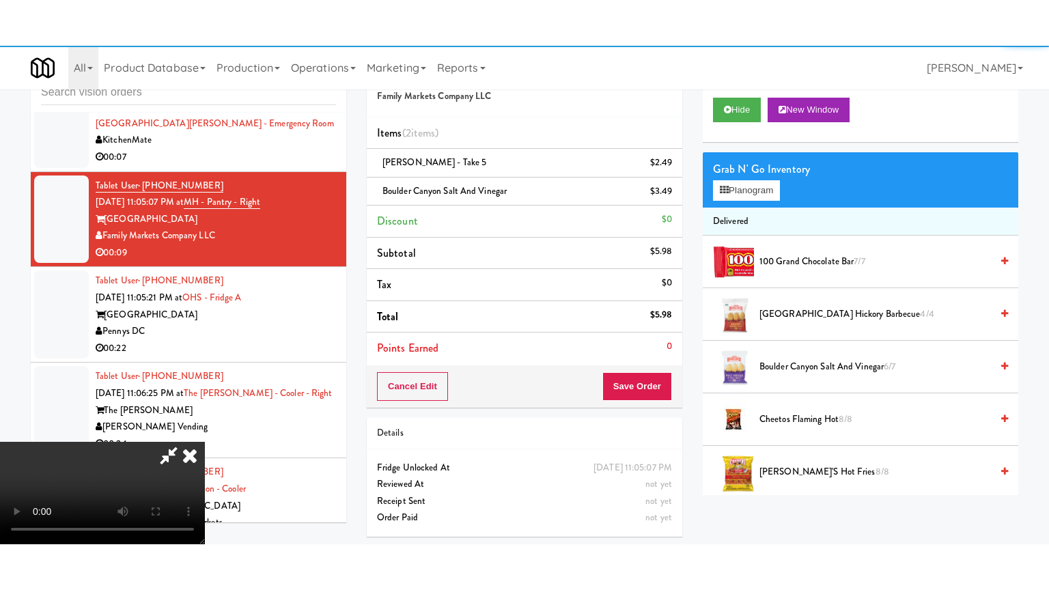
scroll to position [11813, 0]
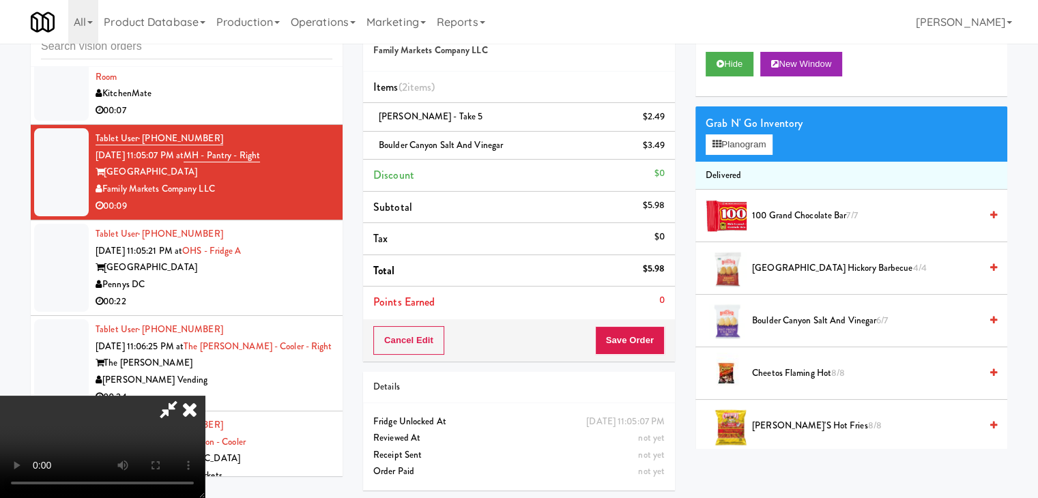
click at [205, 396] on video at bounding box center [102, 447] width 205 height 102
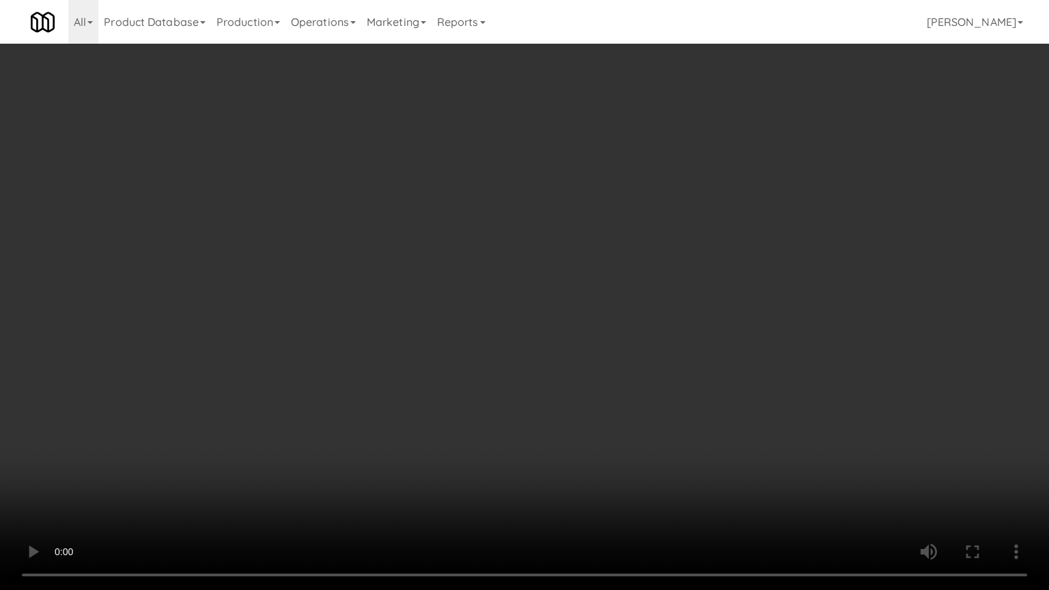
click at [587, 352] on video at bounding box center [524, 295] width 1049 height 590
click at [587, 355] on video at bounding box center [524, 295] width 1049 height 590
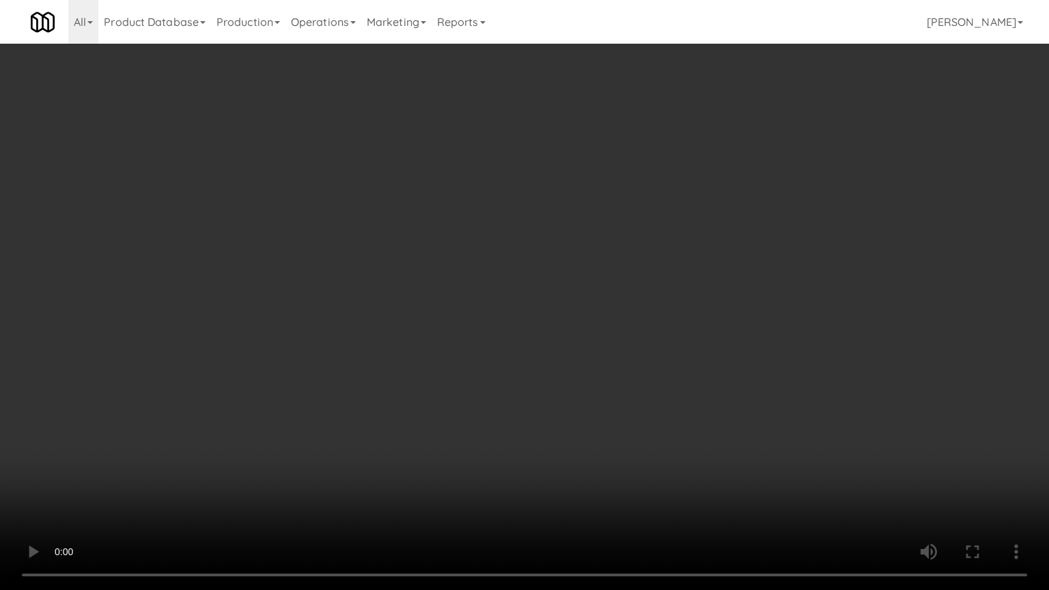
click at [587, 355] on video at bounding box center [524, 295] width 1049 height 590
click at [587, 356] on video at bounding box center [524, 295] width 1049 height 590
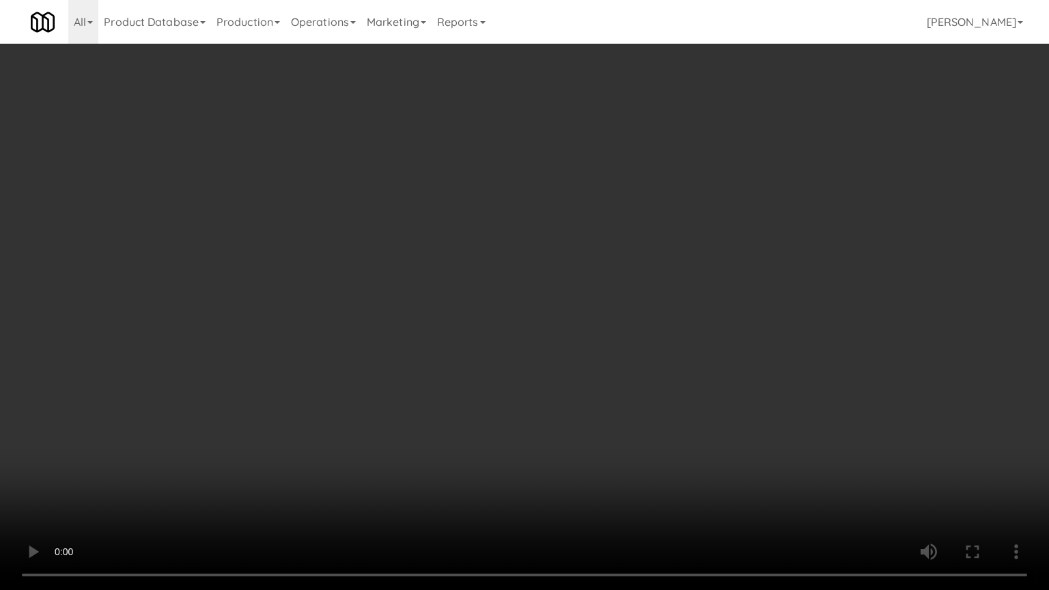
click at [587, 356] on video at bounding box center [524, 295] width 1049 height 590
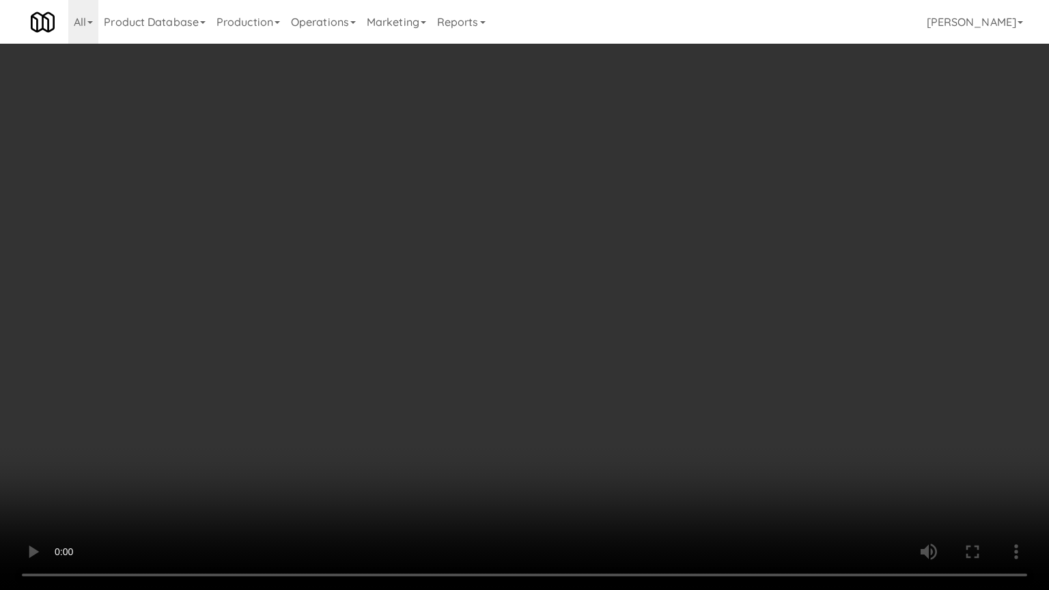
click at [587, 356] on video at bounding box center [524, 295] width 1049 height 590
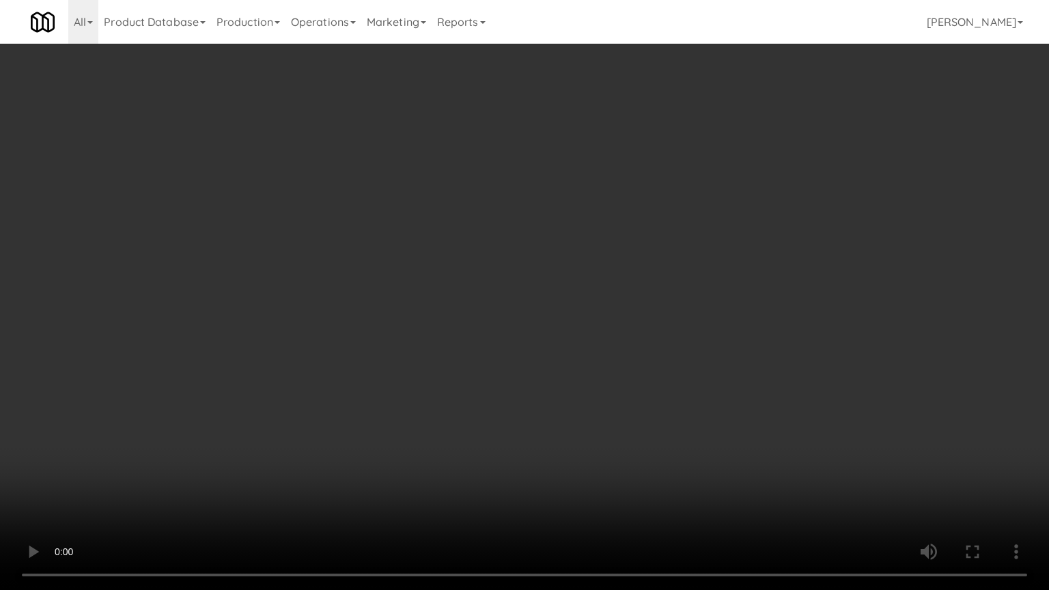
click at [587, 356] on video at bounding box center [524, 295] width 1049 height 590
click at [596, 349] on video at bounding box center [524, 295] width 1049 height 590
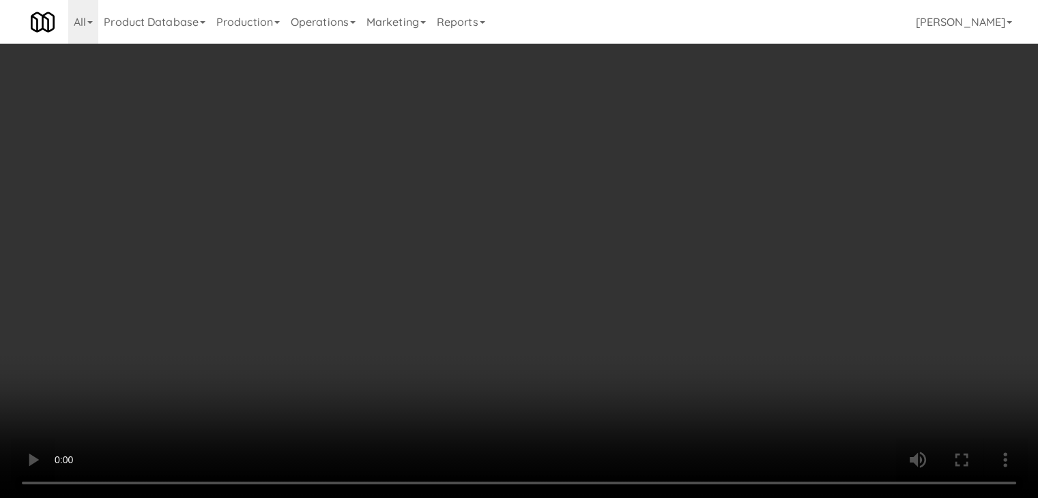
scroll to position [11813, 0]
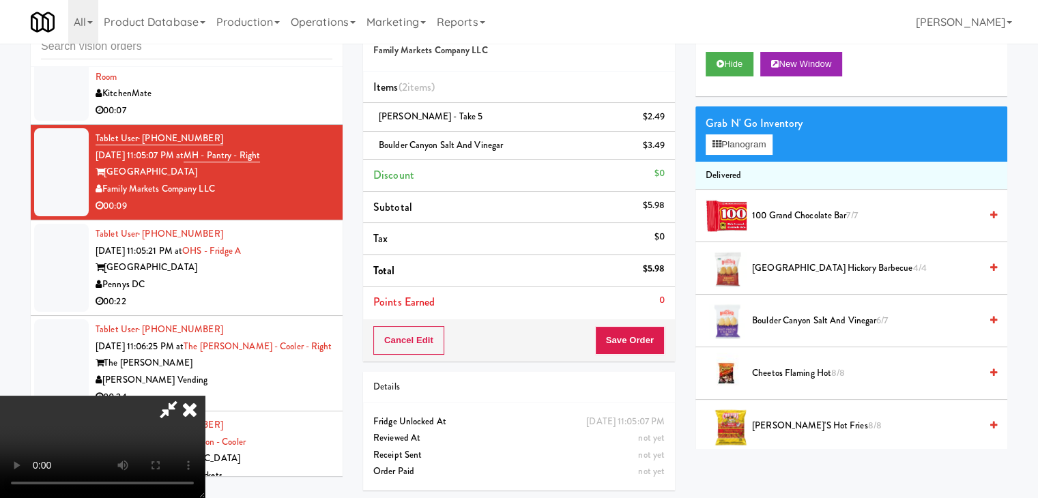
click at [653, 350] on div "Cancel Edit Save Order" at bounding box center [519, 341] width 312 height 42
click at [653, 350] on button "Save Order" at bounding box center [630, 340] width 70 height 29
click at [651, 350] on button "Save Order" at bounding box center [630, 340] width 70 height 29
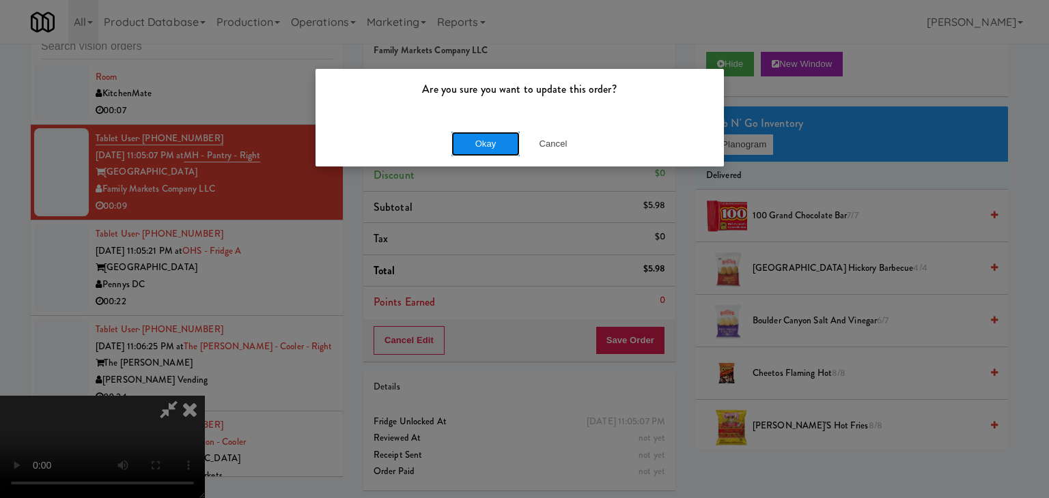
click at [492, 149] on button "Okay" at bounding box center [485, 144] width 68 height 25
click at [492, 149] on div "Okay Cancel" at bounding box center [519, 144] width 408 height 46
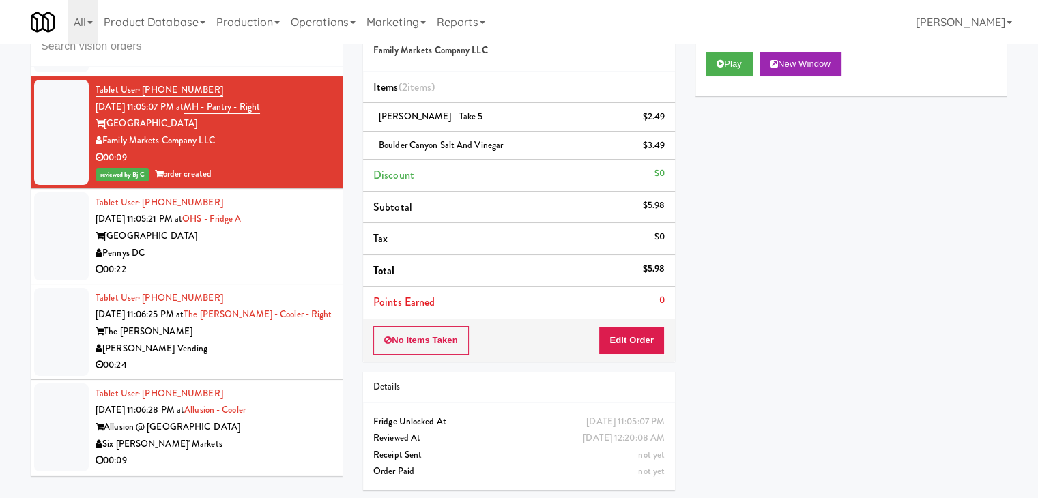
scroll to position [11950, 0]
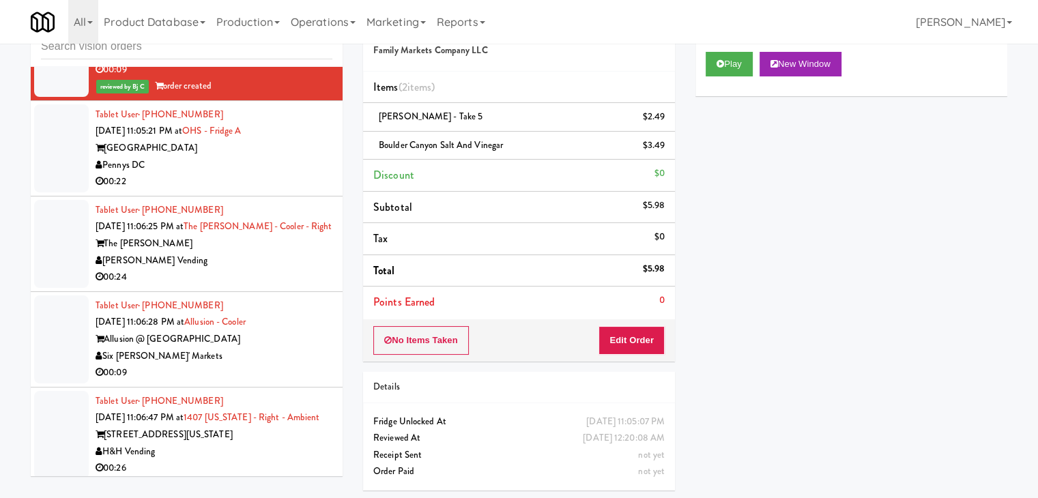
click at [274, 174] on div "Pennys DC" at bounding box center [214, 165] width 237 height 17
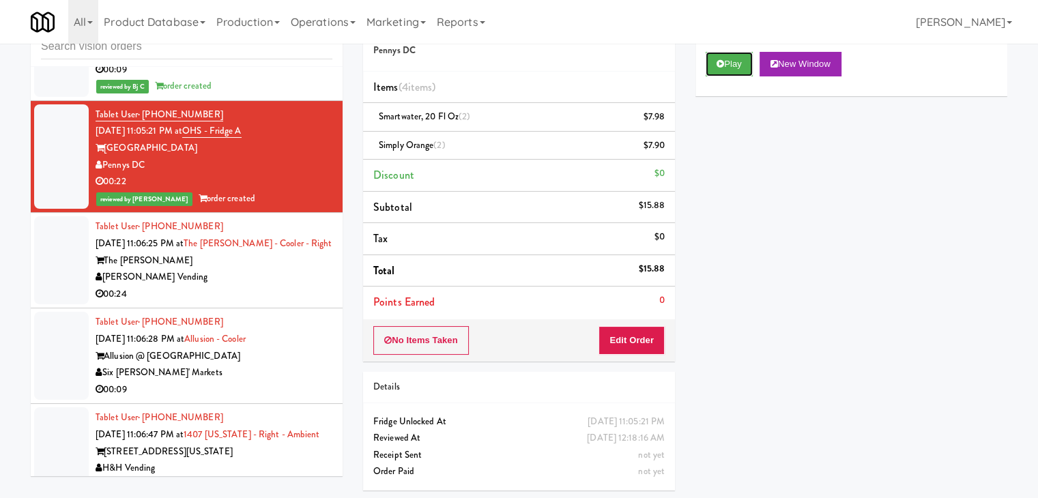
drag, startPoint x: 715, startPoint y: 63, endPoint x: 213, endPoint y: 309, distance: 559.1
click at [213, 309] on div "inbox reviewed all all unclear take inventory issue suspicious failed recent Ta…" at bounding box center [518, 253] width 997 height 496
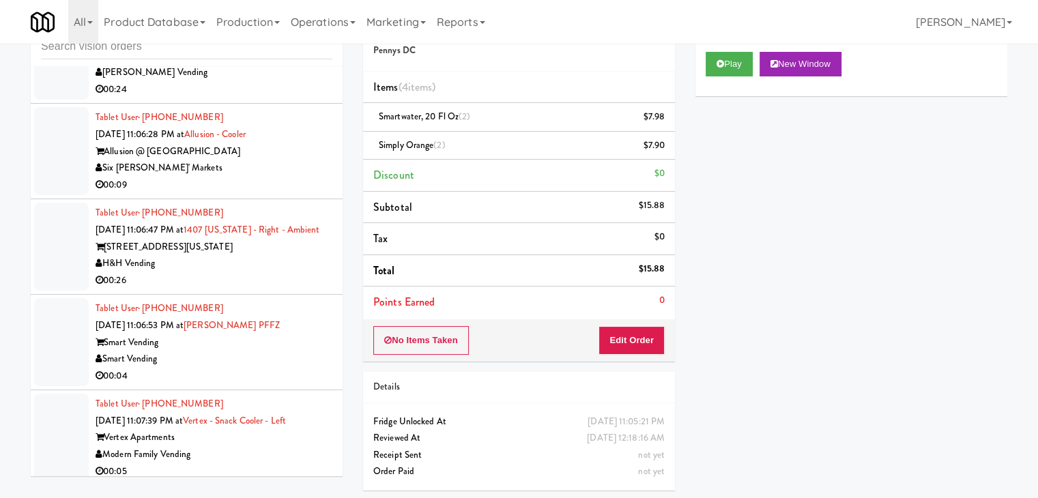
drag, startPoint x: 287, startPoint y: 137, endPoint x: 294, endPoint y: 152, distance: 16.5
click at [289, 81] on div "[PERSON_NAME] Vending" at bounding box center [214, 72] width 237 height 17
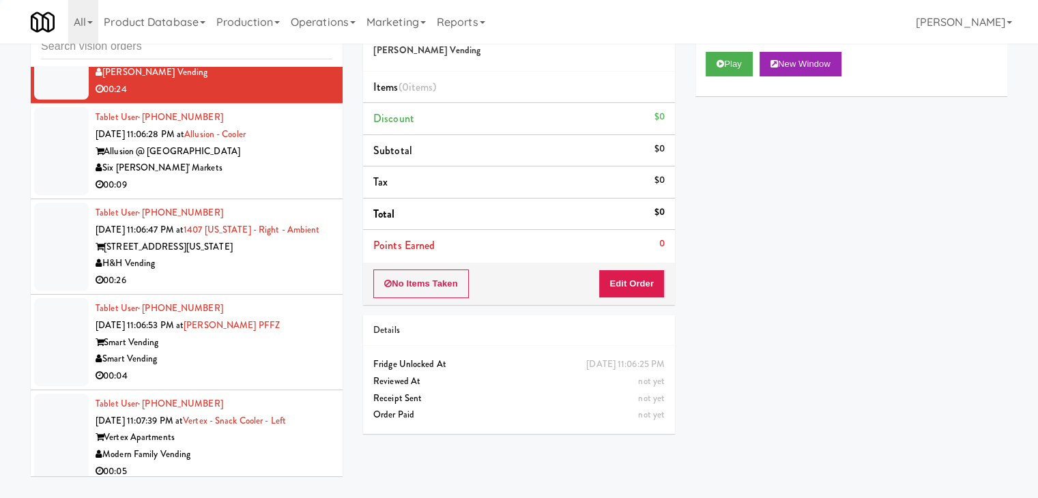
click at [295, 194] on div "00:09" at bounding box center [214, 185] width 237 height 17
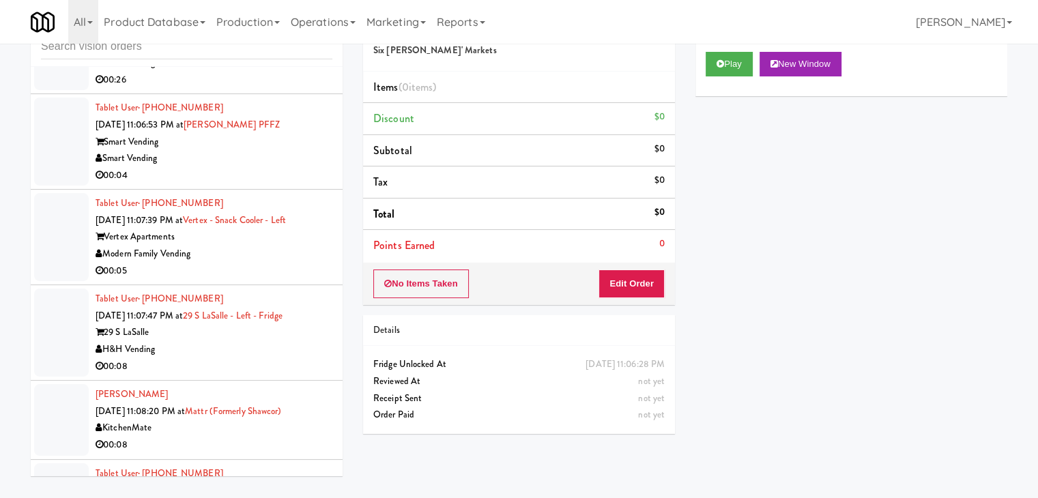
scroll to position [12291, 0]
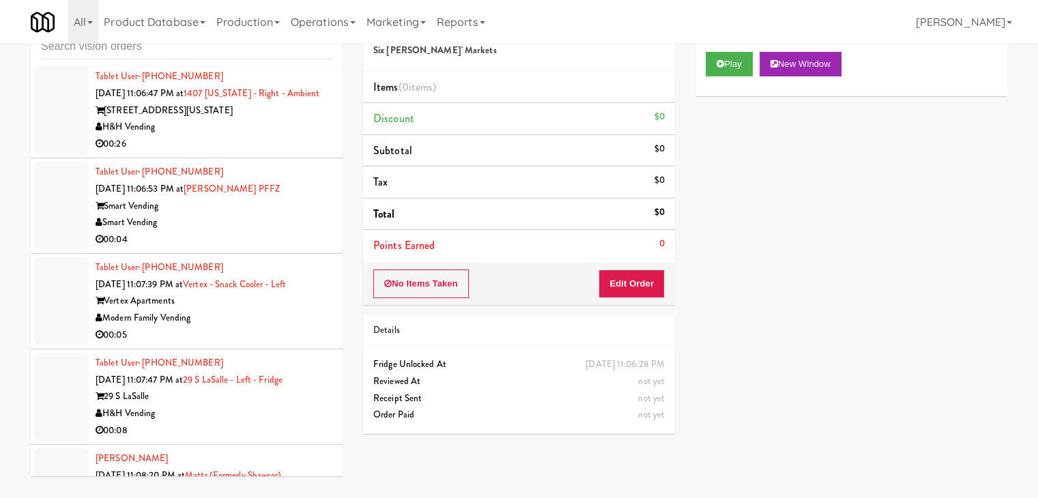
click at [253, 119] on div "[STREET_ADDRESS][US_STATE]" at bounding box center [214, 110] width 237 height 17
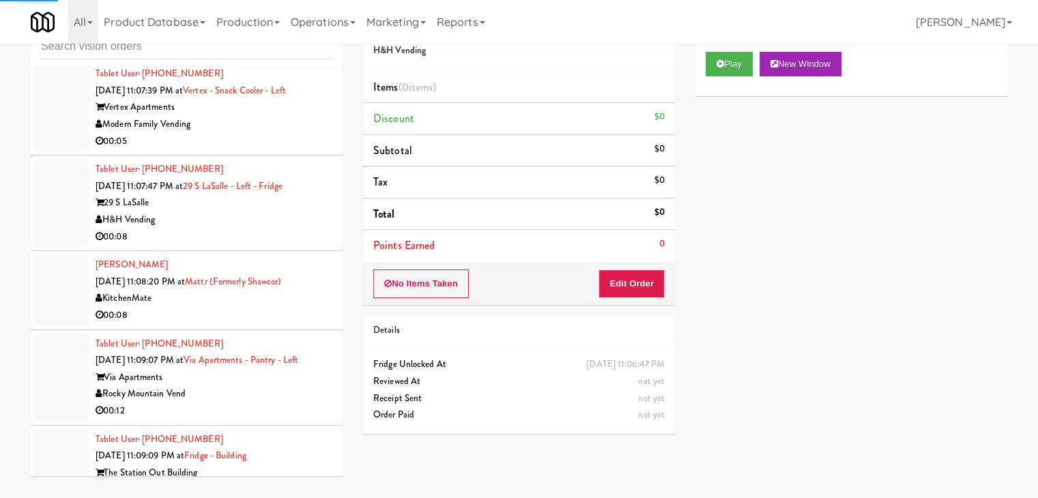
scroll to position [12496, 0]
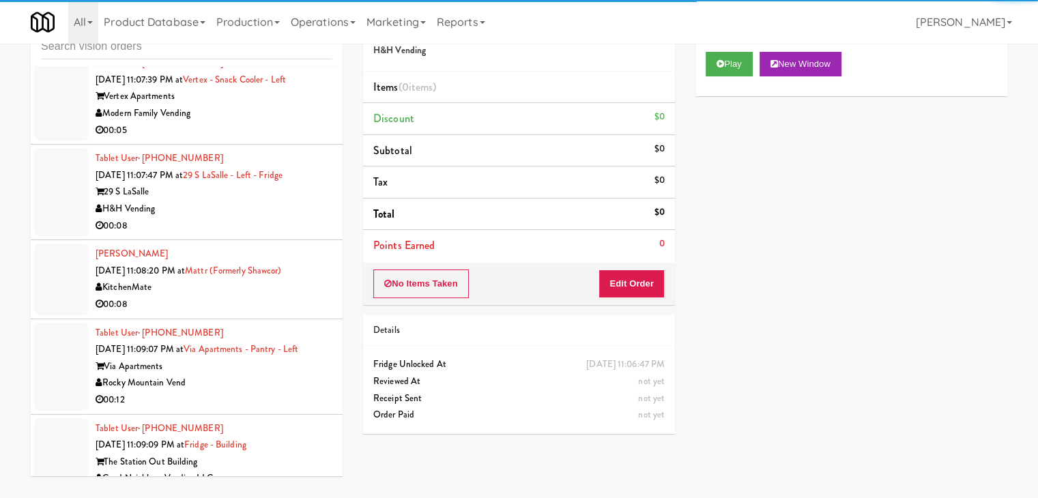
drag, startPoint x: 291, startPoint y: 92, endPoint x: 356, endPoint y: 108, distance: 66.7
click at [292, 27] on div "Smart Vending" at bounding box center [214, 18] width 237 height 17
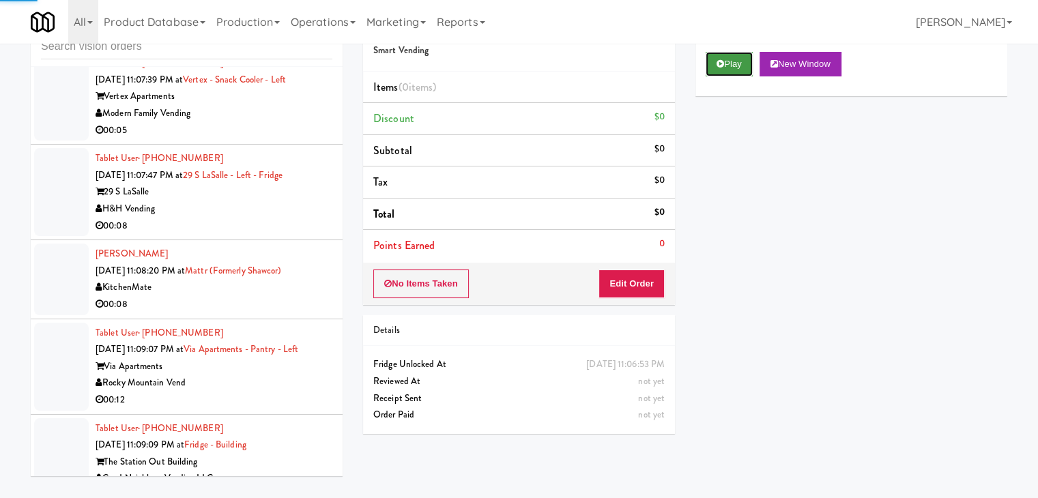
click at [718, 68] on button "Play" at bounding box center [729, 64] width 47 height 25
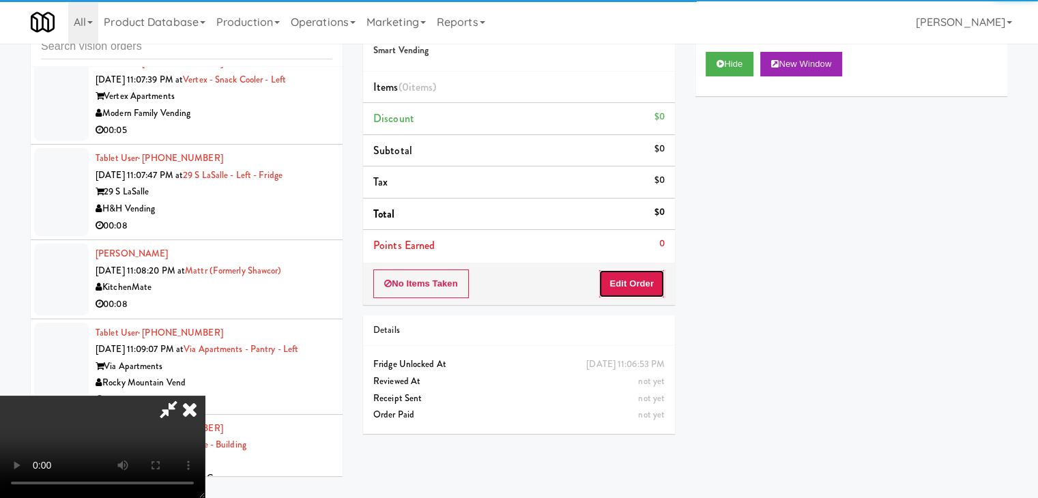
click at [632, 277] on button "Edit Order" at bounding box center [632, 284] width 66 height 29
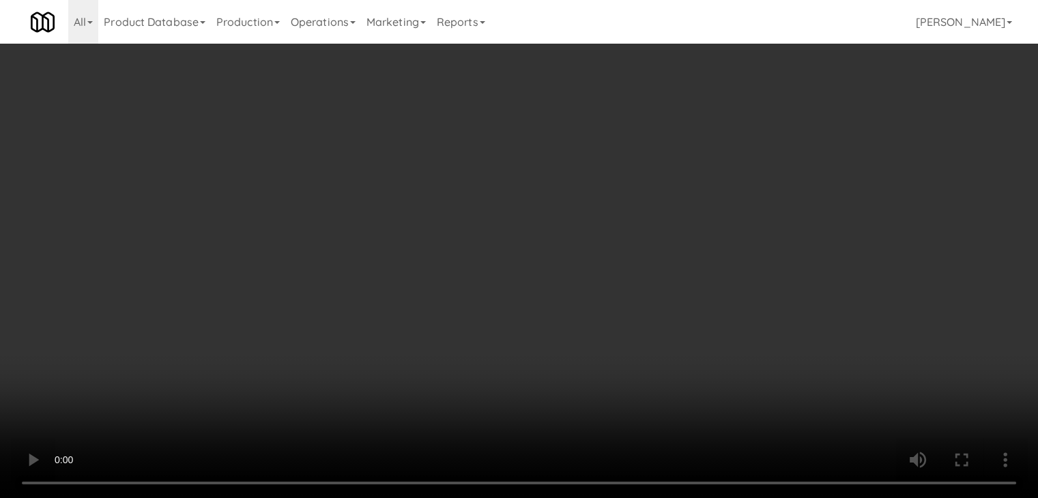
scroll to position [12445, 0]
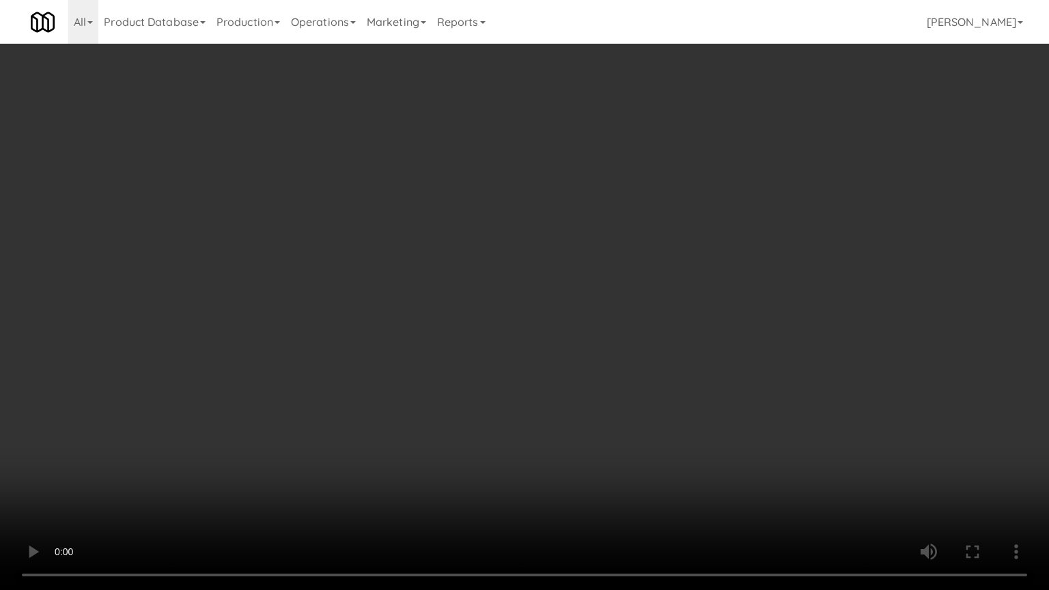
click at [605, 364] on video at bounding box center [524, 295] width 1049 height 590
drag, startPoint x: 605, startPoint y: 364, endPoint x: 609, endPoint y: 309, distance: 55.5
click at [607, 364] on video at bounding box center [524, 295] width 1049 height 590
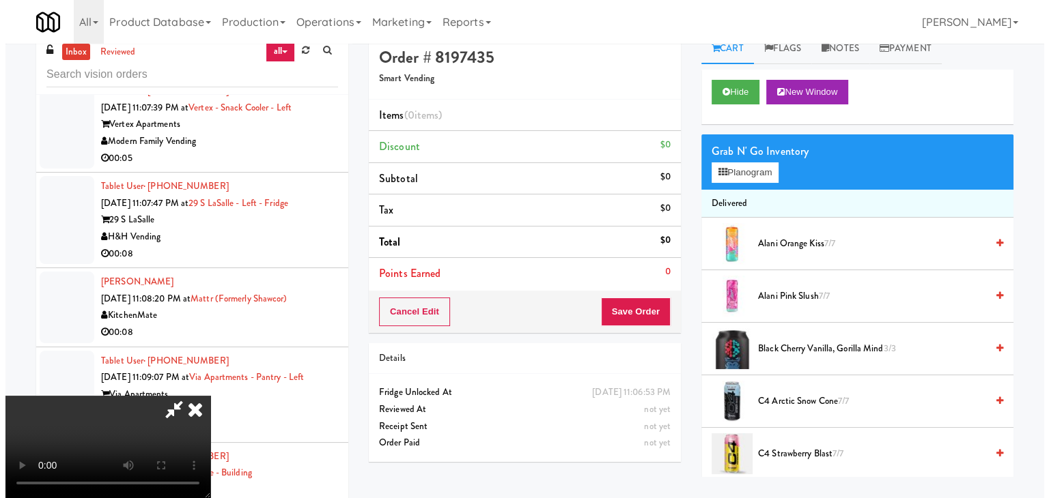
scroll to position [0, 0]
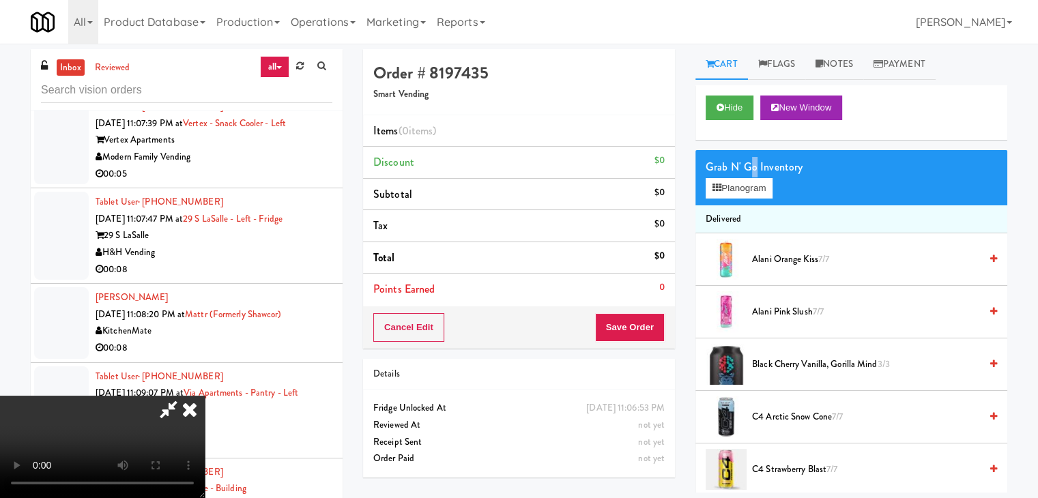
click at [745, 175] on div "Grab N' Go Inventory" at bounding box center [852, 167] width 292 height 20
click at [750, 187] on button "Planogram" at bounding box center [739, 188] width 67 height 20
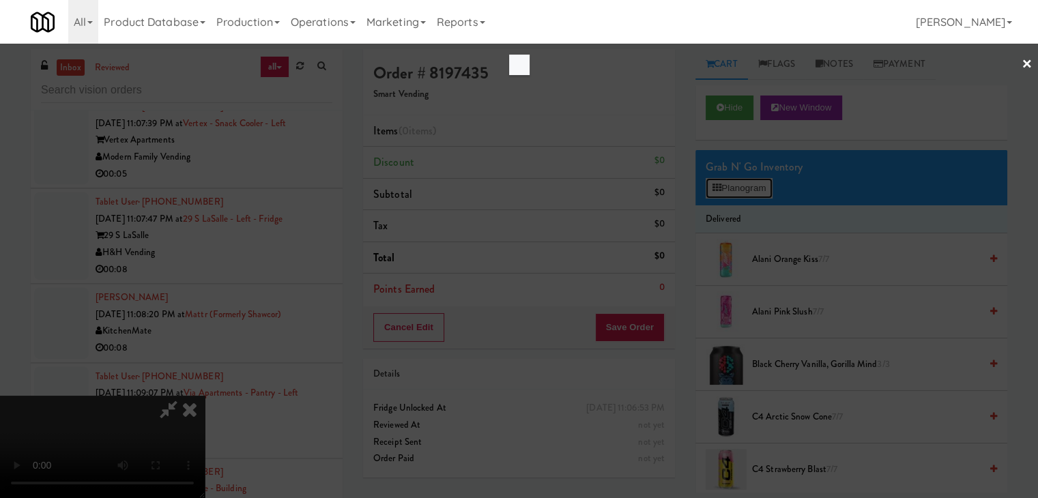
scroll to position [12445, 0]
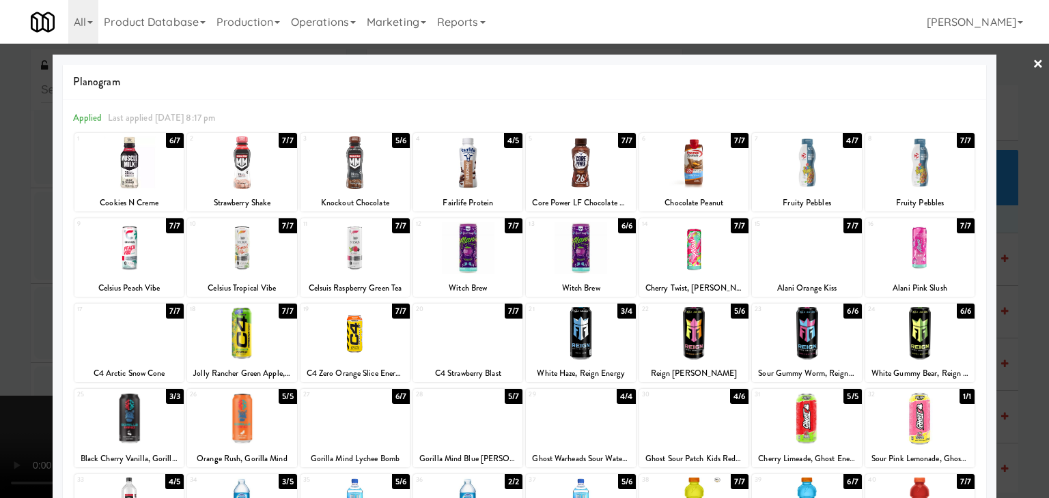
click at [244, 328] on div at bounding box center [241, 333] width 109 height 53
drag, startPoint x: 0, startPoint y: 339, endPoint x: 606, endPoint y: 328, distance: 606.4
click at [10, 334] on div at bounding box center [524, 249] width 1049 height 498
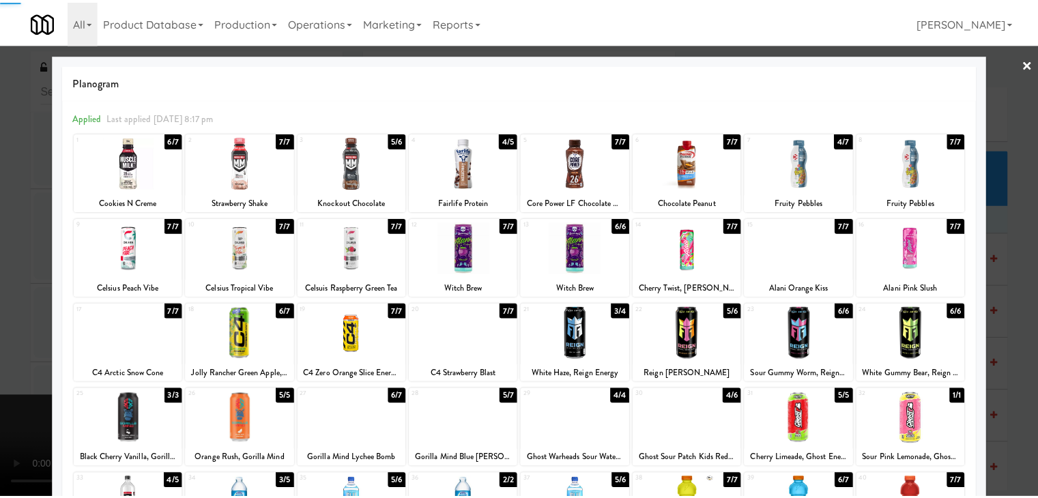
scroll to position [12496, 0]
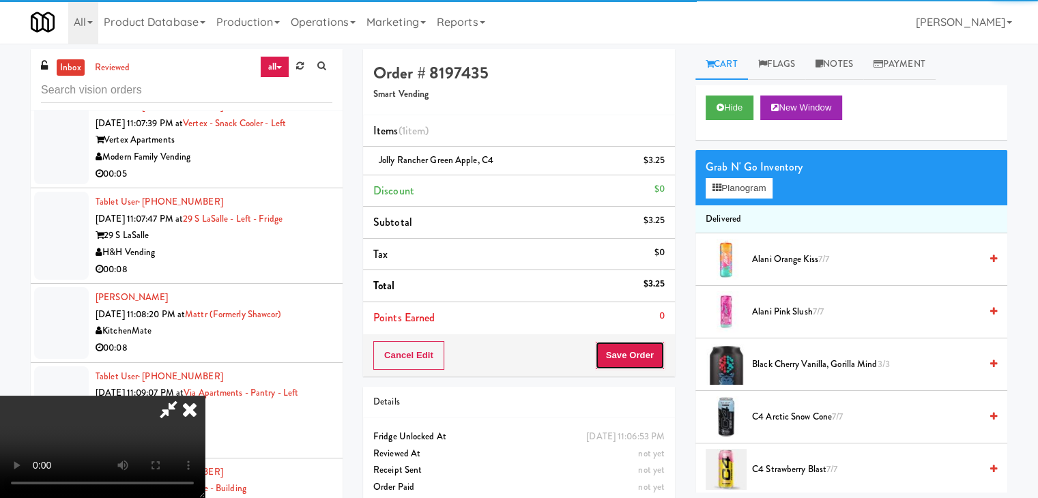
click at [634, 348] on button "Save Order" at bounding box center [630, 355] width 70 height 29
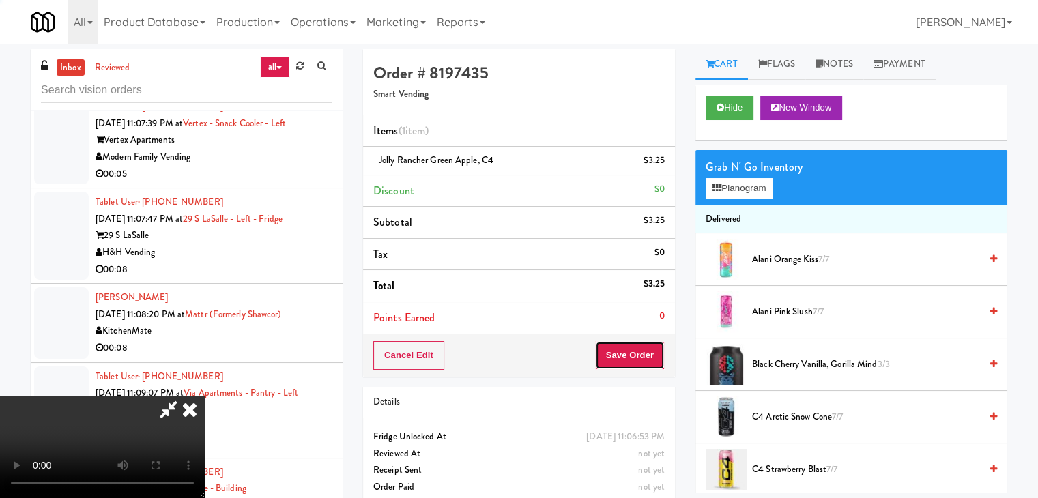
click at [630, 351] on body "Are you sure you want to update this order? Okay Cancel Okay Are you sure you w…" at bounding box center [519, 293] width 1038 height 498
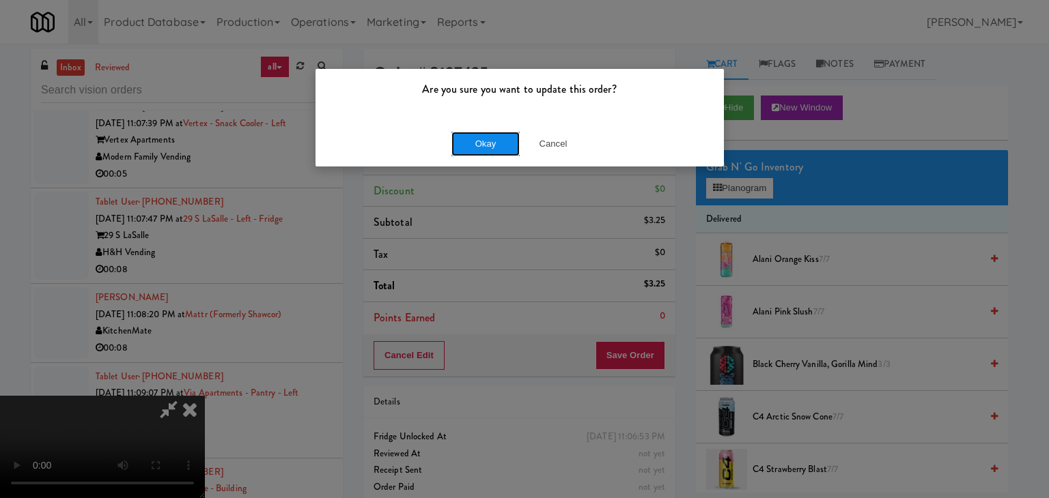
click at [494, 148] on button "Okay" at bounding box center [485, 144] width 68 height 25
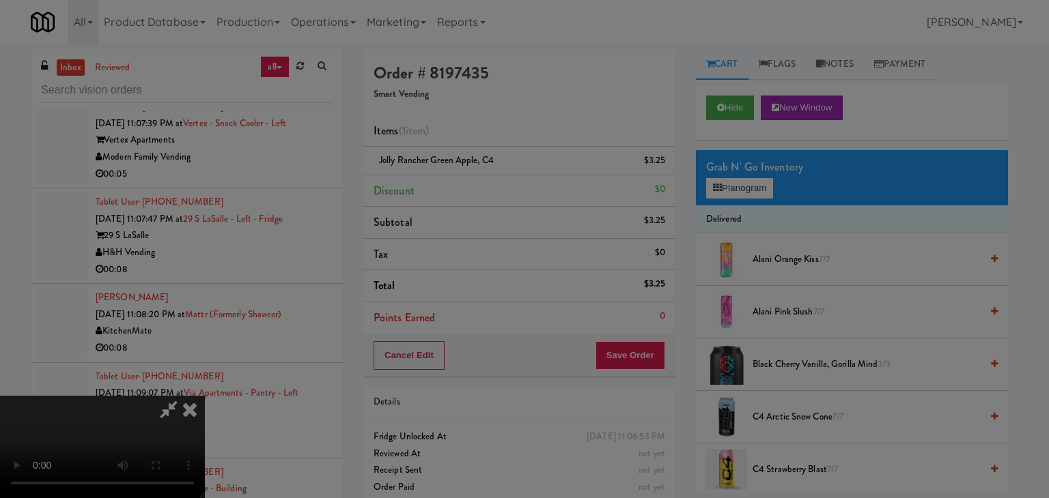
click at [494, 141] on div "Okay Cancel" at bounding box center [519, 119] width 408 height 46
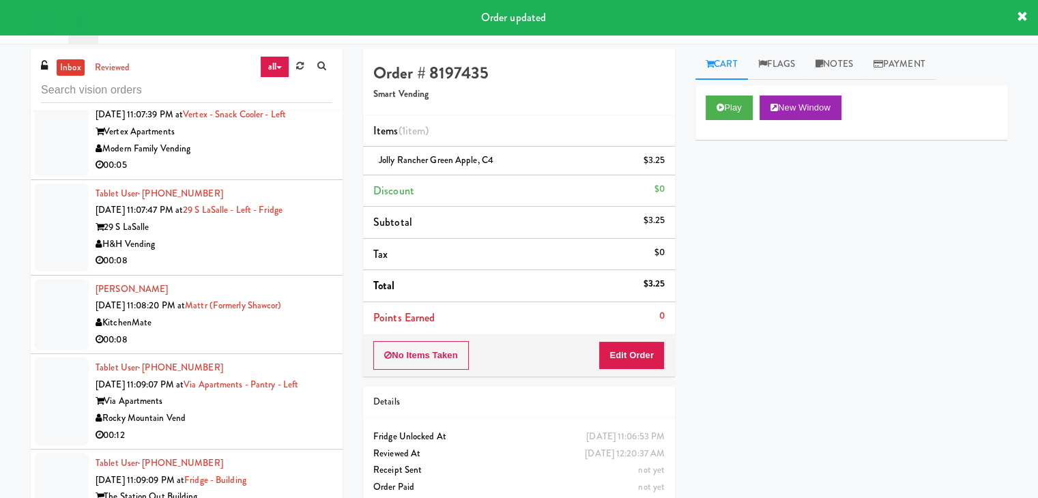
scroll to position [12564, 0]
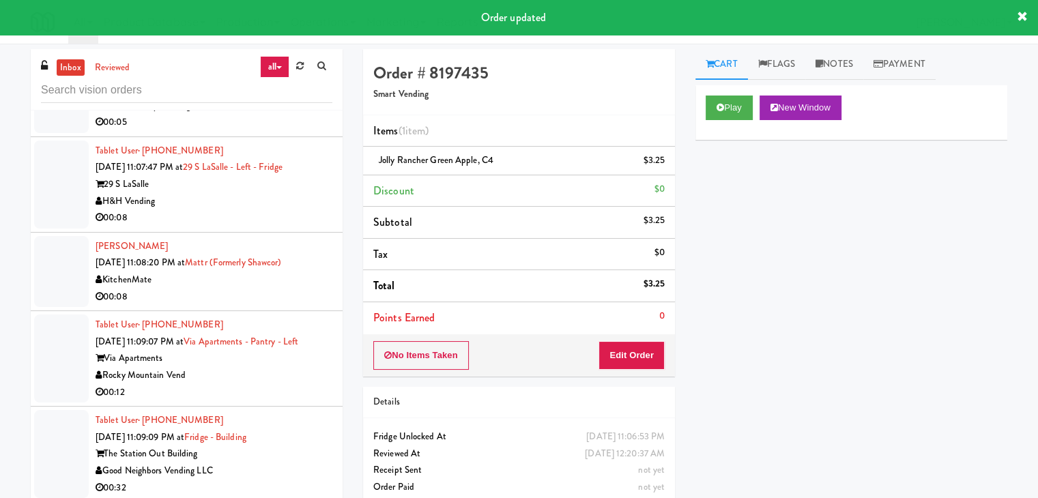
click at [265, 115] on div "Modern Family Vending" at bounding box center [214, 106] width 237 height 17
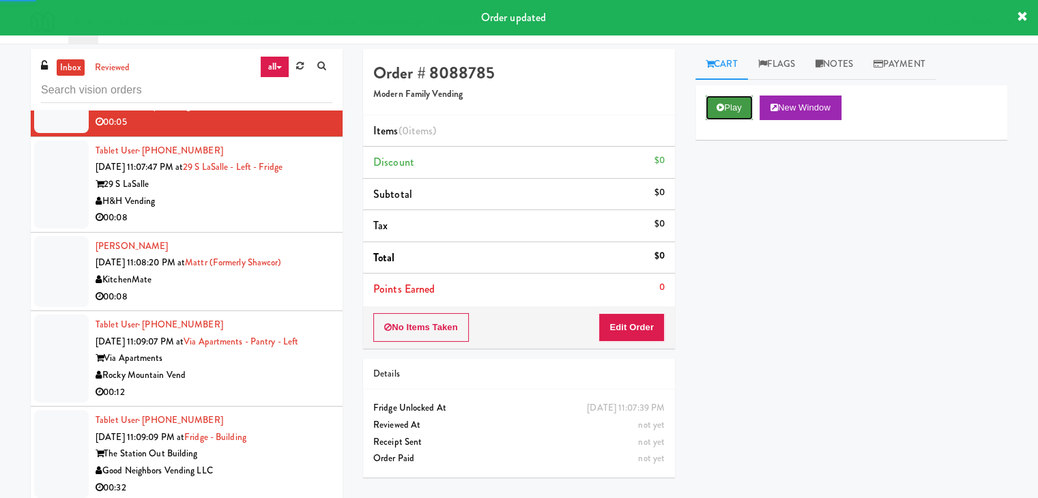
drag, startPoint x: 730, startPoint y: 102, endPoint x: 677, endPoint y: 174, distance: 89.9
click at [728, 105] on button "Play" at bounding box center [729, 108] width 47 height 25
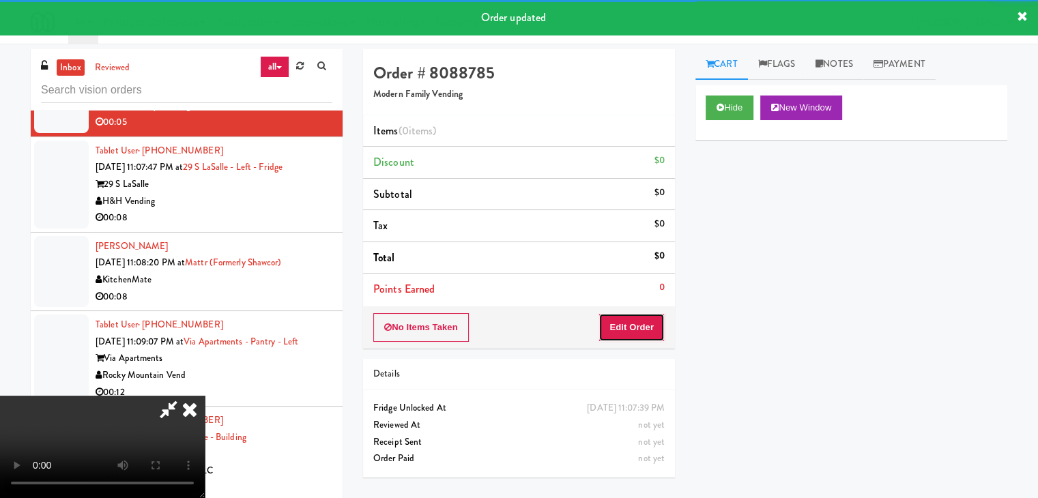
click at [632, 327] on button "Edit Order" at bounding box center [632, 327] width 66 height 29
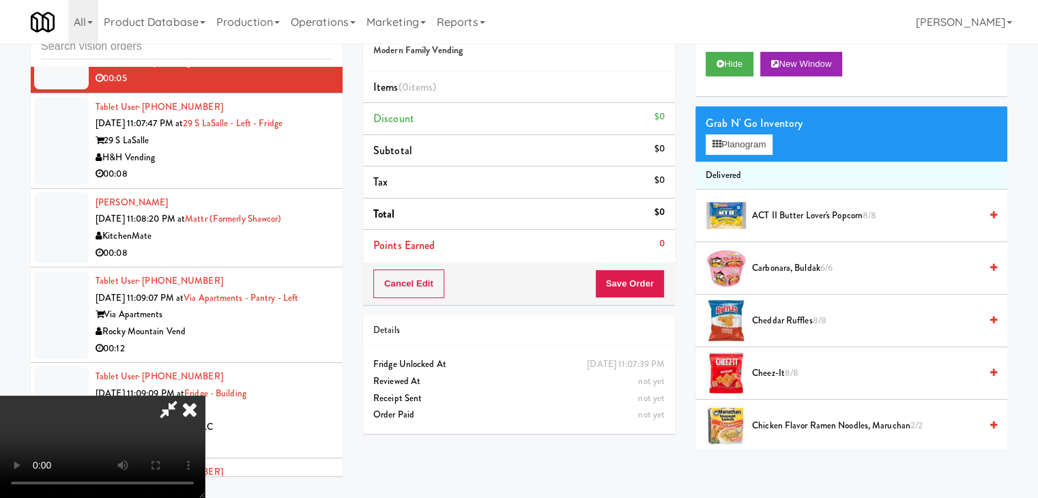
scroll to position [12514, 0]
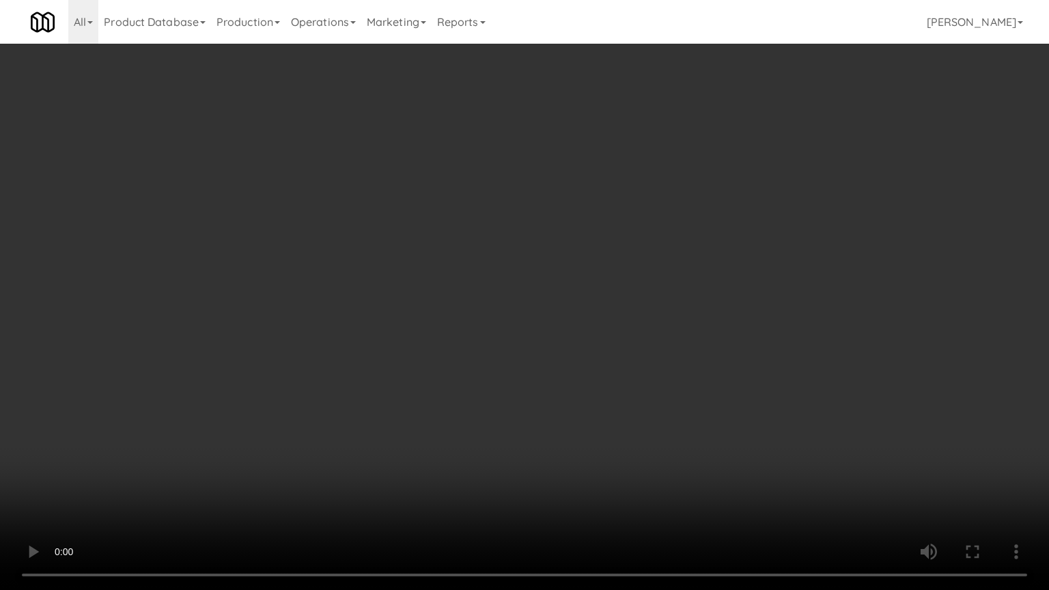
click at [594, 434] on video at bounding box center [524, 295] width 1049 height 590
click at [598, 437] on video at bounding box center [524, 295] width 1049 height 590
drag, startPoint x: 598, startPoint y: 437, endPoint x: 598, endPoint y: 382, distance: 55.3
click at [598, 438] on video at bounding box center [524, 295] width 1049 height 590
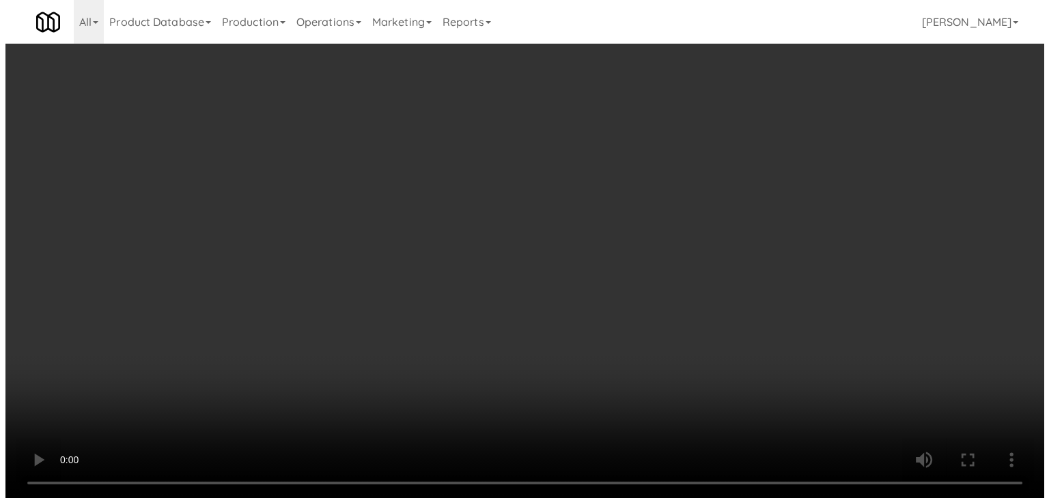
scroll to position [12564, 0]
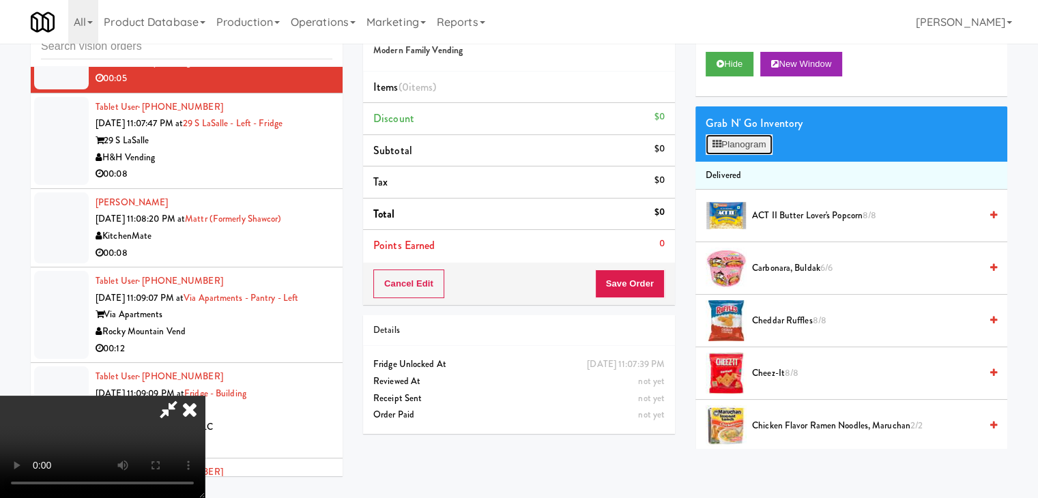
click at [731, 150] on button "Planogram" at bounding box center [739, 144] width 67 height 20
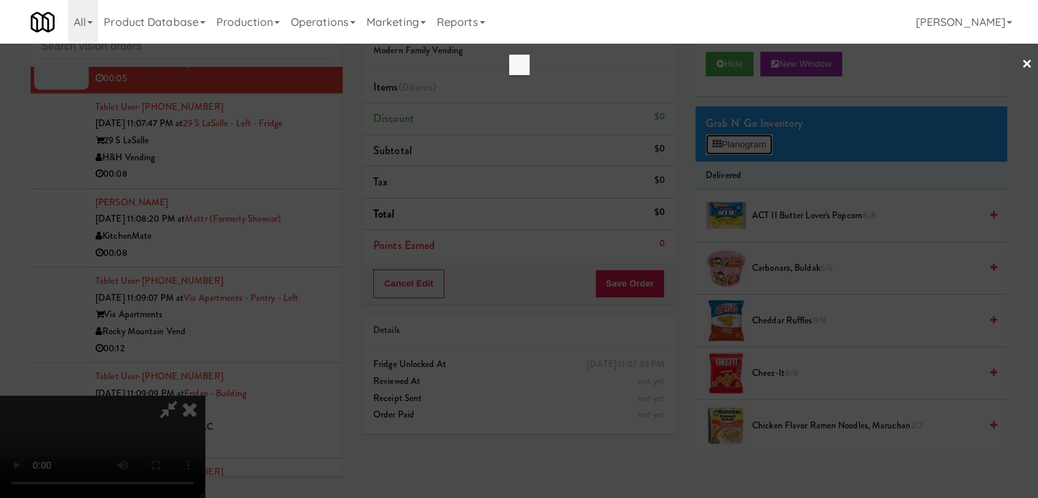
scroll to position [12514, 0]
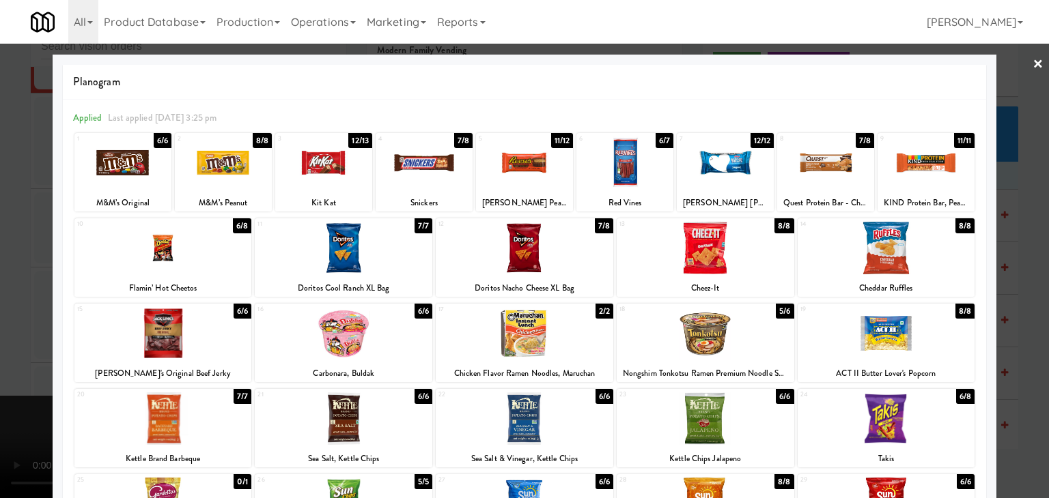
click at [225, 157] on div at bounding box center [223, 163] width 97 height 53
drag, startPoint x: 0, startPoint y: 261, endPoint x: 593, endPoint y: 265, distance: 593.3
click at [11, 260] on div at bounding box center [524, 249] width 1049 height 498
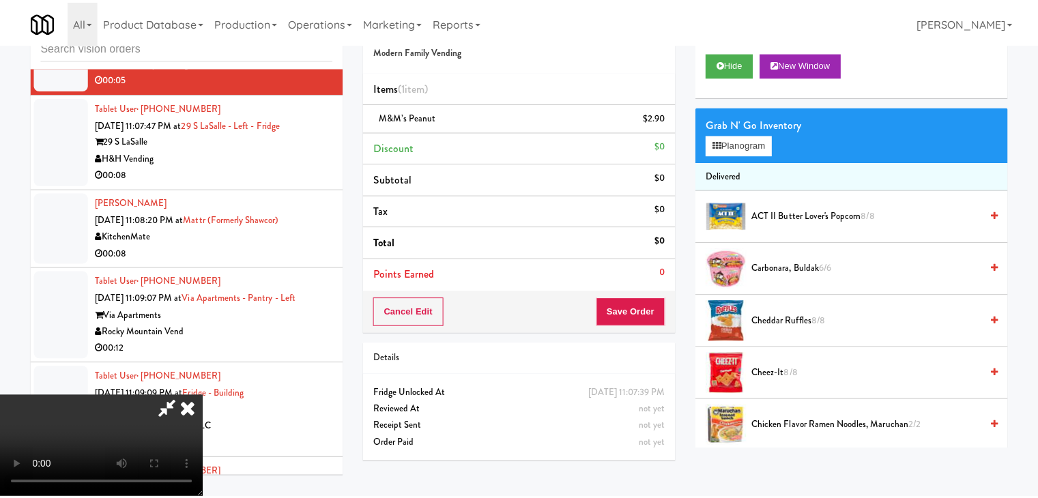
scroll to position [12564, 0]
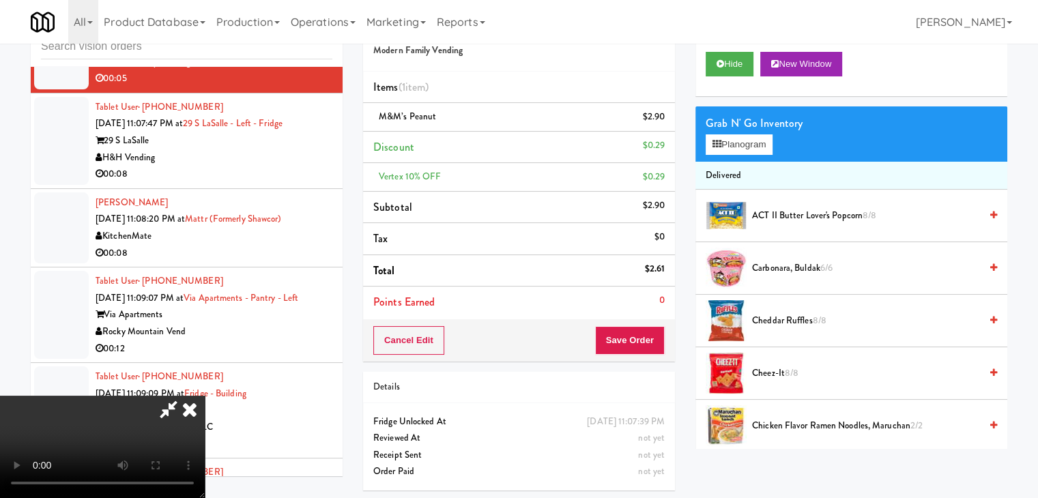
drag, startPoint x: 634, startPoint y: 303, endPoint x: 636, endPoint y: 315, distance: 12.5
click at [635, 314] on li "Points Earned 0" at bounding box center [519, 302] width 312 height 31
click at [642, 332] on button "Save Order" at bounding box center [630, 340] width 70 height 29
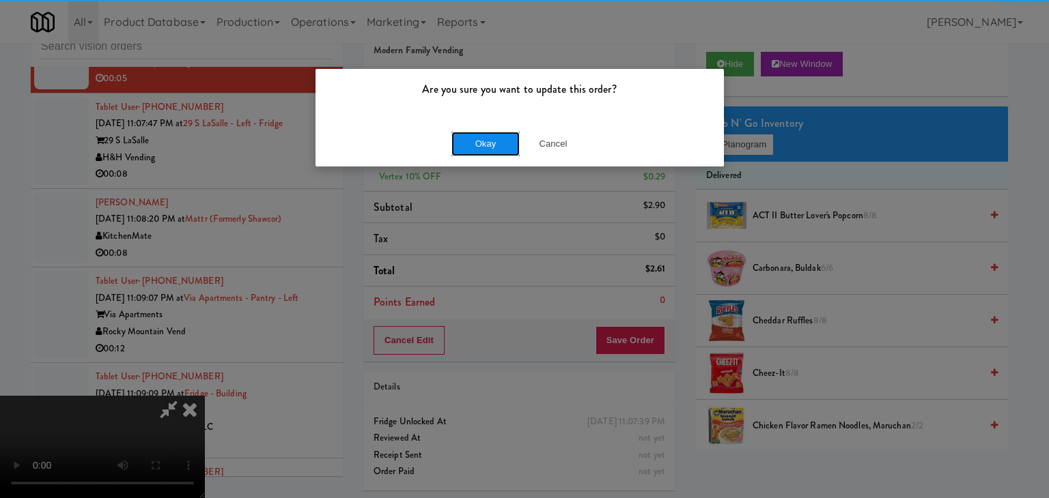
drag, startPoint x: 485, startPoint y: 131, endPoint x: 485, endPoint y: 143, distance: 12.3
click at [485, 132] on button "Okay" at bounding box center [485, 144] width 68 height 25
click at [486, 143] on body "Are you sure you want to update this order? Okay Cancel Okay Are you sure you w…" at bounding box center [524, 249] width 1049 height 498
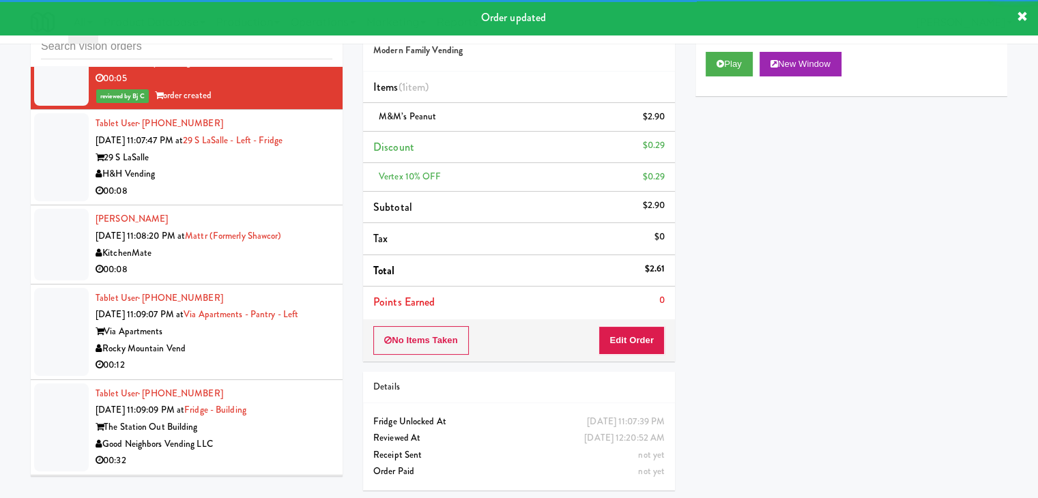
click at [486, 143] on li "Discount $0.29" at bounding box center [519, 148] width 312 height 32
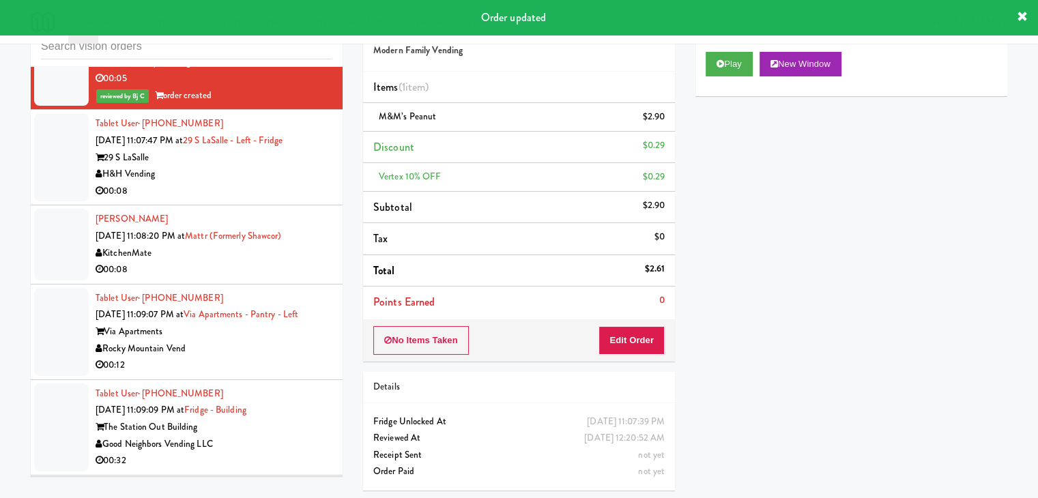
drag, startPoint x: 274, startPoint y: 257, endPoint x: 281, endPoint y: 259, distance: 7.6
click at [276, 200] on div "00:08" at bounding box center [214, 191] width 237 height 17
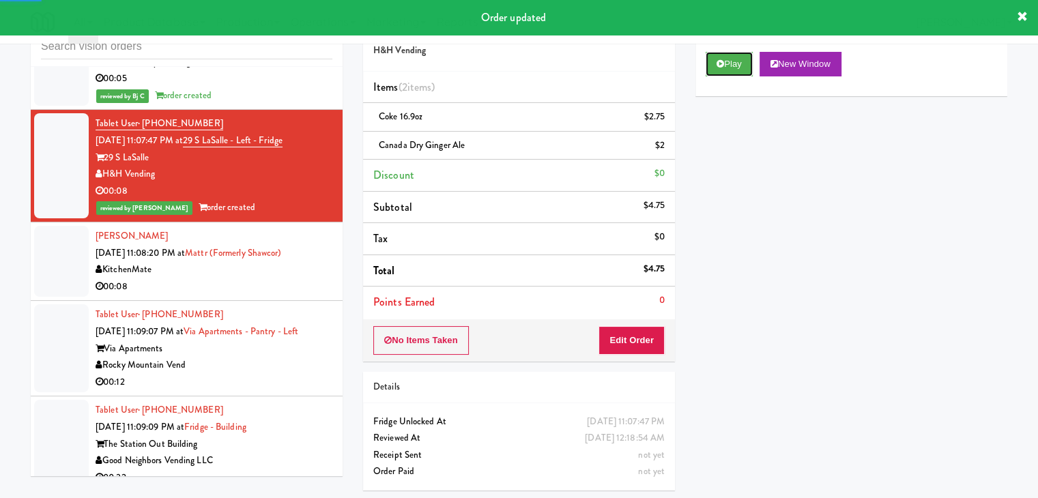
drag, startPoint x: 732, startPoint y: 63, endPoint x: 697, endPoint y: 115, distance: 61.9
click at [731, 64] on button "Play" at bounding box center [729, 64] width 47 height 25
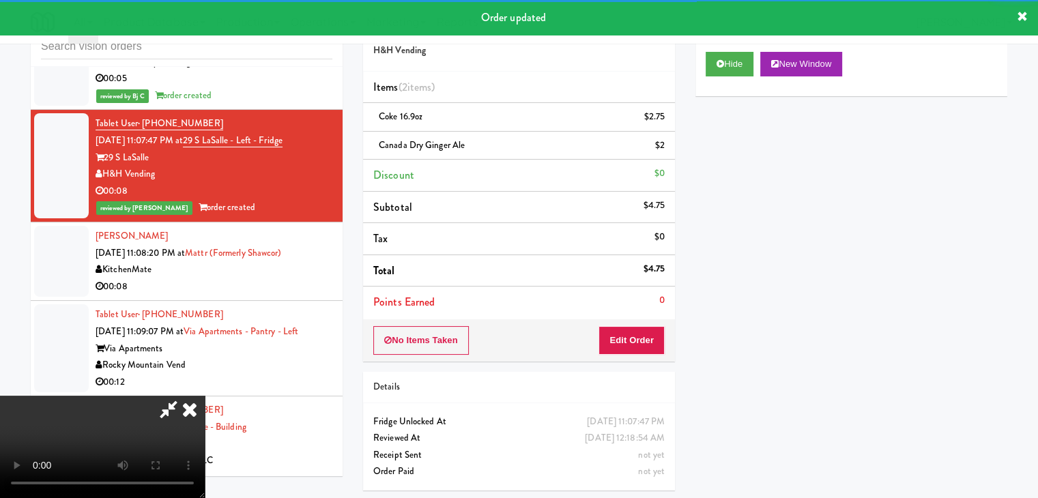
click at [280, 296] on div "00:08" at bounding box center [214, 287] width 237 height 17
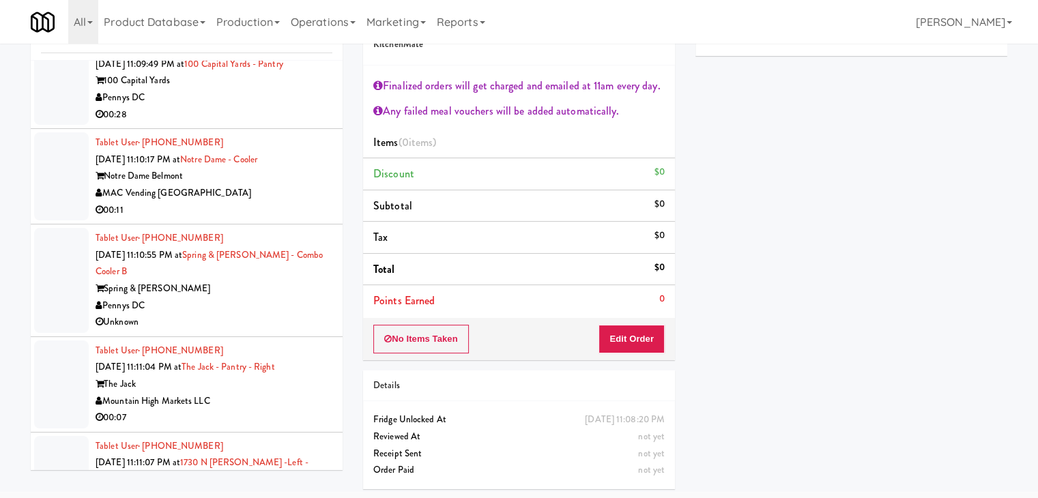
scroll to position [13247, 0]
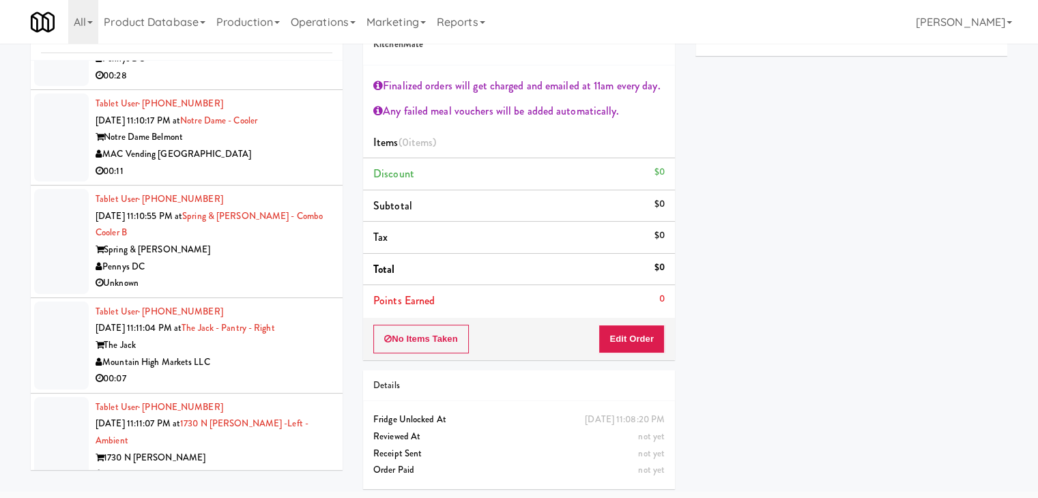
click at [270, 180] on div "00:11" at bounding box center [214, 171] width 237 height 17
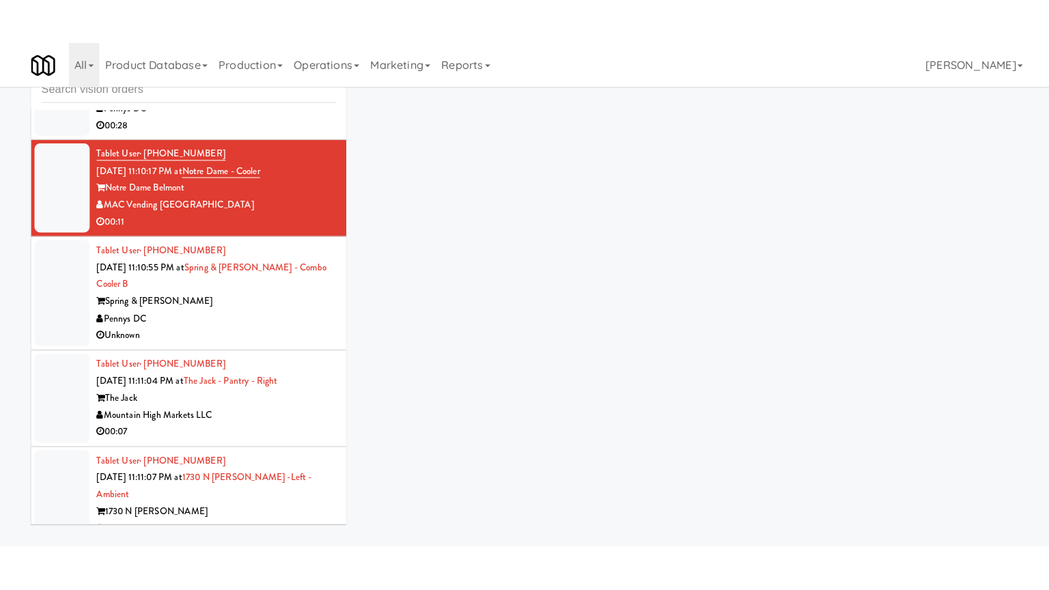
scroll to position [44, 0]
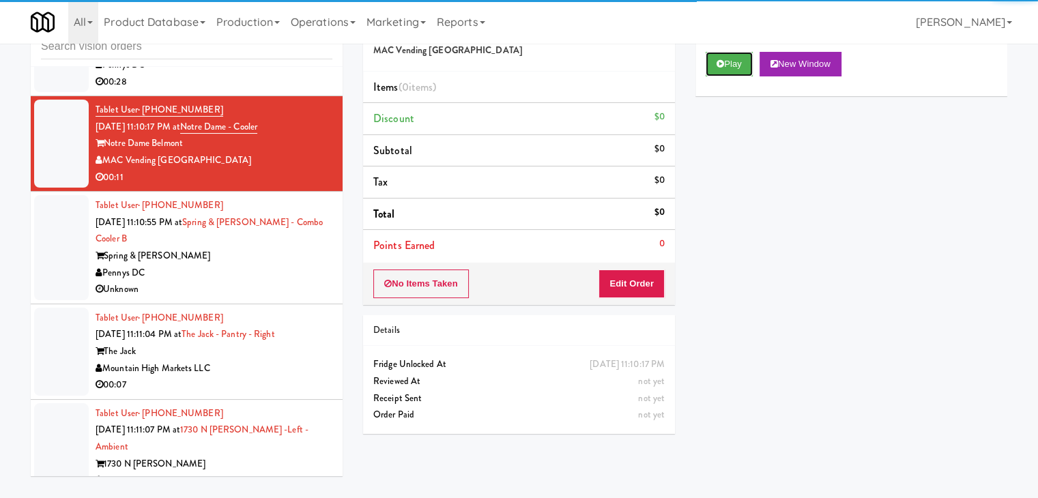
drag, startPoint x: 731, startPoint y: 64, endPoint x: 694, endPoint y: 178, distance: 119.6
click at [728, 68] on button "Play" at bounding box center [729, 64] width 47 height 25
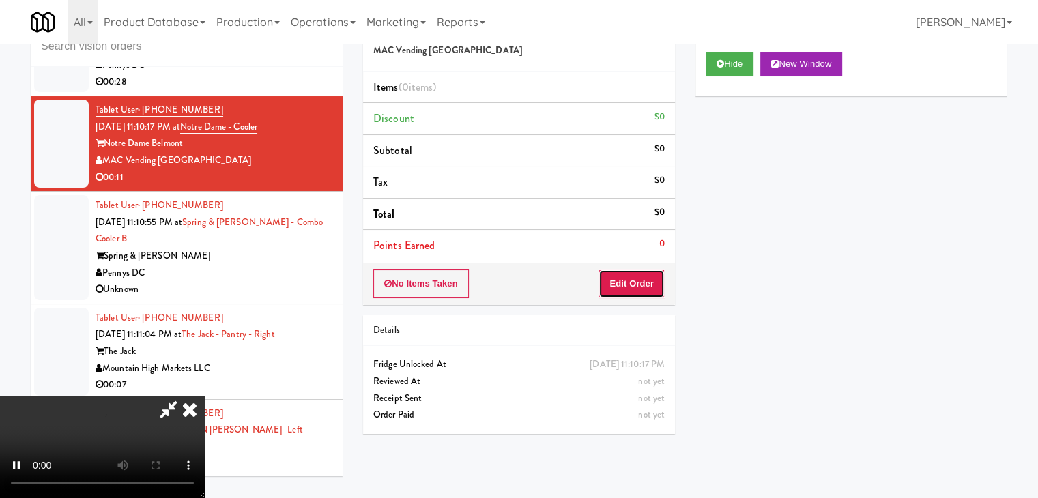
drag, startPoint x: 643, startPoint y: 279, endPoint x: 636, endPoint y: 289, distance: 11.7
click at [636, 289] on button "Edit Order" at bounding box center [632, 284] width 66 height 29
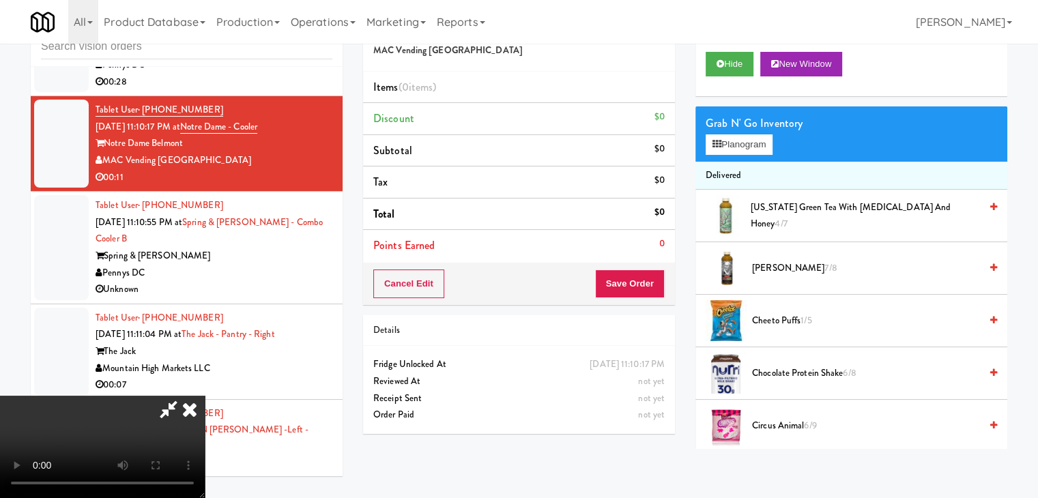
scroll to position [13196, 0]
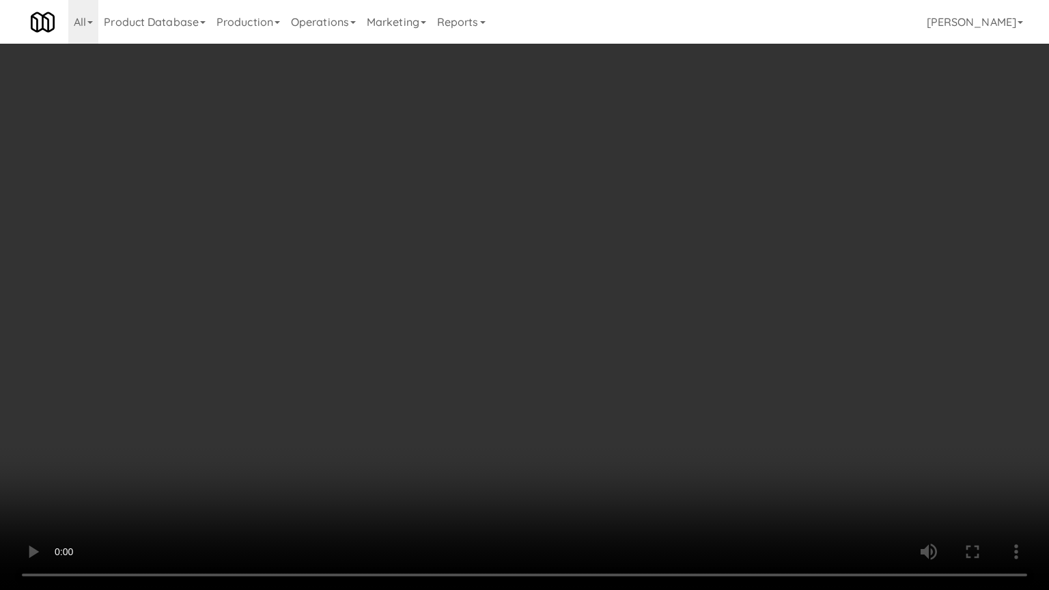
click at [605, 422] on video at bounding box center [524, 295] width 1049 height 590
click at [606, 423] on video at bounding box center [524, 295] width 1049 height 590
click at [606, 442] on video at bounding box center [524, 295] width 1049 height 590
click at [606, 423] on video at bounding box center [524, 295] width 1049 height 590
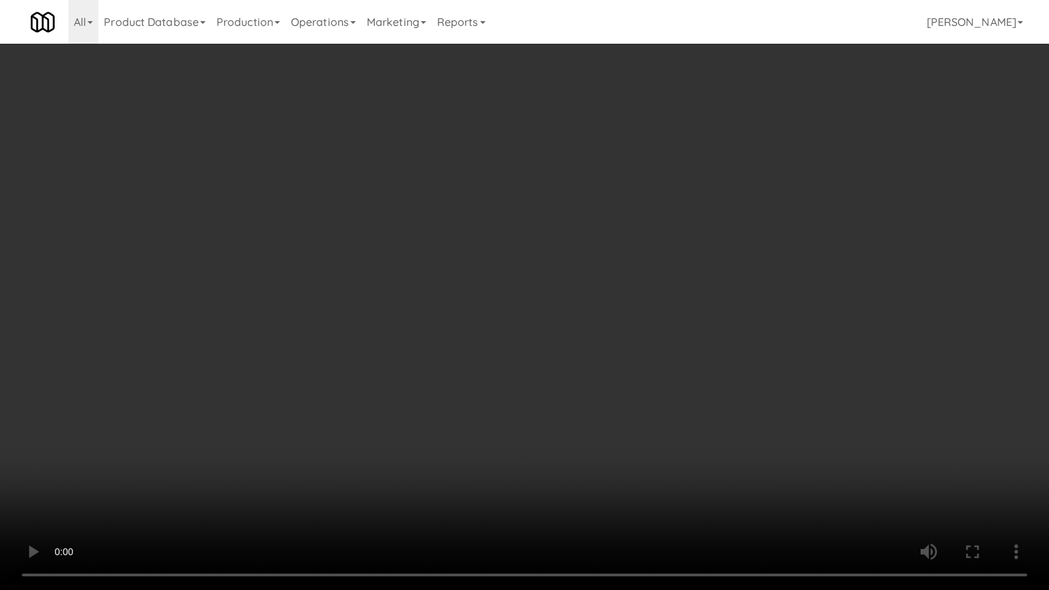
click at [607, 423] on video at bounding box center [524, 295] width 1049 height 590
click at [612, 410] on video at bounding box center [524, 295] width 1049 height 590
click at [614, 415] on video at bounding box center [524, 295] width 1049 height 590
click at [617, 416] on video at bounding box center [524, 295] width 1049 height 590
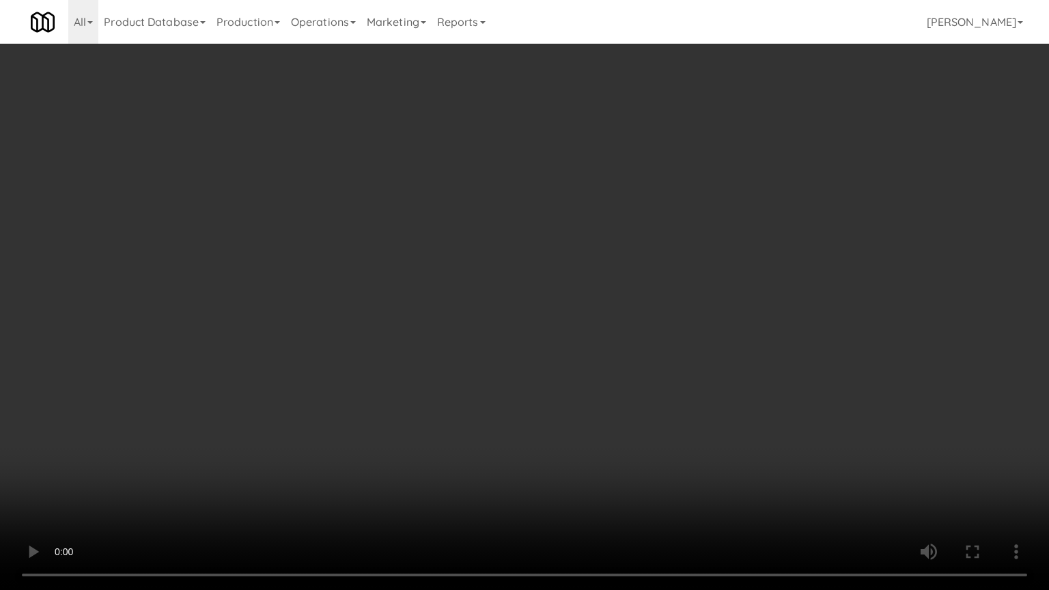
click at [661, 371] on video at bounding box center [524, 295] width 1049 height 590
click at [675, 350] on video at bounding box center [524, 295] width 1049 height 590
click at [664, 328] on video at bounding box center [524, 295] width 1049 height 590
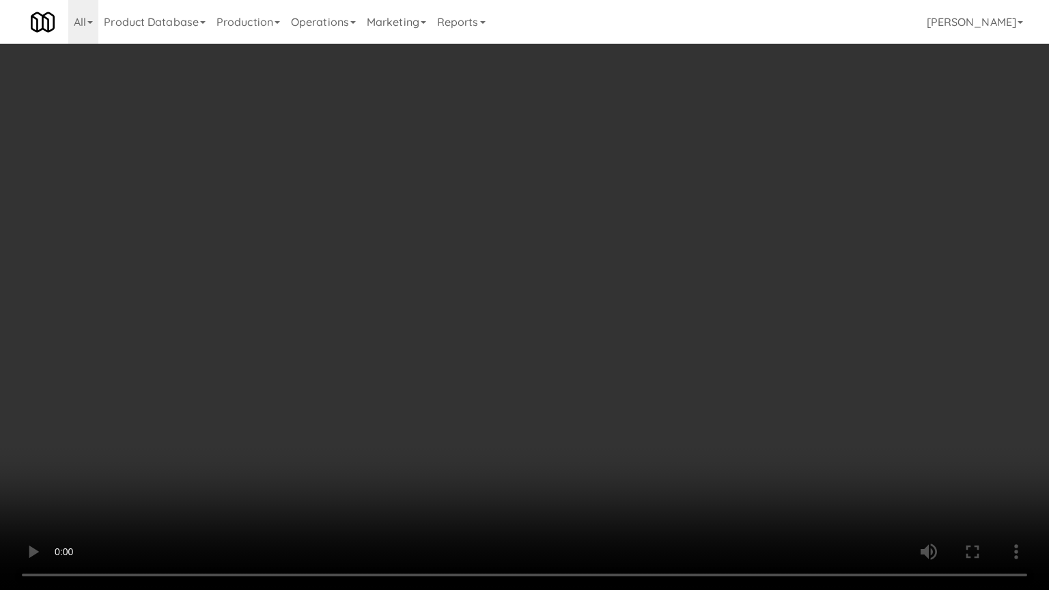
drag, startPoint x: 664, startPoint y: 328, endPoint x: 715, endPoint y: 139, distance: 196.1
click at [663, 320] on video at bounding box center [524, 295] width 1049 height 590
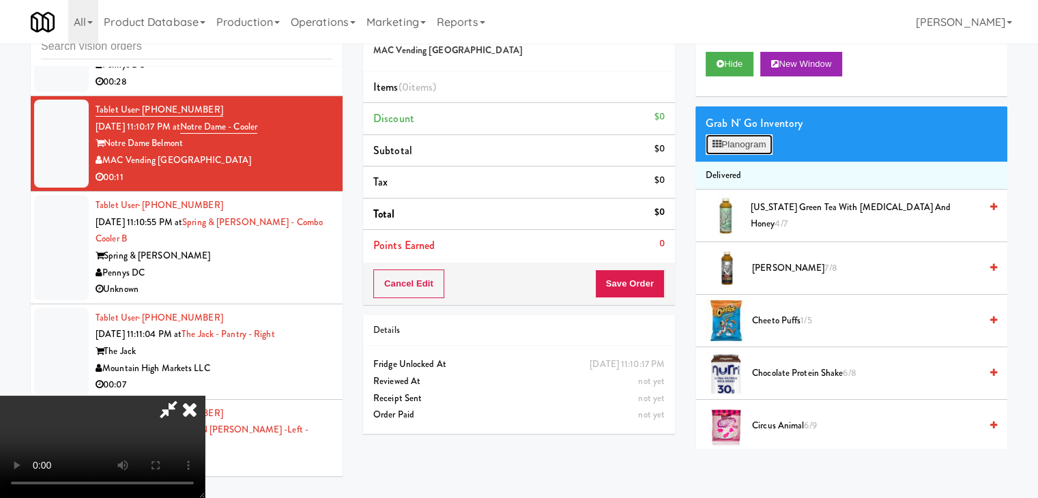
click at [741, 139] on button "Planogram" at bounding box center [739, 144] width 67 height 20
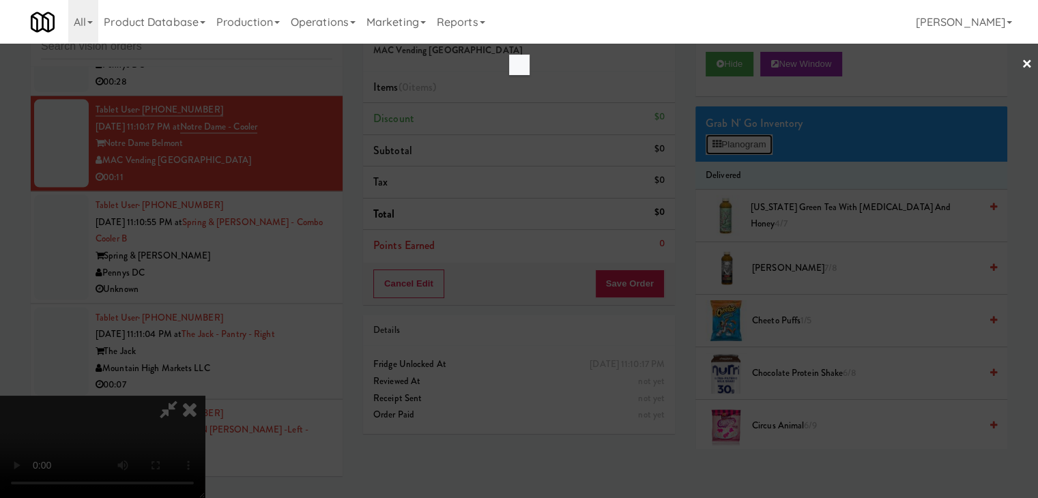
scroll to position [13196, 0]
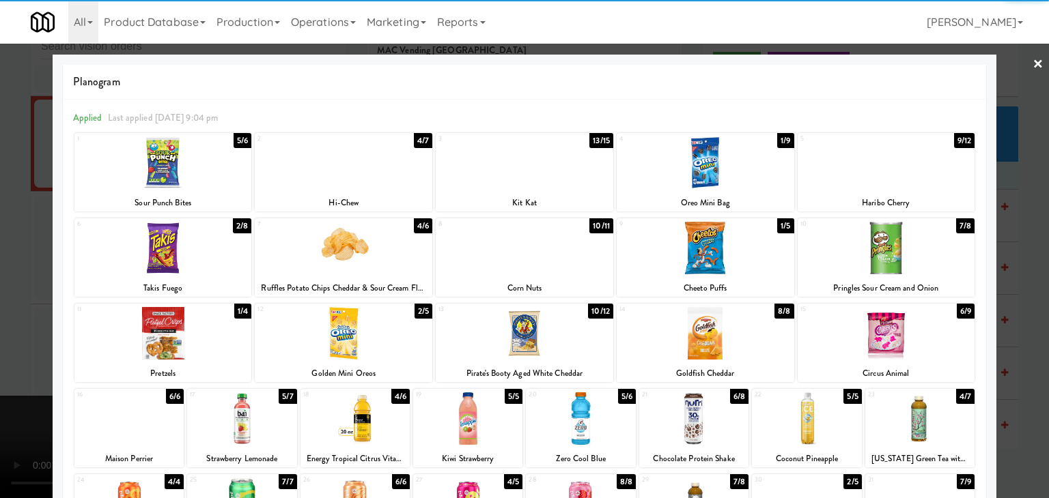
click at [322, 169] on div at bounding box center [344, 163] width 178 height 53
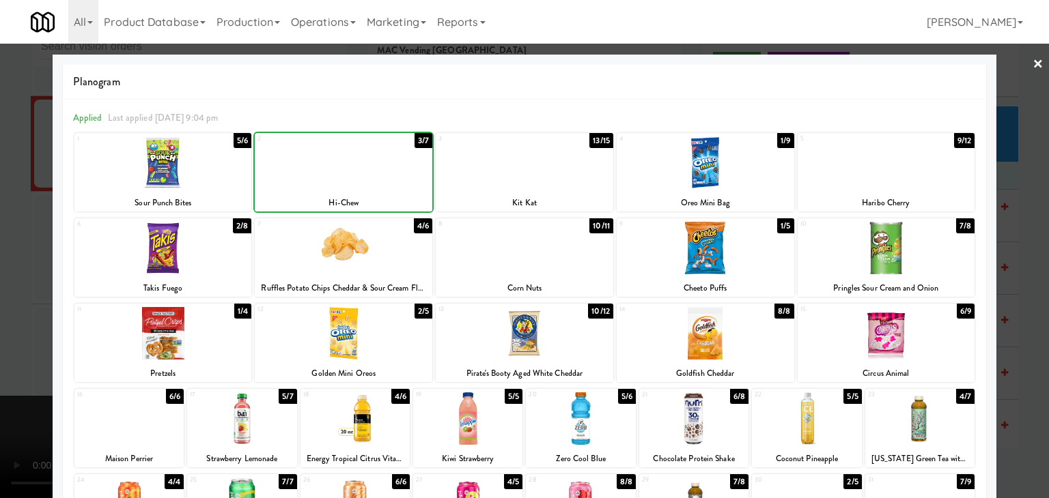
click at [107, 172] on div at bounding box center [163, 163] width 178 height 53
drag, startPoint x: 0, startPoint y: 210, endPoint x: 451, endPoint y: 266, distance: 454.1
click at [2, 210] on div at bounding box center [524, 249] width 1049 height 498
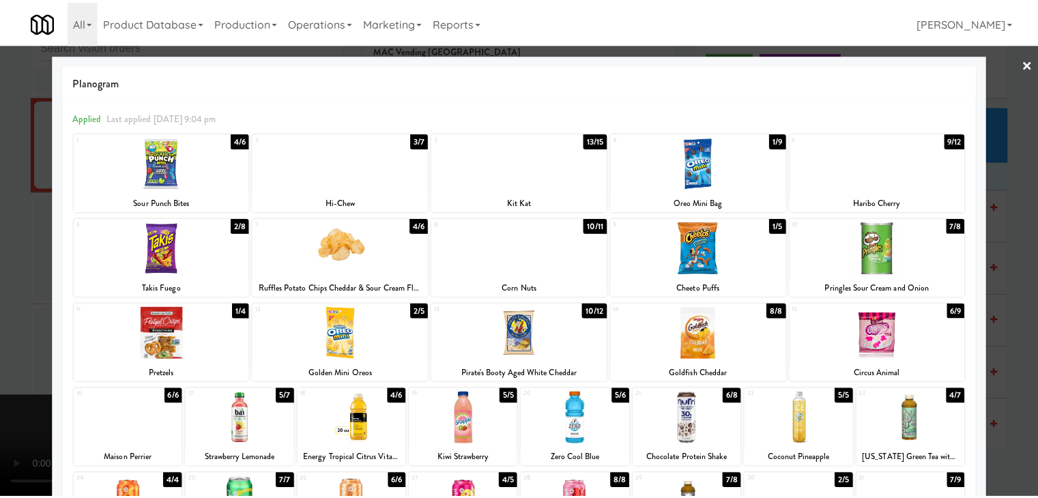
scroll to position [13247, 0]
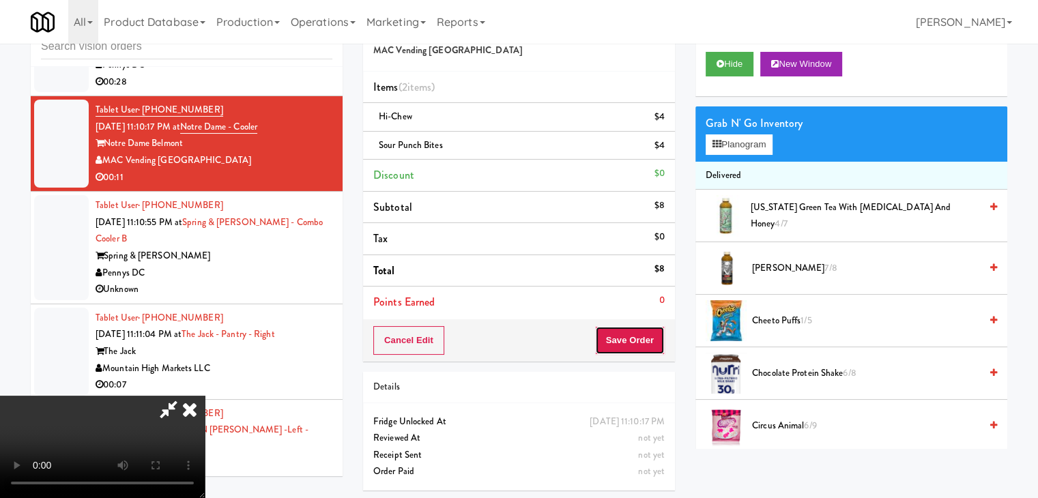
click at [644, 336] on button "Save Order" at bounding box center [630, 340] width 70 height 29
click at [644, 337] on button "Save Order" at bounding box center [630, 340] width 70 height 29
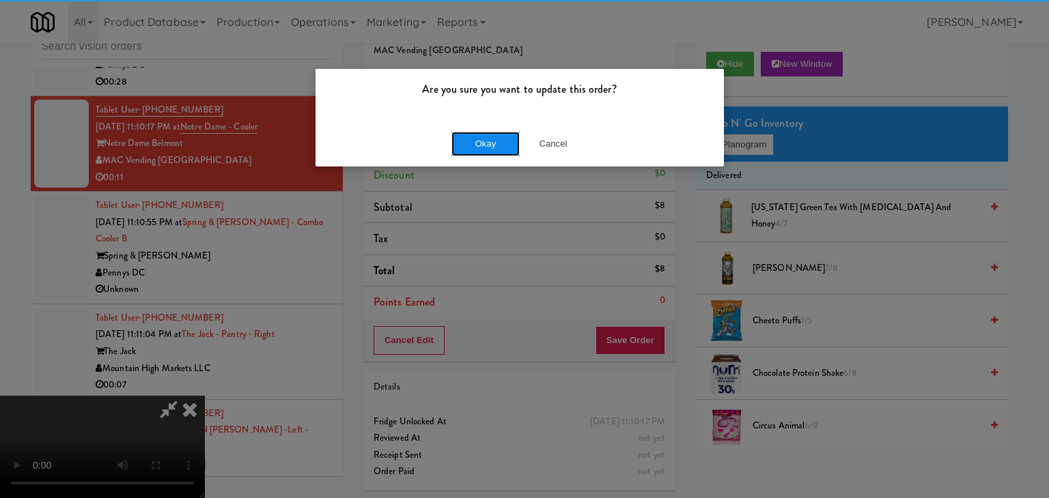
click at [481, 143] on button "Okay" at bounding box center [485, 144] width 68 height 25
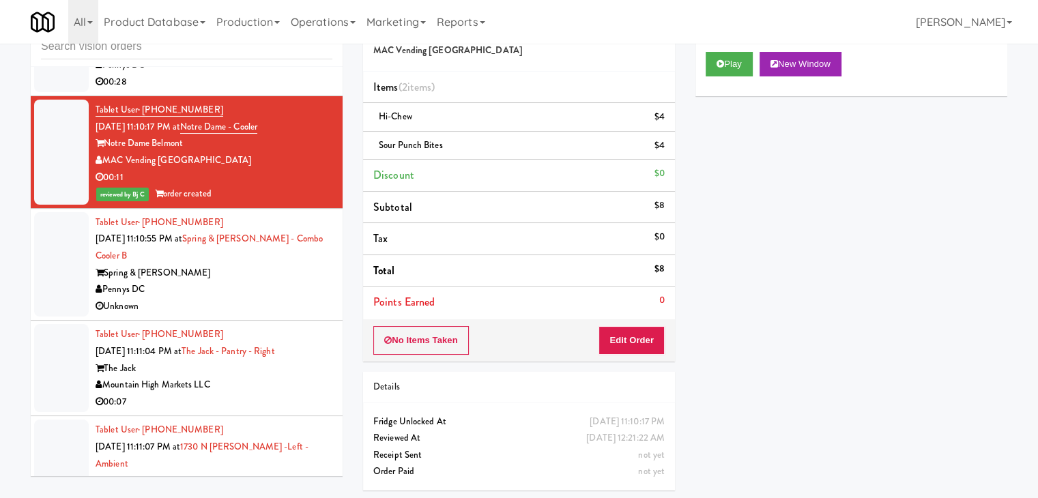
scroll to position [13384, 0]
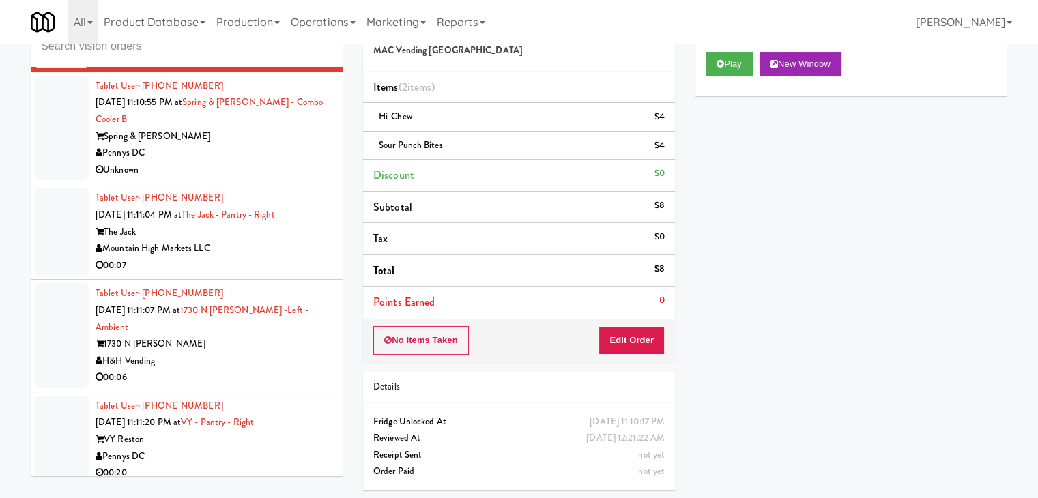
click at [270, 162] on div "Pennys DC" at bounding box center [214, 153] width 237 height 17
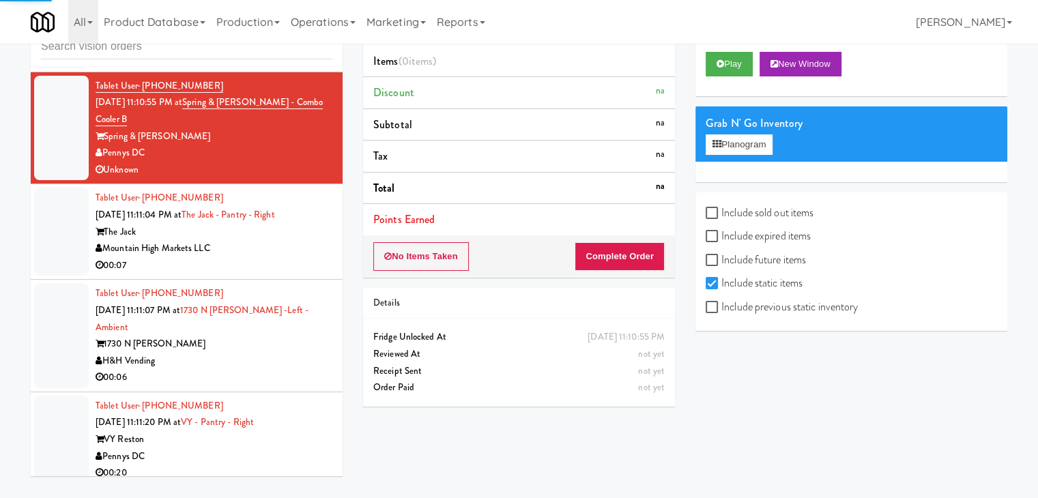
click at [724, 76] on div "Play New Window" at bounding box center [852, 69] width 312 height 55
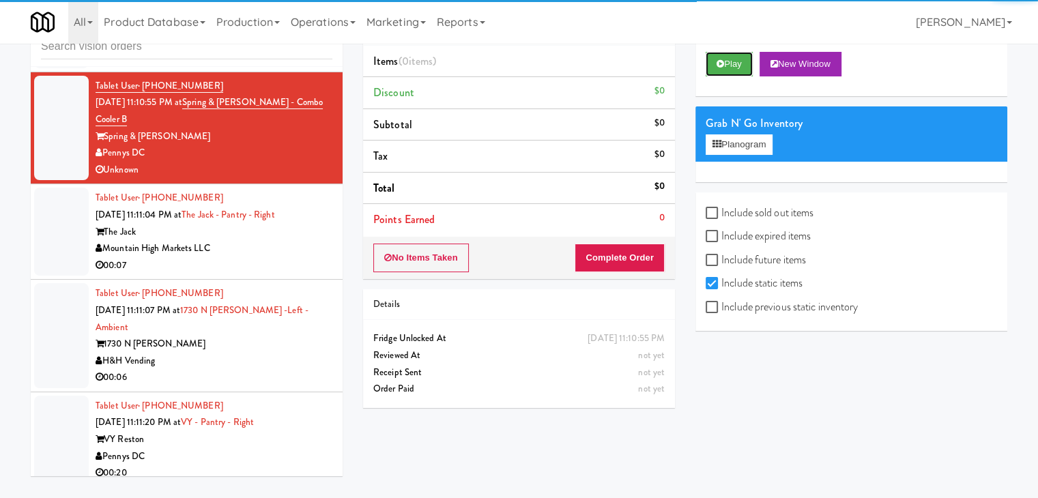
drag, startPoint x: 735, startPoint y: 67, endPoint x: 722, endPoint y: 122, distance: 56.8
click at [735, 70] on button "Play" at bounding box center [729, 64] width 47 height 25
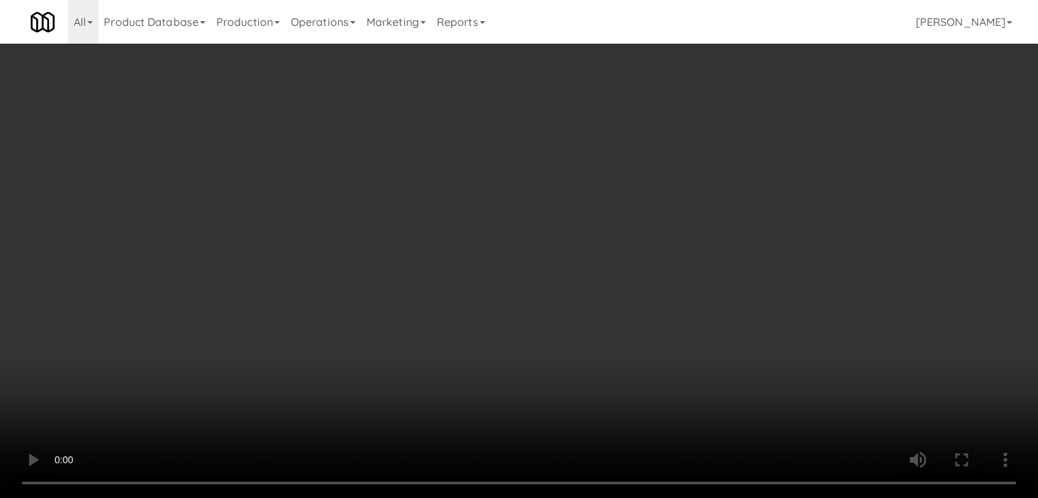
scroll to position [13333, 0]
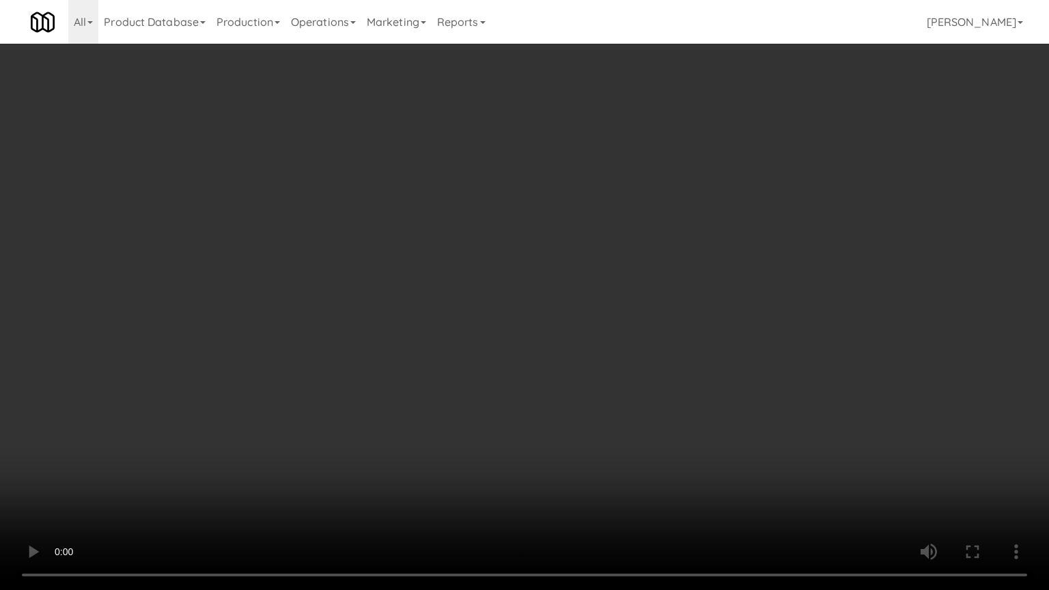
click at [585, 447] on video at bounding box center [524, 295] width 1049 height 590
click at [588, 445] on video at bounding box center [524, 295] width 1049 height 590
click at [612, 403] on video at bounding box center [524, 295] width 1049 height 590
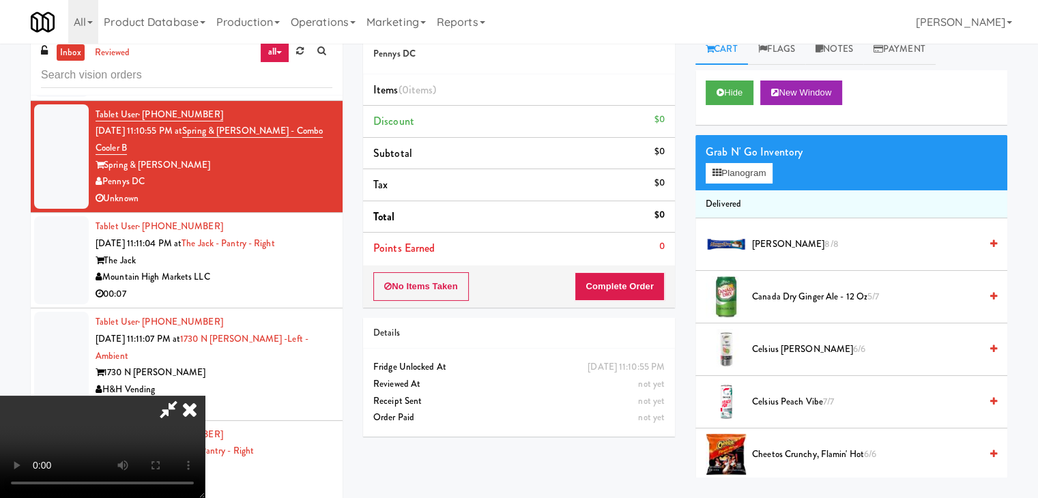
scroll to position [0, 0]
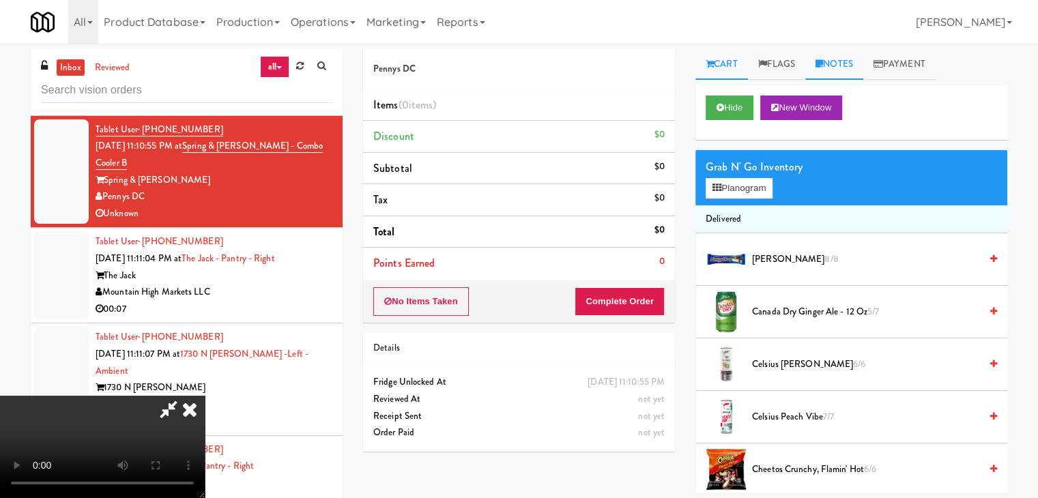
click at [832, 70] on link "Notes" at bounding box center [835, 64] width 58 height 31
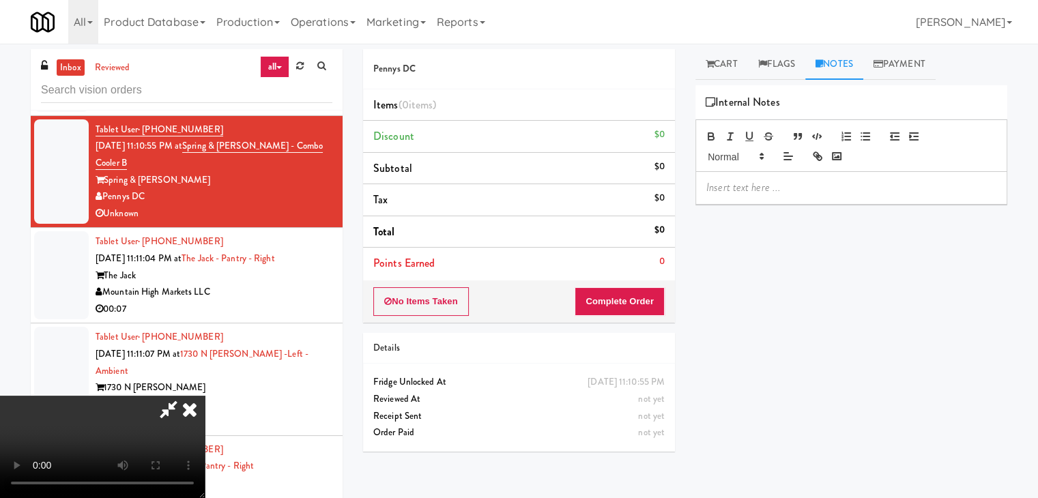
click at [751, 185] on p at bounding box center [852, 187] width 290 height 15
click at [205, 396] on icon at bounding box center [190, 409] width 30 height 27
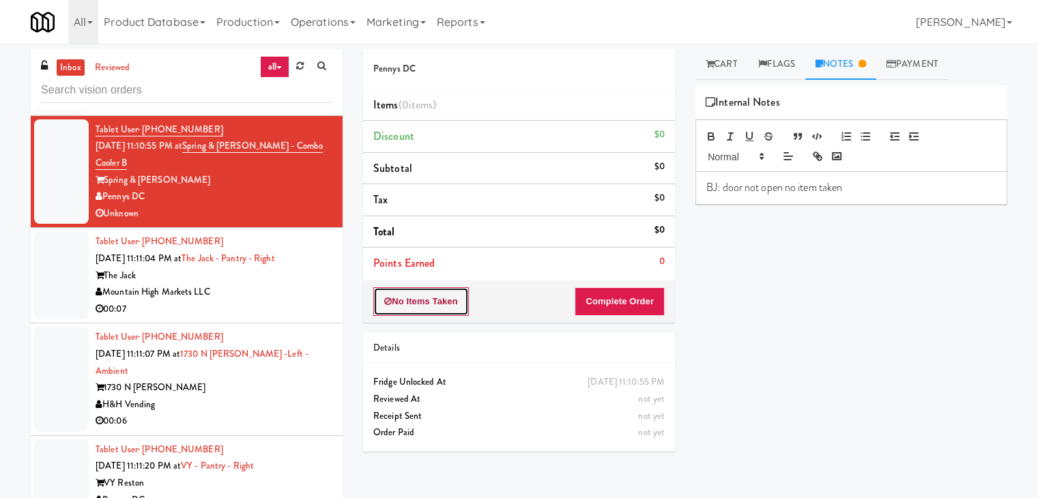
click at [437, 296] on button "No Items Taken" at bounding box center [421, 301] width 96 height 29
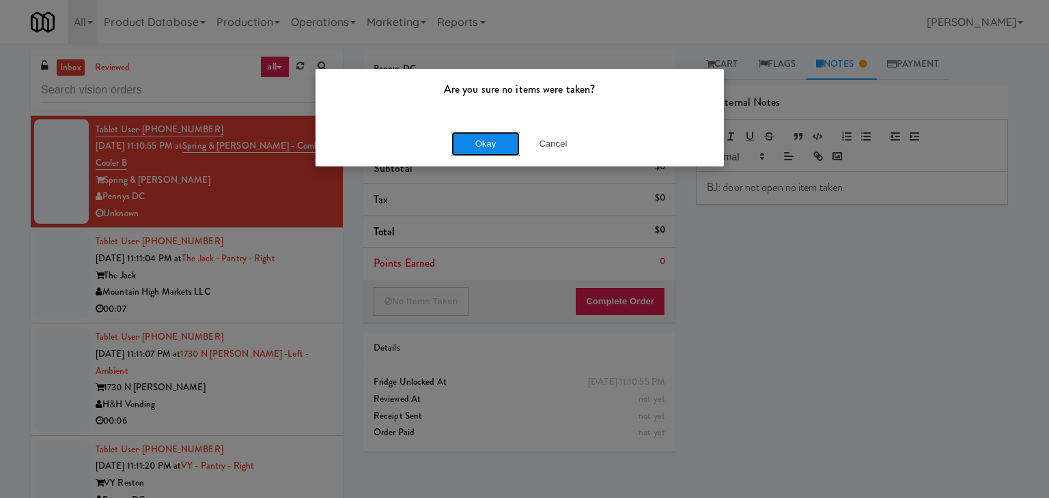
click at [483, 143] on button "Okay" at bounding box center [485, 144] width 68 height 25
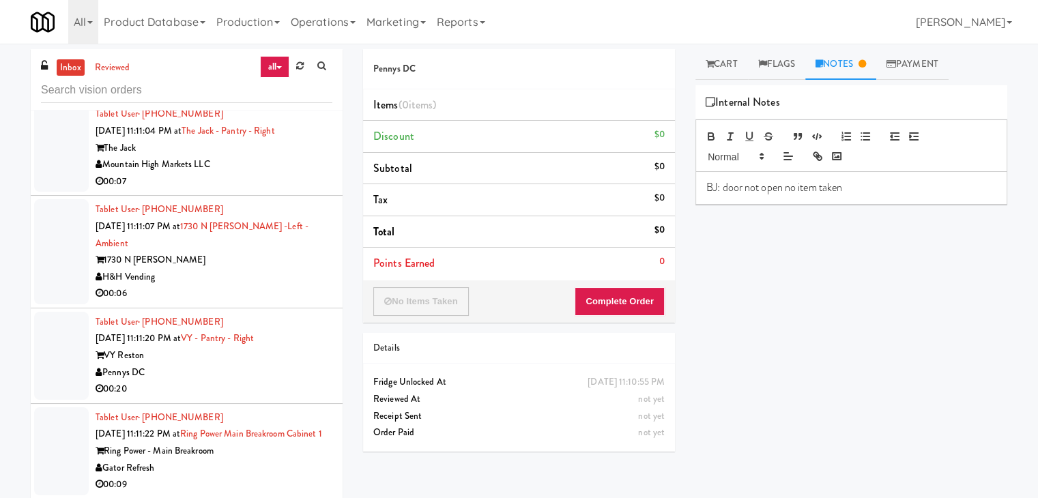
scroll to position [13520, 0]
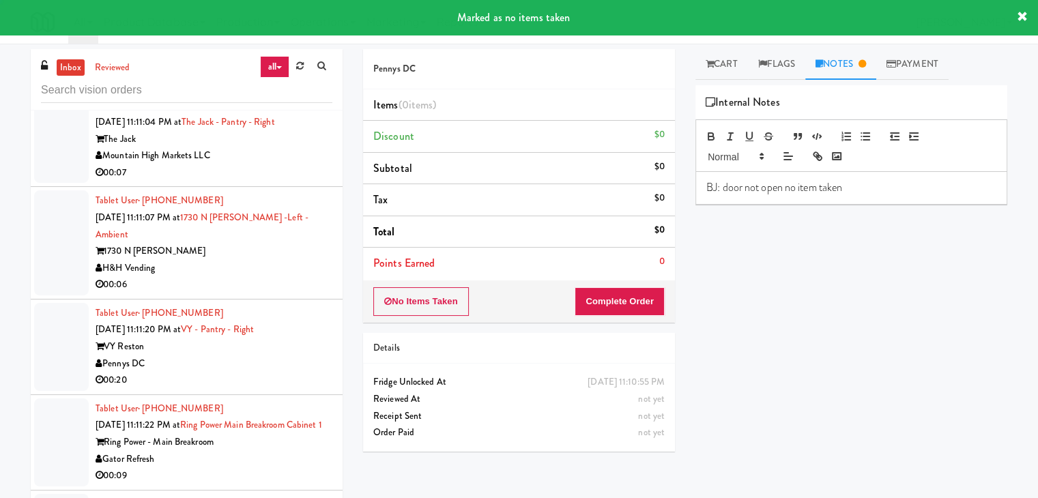
click at [271, 182] on div "00:07" at bounding box center [214, 173] width 237 height 17
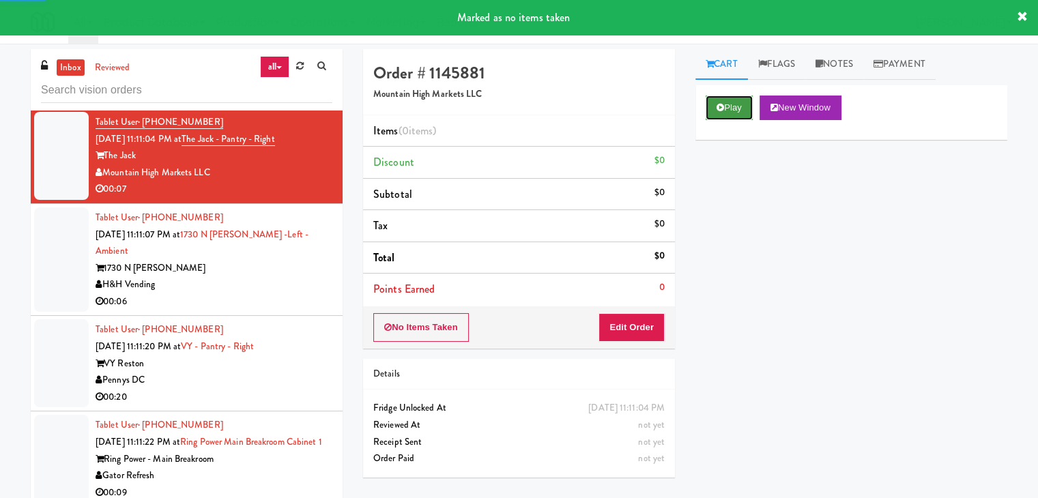
click at [747, 110] on button "Play" at bounding box center [729, 108] width 47 height 25
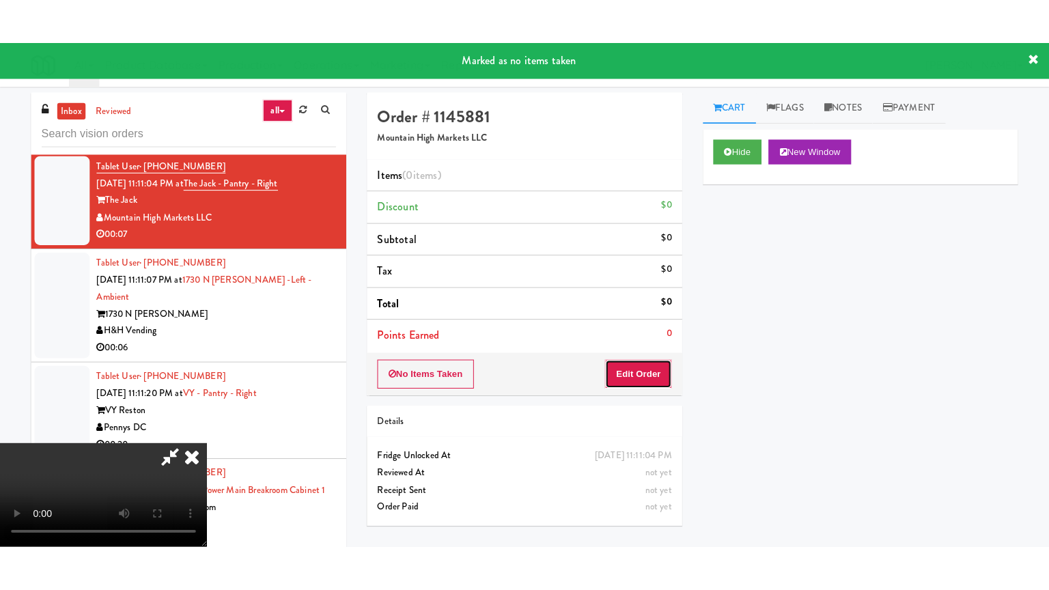
click
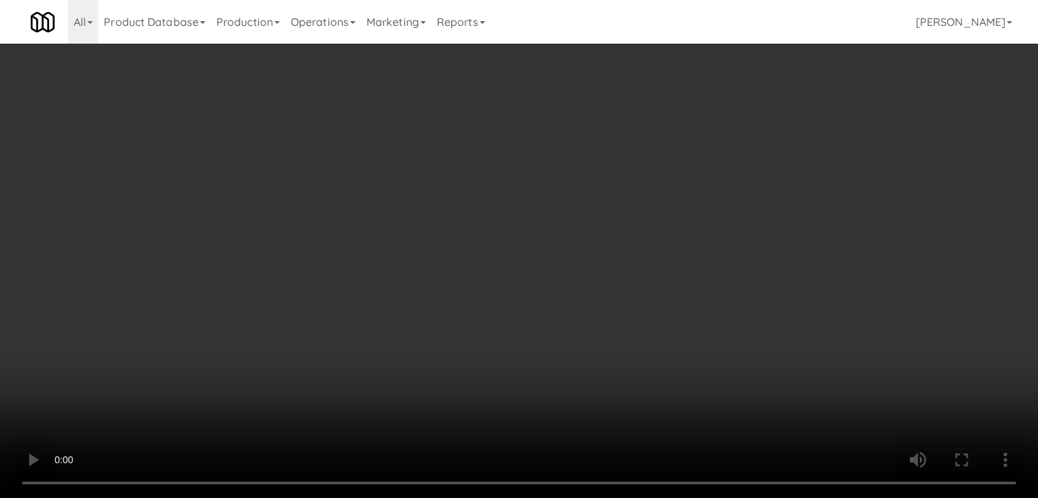
scroll to position [13470, 0]
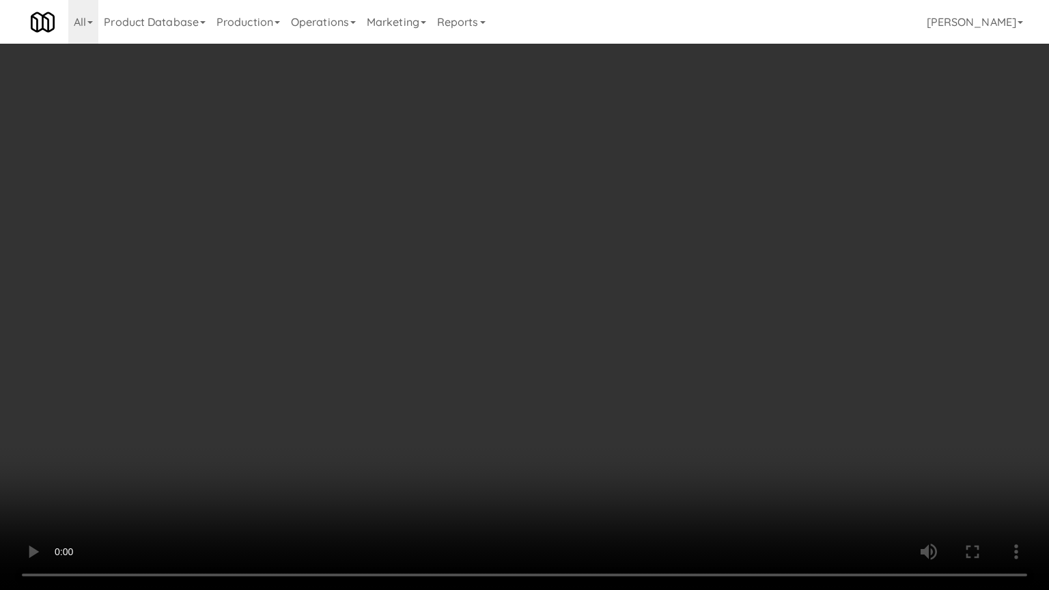
drag, startPoint x: 641, startPoint y: 378, endPoint x: 713, endPoint y: 216, distance: 177.9
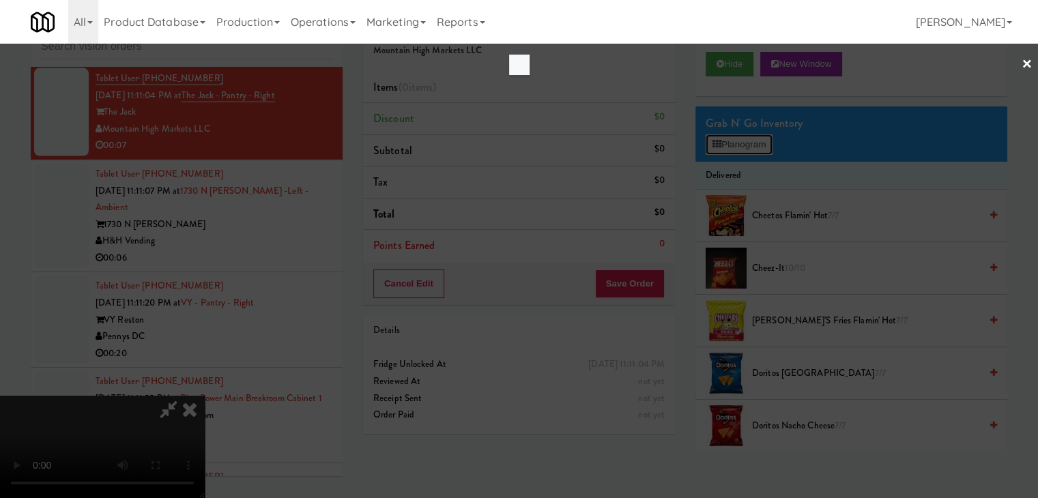
scroll to position [13470, 0]
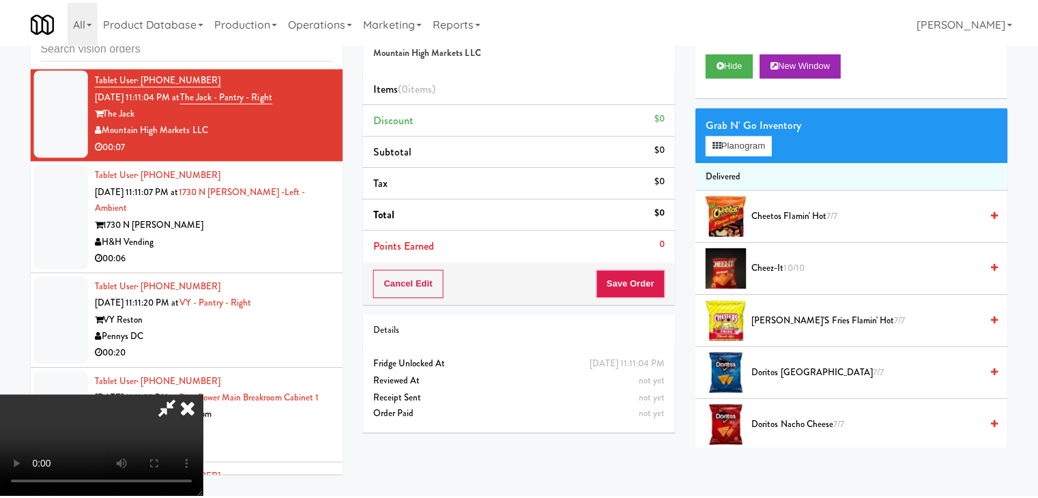
scroll to position [13520, 0]
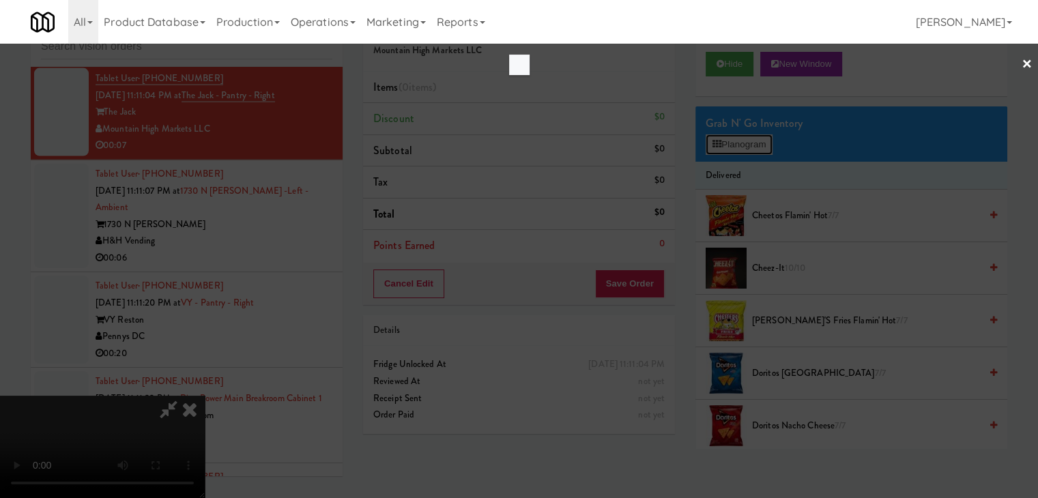
scroll to position [13470, 0]
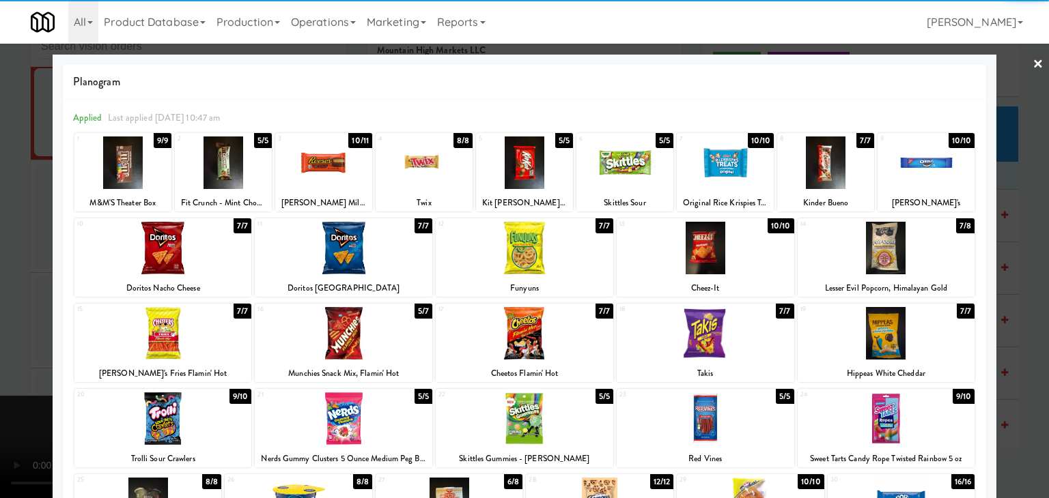
drag, startPoint x: 0, startPoint y: 242, endPoint x: 669, endPoint y: 312, distance: 672.7
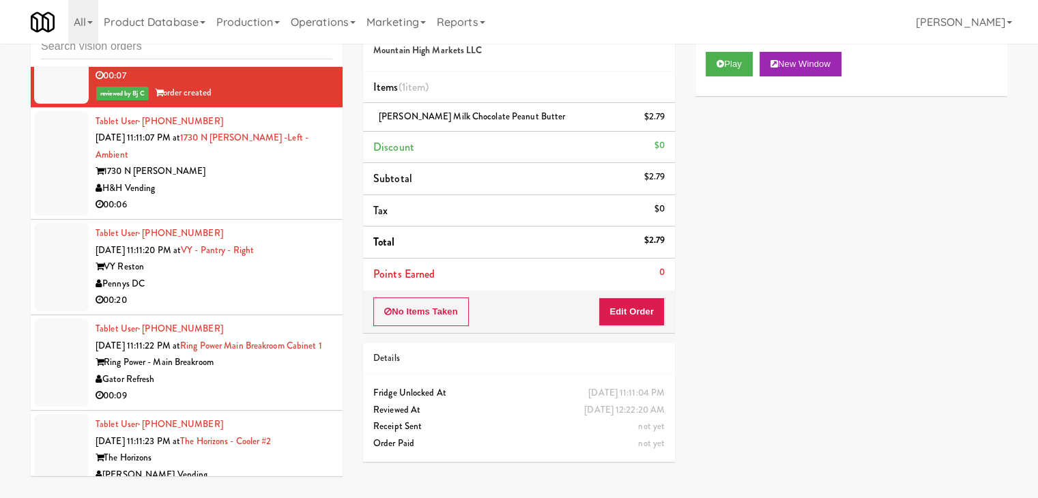
scroll to position [13725, 0]
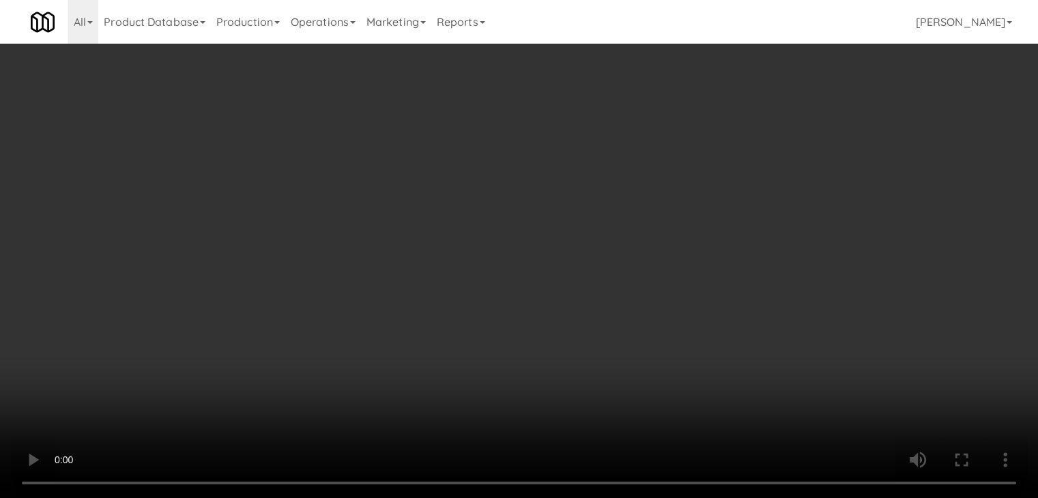
scroll to position [13674, 0]
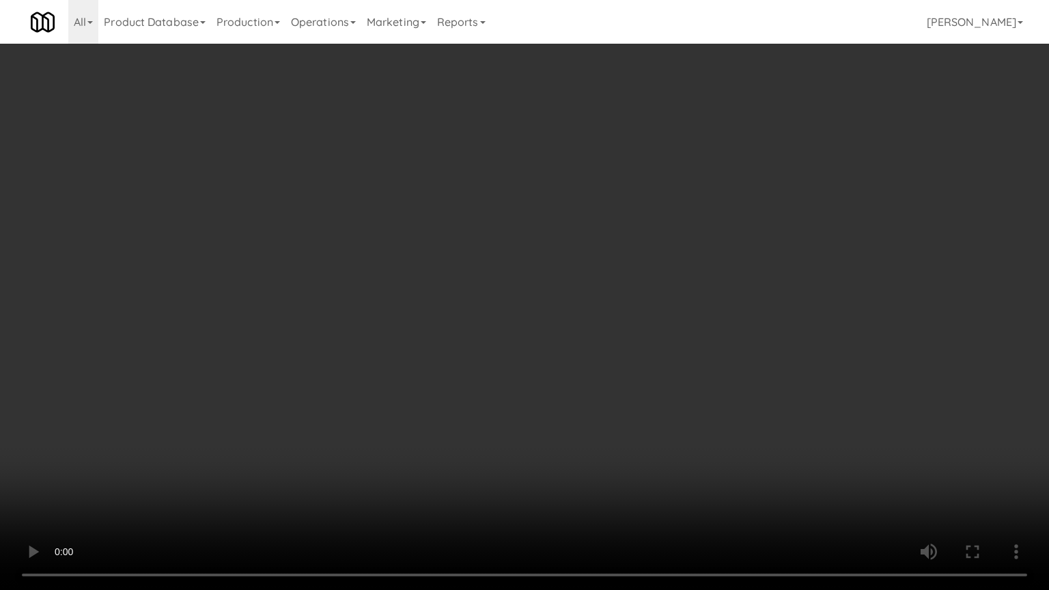
drag, startPoint x: 595, startPoint y: 386, endPoint x: 701, endPoint y: 210, distance: 205.5
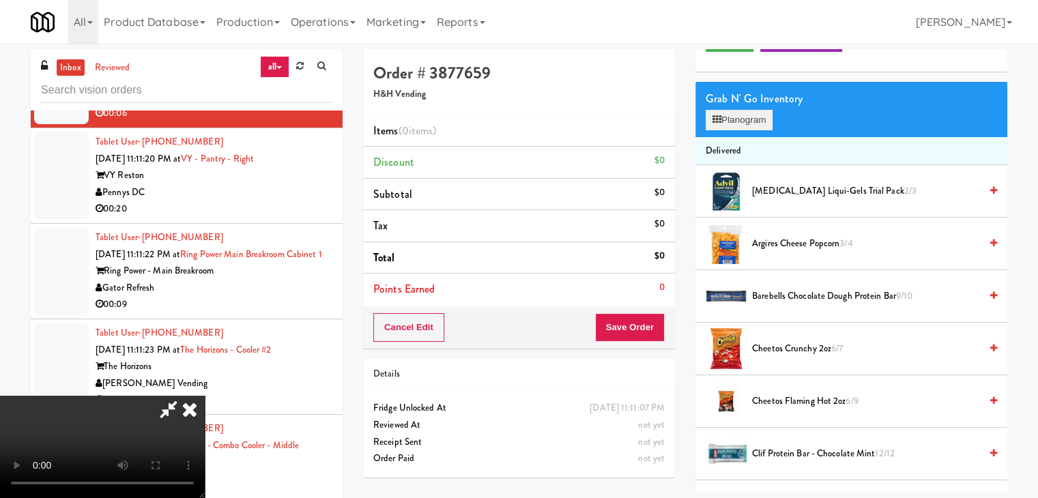
scroll to position [0, 0]
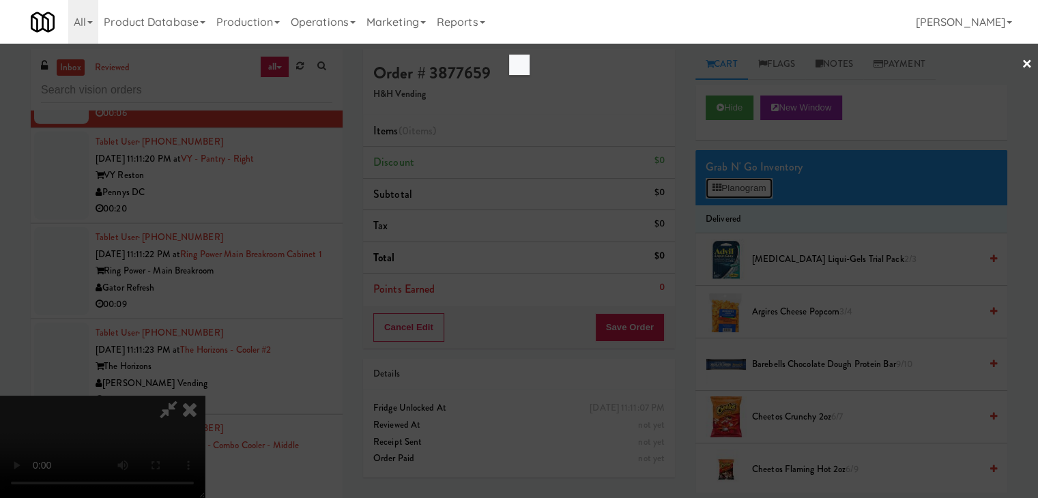
scroll to position [13674, 0]
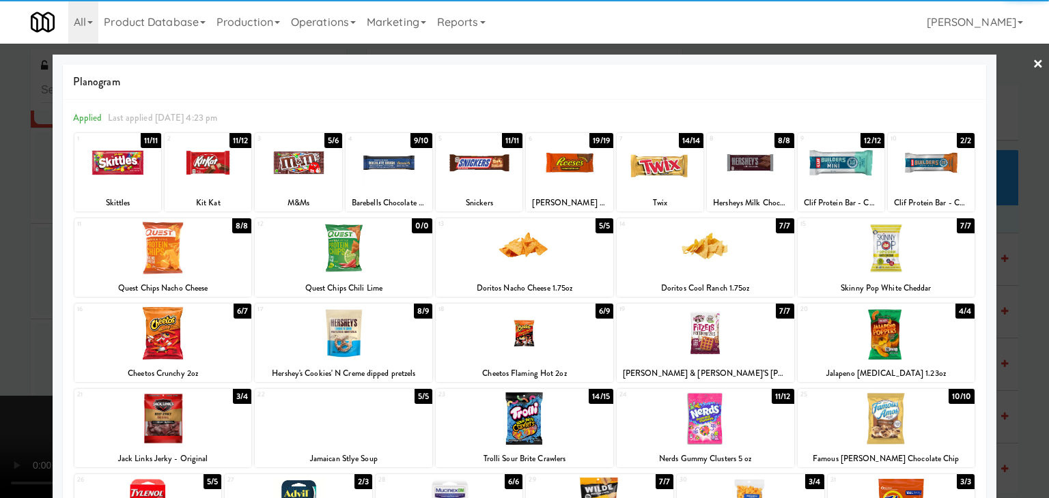
drag, startPoint x: 725, startPoint y: 166, endPoint x: 697, endPoint y: 178, distance: 30.3
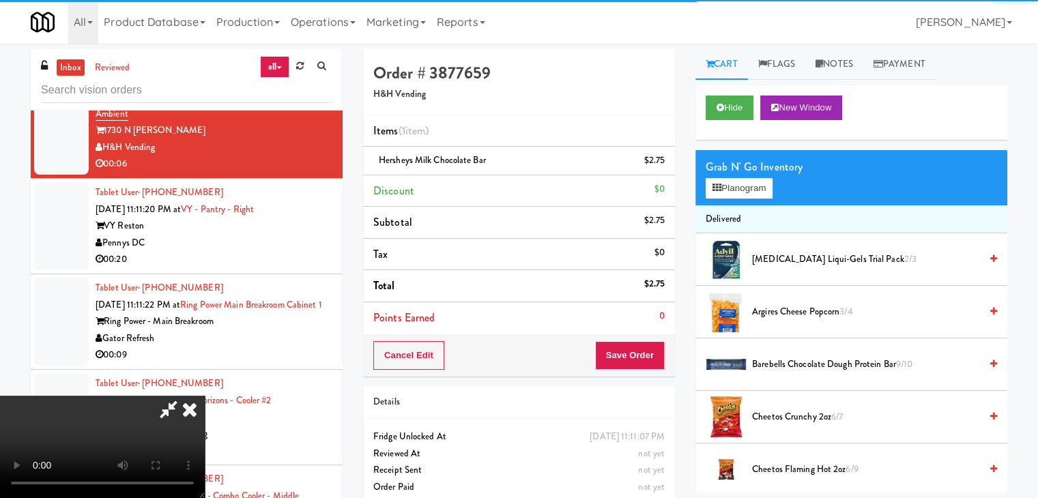
scroll to position [13725, 0]
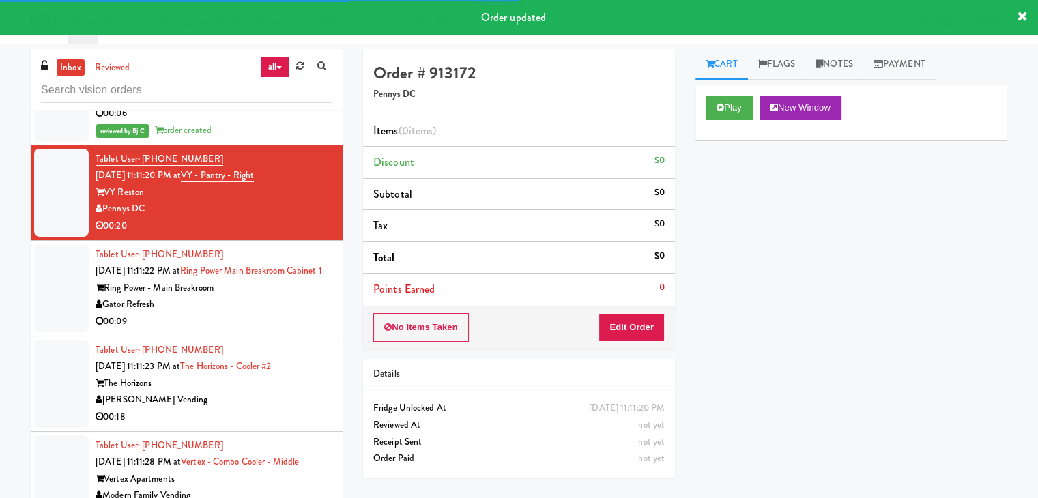
drag, startPoint x: 259, startPoint y: 383, endPoint x: 318, endPoint y: 356, distance: 65.4
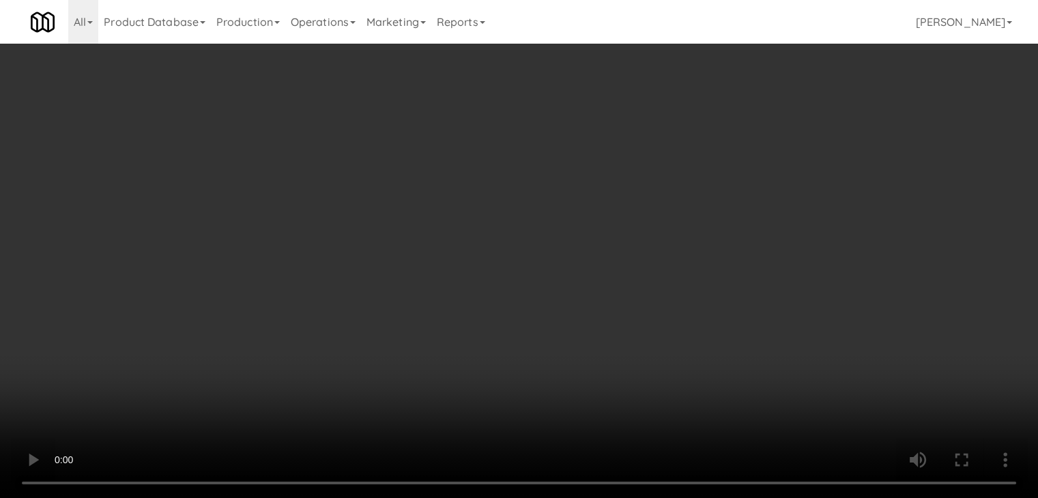
scroll to position [13674, 0]
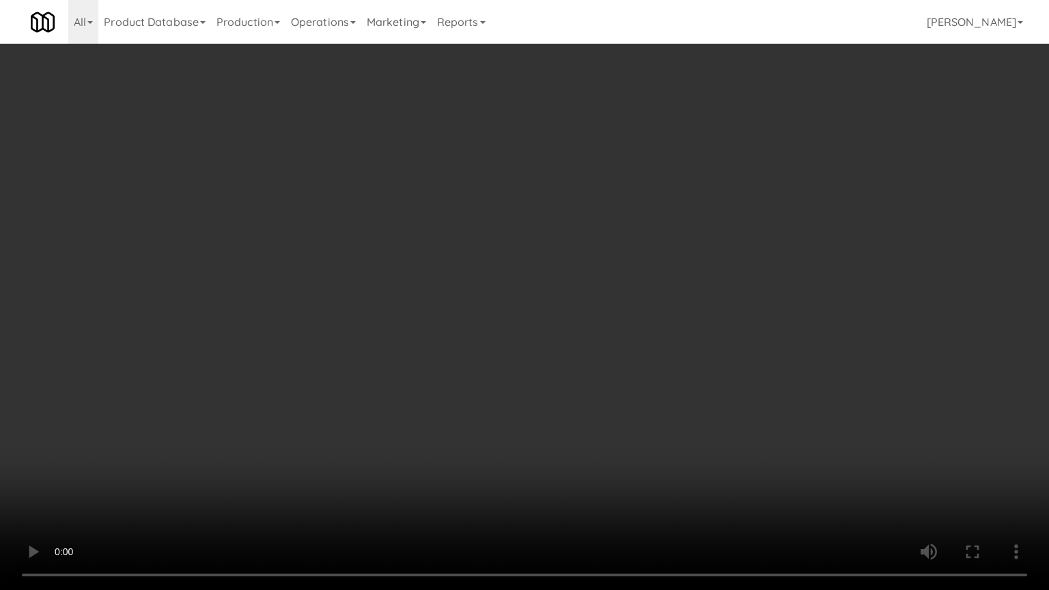
drag, startPoint x: 691, startPoint y: 437, endPoint x: 700, endPoint y: 437, distance: 9.6
drag, startPoint x: 709, startPoint y: 425, endPoint x: 781, endPoint y: 224, distance: 214.0
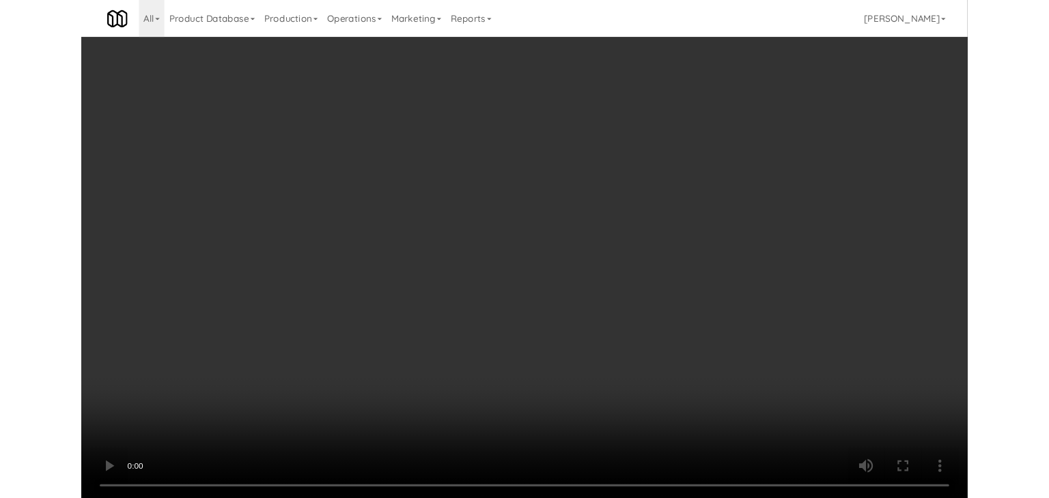
scroll to position [13725, 0]
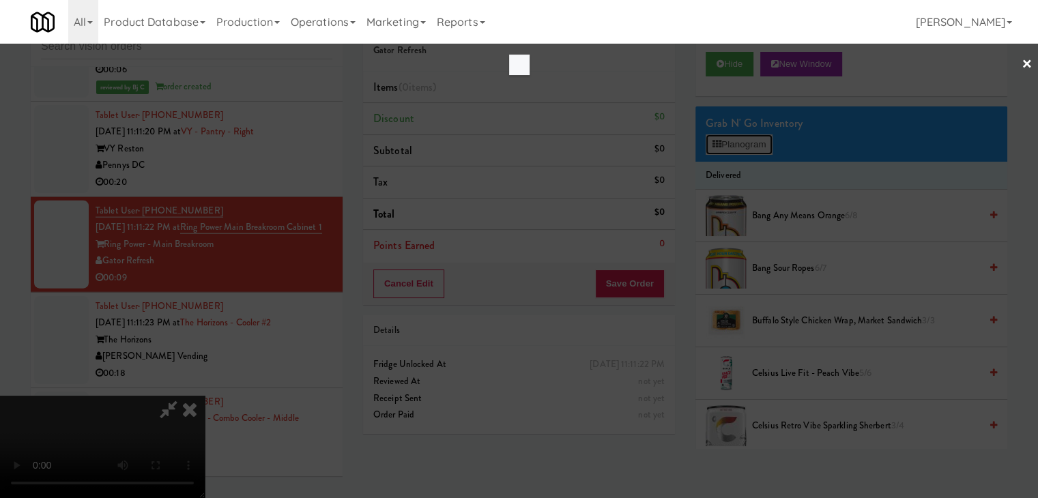
scroll to position [13674, 0]
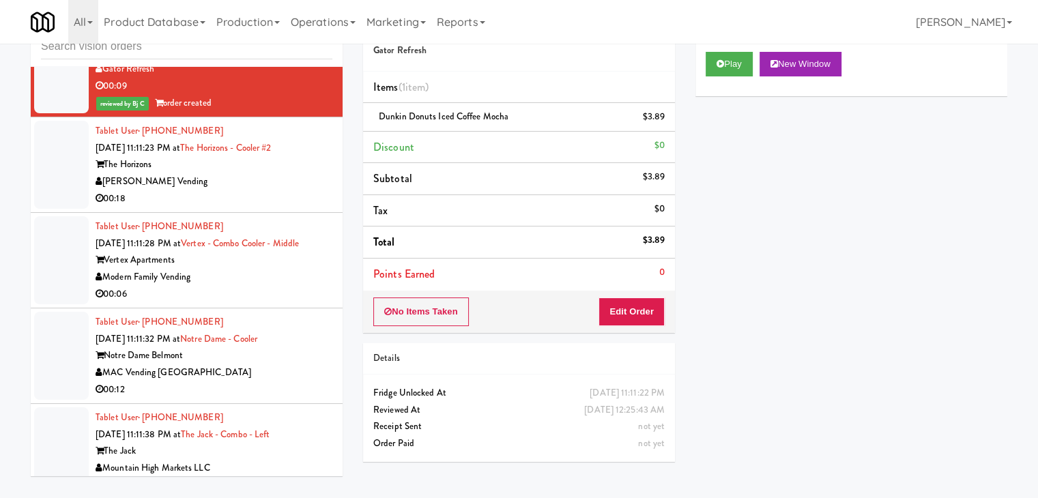
scroll to position [13930, 0]
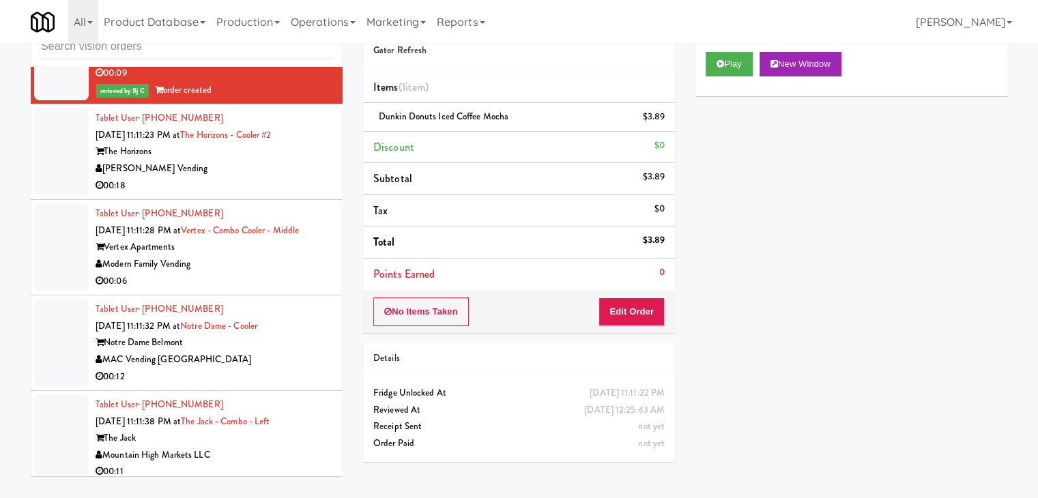
drag, startPoint x: 238, startPoint y: 266, endPoint x: 244, endPoint y: 270, distance: 7.3
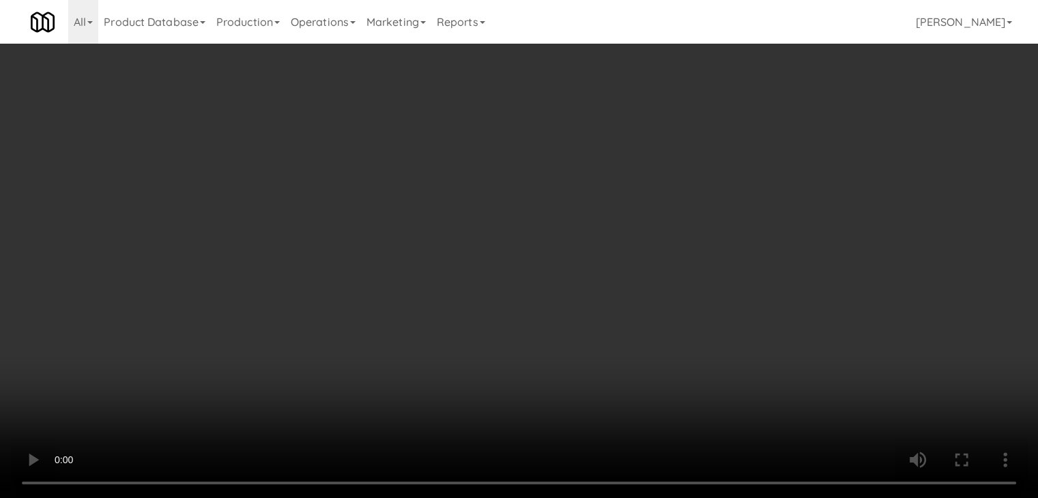
scroll to position [13879, 0]
drag, startPoint x: 767, startPoint y: 130, endPoint x: 758, endPoint y: 145, distance: 17.4
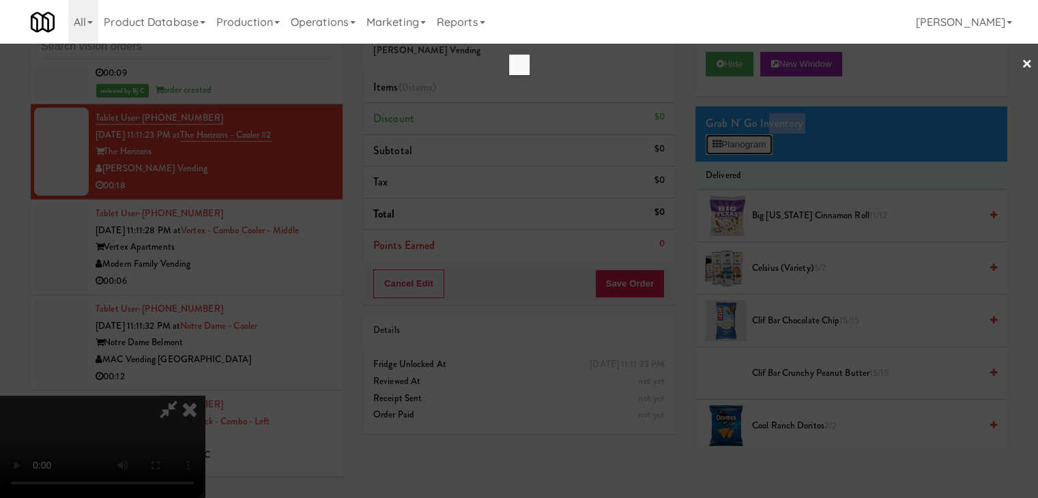
scroll to position [13879, 0]
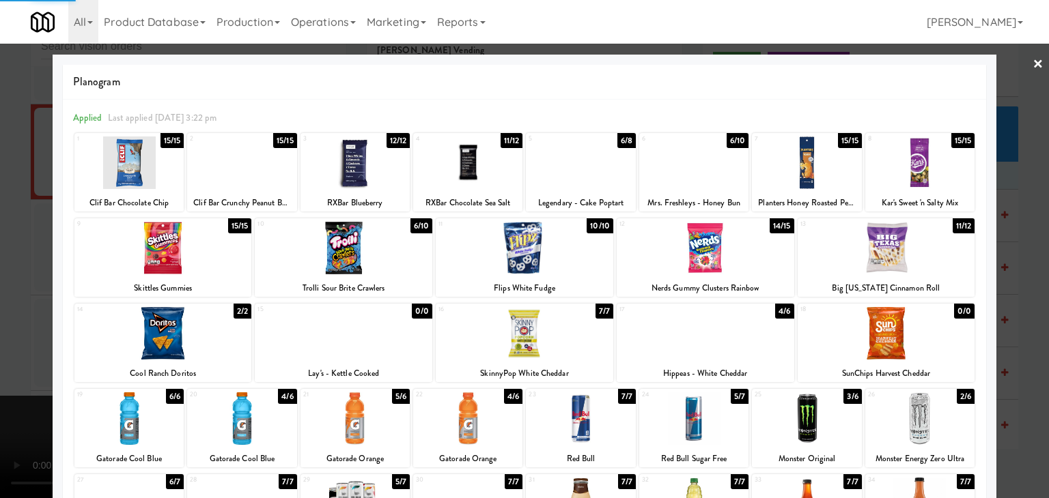
drag, startPoint x: 0, startPoint y: 338, endPoint x: 625, endPoint y: 334, distance: 625.4
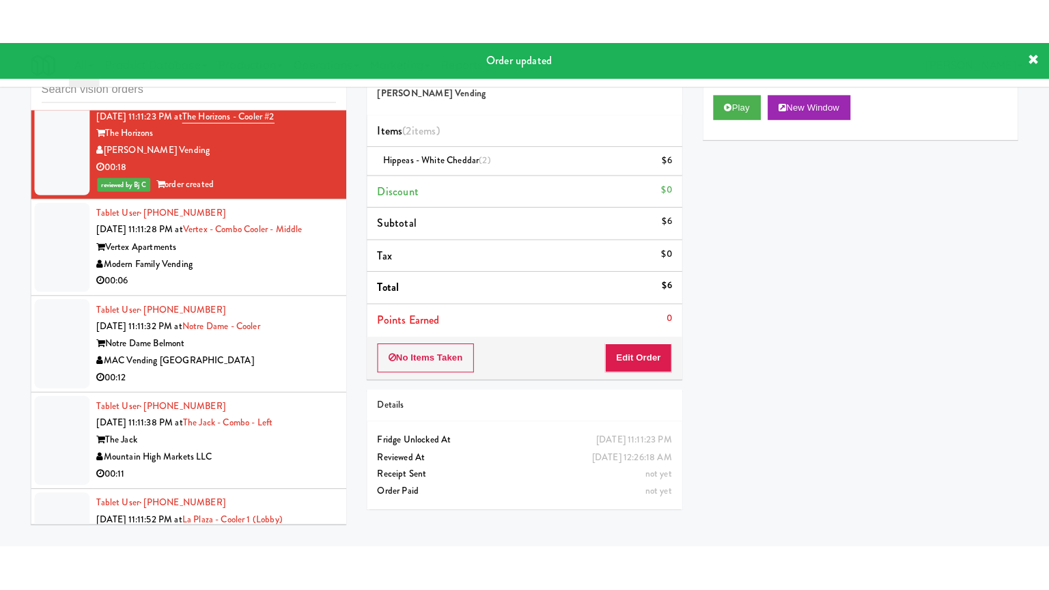
scroll to position [14066, 0]
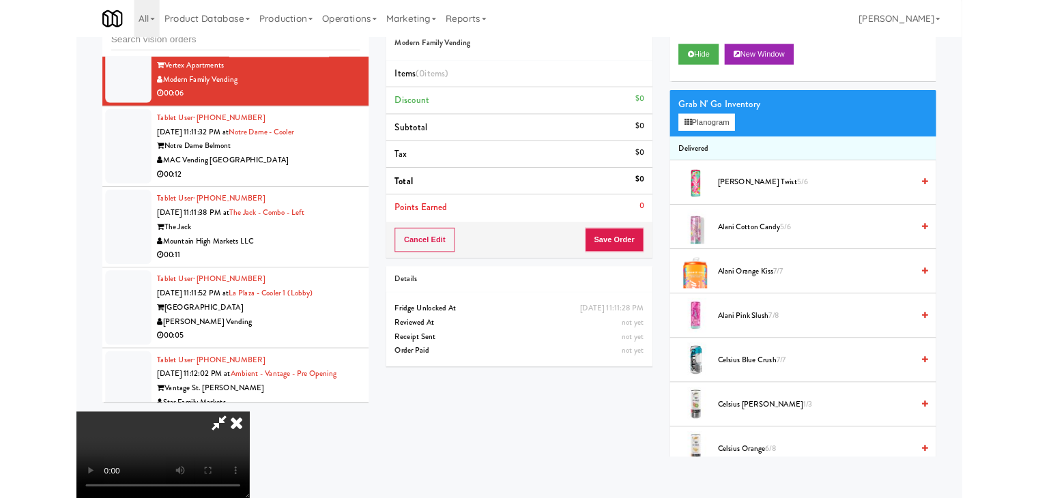
scroll to position [14016, 0]
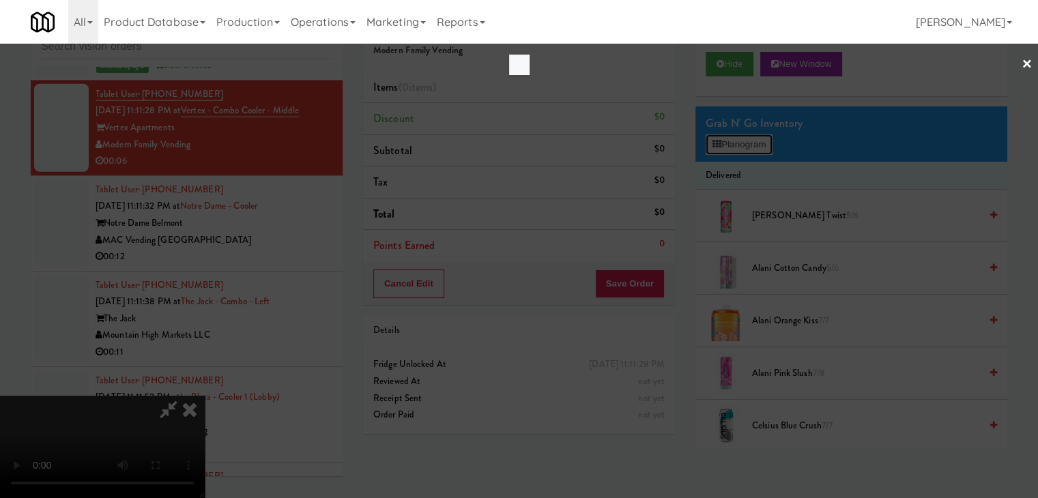
scroll to position [14016, 0]
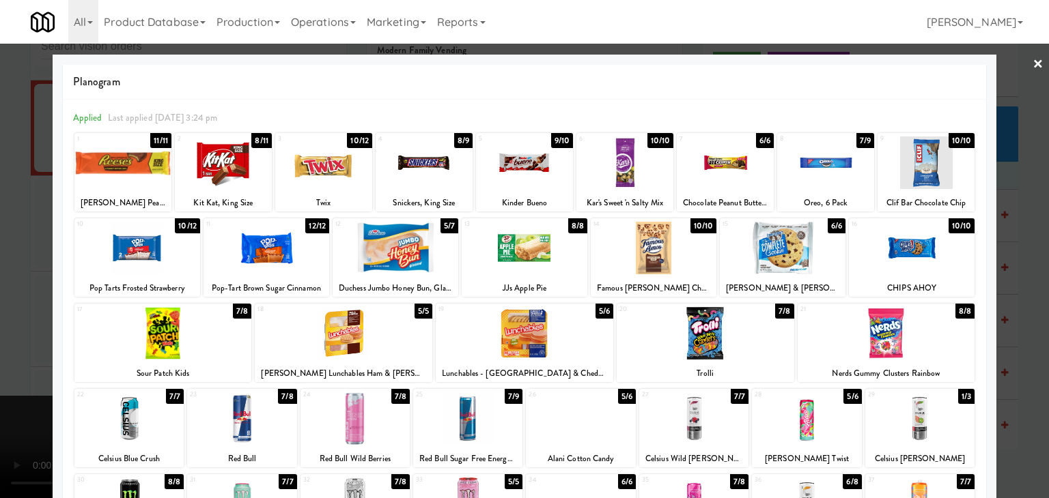
drag, startPoint x: 0, startPoint y: 298, endPoint x: 367, endPoint y: 273, distance: 368.1
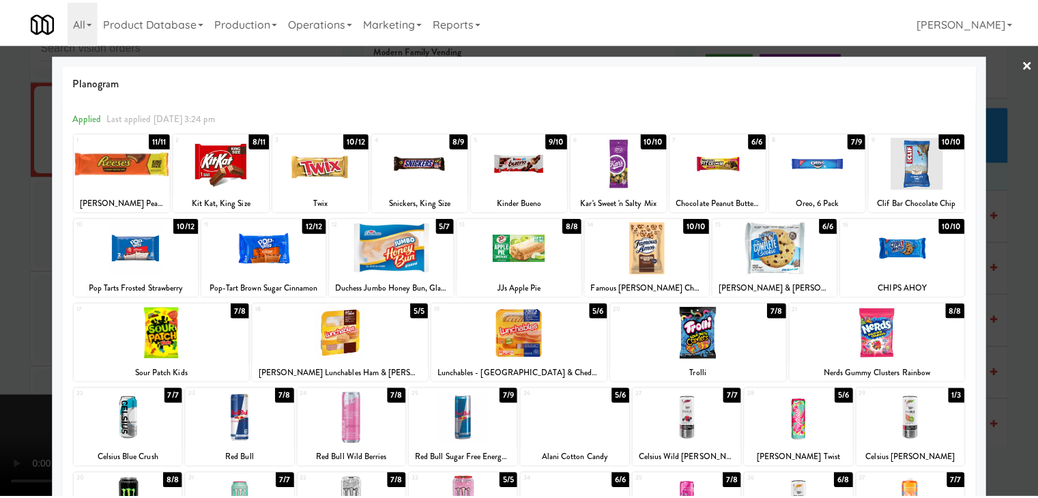
scroll to position [14066, 0]
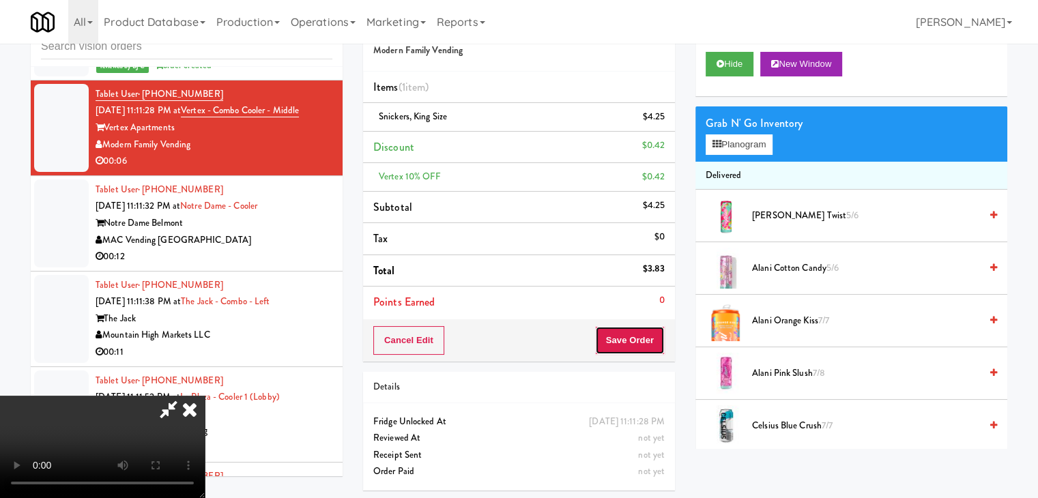
drag, startPoint x: 623, startPoint y: 341, endPoint x: 630, endPoint y: 345, distance: 7.6
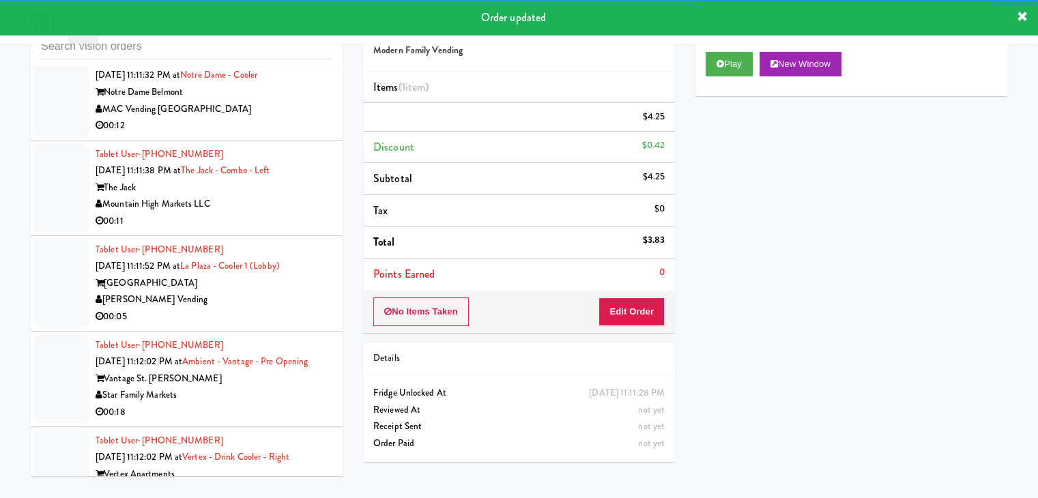
scroll to position [14203, 0]
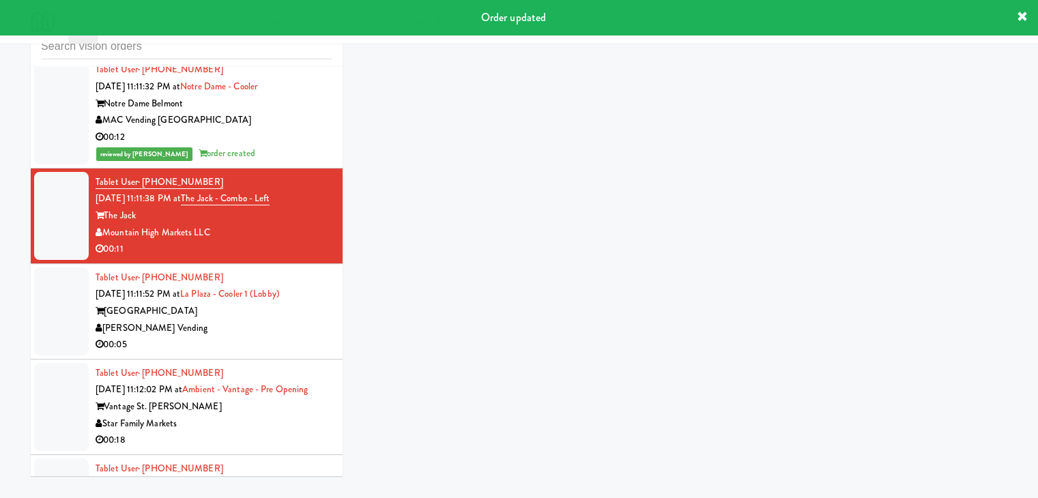
scroll to position [14408, 0]
